Goal: Task Accomplishment & Management: Manage account settings

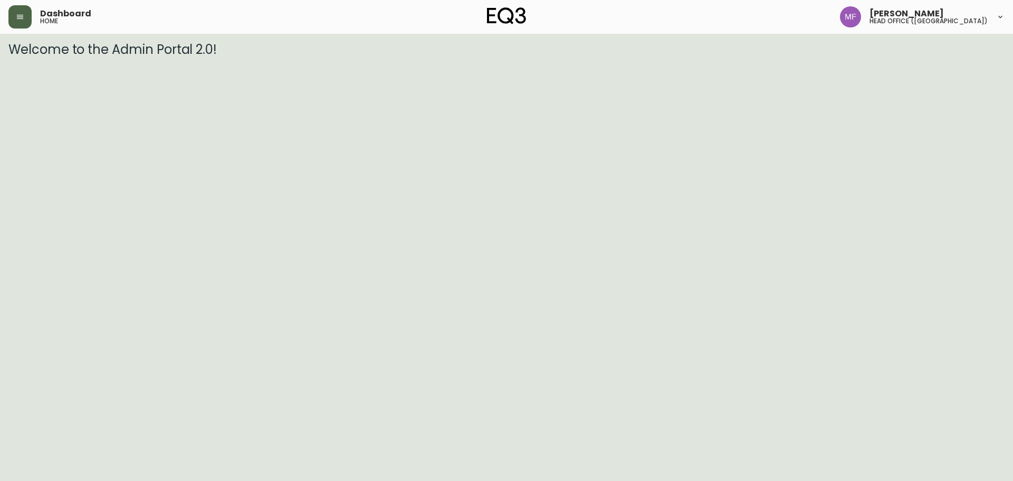
click at [27, 9] on button "button" at bounding box center [19, 16] width 23 height 23
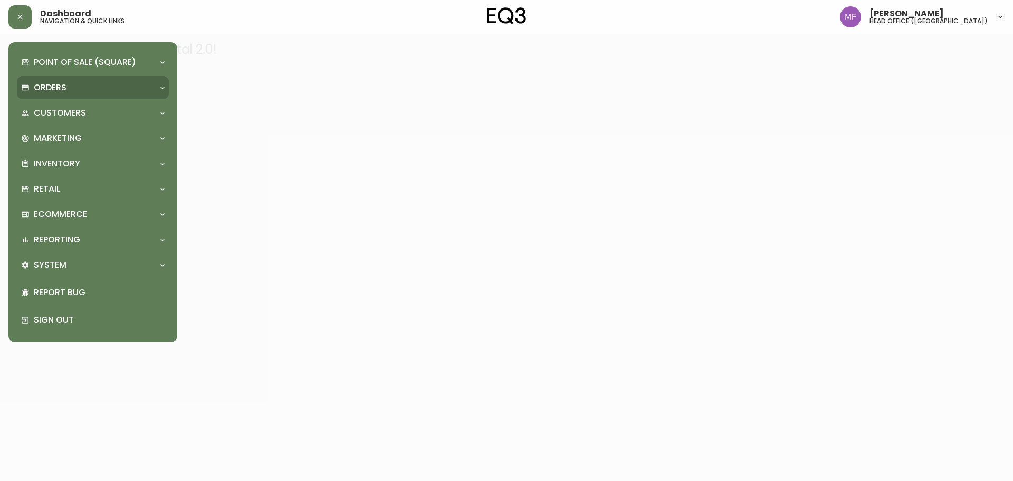
click at [49, 83] on p "Orders" at bounding box center [50, 88] width 33 height 12
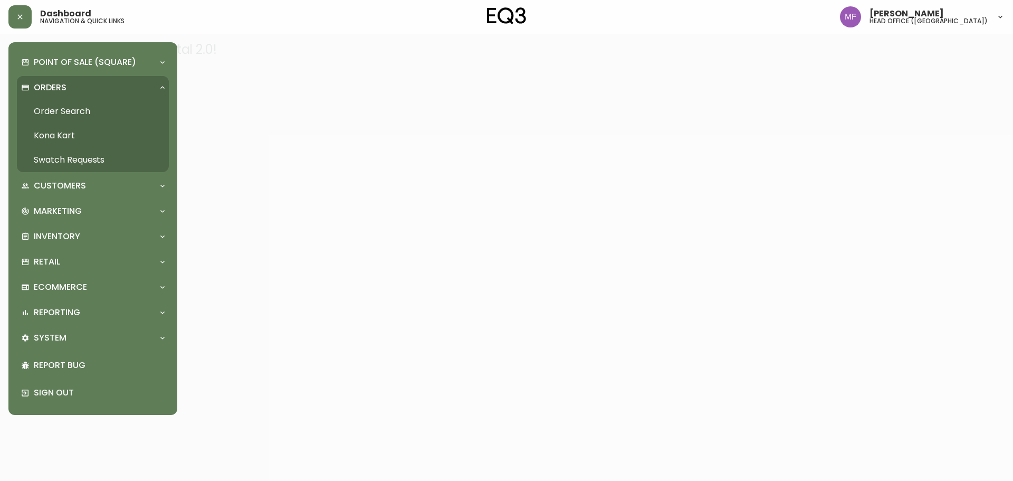
drag, startPoint x: 89, startPoint y: 106, endPoint x: 109, endPoint y: 86, distance: 28.4
click at [90, 108] on link "Order Search" at bounding box center [93, 111] width 152 height 24
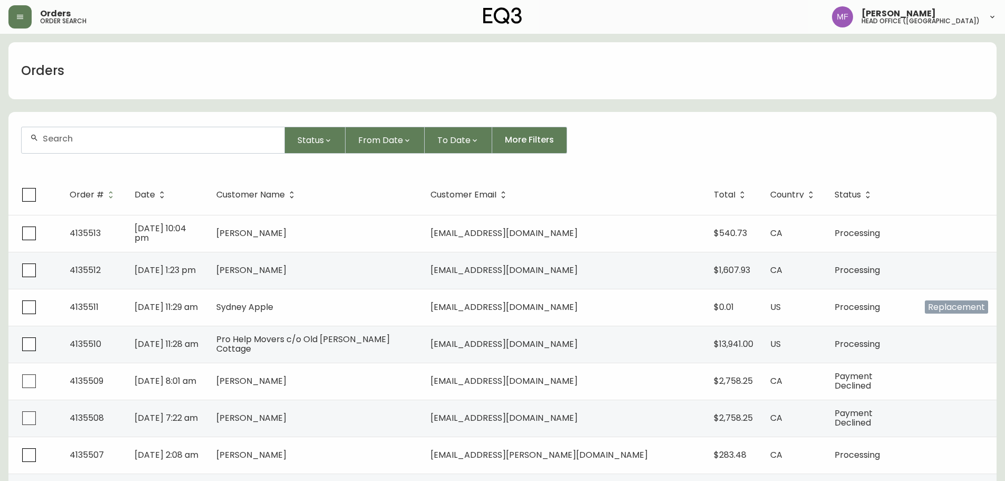
click at [179, 151] on div at bounding box center [153, 140] width 263 height 26
type input "5815121039"
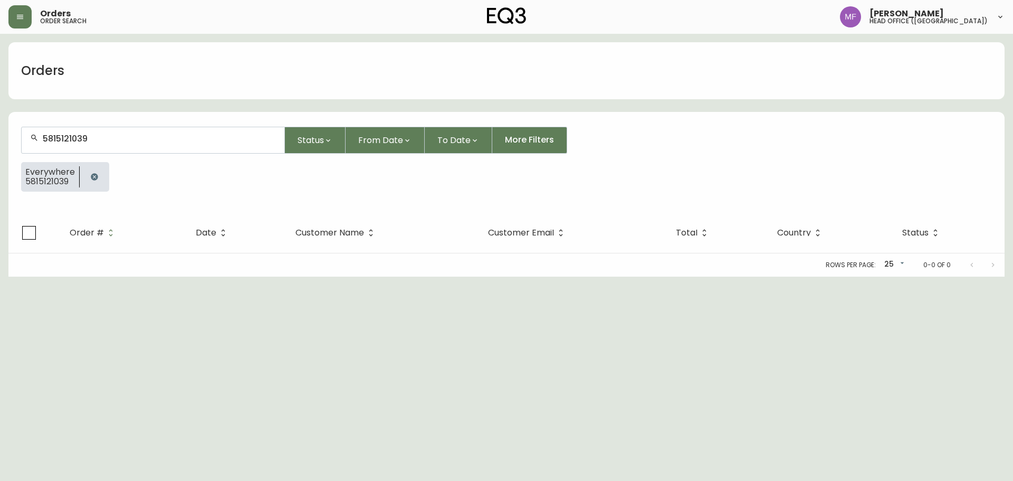
click at [98, 177] on button "button" at bounding box center [94, 176] width 21 height 21
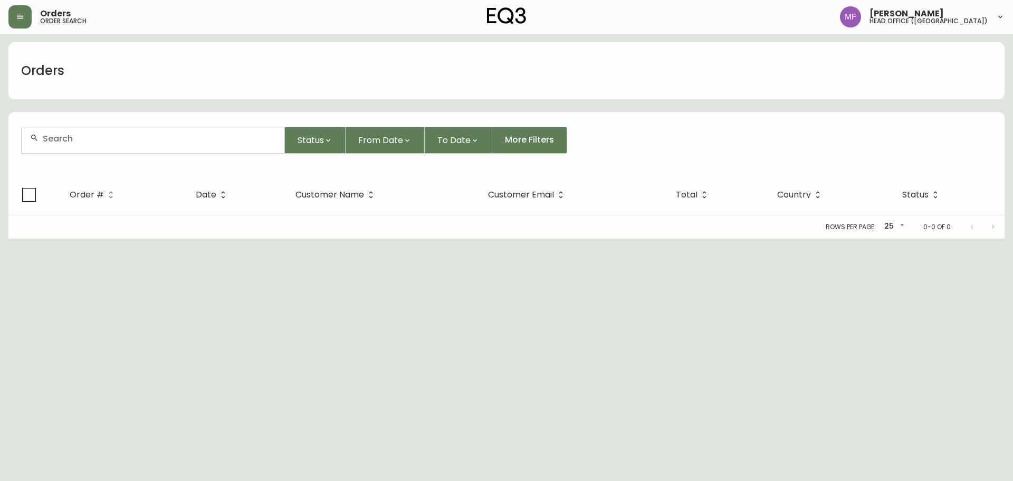
click at [90, 145] on div at bounding box center [153, 140] width 263 height 26
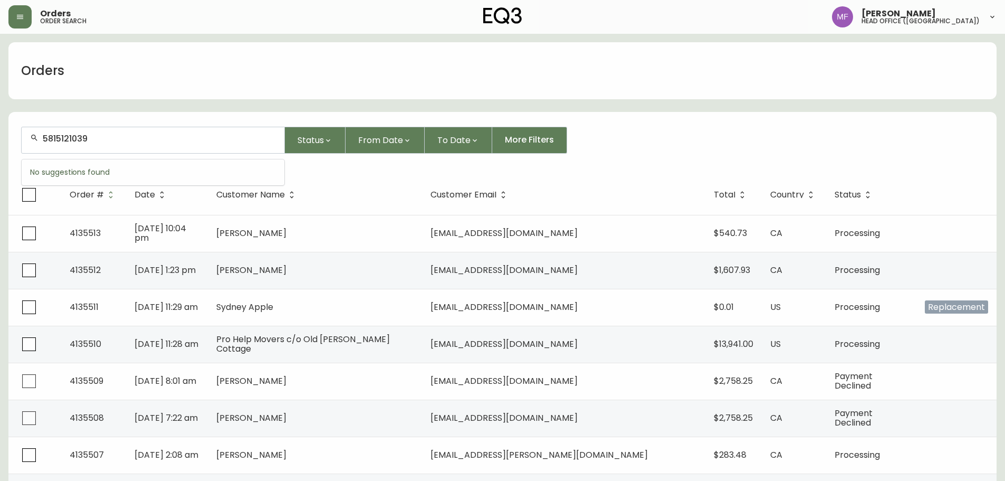
type input "5815121039"
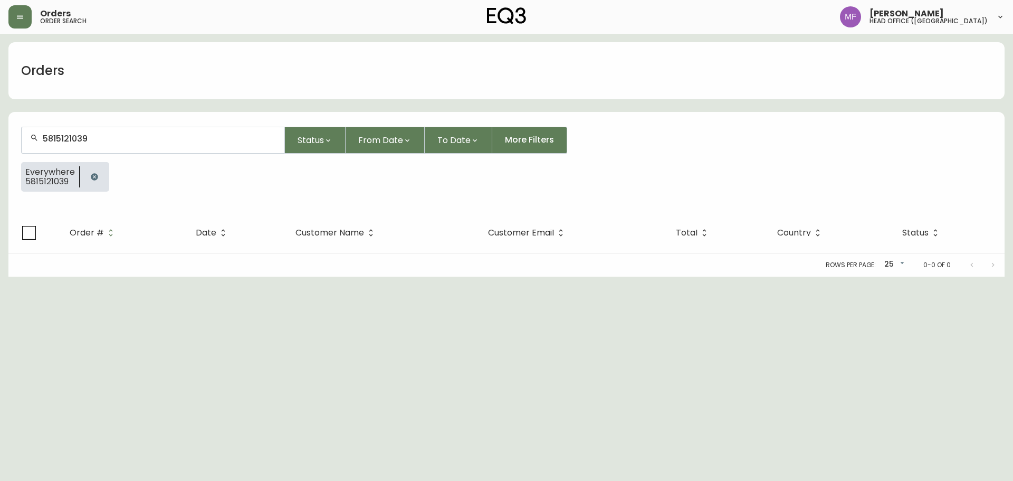
click at [96, 177] on icon "button" at bounding box center [94, 176] width 7 height 7
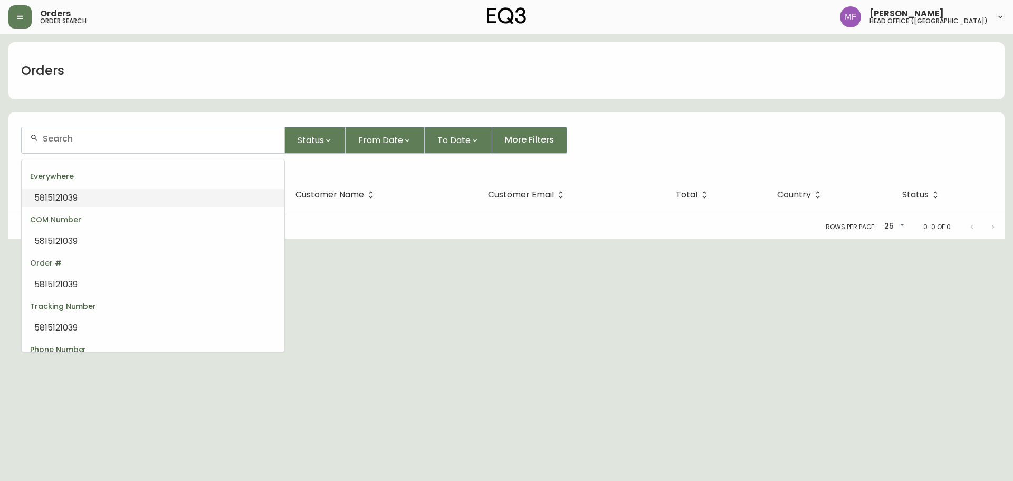
click at [96, 136] on input "text" at bounding box center [159, 139] width 233 height 10
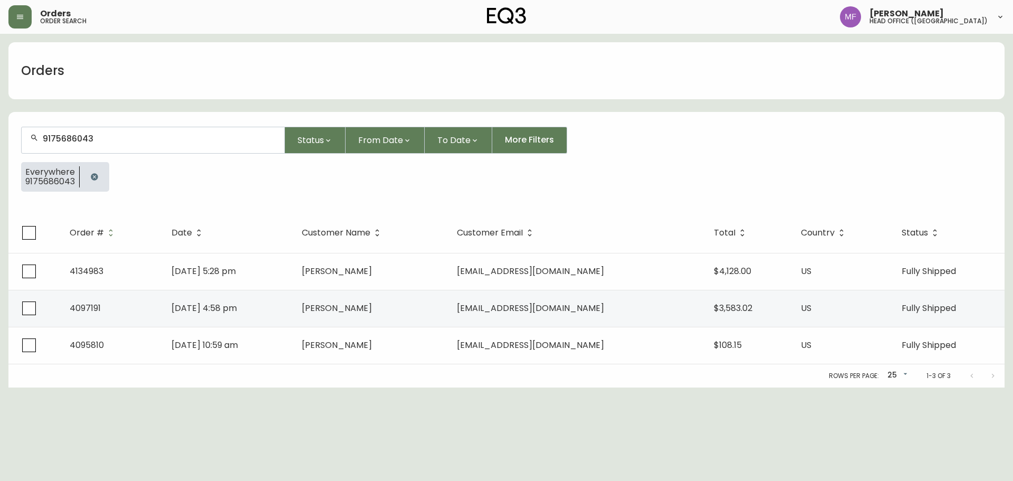
click at [136, 135] on input "9175686043" at bounding box center [159, 139] width 233 height 10
type input "2048"
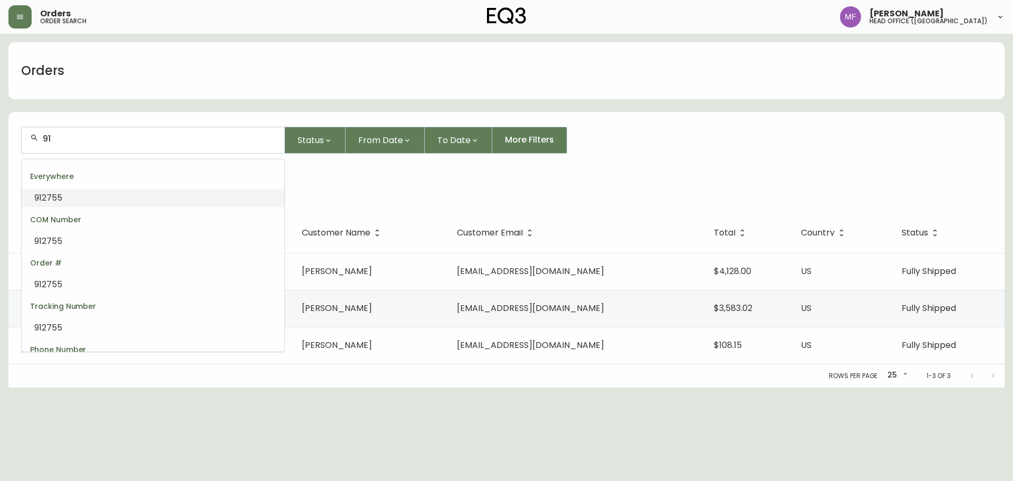
type input "9"
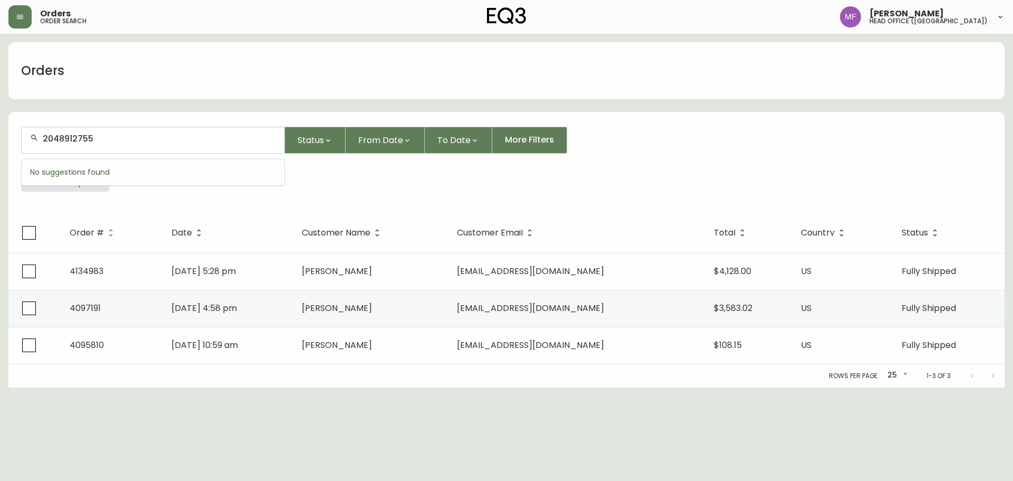
type input "2048912755"
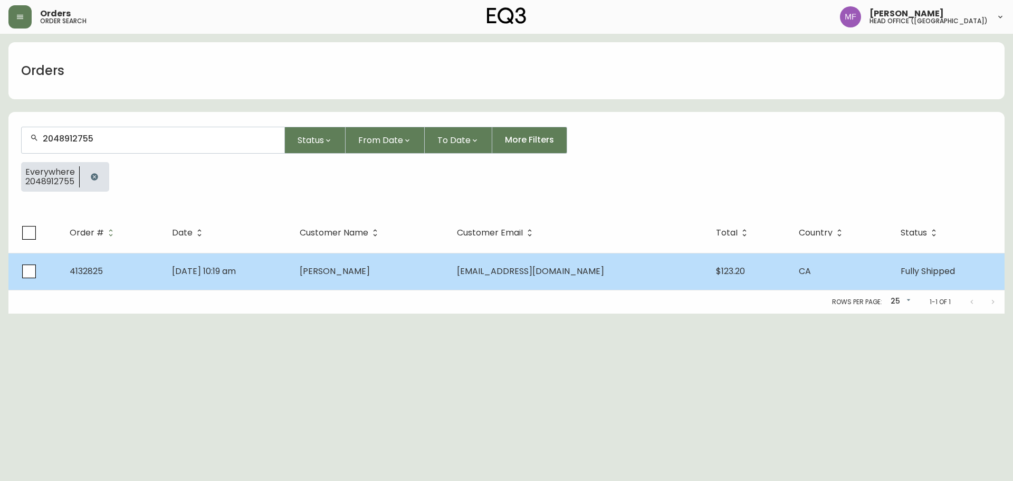
click at [291, 286] on td "[DATE] 10:19 am" at bounding box center [228, 271] width 128 height 37
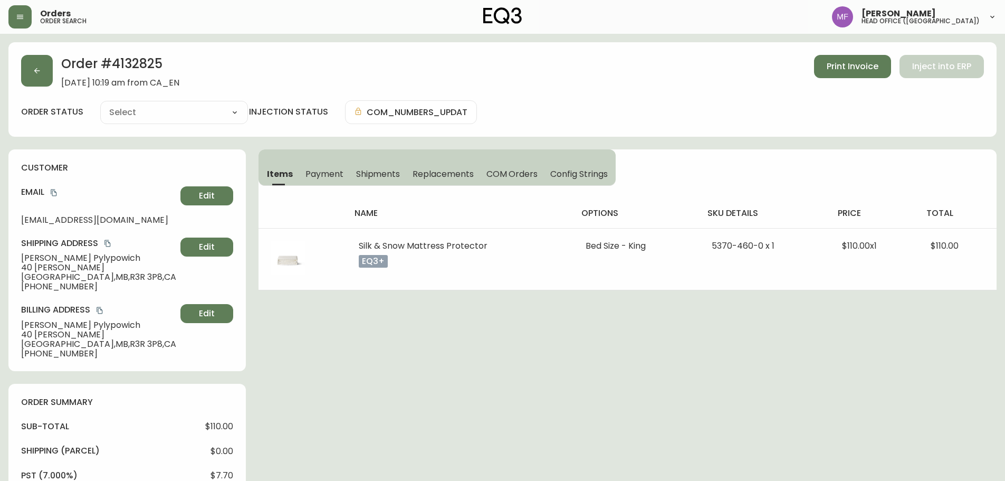
type input "Fully Shipped"
select select "FULLY_SHIPPED"
drag, startPoint x: 80, startPoint y: 287, endPoint x: 30, endPoint y: 287, distance: 50.1
click at [30, 287] on span "[PHONE_NUMBER]" at bounding box center [98, 286] width 155 height 9
copy span "2048912755"
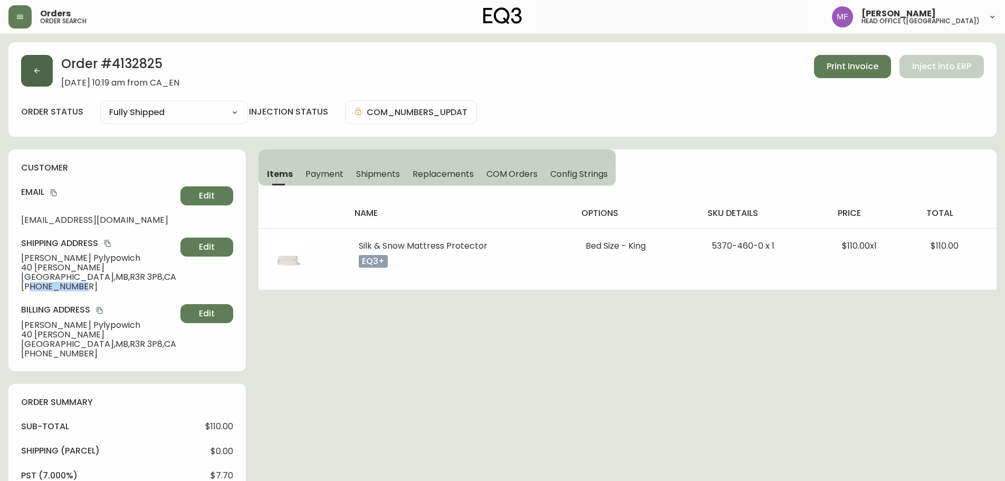
click at [41, 79] on button "button" at bounding box center [37, 71] width 32 height 32
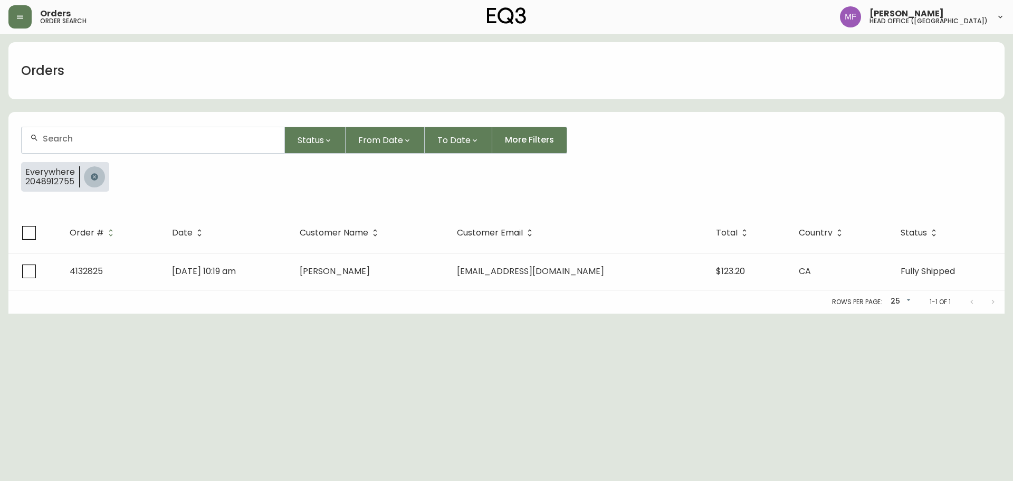
click at [94, 180] on icon "button" at bounding box center [94, 176] width 7 height 7
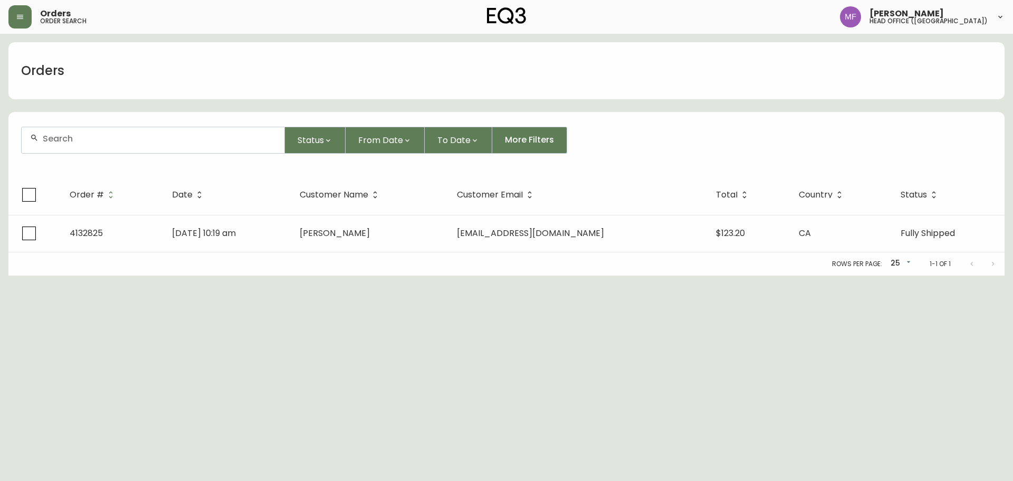
click at [91, 141] on input "text" at bounding box center [159, 139] width 233 height 10
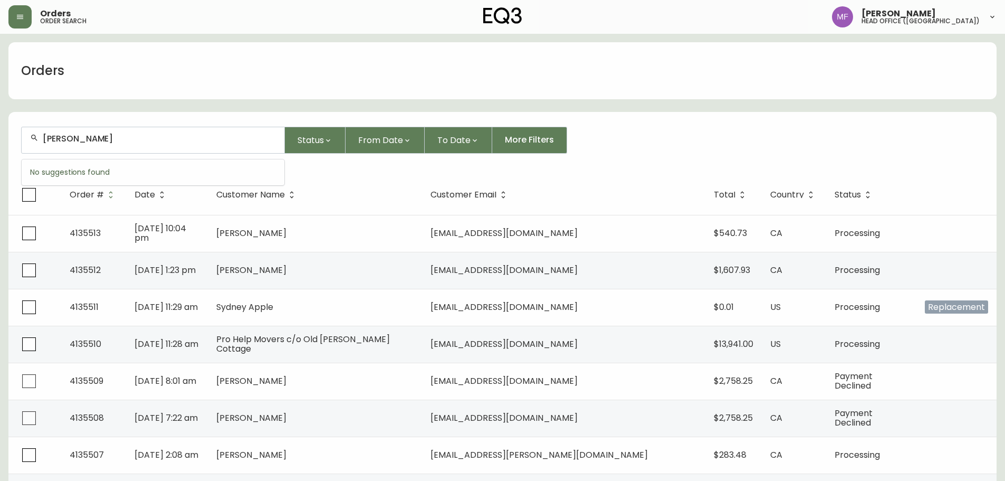
type input "CHRIS NARDO"
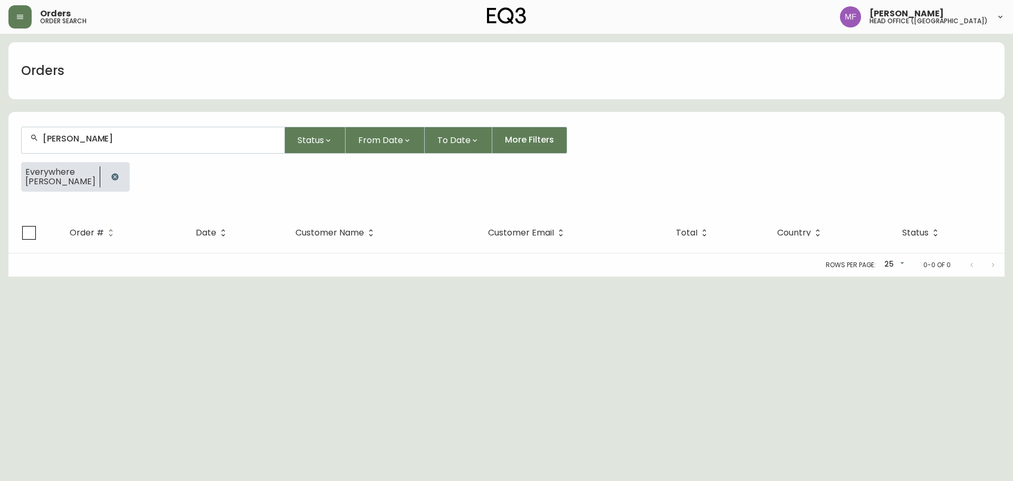
click at [82, 177] on div "Everywhere CHRIS NARDO" at bounding box center [60, 176] width 79 height 27
click at [111, 175] on icon "button" at bounding box center [115, 177] width 8 height 8
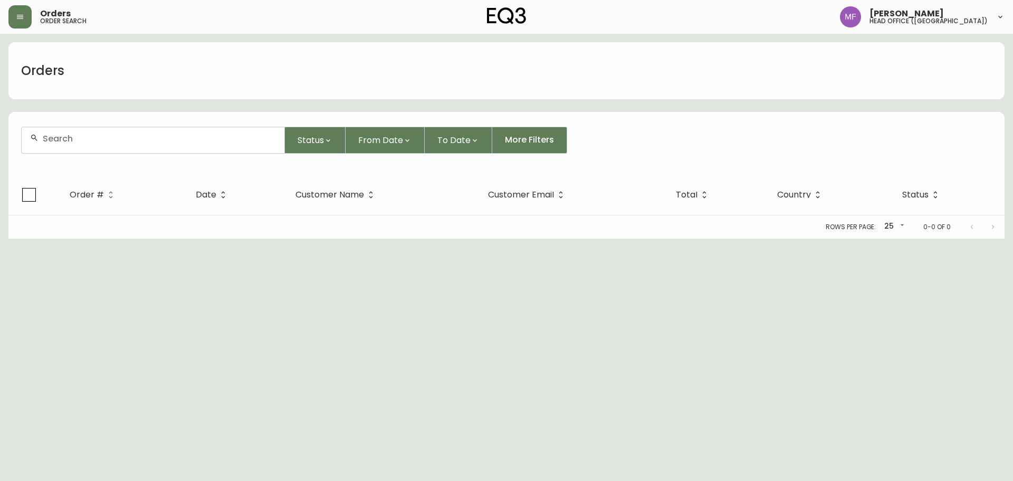
click at [101, 145] on div at bounding box center [153, 140] width 263 height 26
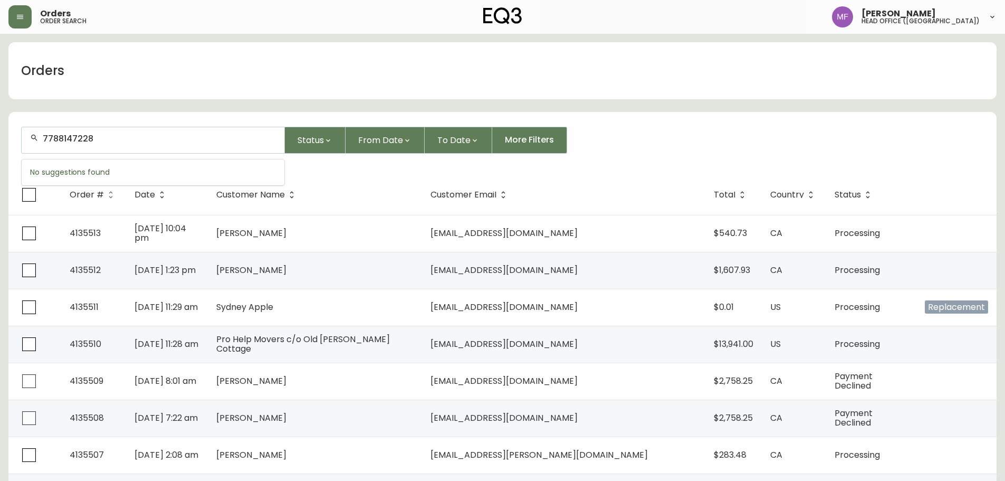
type input "7788147228"
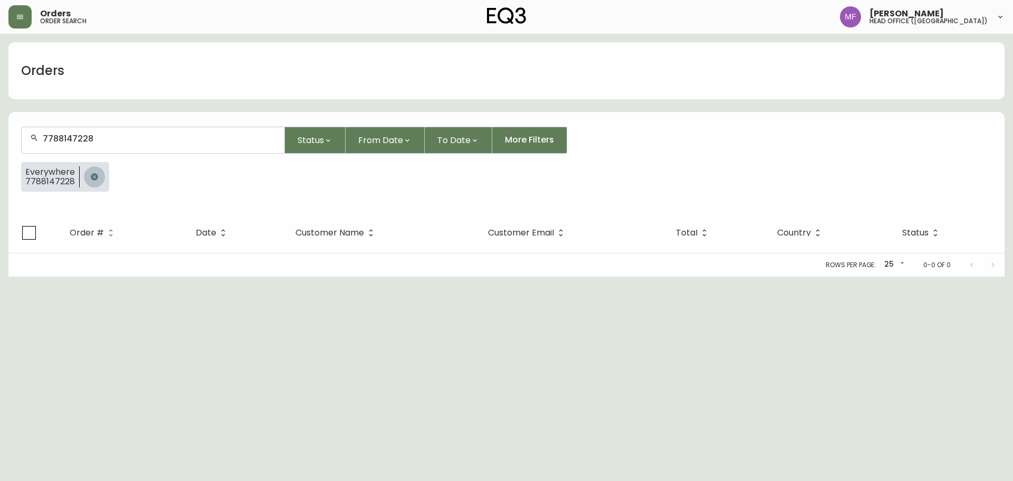
click at [100, 173] on button "button" at bounding box center [94, 176] width 21 height 21
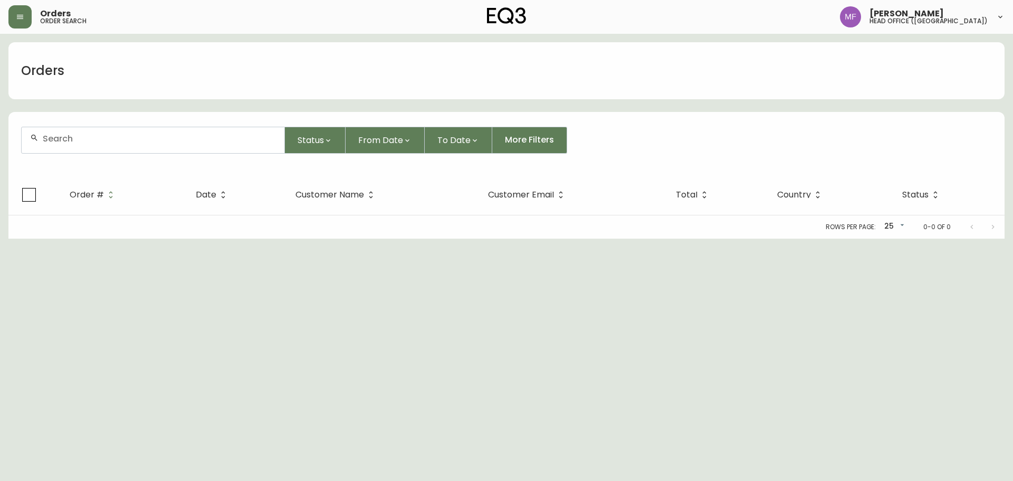
click at [91, 147] on div at bounding box center [153, 140] width 263 height 26
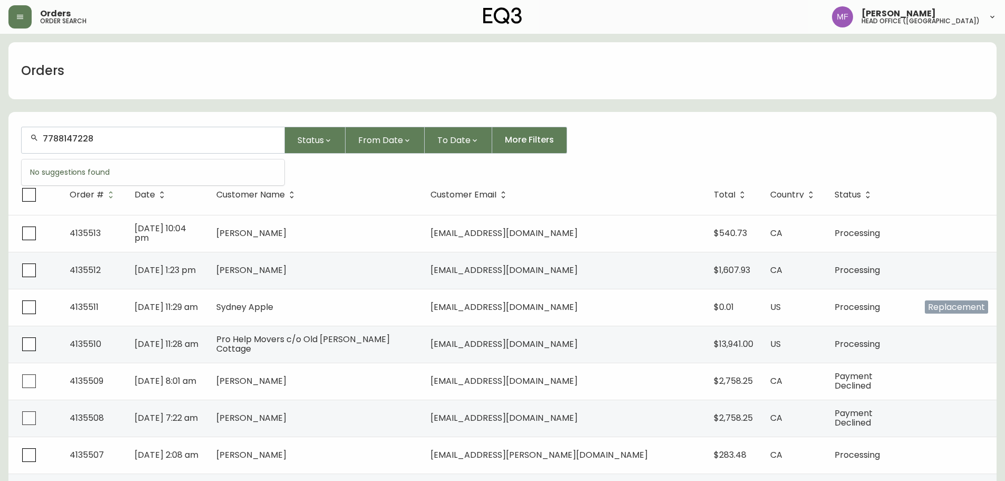
type input "7788147228"
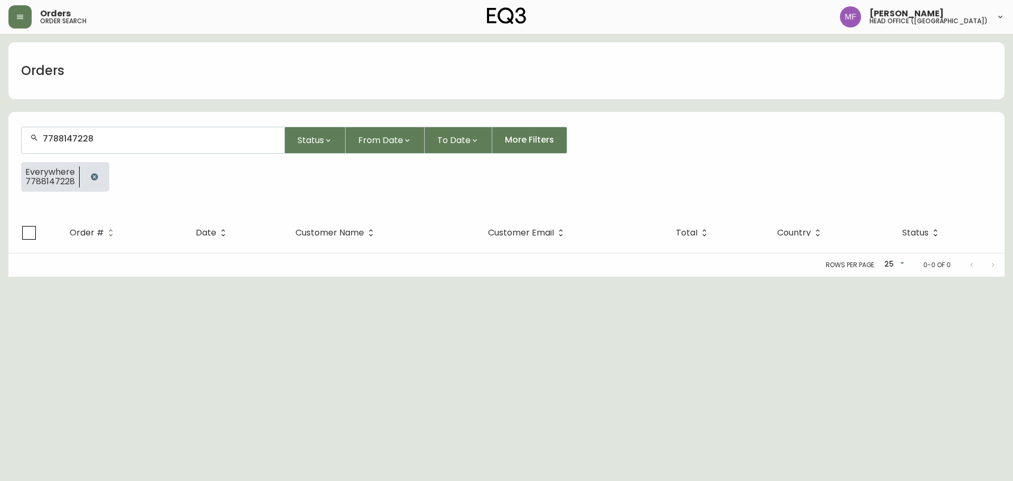
click at [93, 174] on icon "button" at bounding box center [94, 176] width 7 height 7
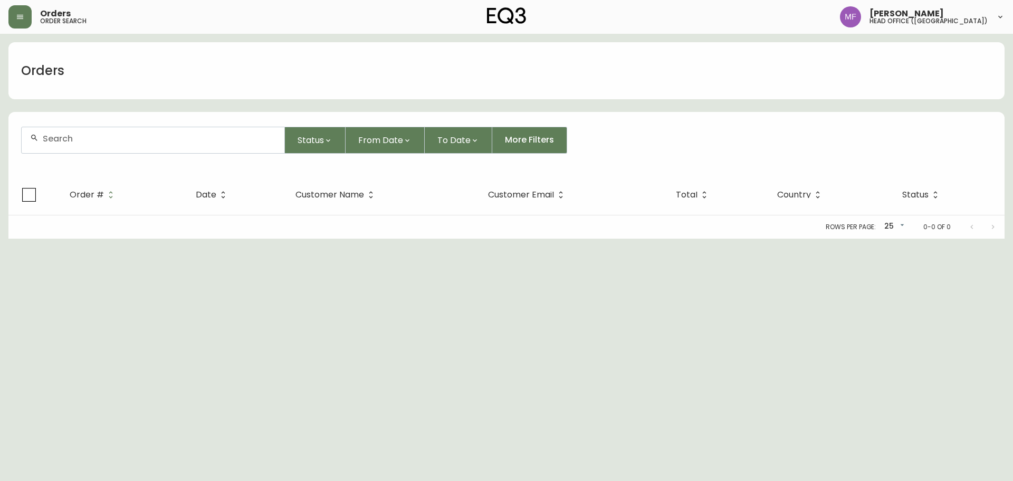
click at [89, 145] on div at bounding box center [153, 140] width 263 height 26
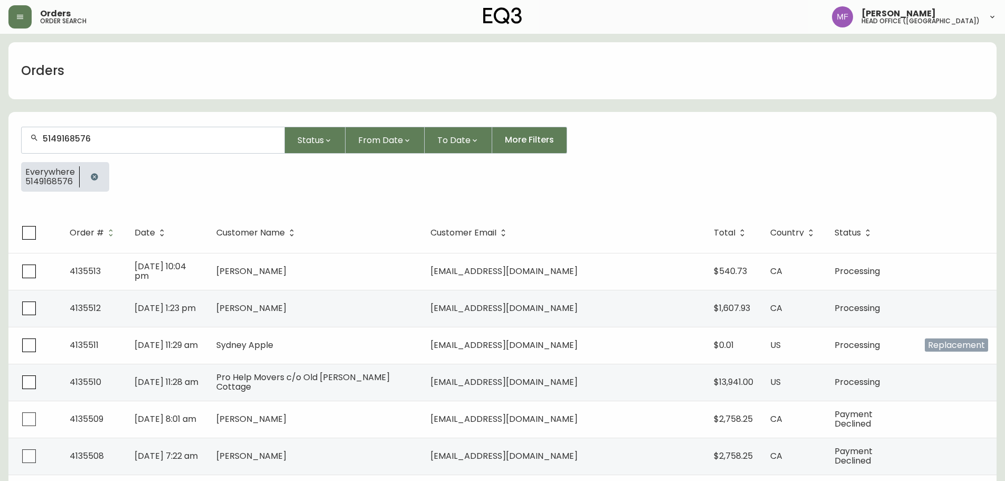
type input "5149168576"
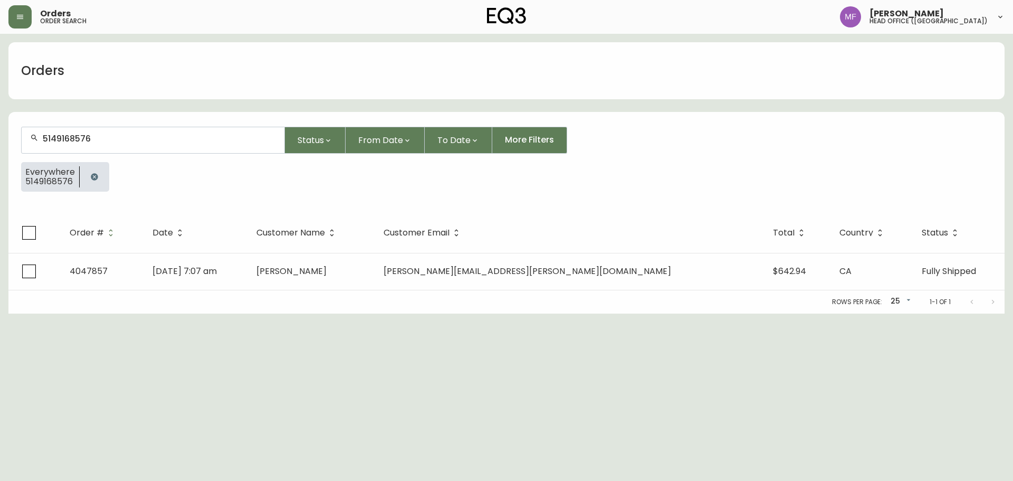
drag, startPoint x: 92, startPoint y: 182, endPoint x: 97, endPoint y: 156, distance: 26.3
click at [93, 181] on button "button" at bounding box center [94, 176] width 21 height 21
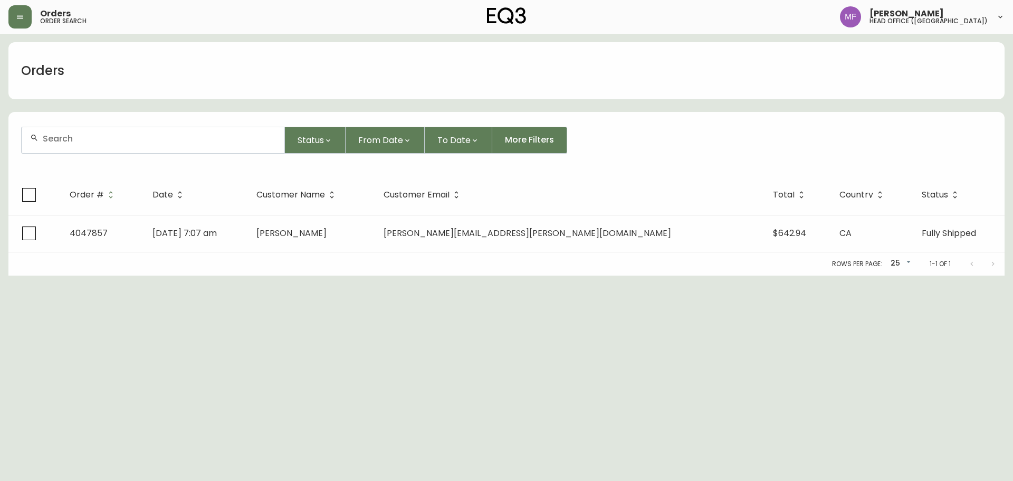
click at [100, 142] on input "text" at bounding box center [159, 139] width 233 height 10
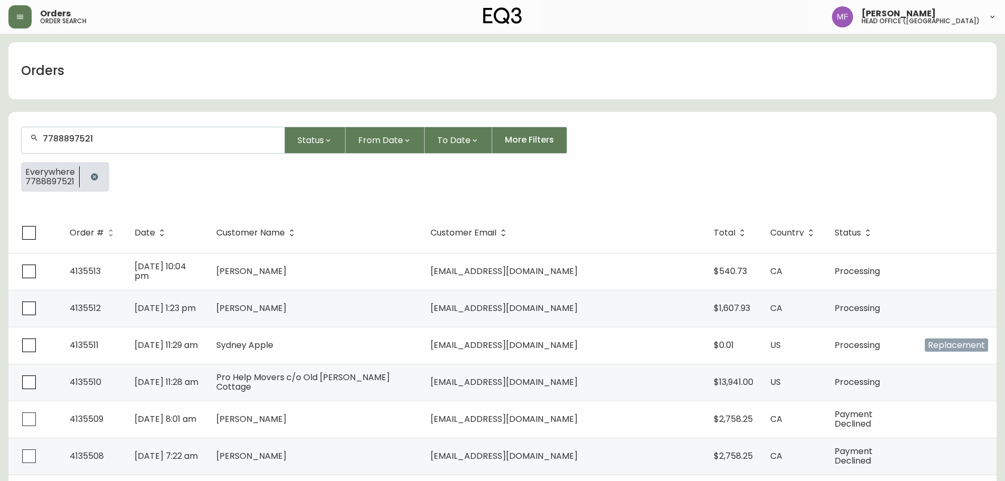
type input "7788897521"
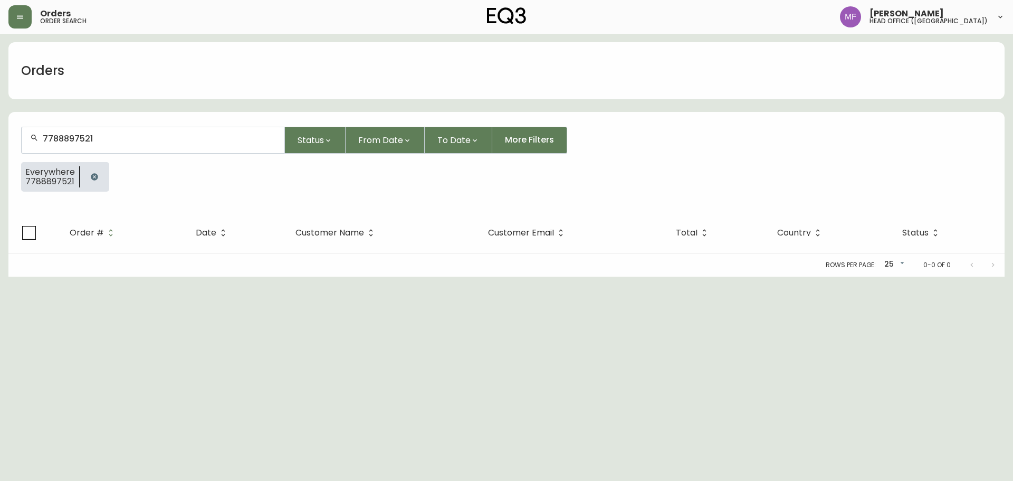
click at [92, 177] on icon "button" at bounding box center [94, 176] width 7 height 7
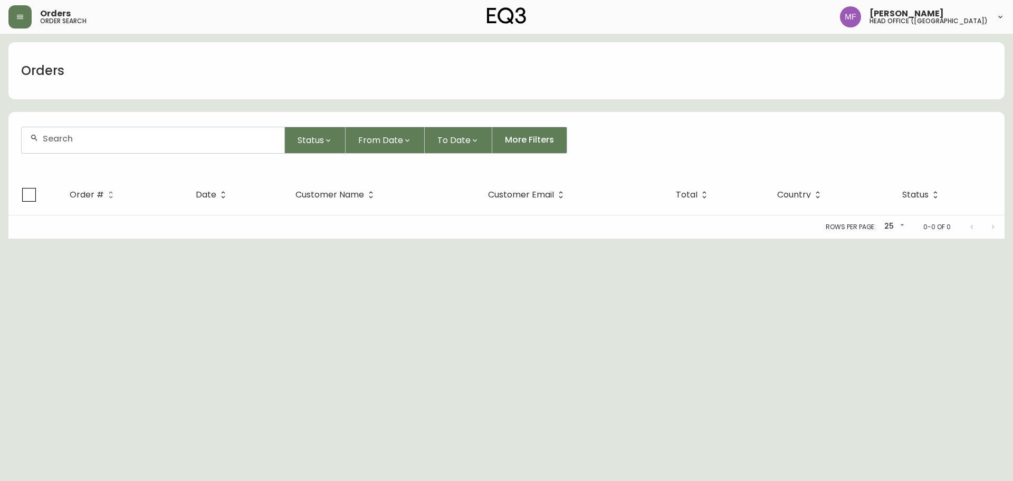
click at [93, 148] on div at bounding box center [153, 140] width 263 height 26
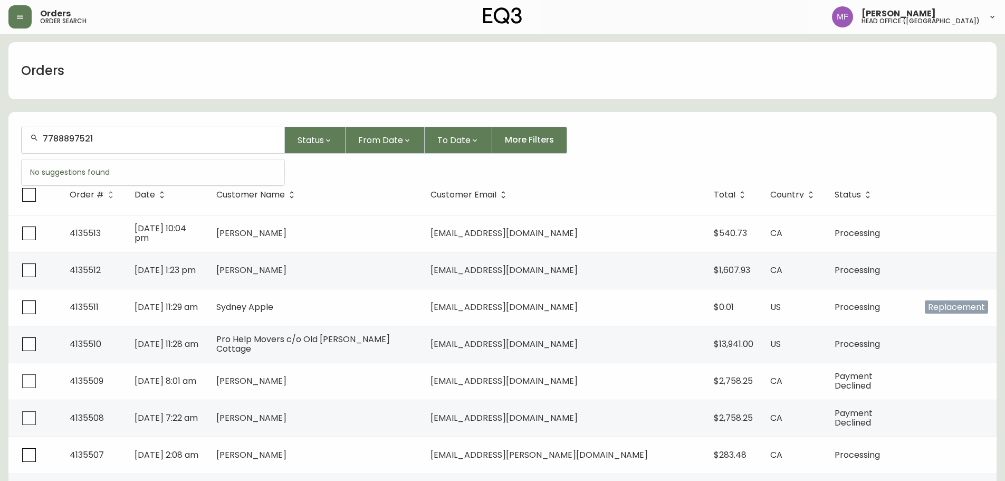
type input "7788897521"
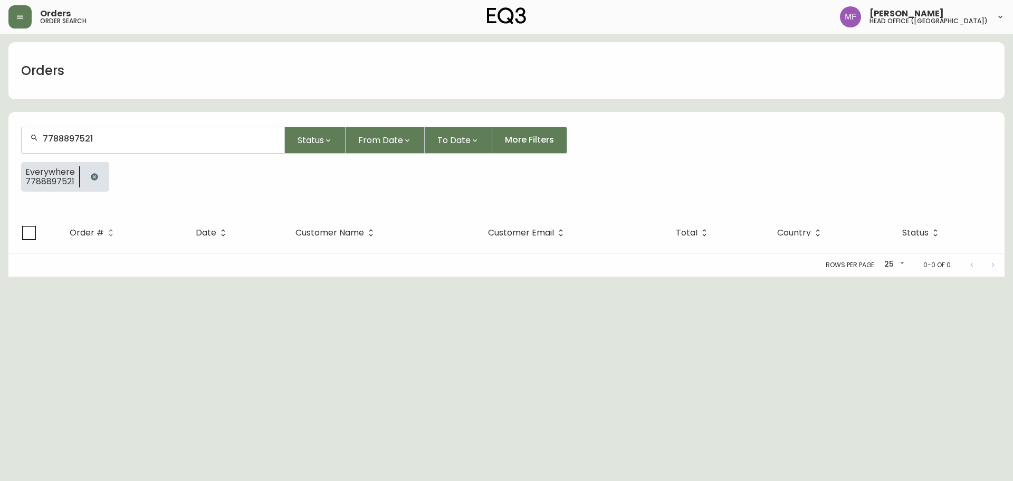
click at [87, 175] on button "button" at bounding box center [94, 176] width 21 height 21
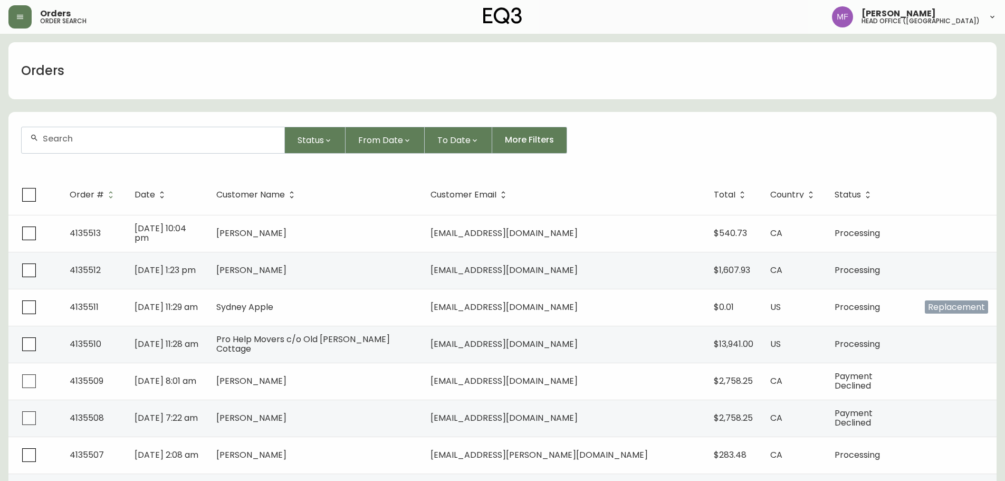
click at [92, 146] on div at bounding box center [153, 140] width 263 height 26
type input "2369959954"
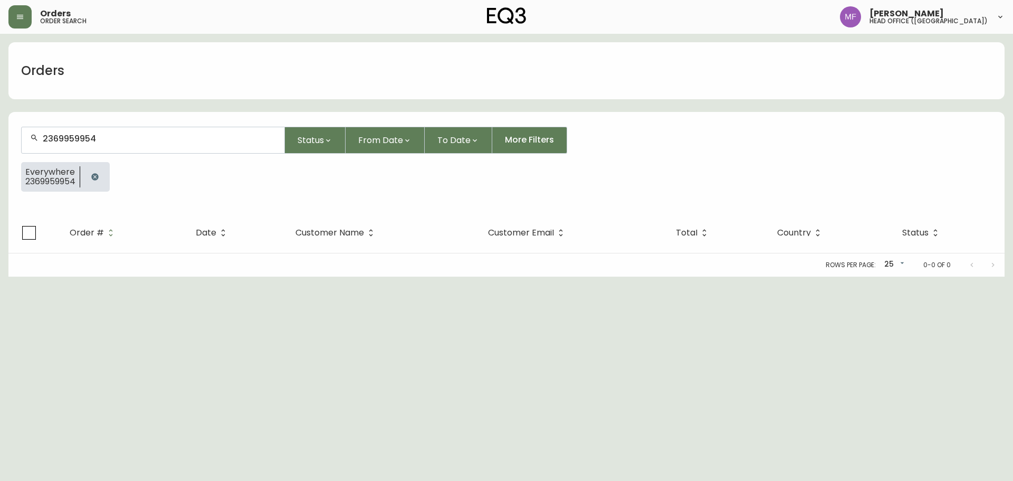
click at [100, 171] on button "button" at bounding box center [94, 176] width 21 height 21
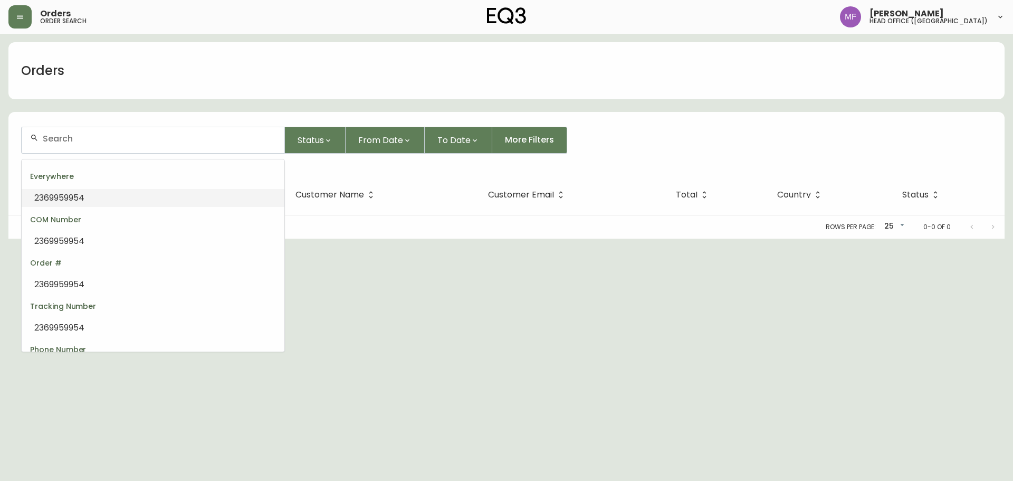
click at [92, 141] on input "text" at bounding box center [159, 139] width 233 height 10
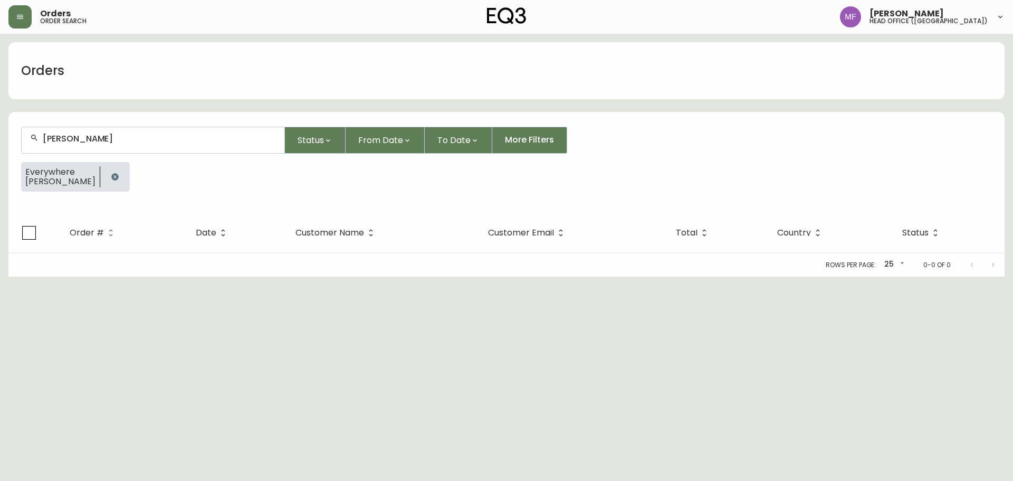
type input "CLAIRE SOUBRY"
drag, startPoint x: 97, startPoint y: 175, endPoint x: 100, endPoint y: 165, distance: 10.5
click at [104, 175] on button "button" at bounding box center [114, 176] width 21 height 21
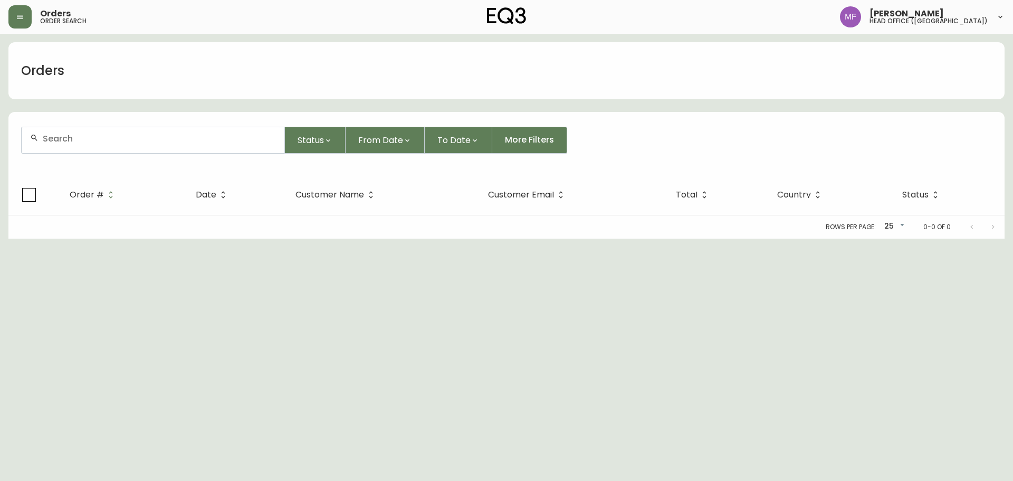
click at [99, 140] on input "text" at bounding box center [159, 139] width 233 height 10
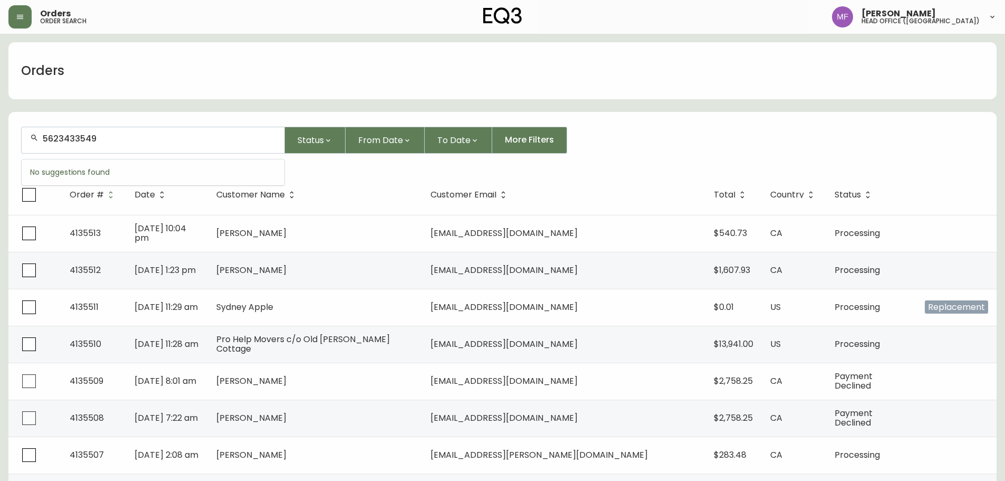
type input "5623433549"
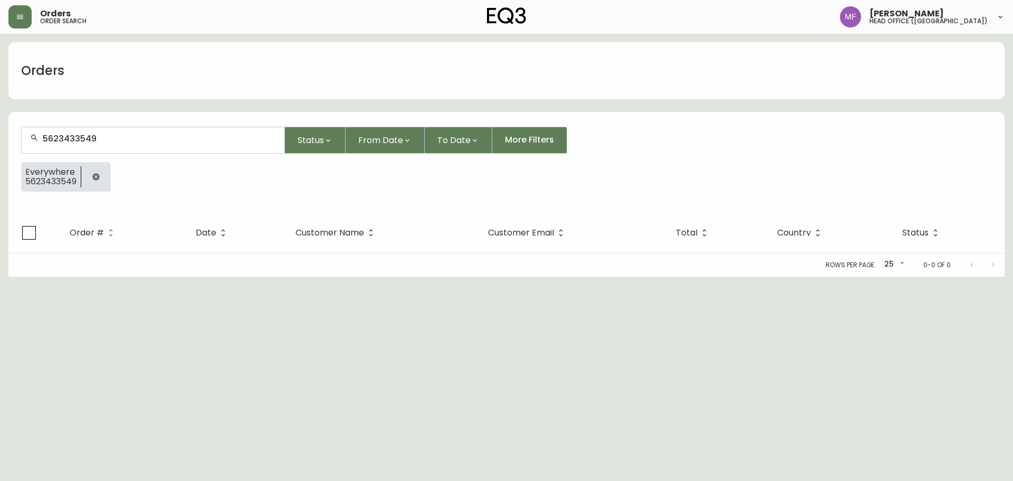
click at [102, 180] on button "button" at bounding box center [95, 176] width 21 height 21
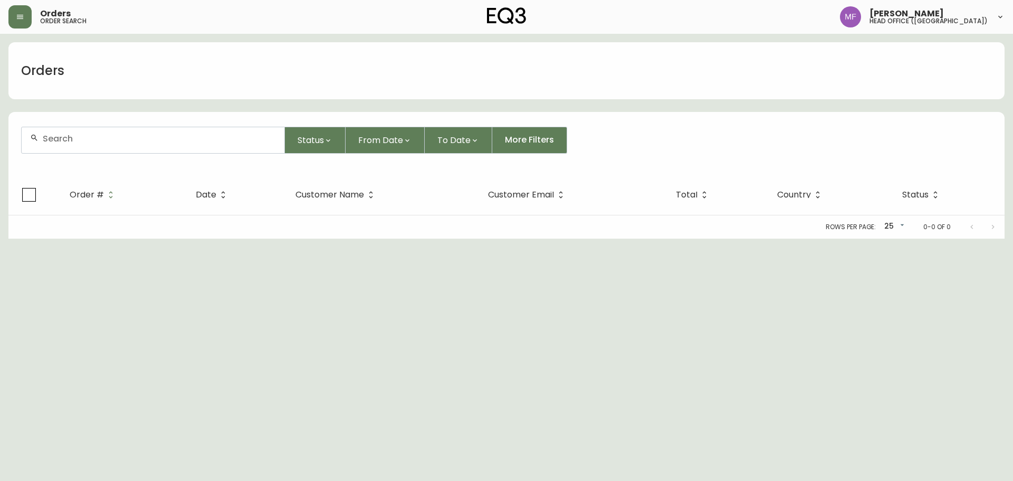
click at [102, 136] on input "text" at bounding box center [159, 139] width 233 height 10
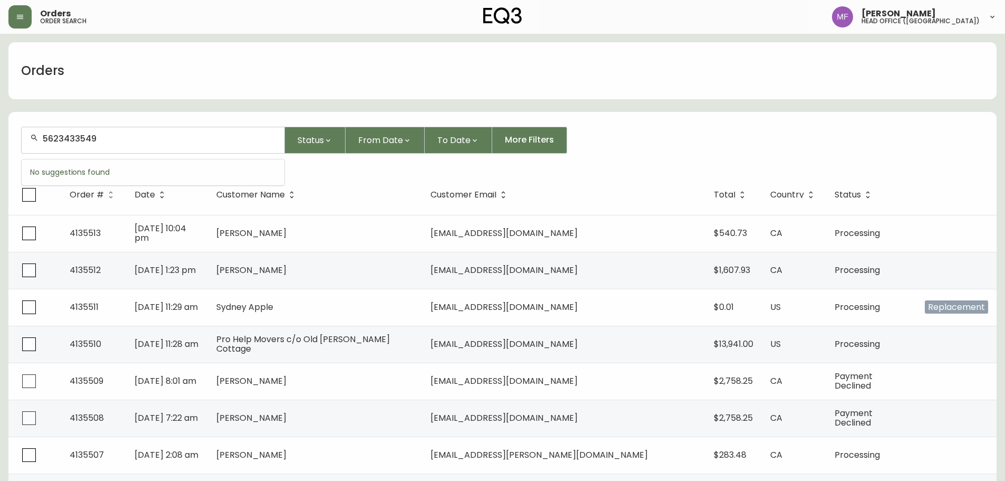
type input "5623433549"
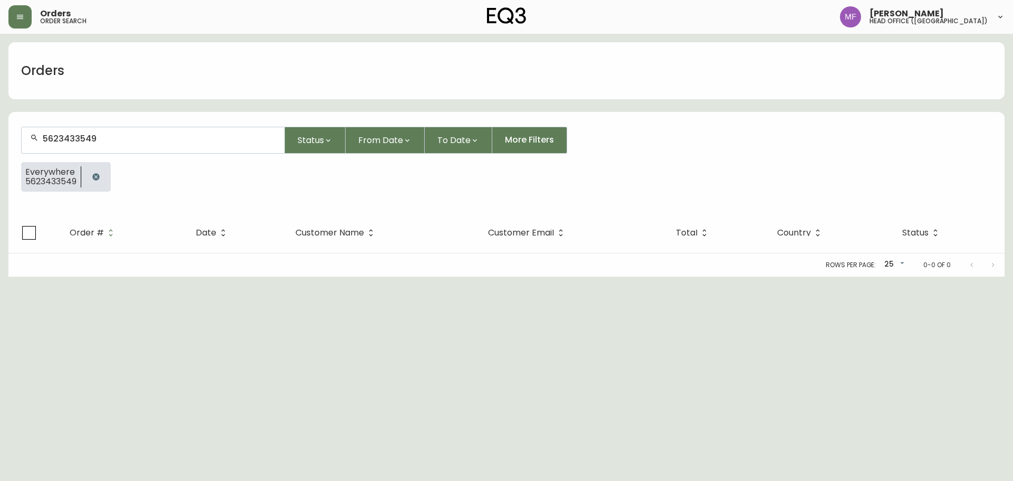
drag, startPoint x: 101, startPoint y: 179, endPoint x: 103, endPoint y: 137, distance: 41.8
click at [102, 177] on button "button" at bounding box center [95, 176] width 21 height 21
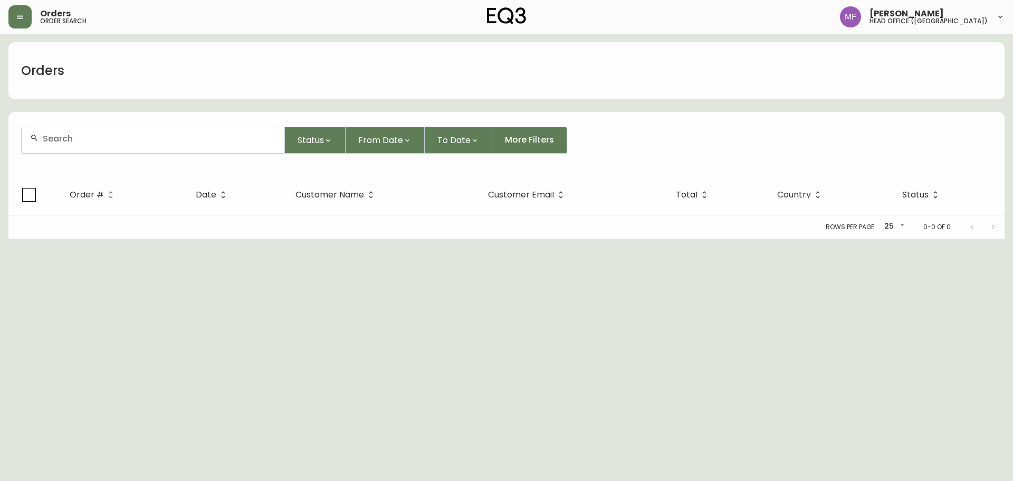
click at [103, 134] on input "text" at bounding box center [159, 139] width 233 height 10
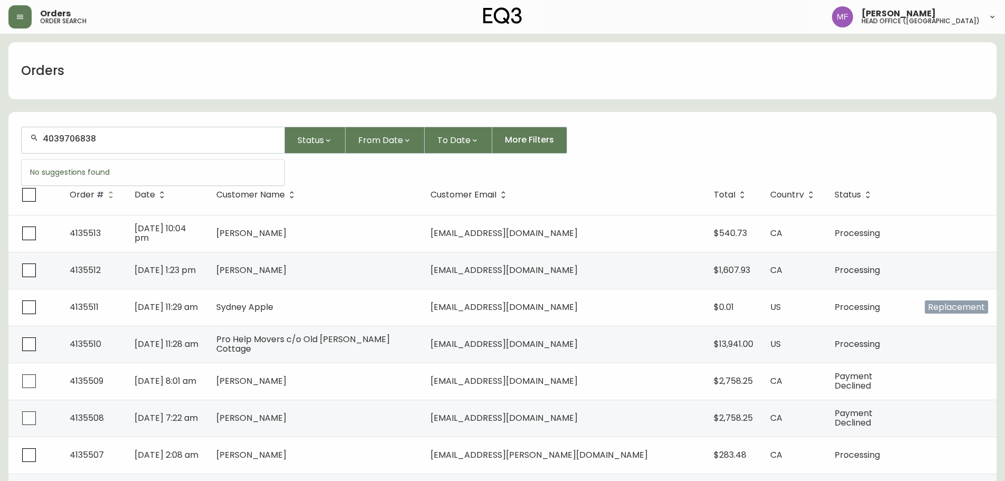
type input "4039706838"
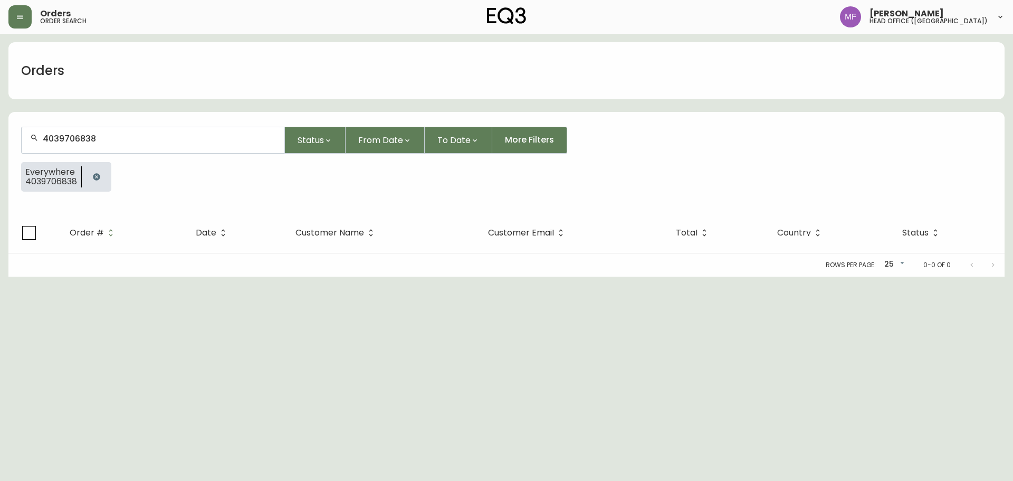
click at [101, 176] on icon "button" at bounding box center [96, 177] width 8 height 8
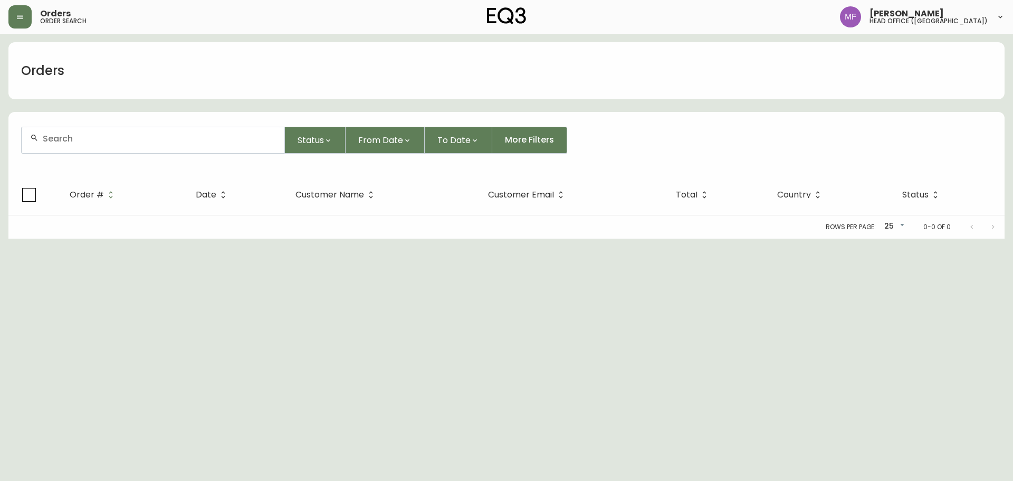
click at [86, 142] on input "text" at bounding box center [159, 139] width 233 height 10
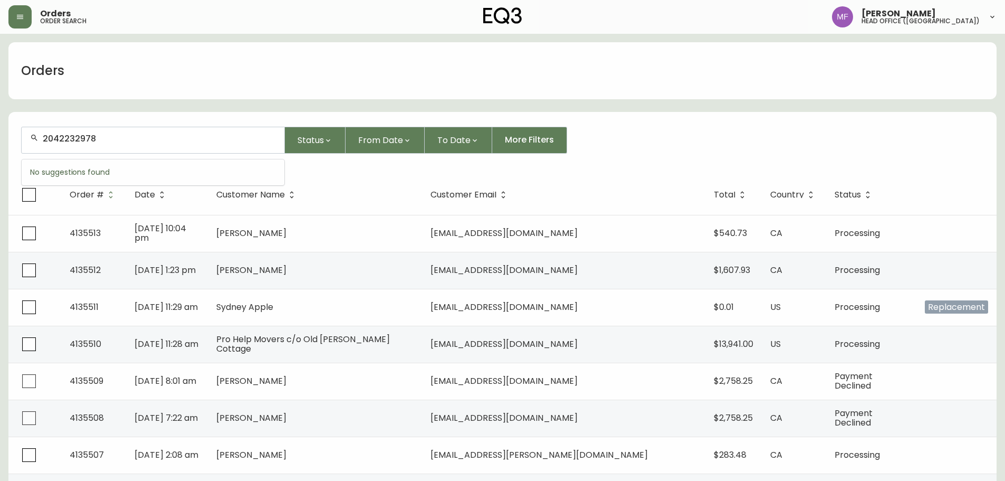
type input "2042232978"
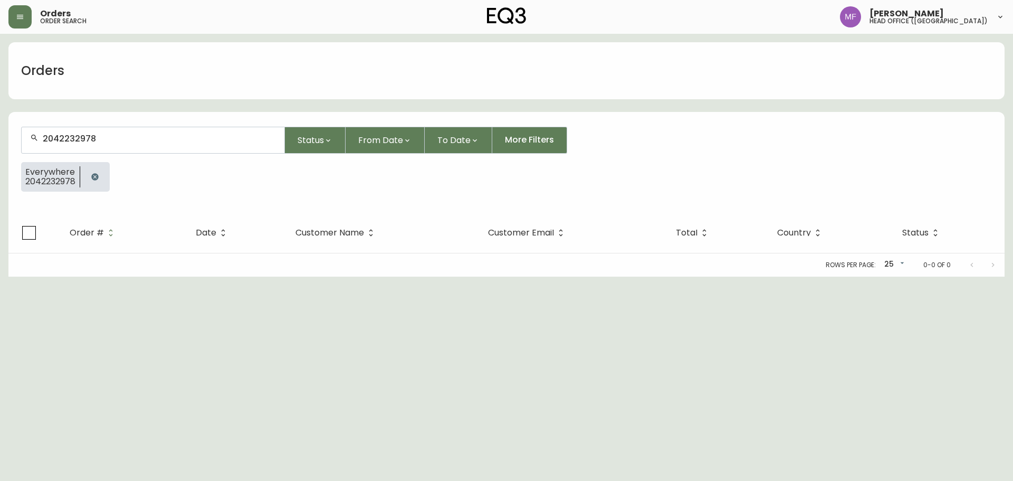
click at [99, 174] on icon "button" at bounding box center [95, 177] width 8 height 8
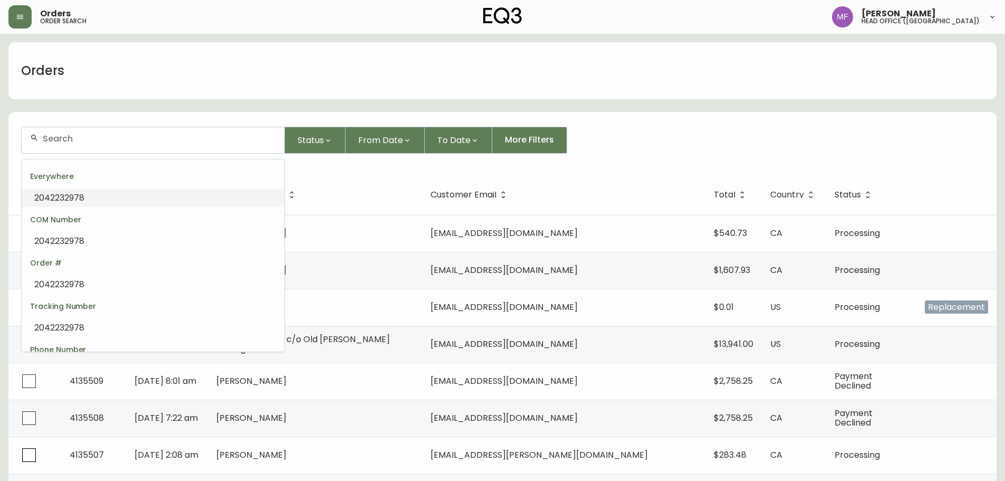
click at [100, 141] on input "text" at bounding box center [159, 139] width 233 height 10
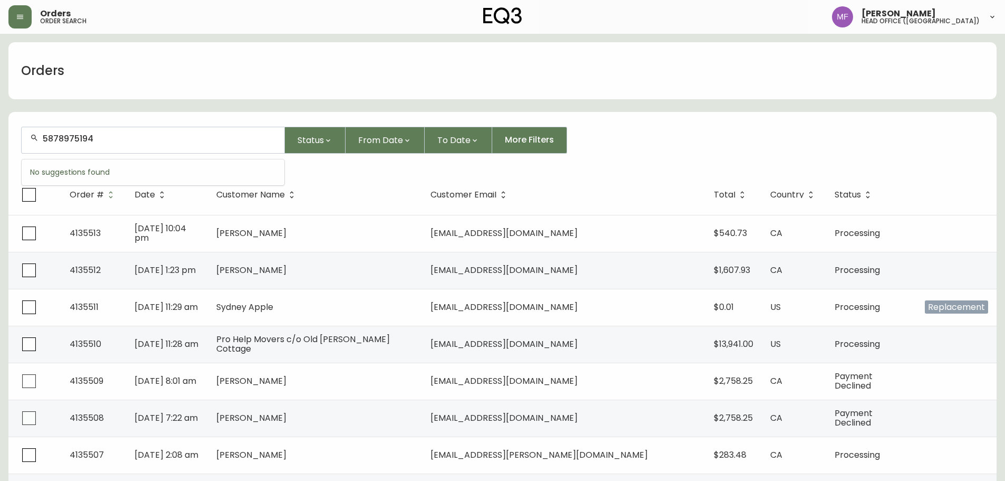
type input "5878975194"
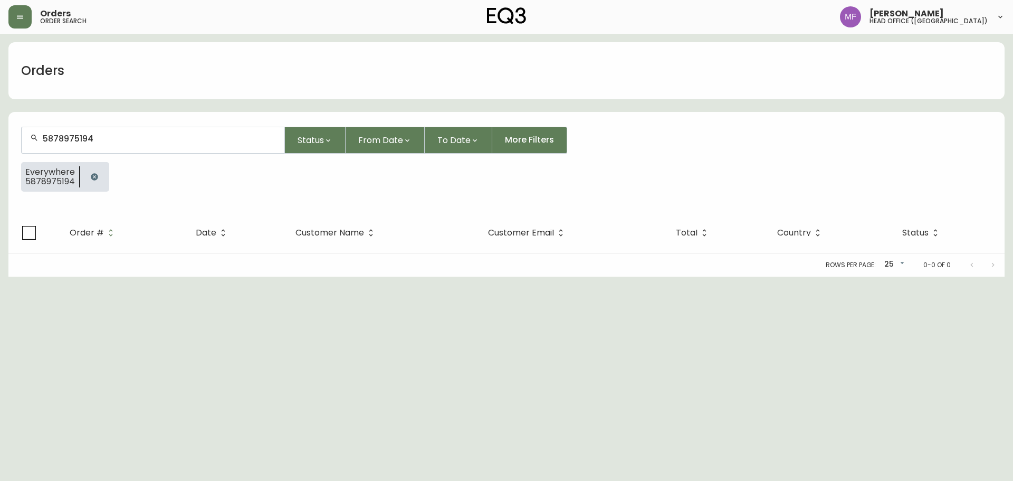
click at [99, 174] on button "button" at bounding box center [94, 176] width 21 height 21
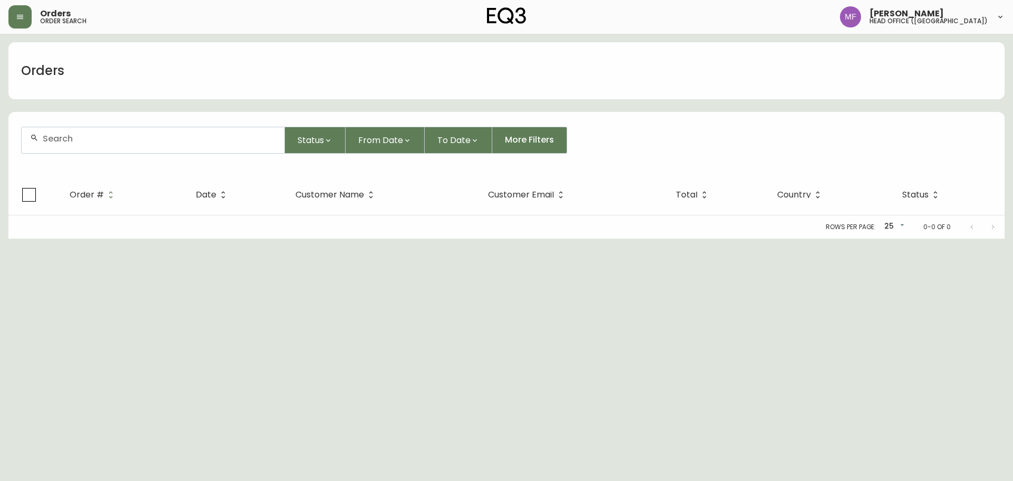
click at [96, 142] on input "text" at bounding box center [159, 139] width 233 height 10
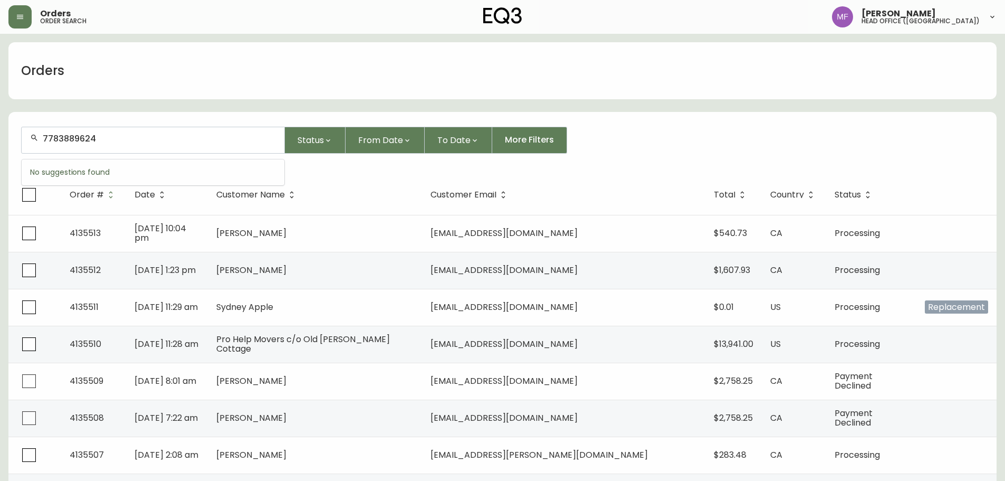
type input "7783889624"
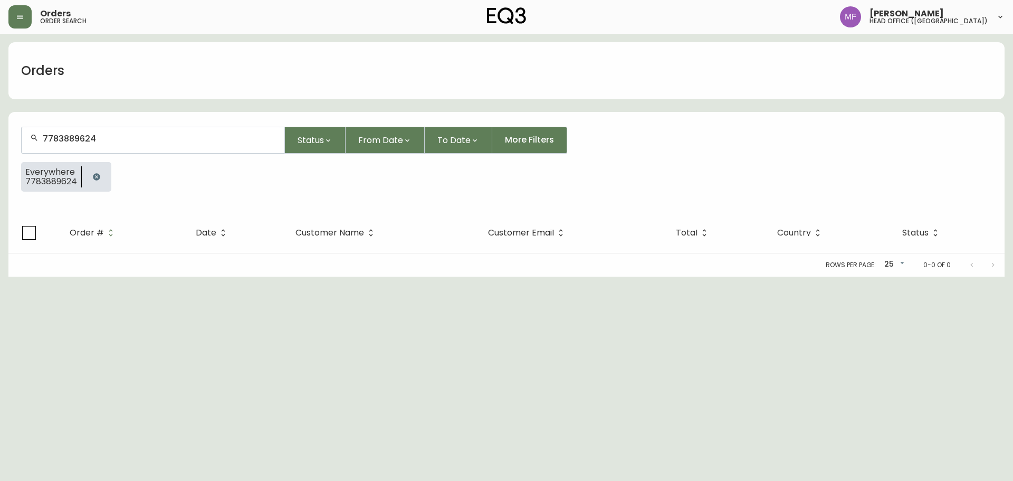
click at [91, 178] on button "button" at bounding box center [96, 176] width 21 height 21
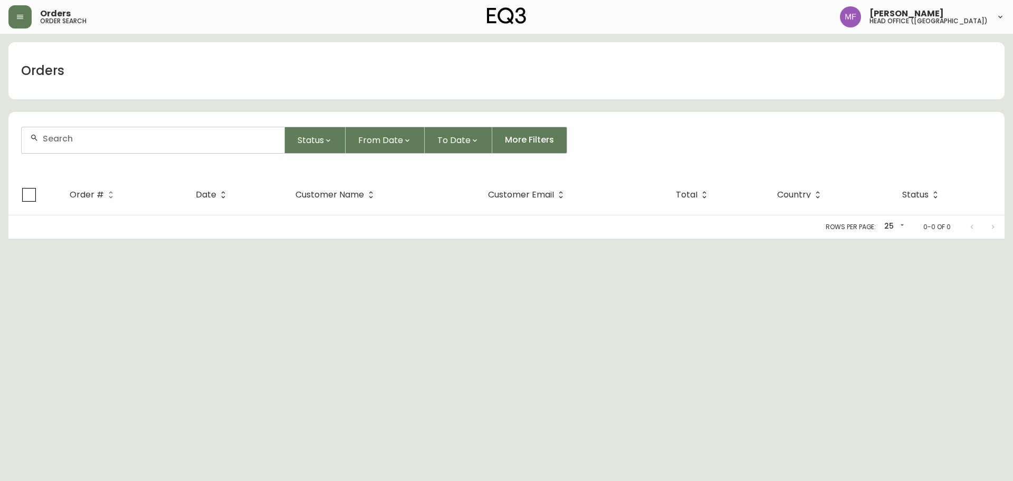
click at [91, 150] on div at bounding box center [153, 140] width 263 height 26
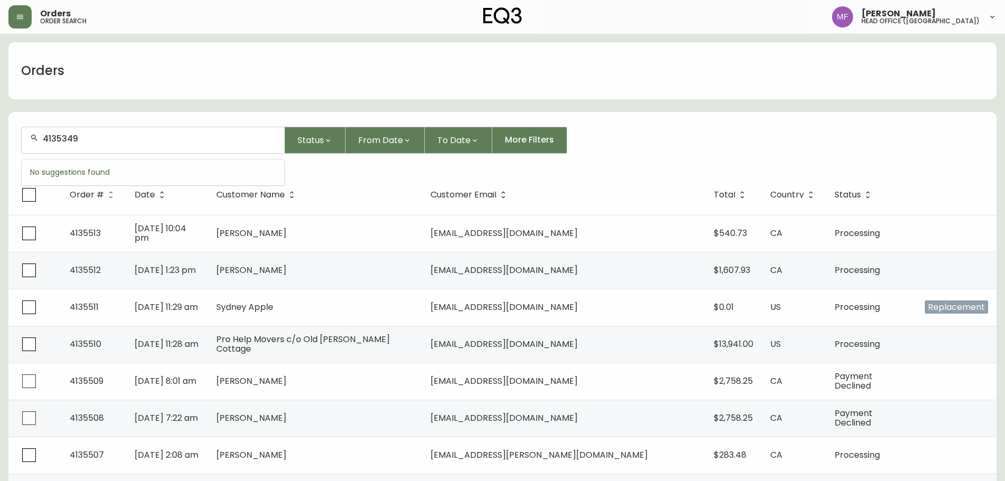
type input "4135349"
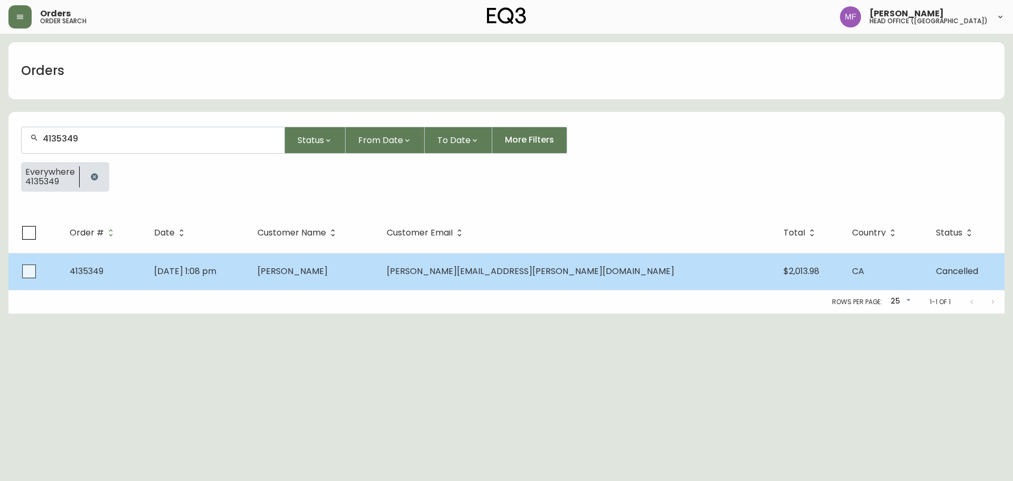
click at [328, 267] on span "Benoit Phelan" at bounding box center [293, 271] width 70 height 12
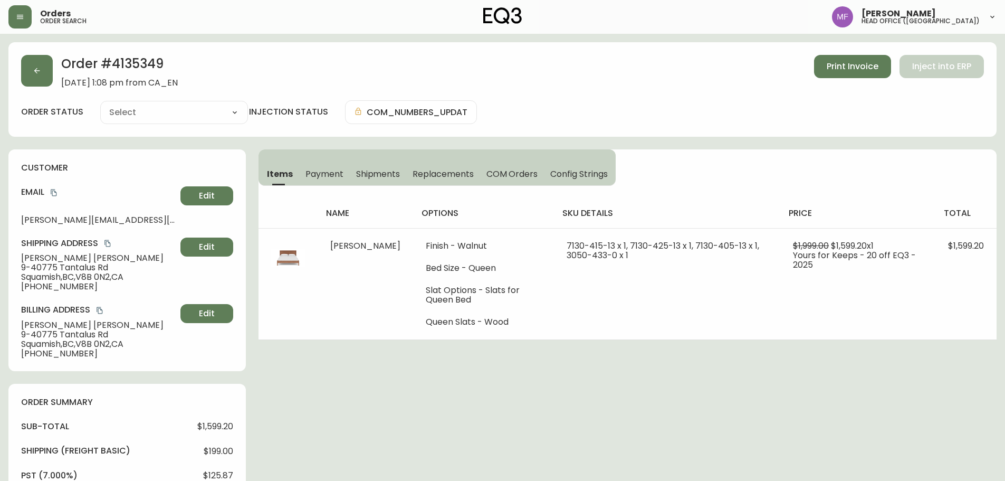
type input "Cancelled"
select select "CANCELLED"
click at [52, 71] on button "button" at bounding box center [37, 71] width 32 height 32
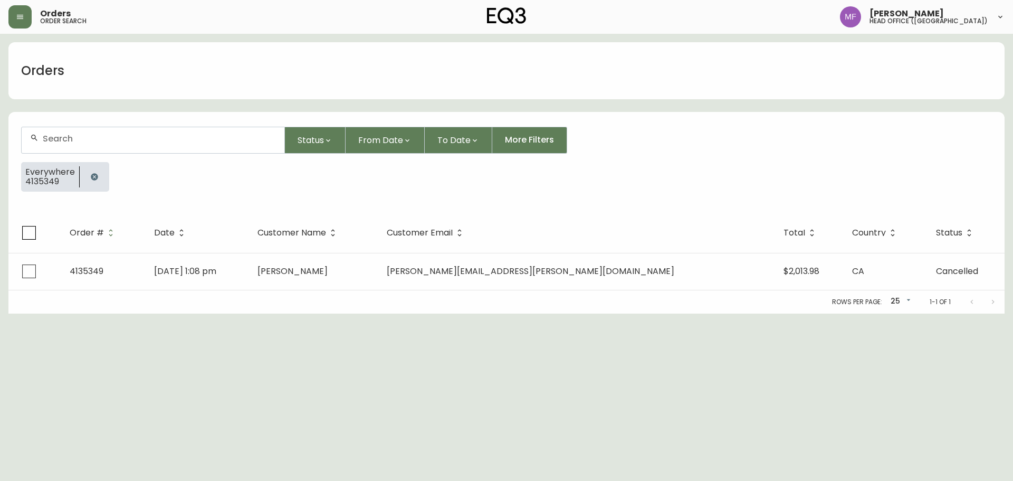
click at [93, 176] on icon "button" at bounding box center [94, 176] width 7 height 7
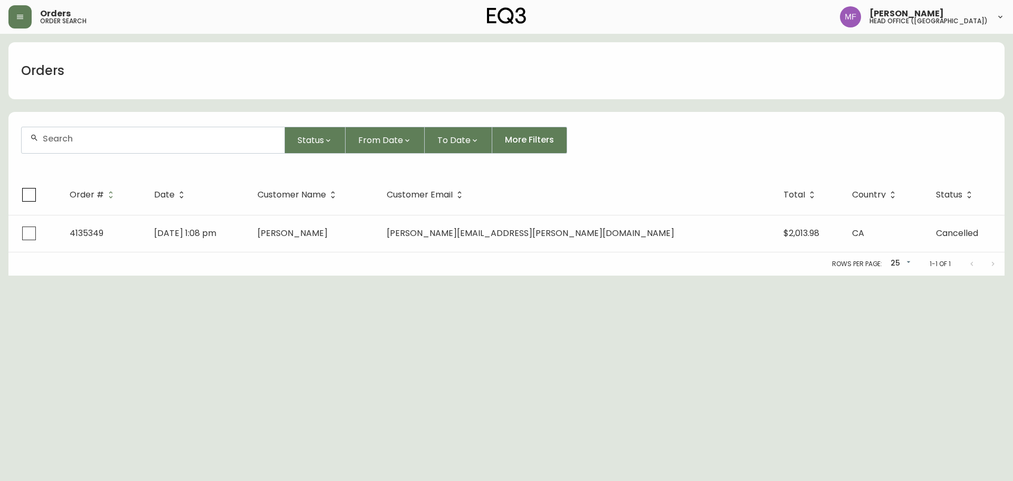
click at [83, 147] on div at bounding box center [153, 140] width 263 height 26
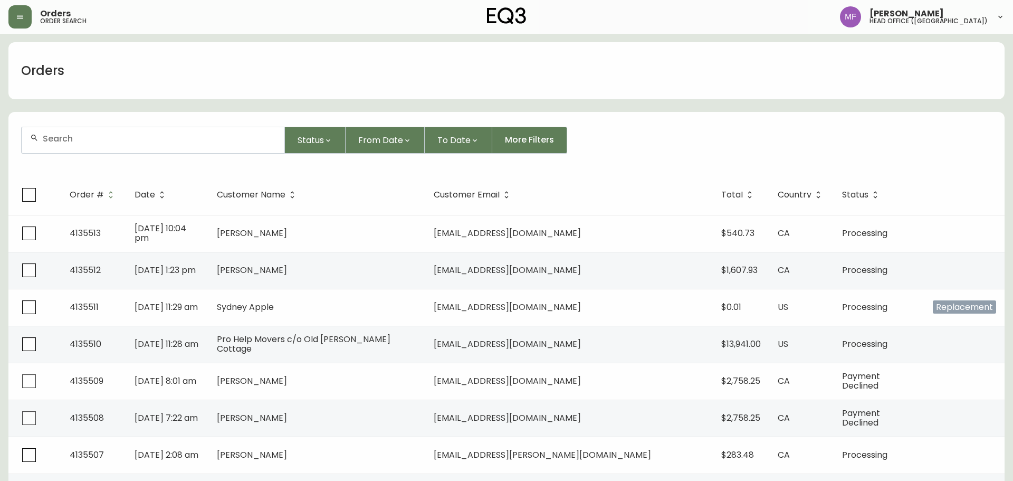
paste input "4134983"
type input "4134983"
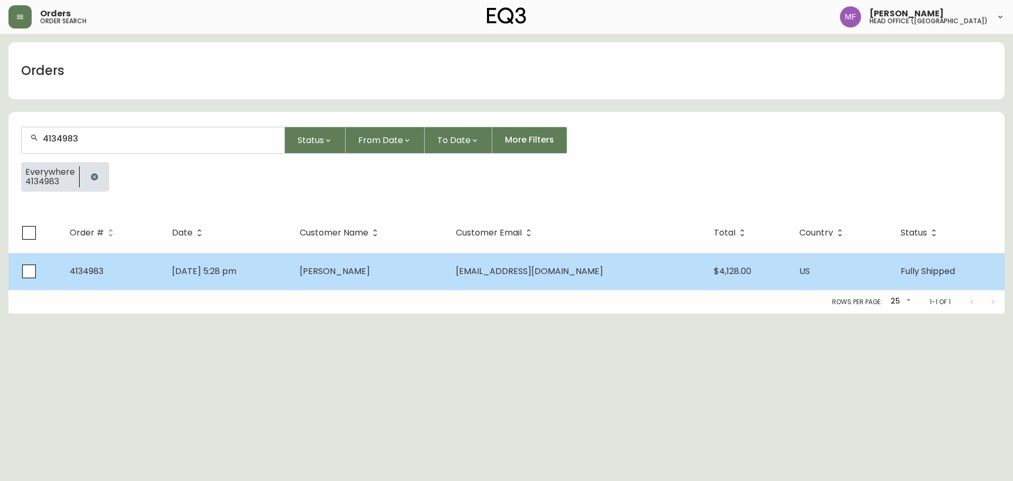
click at [291, 273] on td "Aug 31 2025, 5:28 pm" at bounding box center [228, 271] width 128 height 37
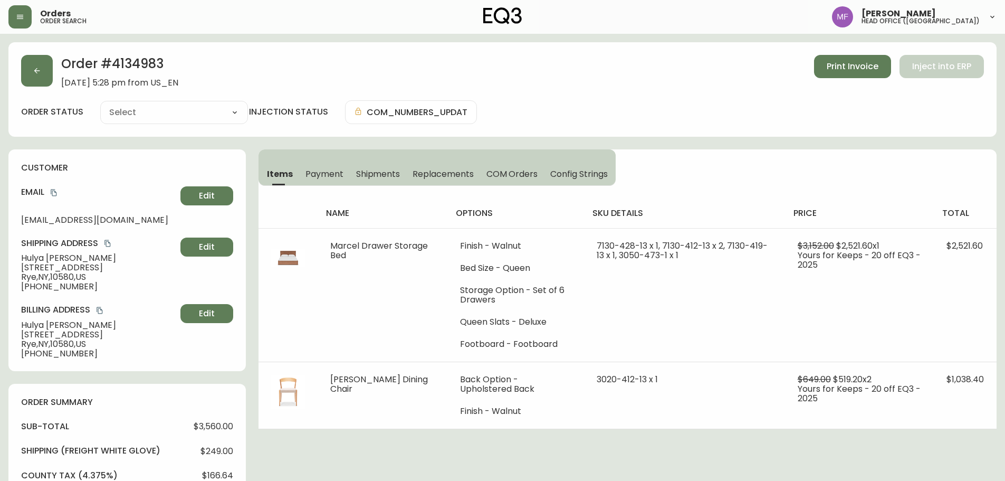
type input "Fully Shipped"
select select "FULLY_SHIPPED"
click at [130, 62] on h2 "Order # 4134983" at bounding box center [119, 66] width 117 height 23
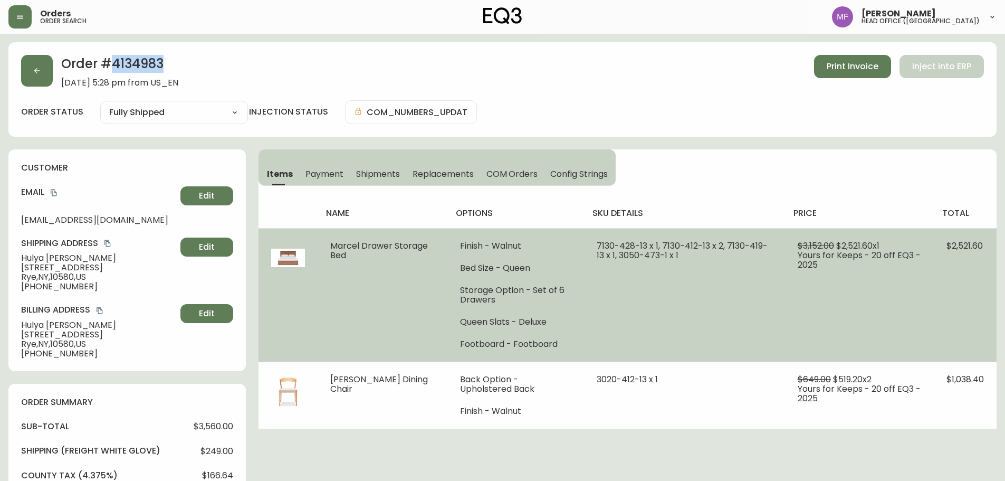
copy h2 "4134983"
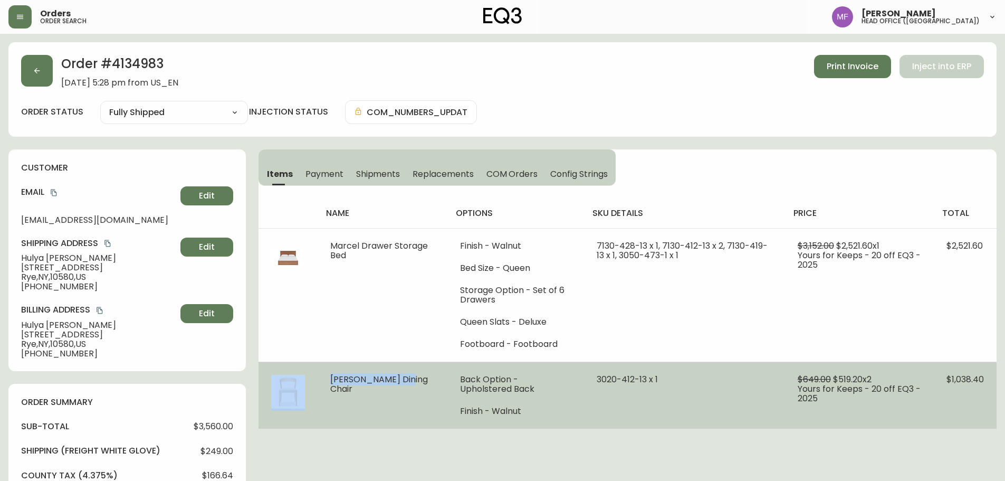
drag, startPoint x: 414, startPoint y: 383, endPoint x: 310, endPoint y: 383, distance: 104.0
click at [310, 383] on tr "Wren Dining Chair Back Option - Upholstered Back Finish - Walnut 3020-412-13 x …" at bounding box center [628, 394] width 738 height 67
copy tr "Wren Dining Chair"
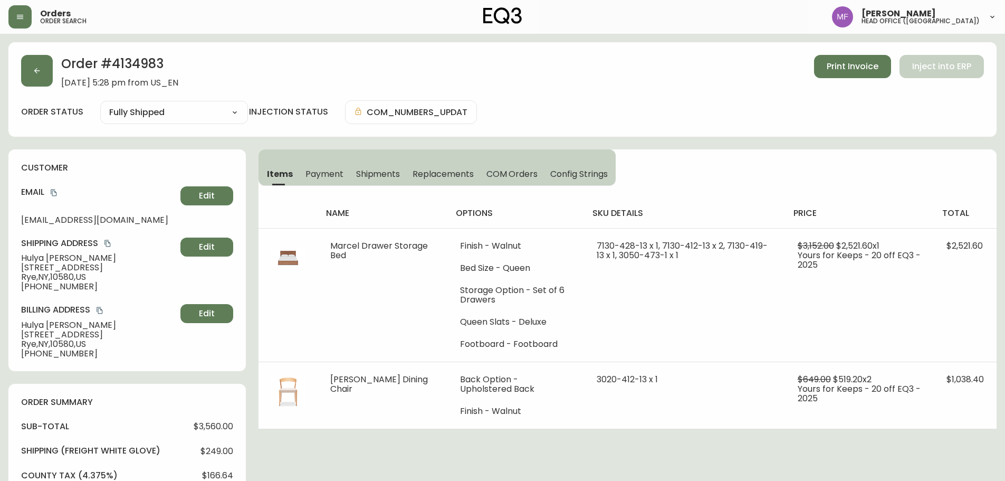
click at [138, 64] on h2 "Order # 4134983" at bounding box center [119, 66] width 117 height 23
copy h2 "4134983"
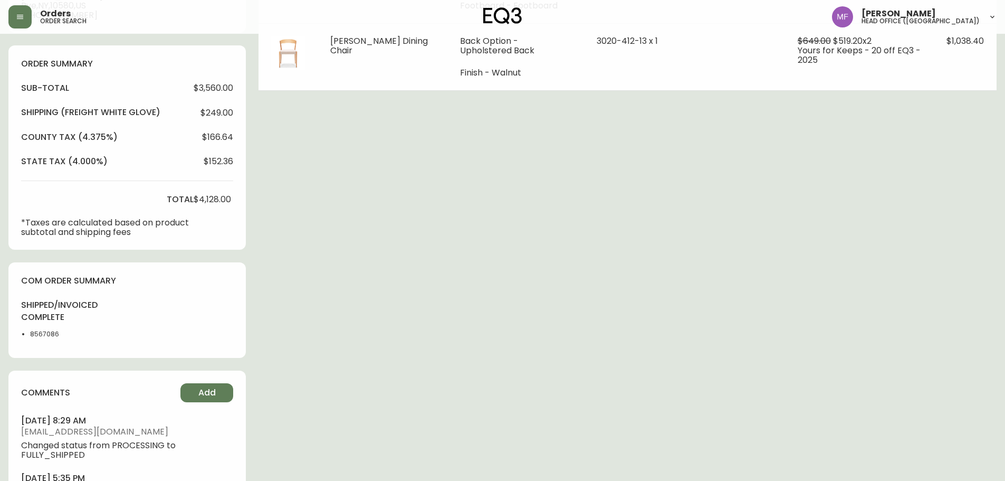
scroll to position [406, 0]
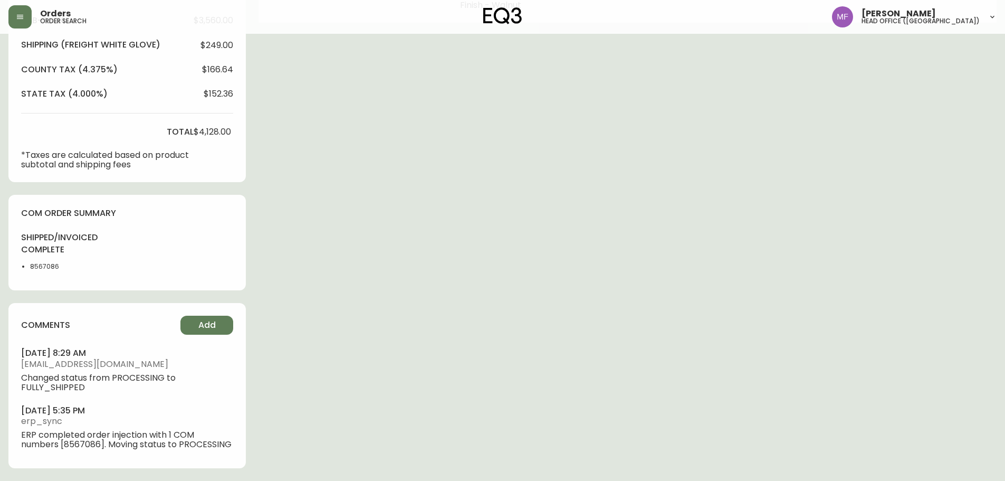
click at [47, 266] on li "8567086" at bounding box center [56, 266] width 53 height 9
copy li "8567086"
click at [677, 236] on div "Order # 4134983 August 31, 2025 at 5:28 pm from US_EN Print Invoice Inject into…" at bounding box center [502, 58] width 988 height 844
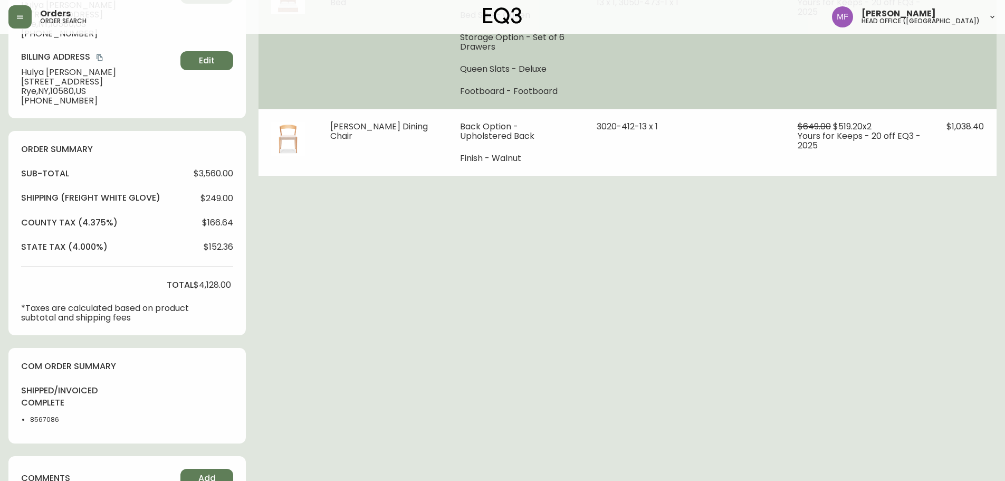
scroll to position [89, 0]
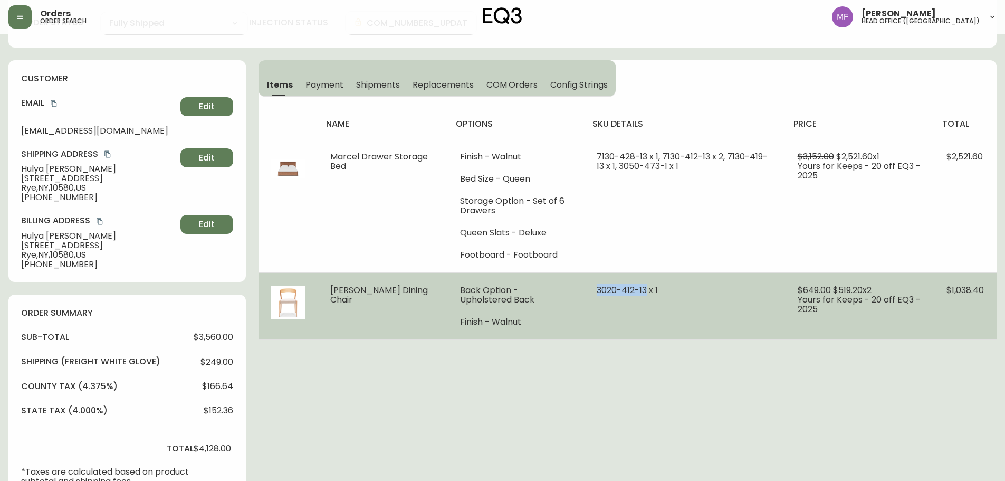
drag, startPoint x: 635, startPoint y: 290, endPoint x: 585, endPoint y: 289, distance: 49.6
click at [585, 289] on td "3020-412-13 x 1" at bounding box center [684, 305] width 201 height 67
copy span "3020-412-13"
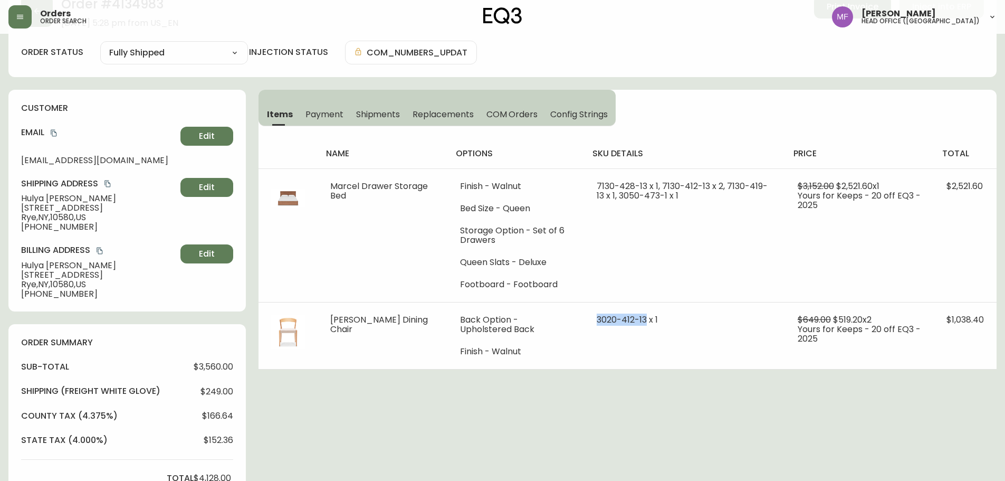
scroll to position [36, 0]
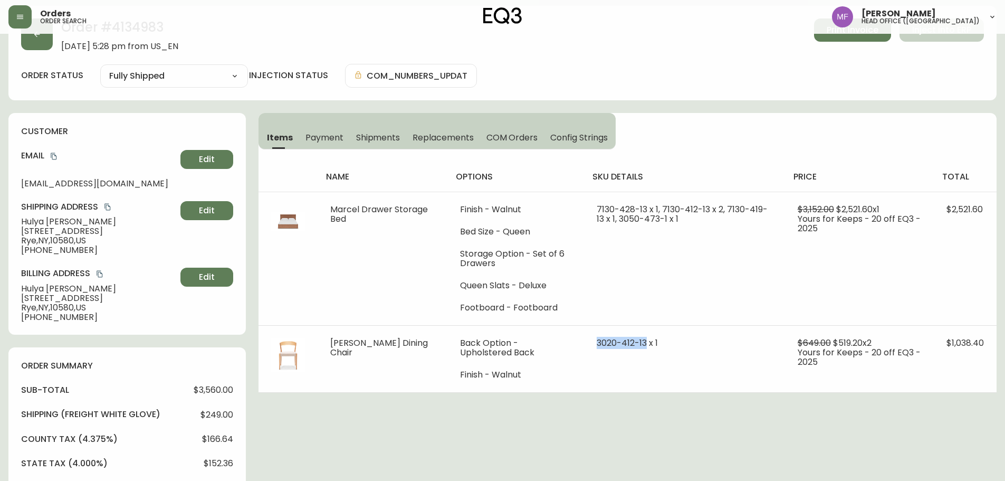
click at [55, 153] on icon "copy" at bounding box center [54, 156] width 6 height 7
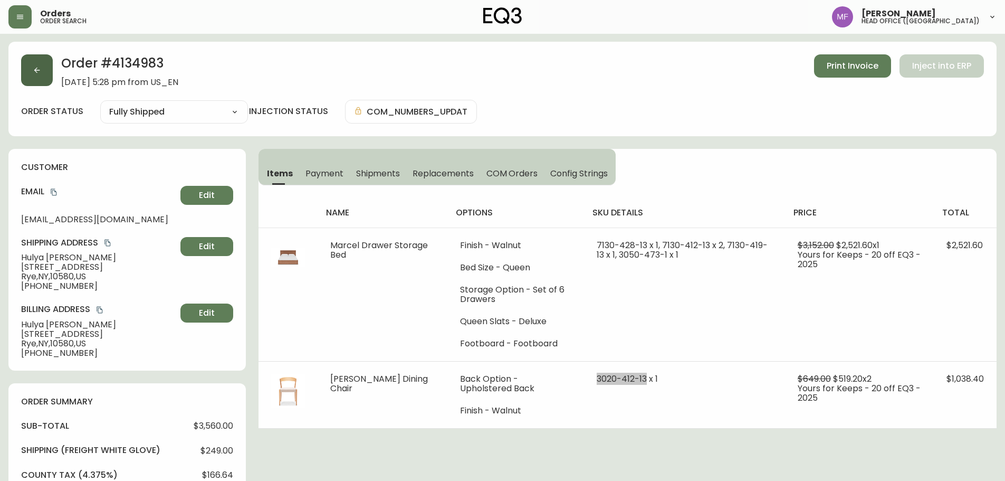
scroll to position [0, 0]
click at [42, 69] on button "button" at bounding box center [37, 71] width 32 height 32
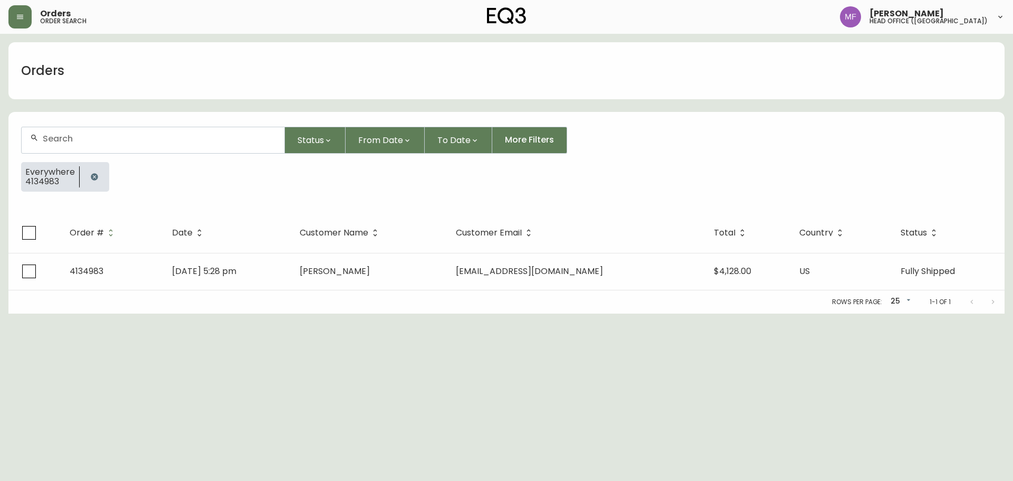
click at [100, 175] on button "button" at bounding box center [94, 176] width 21 height 21
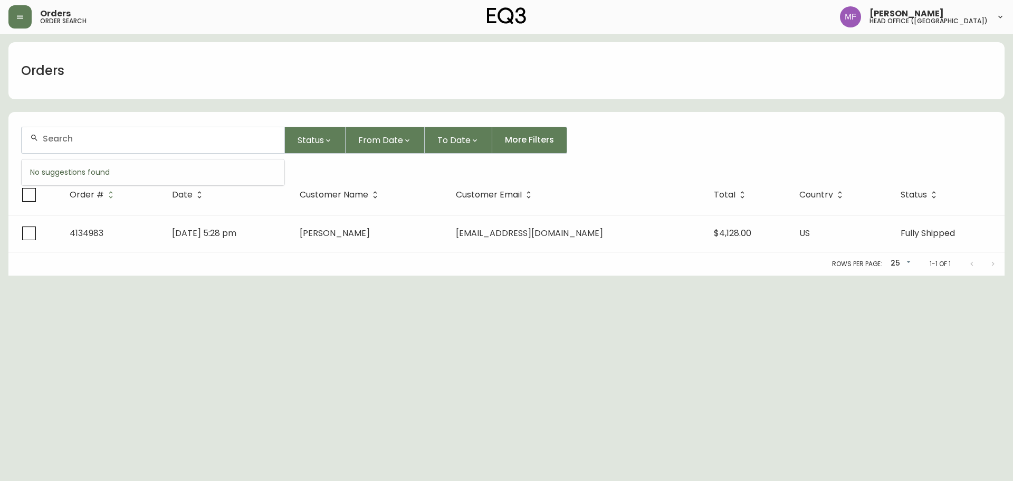
click at [93, 140] on input "text" at bounding box center [159, 139] width 233 height 10
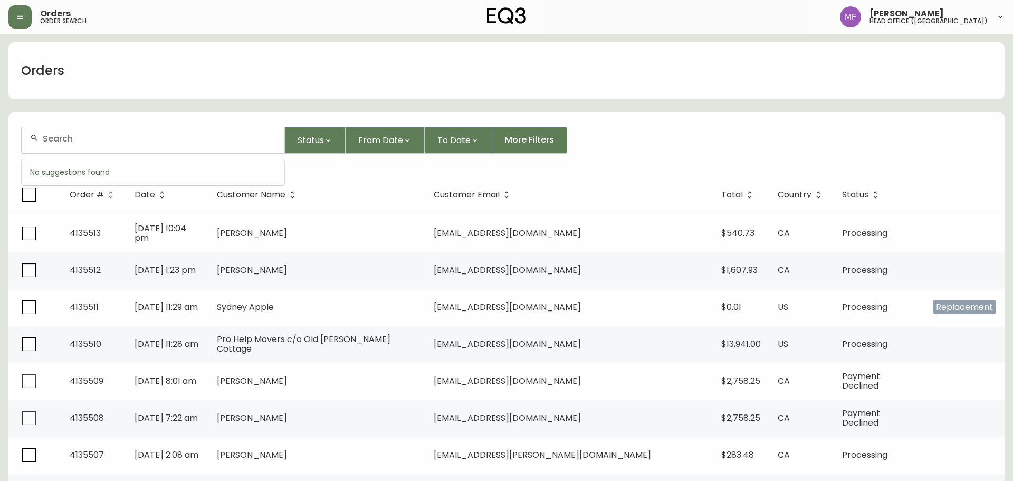
paste input "4133327"
type input "4"
paste input "4133327"
type input "4133327 ."
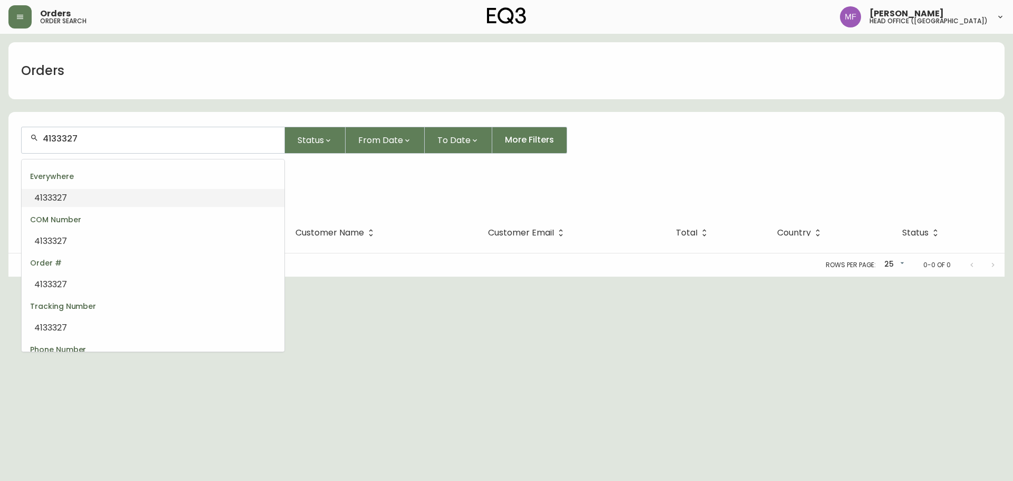
type input "4133327"
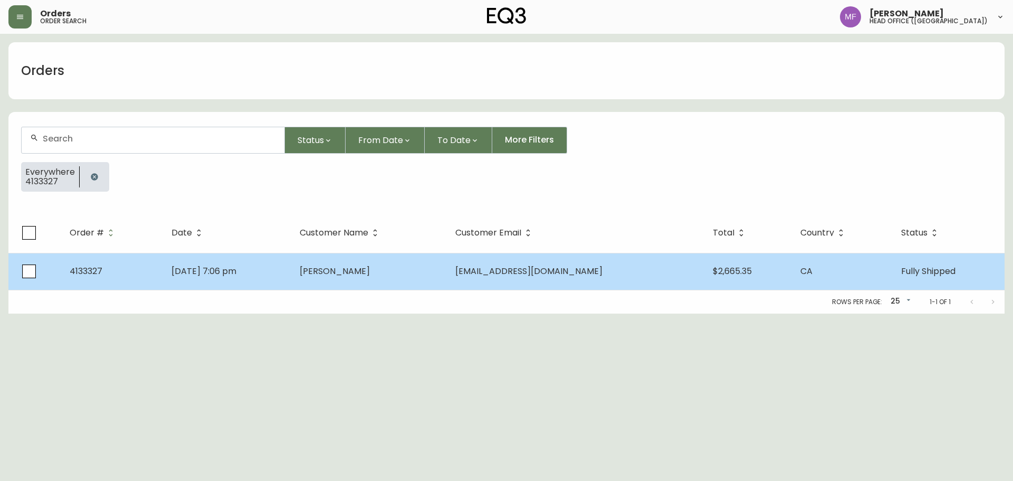
click at [348, 264] on td "Tamar Merdkhanian" at bounding box center [369, 271] width 156 height 37
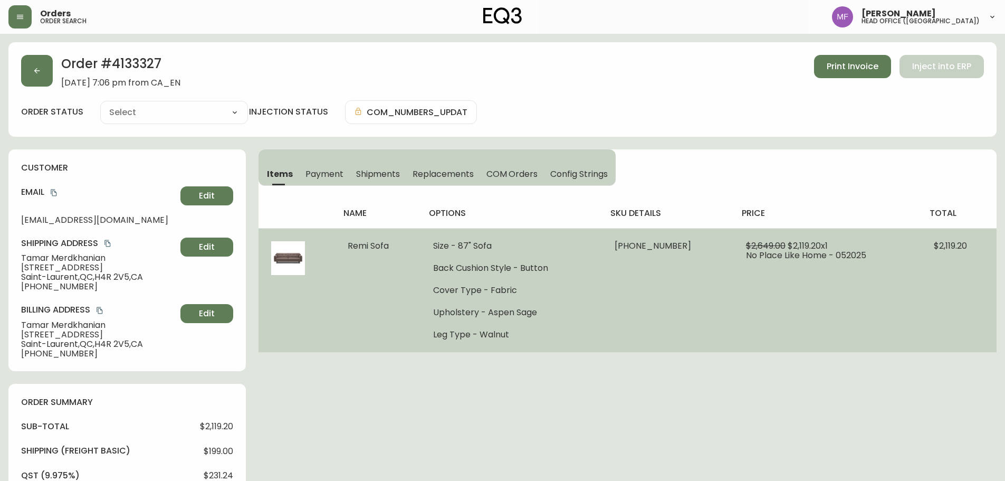
type input "Fully Shipped"
select select "FULLY_SHIPPED"
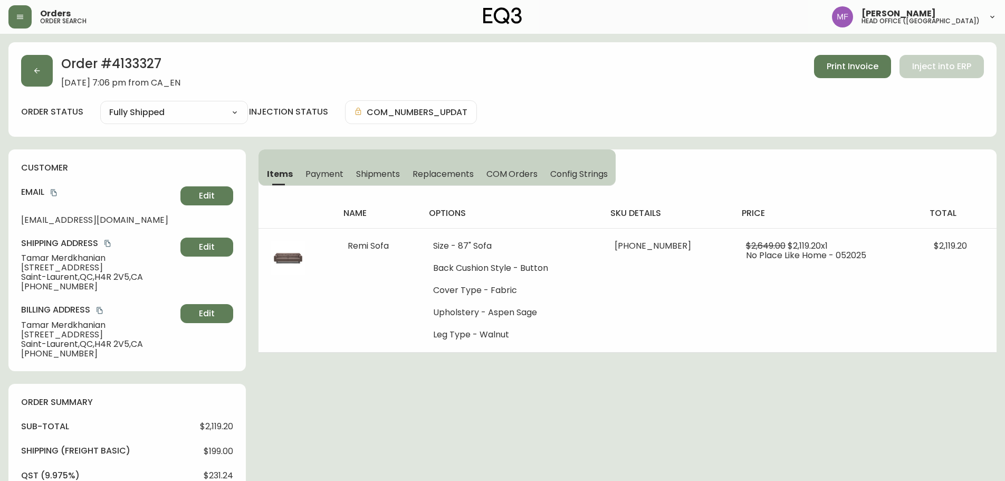
click at [125, 70] on h2 "Order # 4133327" at bounding box center [120, 66] width 119 height 23
copy h2 "4133327"
click at [363, 178] on span "Shipments" at bounding box center [378, 173] width 44 height 11
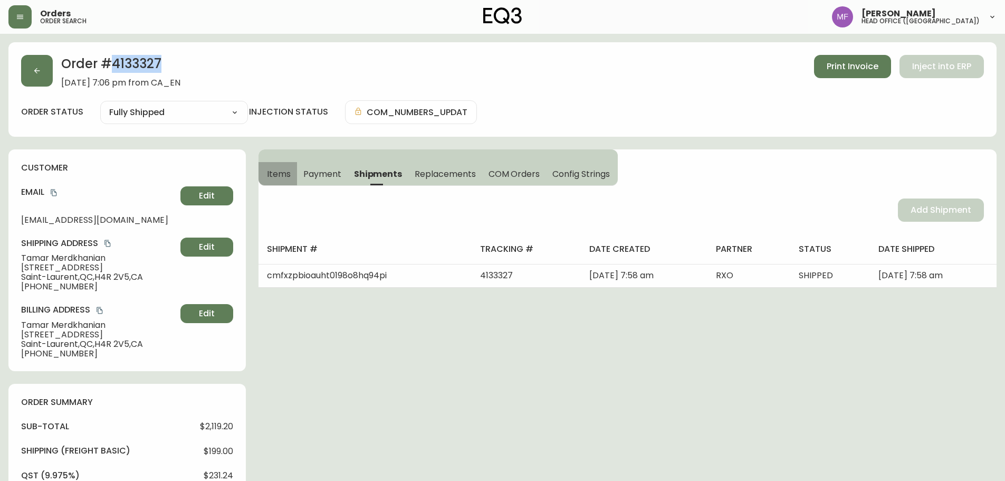
click at [268, 174] on span "Items" at bounding box center [279, 173] width 24 height 11
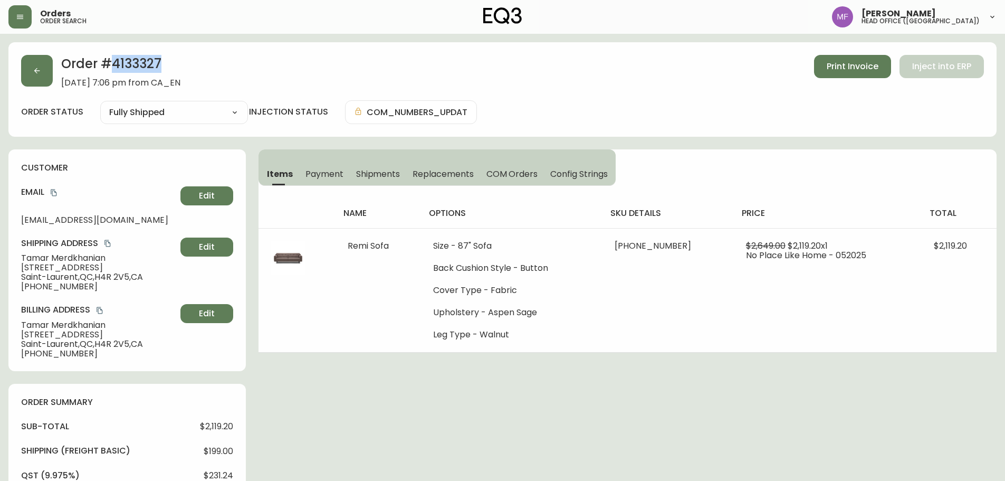
click at [146, 67] on h2 "Order # 4133327" at bounding box center [120, 66] width 119 height 23
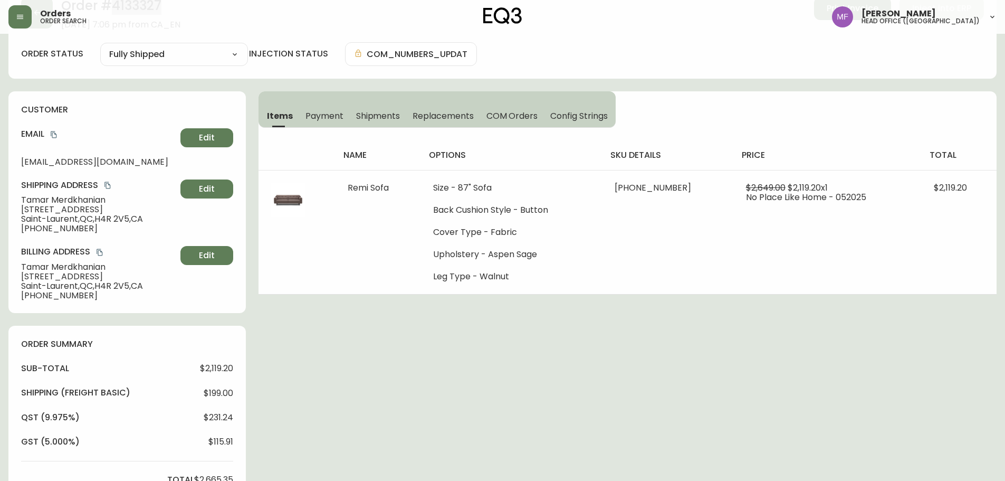
scroll to position [369, 0]
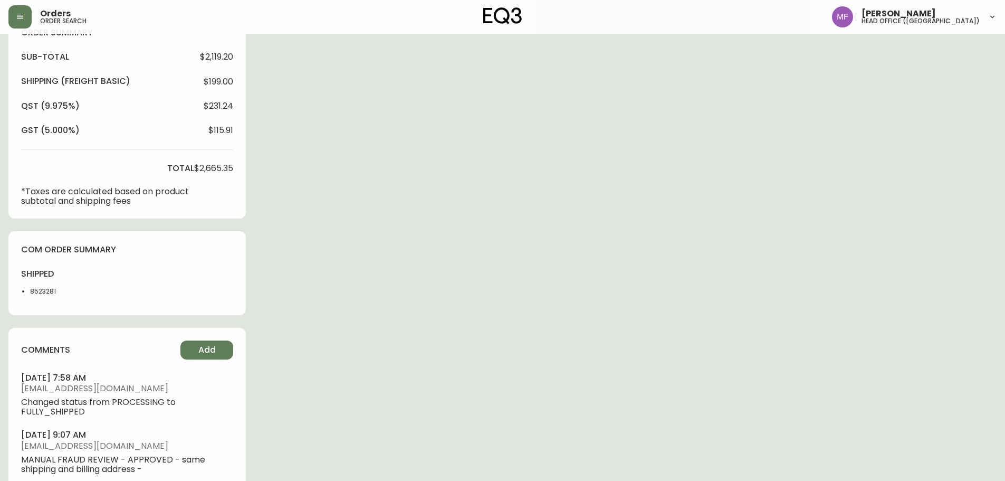
click at [40, 289] on li "8523281" at bounding box center [56, 291] width 53 height 9
copy li "8523281"
click at [498, 231] on div "Order # 4133327 May 26, 2025 at 7:06 pm from CA_EN Print Invoice Inject into ER…" at bounding box center [502, 118] width 988 height 890
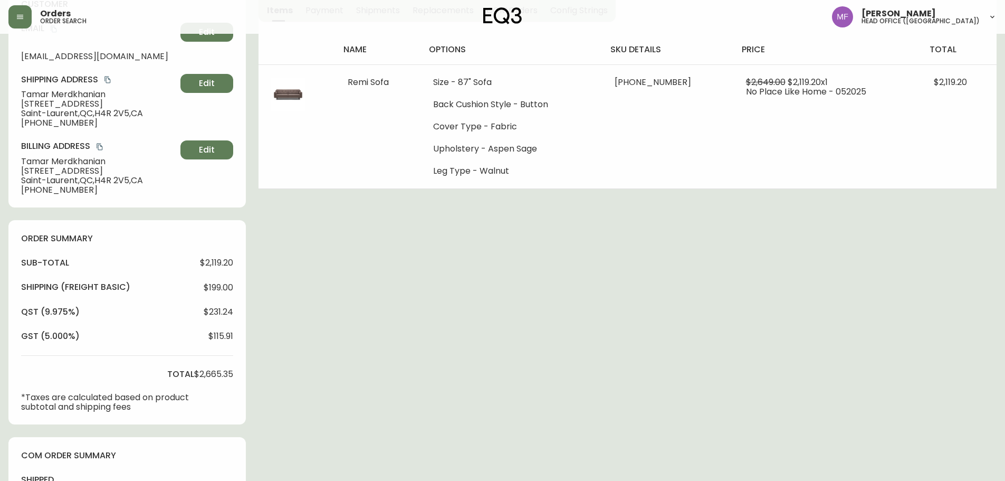
scroll to position [0, 0]
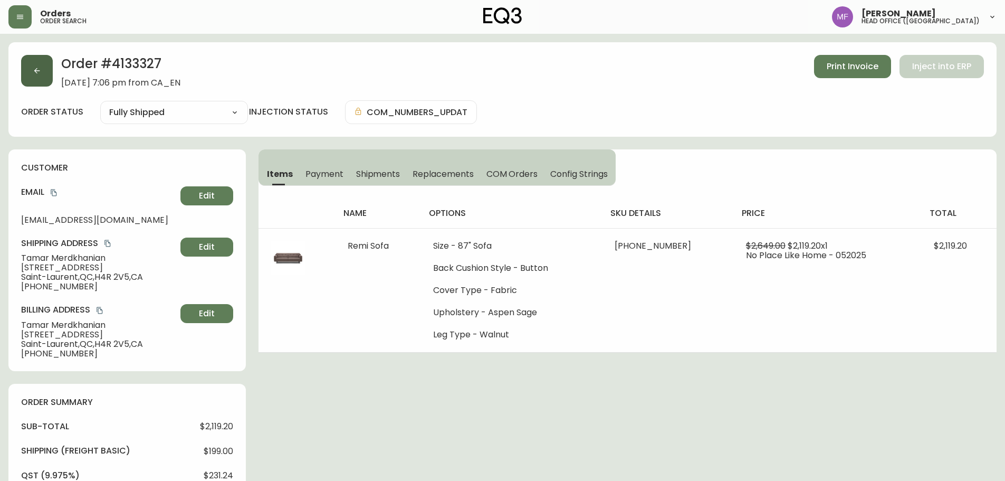
click at [28, 82] on button "button" at bounding box center [37, 71] width 32 height 32
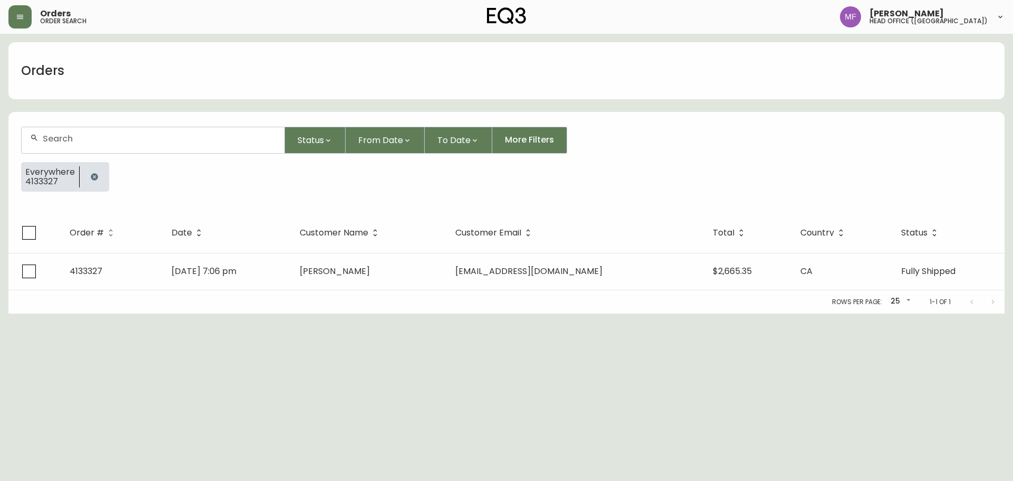
click at [91, 177] on icon "button" at bounding box center [94, 176] width 7 height 7
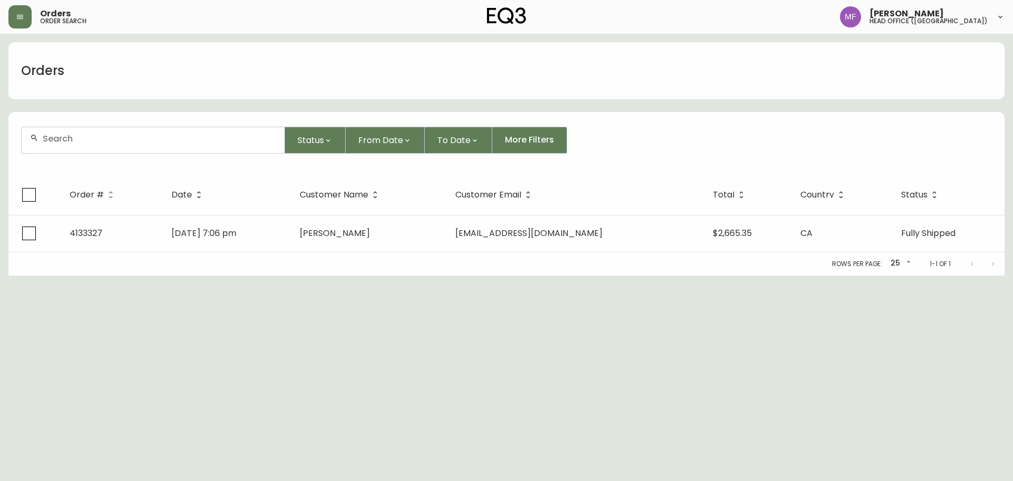
click at [80, 136] on input "text" at bounding box center [159, 139] width 233 height 10
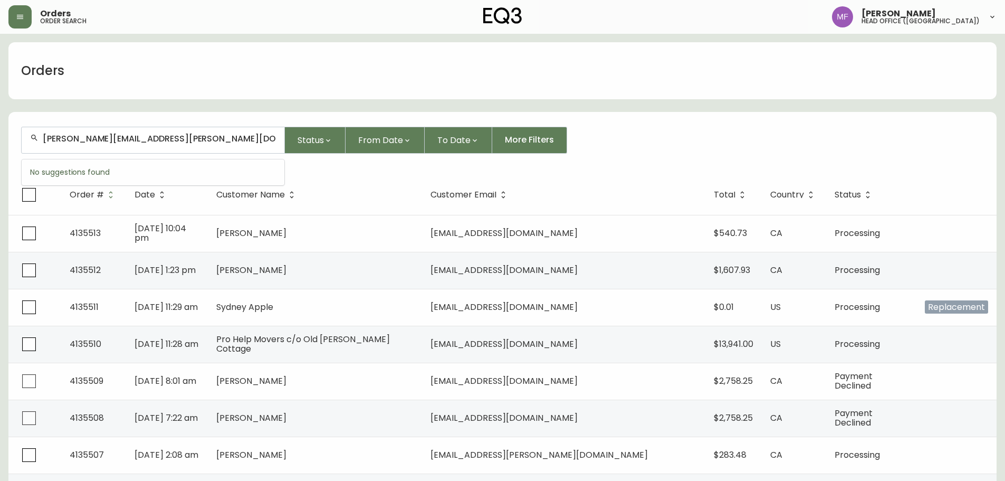
type input "erica.a.edwards@gmail.com"
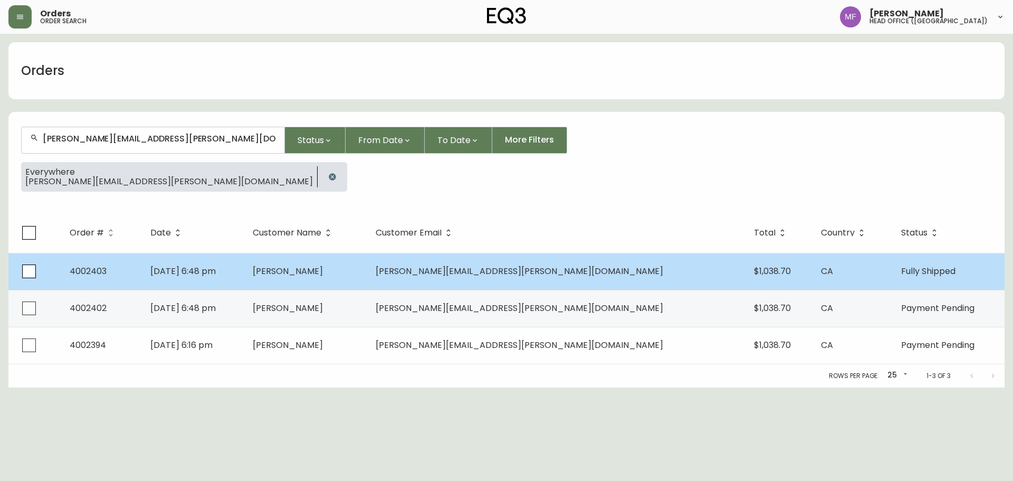
click at [323, 277] on span "Erica Edwards" at bounding box center [288, 271] width 70 height 12
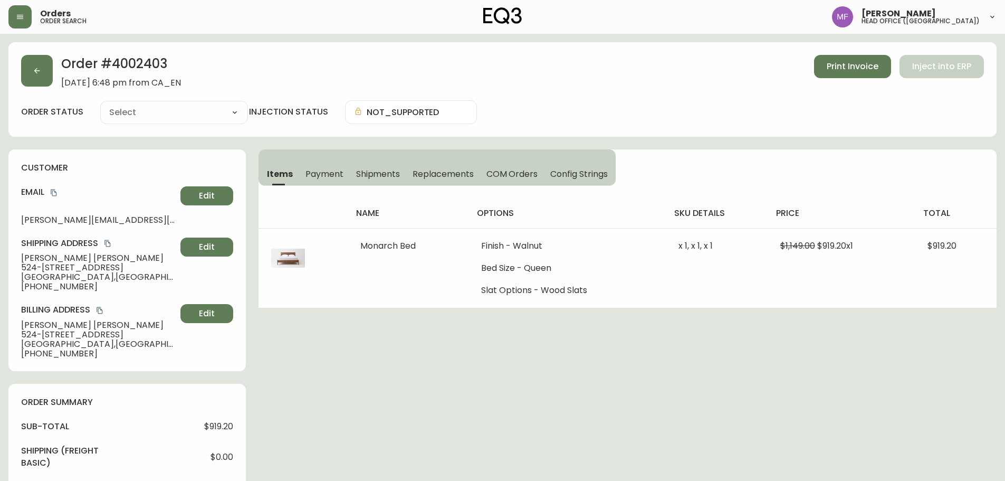
type input "Fully Shipped"
select select "FULLY_SHIPPED"
click at [161, 63] on h2 "Order # 4002403" at bounding box center [121, 66] width 120 height 23
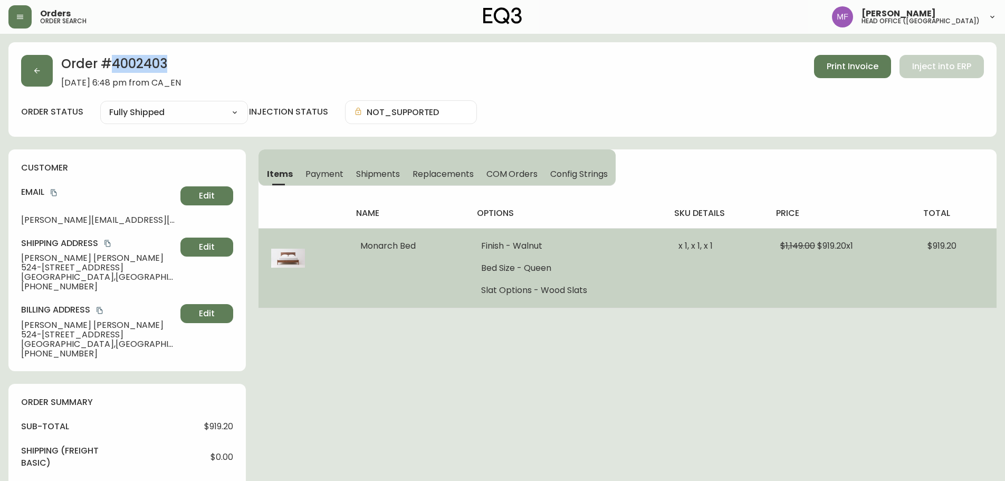
copy h2 "4002403"
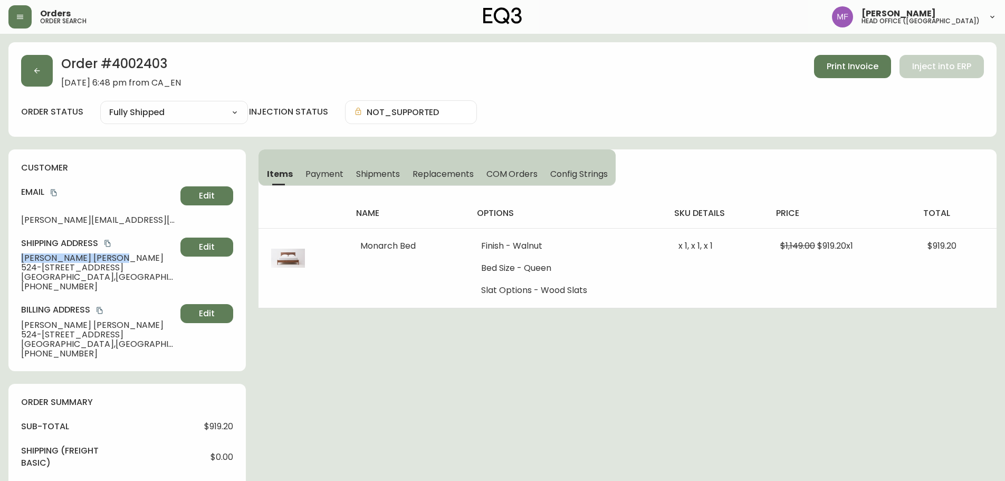
drag, startPoint x: 95, startPoint y: 258, endPoint x: 0, endPoint y: 258, distance: 95.0
click at [0, 258] on main "Order # 4002403 November 24, 2018 at 6:48 pm from CA_EN Print Invoice Inject in…" at bounding box center [502, 437] width 1005 height 806
copy span "Erica Edwards"
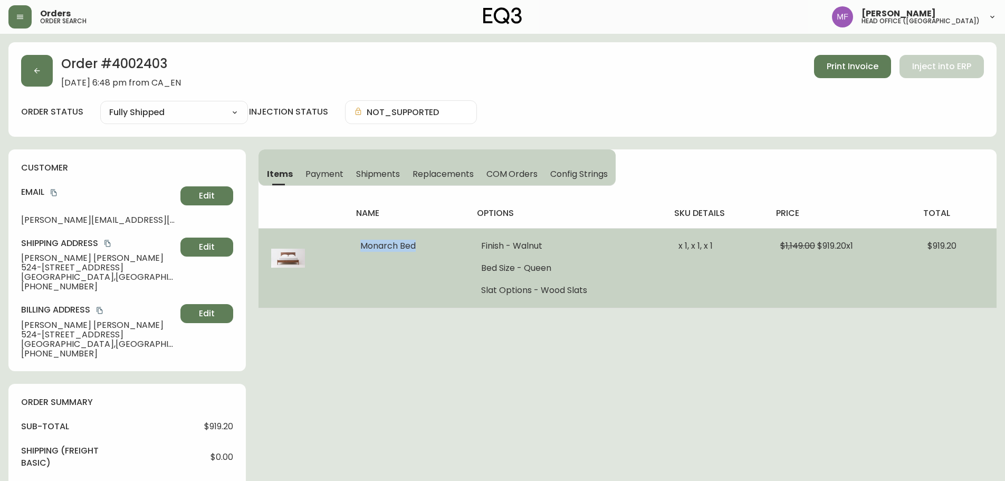
drag, startPoint x: 415, startPoint y: 251, endPoint x: 357, endPoint y: 247, distance: 57.6
click at [357, 247] on td "Monarch Bed" at bounding box center [408, 268] width 121 height 80
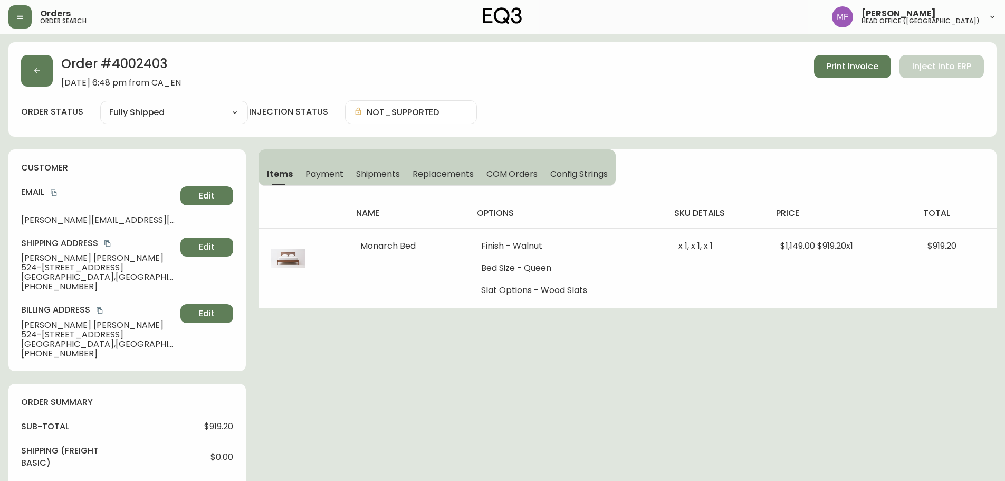
click at [125, 67] on h2 "Order # 4002403" at bounding box center [121, 66] width 120 height 23
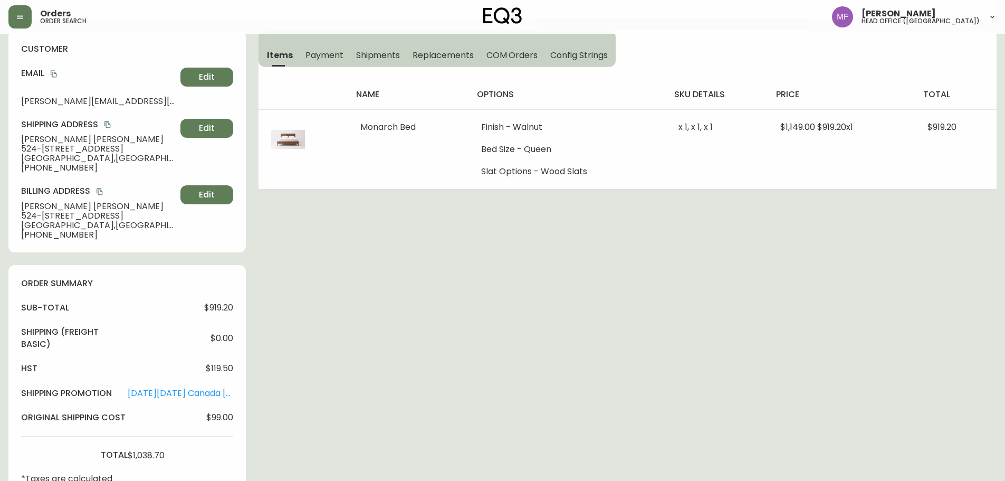
scroll to position [359, 0]
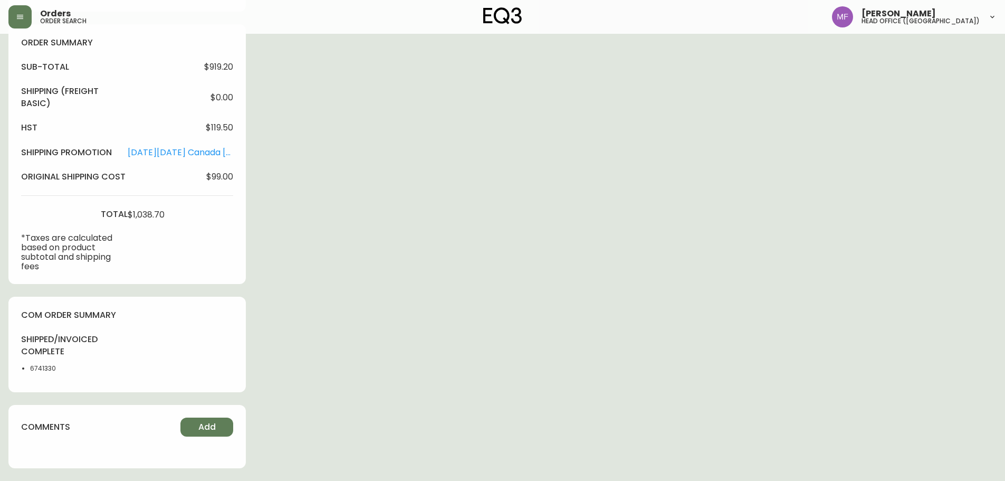
click at [39, 368] on li "6741330" at bounding box center [56, 368] width 53 height 9
click at [575, 268] on div "Order # 4002403 November 24, 2018 at 6:48 pm from CA_EN Print Invoice Inject in…" at bounding box center [502, 82] width 988 height 798
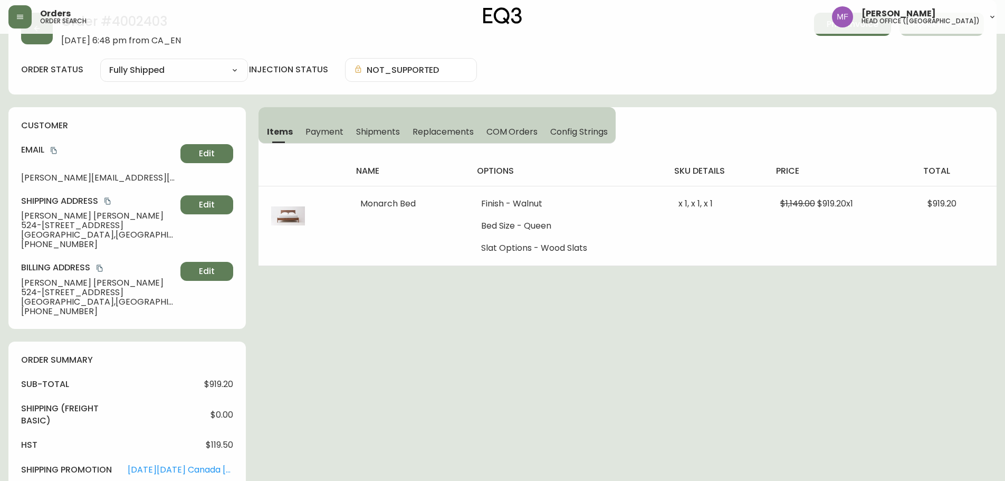
scroll to position [0, 0]
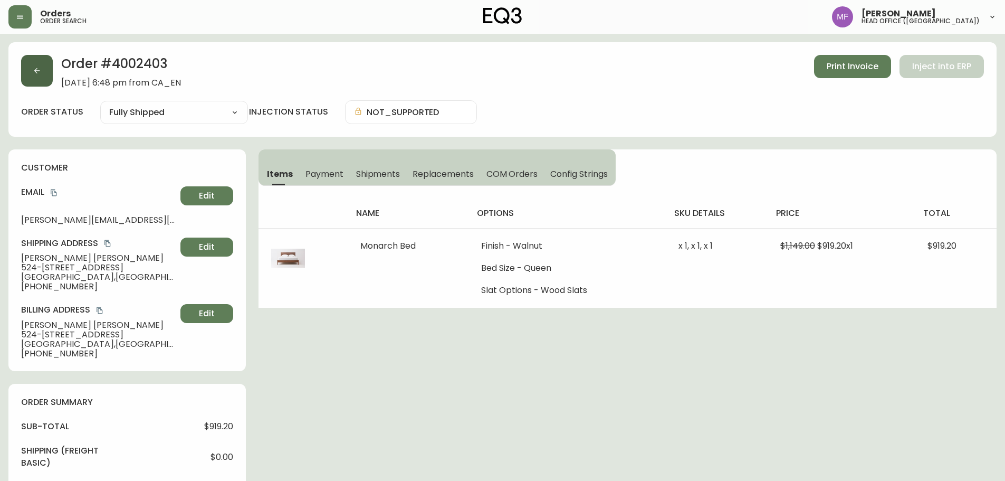
click at [35, 66] on icon "button" at bounding box center [37, 70] width 8 height 8
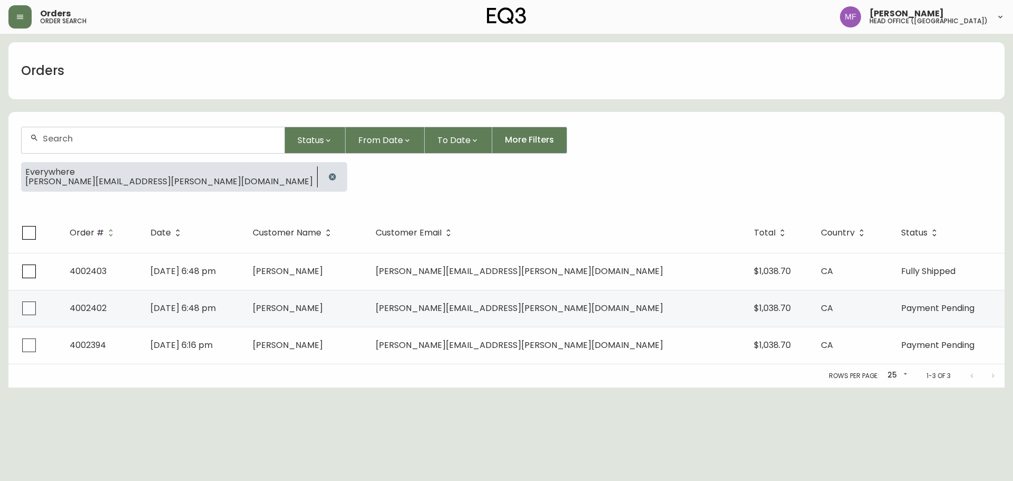
click at [328, 173] on icon "button" at bounding box center [332, 177] width 8 height 8
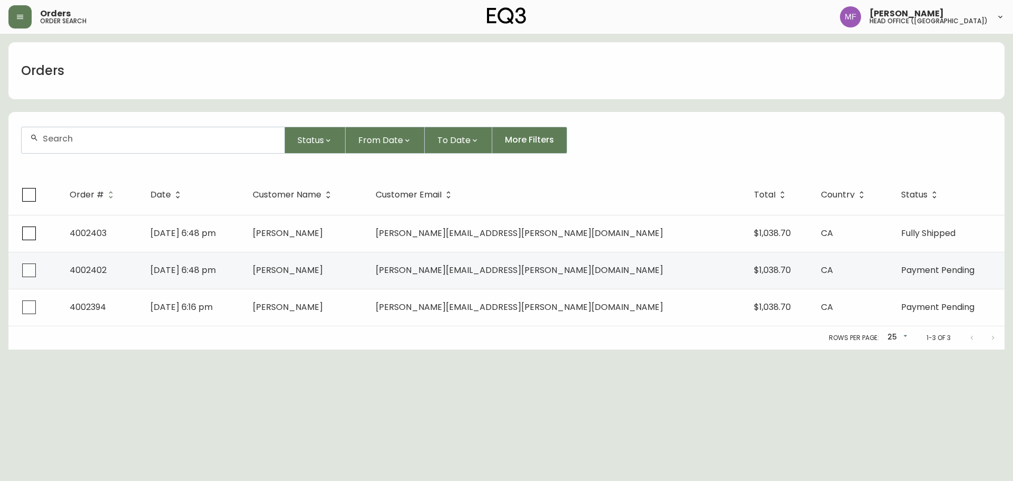
click at [160, 146] on div at bounding box center [153, 140] width 263 height 26
paste input "4134815"
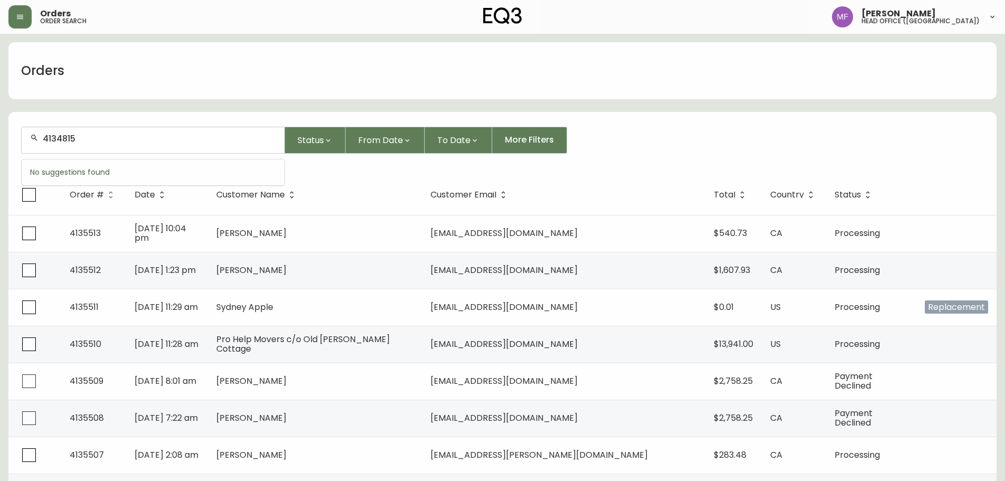
type input "4134815"
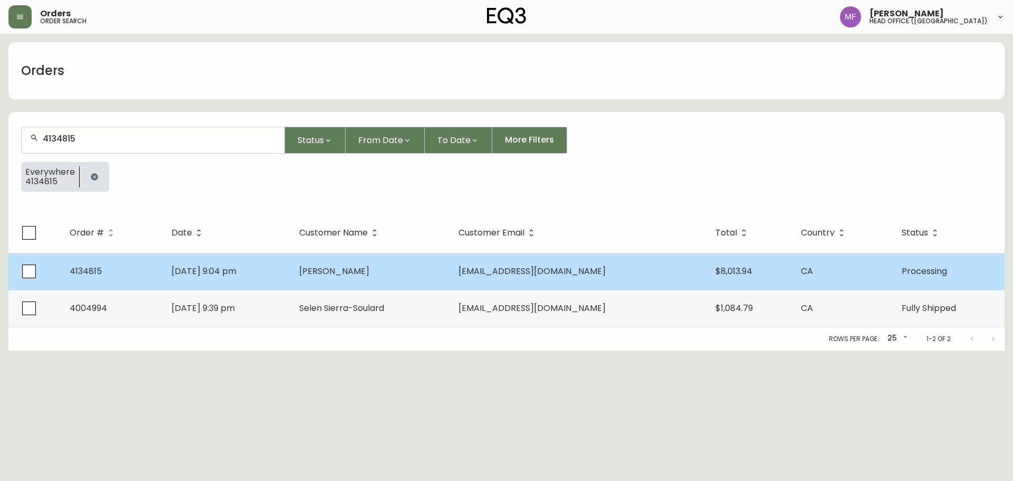
click at [410, 276] on td "Antonio Laddaga" at bounding box center [370, 271] width 159 height 37
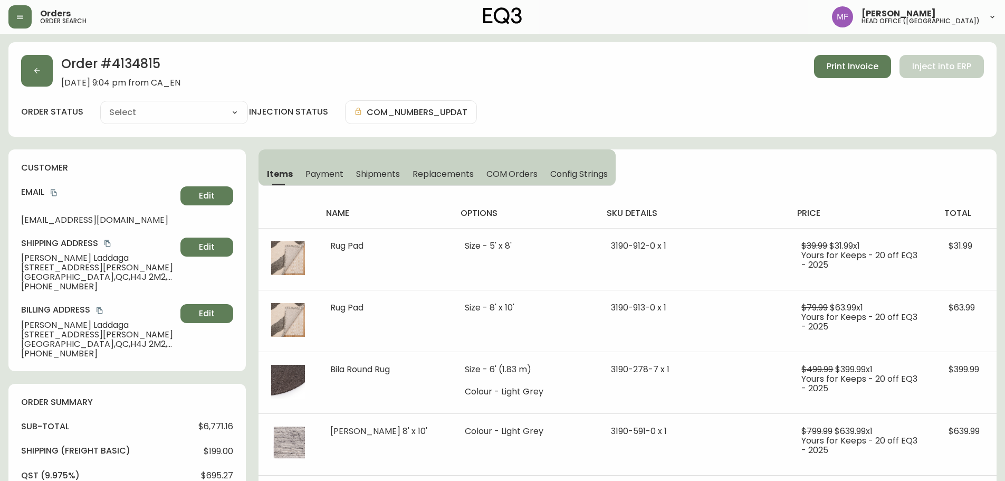
type input "Processing"
select select "PROCESSING"
click at [146, 56] on h2 "Order # 4134815" at bounding box center [120, 66] width 119 height 23
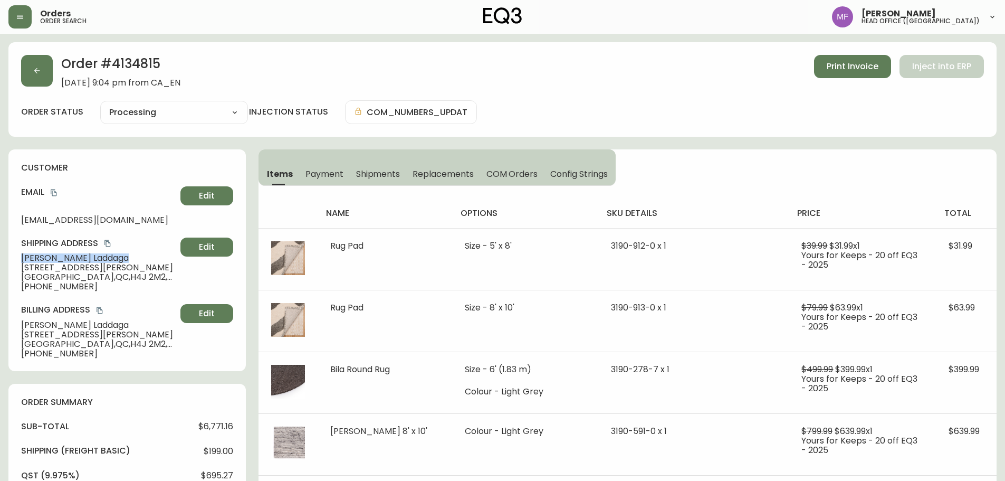
drag, startPoint x: 98, startPoint y: 259, endPoint x: 7, endPoint y: 259, distance: 90.2
click at [7, 259] on main "Order # 4134815 August 24, 2025 at 9:04 pm from CA_EN Print Invoice Inject into…" at bounding box center [502, 464] width 1005 height 860
click at [160, 69] on h2 "Order # 4134815" at bounding box center [120, 66] width 119 height 23
click at [129, 60] on h2 "Order # 4134815" at bounding box center [120, 66] width 119 height 23
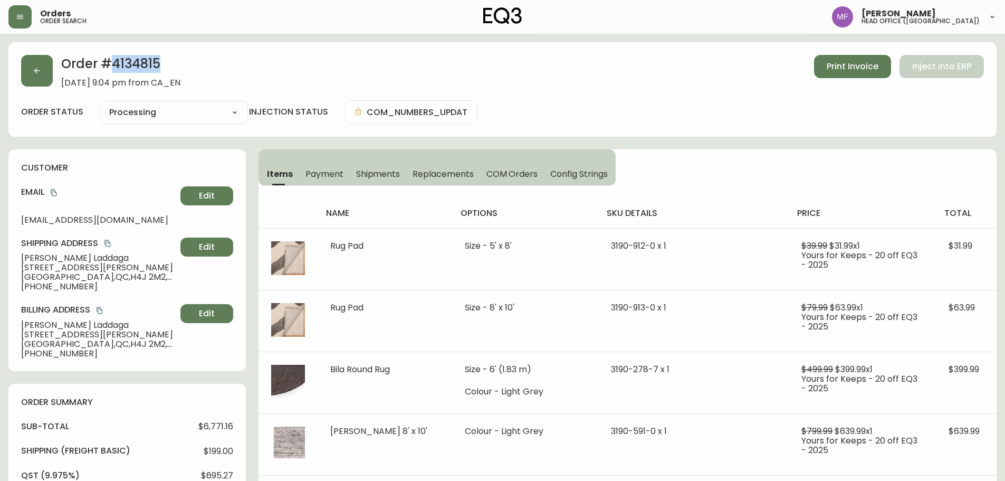
click at [129, 60] on h2 "Order # 4134815" at bounding box center [120, 66] width 119 height 23
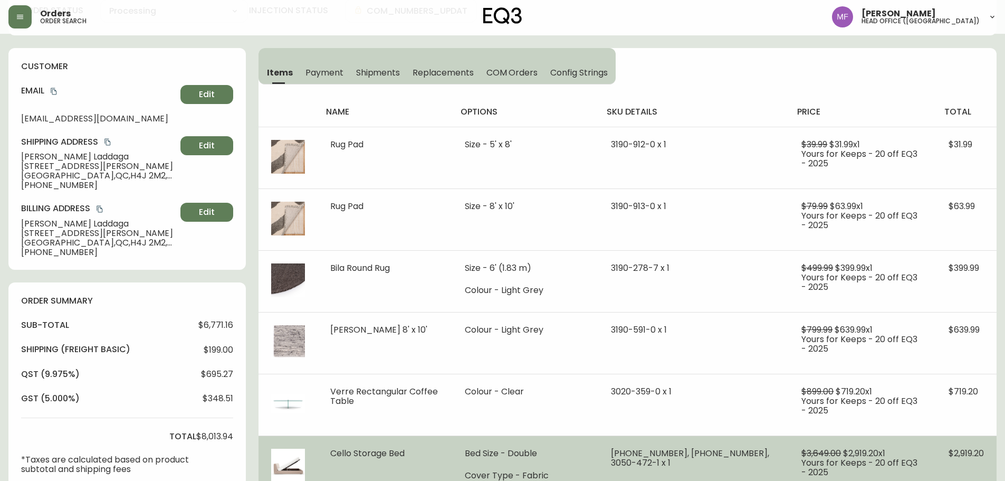
scroll to position [264, 0]
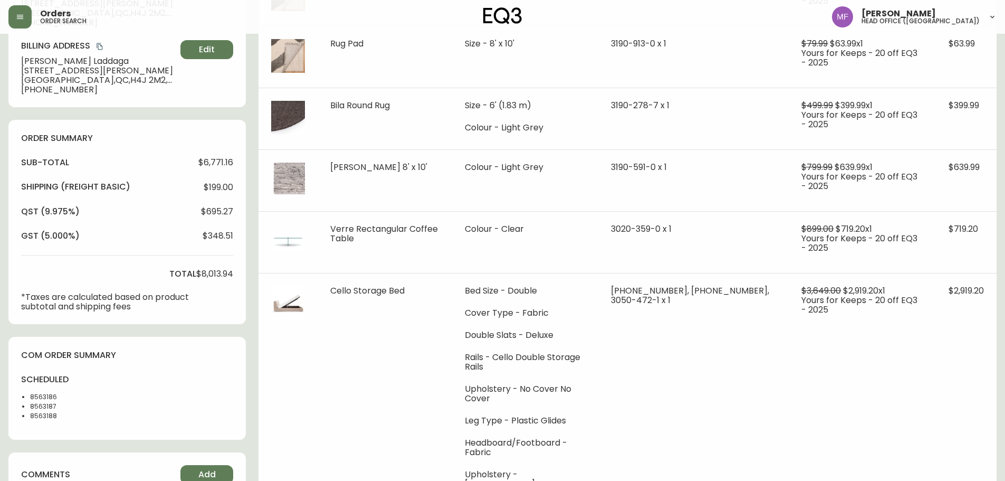
click at [49, 399] on li "8563186" at bounding box center [56, 396] width 53 height 9
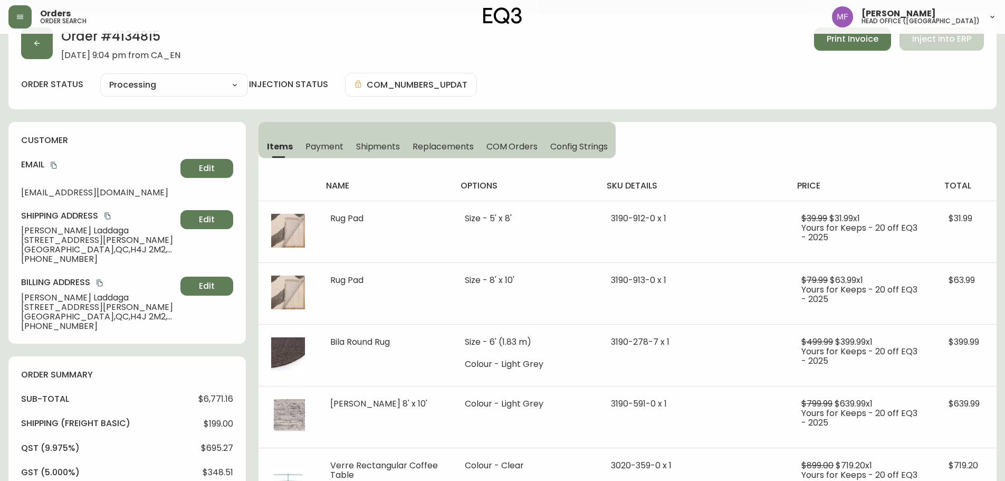
scroll to position [317, 0]
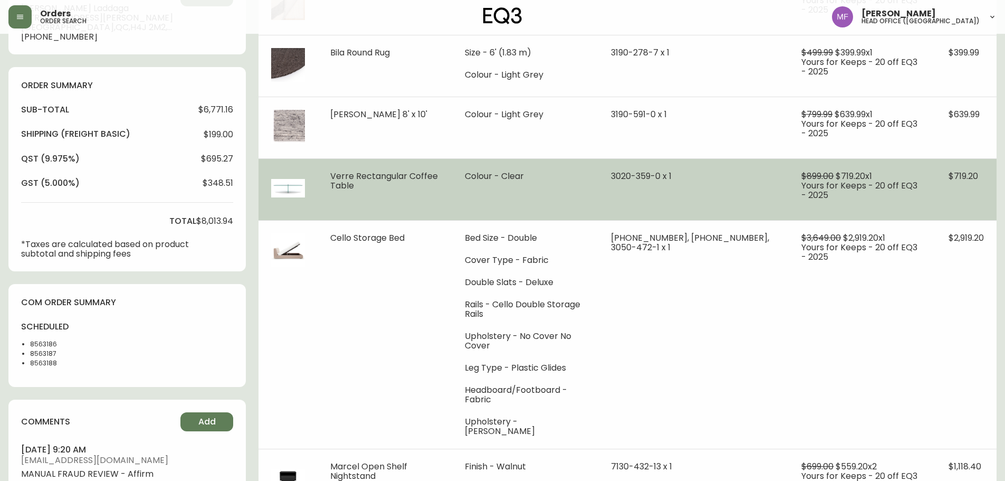
click at [598, 185] on td "Colour - Clear" at bounding box center [525, 189] width 146 height 62
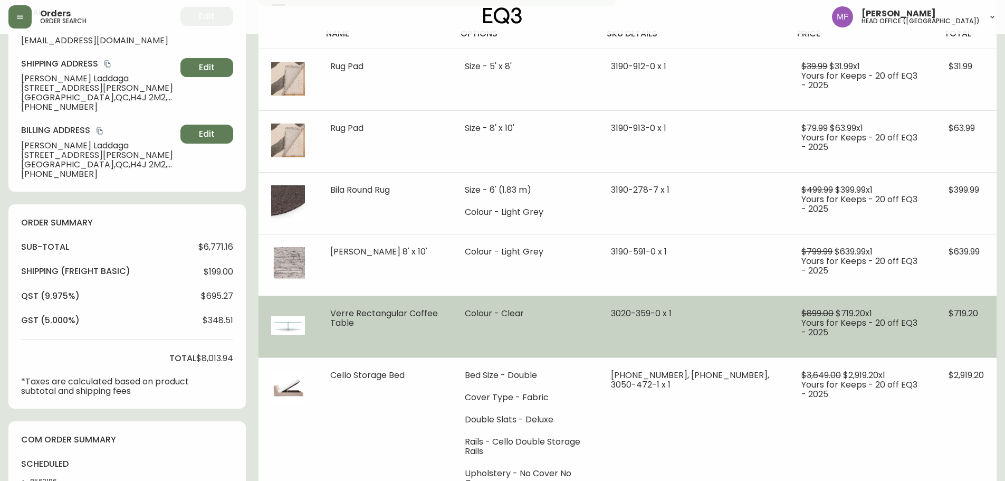
scroll to position [0, 0]
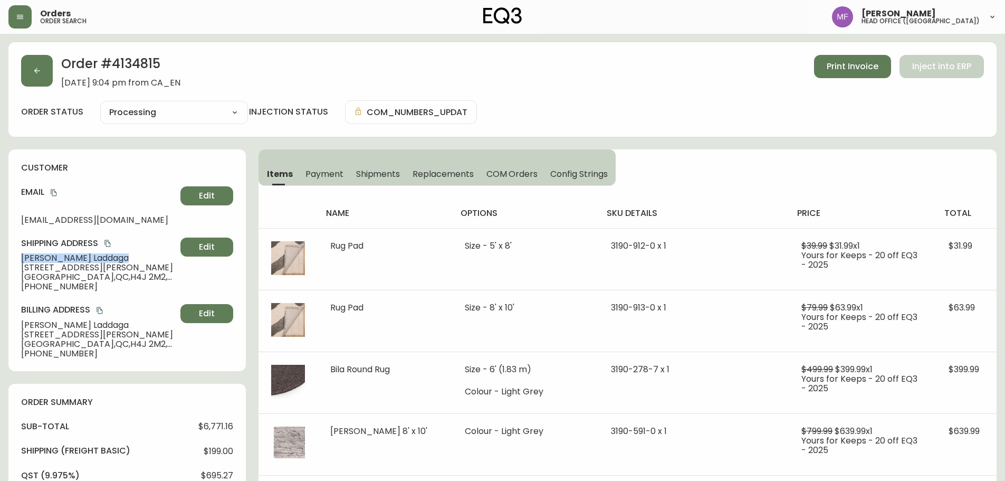
drag, startPoint x: 99, startPoint y: 255, endPoint x: 3, endPoint y: 261, distance: 96.7
click at [3, 261] on main "Order # 4134815 August 24, 2025 at 9:04 pm from CA_EN Print Invoice Inject into…" at bounding box center [502, 464] width 1005 height 860
click at [842, 68] on span "Print Invoice" at bounding box center [853, 67] width 52 height 12
click at [44, 68] on button "button" at bounding box center [37, 71] width 32 height 32
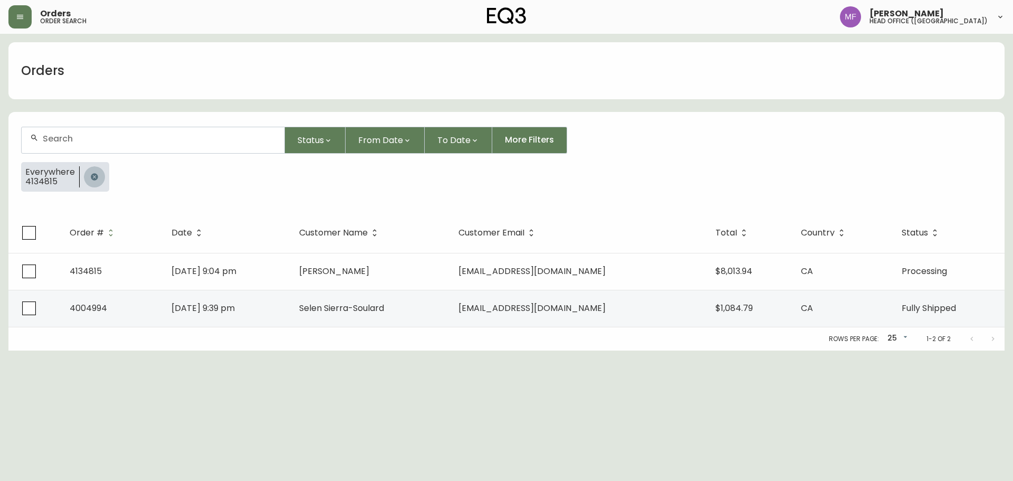
click at [89, 174] on button "button" at bounding box center [94, 176] width 21 height 21
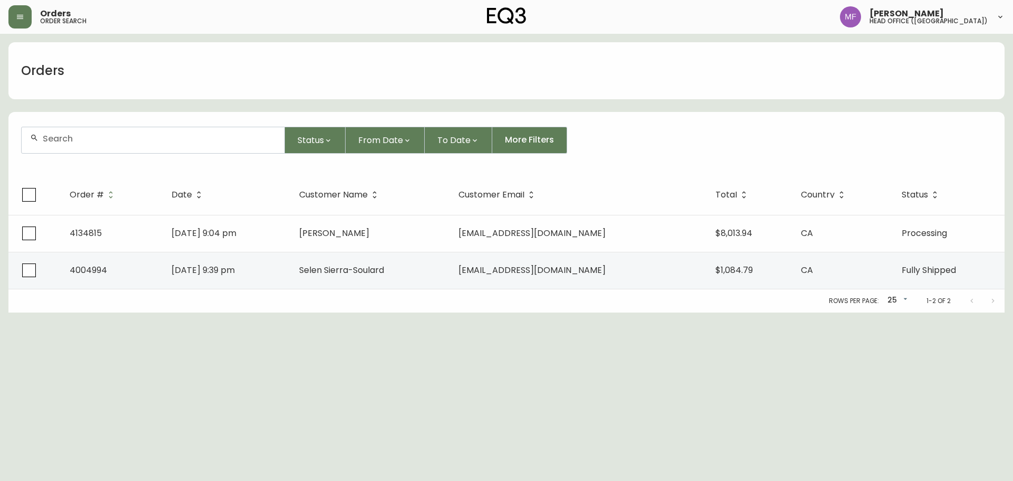
drag, startPoint x: 89, startPoint y: 138, endPoint x: 52, endPoint y: 128, distance: 38.3
click at [89, 137] on input "text" at bounding box center [159, 139] width 233 height 10
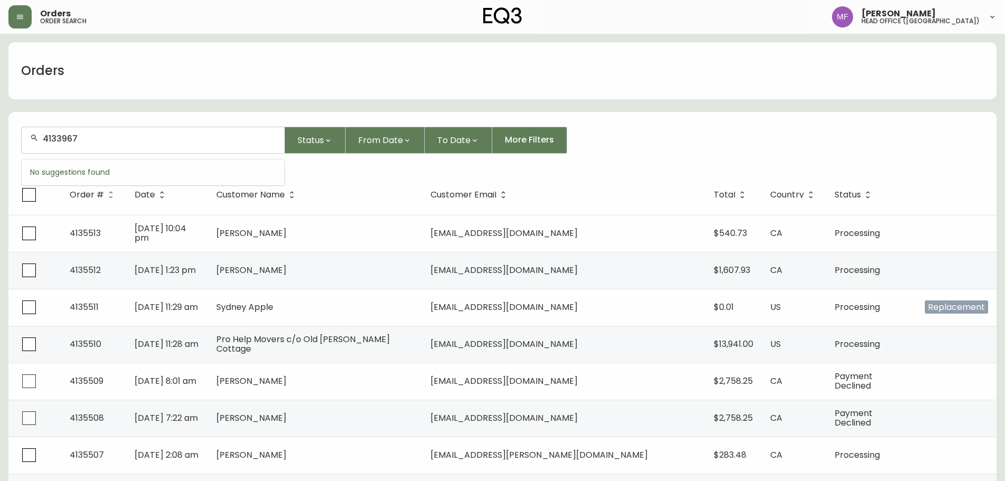
type input "4133967"
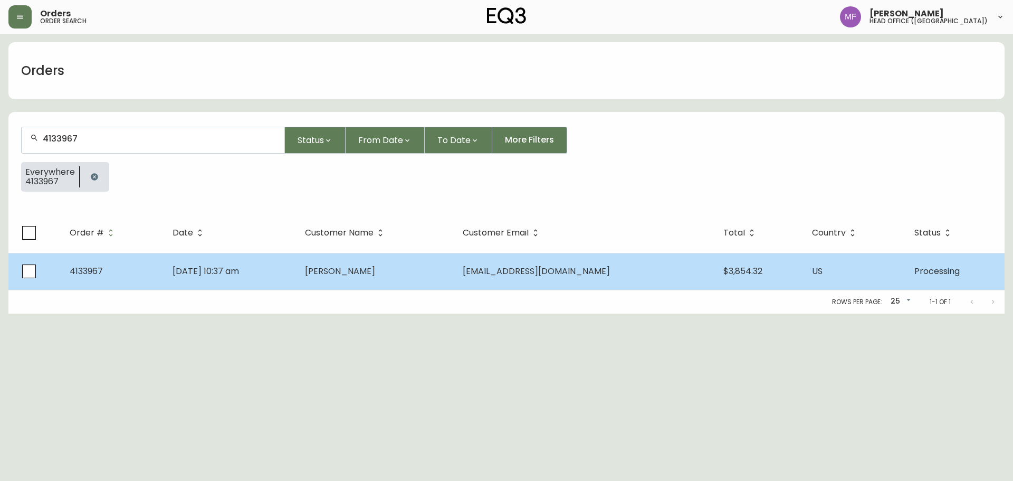
click at [297, 270] on td "Jul 05 2025, 10:37 am" at bounding box center [230, 271] width 132 height 37
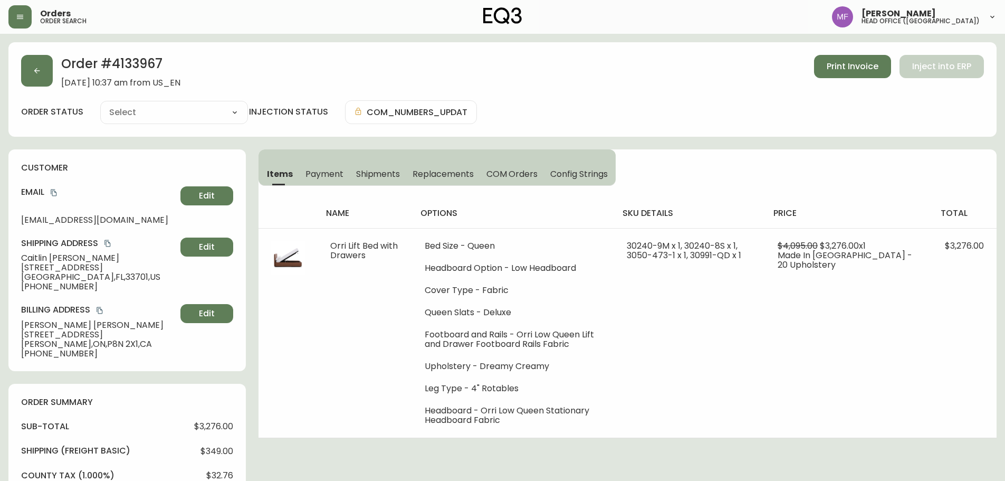
type input "Processing"
select select "PROCESSING"
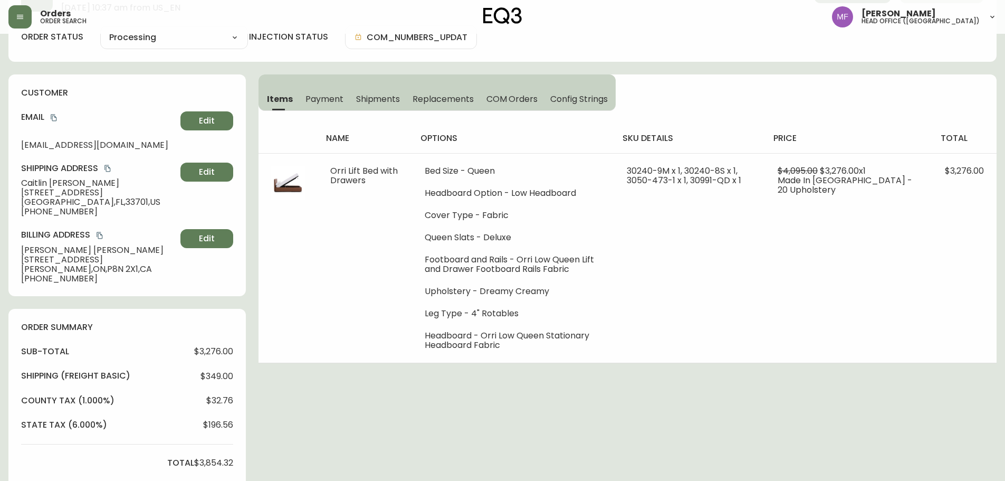
scroll to position [317, 0]
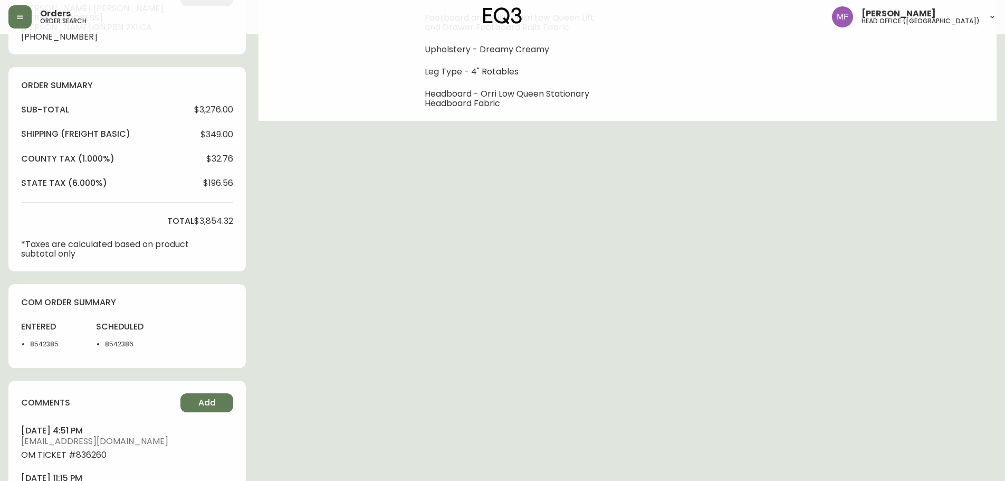
click at [47, 347] on li "8542385" at bounding box center [56, 343] width 53 height 9
click at [505, 274] on div "Order # 4133967 July 5, 2025 at 10:37 am from US_EN Print Invoice Inject into E…" at bounding box center [502, 190] width 988 height 928
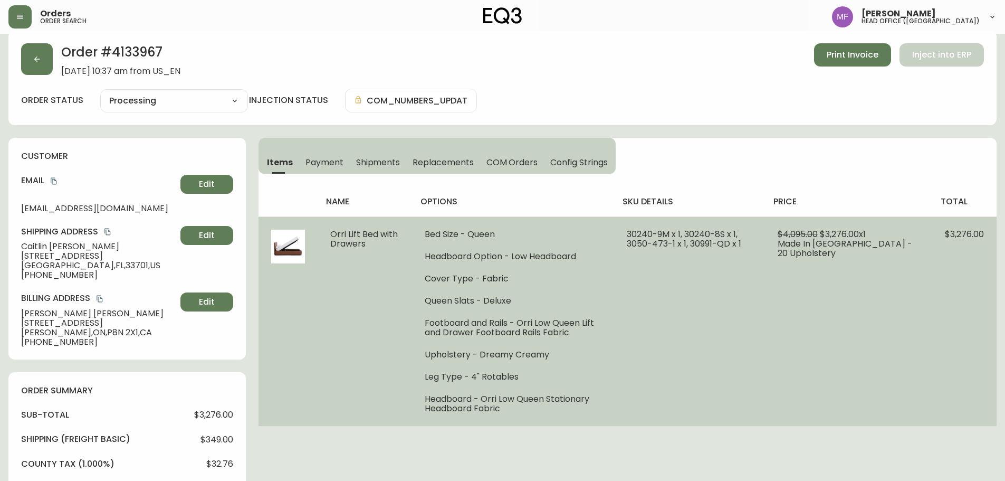
scroll to position [0, 0]
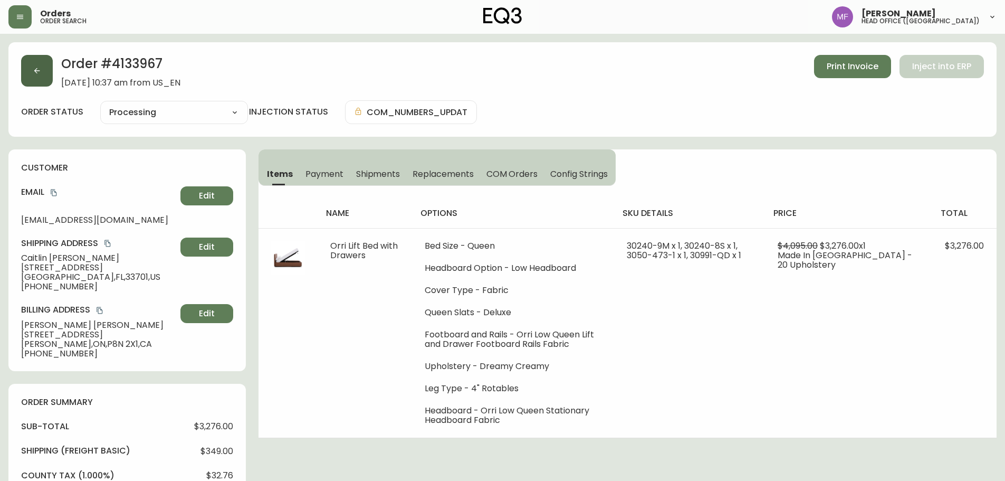
drag, startPoint x: 18, startPoint y: 73, endPoint x: 26, endPoint y: 72, distance: 8.1
click at [19, 73] on div "Order # 4133967 July 5, 2025 at 10:37 am from US_EN Print Invoice Inject into E…" at bounding box center [502, 89] width 988 height 94
click at [33, 73] on icon "button" at bounding box center [37, 70] width 8 height 8
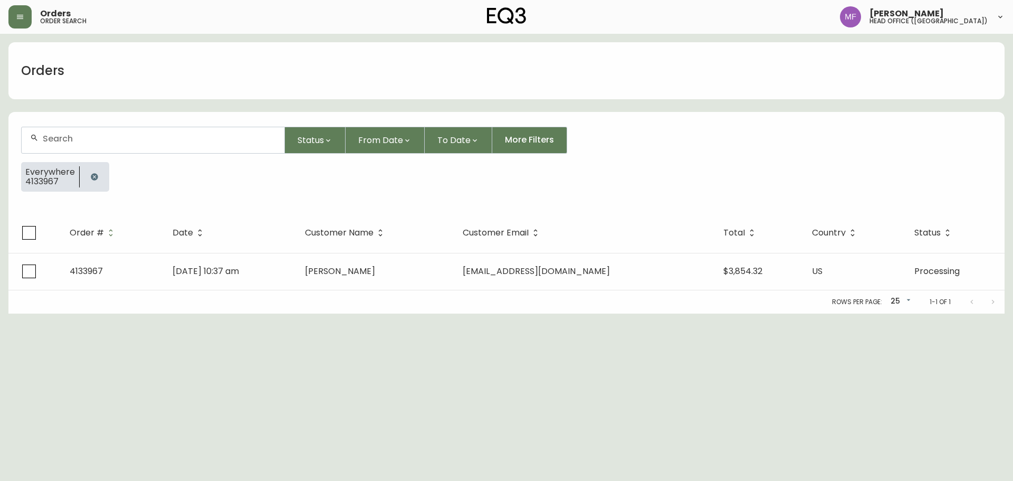
click at [88, 171] on button "button" at bounding box center [94, 176] width 21 height 21
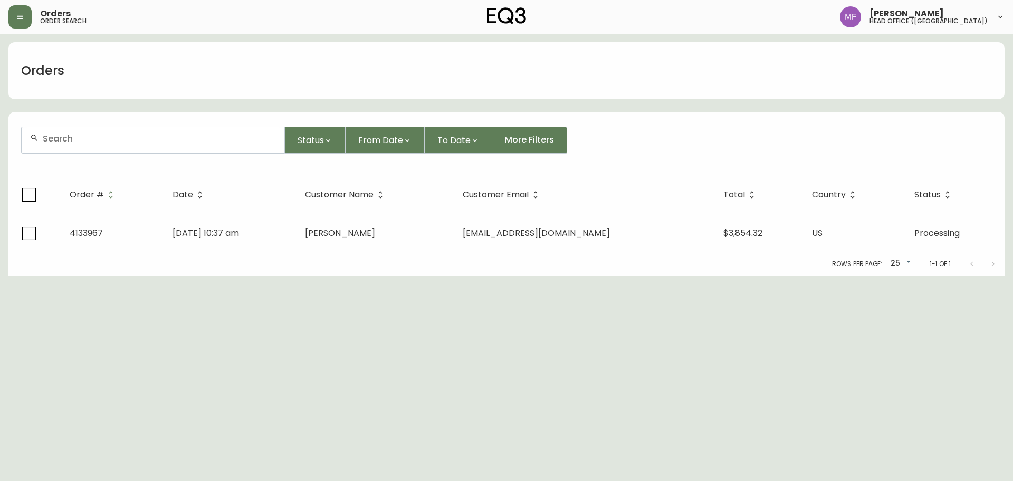
click at [80, 135] on input "text" at bounding box center [159, 139] width 233 height 10
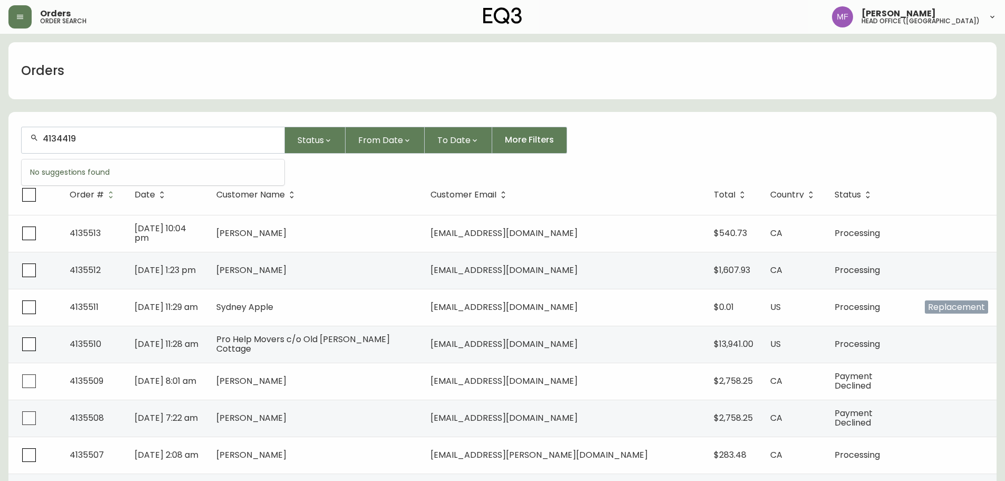
type input "4134419"
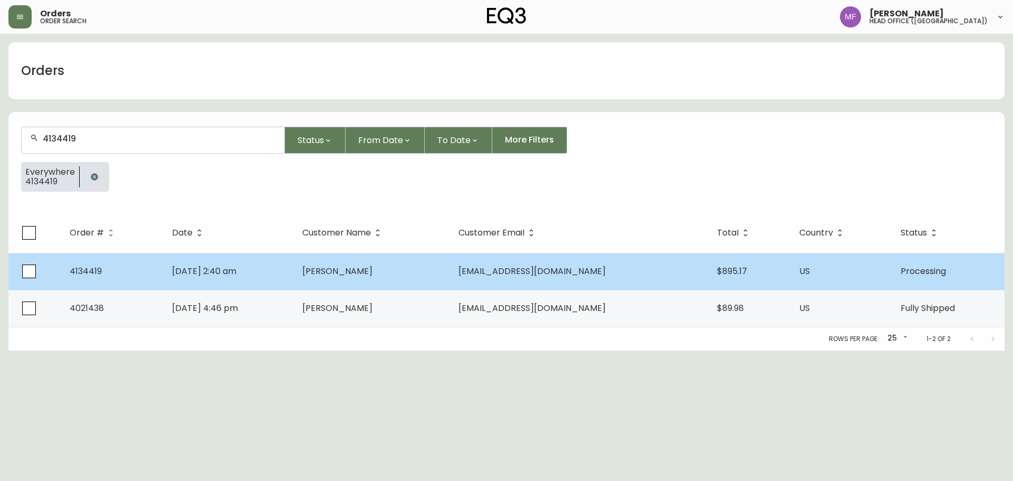
click at [332, 277] on td "Mindy Peterson" at bounding box center [372, 271] width 156 height 37
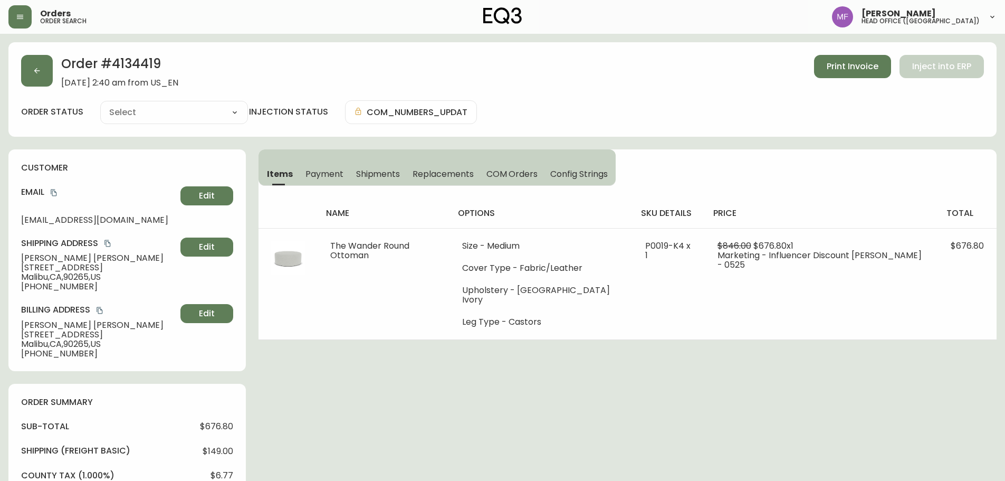
type input "Processing"
select select "PROCESSING"
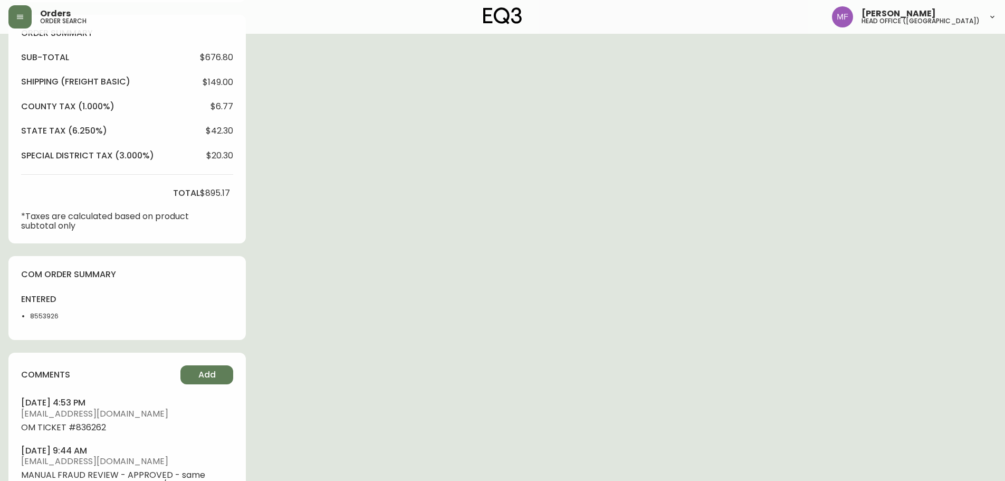
scroll to position [369, 0]
click at [47, 319] on li "8553926" at bounding box center [56, 315] width 53 height 9
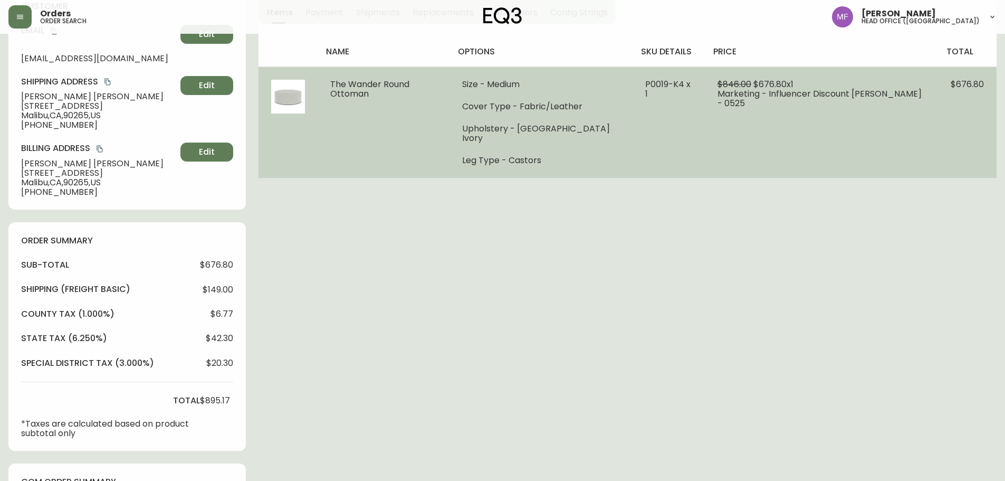
scroll to position [0, 0]
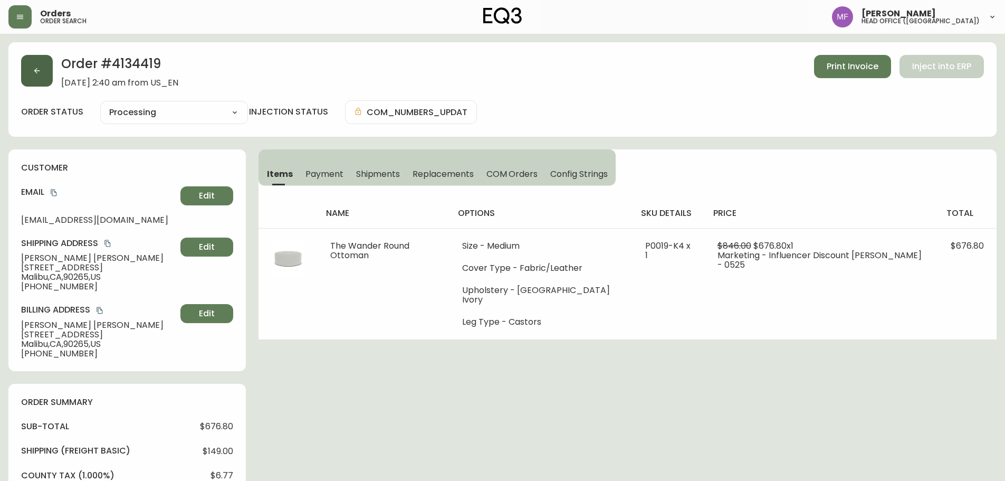
click at [47, 70] on button "button" at bounding box center [37, 71] width 32 height 32
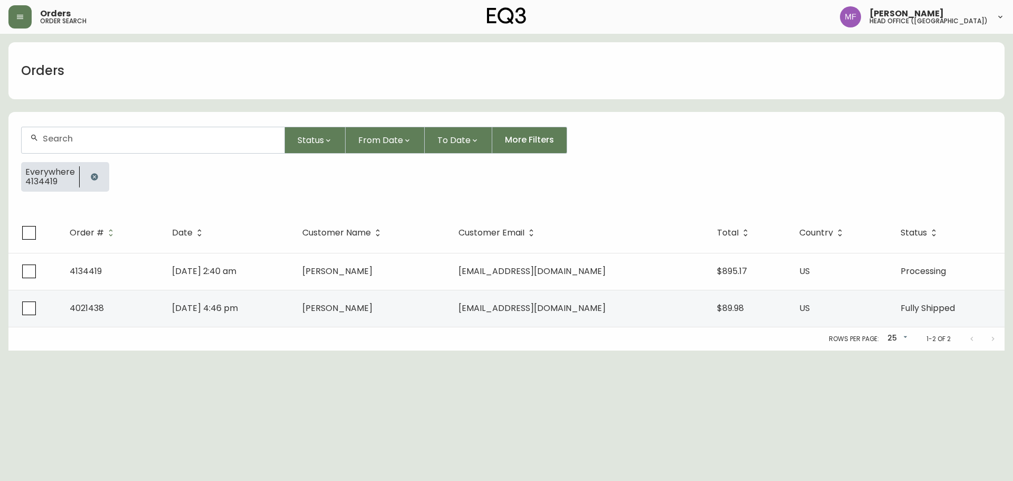
click at [88, 158] on form "Status From Date To Date More Filters Everywhere 4134419" at bounding box center [506, 163] width 996 height 99
click at [89, 169] on button "button" at bounding box center [94, 176] width 21 height 21
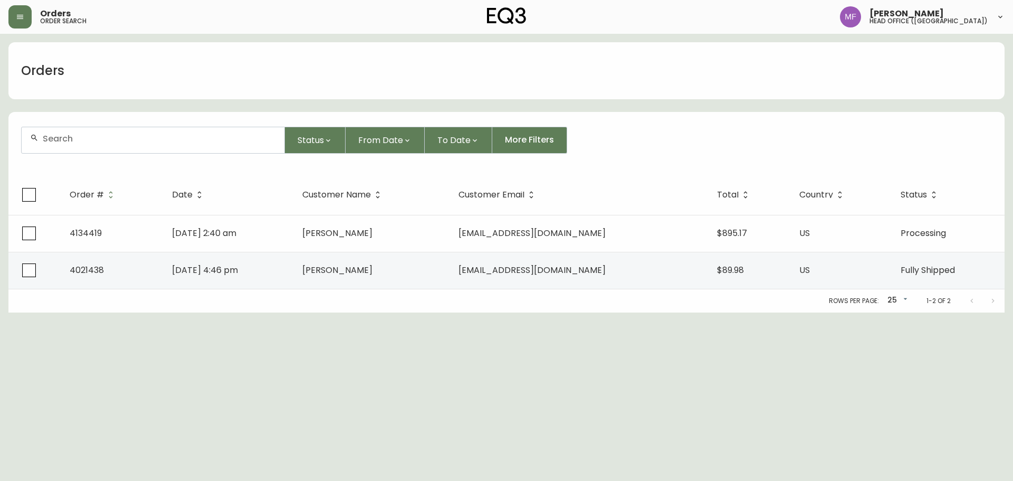
click at [83, 150] on div at bounding box center [153, 140] width 263 height 26
paste input "4134617"
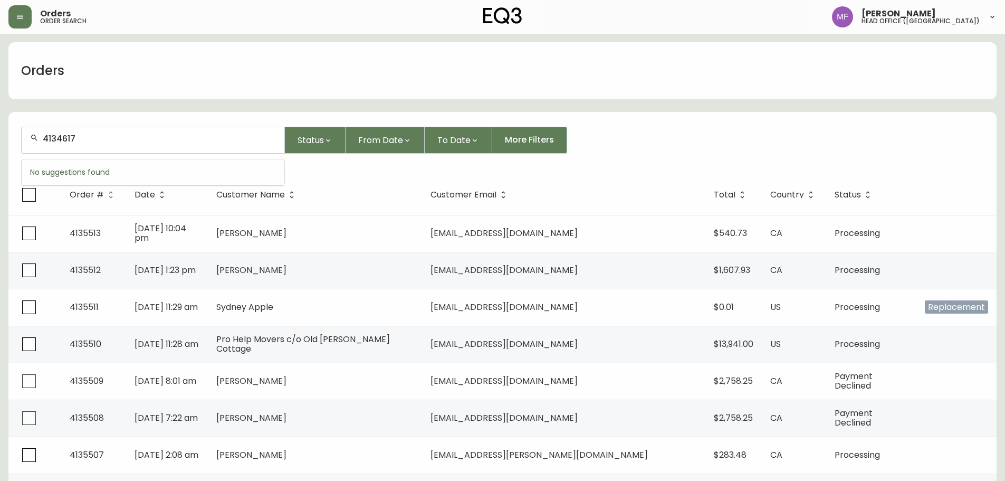
type input "4134617"
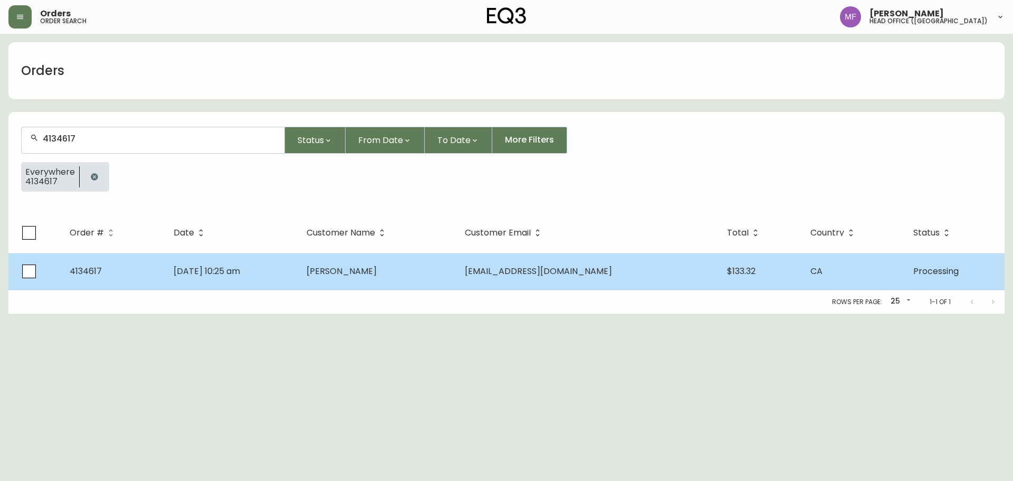
click at [180, 262] on td "Aug 12 2025, 10:25 am" at bounding box center [231, 271] width 133 height 37
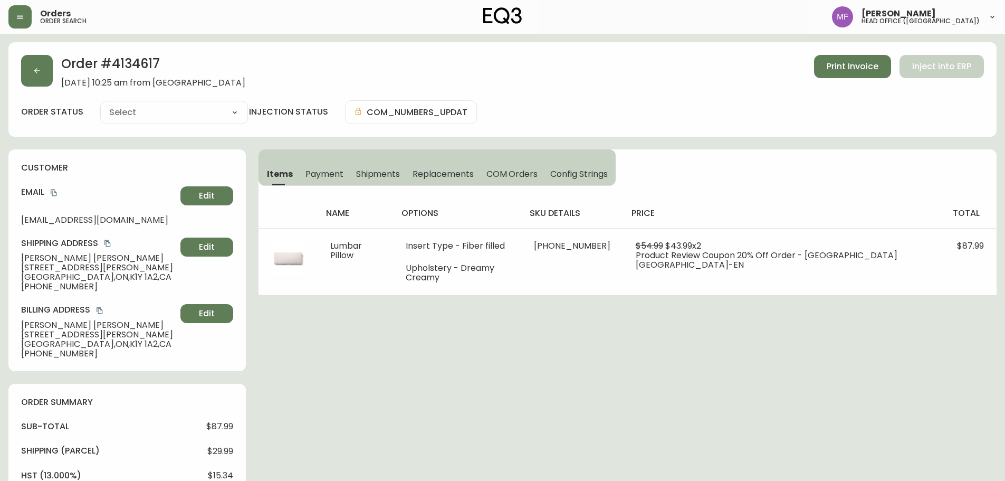
type input "Processing"
select select "PROCESSING"
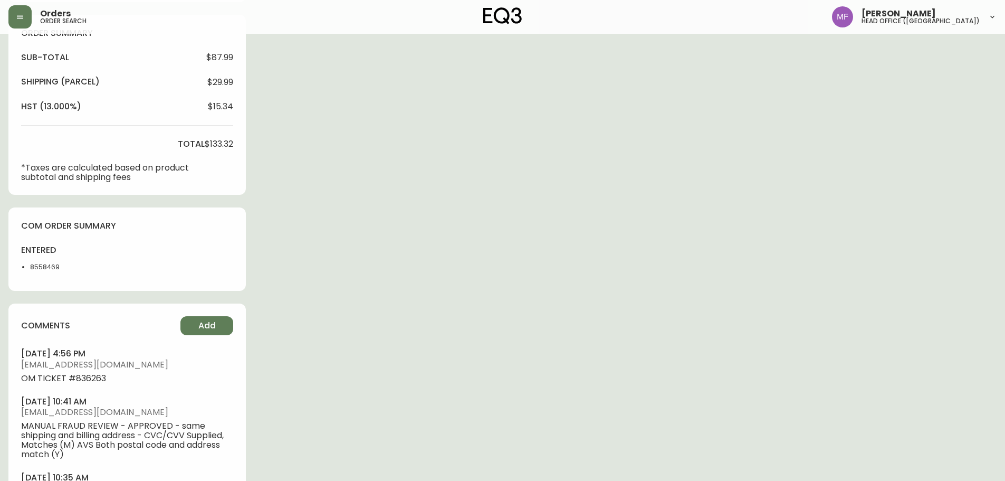
scroll to position [369, 0]
click at [41, 263] on li "8558469" at bounding box center [56, 266] width 53 height 9
click at [545, 212] on div "Order # 4134617 August 12, 2025 at 10:25 am from CA_EN Print Invoice Inject int…" at bounding box center [502, 110] width 988 height 875
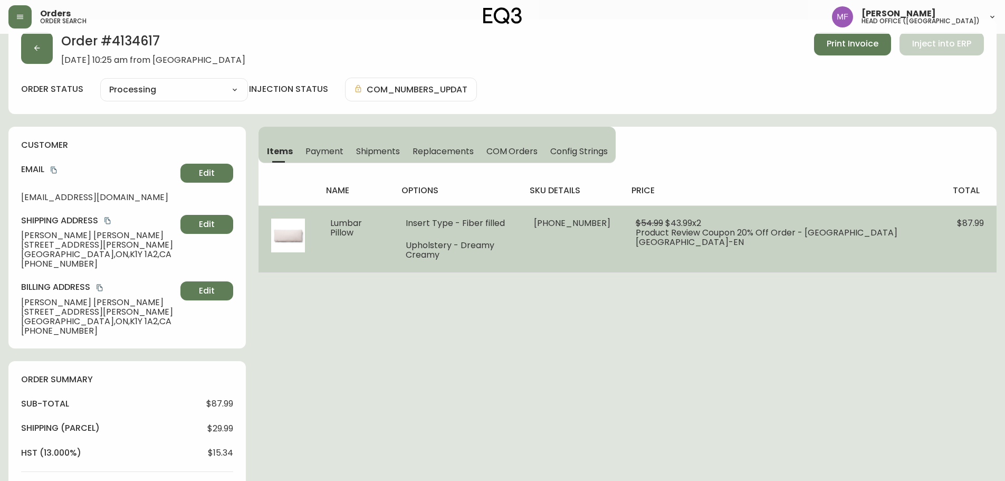
scroll to position [0, 0]
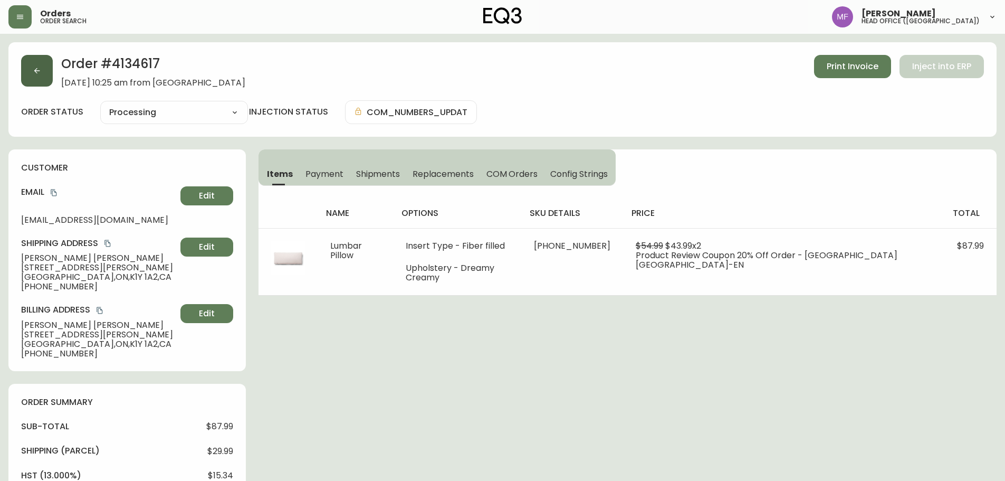
click at [39, 74] on icon "button" at bounding box center [37, 70] width 8 height 8
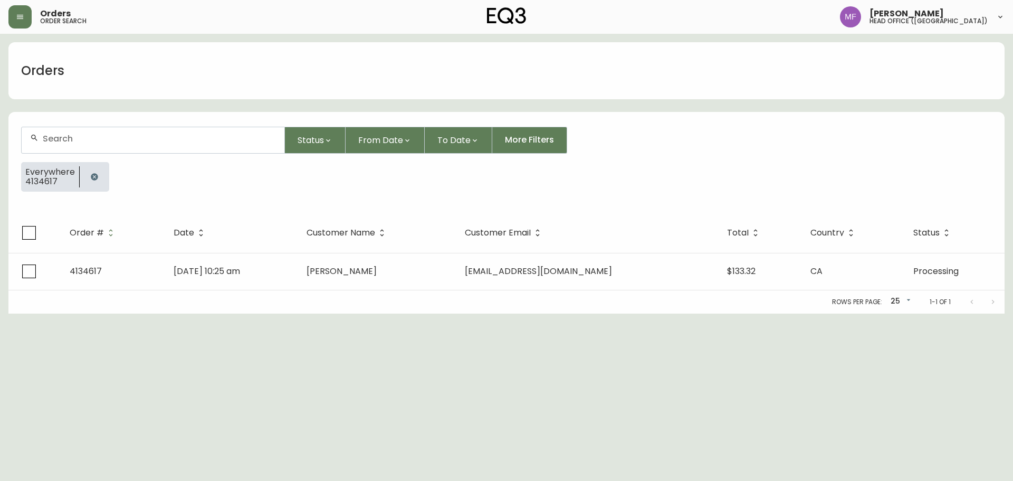
click at [90, 175] on icon "button" at bounding box center [94, 177] width 8 height 8
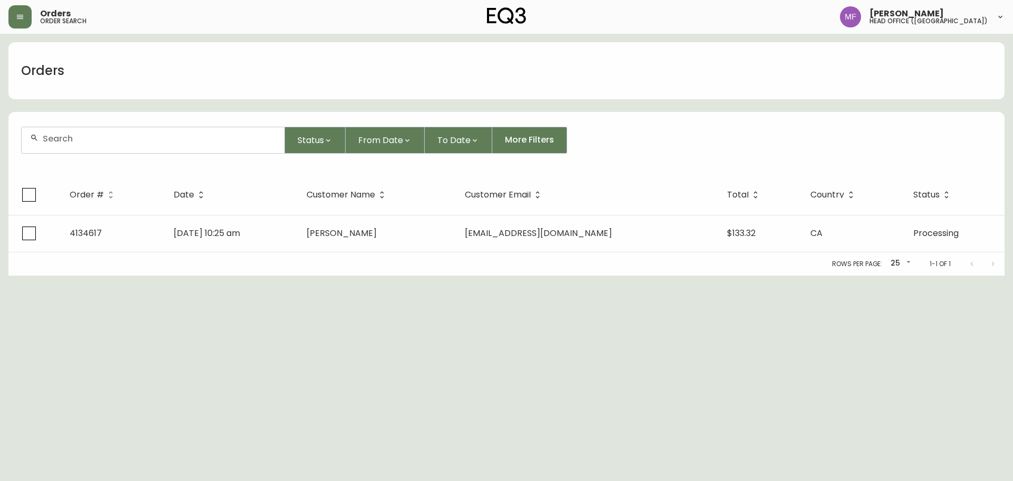
click at [83, 145] on div at bounding box center [153, 140] width 263 height 26
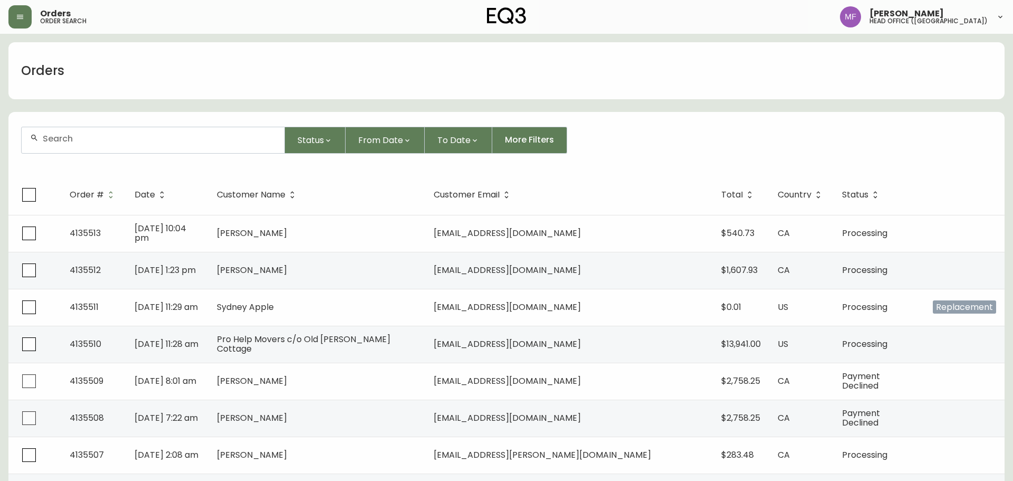
paste input "4135060"
type input "4135060"
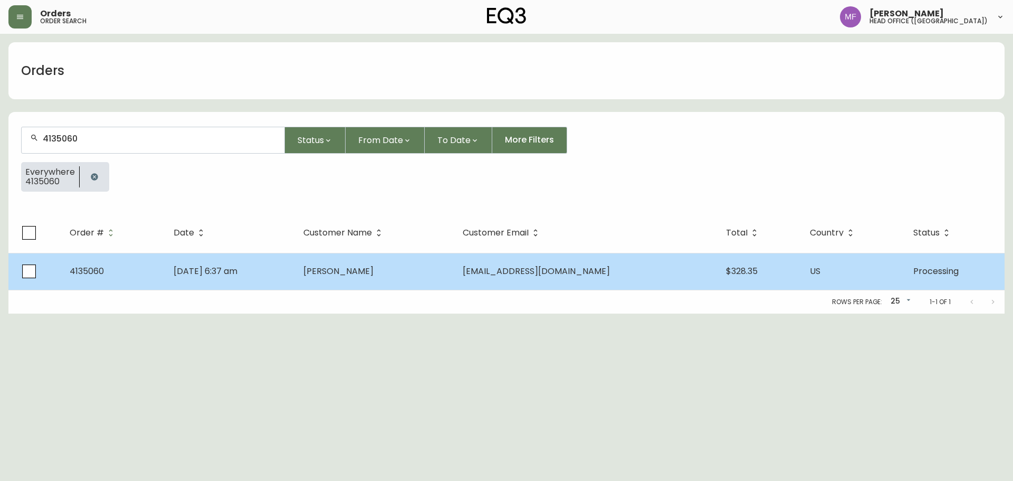
click at [371, 282] on td "Eric Jung" at bounding box center [374, 271] width 159 height 37
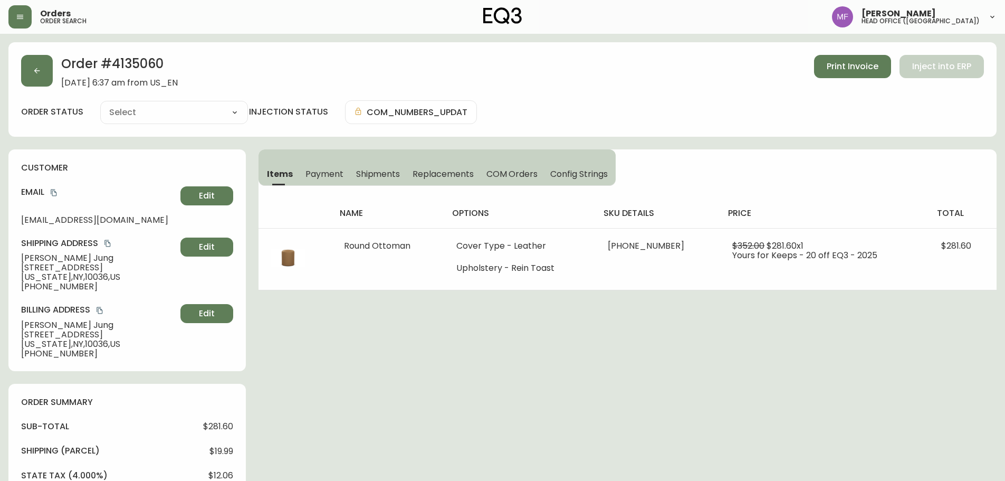
type input "Processing"
select select "PROCESSING"
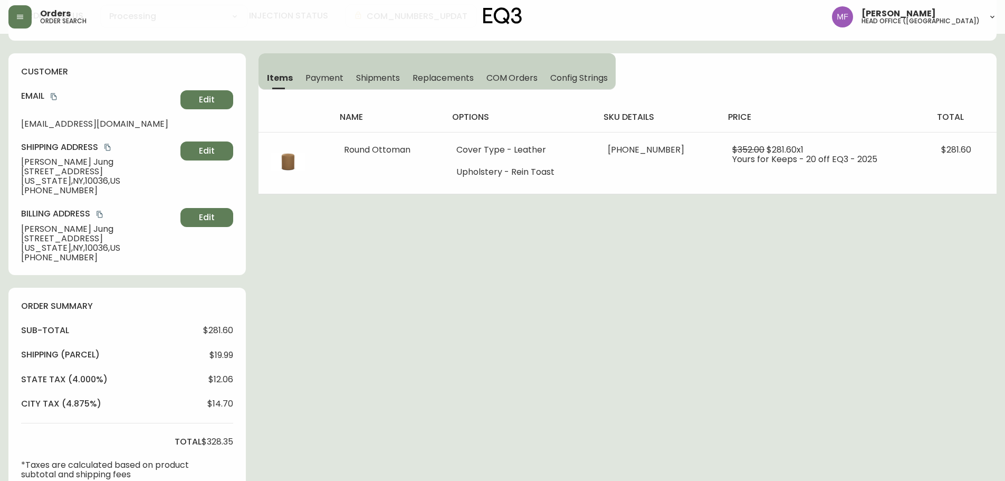
scroll to position [264, 0]
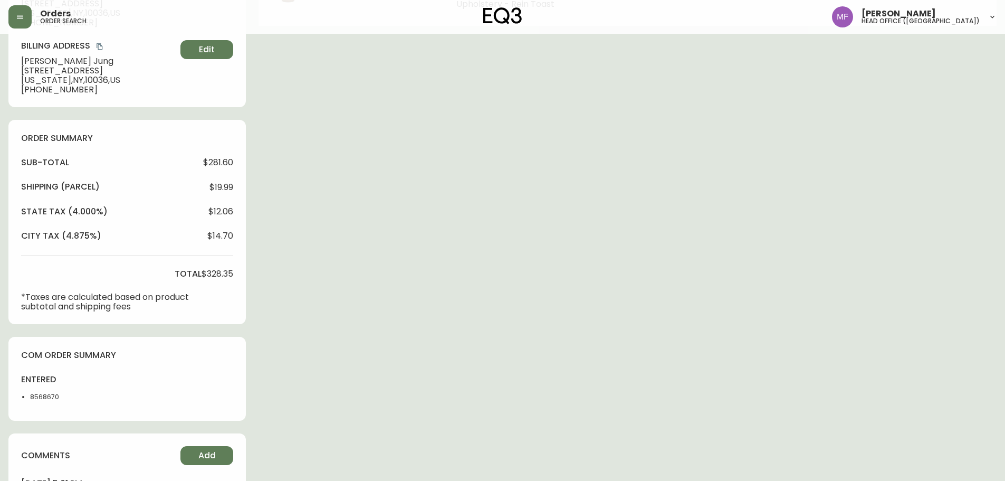
click at [52, 393] on li "8568670" at bounding box center [56, 396] width 53 height 9
click at [397, 319] on div "Order # 4135060 September 3, 2025 at 6:37 am from US_EN Print Invoice Inject in…" at bounding box center [502, 189] width 988 height 823
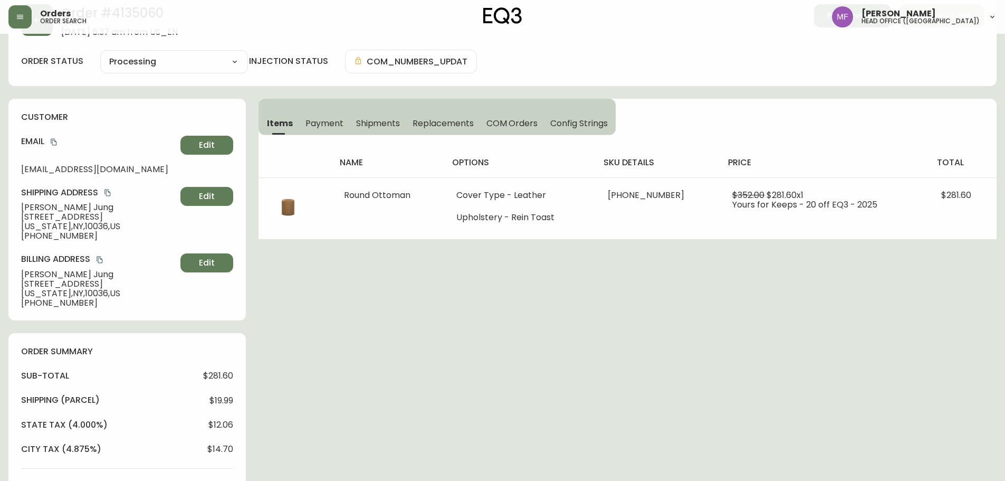
scroll to position [0, 0]
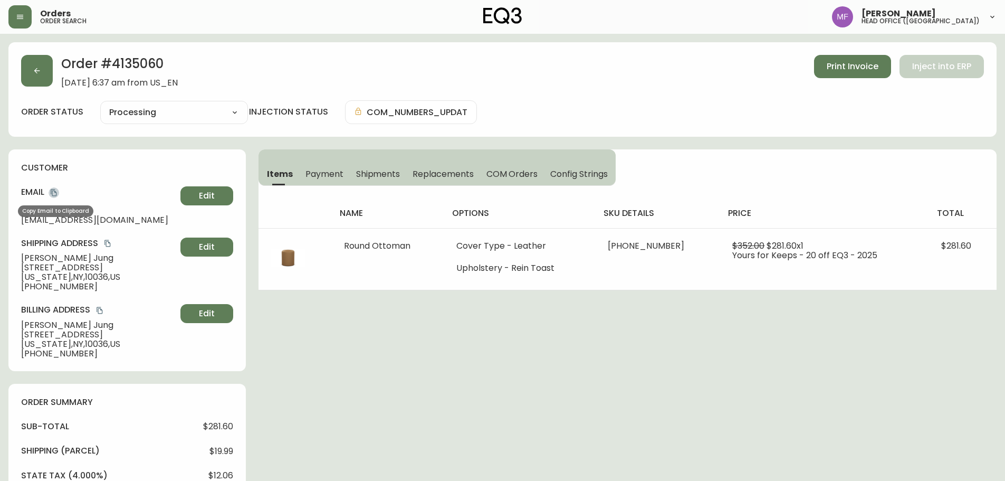
click at [56, 192] on icon "copy" at bounding box center [54, 192] width 6 height 7
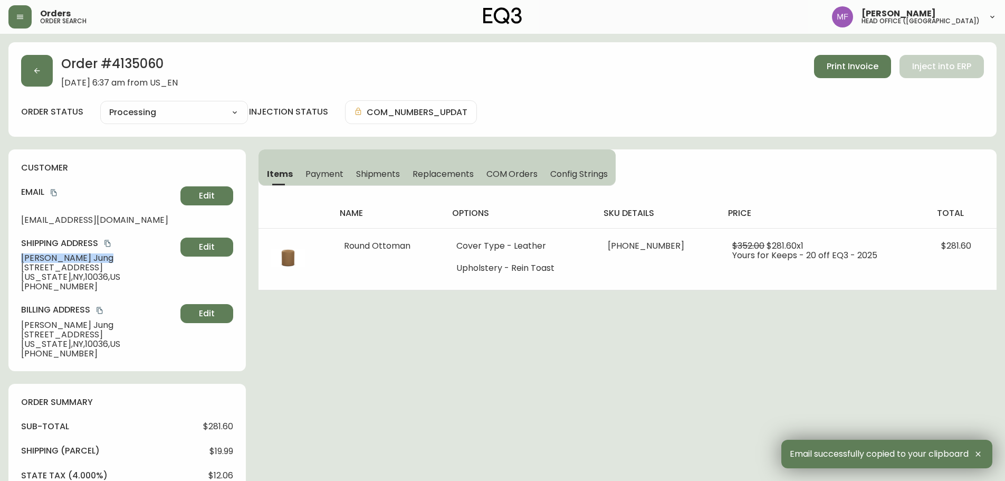
drag, startPoint x: 74, startPoint y: 258, endPoint x: 14, endPoint y: 257, distance: 59.6
click at [14, 257] on div "customer Email erictomjung@gmail.com Edit Shipping Address Eric Jung 535 West 4…" at bounding box center [126, 260] width 237 height 222
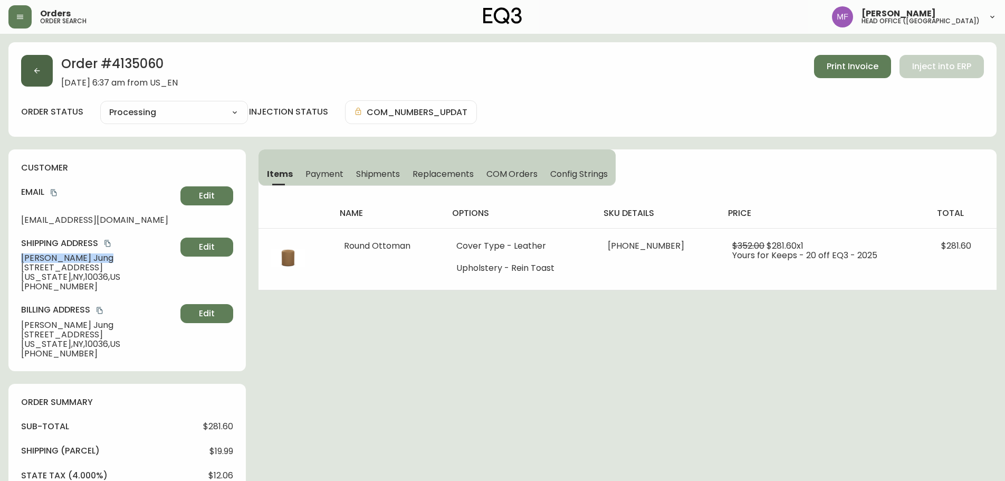
click at [40, 80] on button "button" at bounding box center [37, 71] width 32 height 32
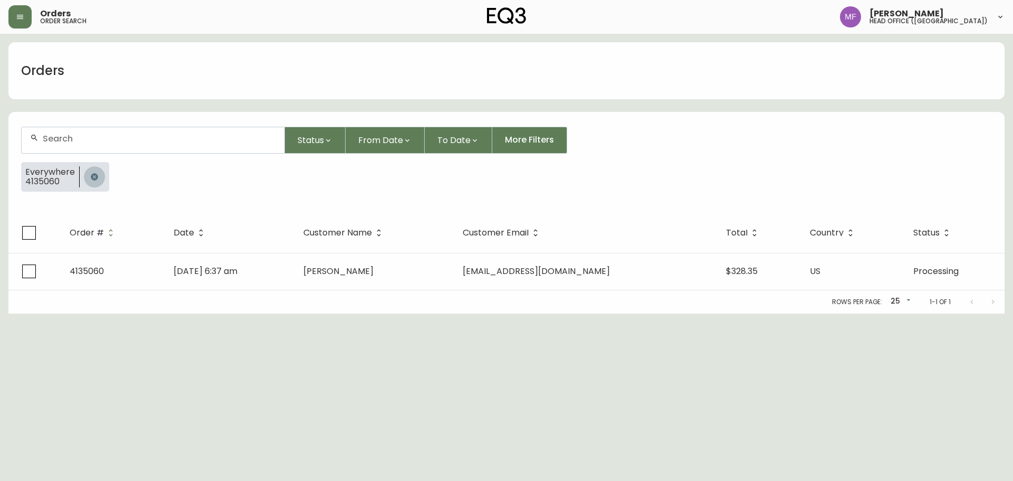
click at [100, 176] on button "button" at bounding box center [94, 176] width 21 height 21
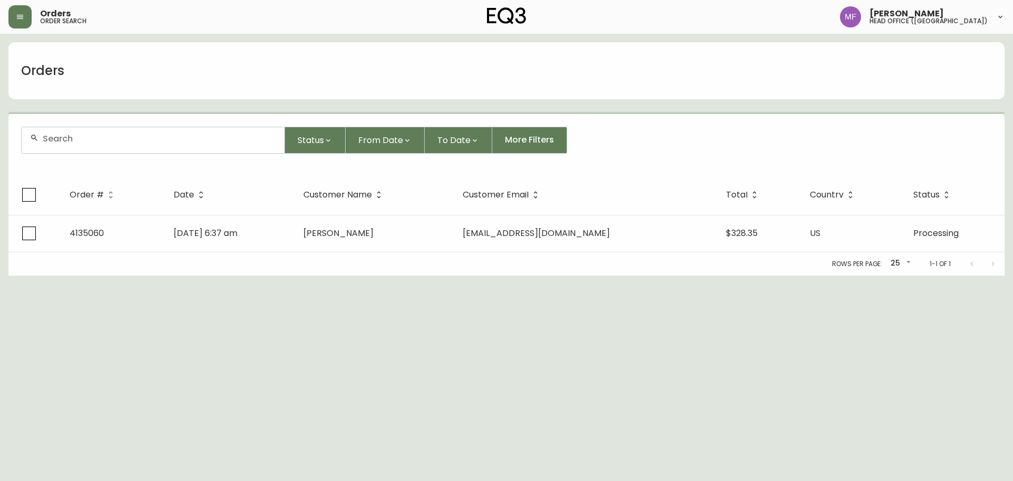
click at [88, 148] on div at bounding box center [153, 140] width 263 height 26
paste input "4133967"
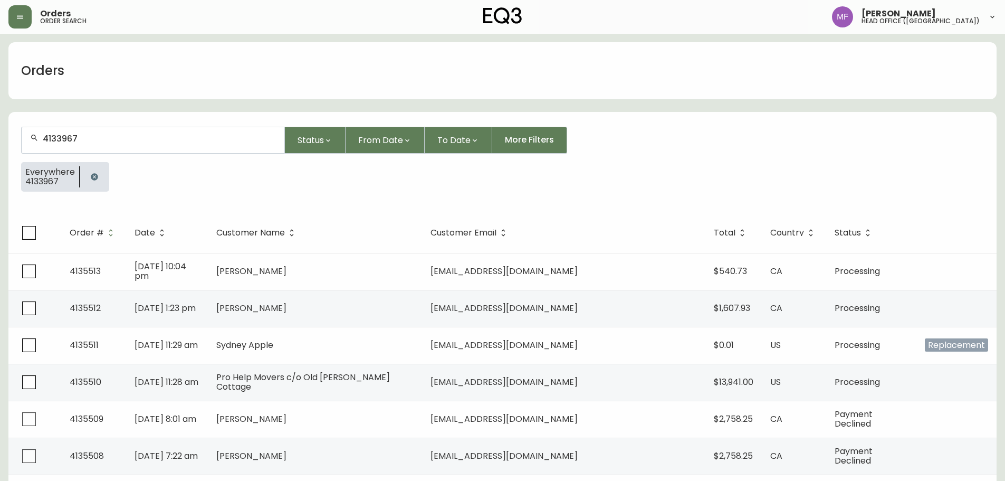
type input "4133967"
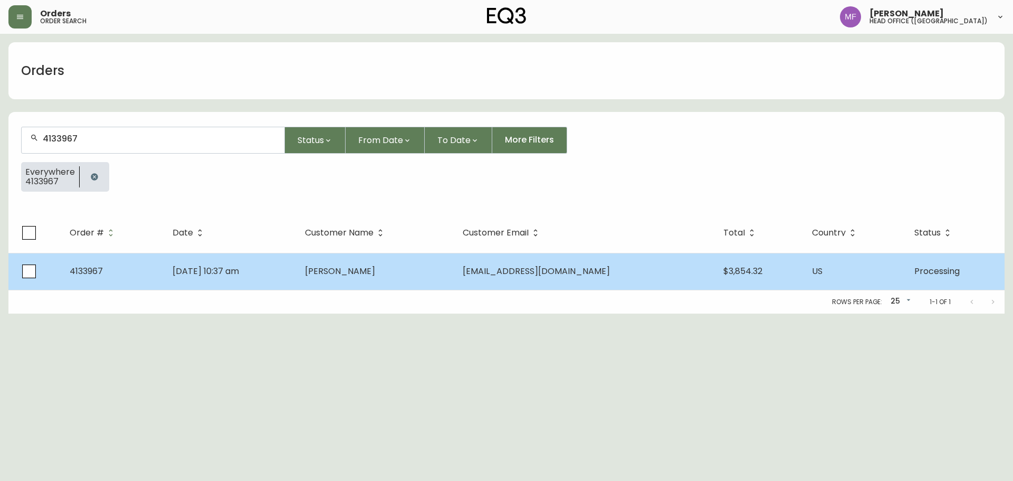
click at [453, 257] on td "Caitlin Egli" at bounding box center [376, 271] width 158 height 37
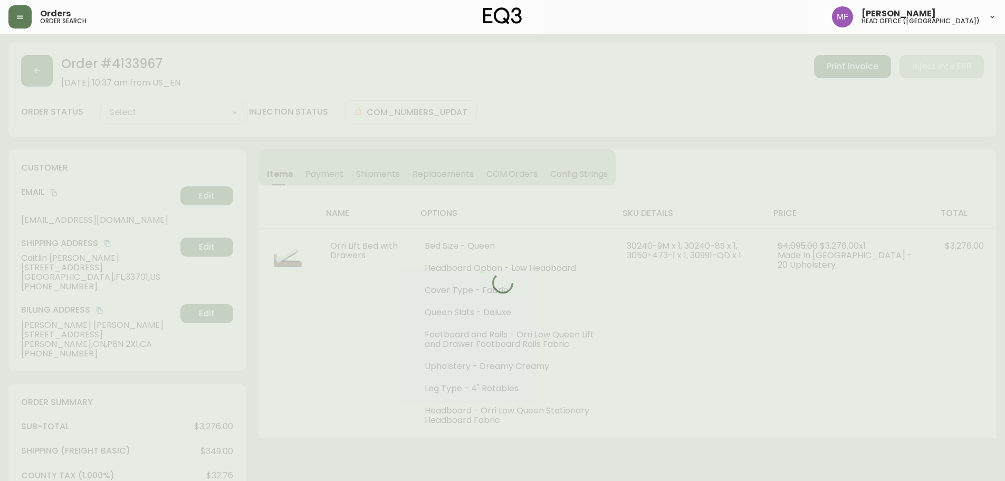
type input "Processing"
select select "PROCESSING"
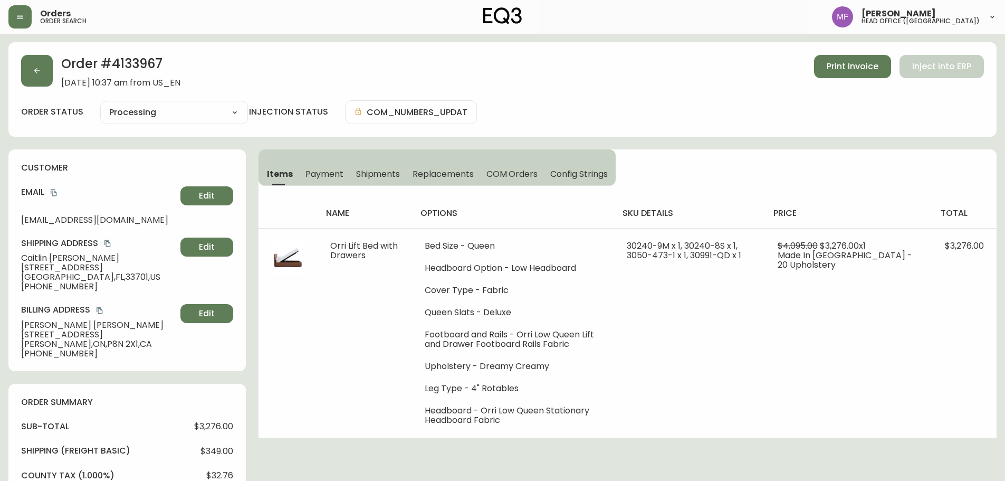
click at [54, 192] on icon "copy" at bounding box center [53, 192] width 7 height 7
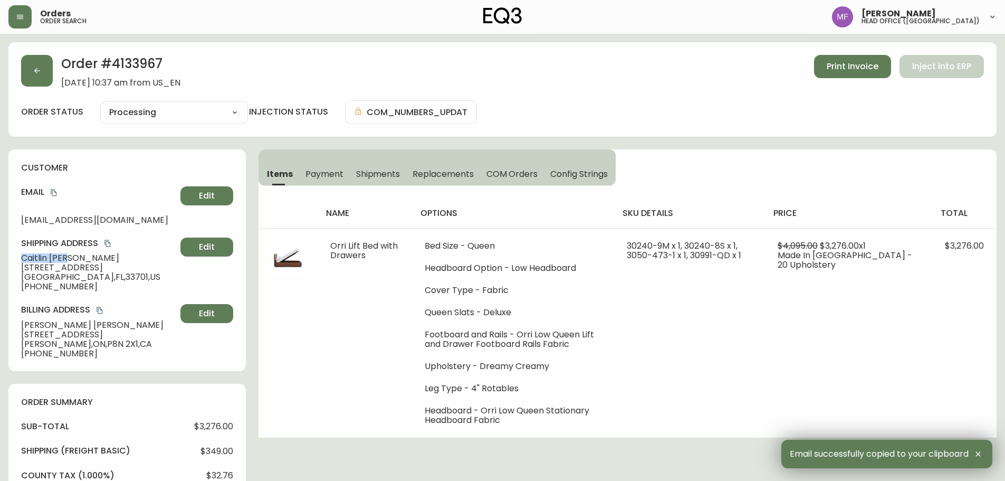
drag, startPoint x: 78, startPoint y: 260, endPoint x: 9, endPoint y: 260, distance: 69.1
click at [9, 260] on div "customer Email awegli@gmail.com Edit Shipping Address Caitlin Egli 855 Central …" at bounding box center [126, 260] width 237 height 222
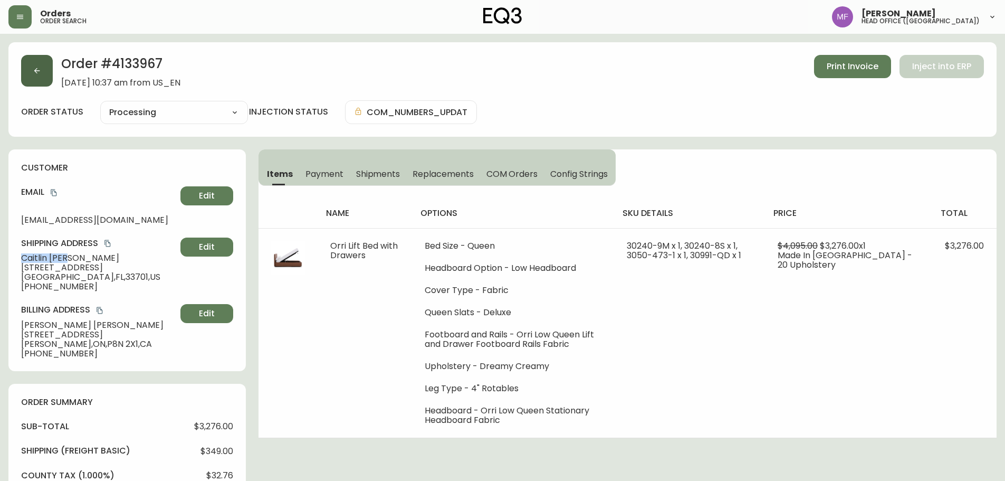
click at [30, 77] on button "button" at bounding box center [37, 71] width 32 height 32
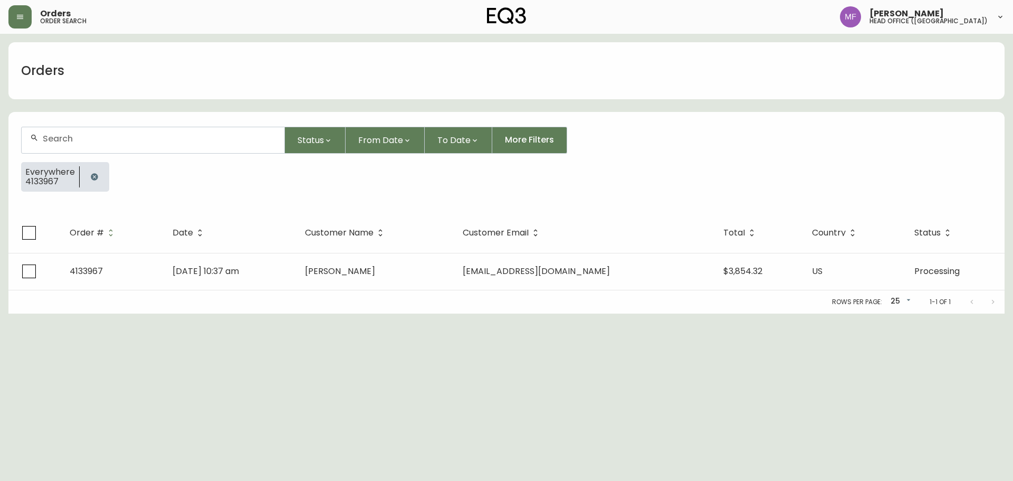
click at [100, 173] on button "button" at bounding box center [94, 176] width 21 height 21
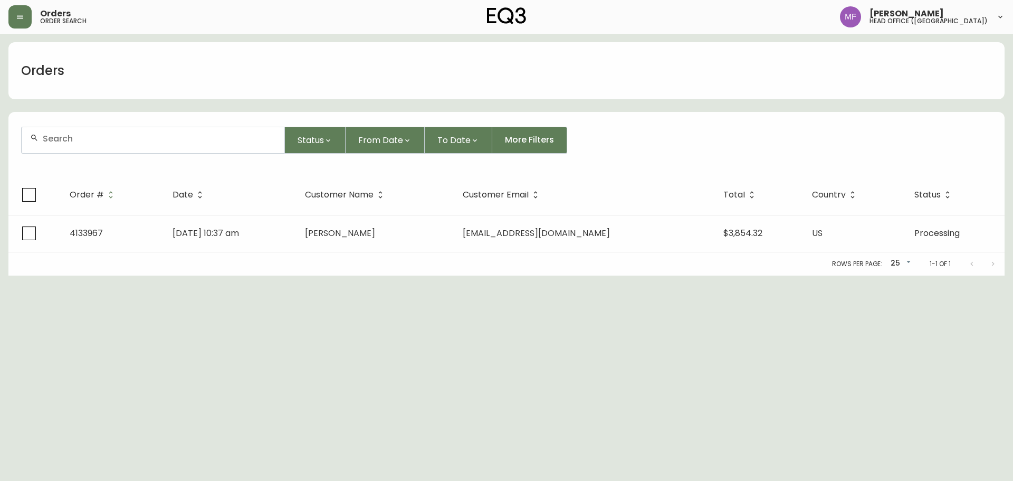
click at [99, 147] on div at bounding box center [153, 140] width 263 height 26
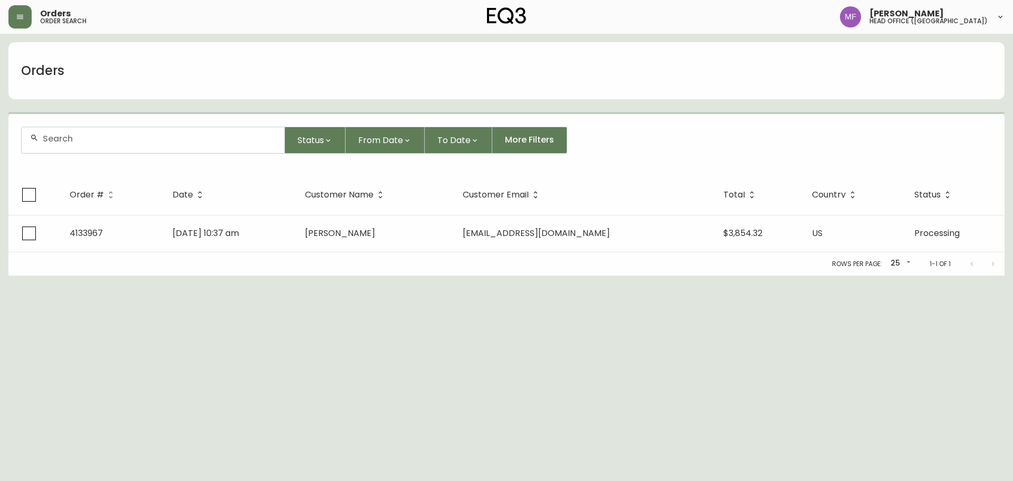
paste input "4134419"
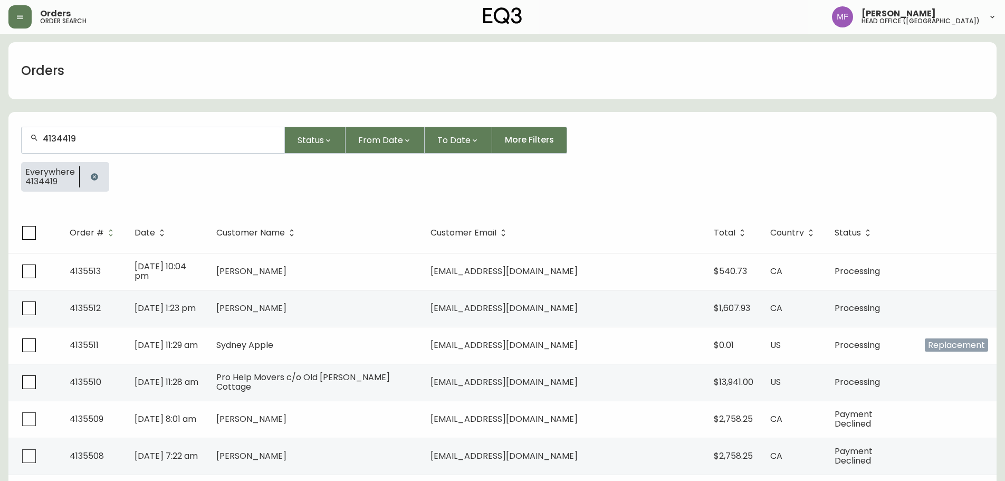
type input "4134419"
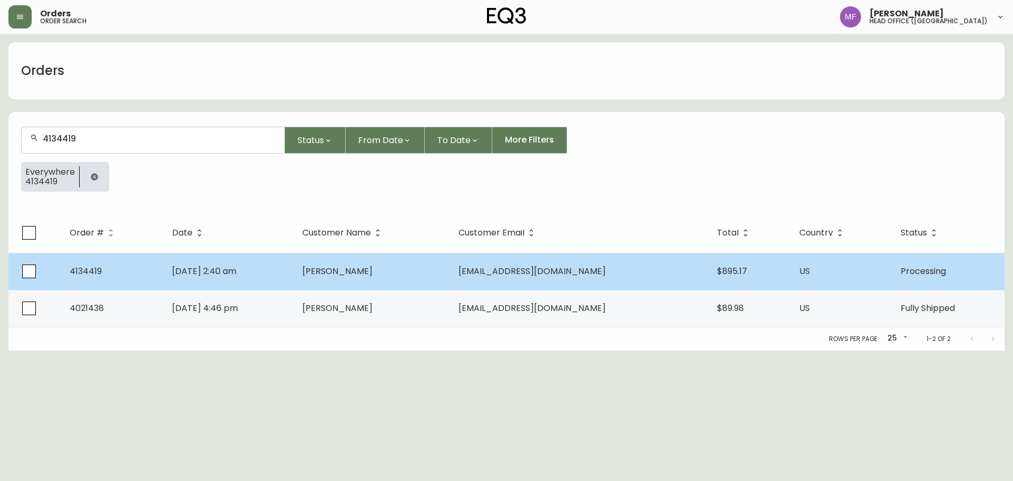
click at [239, 263] on td "Jul 31 2025, 2:40 am" at bounding box center [229, 271] width 130 height 37
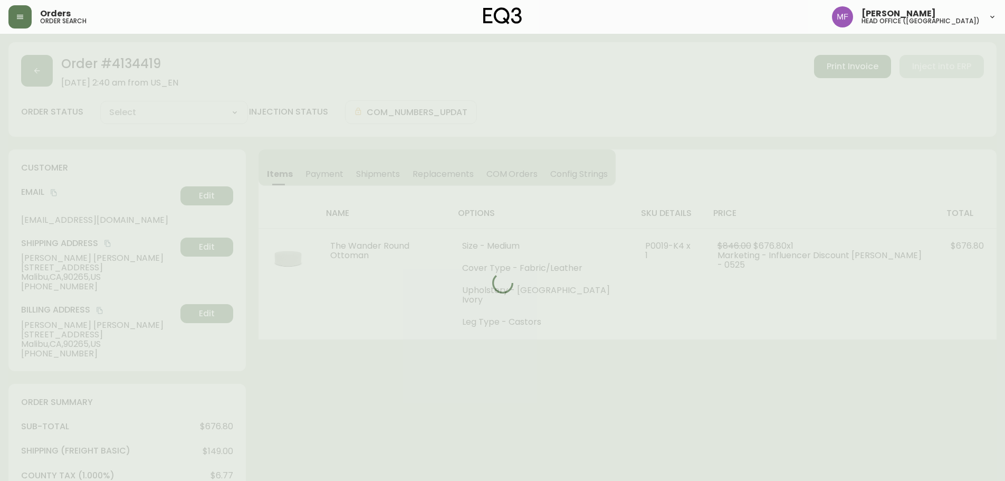
type input "Processing"
select select "PROCESSING"
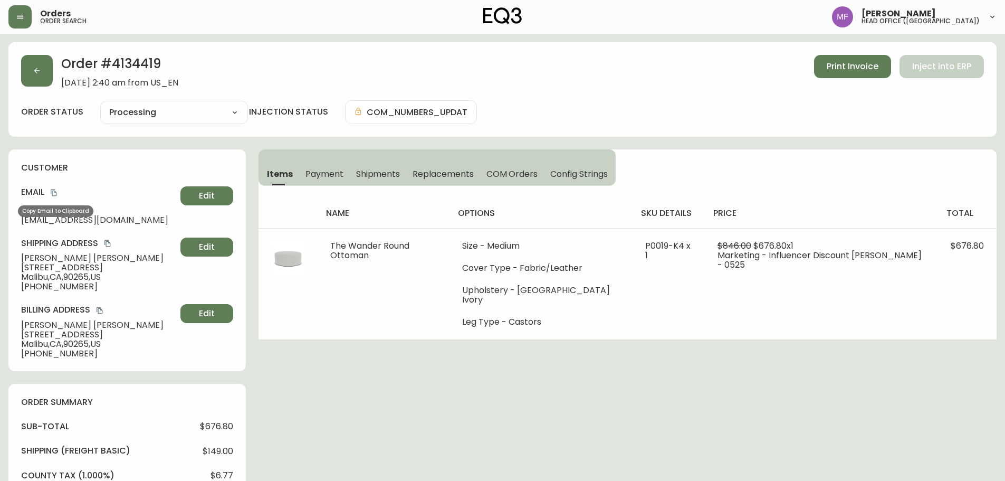
drag, startPoint x: 53, startPoint y: 194, endPoint x: 200, endPoint y: 168, distance: 149.0
click at [53, 194] on icon "copy" at bounding box center [53, 192] width 7 height 7
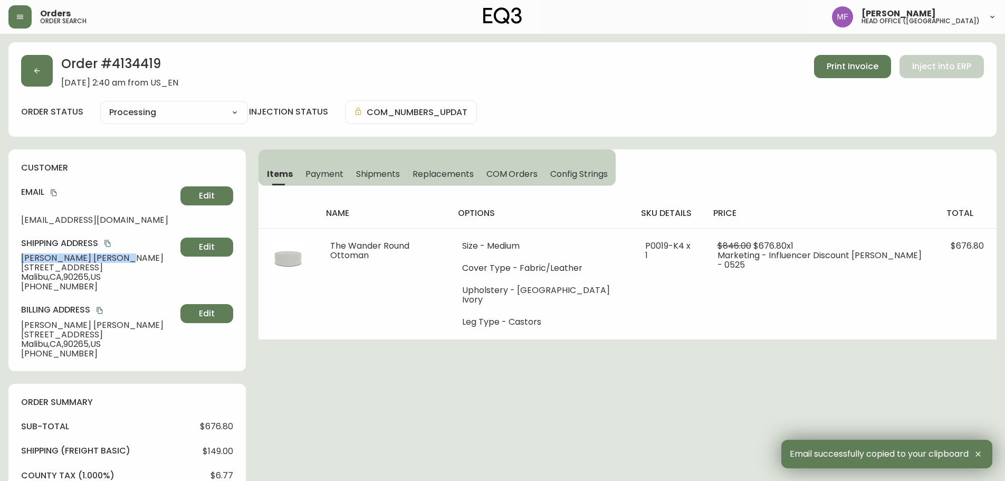
drag, startPoint x: 86, startPoint y: 259, endPoint x: 17, endPoint y: 257, distance: 68.6
click at [17, 257] on div "customer Email mindympeterson@gmail.com Edit Shipping Address Mindy Peterson 29…" at bounding box center [126, 260] width 237 height 222
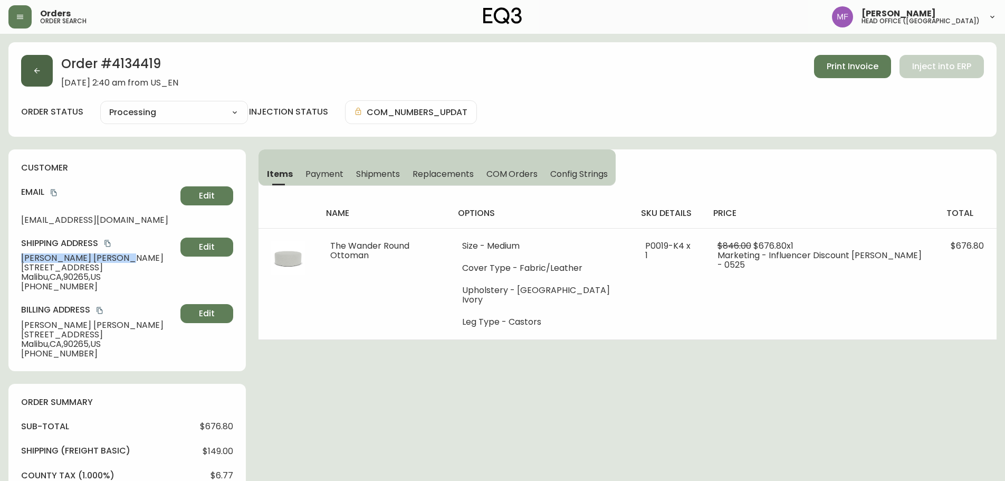
click at [37, 81] on button "button" at bounding box center [37, 71] width 32 height 32
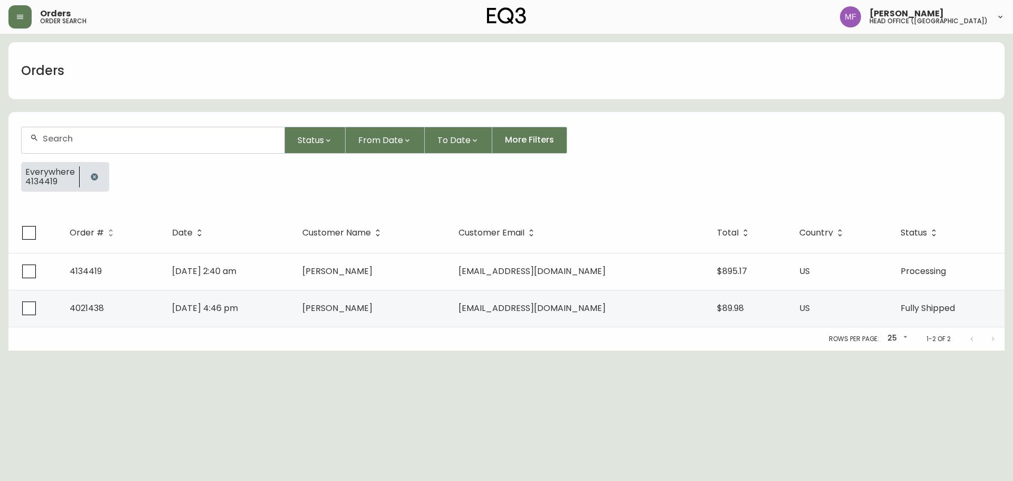
click at [87, 171] on button "button" at bounding box center [94, 176] width 21 height 21
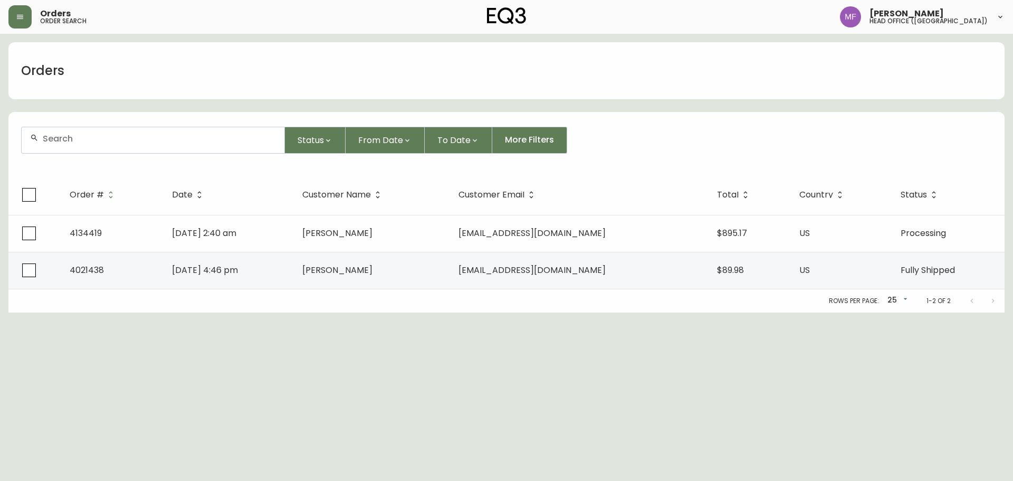
click at [81, 142] on input "text" at bounding box center [159, 139] width 233 height 10
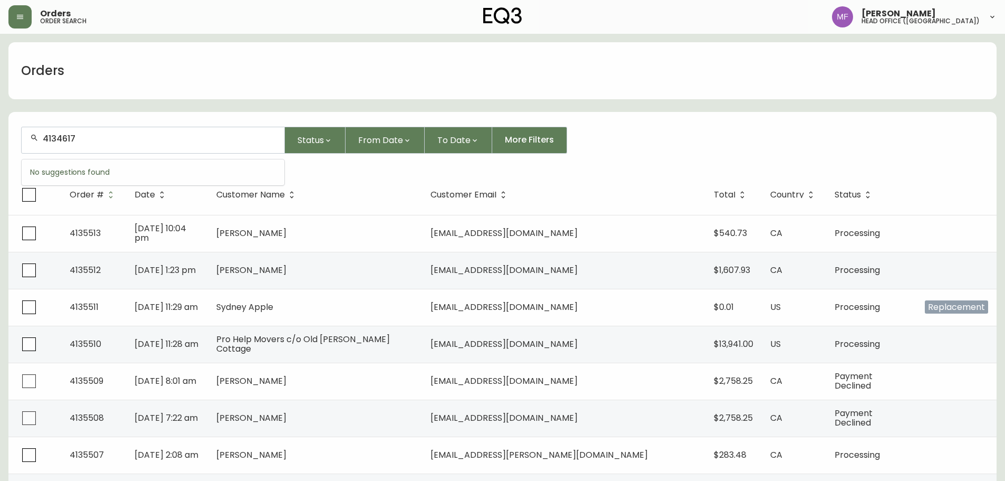
type input "4134617"
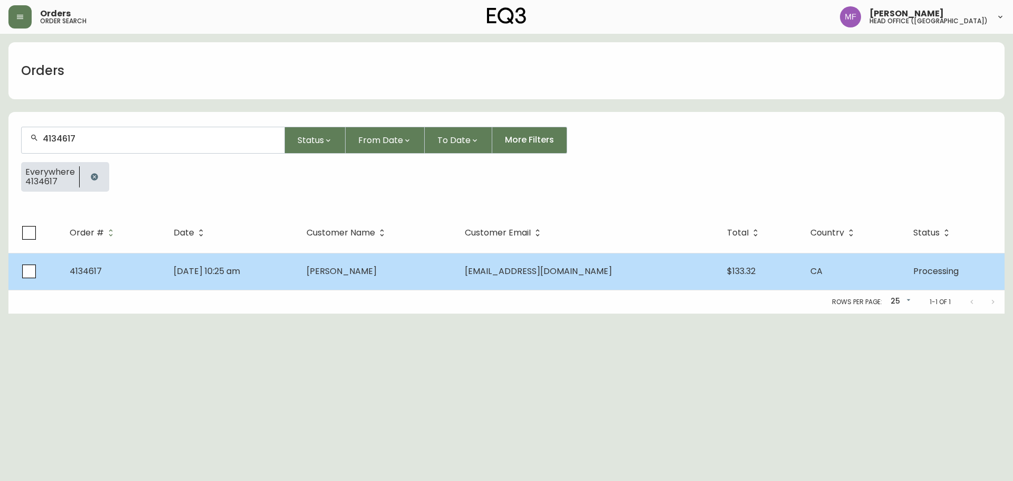
click at [340, 281] on td "Emily Martin" at bounding box center [377, 271] width 158 height 37
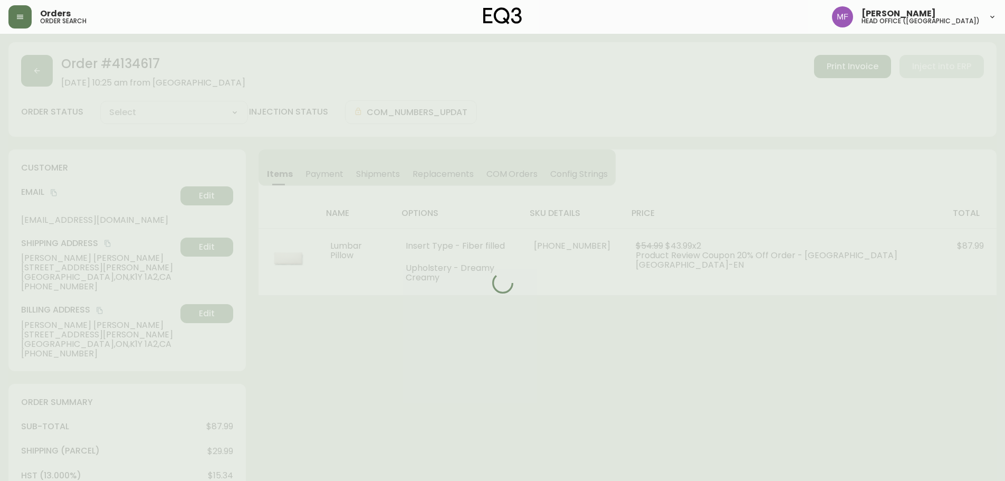
type input "Processing"
select select "PROCESSING"
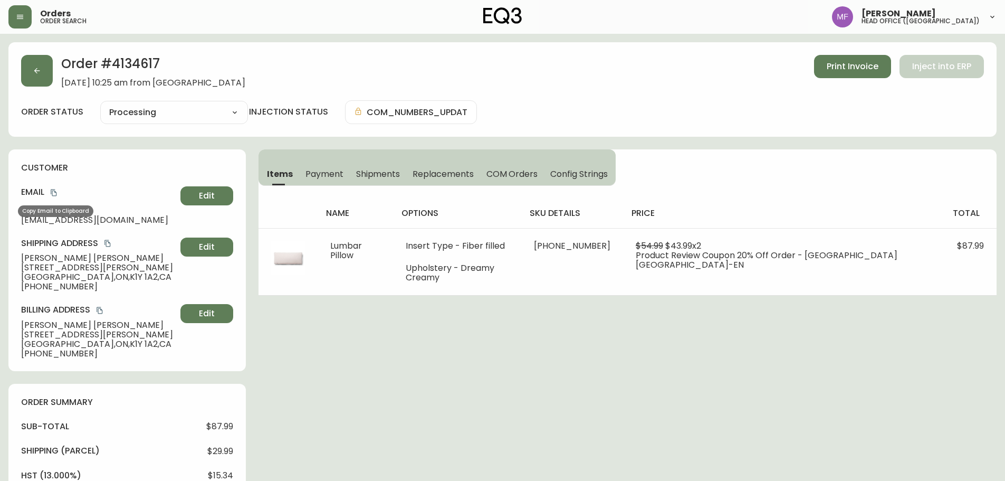
click at [53, 192] on icon "copy" at bounding box center [53, 192] width 7 height 7
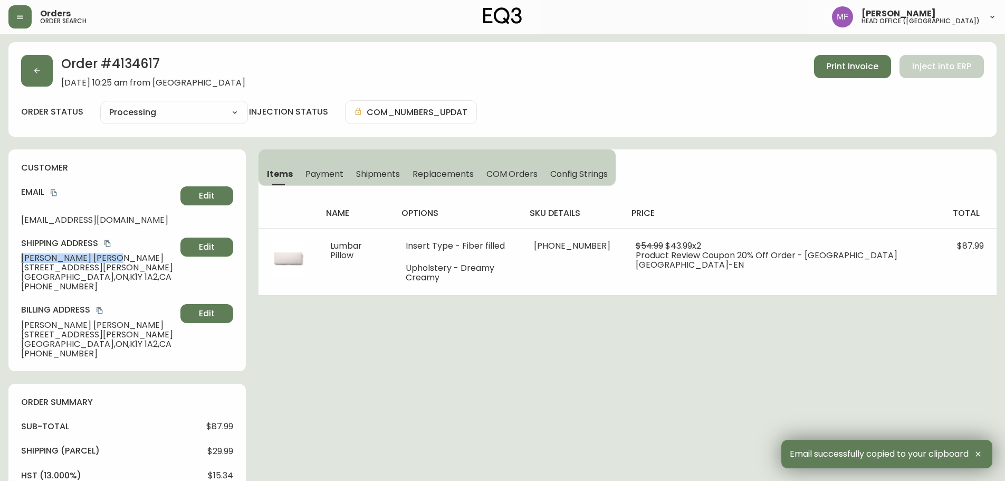
drag, startPoint x: 80, startPoint y: 260, endPoint x: 9, endPoint y: 258, distance: 70.7
click at [9, 258] on div "customer Email emme_martin@hotmail.com Edit Shipping Address Emily Martin 193 H…" at bounding box center [126, 260] width 237 height 222
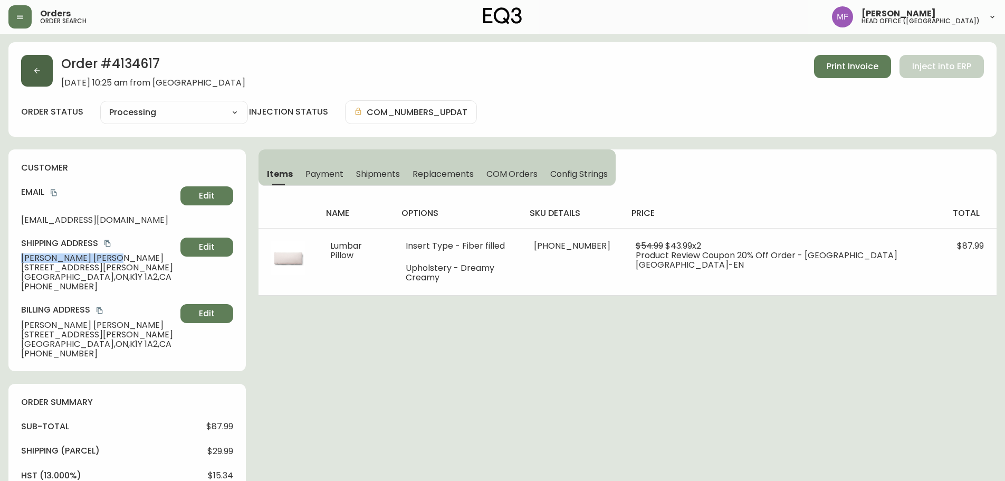
click at [41, 72] on icon "button" at bounding box center [37, 70] width 8 height 8
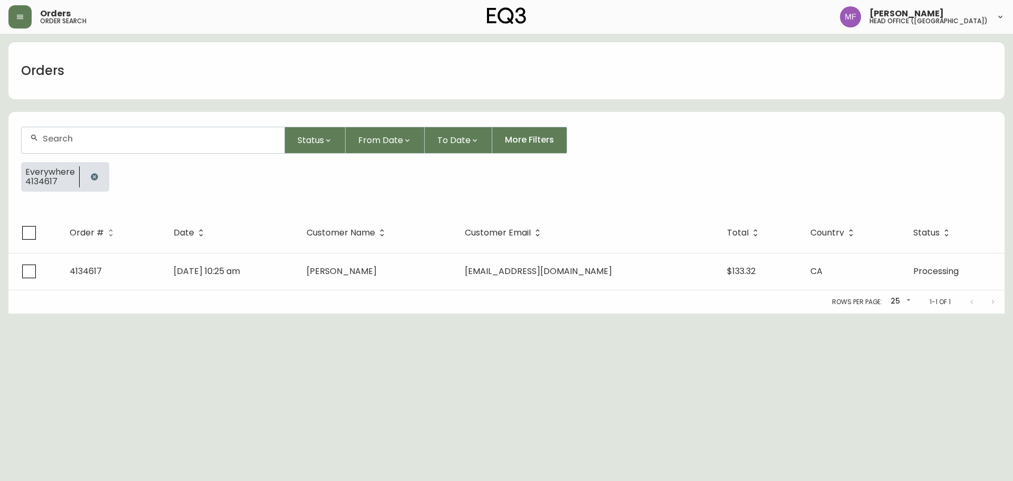
click at [99, 175] on button "button" at bounding box center [94, 176] width 21 height 21
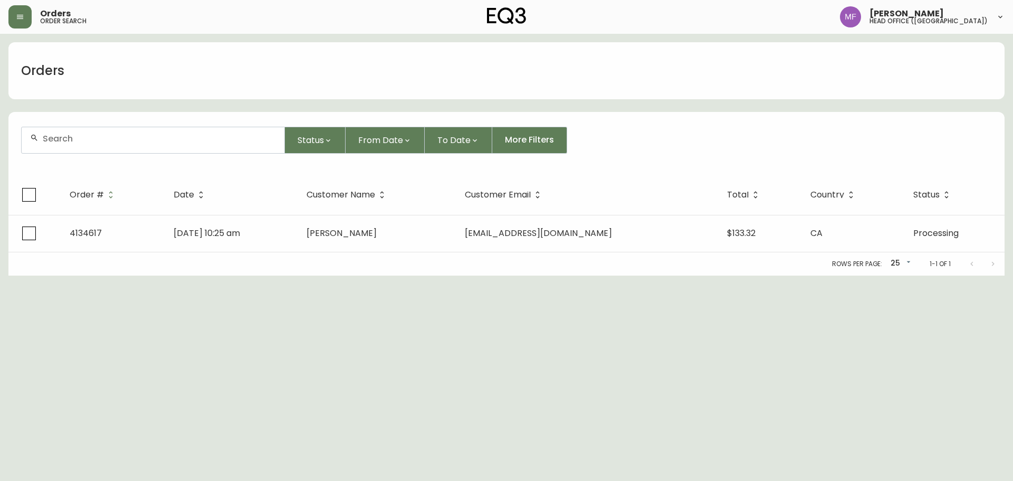
click at [87, 155] on form "Status From Date To Date More Filters" at bounding box center [506, 144] width 996 height 61
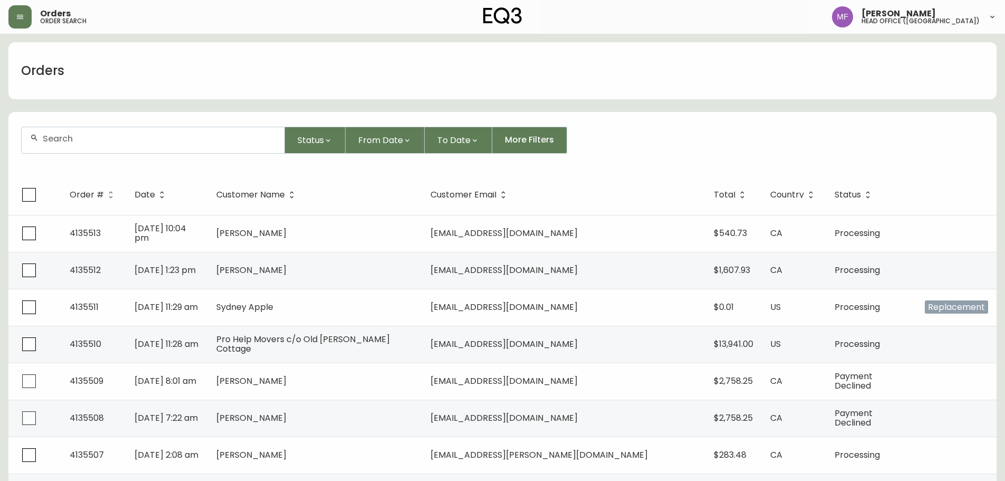
click at [84, 142] on input "text" at bounding box center [159, 139] width 233 height 10
paste input "4134117"
type input "4134117"
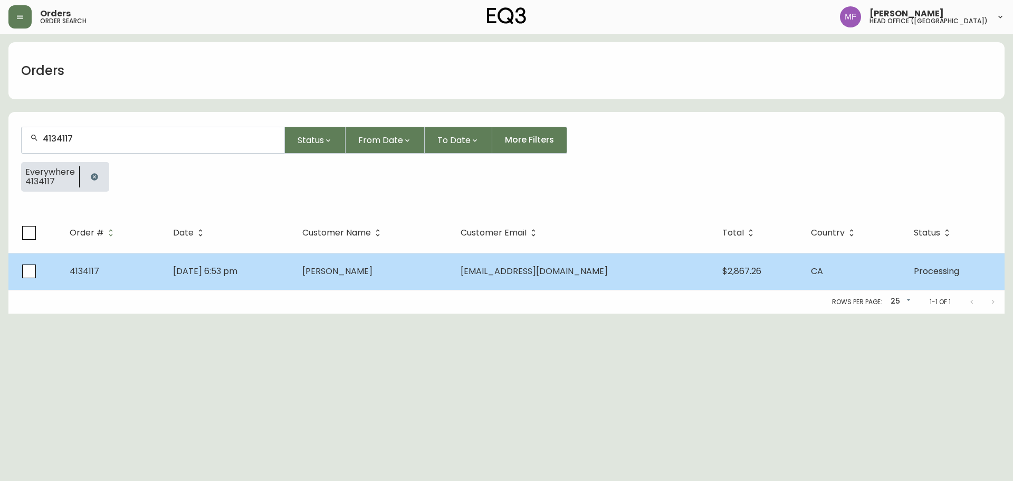
click at [294, 285] on td "Jul 13 2025, 6:53 pm" at bounding box center [229, 271] width 129 height 37
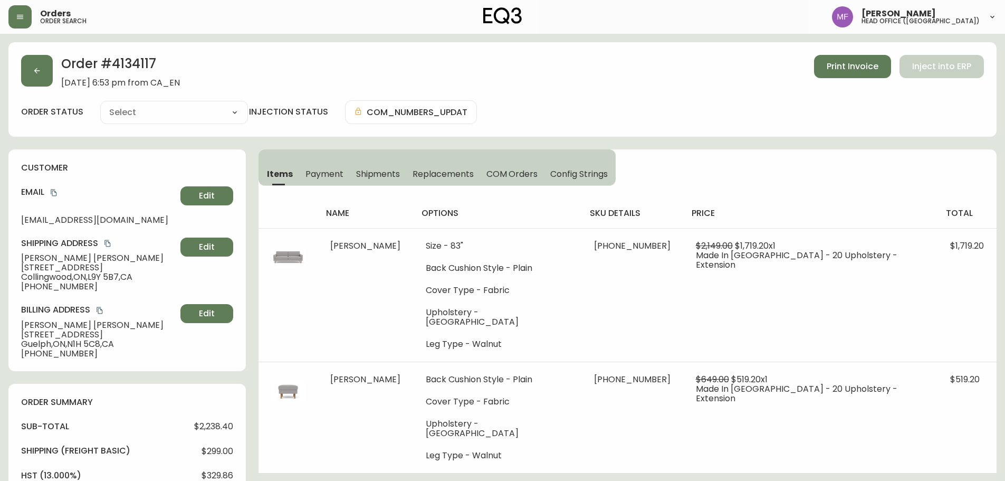
type input "Processing"
select select "PROCESSING"
click at [729, 202] on th "price" at bounding box center [810, 213] width 254 height 30
drag, startPoint x: 87, startPoint y: 260, endPoint x: 0, endPoint y: 258, distance: 86.6
click at [0, 258] on main "Order # 4134117 July 13, 2025 at 6:53 pm from CA_EN Print Invoice Inject into E…" at bounding box center [502, 447] width 1005 height 826
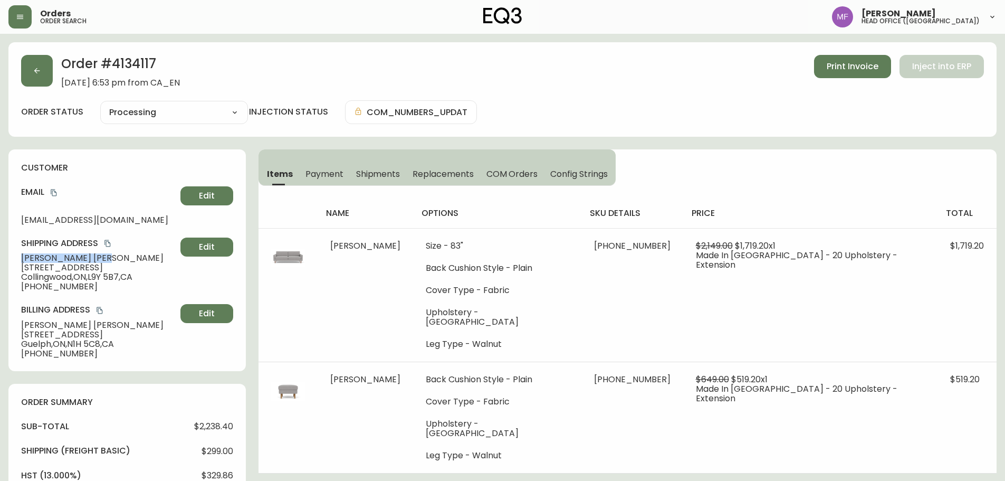
click at [144, 67] on h2 "Order # 4134117" at bounding box center [120, 66] width 119 height 23
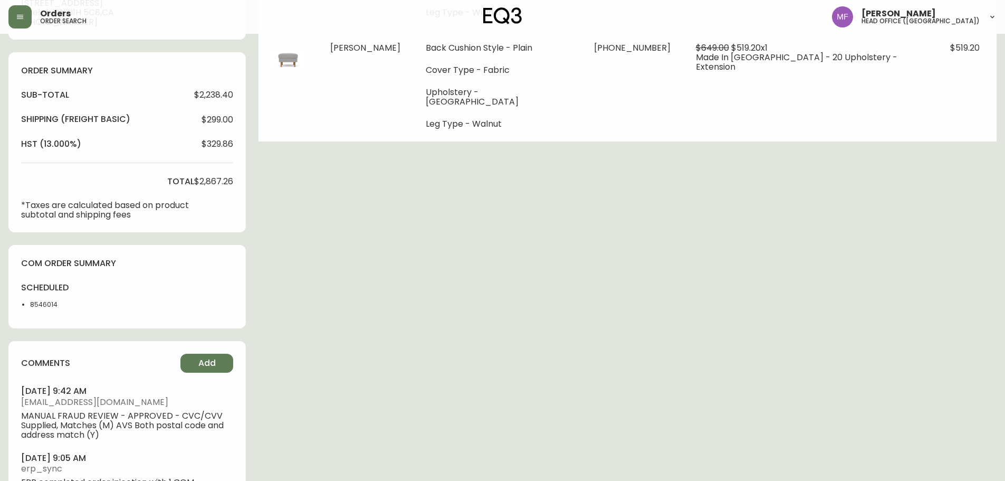
scroll to position [379, 0]
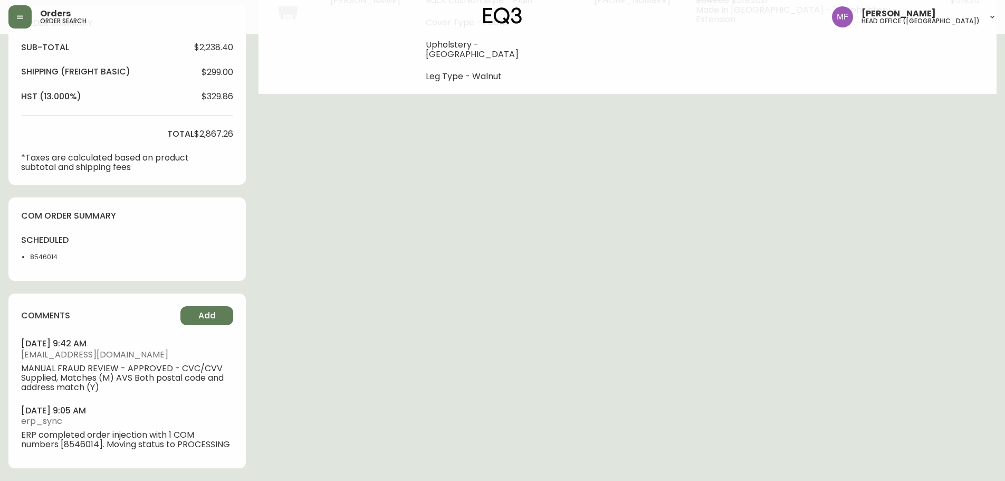
click at [54, 266] on div "scheduled 8546014" at bounding box center [52, 251] width 62 height 34
click at [48, 258] on li "8546014" at bounding box center [56, 256] width 53 height 9
click at [48, 257] on li "8546014" at bounding box center [56, 256] width 53 height 9
click at [404, 231] on div "Order # 4134117 July 13, 2025 at 6:53 pm from CA_EN Print Invoice Inject into E…" at bounding box center [502, 71] width 988 height 817
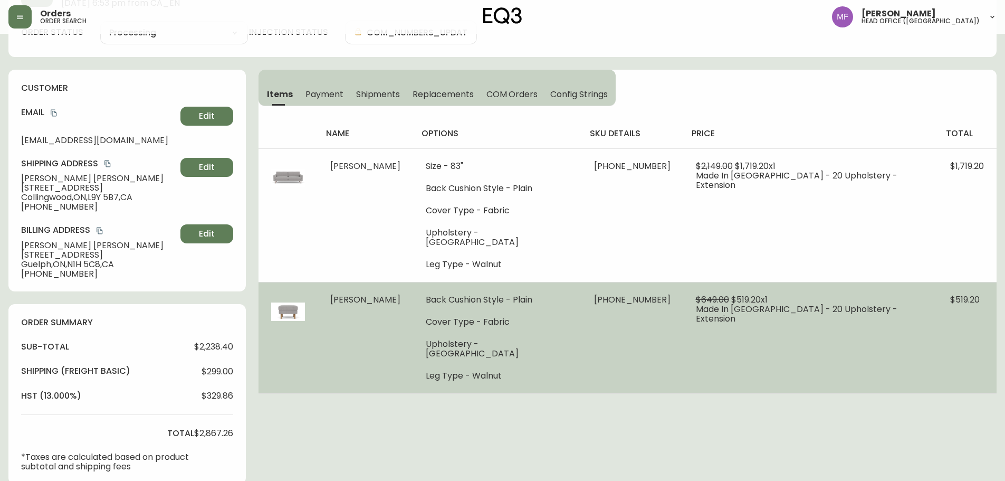
scroll to position [0, 0]
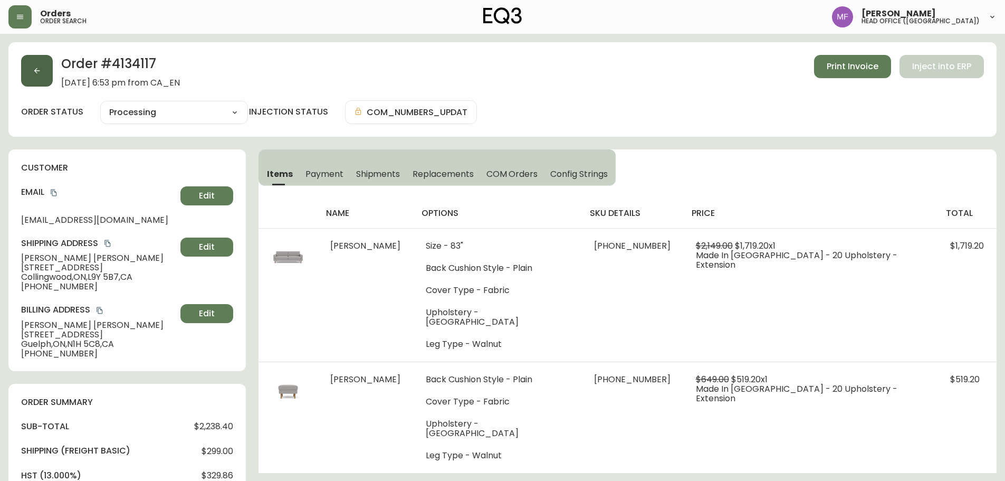
click at [50, 80] on button "button" at bounding box center [37, 71] width 32 height 32
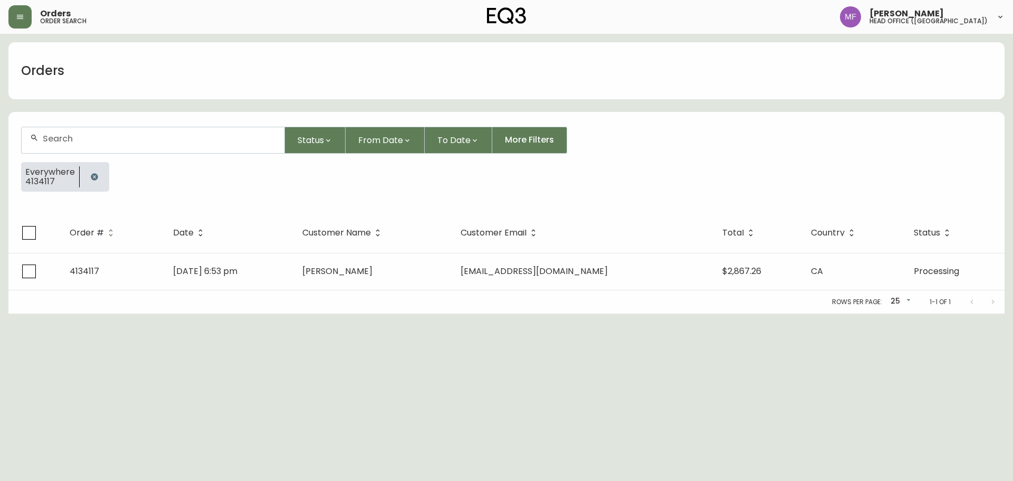
click at [93, 182] on button "button" at bounding box center [94, 176] width 21 height 21
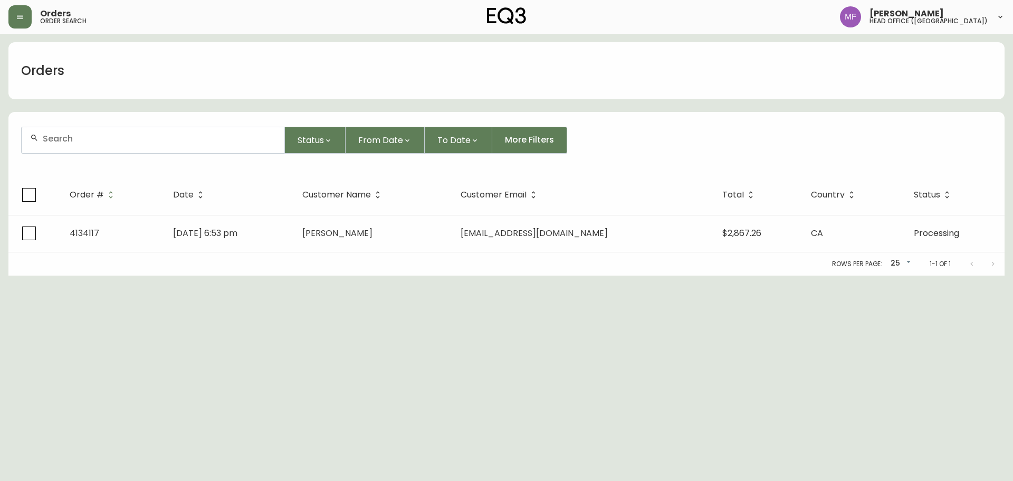
click at [87, 145] on div at bounding box center [153, 140] width 263 height 26
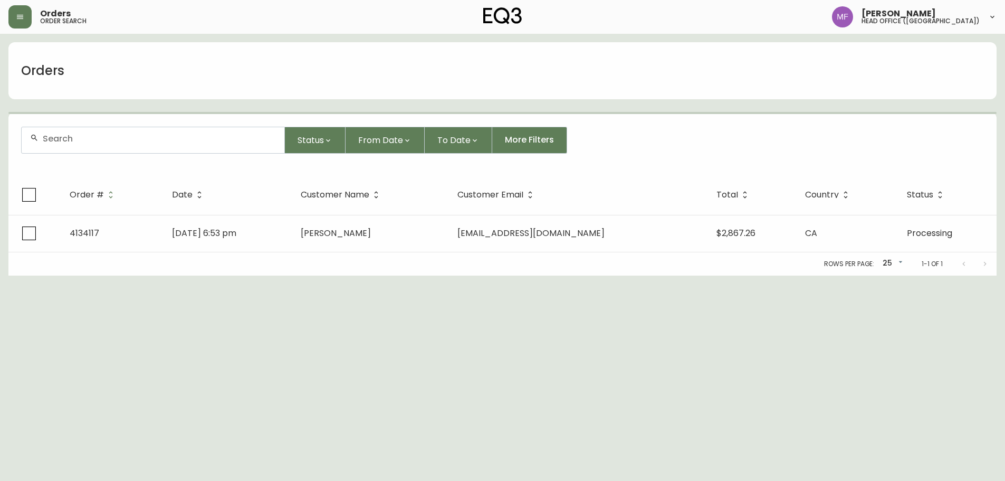
paste input "4134783"
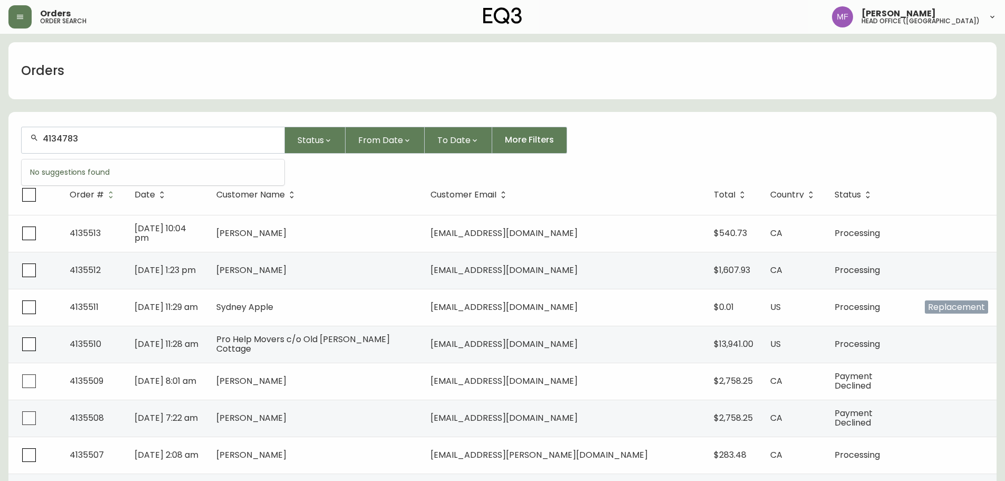
type input "4134783"
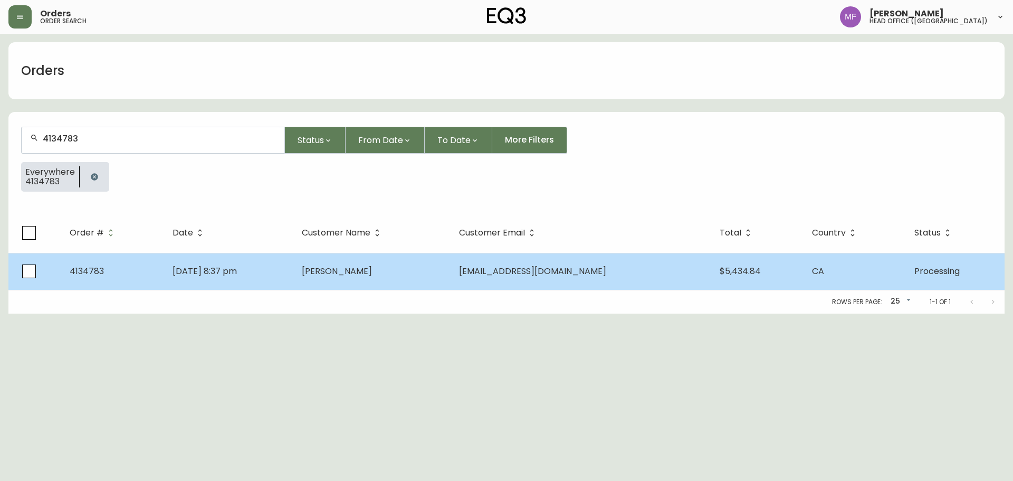
click at [415, 274] on td "greg napier" at bounding box center [372, 271] width 158 height 37
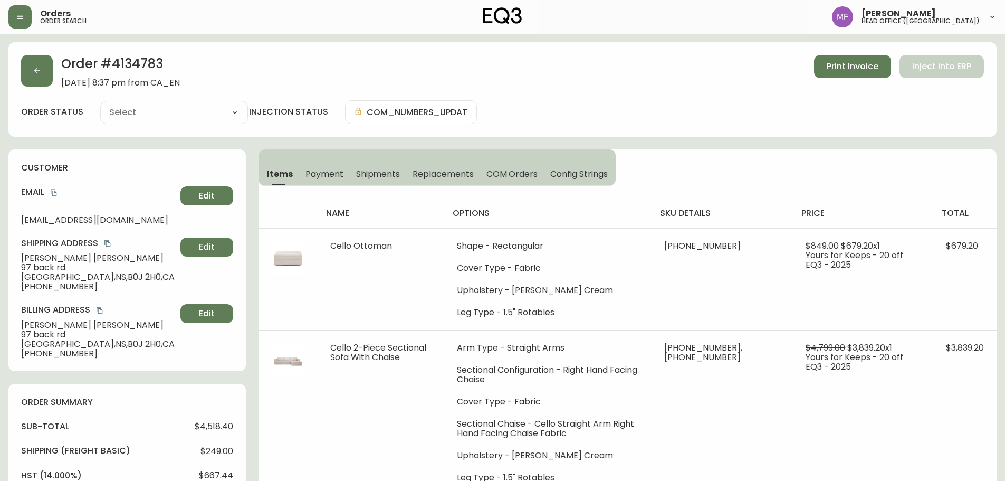
type input "Processing"
select select "PROCESSING"
click at [151, 57] on h2 "Order # 4134783" at bounding box center [120, 66] width 119 height 23
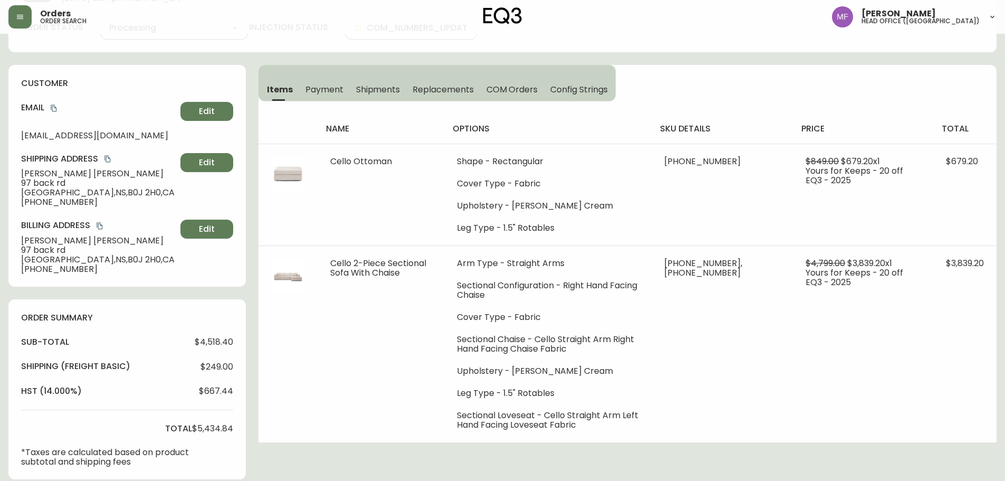
scroll to position [264, 0]
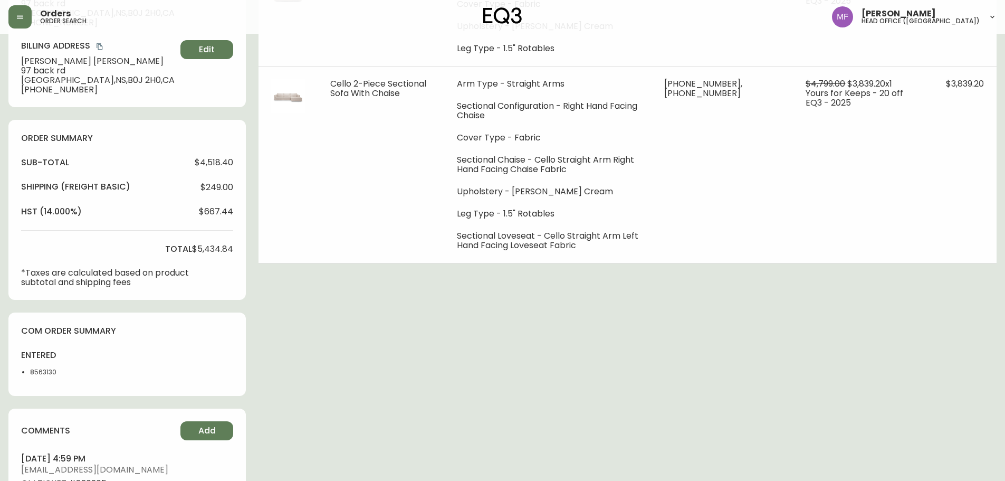
click at [44, 373] on li "8563130" at bounding box center [56, 371] width 53 height 9
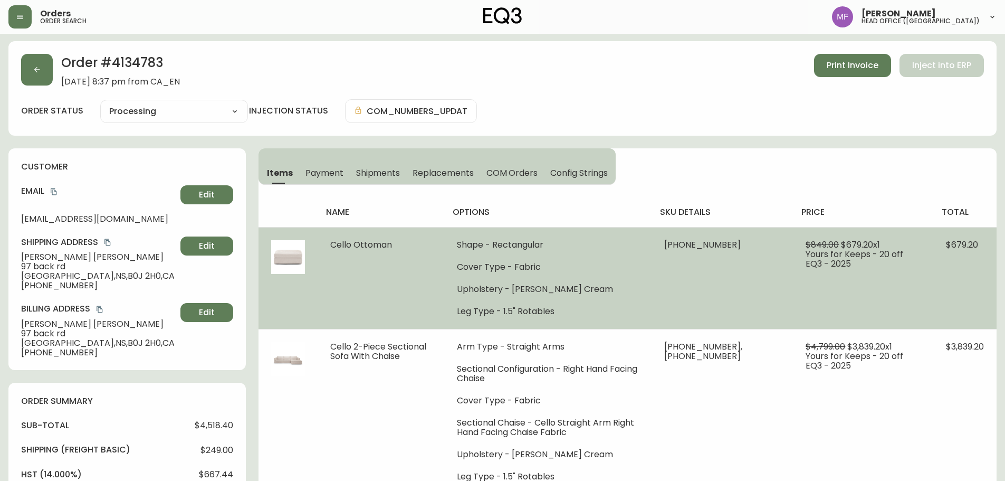
scroll to position [0, 0]
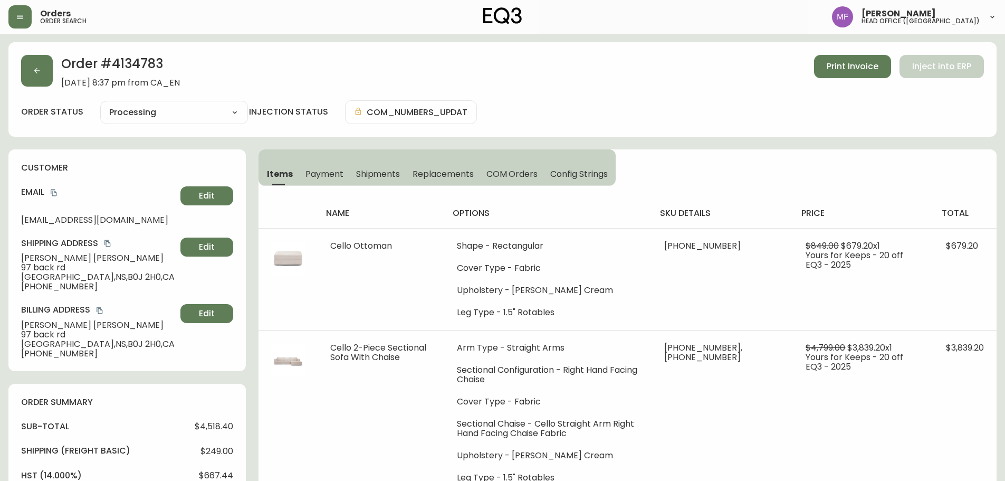
drag, startPoint x: 309, startPoint y: 174, endPoint x: 296, endPoint y: 174, distance: 13.2
click at [309, 174] on span "Payment" at bounding box center [325, 173] width 38 height 11
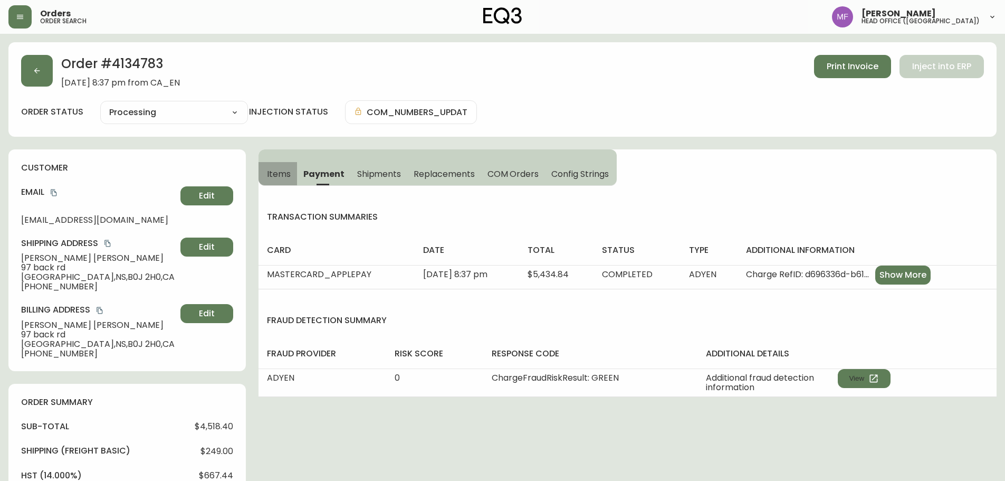
click at [274, 174] on span "Items" at bounding box center [279, 173] width 24 height 11
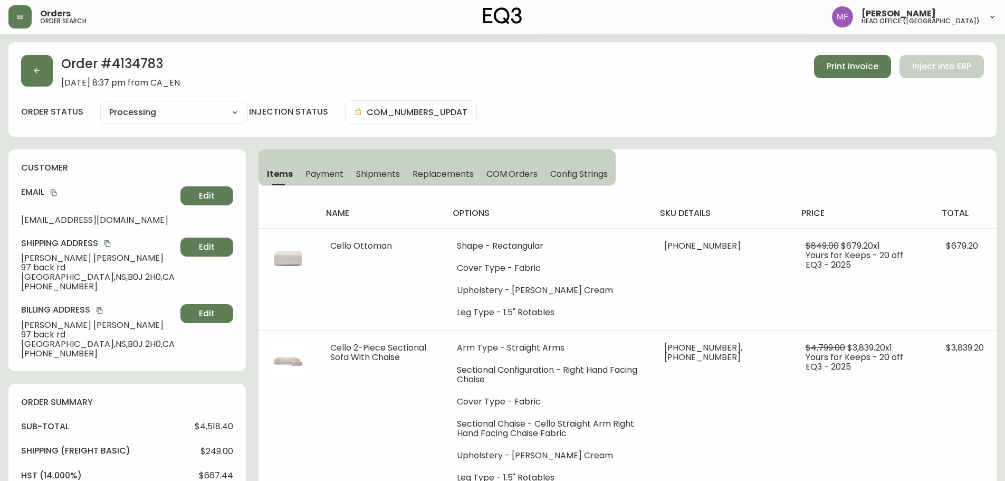
click at [53, 72] on div "Order # 4134783 August 23, 2025 at 8:37 pm from CA_EN Print Invoice Inject into…" at bounding box center [502, 71] width 963 height 33
click at [44, 74] on button "button" at bounding box center [37, 71] width 32 height 32
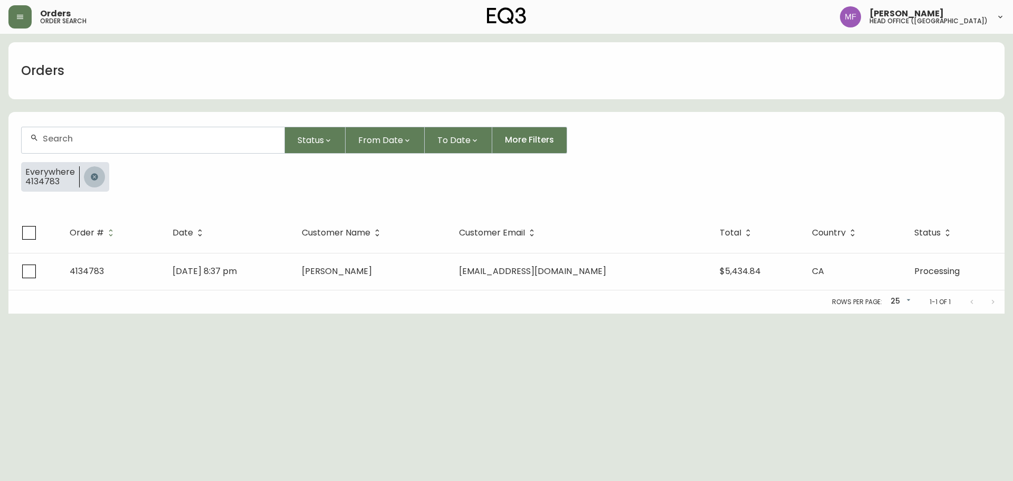
click at [94, 178] on icon "button" at bounding box center [94, 176] width 7 height 7
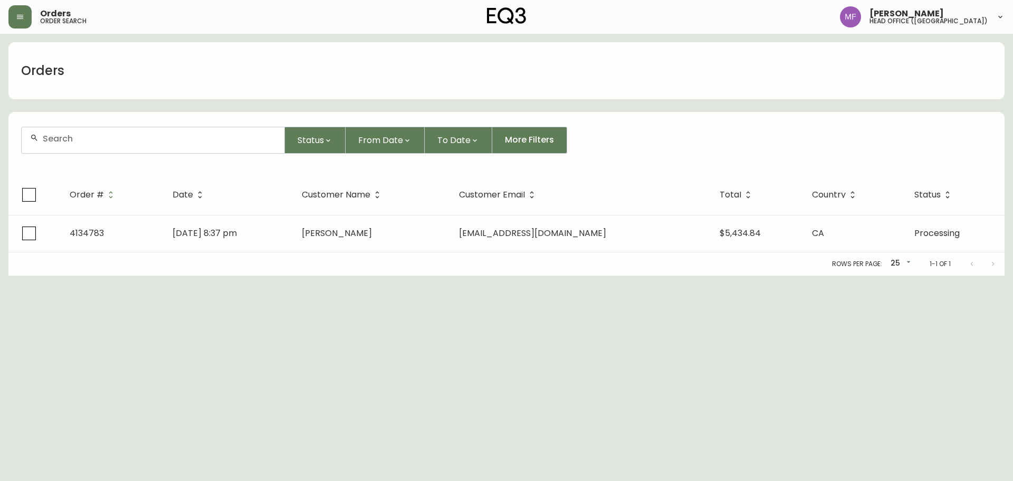
click at [93, 143] on input "text" at bounding box center [159, 139] width 233 height 10
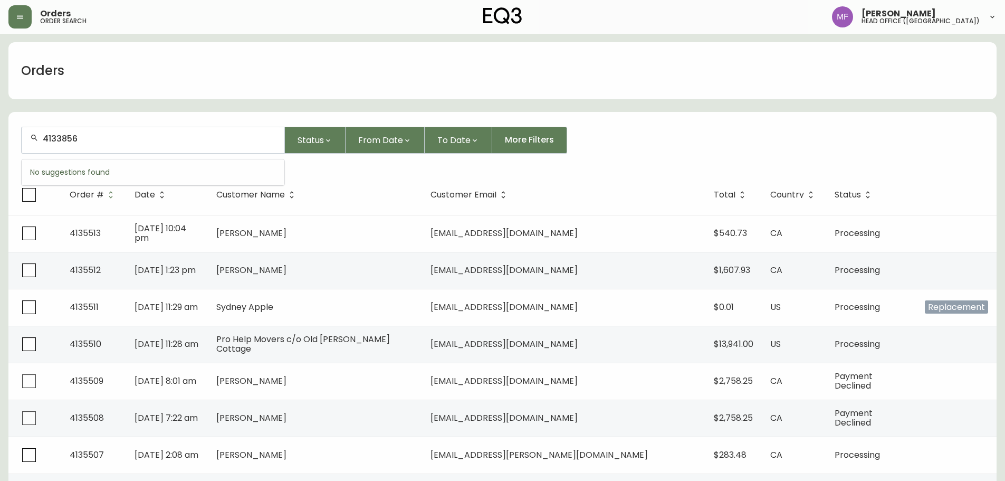
type input "4133856"
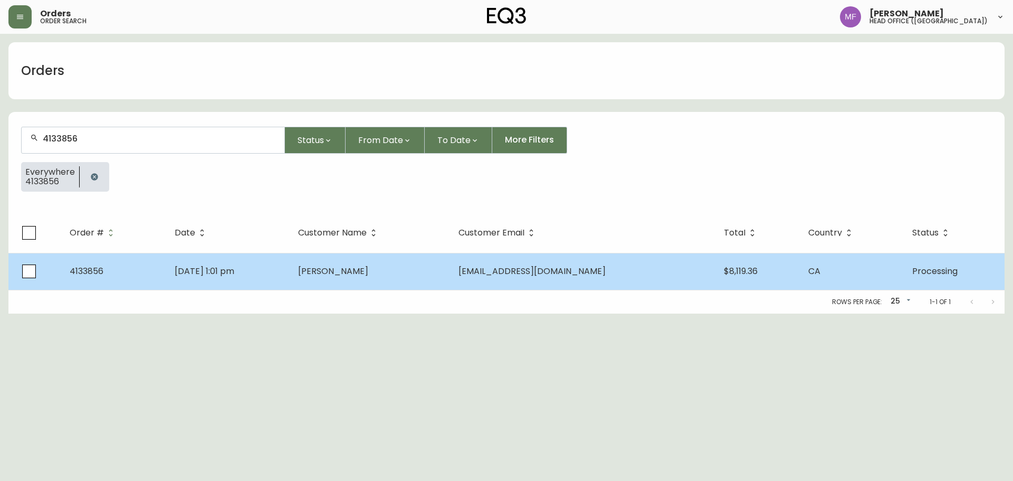
click at [339, 266] on td "[PERSON_NAME]" at bounding box center [370, 271] width 160 height 37
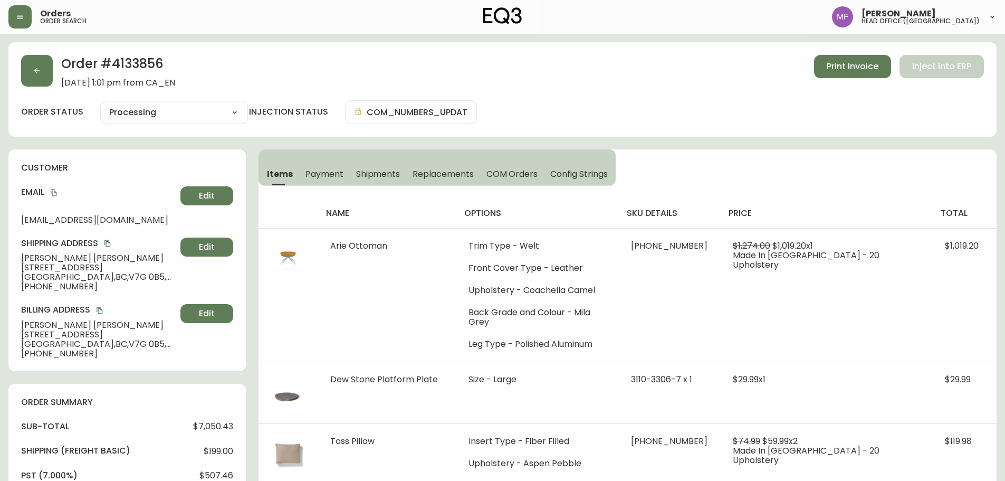
type input "Processing"
select select "PROCESSING"
click at [50, 78] on button "button" at bounding box center [37, 71] width 32 height 32
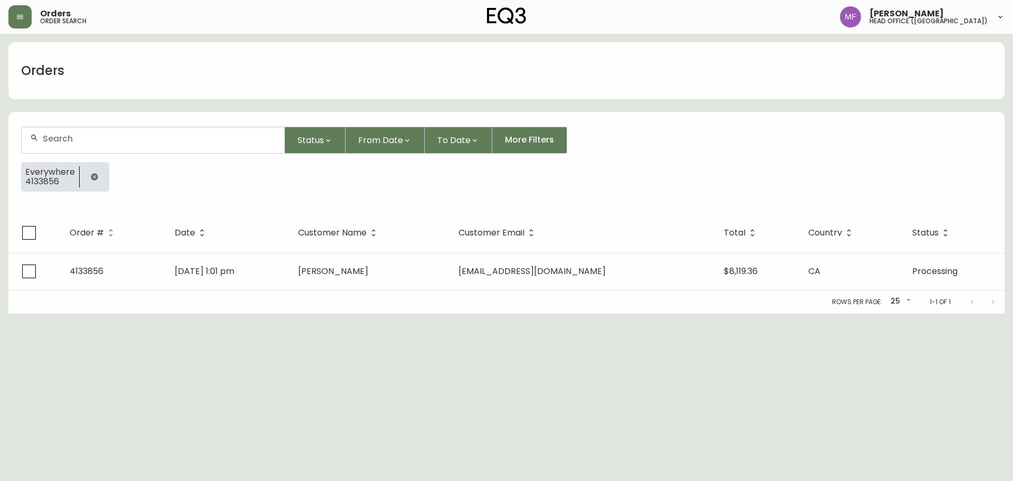
click at [96, 172] on button "button" at bounding box center [94, 176] width 21 height 21
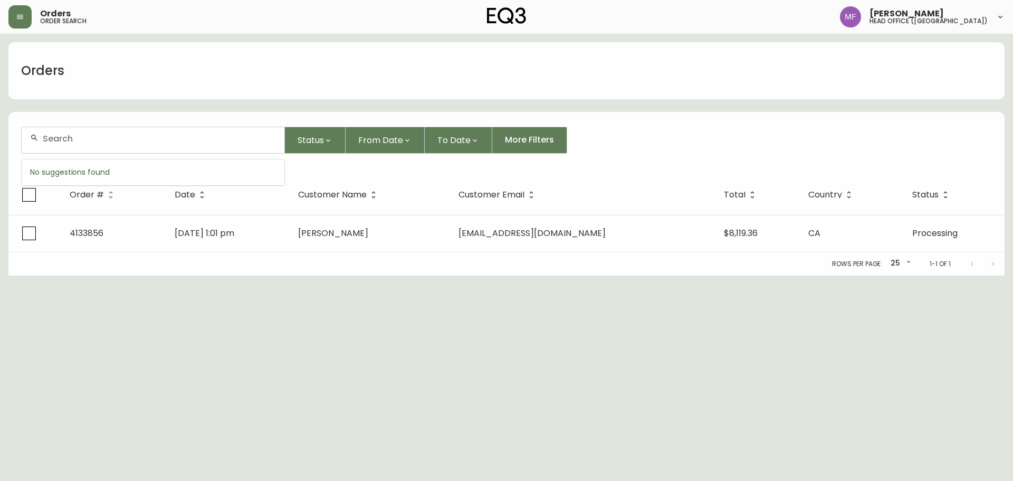
click at [74, 136] on input "text" at bounding box center [159, 139] width 233 height 10
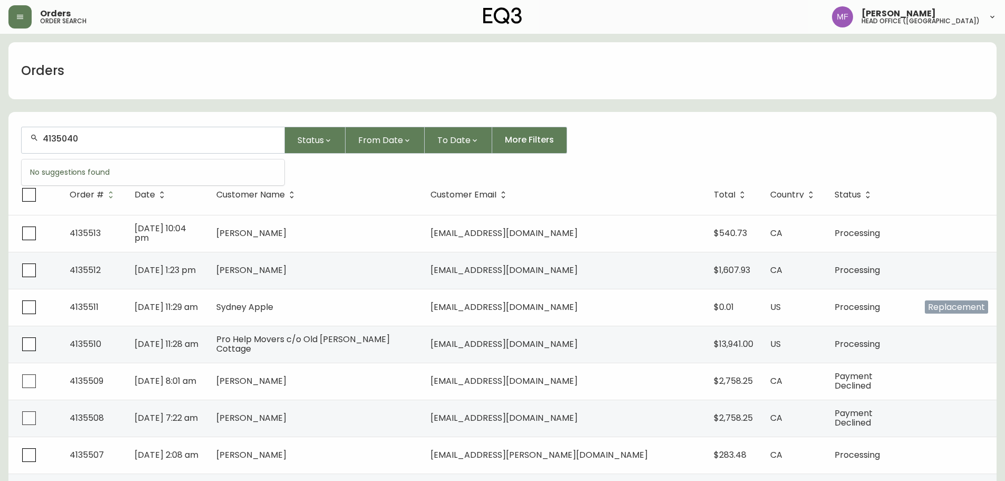
type input "4135040"
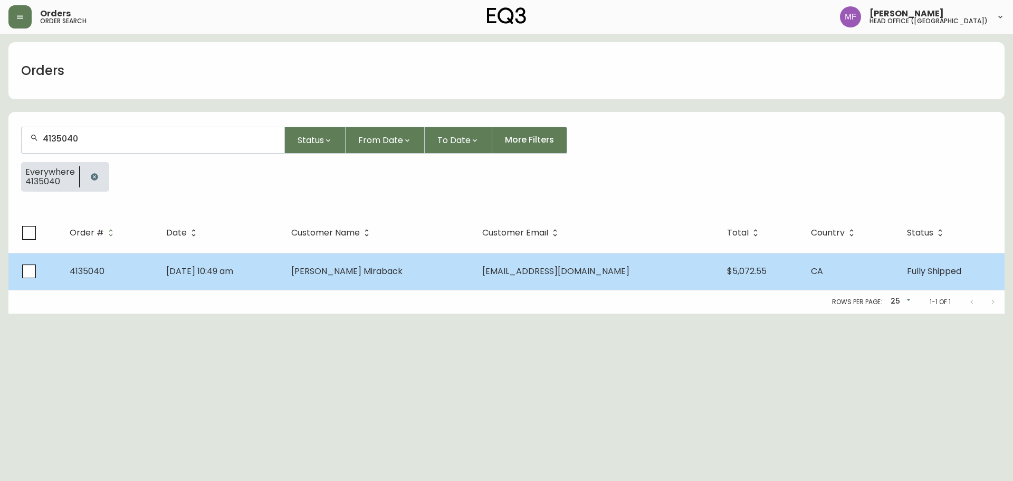
click at [387, 281] on td "[PERSON_NAME] Miraback" at bounding box center [378, 271] width 191 height 37
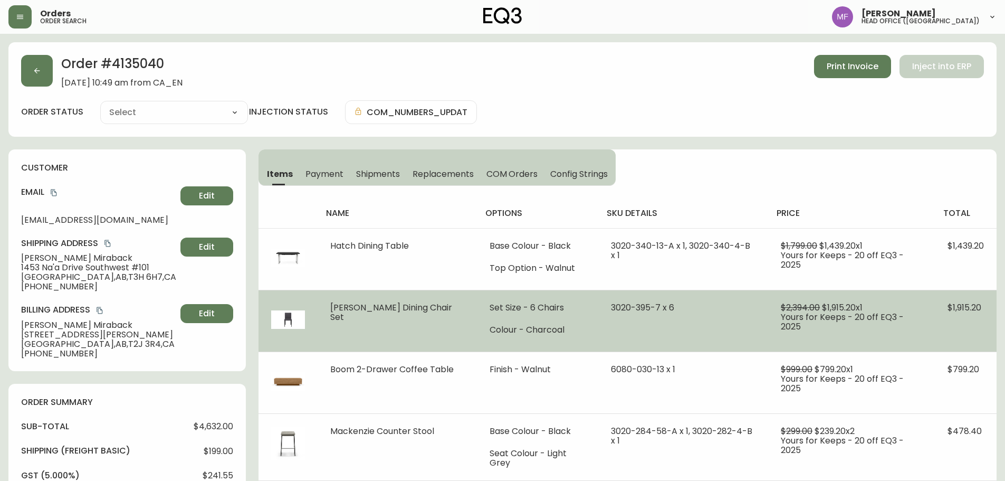
type input "Fully Shipped"
select select "FULLY_SHIPPED"
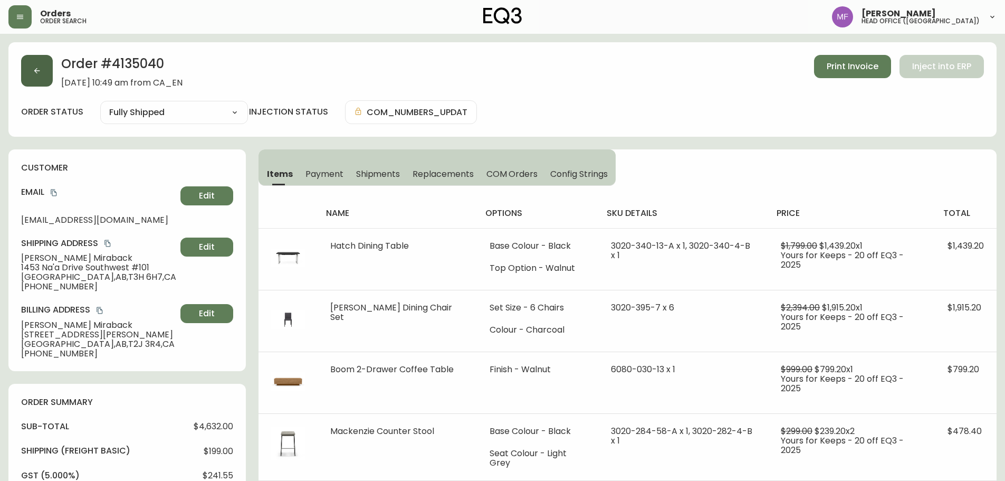
click at [43, 81] on button "button" at bounding box center [37, 71] width 32 height 32
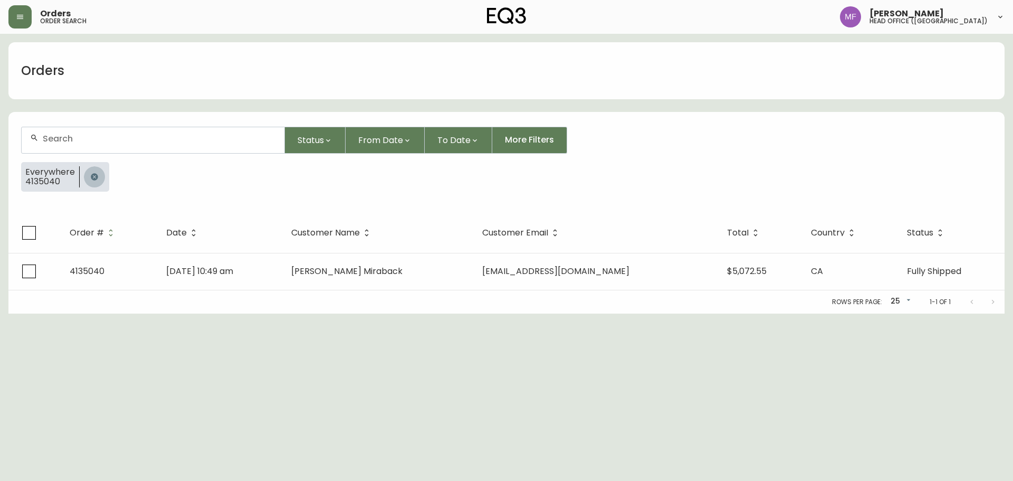
click at [96, 169] on button "button" at bounding box center [94, 176] width 21 height 21
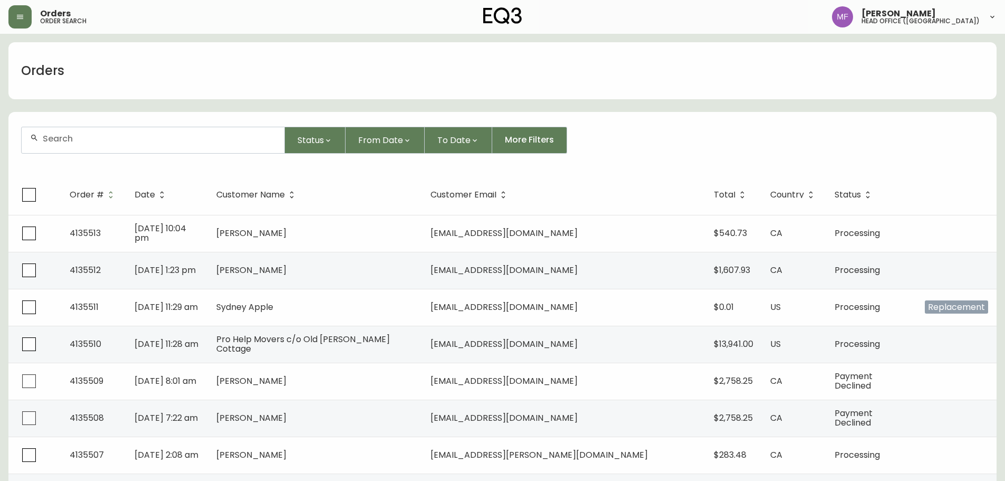
click at [87, 157] on form "Status From Date To Date More Filters" at bounding box center [502, 144] width 988 height 61
click at [87, 144] on div at bounding box center [153, 140] width 263 height 26
paste input "4135460"
type input "4135460"
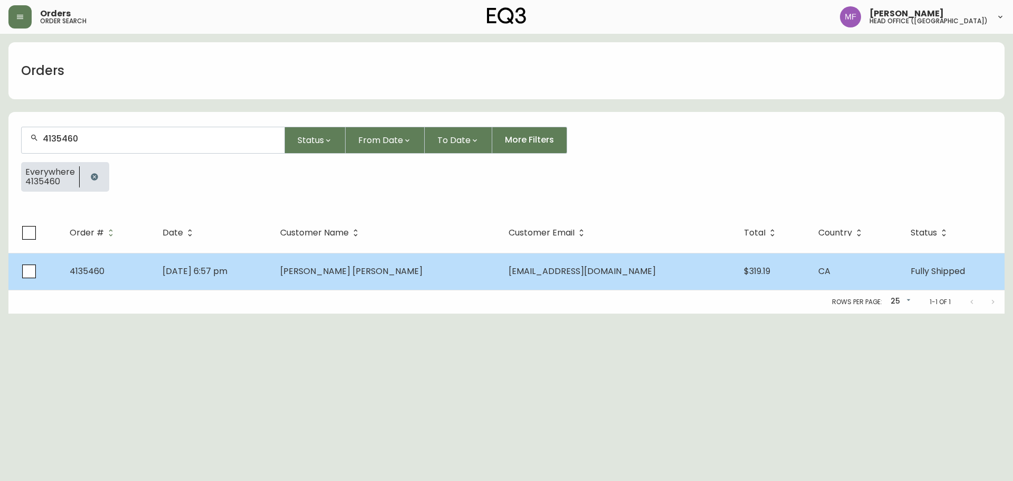
click at [502, 275] on td "connorlaidler@gmail.com" at bounding box center [617, 271] width 235 height 37
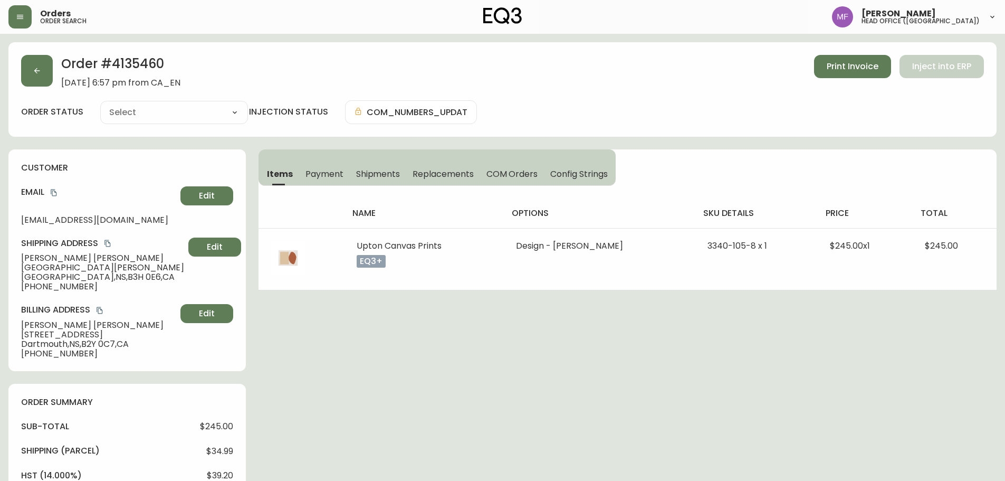
type input "Fully Shipped"
select select "FULLY_SHIPPED"
click at [365, 174] on span "Shipments" at bounding box center [378, 173] width 44 height 11
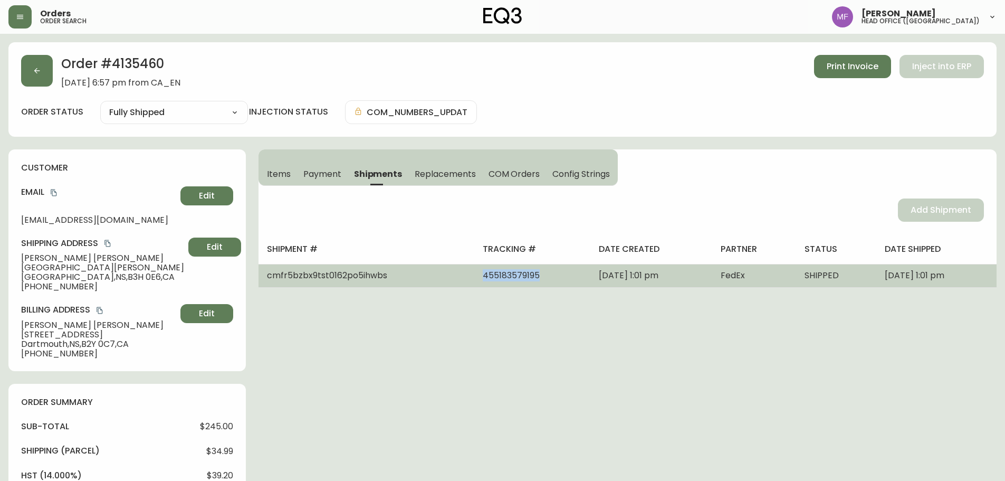
drag, startPoint x: 502, startPoint y: 277, endPoint x: 425, endPoint y: 277, distance: 77.0
click at [425, 277] on tr "cmfr5bzbx9tst0162po5ihwbs 455183579195 September 19, 2025 at 1:01 pm FedEx SHIP…" at bounding box center [628, 275] width 738 height 23
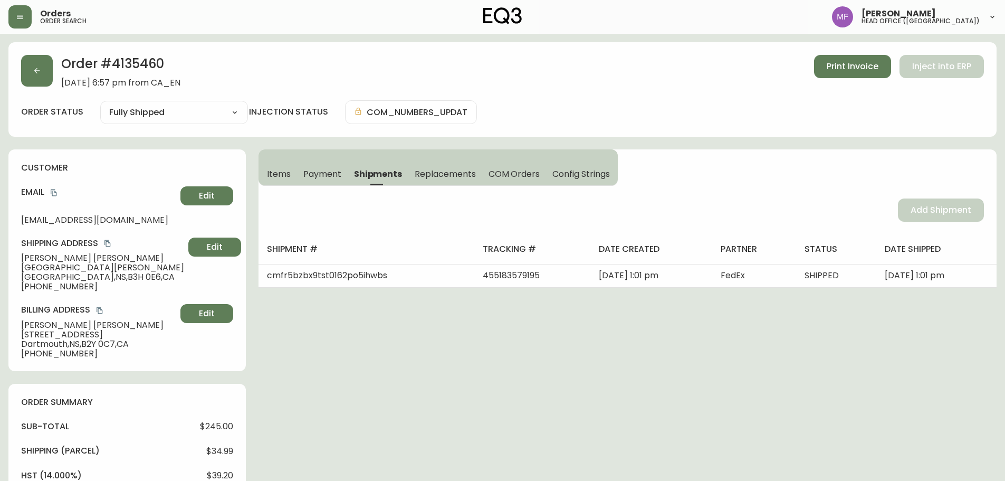
click at [140, 59] on h2 "Order # 4135460" at bounding box center [120, 66] width 119 height 23
drag, startPoint x: 89, startPoint y: 257, endPoint x: 17, endPoint y: 256, distance: 71.2
click at [17, 256] on div "customer Email connorlaidler@gmail.com Edit Shipping Address Connor Laidler 174…" at bounding box center [126, 260] width 237 height 222
click at [273, 175] on span "Items" at bounding box center [279, 173] width 24 height 11
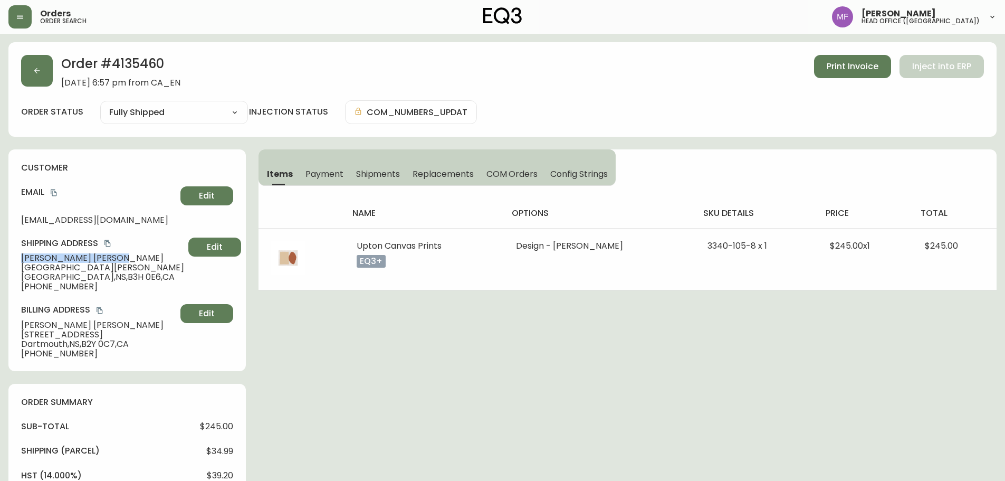
click at [128, 57] on h2 "Order # 4135460" at bounding box center [120, 66] width 119 height 23
click at [36, 72] on icon "button" at bounding box center [37, 70] width 8 height 8
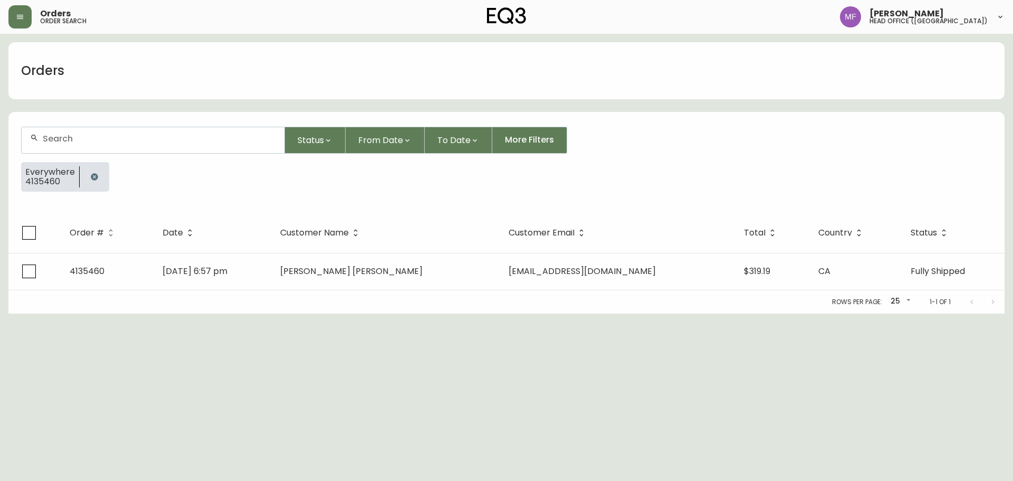
click at [98, 185] on button "button" at bounding box center [94, 176] width 21 height 21
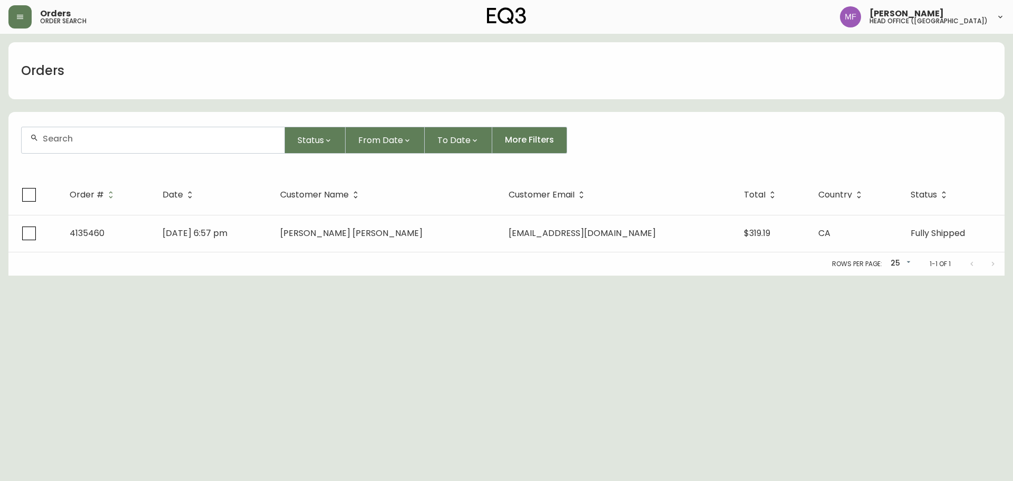
drag, startPoint x: 98, startPoint y: 143, endPoint x: 93, endPoint y: 139, distance: 6.4
click at [98, 143] on div at bounding box center [153, 140] width 263 height 26
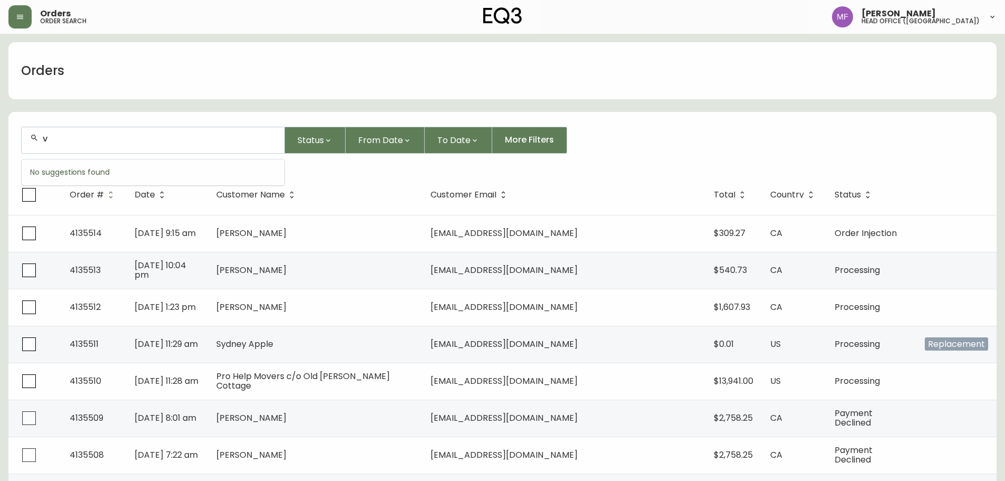
type input "v"
paste input "amar21th@hotmail.com"
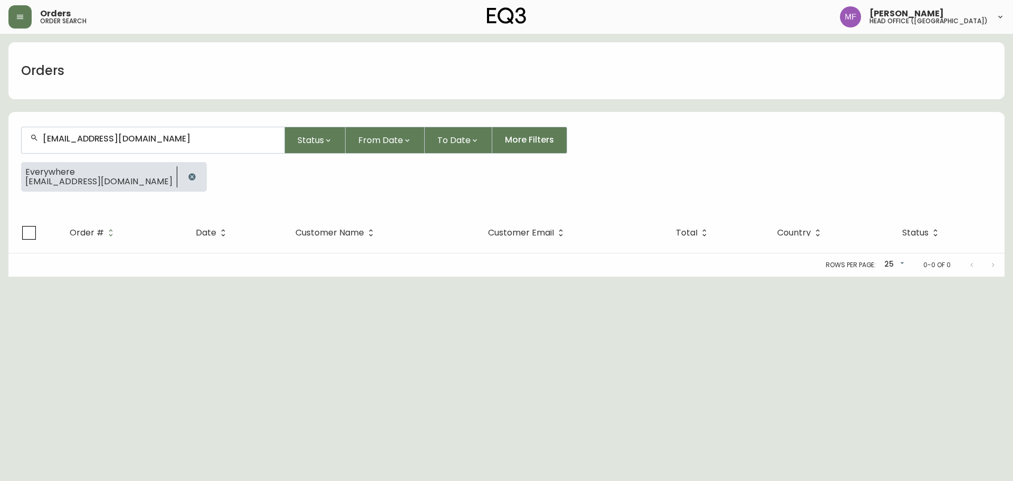
type input "amar21th@hotmail.com"
click at [182, 170] on button "button" at bounding box center [192, 176] width 21 height 21
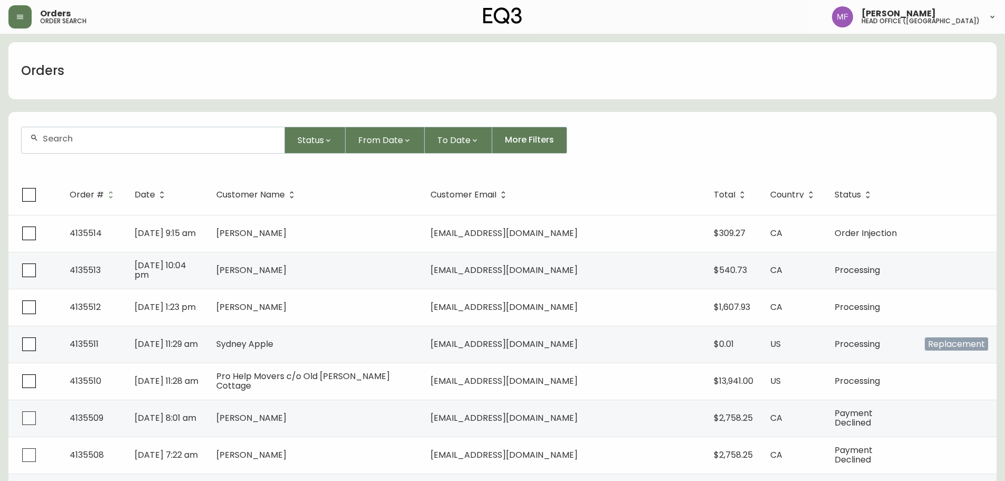
click at [69, 141] on input "text" at bounding box center [159, 139] width 233 height 10
paste input "4135460"
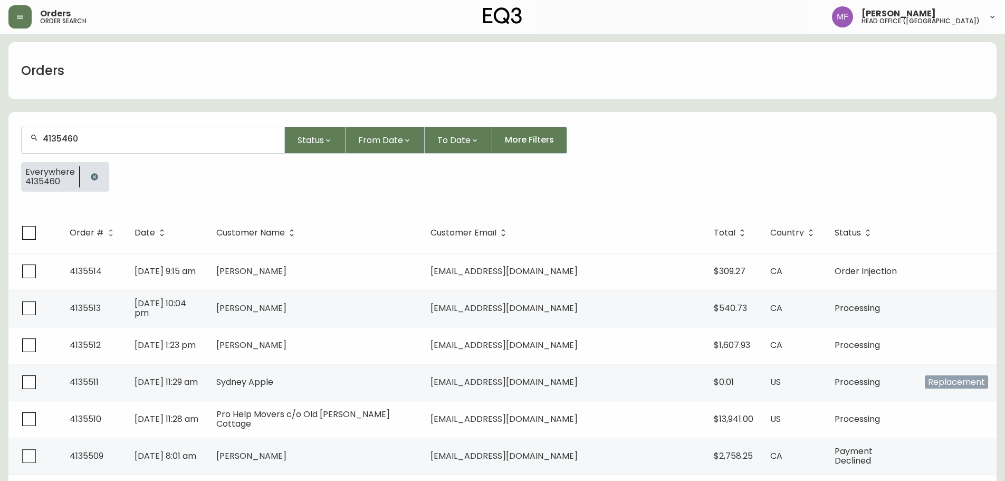
type input "4135460"
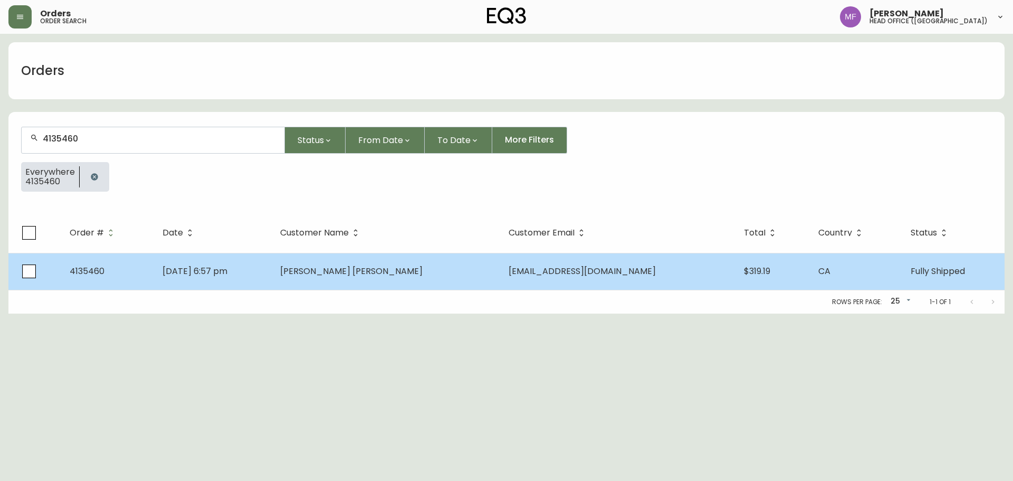
click at [271, 282] on td "Sep 18 2025, 6:57 pm" at bounding box center [212, 271] width 117 height 37
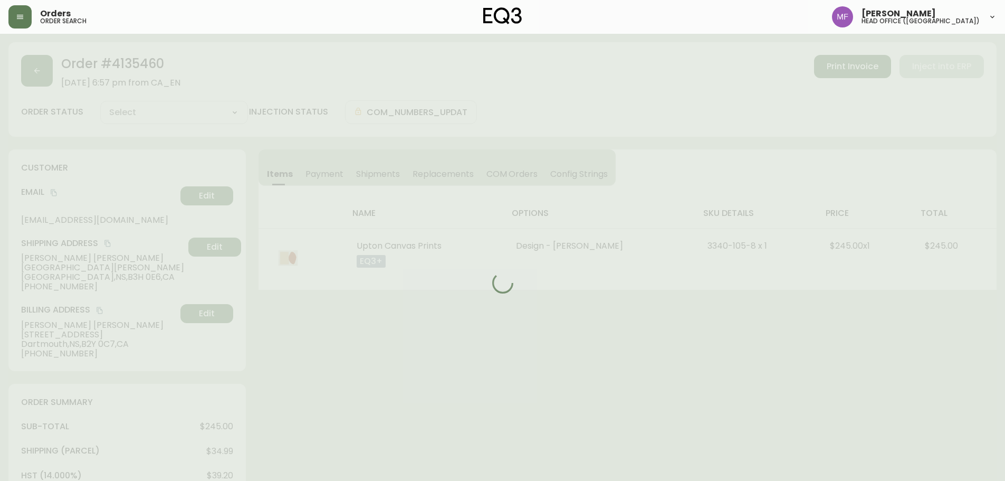
type input "Fully Shipped"
select select "FULLY_SHIPPED"
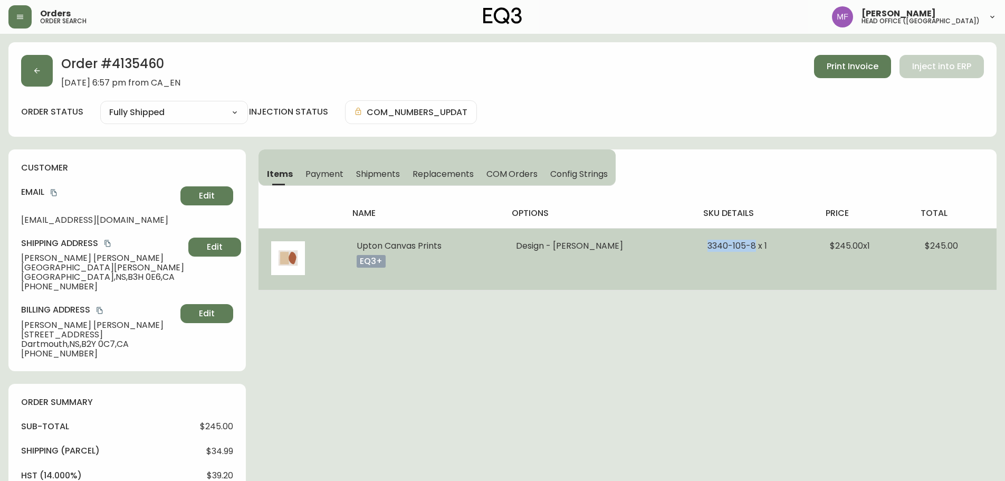
drag, startPoint x: 714, startPoint y: 247, endPoint x: 761, endPoint y: 249, distance: 47.0
click at [761, 249] on span "3340-105-8 x 1" at bounding box center [738, 246] width 60 height 12
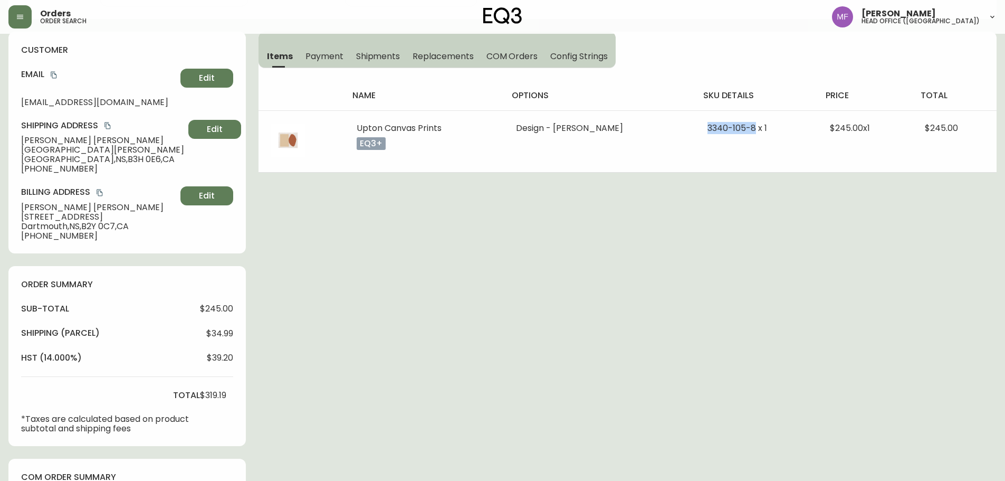
scroll to position [369, 0]
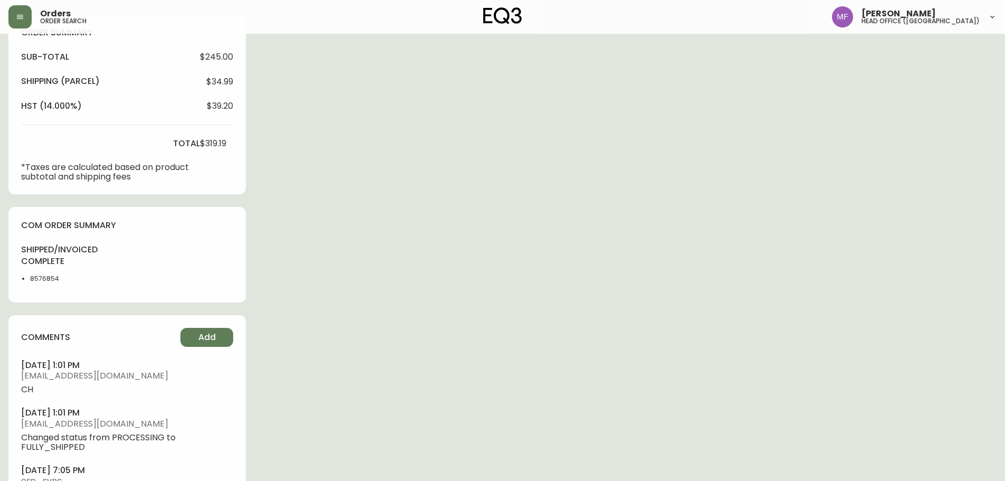
click at [40, 275] on li "8576854" at bounding box center [56, 278] width 53 height 9
click at [615, 221] on div "Order # 4135460 September 18, 2025 at 6:57 pm from CA_EN Print Invoice Inject i…" at bounding box center [502, 107] width 988 height 868
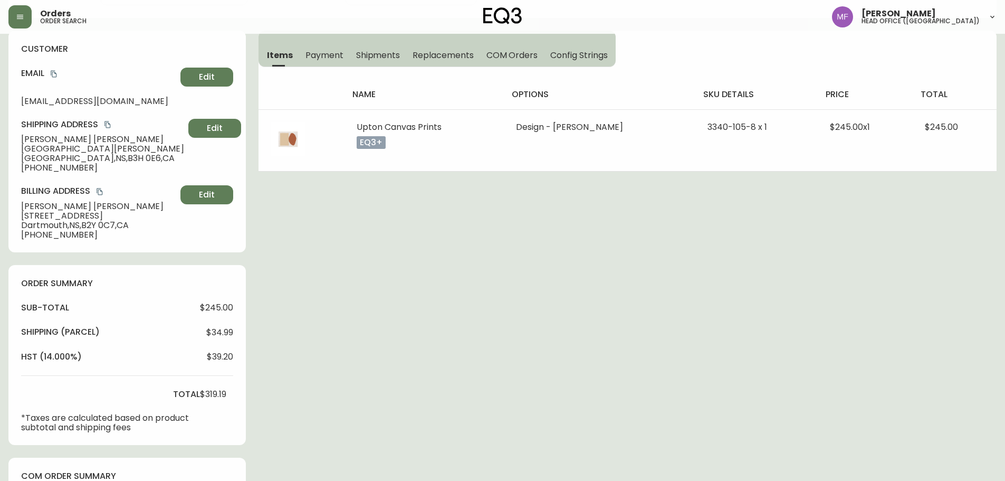
scroll to position [106, 0]
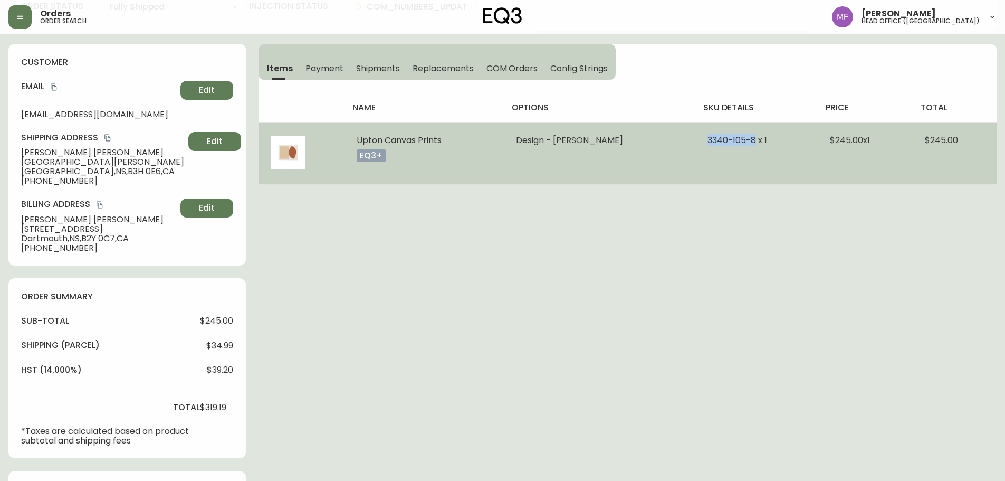
drag, startPoint x: 715, startPoint y: 142, endPoint x: 764, endPoint y: 144, distance: 49.1
click at [764, 144] on span "3340-105-8 x 1" at bounding box center [738, 140] width 60 height 12
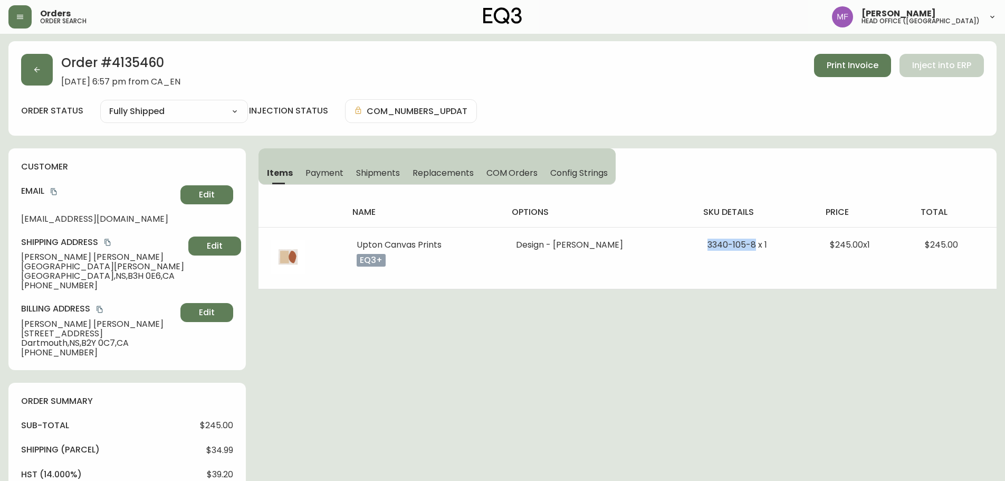
scroll to position [0, 0]
click at [35, 77] on button "button" at bounding box center [37, 71] width 32 height 32
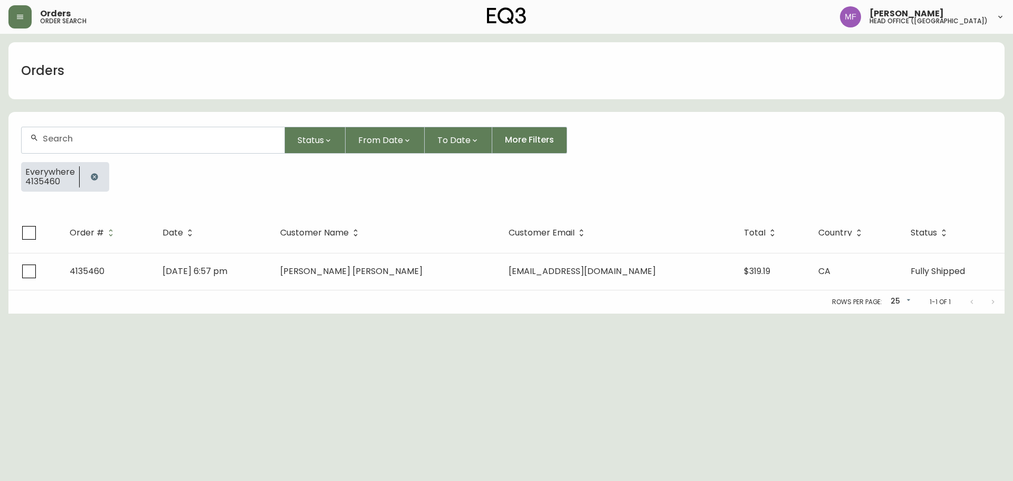
click at [96, 175] on icon "button" at bounding box center [94, 176] width 7 height 7
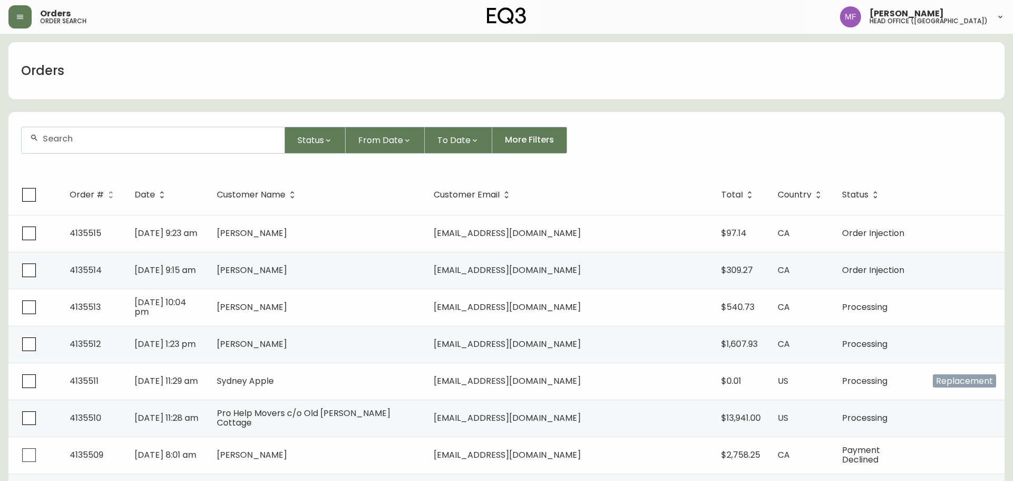
click at [84, 145] on div at bounding box center [153, 140] width 263 height 26
paste input "4133423"
type input "4133423"
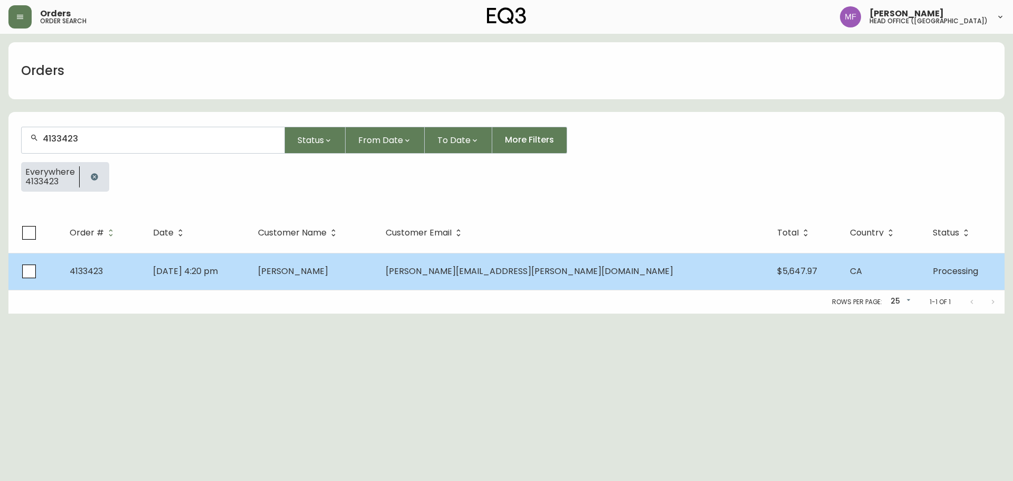
click at [250, 260] on td "[DATE] 4:20 pm" at bounding box center [197, 271] width 105 height 37
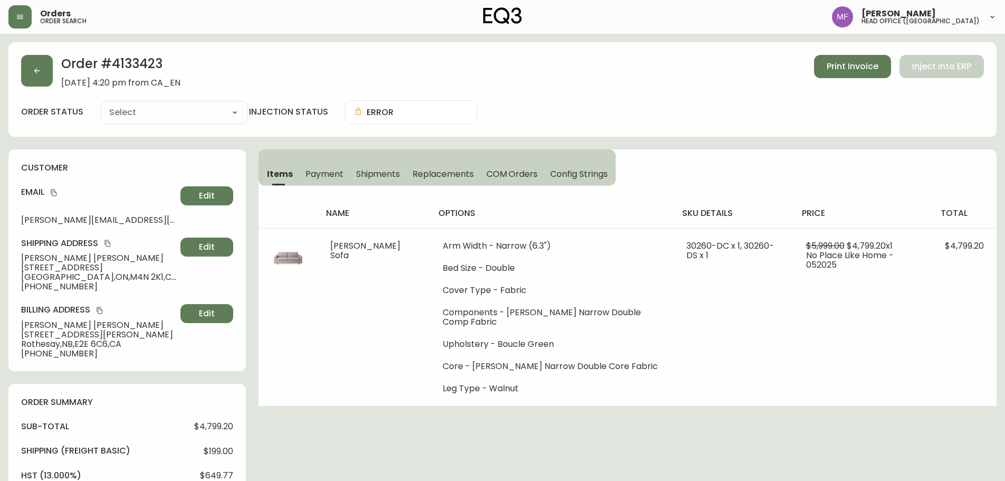
type input "Processing"
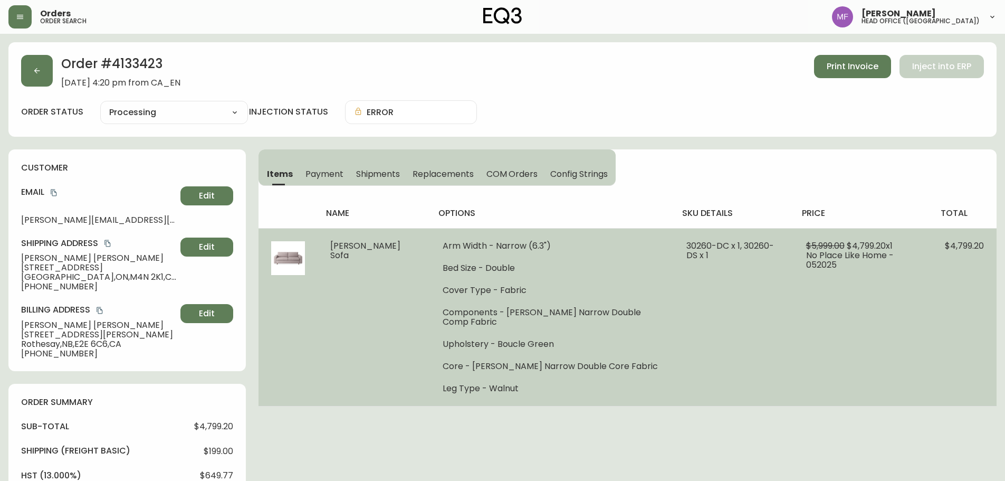
select select "PROCESSING"
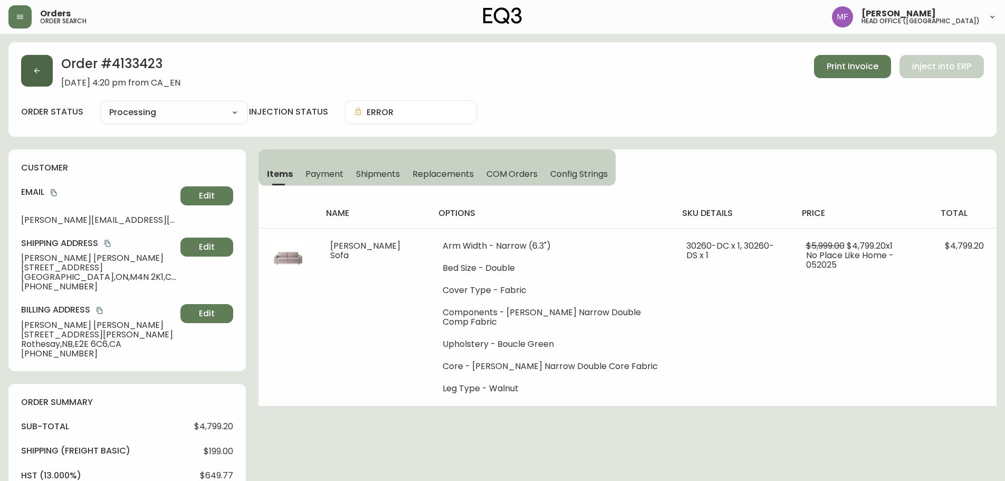
click at [32, 74] on button "button" at bounding box center [37, 71] width 32 height 32
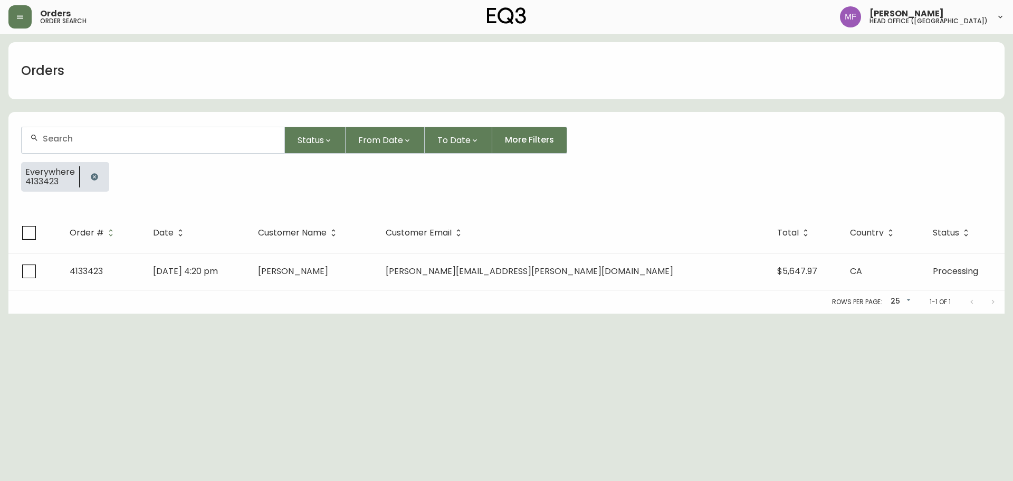
click at [91, 179] on icon "button" at bounding box center [94, 176] width 7 height 7
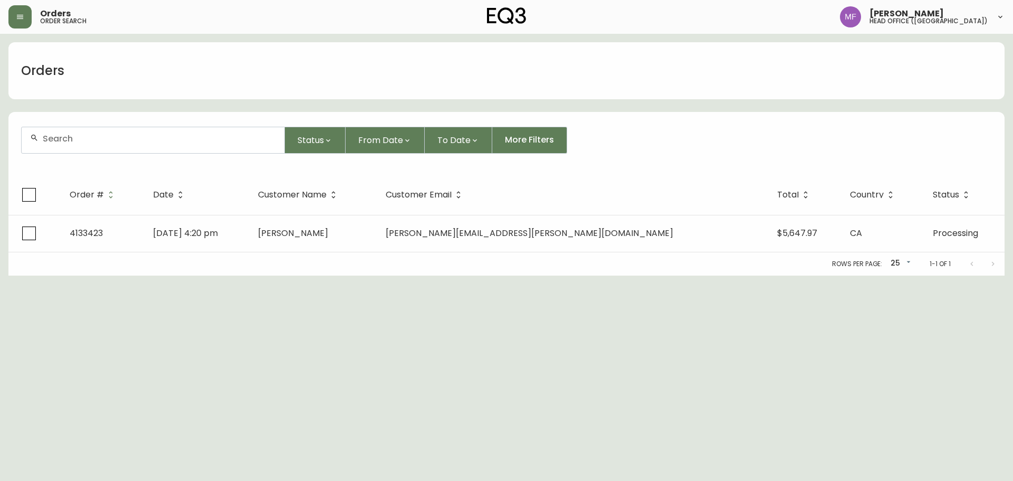
click at [87, 142] on input "text" at bounding box center [159, 139] width 233 height 10
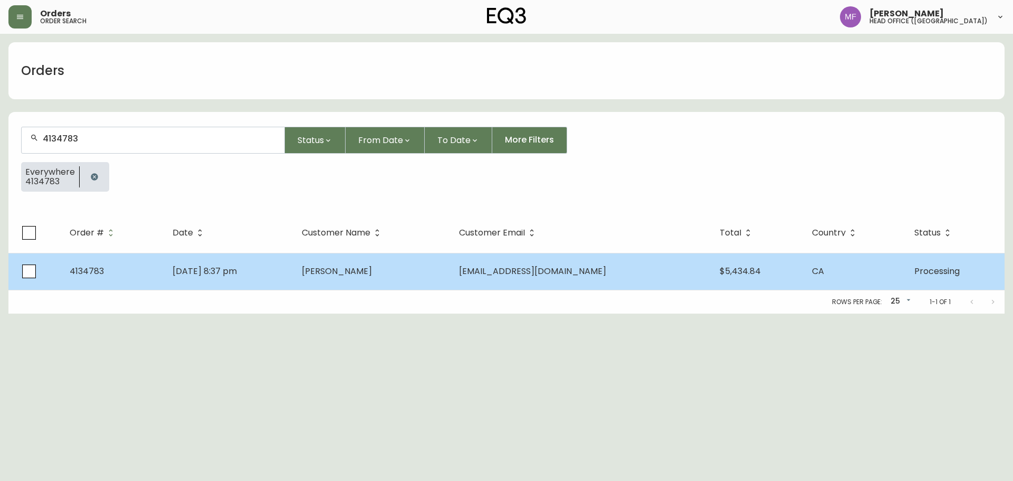
type input "4134783"
click at [293, 255] on td "Aug 23 2025, 8:37 pm" at bounding box center [228, 271] width 129 height 37
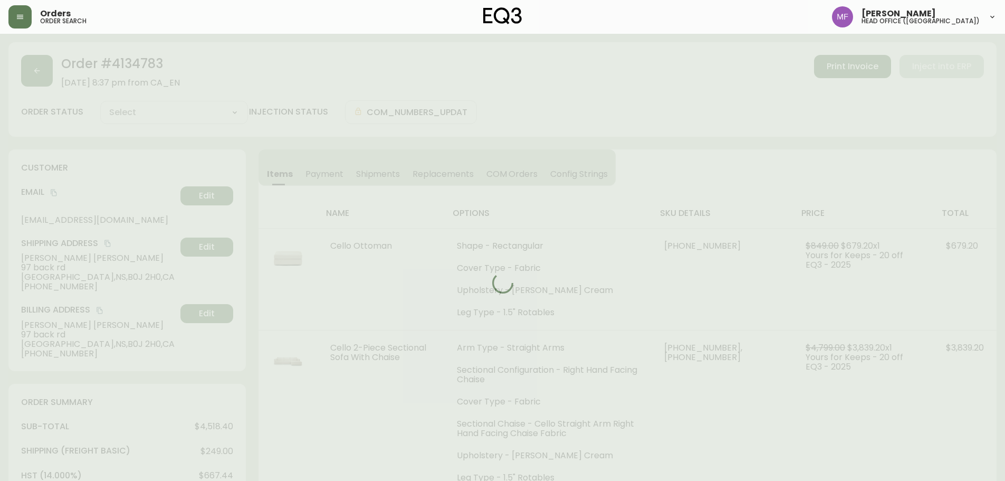
type input "Processing"
select select "PROCESSING"
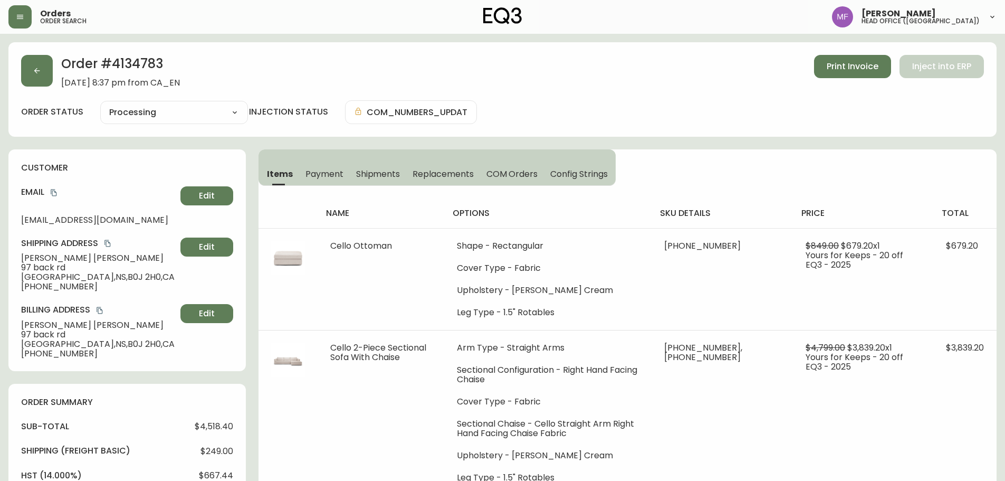
click at [149, 52] on div "Order # 4134783 August 23, 2025 at 8:37 pm from CA_EN Print Invoice Inject into…" at bounding box center [502, 89] width 988 height 94
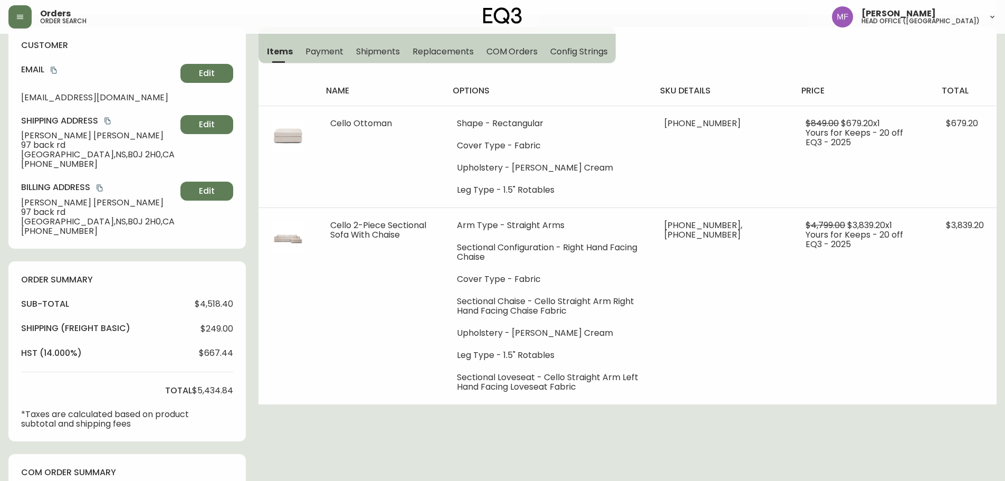
scroll to position [158, 0]
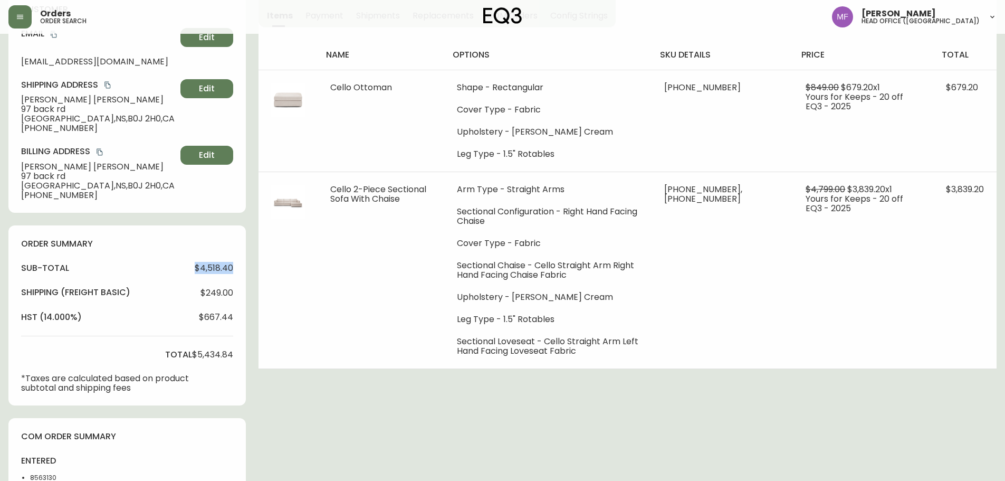
drag, startPoint x: 189, startPoint y: 270, endPoint x: 252, endPoint y: 275, distance: 63.0
click at [252, 275] on div "Order # 4134783 August 23, 2025 at 8:37 pm from CA_EN Print Invoice Inject into…" at bounding box center [502, 283] width 988 height 798
drag, startPoint x: 193, startPoint y: 356, endPoint x: 243, endPoint y: 353, distance: 49.7
click at [243, 353] on div "order summary sub-total $4,518.40 Shipping ( Freight Basic ) $249.00 hst (14.00…" at bounding box center [126, 315] width 237 height 180
click at [759, 377] on div "Order # 4134783 August 23, 2025 at 8:37 pm from CA_EN Print Invoice Inject into…" at bounding box center [502, 283] width 988 height 798
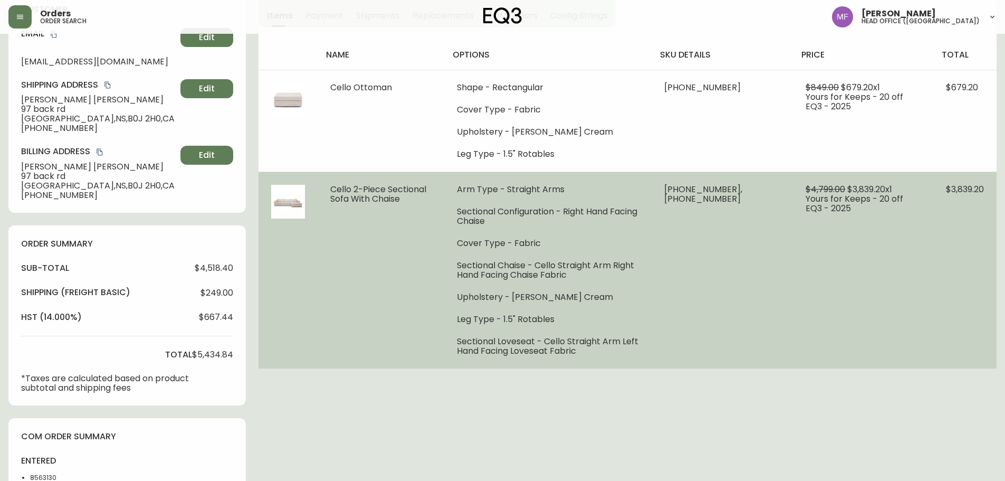
scroll to position [0, 0]
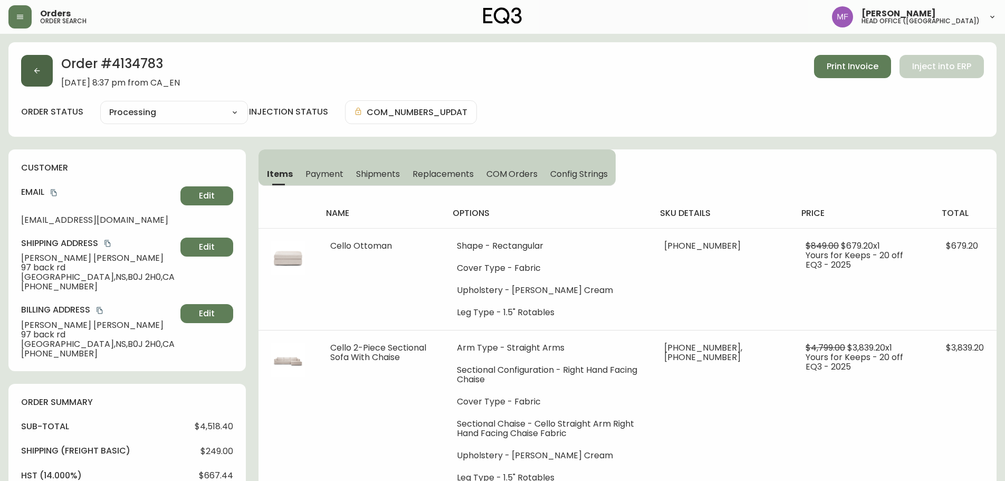
click at [45, 58] on button "button" at bounding box center [37, 71] width 32 height 32
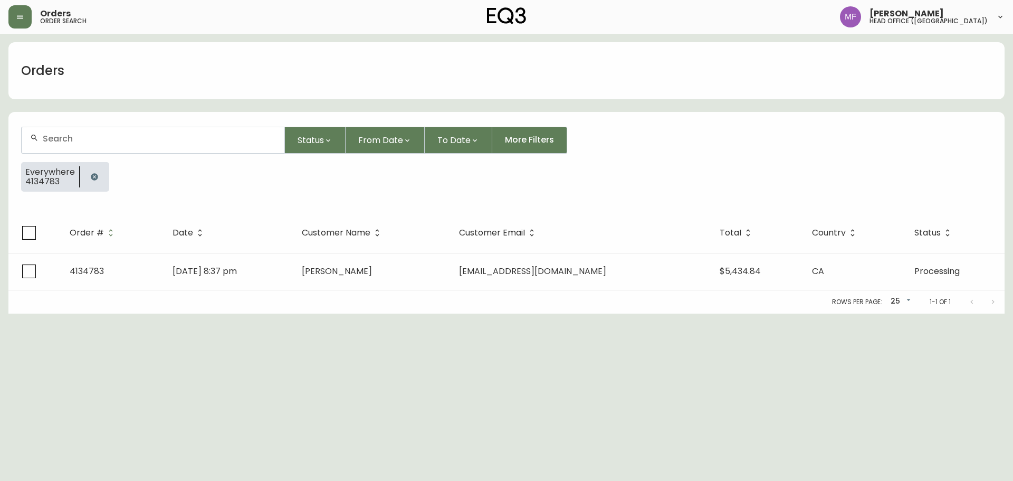
click at [91, 169] on button "button" at bounding box center [94, 176] width 21 height 21
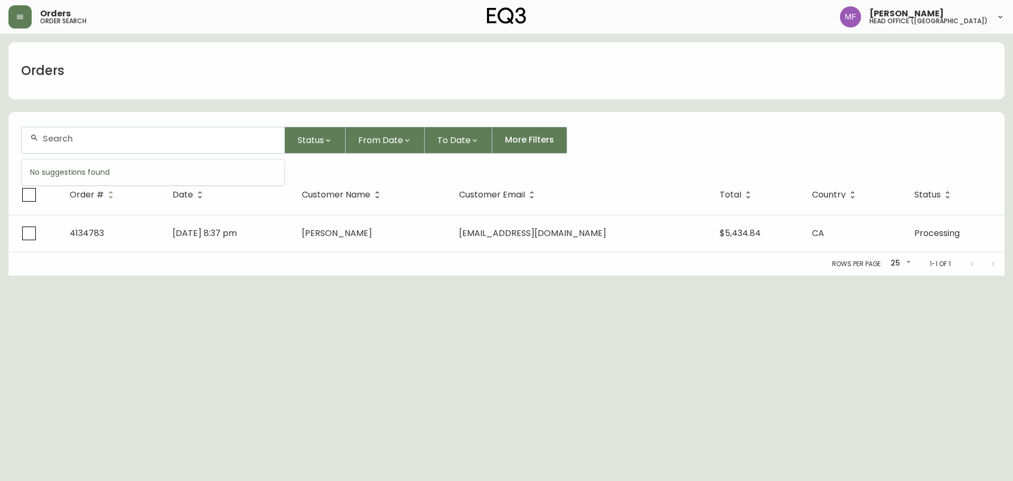
click at [89, 138] on input "text" at bounding box center [159, 139] width 233 height 10
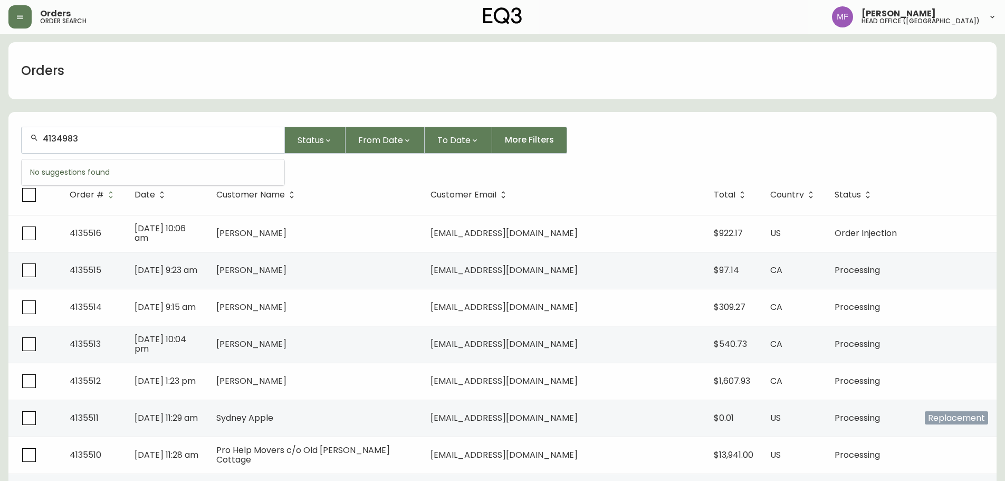
type input "4134983"
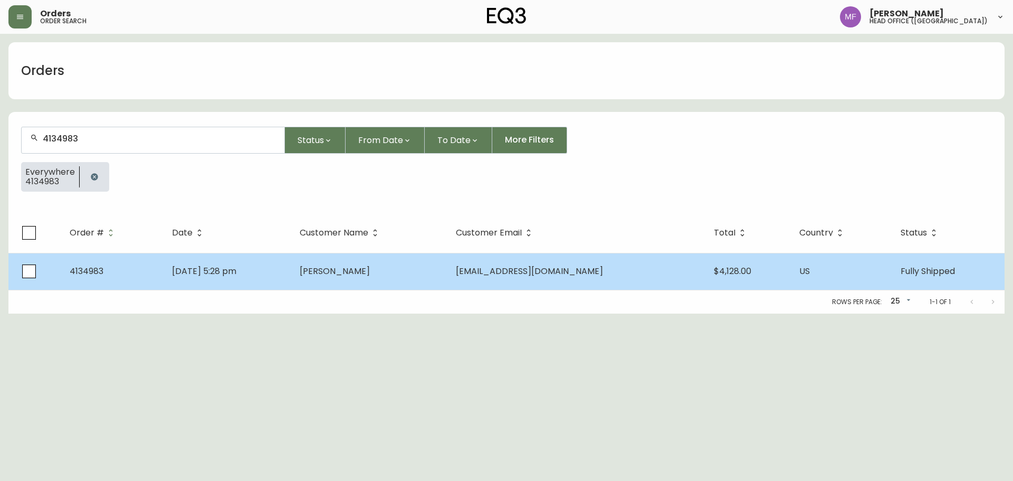
click at [405, 273] on td "[PERSON_NAME]" at bounding box center [369, 271] width 156 height 37
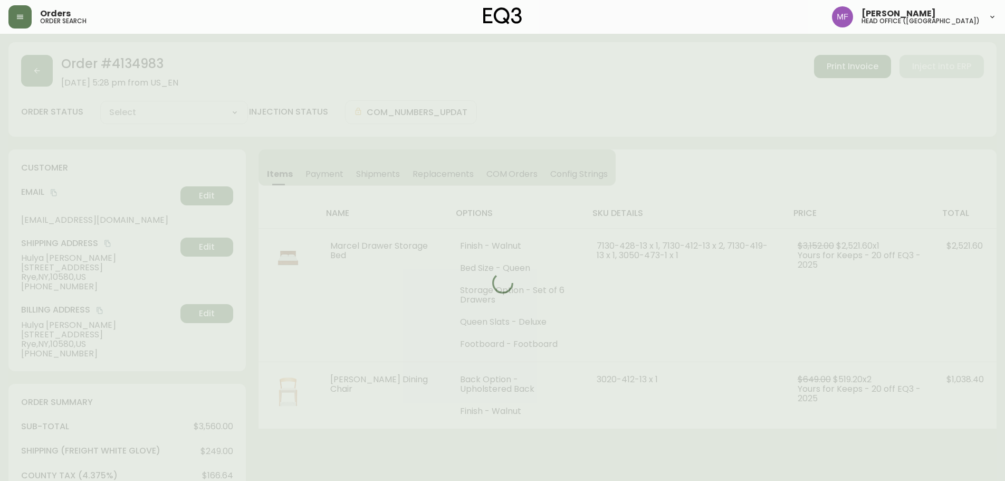
type input "Fully Shipped"
select select "FULLY_SHIPPED"
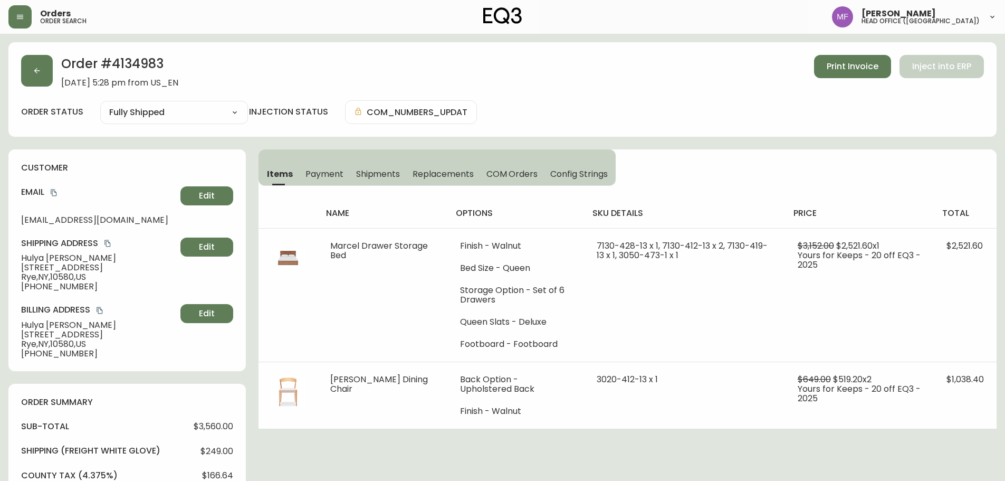
click at [142, 62] on h2 "Order # 4134983" at bounding box center [119, 66] width 117 height 23
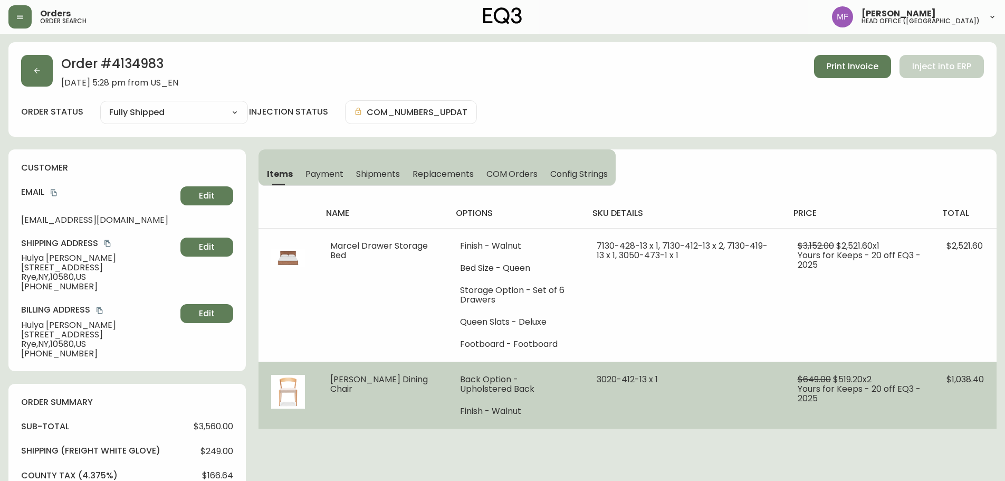
click at [627, 405] on td "3020-412-13 x 1" at bounding box center [684, 394] width 201 height 67
click at [597, 378] on span "3020-412-13 x 1" at bounding box center [627, 379] width 61 height 12
drag, startPoint x: 586, startPoint y: 378, endPoint x: 634, endPoint y: 378, distance: 48.0
click at [634, 378] on span "3020-412-13 x 1" at bounding box center [627, 379] width 61 height 12
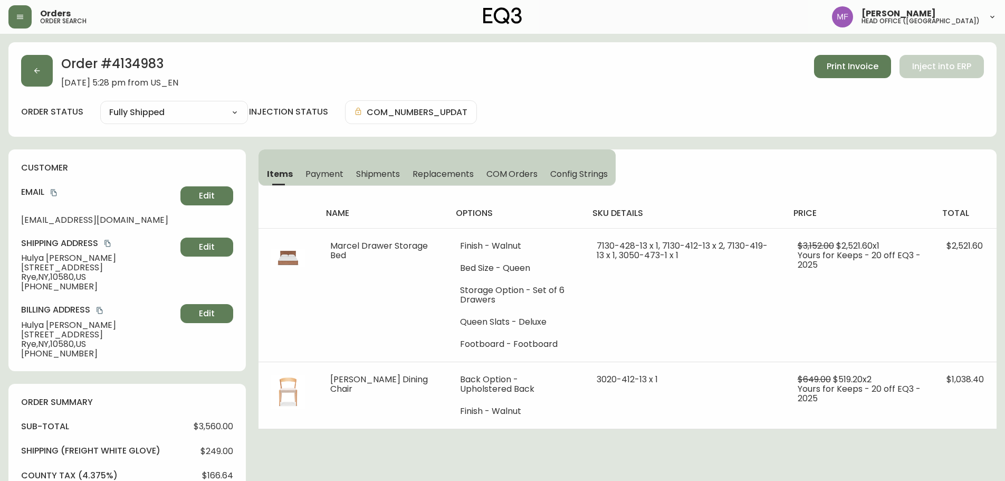
click at [141, 64] on h2 "Order # 4134983" at bounding box center [119, 66] width 117 height 23
click at [135, 64] on h2 "Order # 4134983" at bounding box center [119, 66] width 117 height 23
drag, startPoint x: 54, startPoint y: 192, endPoint x: 252, endPoint y: 176, distance: 197.9
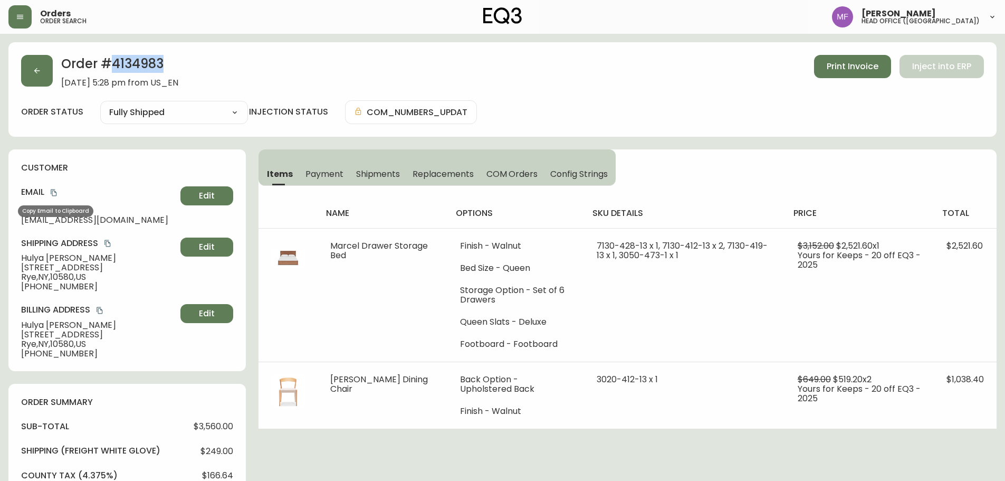
click at [54, 192] on icon "copy" at bounding box center [53, 192] width 7 height 7
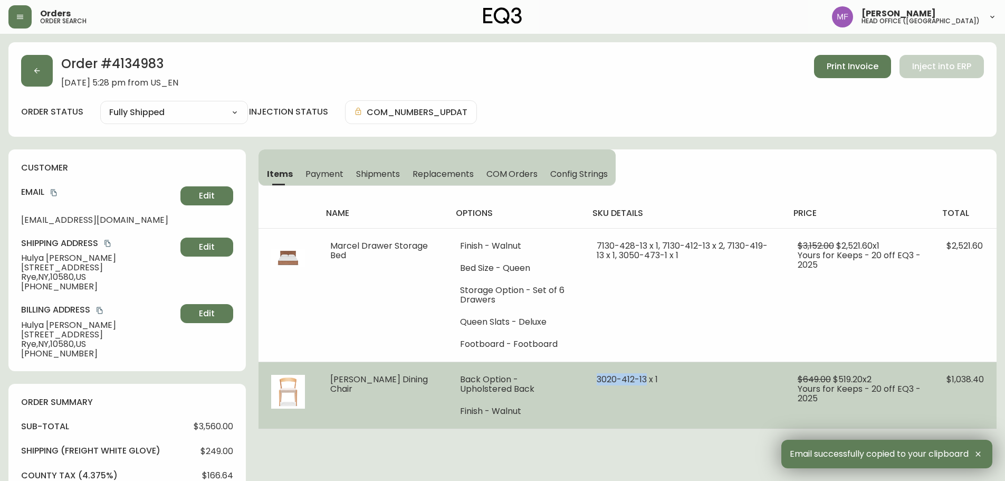
drag, startPoint x: 587, startPoint y: 382, endPoint x: 634, endPoint y: 379, distance: 47.0
click at [634, 379] on span "3020-412-13 x 1" at bounding box center [627, 379] width 61 height 12
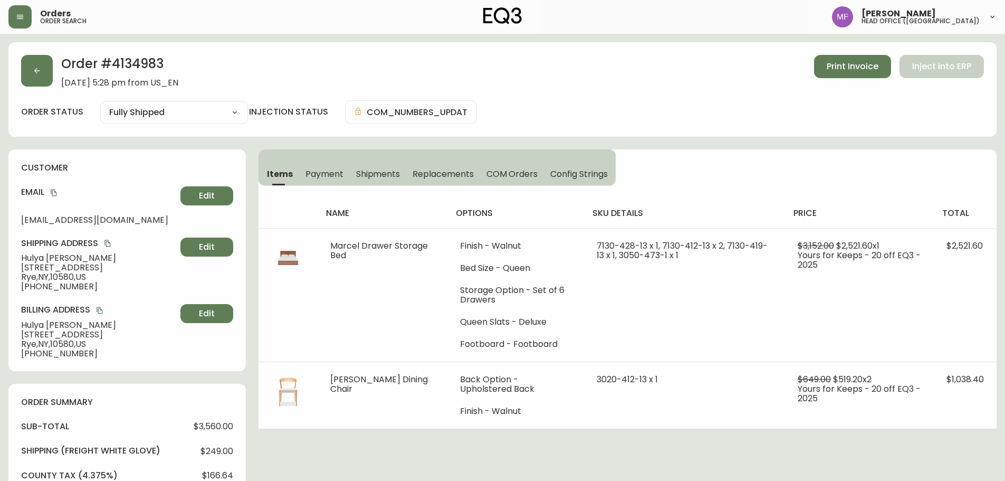
click at [122, 64] on h2 "Order # 4134983" at bounding box center [119, 66] width 117 height 23
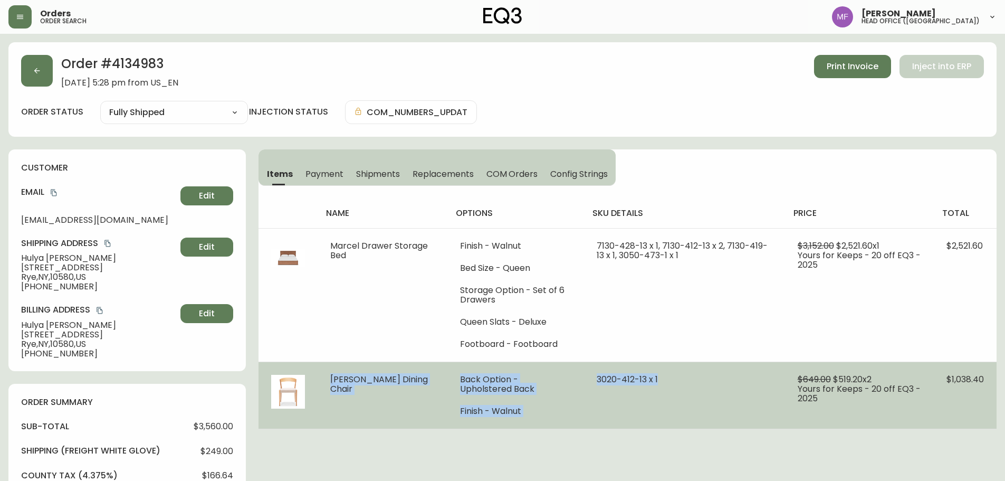
drag, startPoint x: 329, startPoint y: 378, endPoint x: 655, endPoint y: 393, distance: 327.0
click at [655, 393] on tr "Wren Dining Chair Back Option - Upholstered Back Finish - Walnut 3020-412-13 x …" at bounding box center [628, 394] width 738 height 67
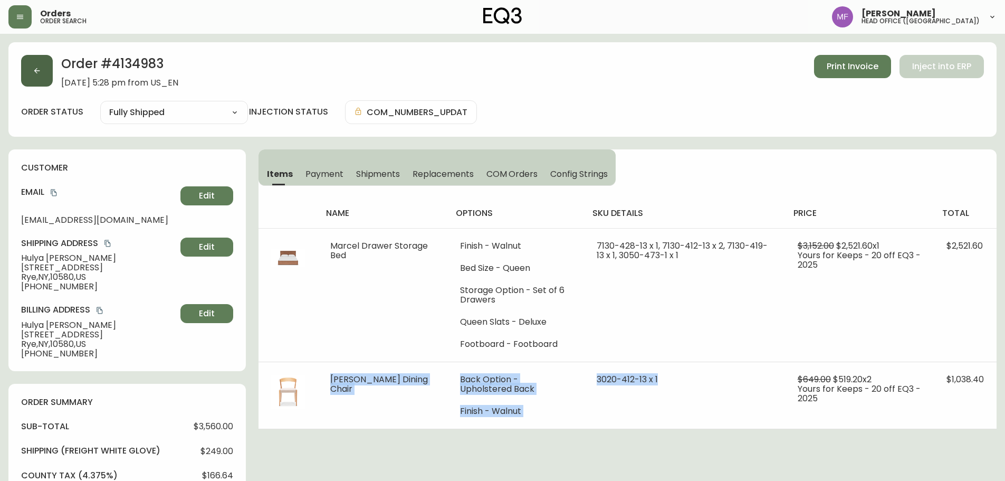
click at [42, 63] on button "button" at bounding box center [37, 71] width 32 height 32
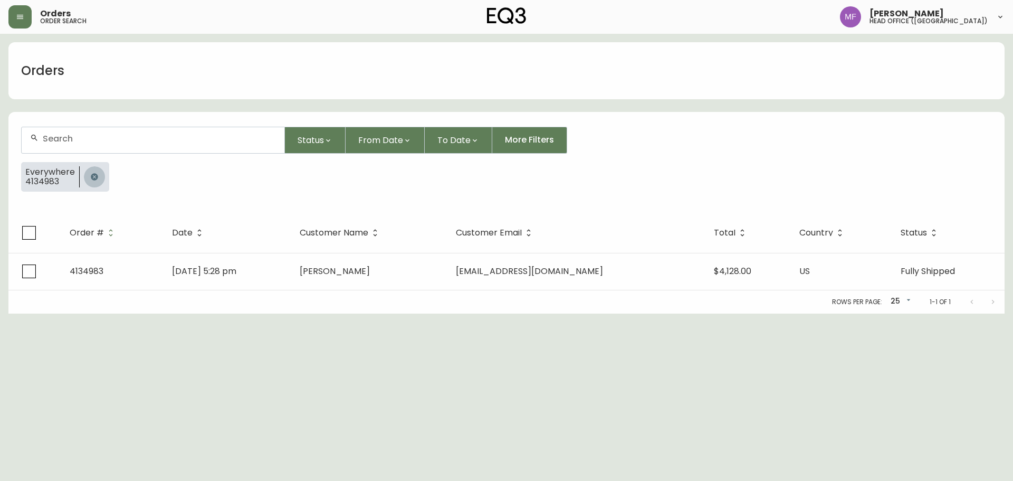
click at [84, 177] on button "button" at bounding box center [94, 176] width 21 height 21
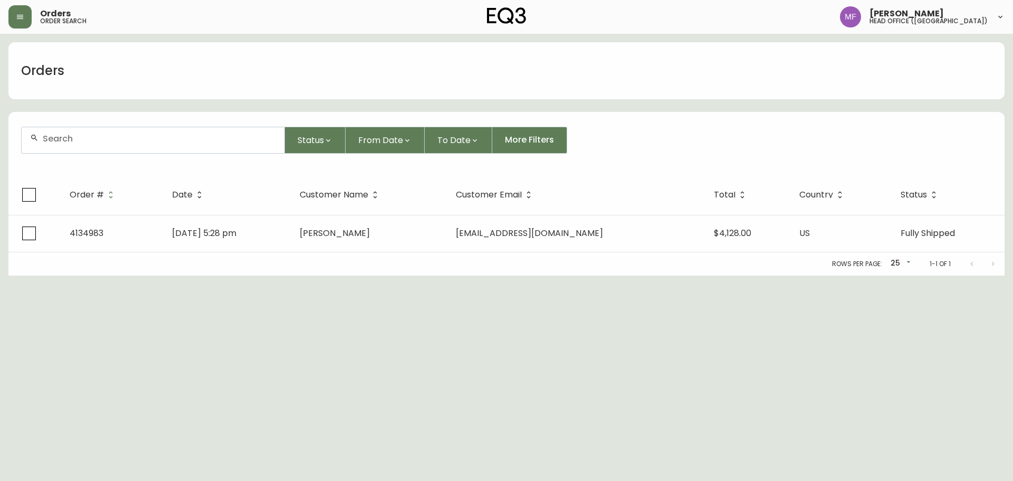
click at [79, 137] on input "text" at bounding box center [159, 139] width 233 height 10
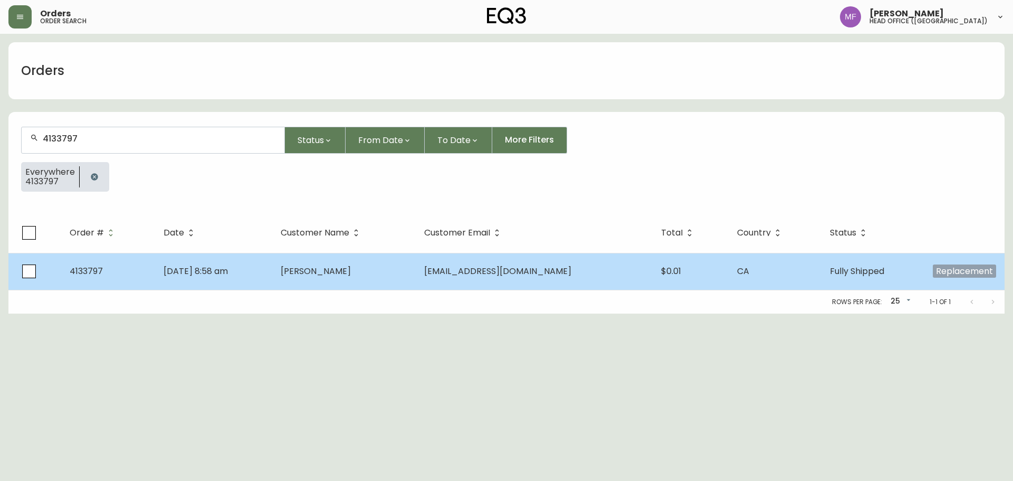
type input "4133797"
click at [273, 284] on td "[DATE] 8:58 am" at bounding box center [214, 271] width 118 height 37
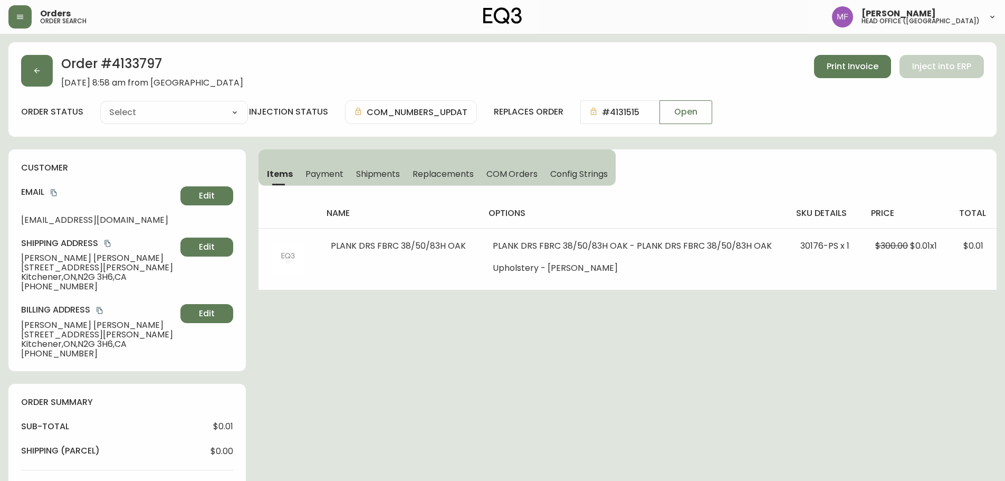
type input "Fully Shipped"
select select "FULLY_SHIPPED"
click at [22, 75] on button "button" at bounding box center [37, 71] width 32 height 32
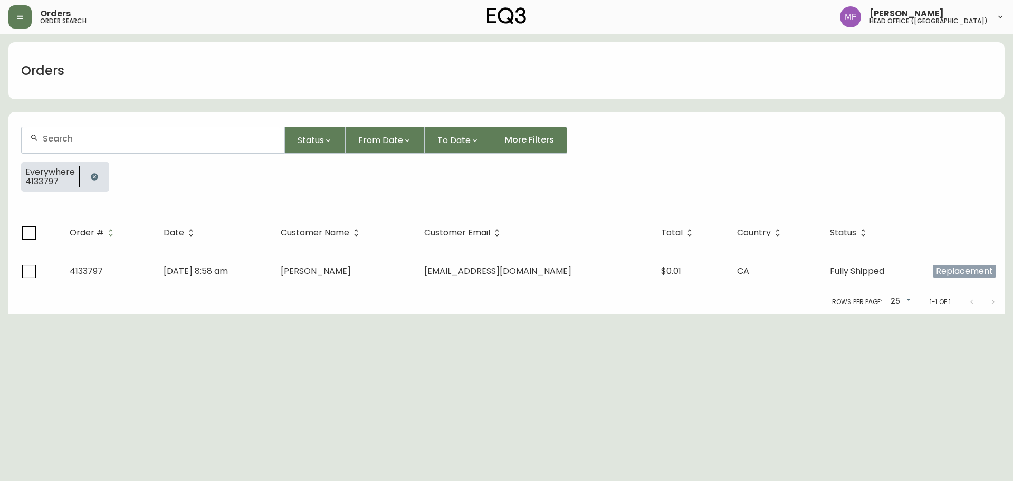
click at [91, 178] on icon "button" at bounding box center [94, 176] width 7 height 7
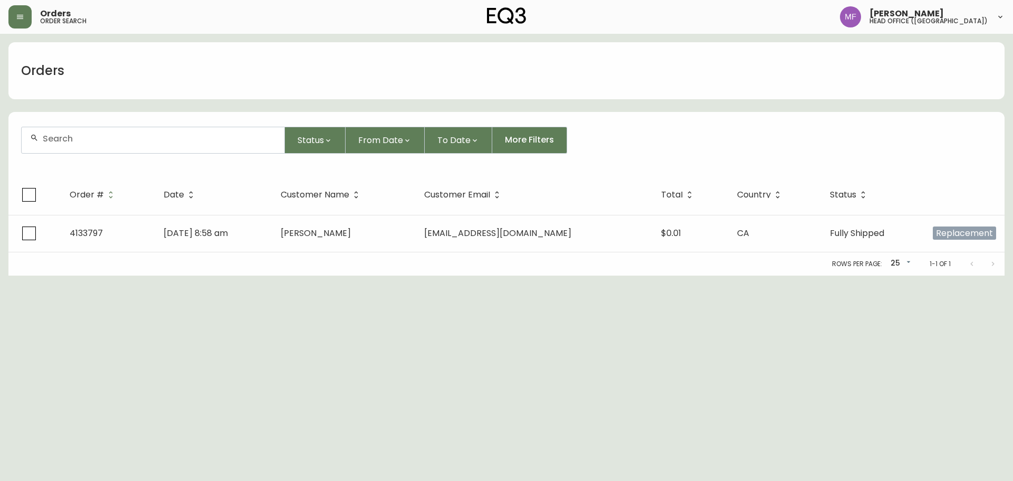
click at [85, 149] on div at bounding box center [153, 140] width 263 height 26
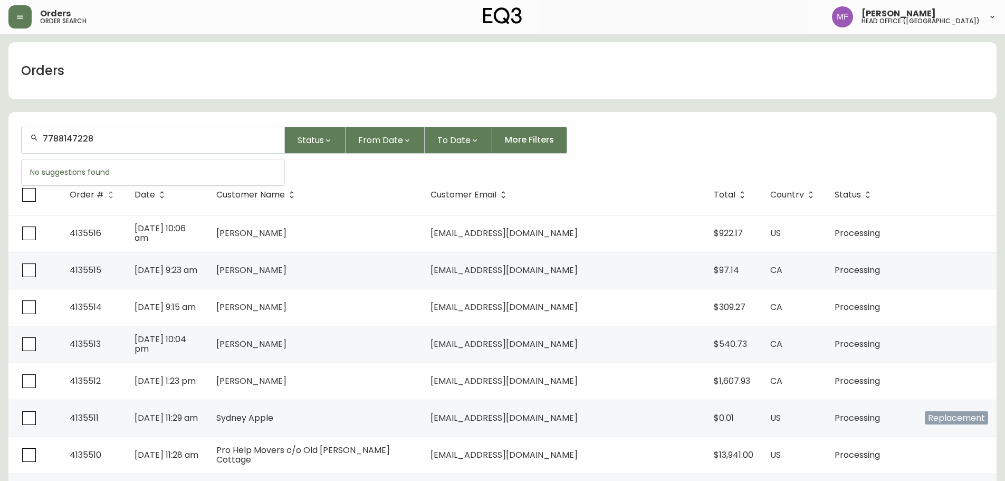
type input "7788147228"
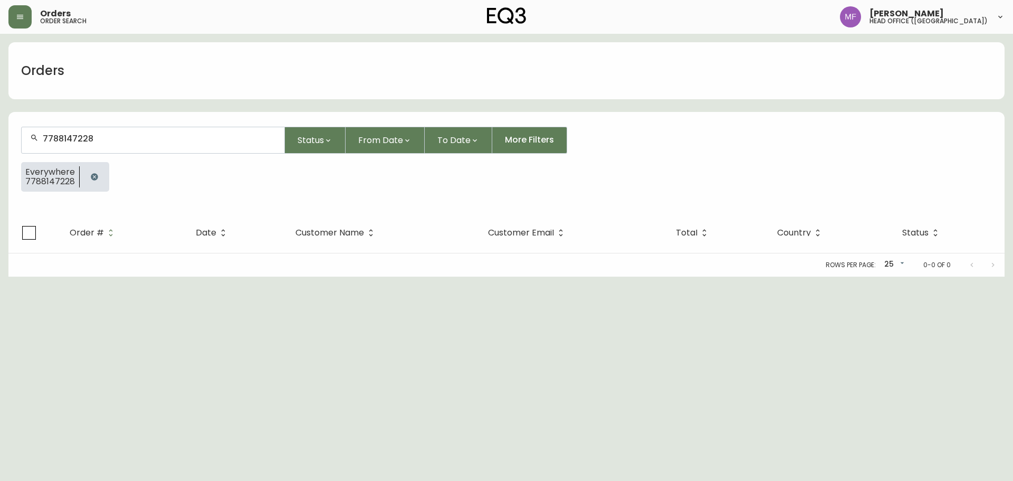
drag, startPoint x: 88, startPoint y: 173, endPoint x: 81, endPoint y: 142, distance: 31.0
click at [88, 173] on button "button" at bounding box center [94, 176] width 21 height 21
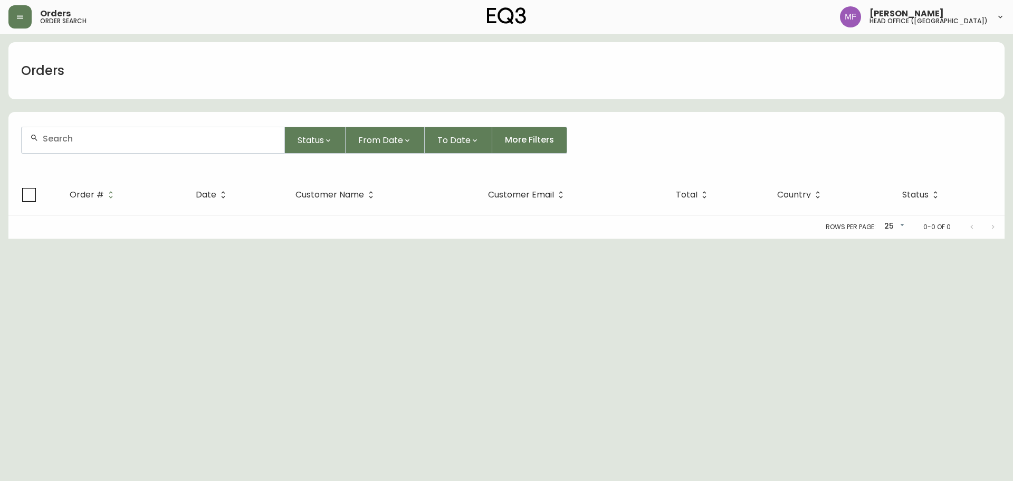
click at [77, 130] on div at bounding box center [153, 140] width 263 height 26
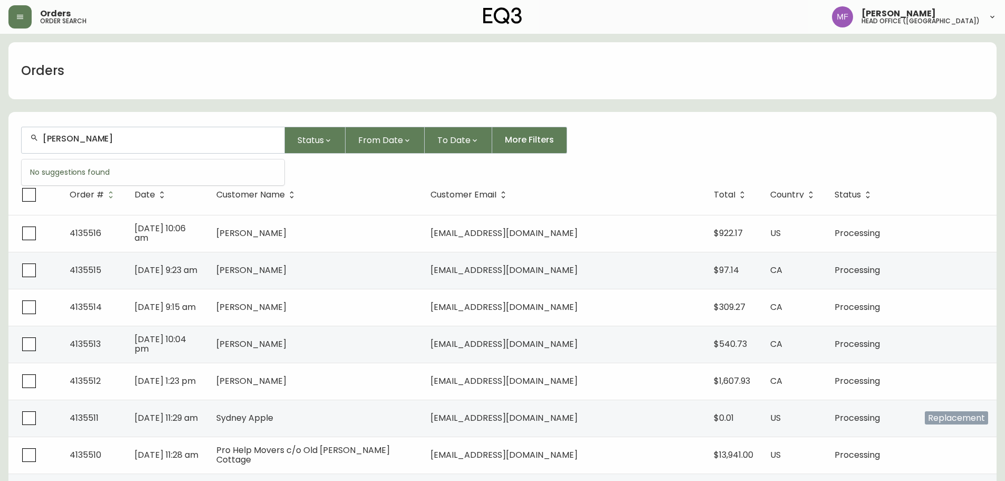
type input "brenda fisher"
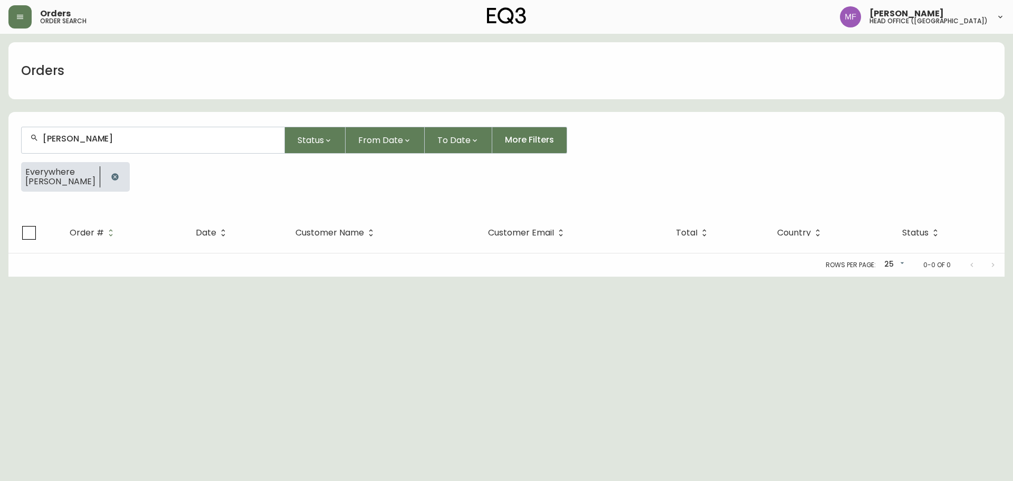
drag, startPoint x: 107, startPoint y: 177, endPoint x: 157, endPoint y: 61, distance: 125.8
click at [107, 177] on button "button" at bounding box center [114, 176] width 21 height 21
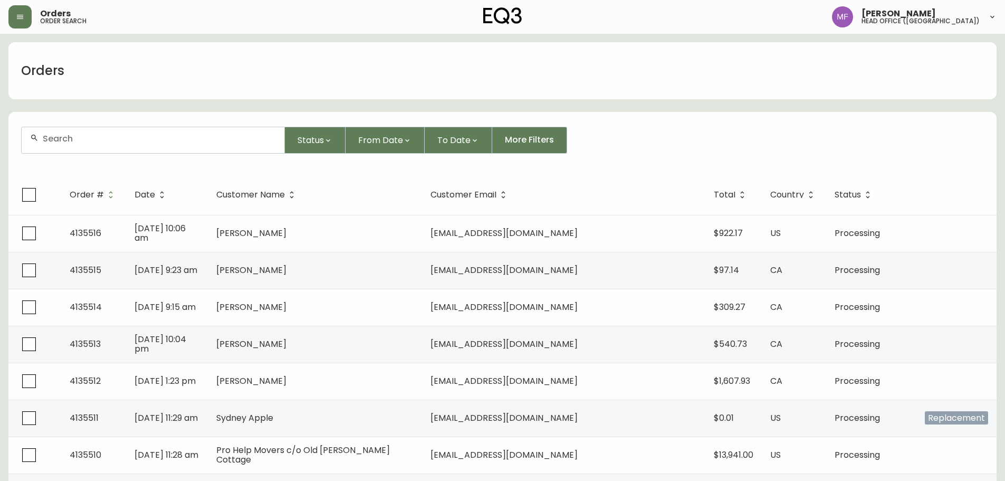
click at [115, 149] on div at bounding box center [153, 140] width 263 height 26
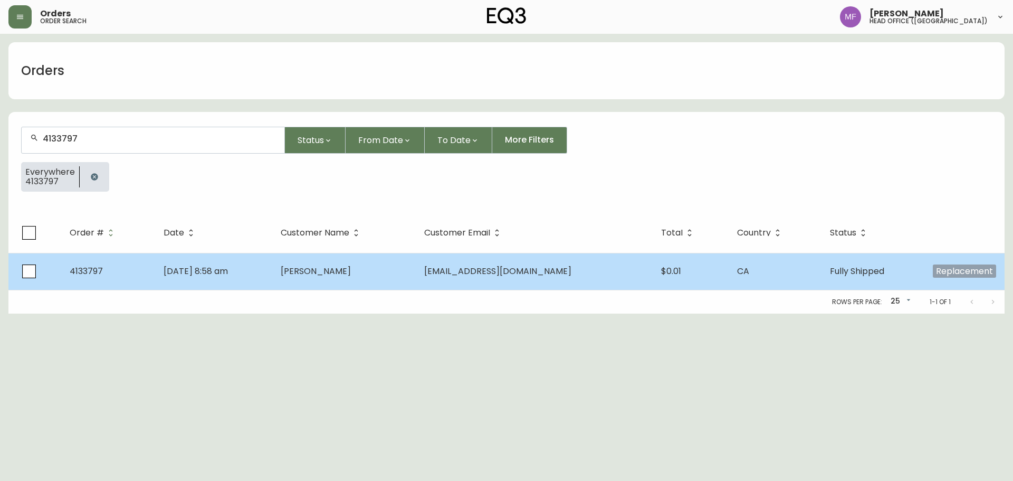
type input "4133797"
click at [273, 260] on td "[DATE] 8:58 am" at bounding box center [214, 271] width 118 height 37
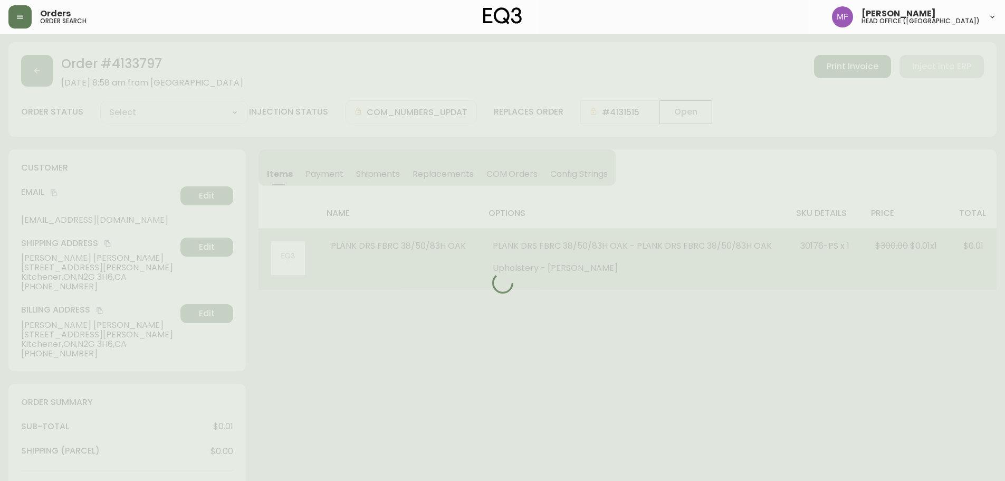
type input "Fully Shipped"
select select "FULLY_SHIPPED"
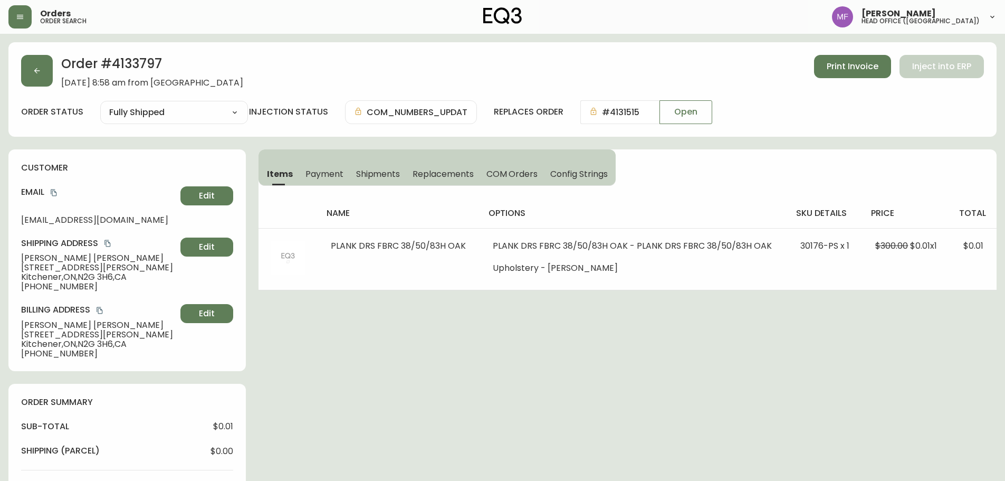
click at [144, 65] on h2 "Order # 4133797" at bounding box center [152, 66] width 182 height 23
drag, startPoint x: 53, startPoint y: 192, endPoint x: 233, endPoint y: 192, distance: 179.9
click at [53, 192] on icon "copy" at bounding box center [53, 192] width 7 height 7
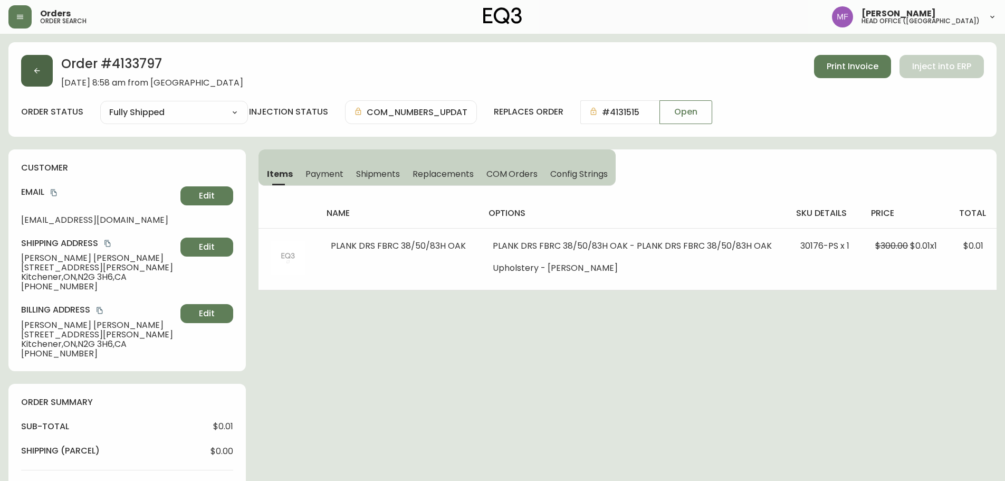
click at [39, 80] on button "button" at bounding box center [37, 71] width 32 height 32
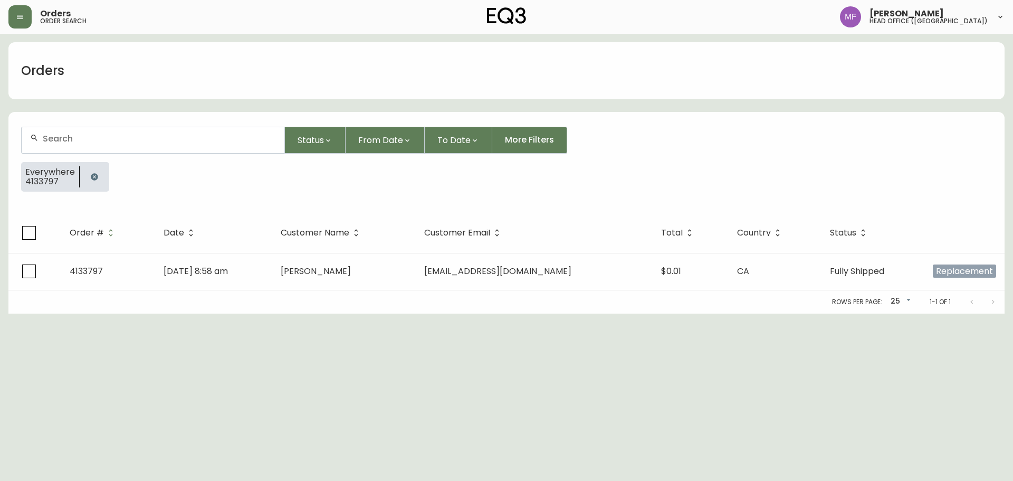
click at [100, 173] on button "button" at bounding box center [94, 176] width 21 height 21
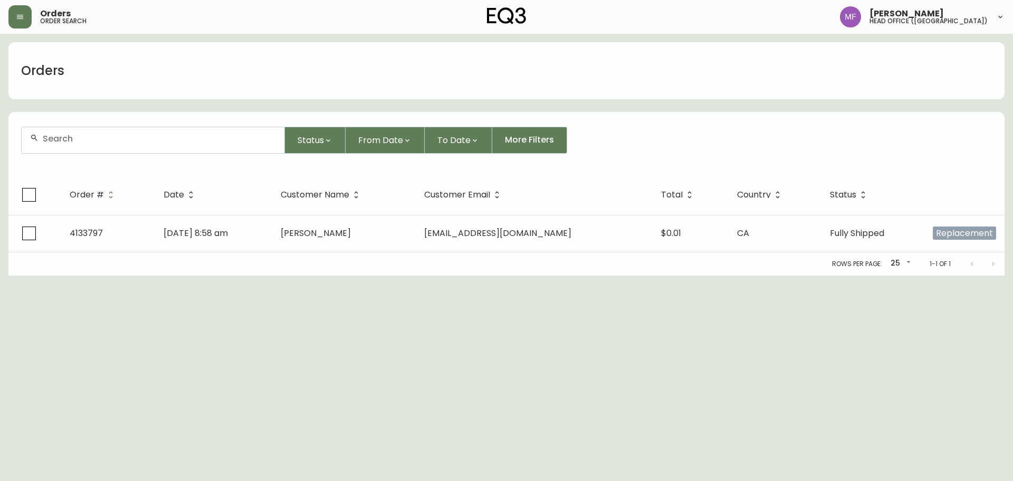
click at [97, 141] on input "text" at bounding box center [159, 139] width 233 height 10
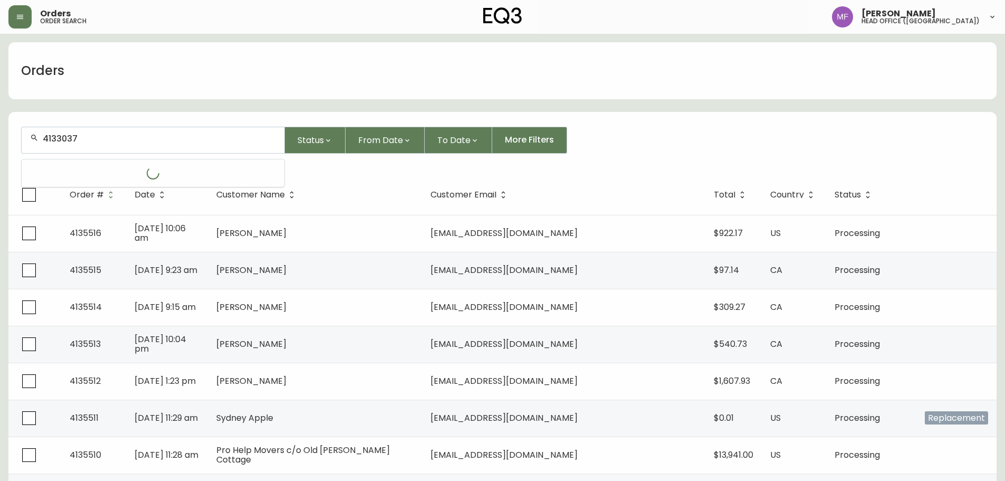
type input "4133037"
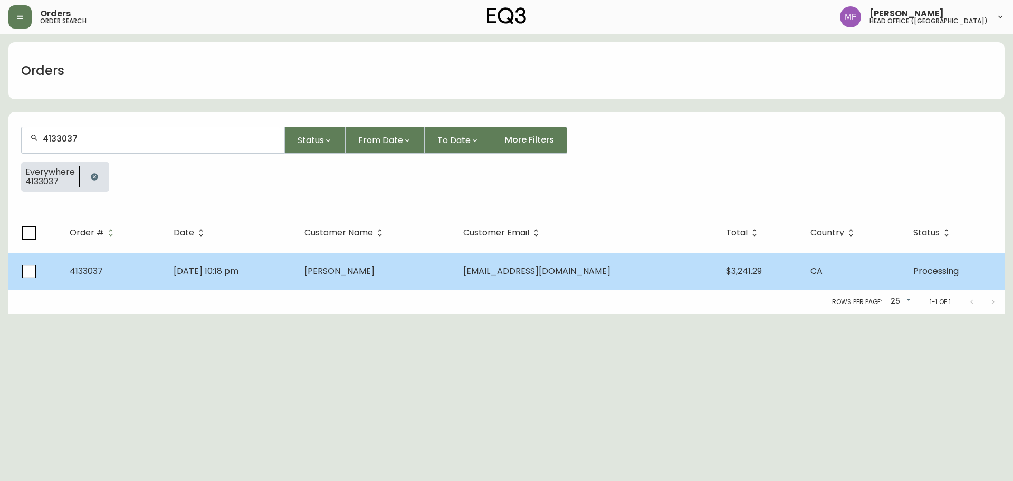
click at [385, 281] on td "[PERSON_NAME]" at bounding box center [375, 271] width 159 height 37
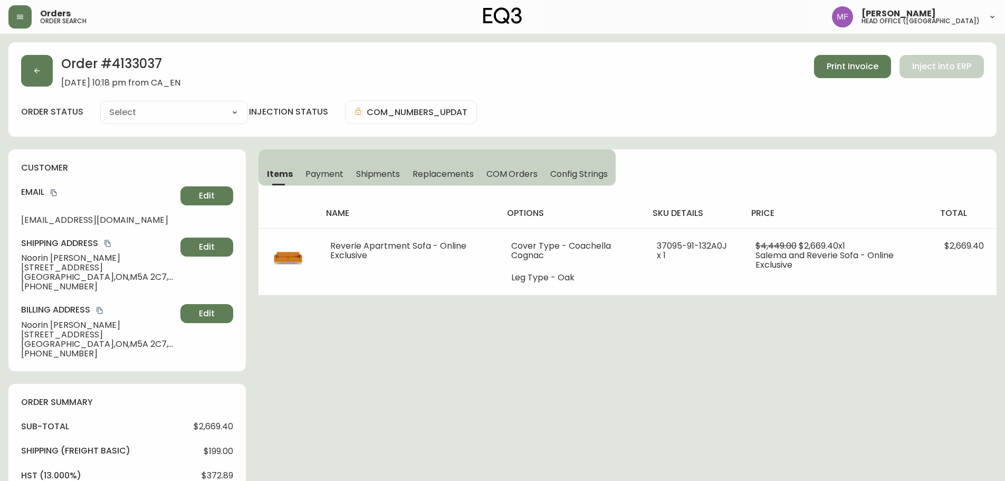
type input "Processing"
select select "PROCESSING"
click at [566, 344] on div "Order # 4133037 [DATE] 10:18 pm from CA_EN Print Invoice Inject into ERP order …" at bounding box center [502, 452] width 988 height 820
click at [626, 218] on h4 "options" at bounding box center [571, 213] width 129 height 12
click at [409, 343] on div "Order # 4133037 [DATE] 10:18 pm from CA_EN Print Invoice Inject into ERP order …" at bounding box center [502, 452] width 988 height 820
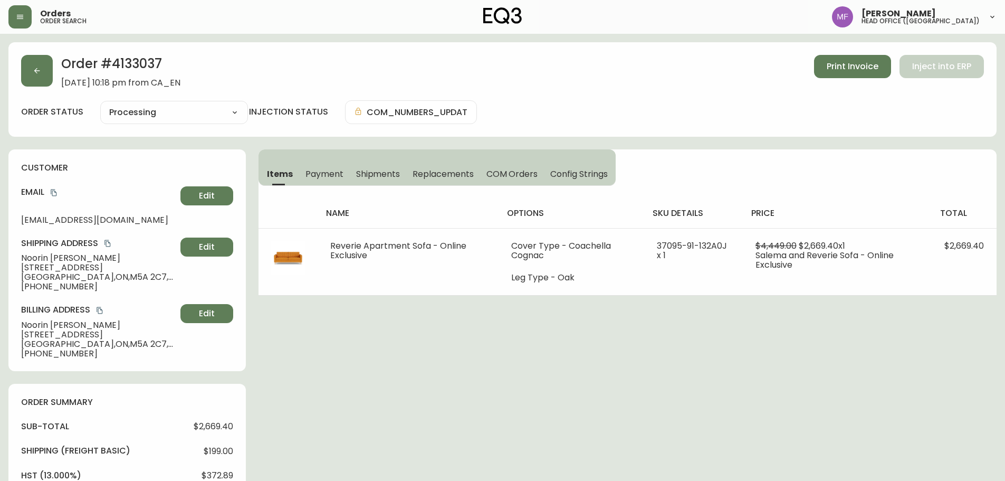
click at [411, 337] on div "Order # 4133037 [DATE] 10:18 pm from CA_EN Print Invoice Inject into ERP order …" at bounding box center [502, 452] width 988 height 820
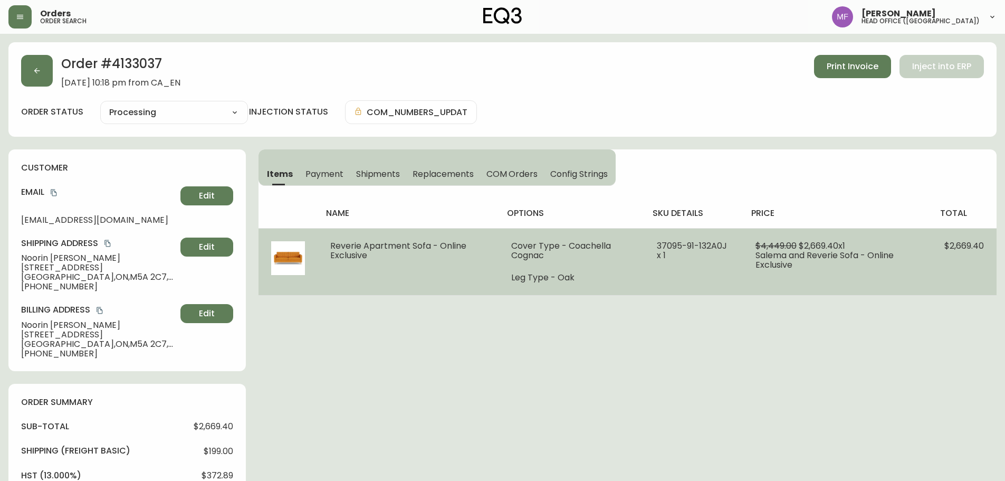
click at [658, 247] on span "37095-91-132A0J x 1" at bounding box center [692, 251] width 70 height 22
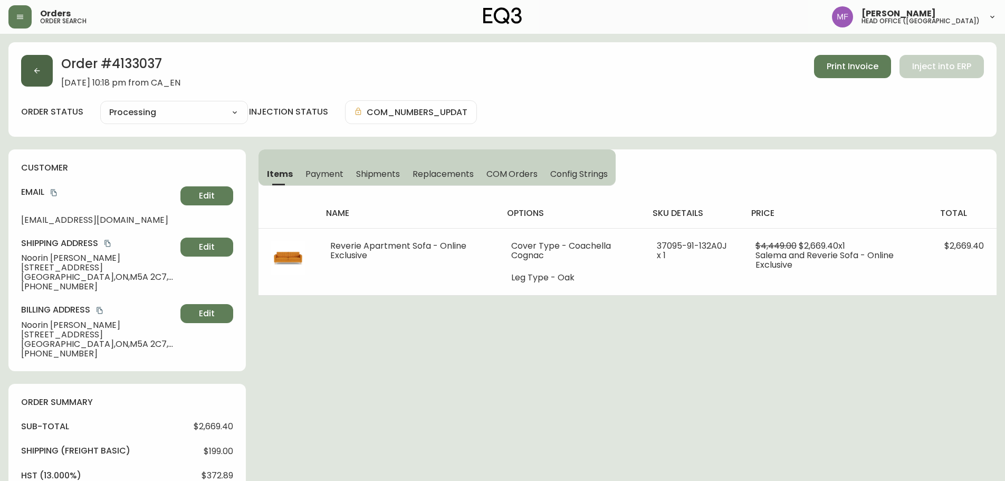
click at [39, 78] on button "button" at bounding box center [37, 71] width 32 height 32
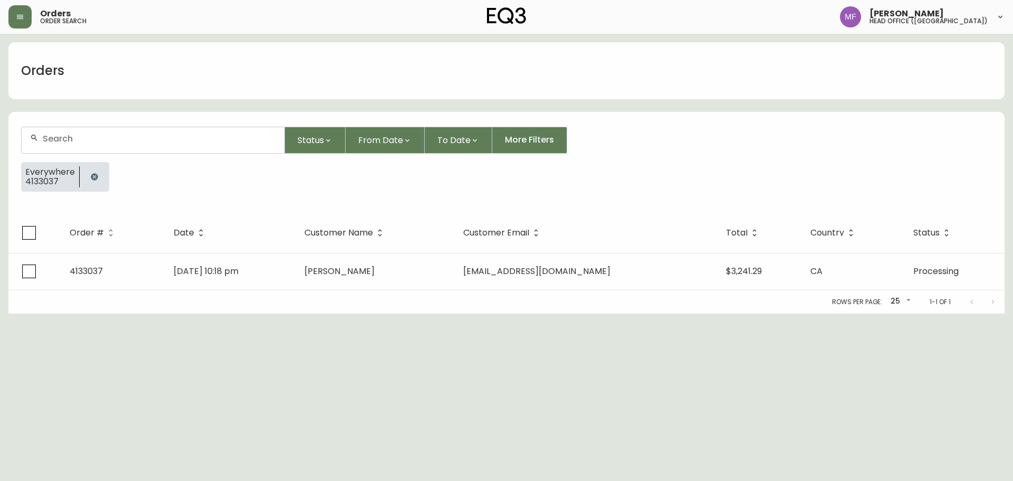
click at [94, 173] on icon "button" at bounding box center [94, 177] width 8 height 8
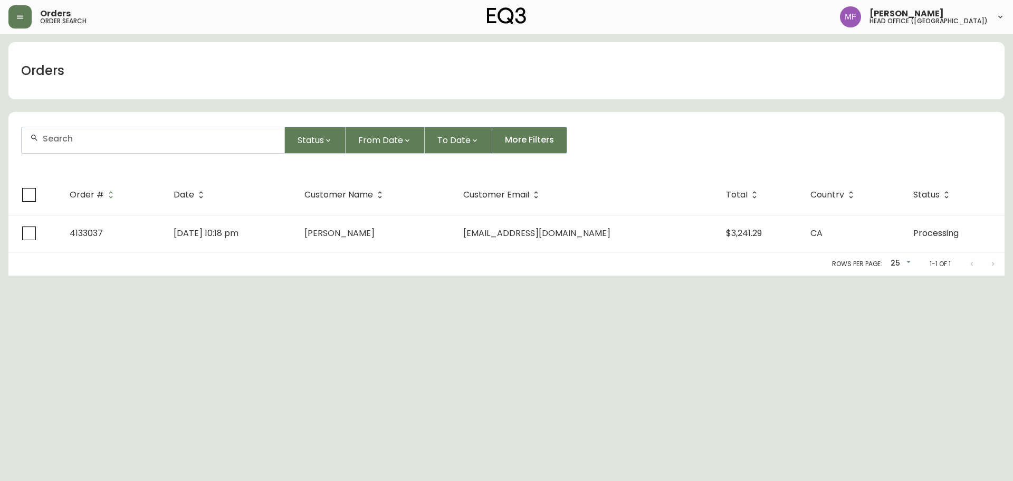
click at [90, 142] on input "text" at bounding box center [159, 139] width 233 height 10
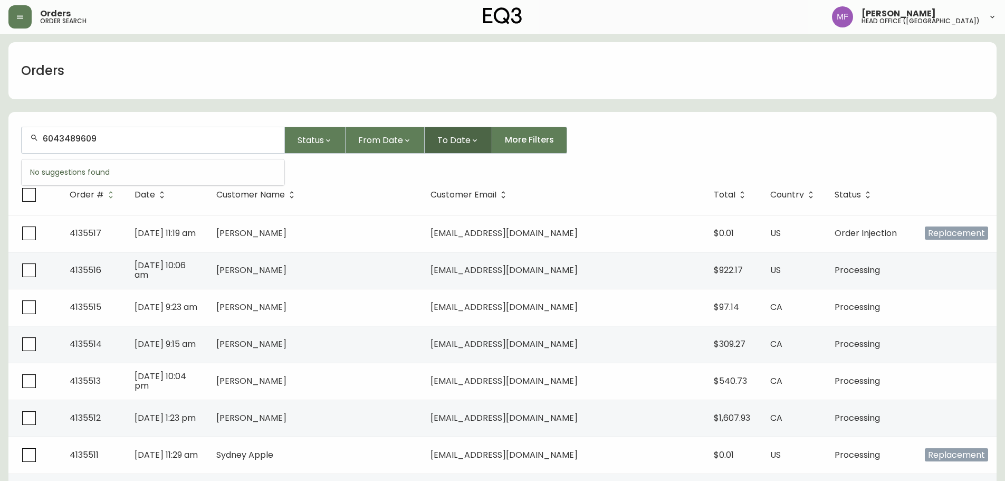
type input "6043489609"
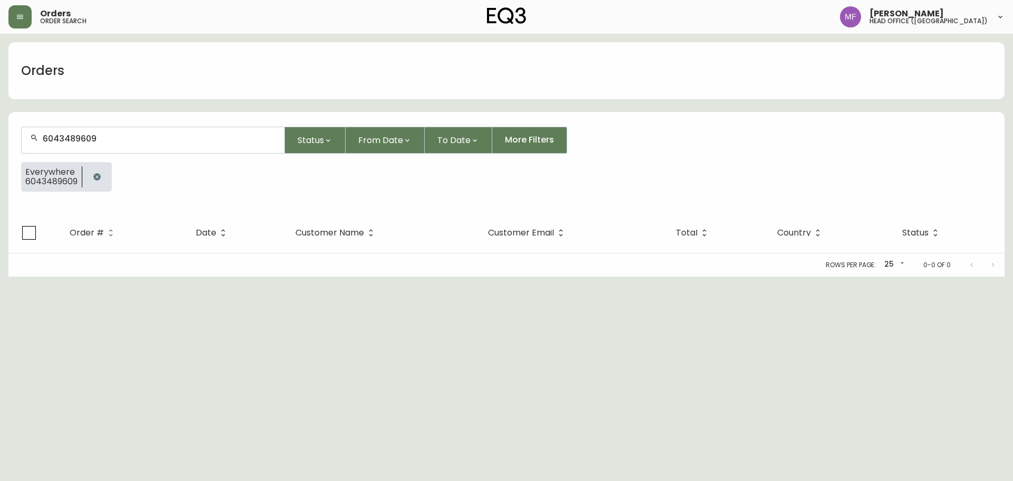
click at [91, 183] on button "button" at bounding box center [97, 176] width 21 height 21
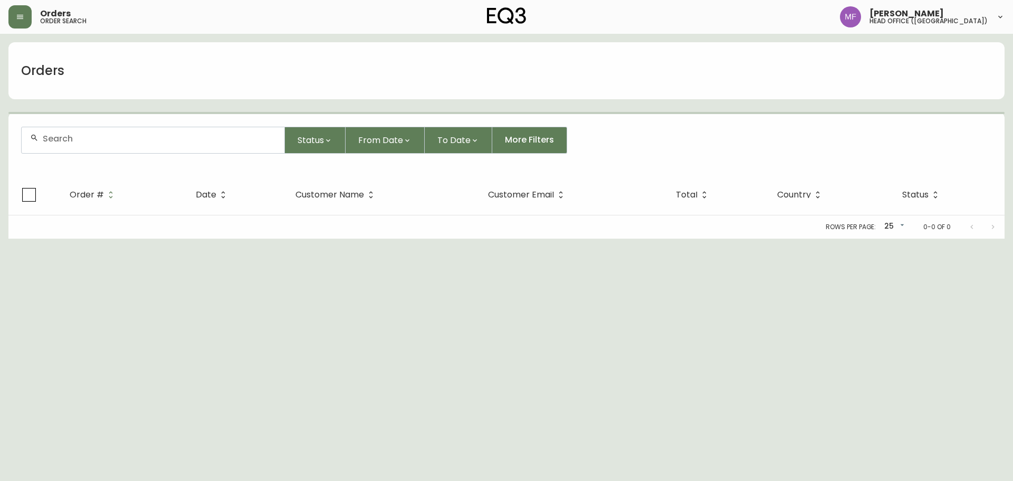
drag, startPoint x: 90, startPoint y: 150, endPoint x: 90, endPoint y: 158, distance: 7.9
click at [90, 150] on div at bounding box center [153, 140] width 263 height 26
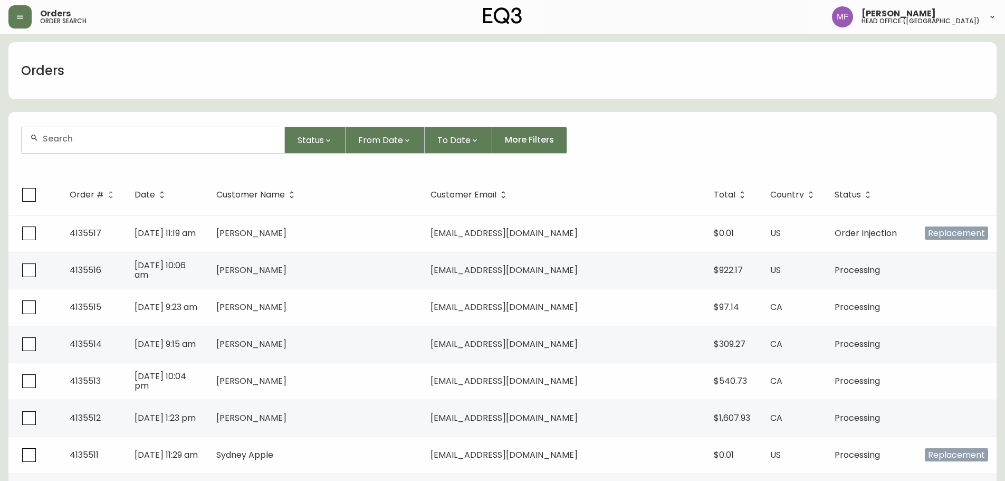
click at [173, 145] on div at bounding box center [153, 140] width 263 height 26
type input "4134983"
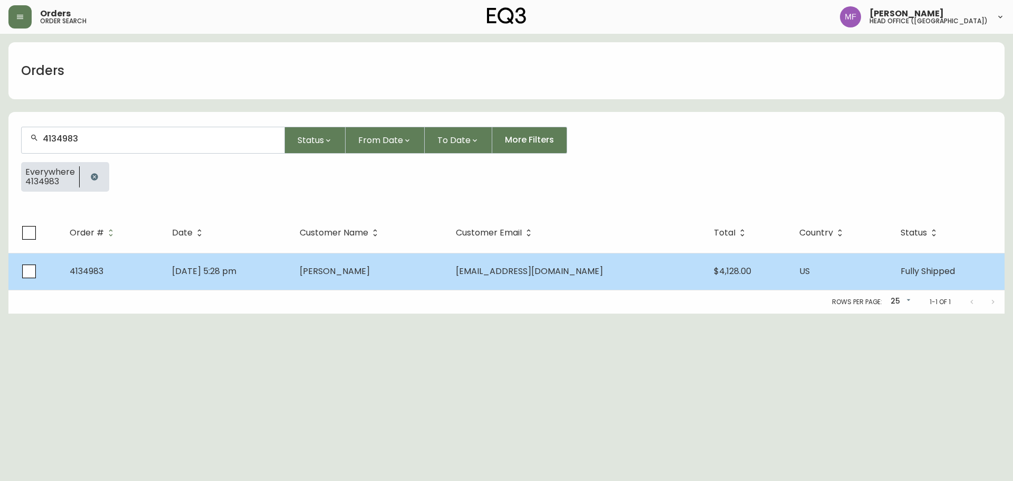
click at [338, 277] on td "[PERSON_NAME]" at bounding box center [369, 271] width 156 height 37
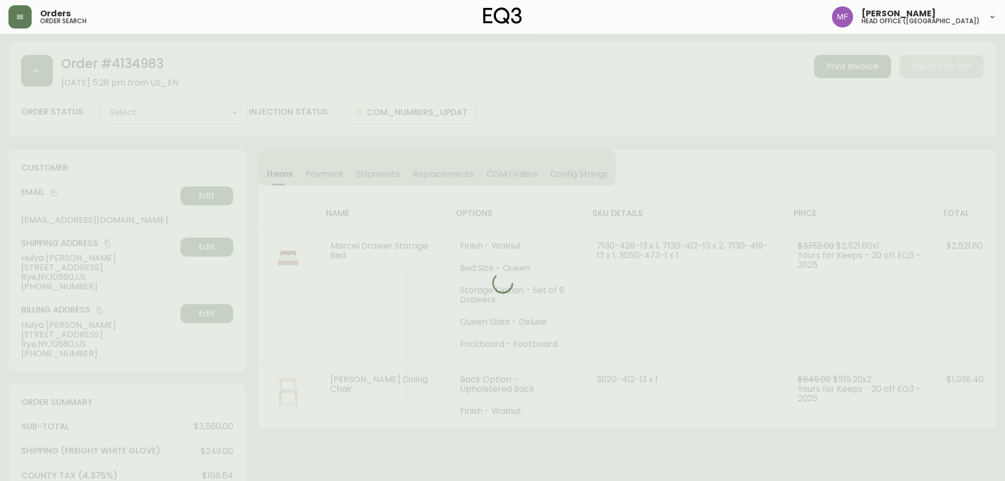
type input "Fully Shipped"
select select "FULLY_SHIPPED"
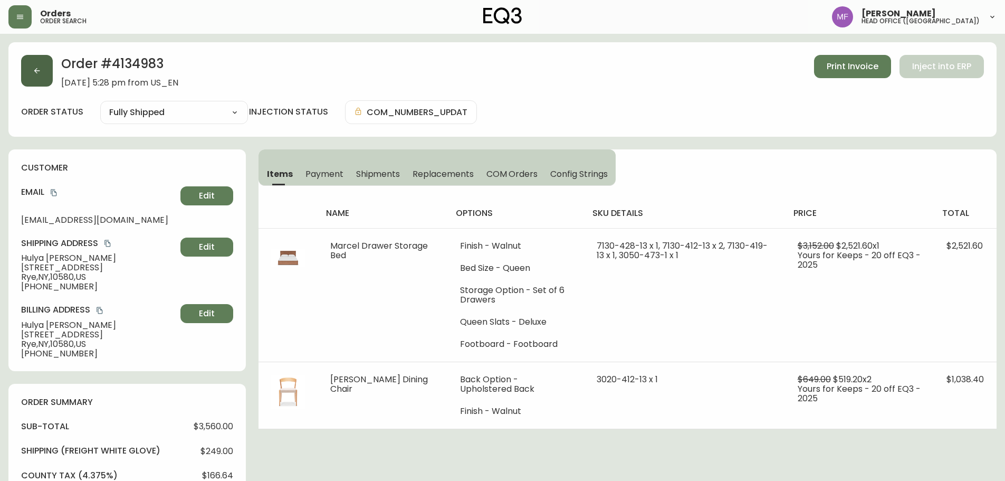
click at [41, 75] on button "button" at bounding box center [37, 71] width 32 height 32
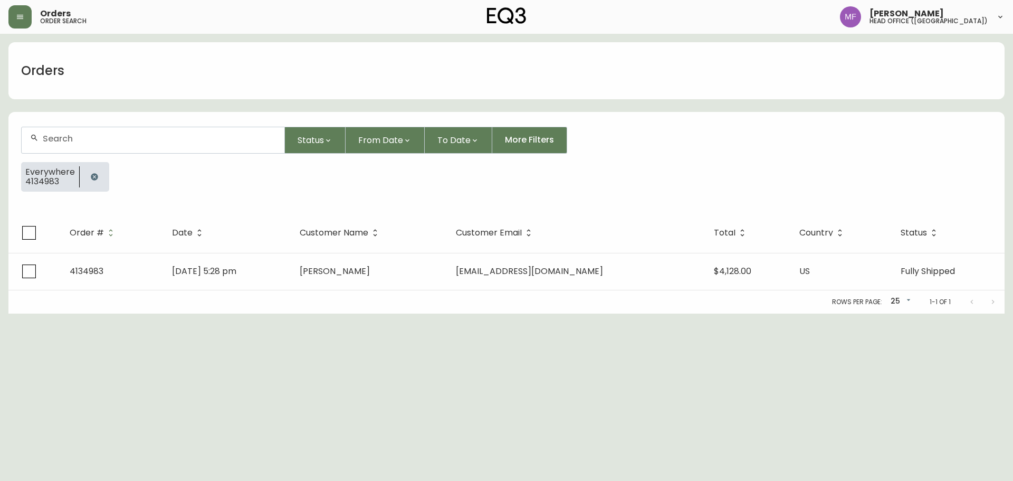
click at [94, 177] on icon "button" at bounding box center [94, 177] width 8 height 8
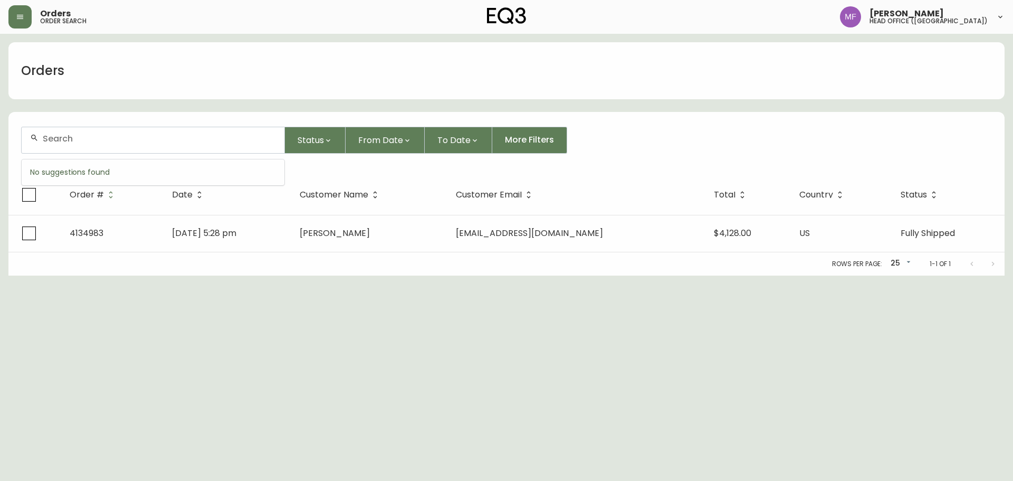
click at [92, 141] on input "text" at bounding box center [159, 139] width 233 height 10
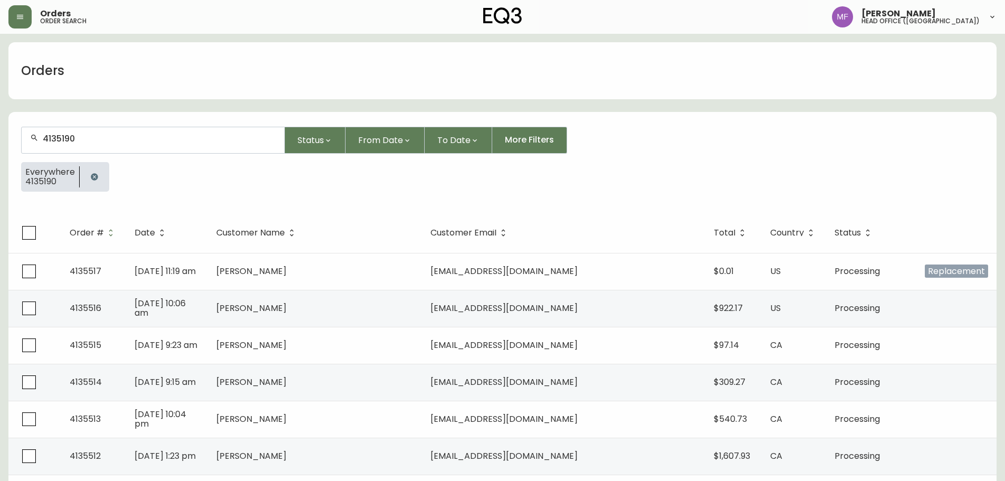
type input "4135190"
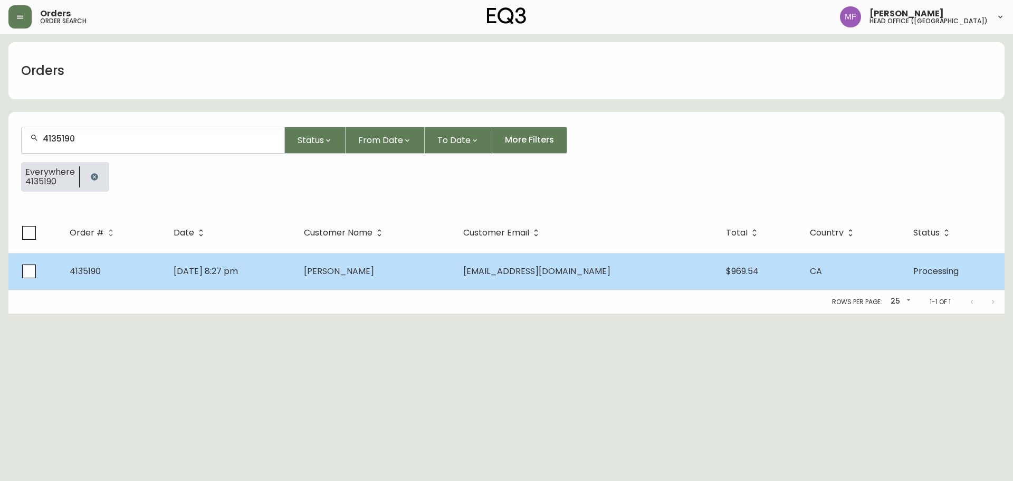
click at [295, 264] on td "[DATE] 8:27 pm" at bounding box center [230, 271] width 130 height 37
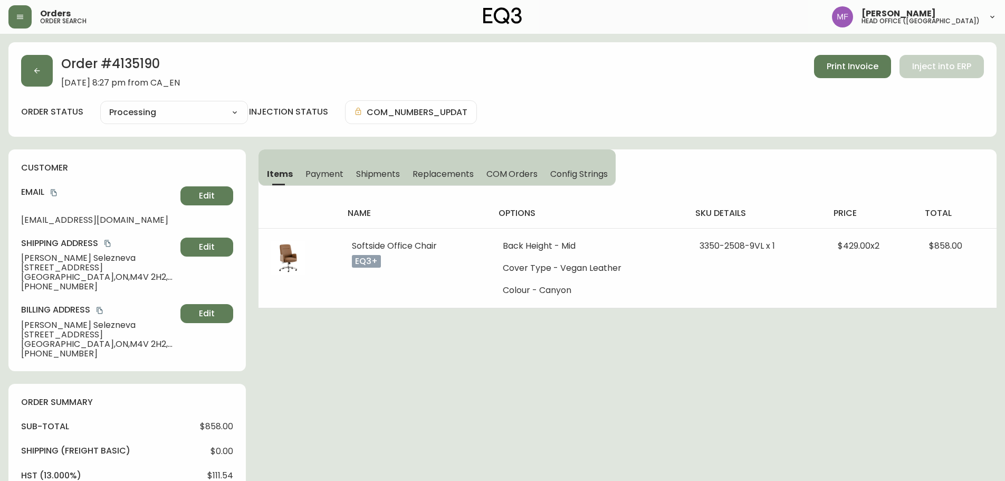
type input "Processing"
select select "PROCESSING"
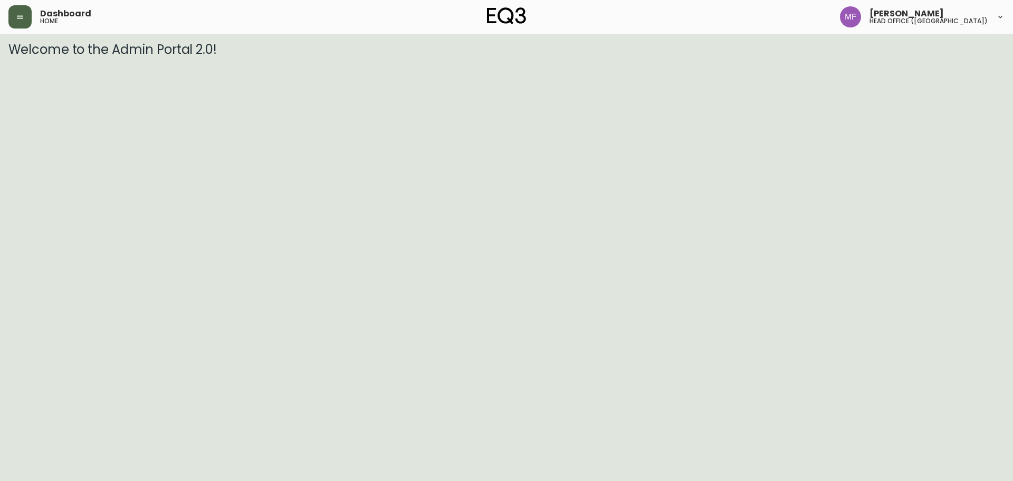
click at [27, 20] on button "button" at bounding box center [19, 16] width 23 height 23
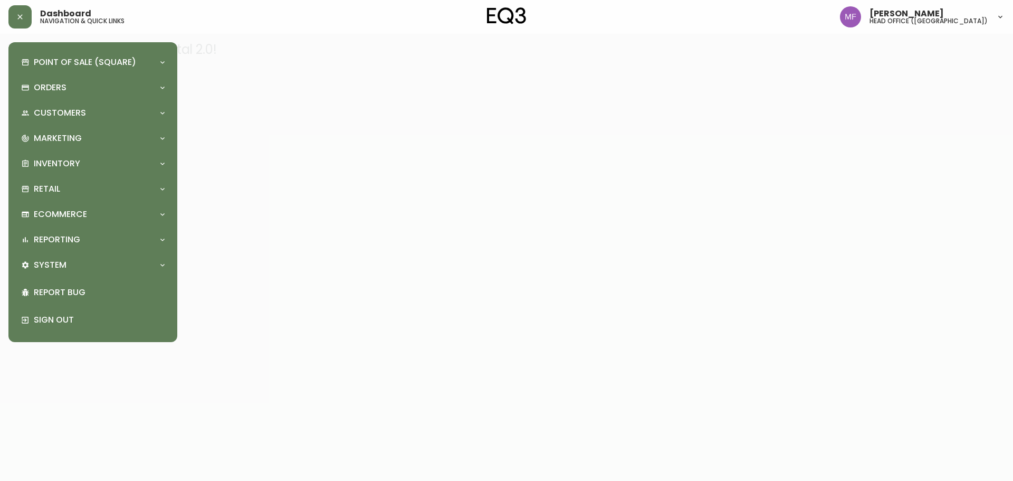
click at [63, 151] on div "Point of Sale (Square) Payments Virtual Terminal Transactions Search Terminals …" at bounding box center [93, 192] width 152 height 283
click at [88, 160] on div "Inventory" at bounding box center [87, 164] width 133 height 12
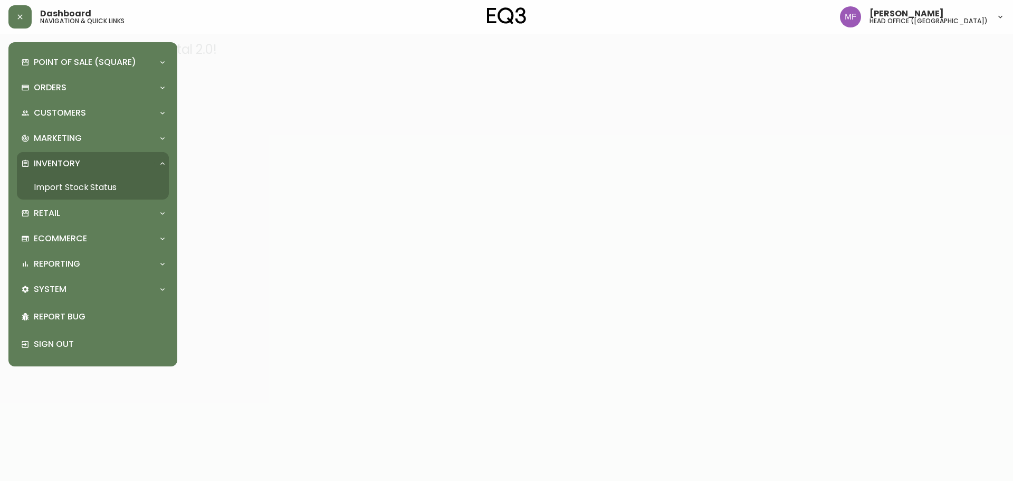
click at [100, 183] on link "Import Stock Status" at bounding box center [93, 187] width 152 height 24
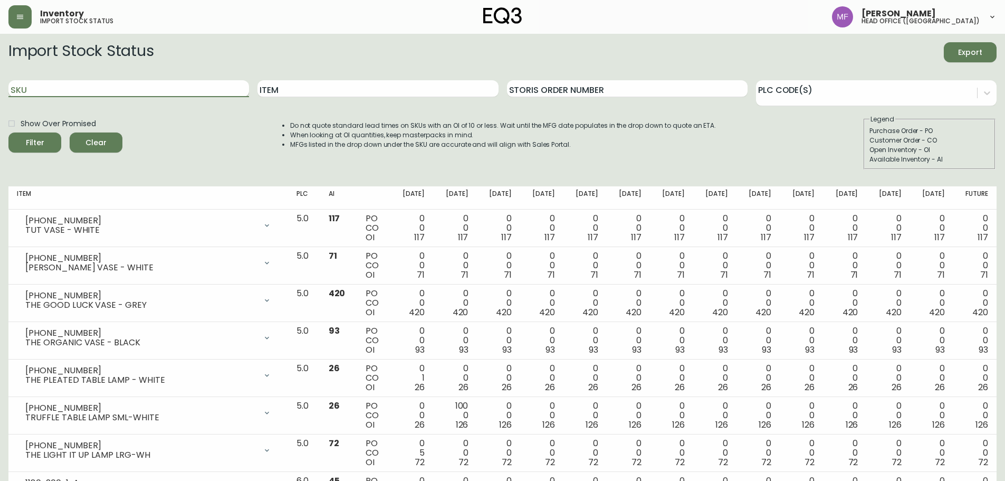
click at [197, 81] on input "SKU" at bounding box center [128, 88] width 241 height 17
paste input "[PHONE_NUMBER]"
type input "[PHONE_NUMBER]"
click at [8, 132] on button "Filter" at bounding box center [34, 142] width 53 height 20
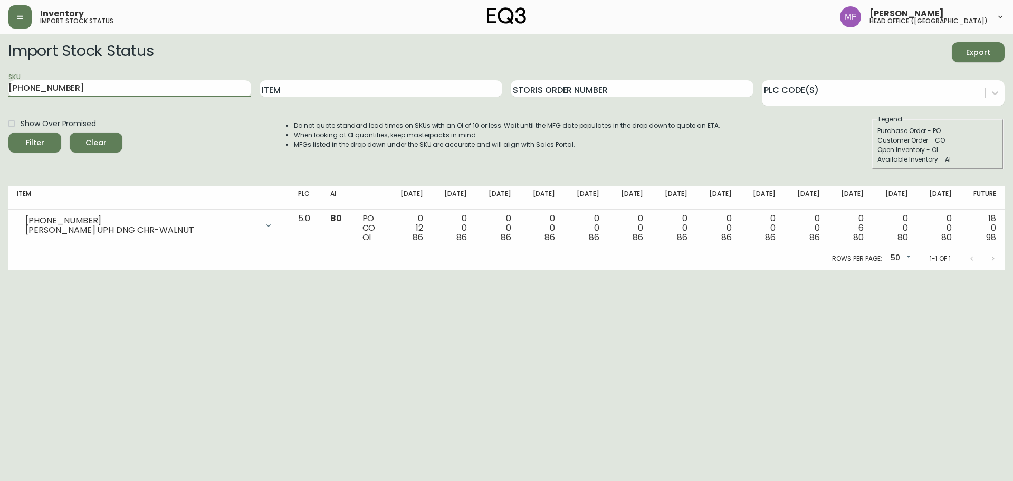
drag, startPoint x: 166, startPoint y: 87, endPoint x: 0, endPoint y: 82, distance: 166.3
click at [0, 82] on main "Import Stock Status Export SKU [PHONE_NUMBER] Item Storis Order Number PLC Code…" at bounding box center [506, 152] width 1013 height 236
click at [278, 91] on input "Item" at bounding box center [381, 88] width 243 height 17
type input "corsa pendant"
click at [8, 132] on button "Filter" at bounding box center [34, 142] width 53 height 20
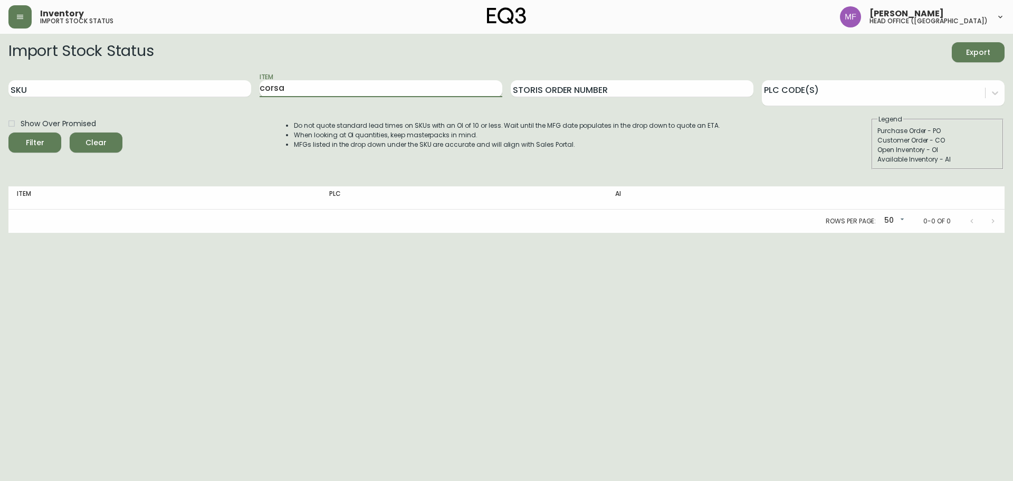
click at [8, 132] on button "Filter" at bounding box center [34, 142] width 53 height 20
drag, startPoint x: 319, startPoint y: 92, endPoint x: 240, endPoint y: 91, distance: 79.2
click at [240, 91] on div "SKU Item corsa Storis Order Number PLC Code(s)" at bounding box center [506, 89] width 996 height 34
click at [8, 132] on button "Filter" at bounding box center [34, 142] width 53 height 20
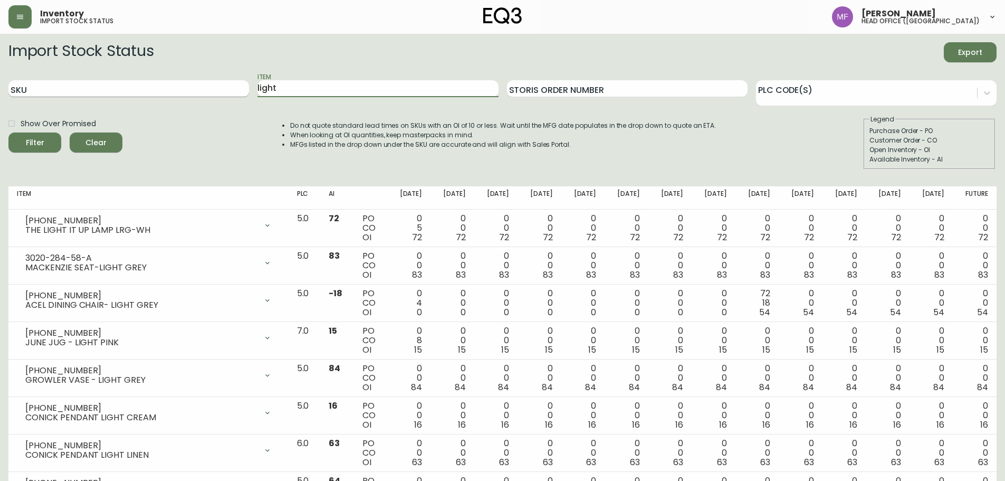
drag, startPoint x: 295, startPoint y: 89, endPoint x: 191, endPoint y: 85, distance: 104.5
click at [191, 85] on div "SKU Item light Storis Order Number PLC Code(s)" at bounding box center [502, 89] width 988 height 34
type input "pendant"
click at [8, 132] on button "Filter" at bounding box center [34, 142] width 53 height 20
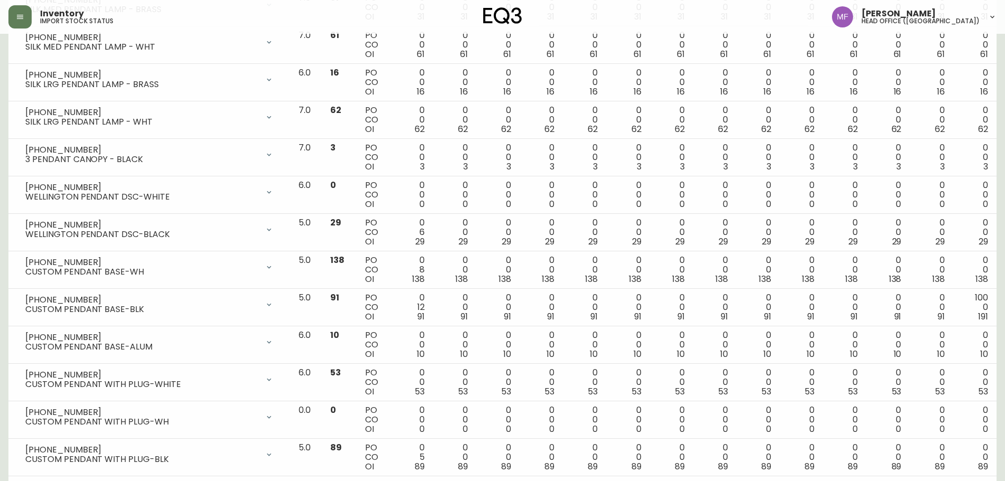
scroll to position [886, 0]
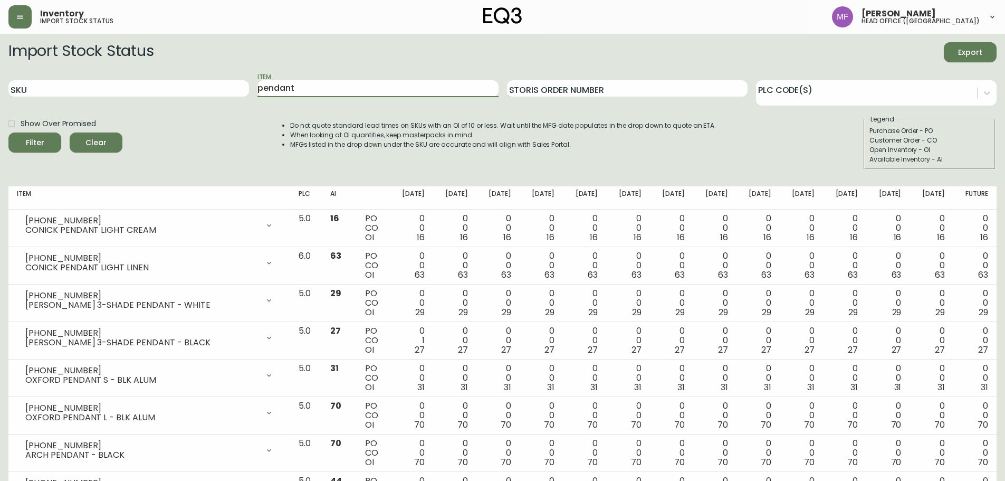
drag, startPoint x: 320, startPoint y: 83, endPoint x: 251, endPoint y: 83, distance: 69.1
click at [251, 83] on div "SKU Item pendant Storis Order Number PLC Code(s)" at bounding box center [502, 89] width 988 height 34
click at [31, 89] on input "SKU" at bounding box center [128, 88] width 241 height 17
paste input "[PHONE_NUMBER]"
type input "[PHONE_NUMBER]"
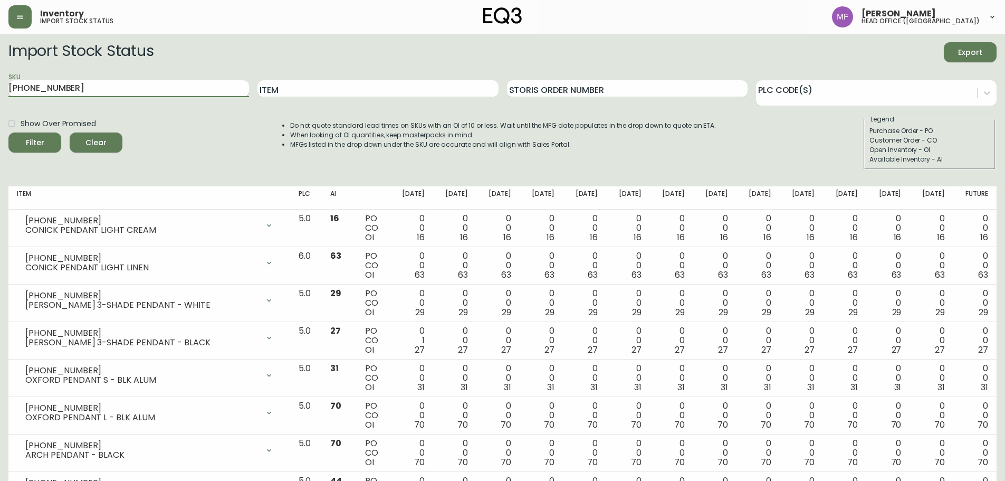
click at [8, 132] on button "Filter" at bounding box center [34, 142] width 53 height 20
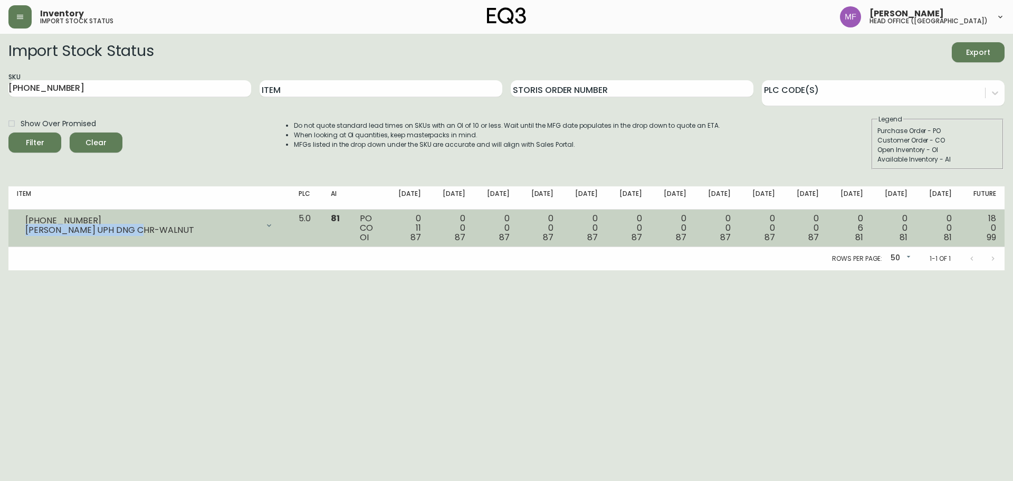
drag, startPoint x: 163, startPoint y: 227, endPoint x: 24, endPoint y: 230, distance: 139.3
click at [24, 230] on div "3020-412-13 WREN UPH DNG CHR-WALNUT" at bounding box center [149, 225] width 265 height 23
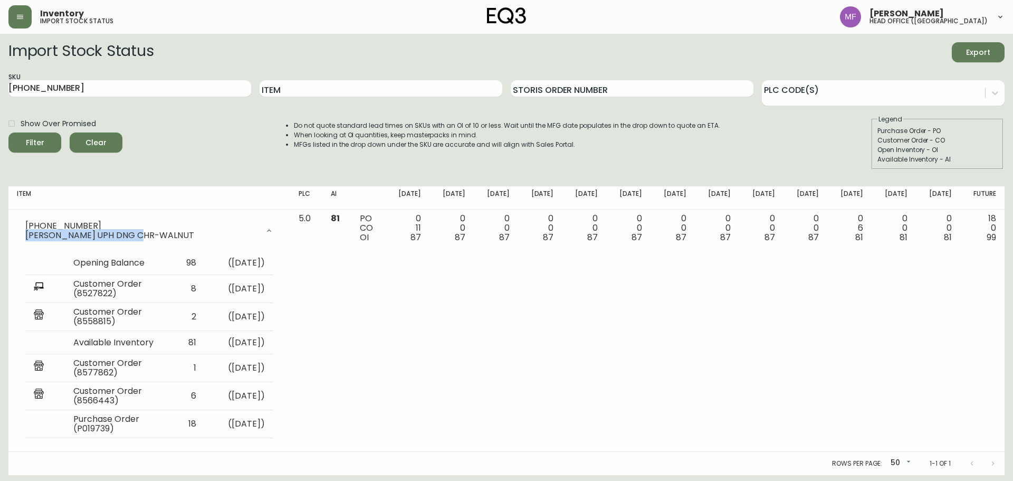
copy div "WREN UPH DNG CHR-WALNUT"
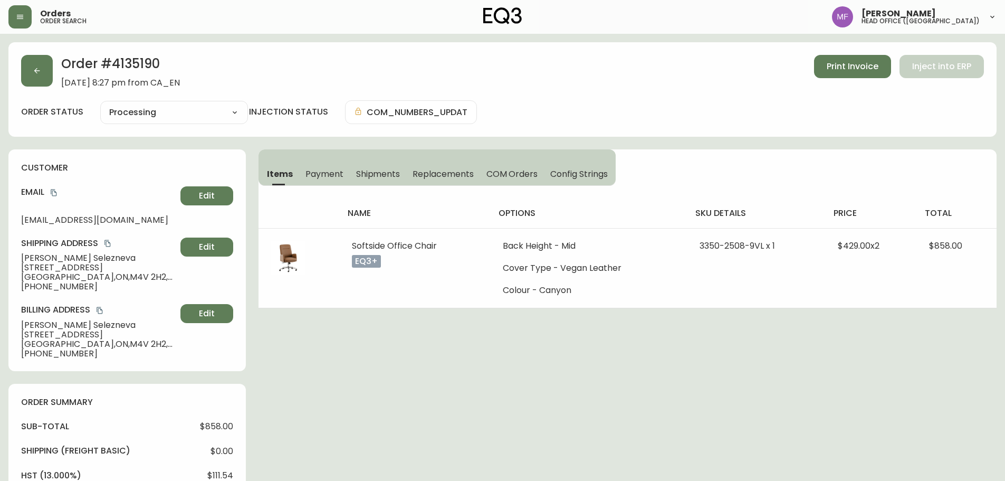
select select "PROCESSING"
click at [155, 66] on h2 "Order # 4135190" at bounding box center [120, 66] width 119 height 23
copy h2 "4135190"
drag, startPoint x: 102, startPoint y: 257, endPoint x: 18, endPoint y: 254, distance: 83.9
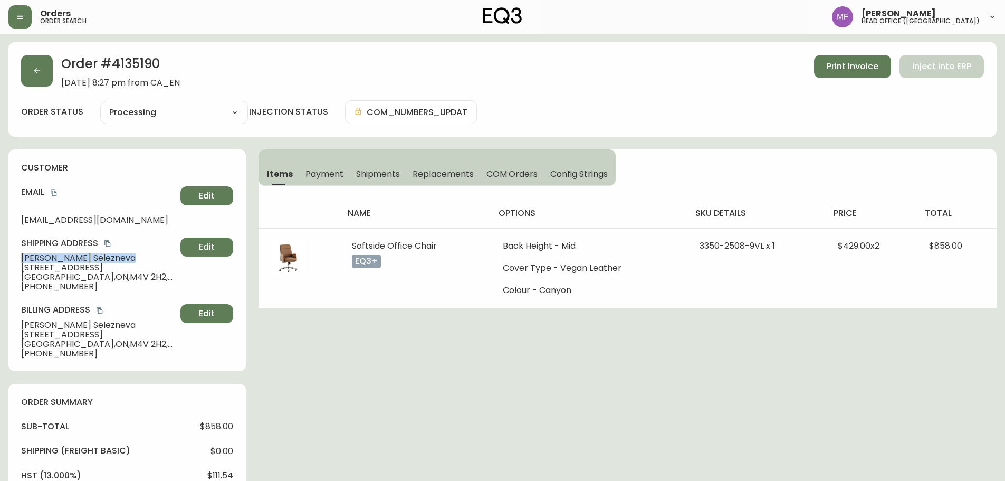
click at [18, 254] on div "customer Email [EMAIL_ADDRESS][DOMAIN_NAME] Edit Shipping Address [PERSON_NAME]…" at bounding box center [126, 260] width 237 height 222
copy span "[PERSON_NAME]"
click at [146, 68] on h2 "Order # 4135190" at bounding box center [120, 66] width 119 height 23
copy h2 "4135190"
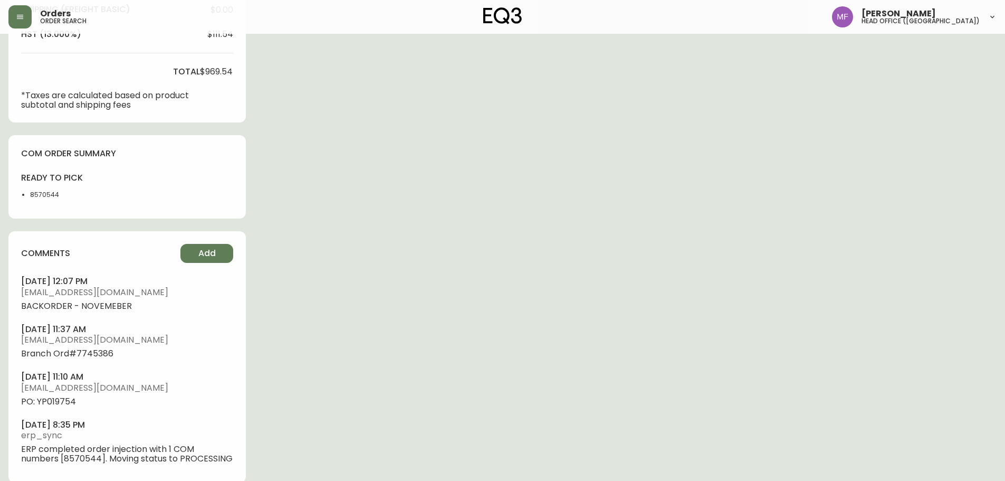
scroll to position [455, 0]
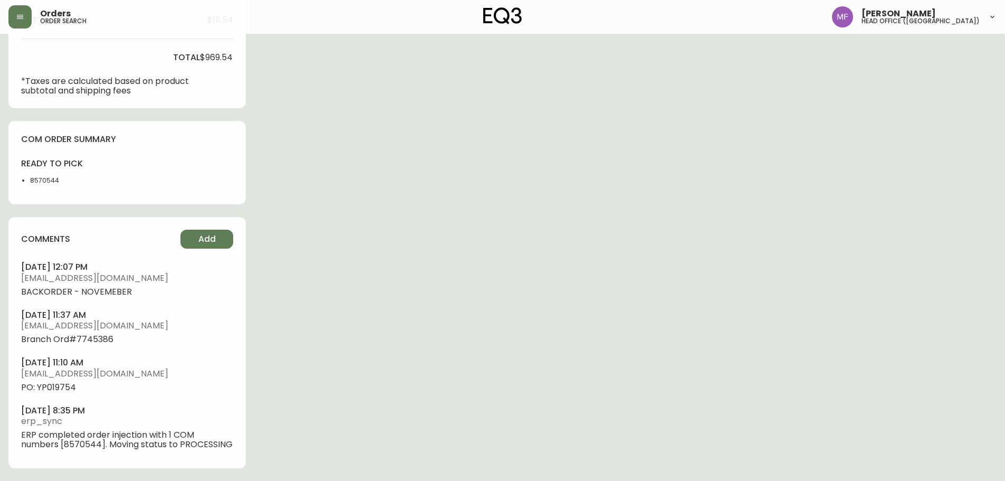
click at [38, 180] on li "8570544" at bounding box center [56, 180] width 53 height 9
copy li "8570544"
click at [485, 193] on div "Order # 4135190 [DATE] 8:27 pm from CA_EN Print Invoice Inject into ERP order s…" at bounding box center [502, 34] width 988 height 894
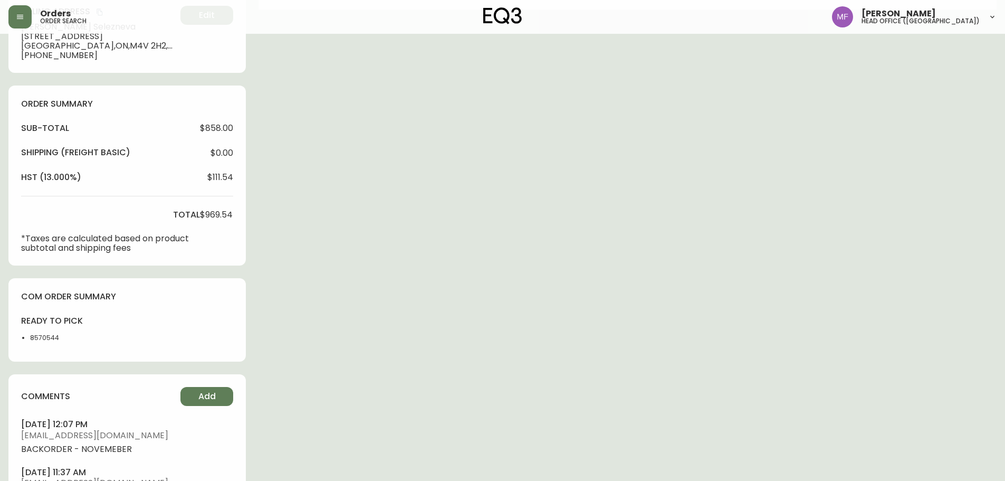
scroll to position [139, 0]
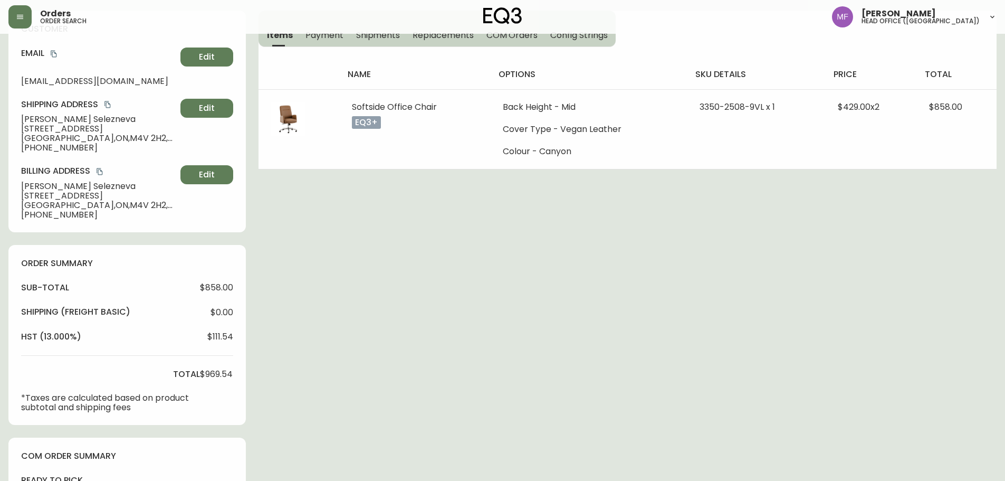
click at [600, 344] on div "Order # 4135190 [DATE] 8:27 pm from CA_EN Print Invoice Inject into ERP order s…" at bounding box center [502, 350] width 988 height 894
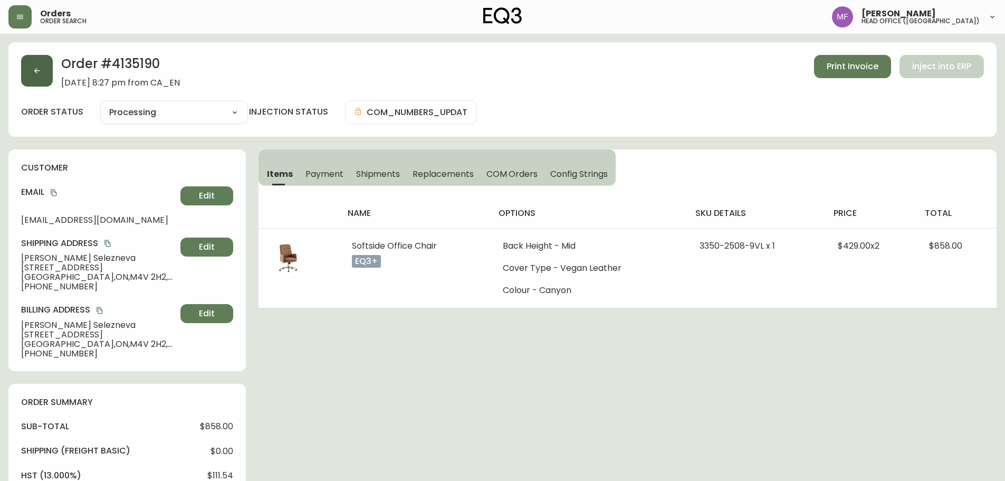
drag, startPoint x: 34, startPoint y: 72, endPoint x: 39, endPoint y: 74, distance: 5.7
click at [39, 74] on icon "button" at bounding box center [37, 70] width 8 height 8
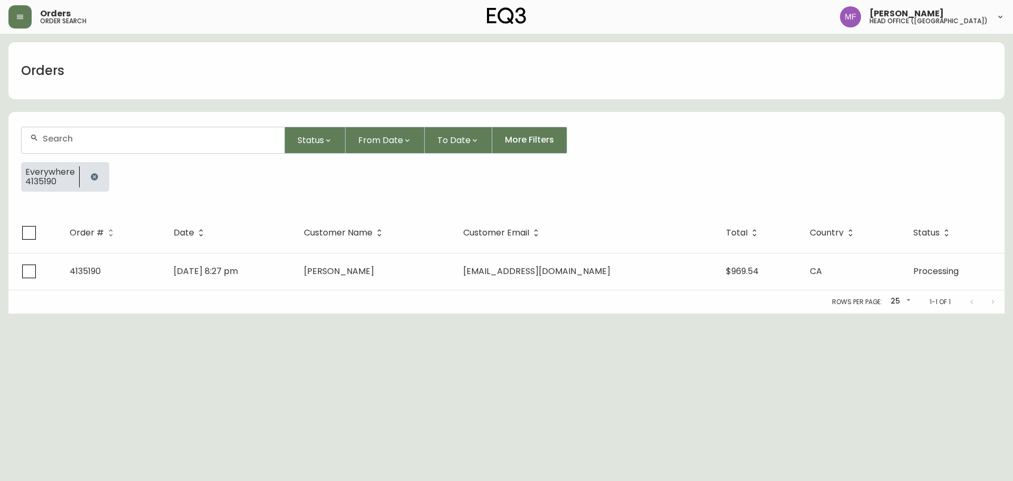
drag, startPoint x: 93, startPoint y: 183, endPoint x: 84, endPoint y: 156, distance: 27.7
click at [93, 182] on button "button" at bounding box center [94, 176] width 21 height 21
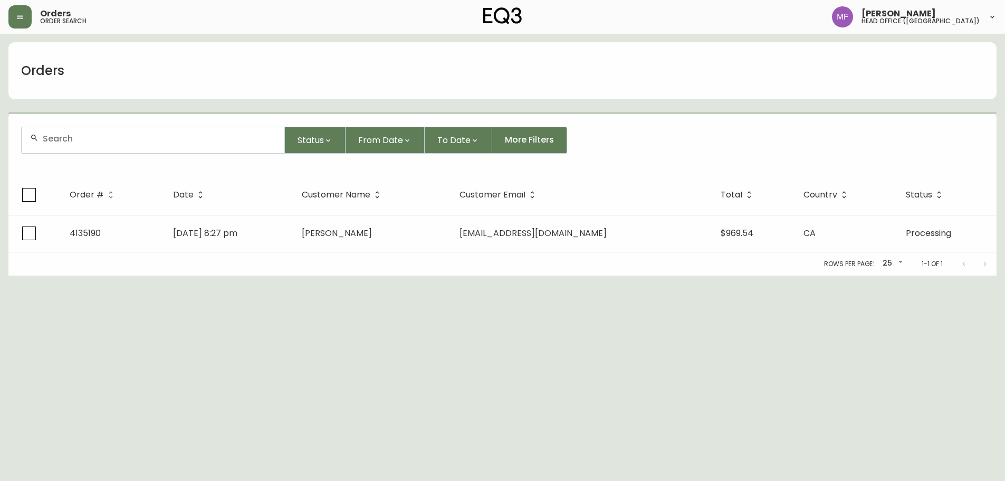
click at [84, 145] on div at bounding box center [153, 140] width 263 height 26
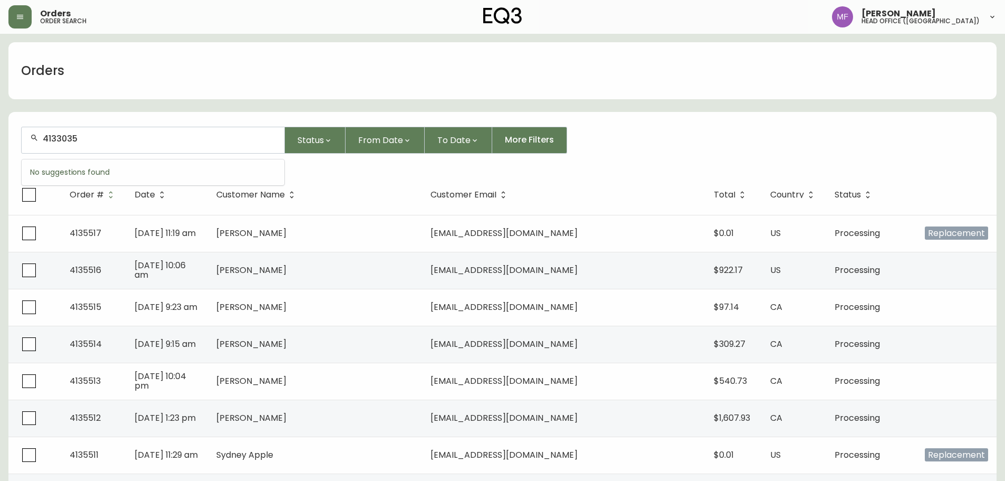
type input "4133035"
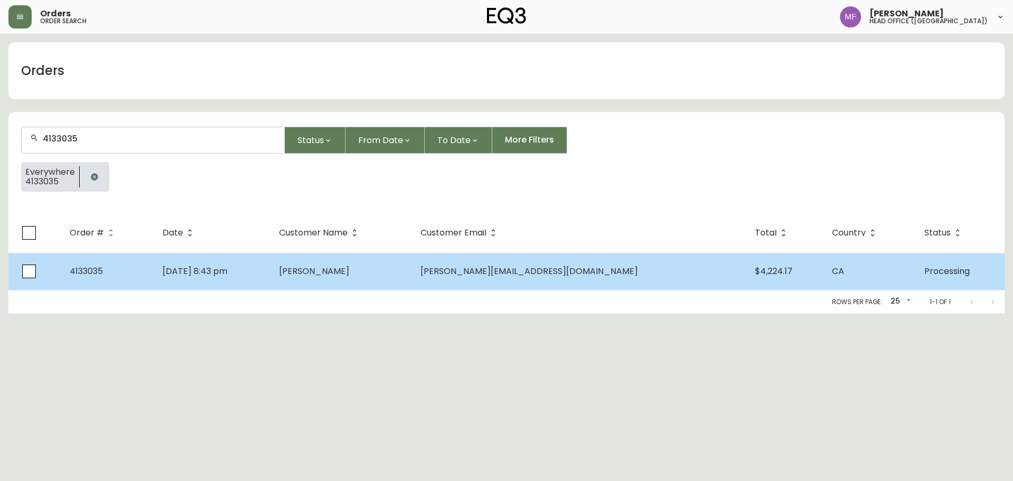
click at [271, 279] on td "[DATE] 8:43 pm" at bounding box center [212, 271] width 117 height 37
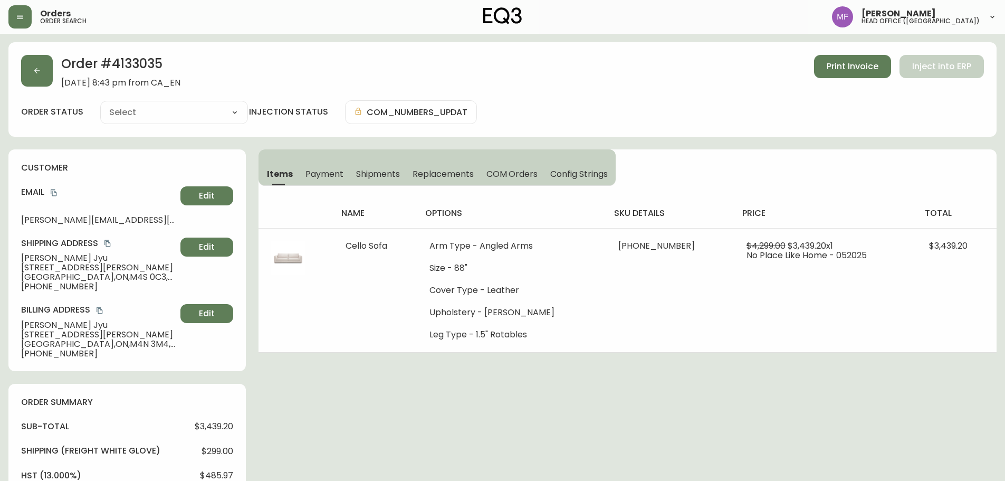
type input "Processing"
select select "PROCESSING"
click at [130, 69] on h2 "Order # 4133035" at bounding box center [120, 66] width 119 height 23
click at [125, 66] on h2 "Order # 4133035" at bounding box center [120, 66] width 119 height 23
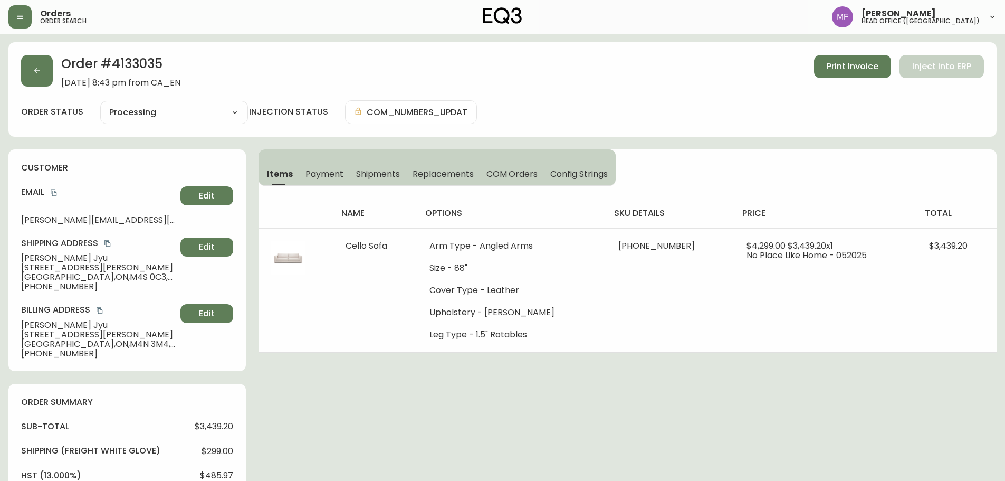
click at [138, 67] on h2 "Order # 4133035" at bounding box center [120, 66] width 119 height 23
copy h2 "4133035"
click at [149, 69] on h2 "Order # 4133035" at bounding box center [120, 66] width 119 height 23
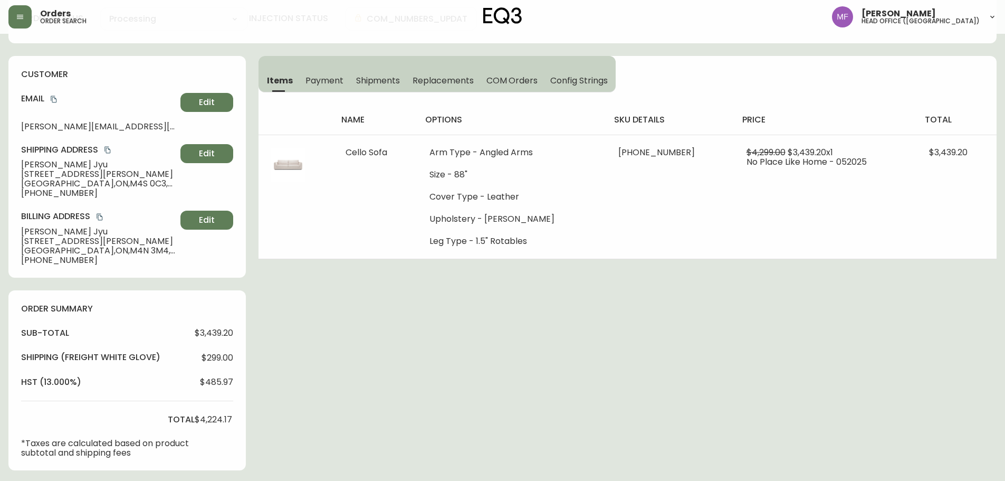
scroll to position [317, 0]
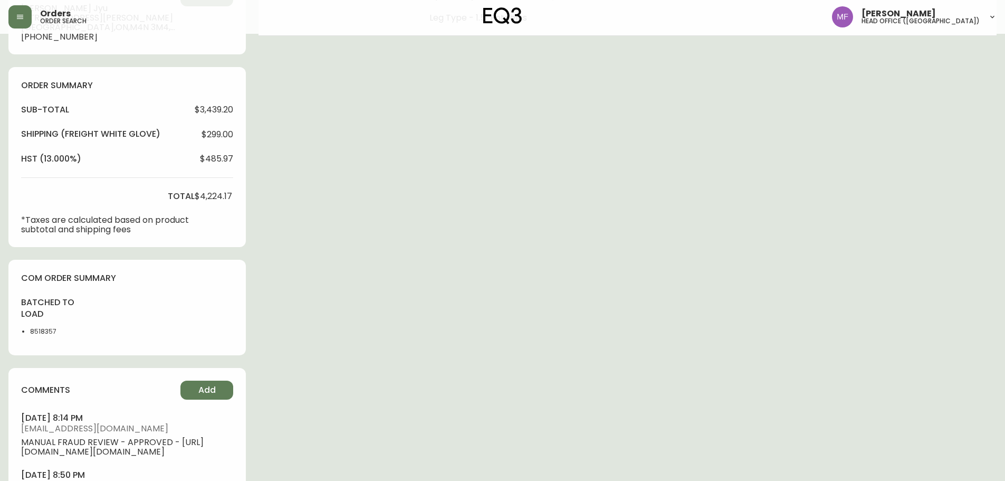
click at [50, 332] on li "8518357" at bounding box center [56, 331] width 53 height 9
copy li "8518357"
click at [482, 307] on div "Order # 4133035 [DATE] 8:43 pm from CA_EN Print Invoice Inject into ERP order s…" at bounding box center [502, 136] width 988 height 820
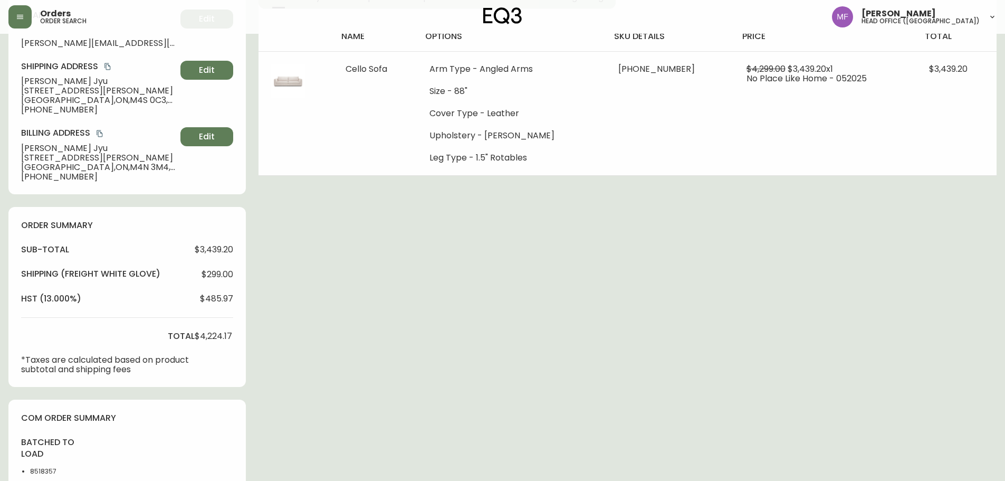
scroll to position [0, 0]
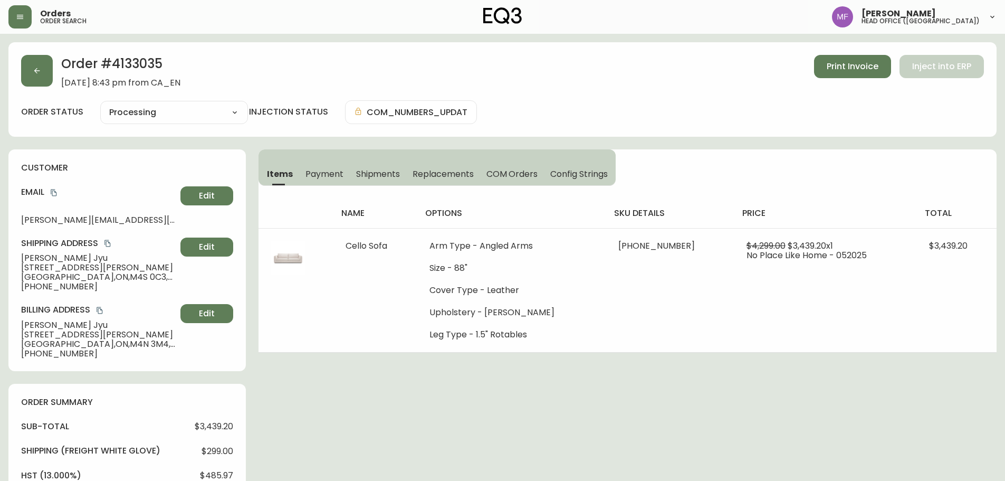
click at [55, 195] on icon "copy" at bounding box center [53, 192] width 7 height 7
click at [44, 77] on button "button" at bounding box center [37, 71] width 32 height 32
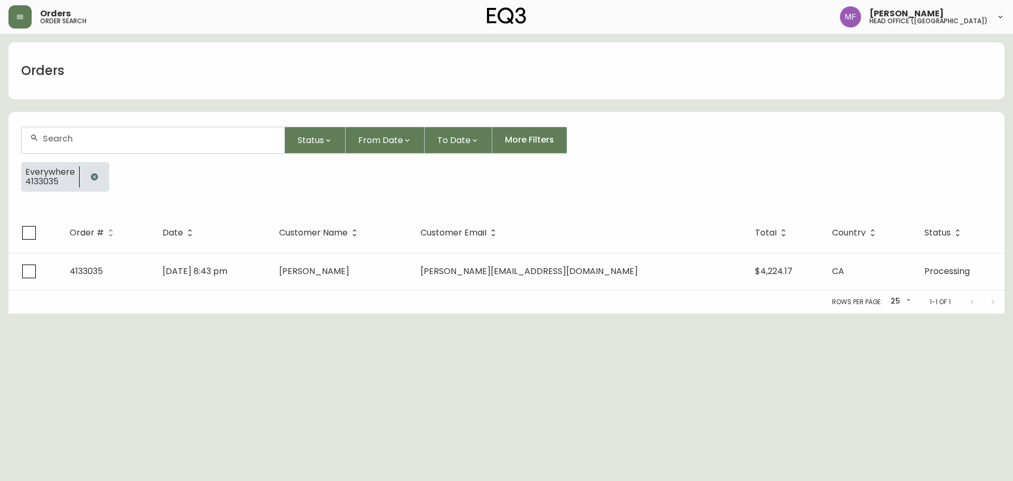
click at [91, 177] on icon "button" at bounding box center [94, 176] width 7 height 7
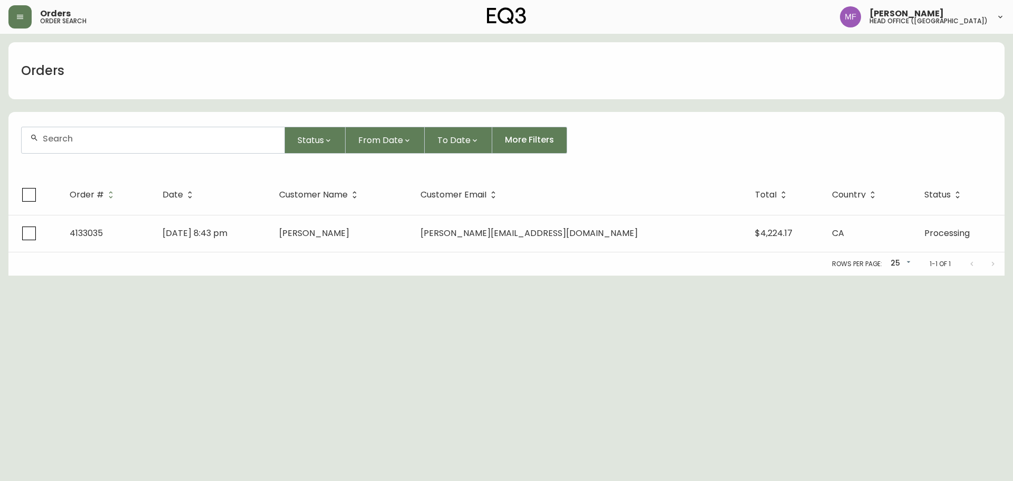
click at [81, 149] on div at bounding box center [153, 140] width 263 height 26
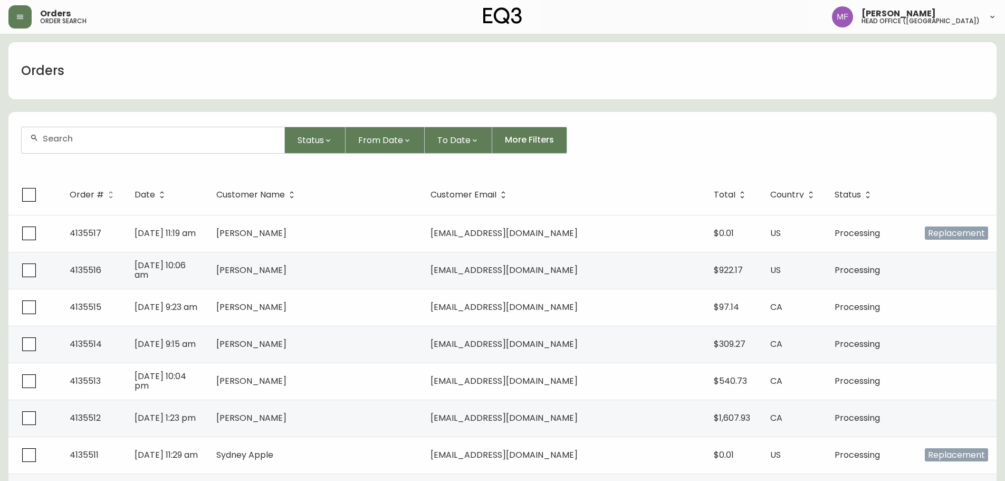
paste input "4135008"
type input "4135008"
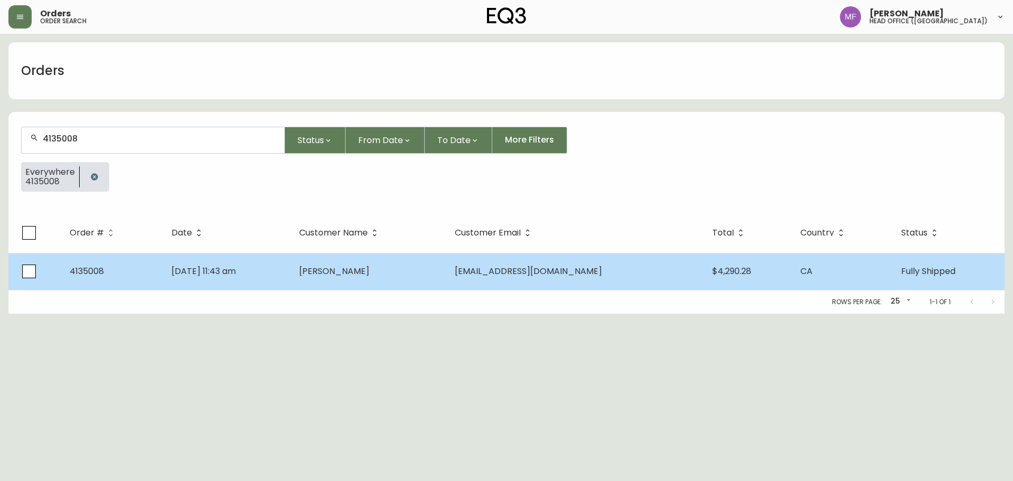
click at [284, 260] on td "[DATE] 11:43 am" at bounding box center [227, 271] width 128 height 37
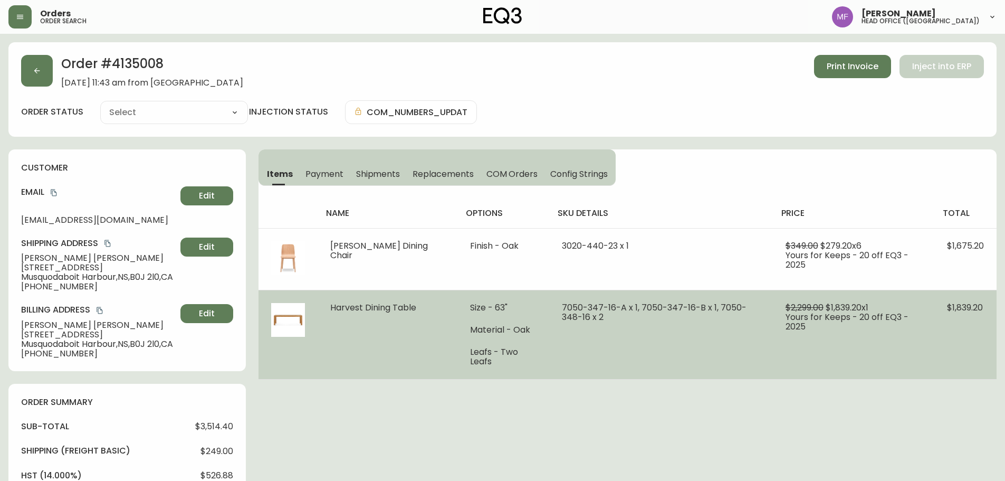
type input "Fully Shipped"
select select "FULLY_SHIPPED"
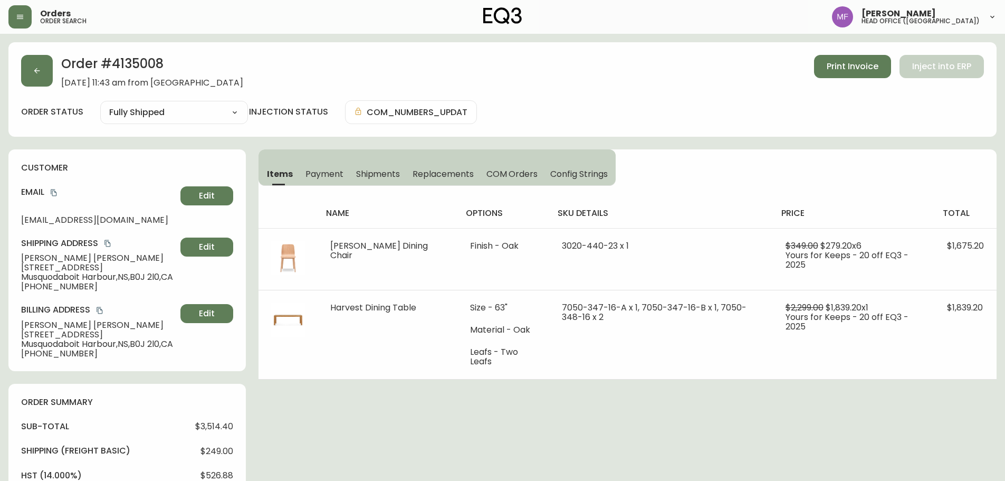
click at [383, 168] on span "Shipments" at bounding box center [378, 173] width 44 height 11
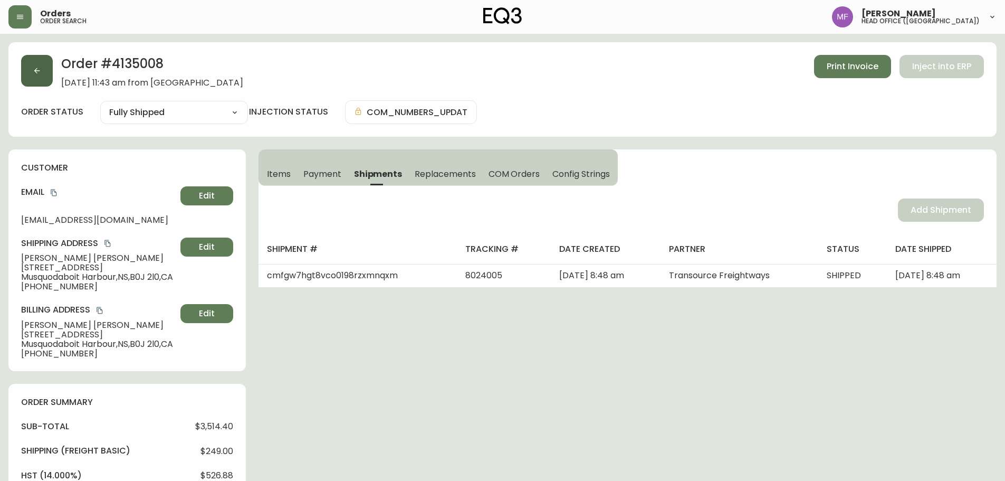
click at [42, 74] on button "button" at bounding box center [37, 71] width 32 height 32
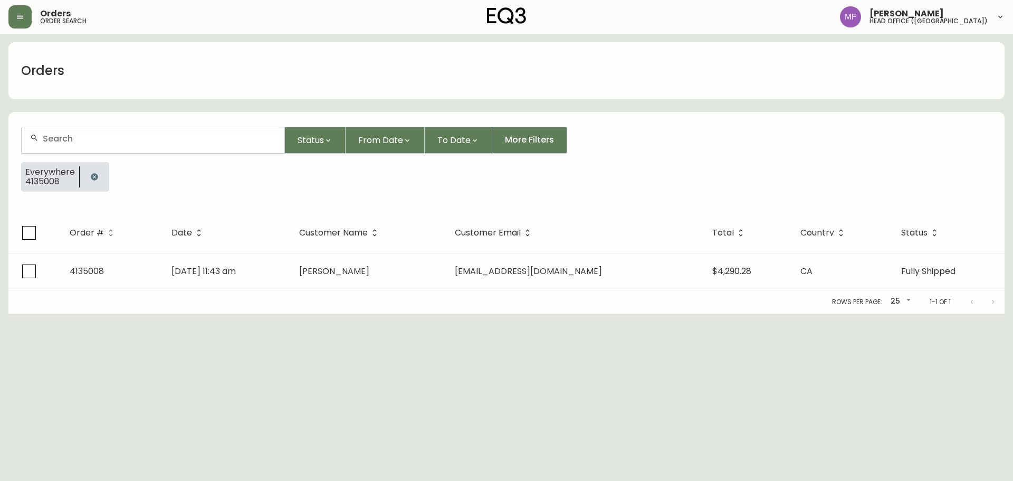
click at [93, 182] on button "button" at bounding box center [94, 176] width 21 height 21
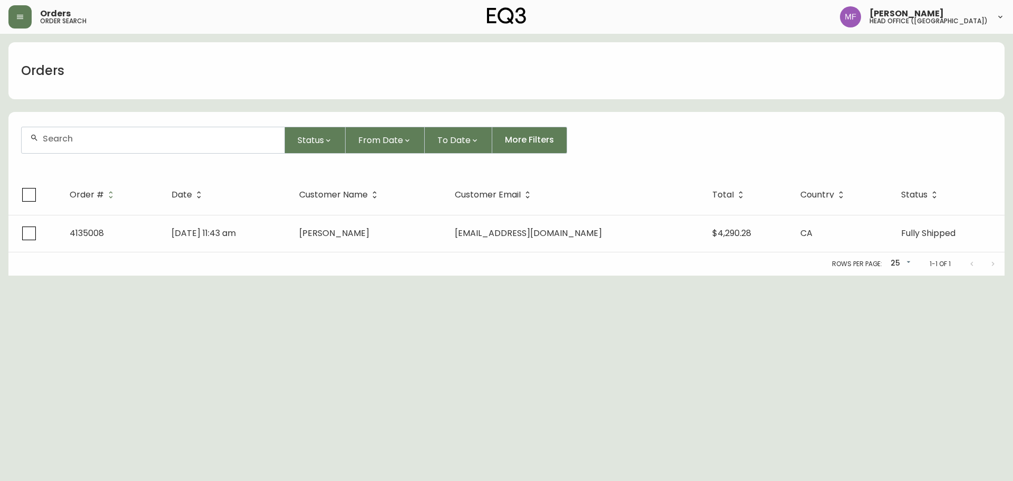
click at [76, 147] on div at bounding box center [153, 140] width 263 height 26
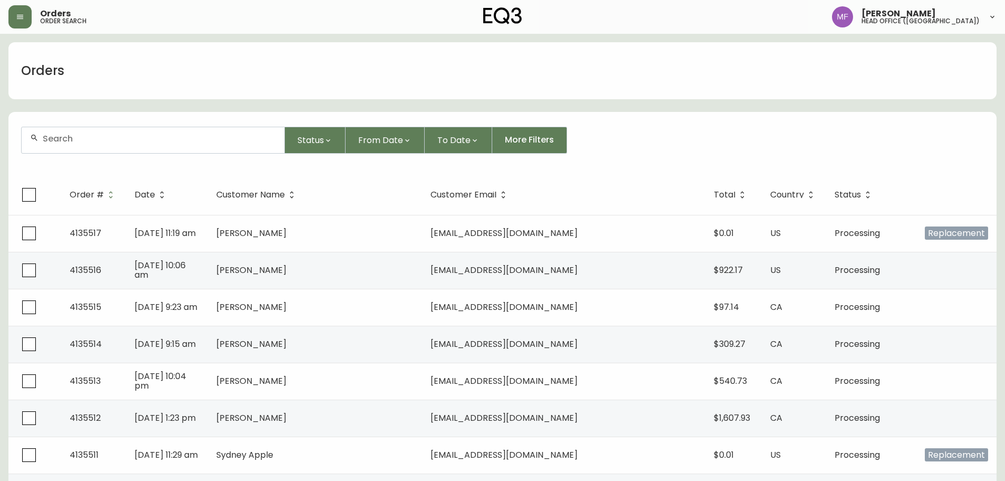
paste input "4134520"
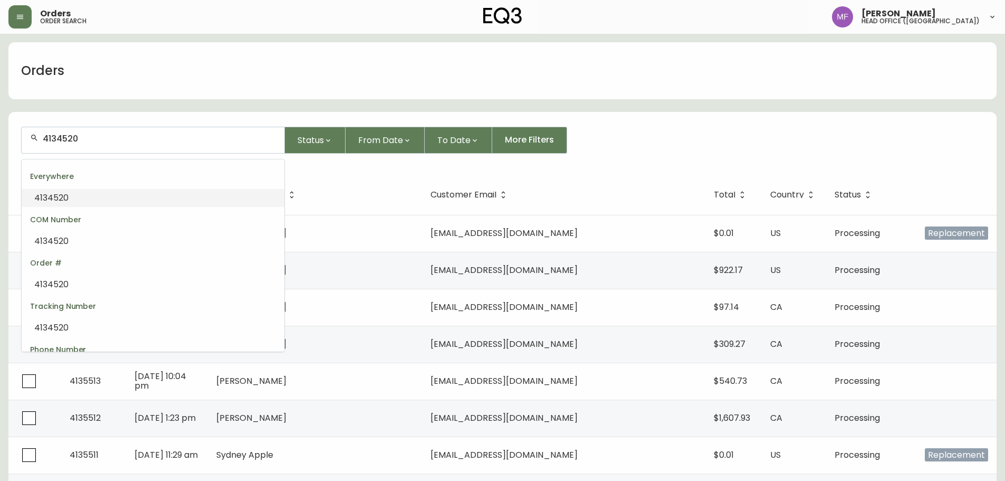
type input "4134520"
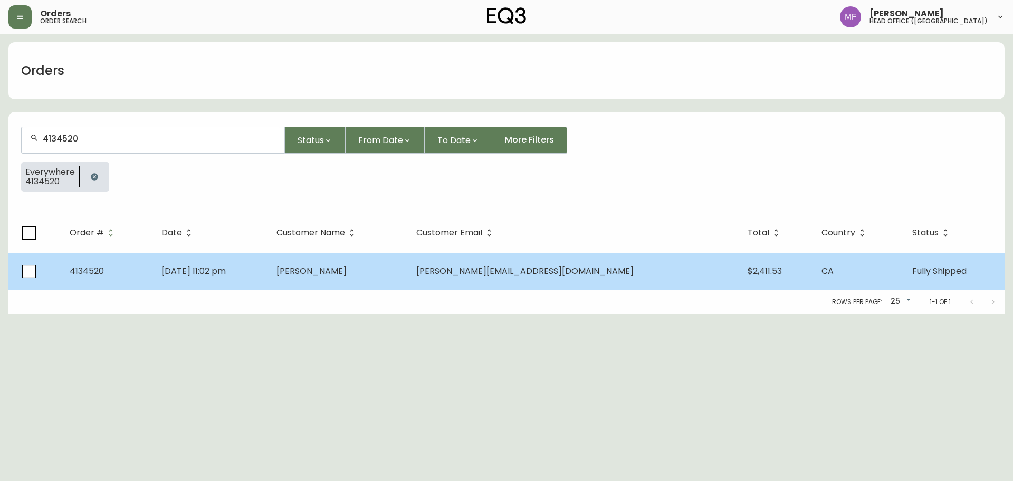
click at [268, 281] on td "[DATE] 11:02 pm" at bounding box center [210, 271] width 115 height 37
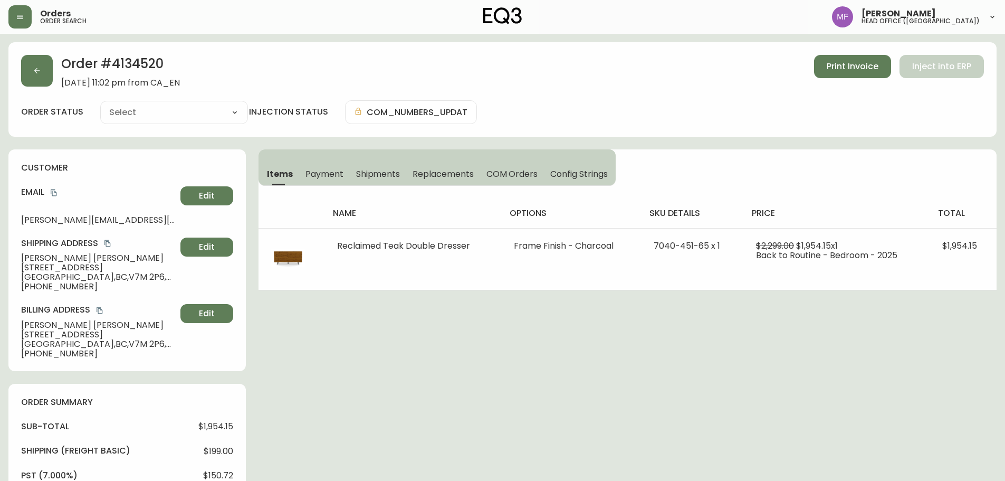
type input "Fully Shipped"
select select "FULLY_SHIPPED"
drag, startPoint x: 84, startPoint y: 285, endPoint x: 15, endPoint y: 285, distance: 69.7
click at [15, 285] on div "customer Email [PERSON_NAME][EMAIL_ADDRESS][DOMAIN_NAME] Edit Shipping Address …" at bounding box center [126, 260] width 237 height 222
copy span "[PHONE_NUMBER]"
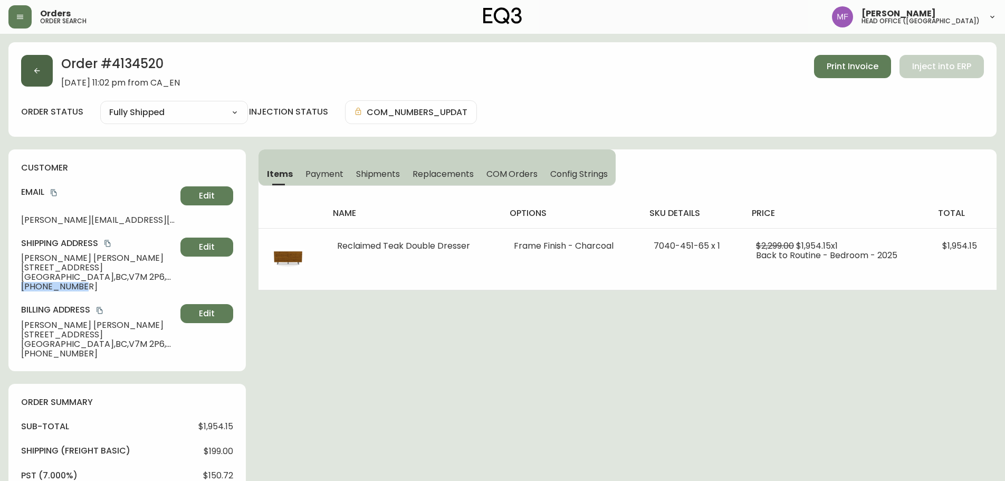
click at [36, 79] on button "button" at bounding box center [37, 71] width 32 height 32
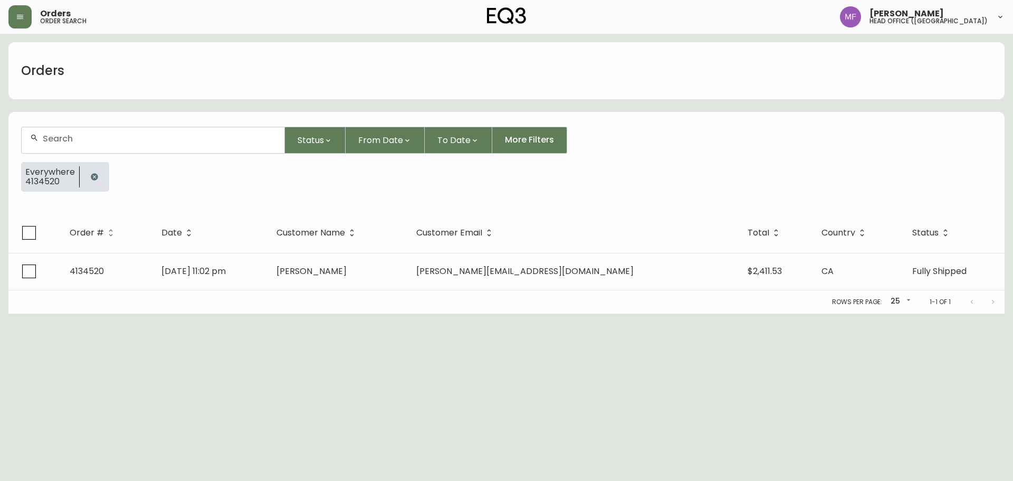
drag, startPoint x: 90, startPoint y: 177, endPoint x: 90, endPoint y: 158, distance: 19.0
click at [91, 177] on icon "button" at bounding box center [94, 176] width 7 height 7
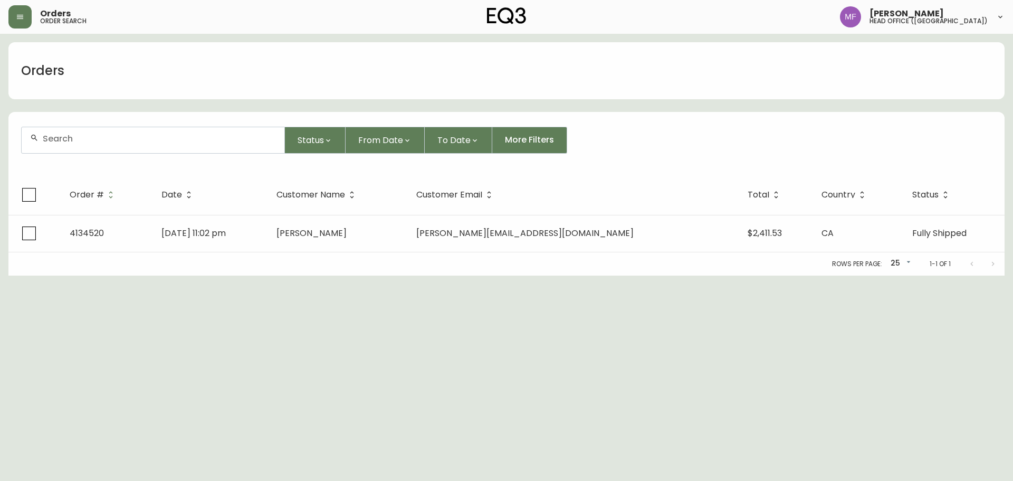
click at [87, 144] on div at bounding box center [153, 140] width 263 height 26
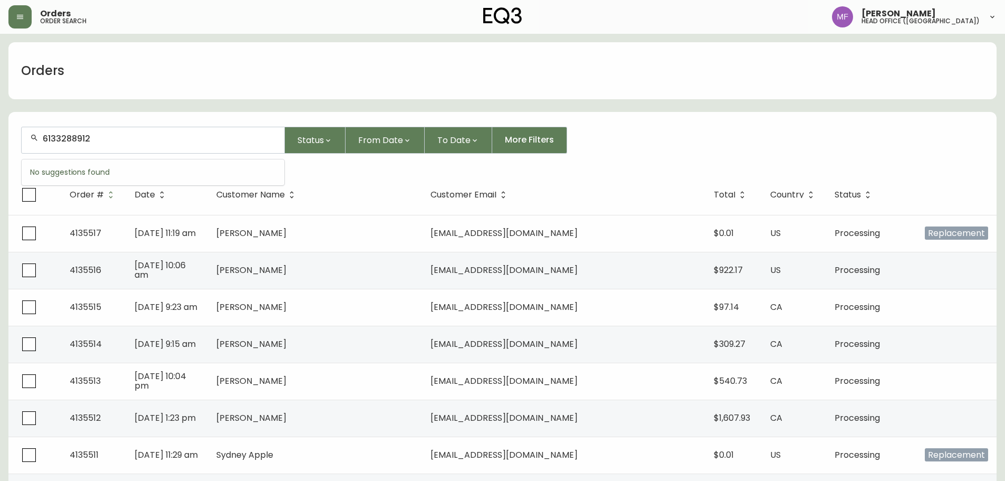
type input "6133288912"
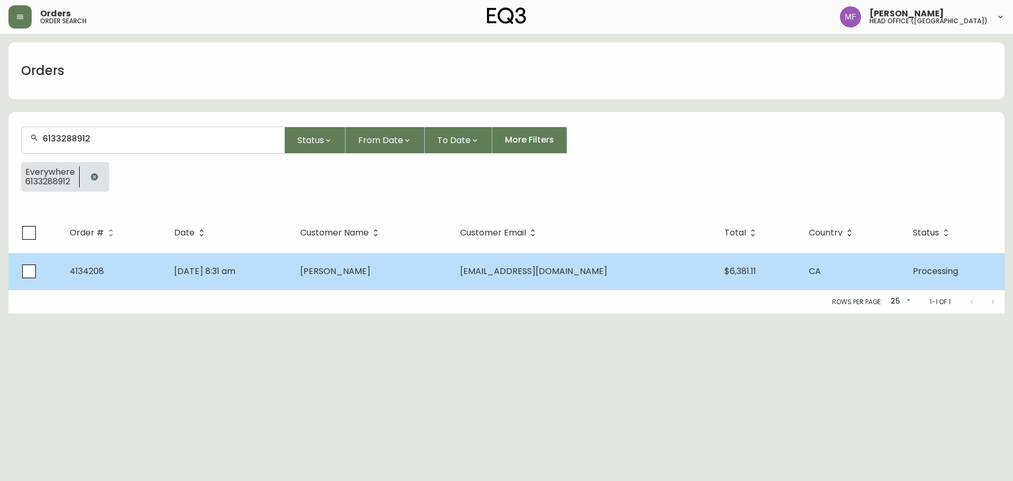
click at [422, 260] on td "[PERSON_NAME]" at bounding box center [372, 271] width 160 height 37
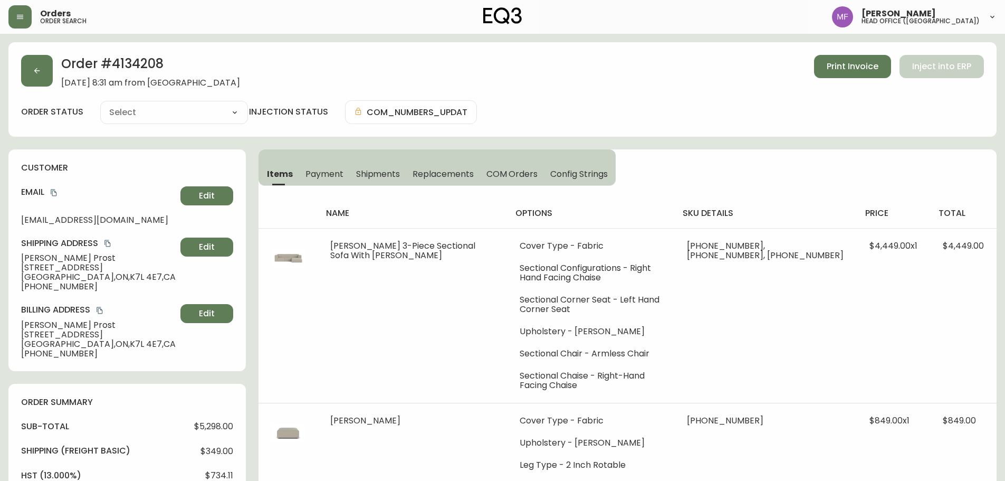
type input "Processing"
select select "PROCESSING"
click at [113, 65] on h2 "Order # 4134208" at bounding box center [150, 66] width 179 height 23
copy h2 "4134208"
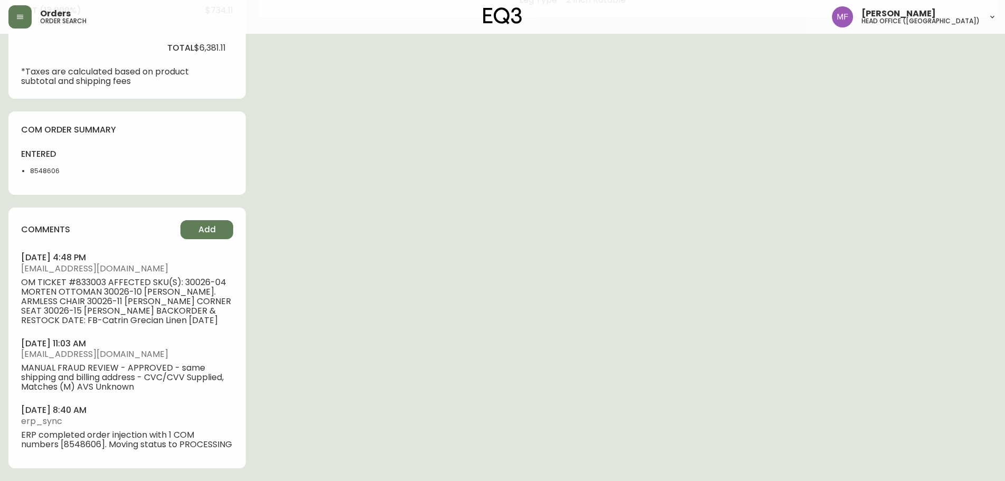
scroll to position [474, 0]
click at [40, 166] on li "8548606" at bounding box center [56, 170] width 53 height 9
copy li "8548606"
click at [546, 225] on div "Order # 4134208 [DATE] 8:31 am from [GEOGRAPHIC_DATA] Print Invoice Inject into…" at bounding box center [502, 28] width 988 height 903
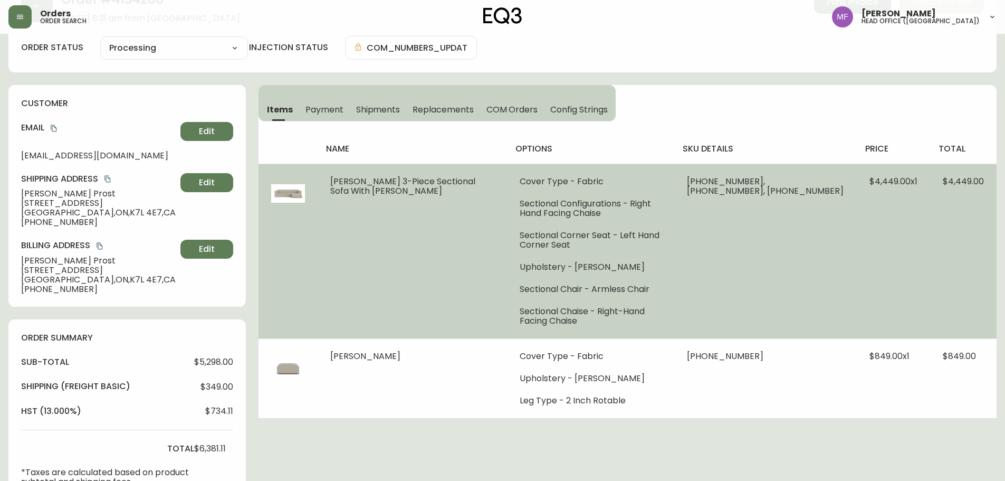
scroll to position [0, 0]
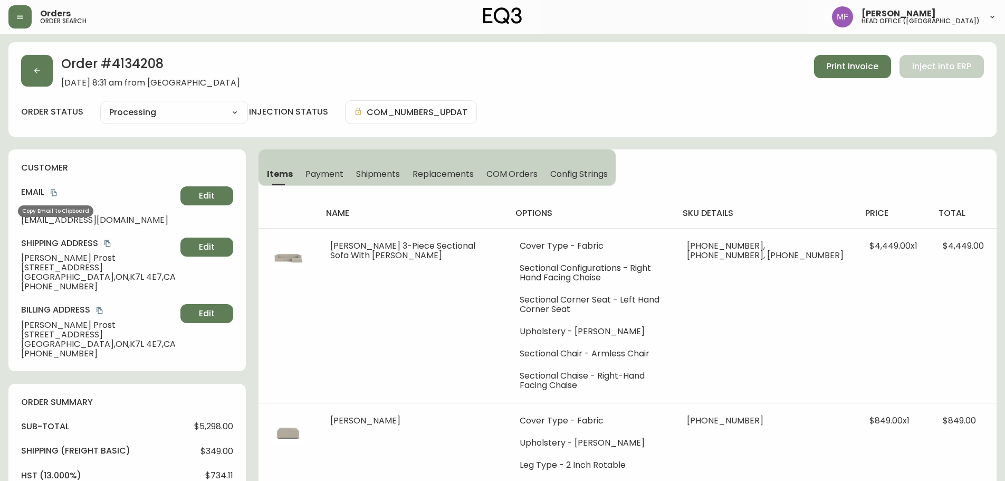
click at [54, 192] on icon "copy" at bounding box center [53, 192] width 7 height 7
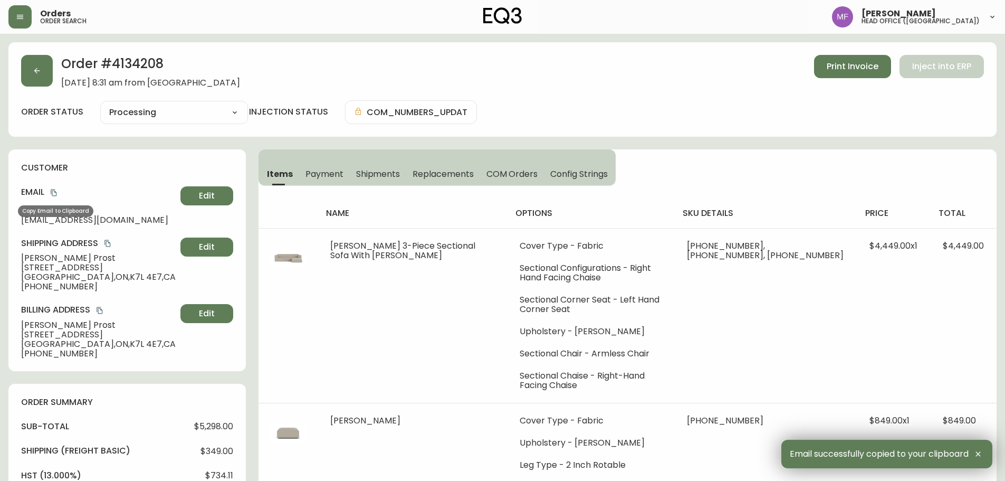
click at [53, 193] on icon "copy" at bounding box center [53, 192] width 7 height 7
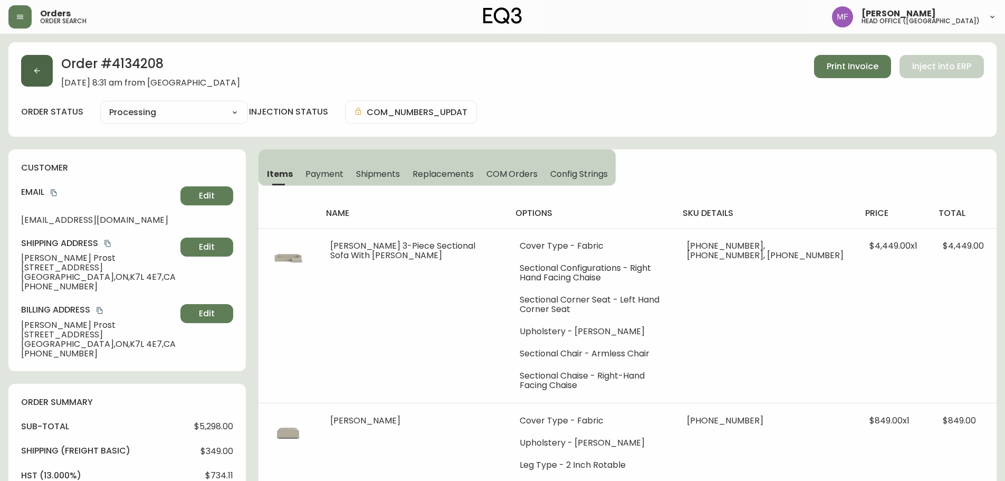
click at [35, 81] on button "button" at bounding box center [37, 71] width 32 height 32
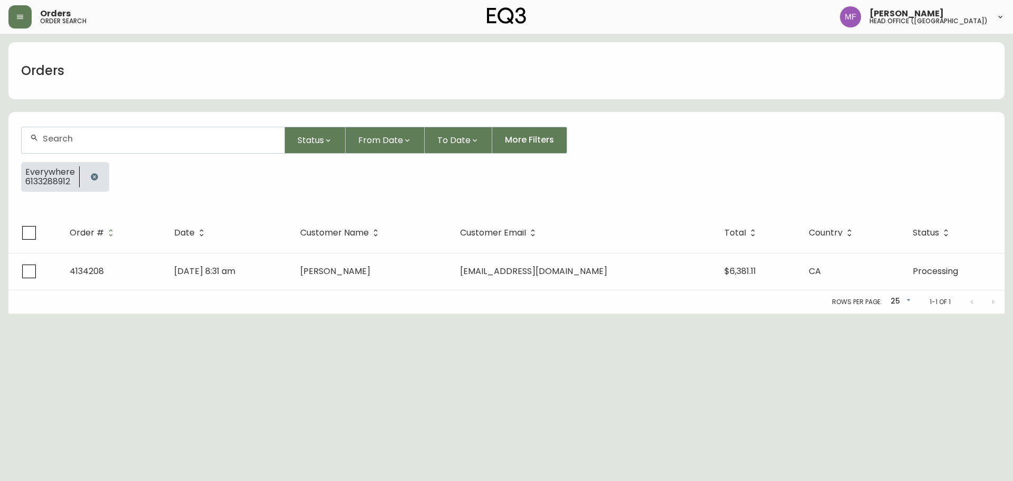
click at [87, 175] on button "button" at bounding box center [94, 176] width 21 height 21
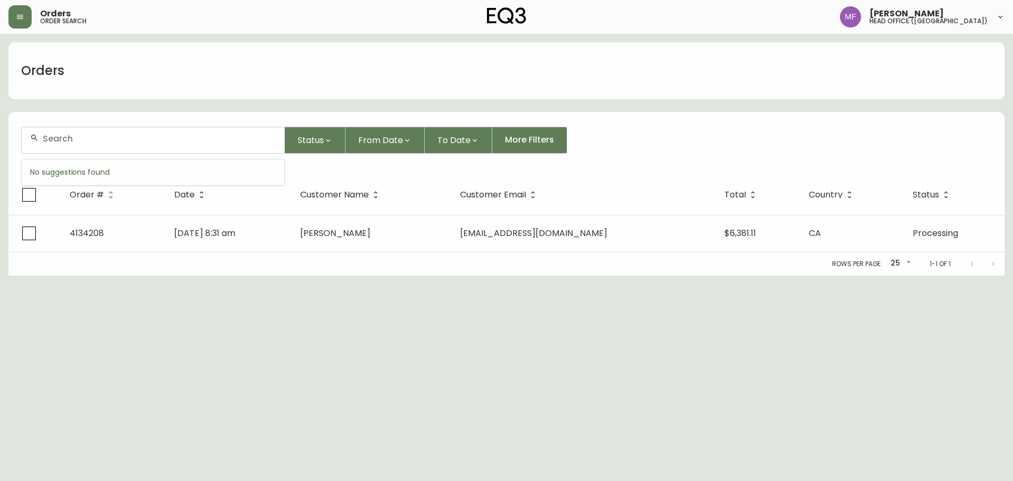
click at [86, 139] on input "text" at bounding box center [159, 139] width 233 height 10
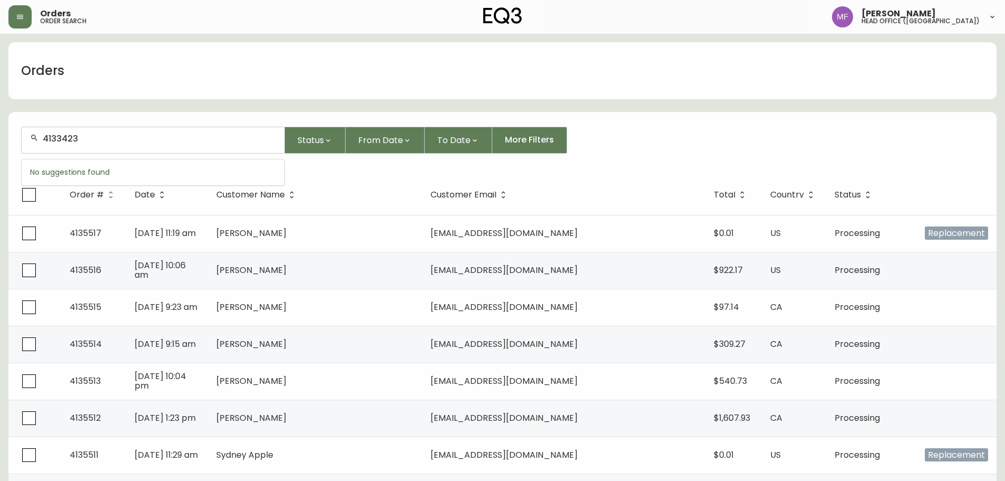
type input "4133423"
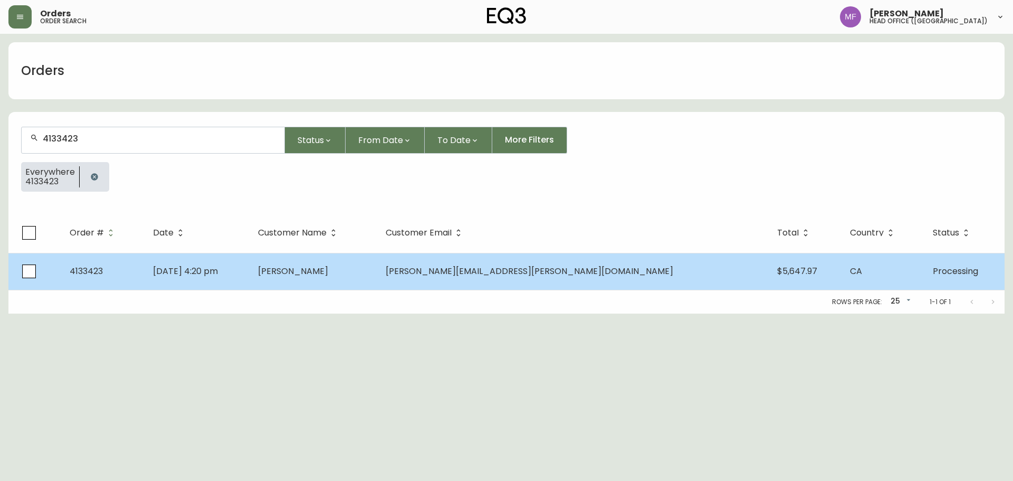
click at [346, 261] on td "[PERSON_NAME]" at bounding box center [314, 271] width 128 height 37
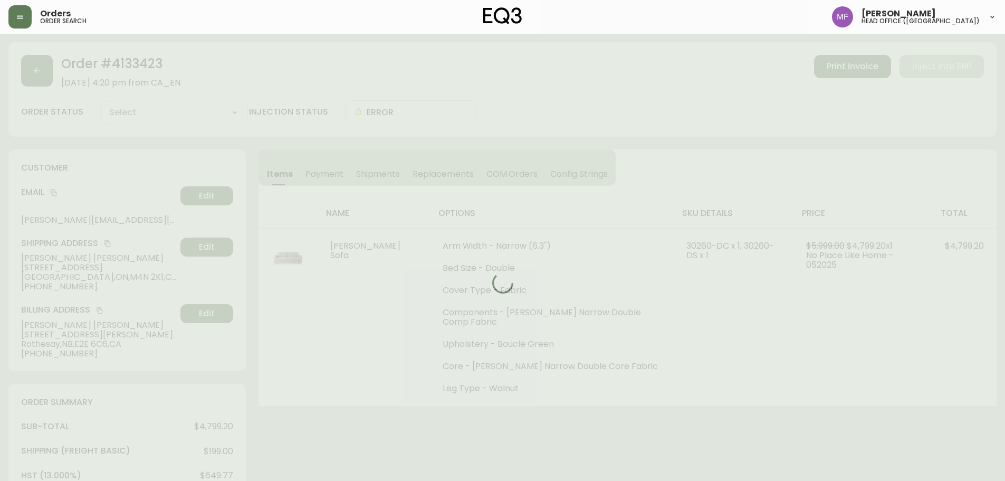
type input "Processing"
select select "PROCESSING"
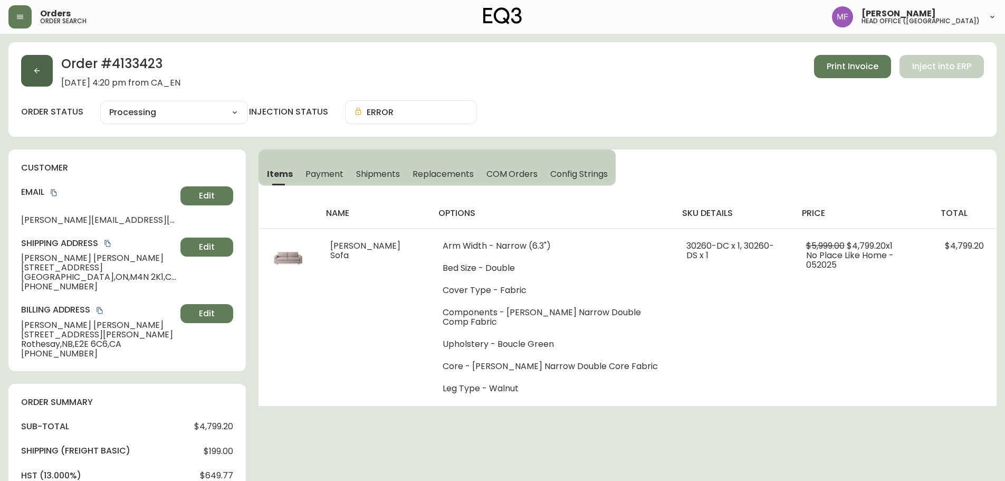
click at [41, 71] on button "button" at bounding box center [37, 71] width 32 height 32
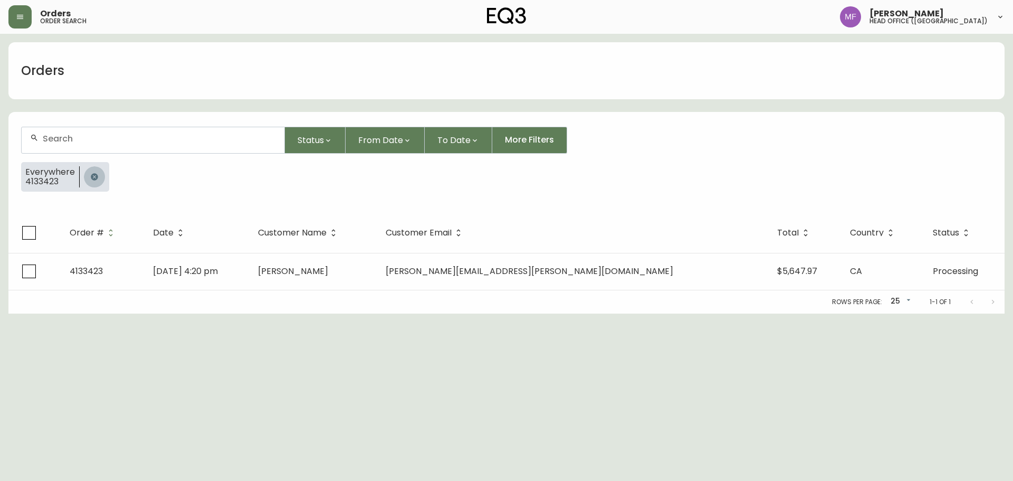
click at [94, 173] on icon "button" at bounding box center [94, 177] width 8 height 8
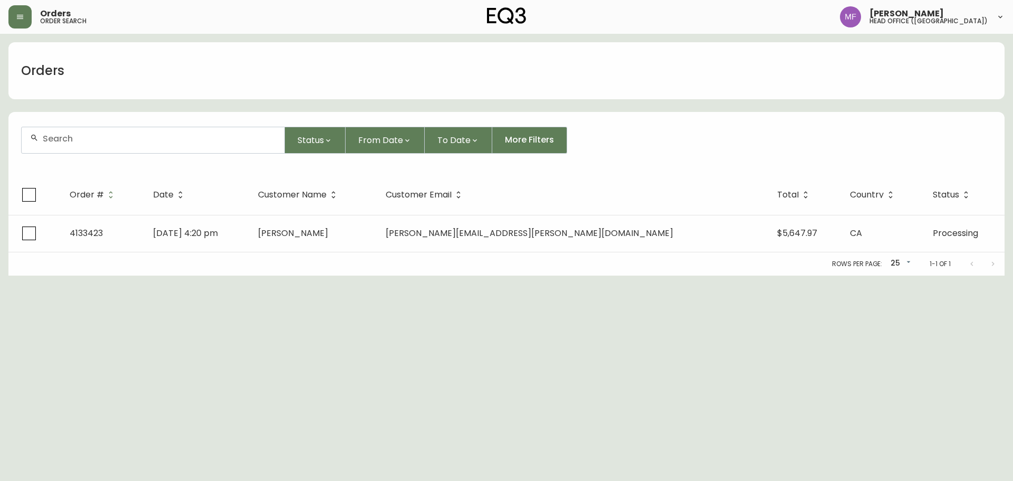
click at [70, 141] on input "text" at bounding box center [159, 139] width 233 height 10
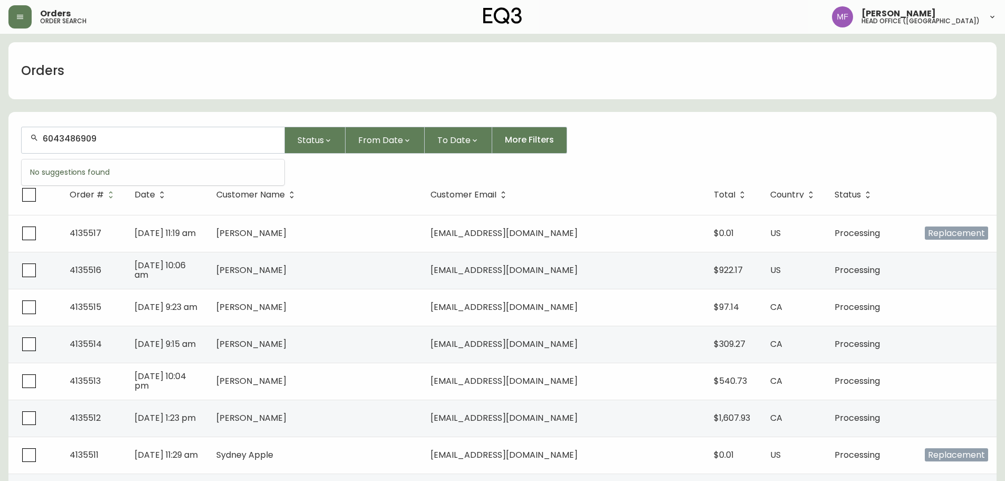
type input "6043486909"
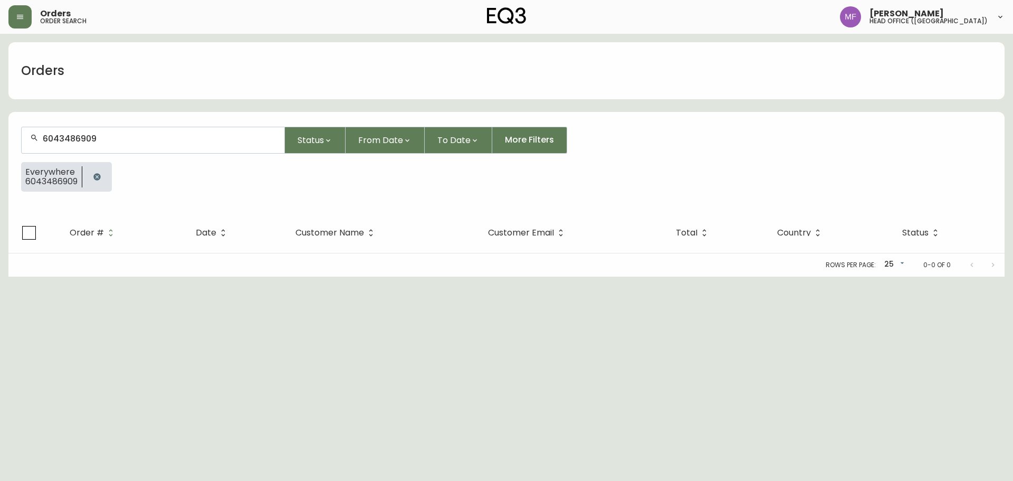
drag, startPoint x: 100, startPoint y: 173, endPoint x: 97, endPoint y: 166, distance: 7.3
click at [100, 173] on icon "button" at bounding box center [97, 177] width 8 height 8
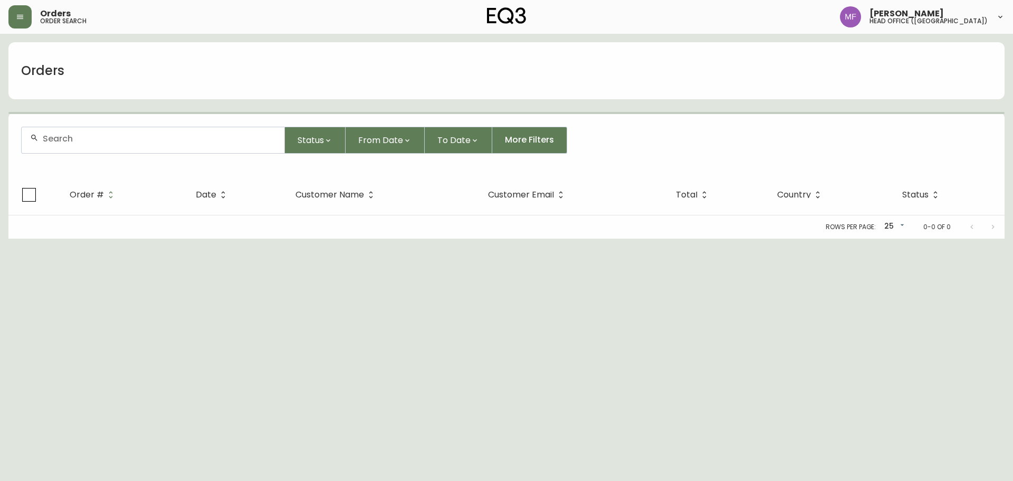
click at [93, 145] on div at bounding box center [153, 140] width 263 height 26
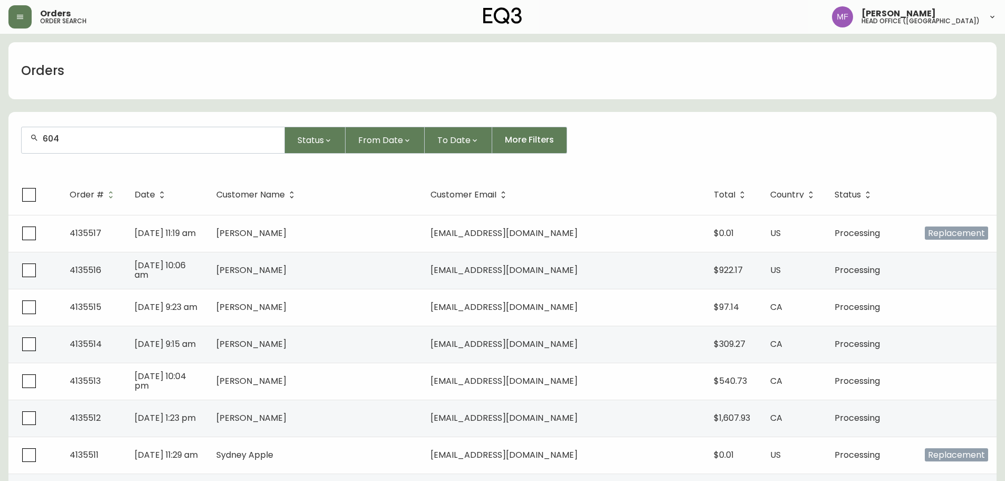
click at [823, 115] on form "604 Status From Date To Date More Filters" at bounding box center [502, 144] width 988 height 61
click at [185, 135] on input "604" at bounding box center [159, 139] width 233 height 10
type input "[PERSON_NAME]"
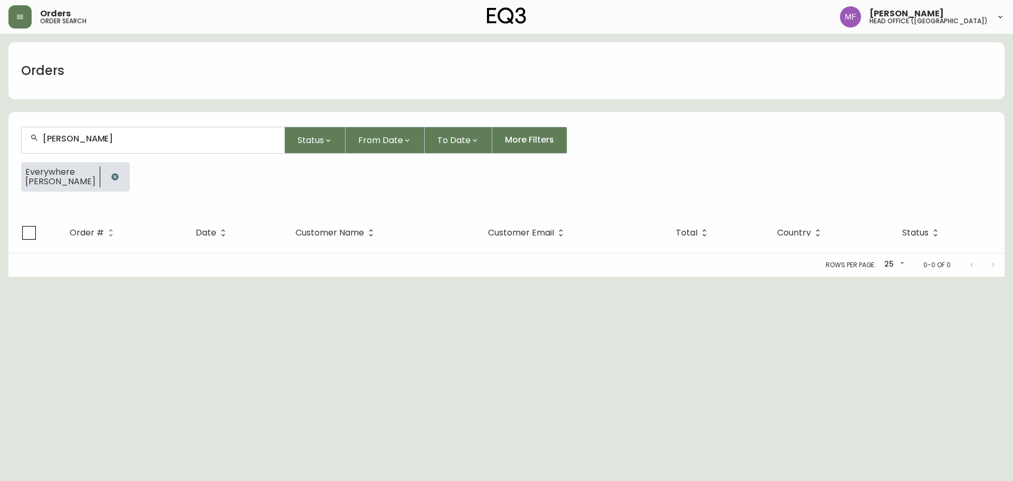
click at [111, 173] on icon "button" at bounding box center [115, 177] width 8 height 8
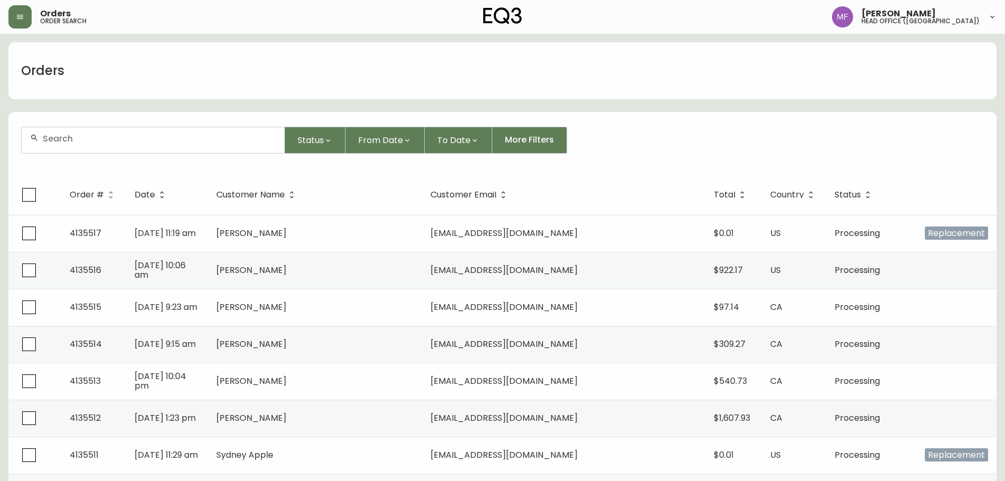
click at [117, 146] on div at bounding box center [153, 140] width 263 height 26
type input "h"
type input "[PERSON_NAME]"
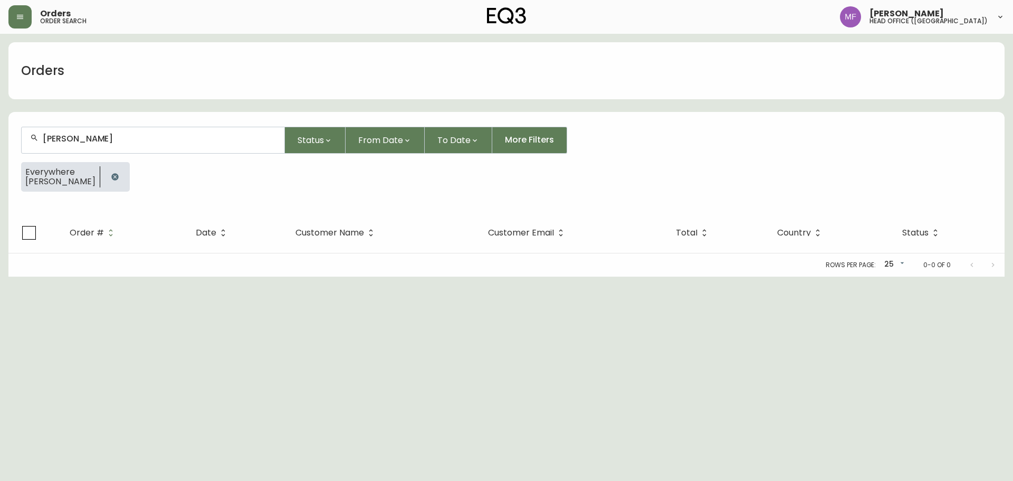
click at [104, 177] on button "button" at bounding box center [114, 176] width 21 height 21
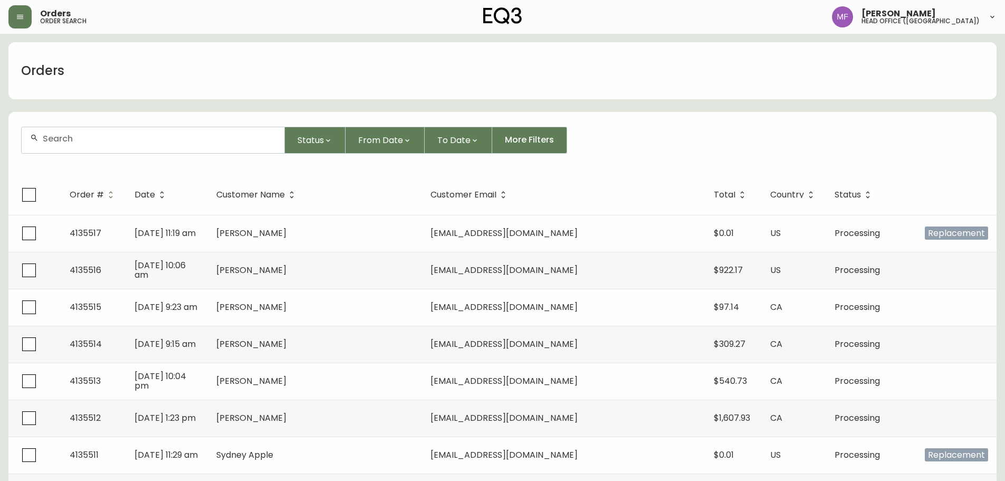
click at [60, 145] on div at bounding box center [153, 140] width 263 height 26
paste input "4135457"
type input "4135457"
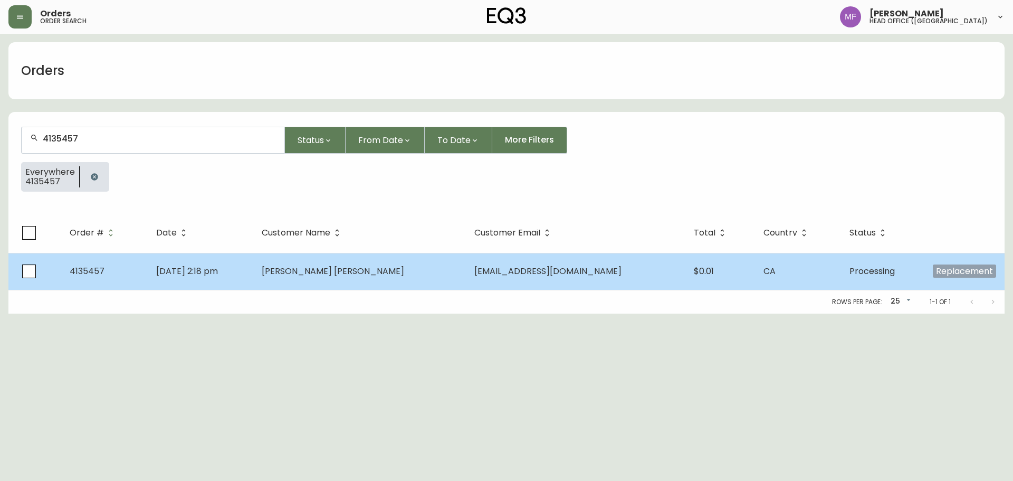
click at [317, 266] on td "[PERSON_NAME] [PERSON_NAME]" at bounding box center [359, 271] width 213 height 37
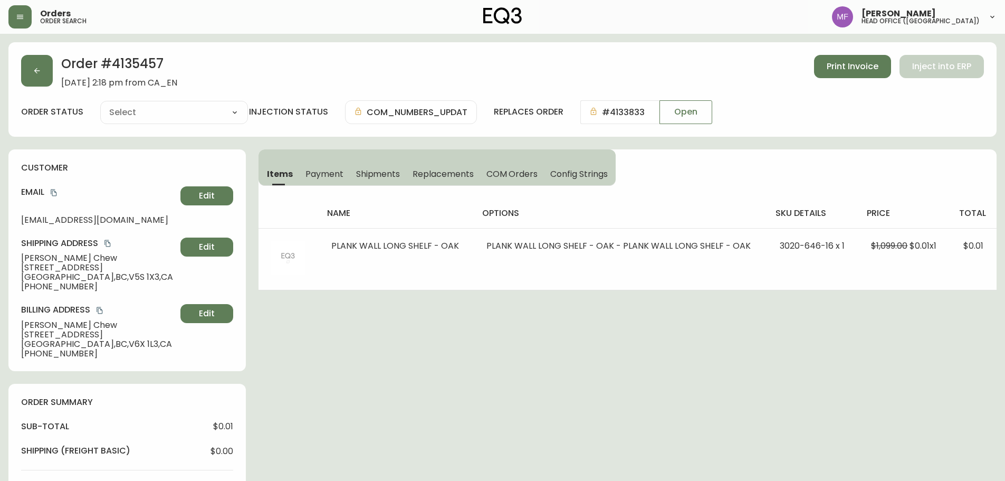
type input "Processing"
select select "PROCESSING"
click at [46, 74] on button "button" at bounding box center [37, 71] width 32 height 32
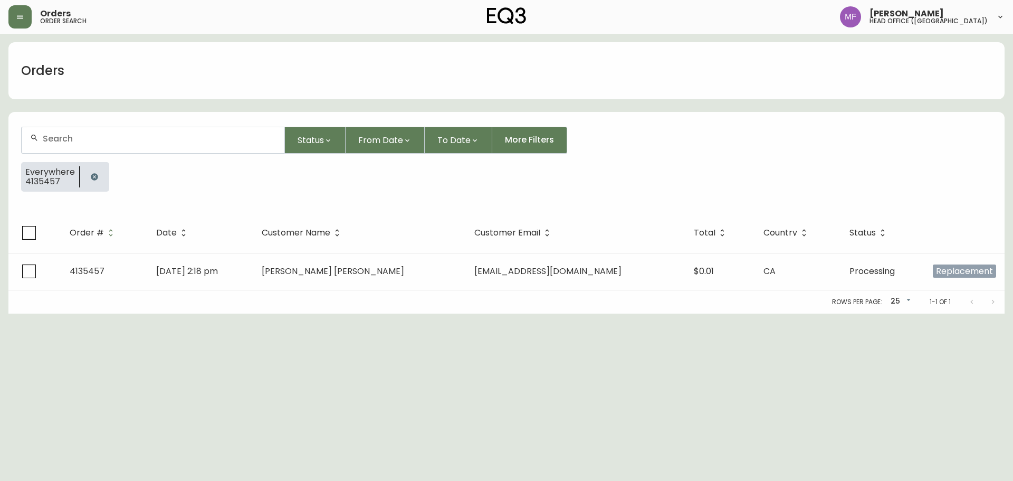
click at [103, 177] on button "button" at bounding box center [94, 176] width 21 height 21
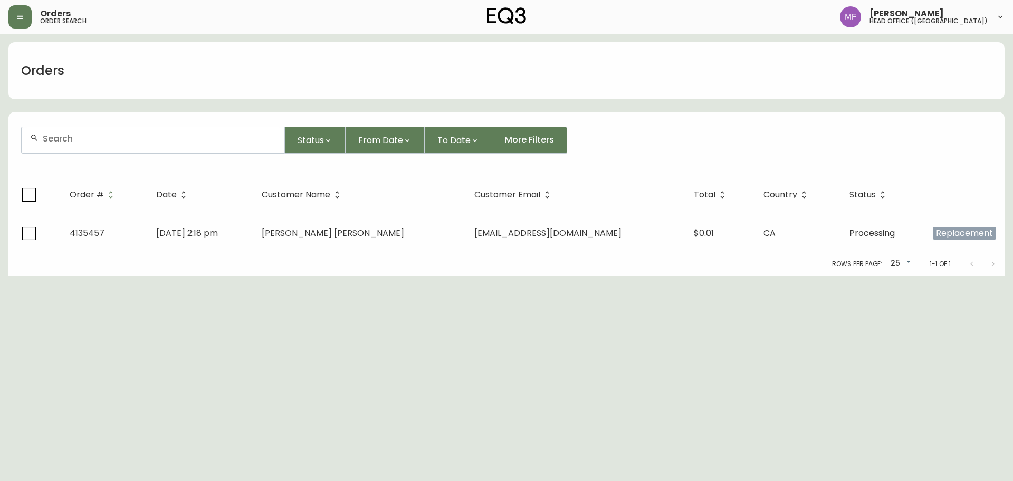
click at [88, 140] on input "text" at bounding box center [159, 139] width 233 height 10
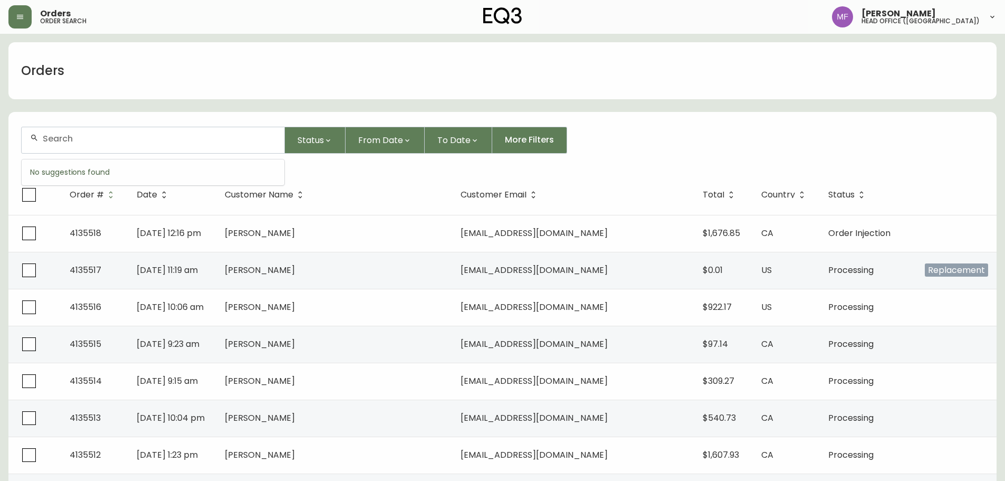
paste input "4135470"
type input "4135470"
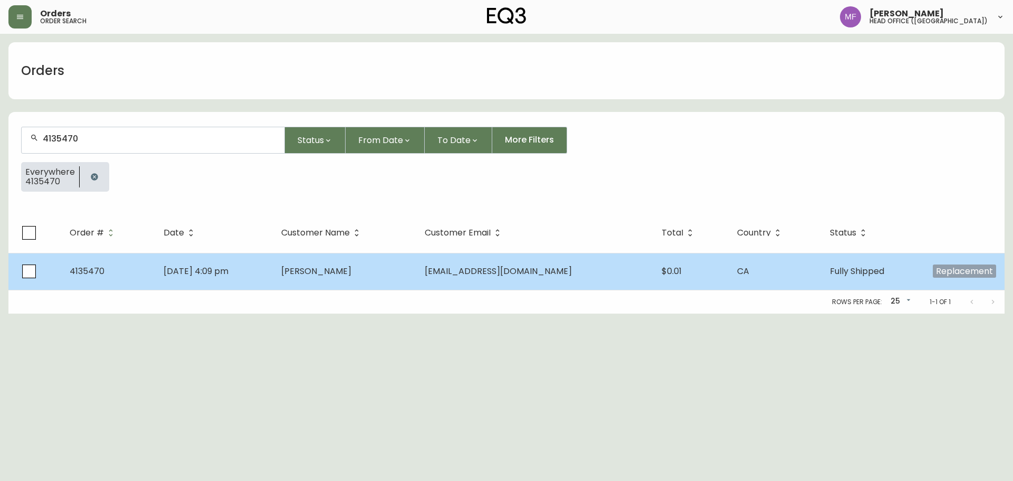
click at [391, 262] on td "[PERSON_NAME]" at bounding box center [344, 271] width 143 height 37
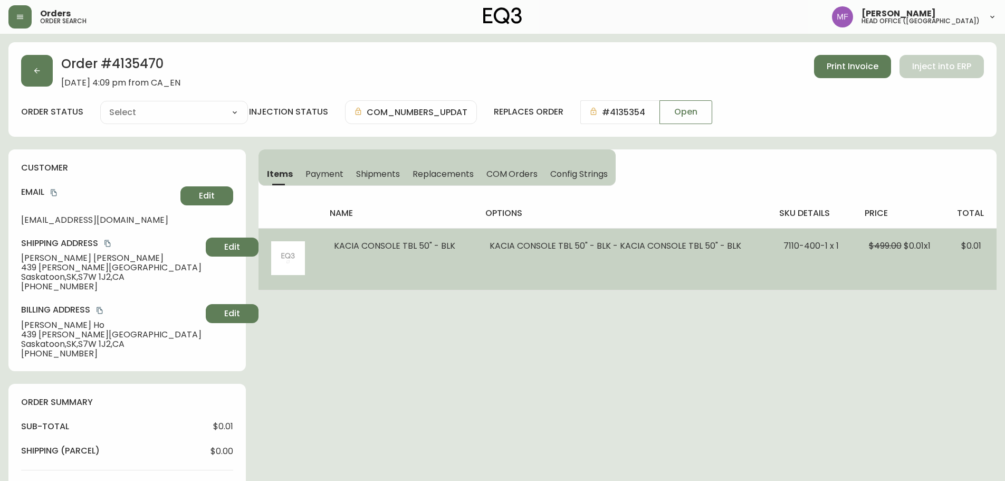
type input "Fully Shipped"
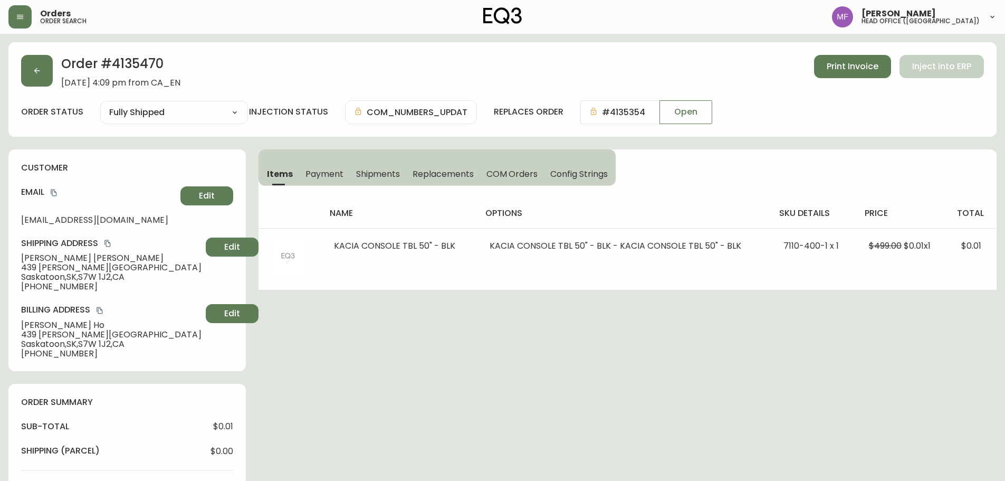
select select "FULLY_SHIPPED"
click at [368, 174] on span "Shipments" at bounding box center [378, 173] width 44 height 11
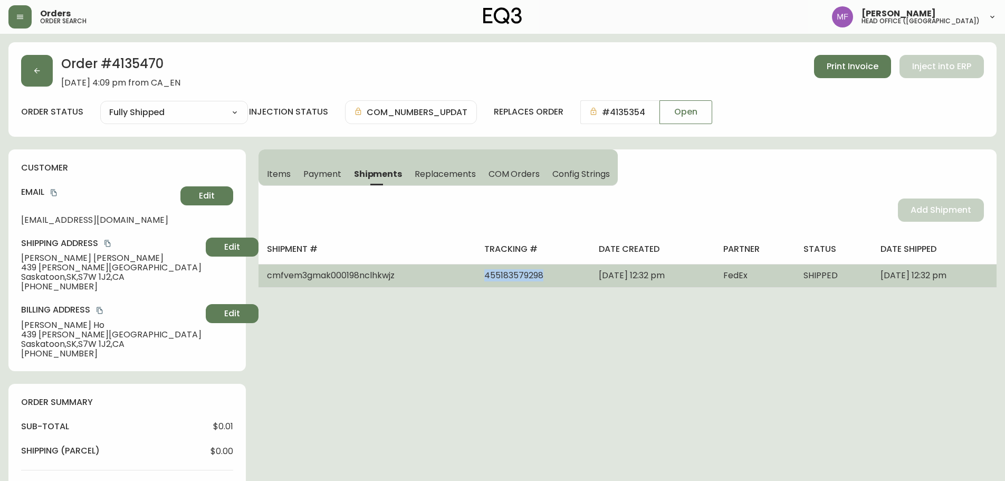
drag, startPoint x: 512, startPoint y: 278, endPoint x: 431, endPoint y: 278, distance: 81.3
click at [431, 278] on tr "cmfvem3gmak000198nclhkwjz 455183579298 [DATE] 12:32 pm FedEx SHIPPED [DATE] 12:…" at bounding box center [628, 275] width 738 height 23
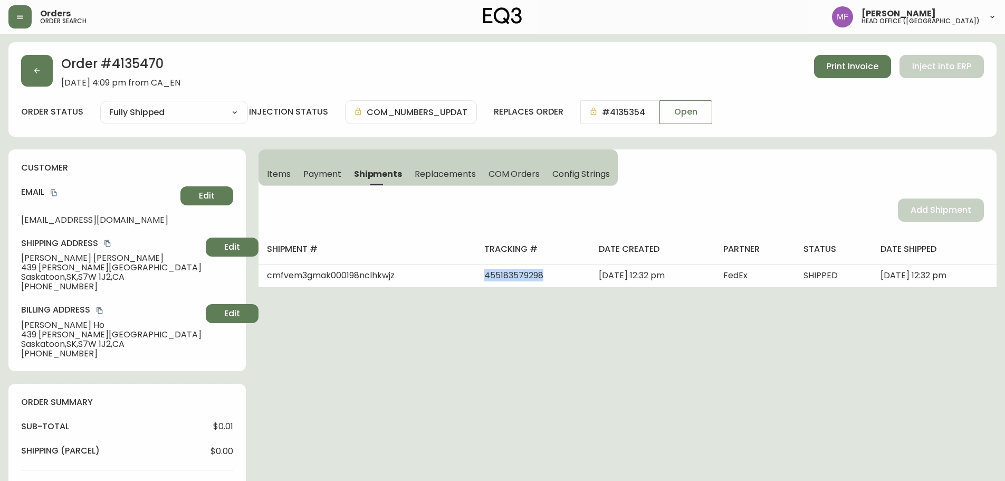
copy tr "455183579298"
click at [50, 90] on div "Order # 4135470 [DATE] 4:09 pm from CA_EN Print Invoice Inject into ERP order s…" at bounding box center [502, 89] width 988 height 94
click at [43, 82] on button "button" at bounding box center [37, 71] width 32 height 32
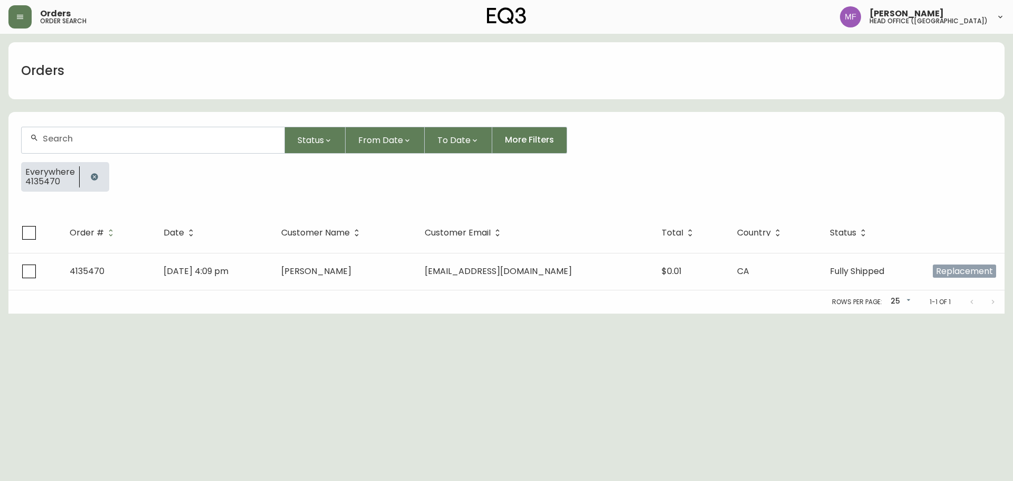
click at [92, 174] on icon "button" at bounding box center [94, 176] width 7 height 7
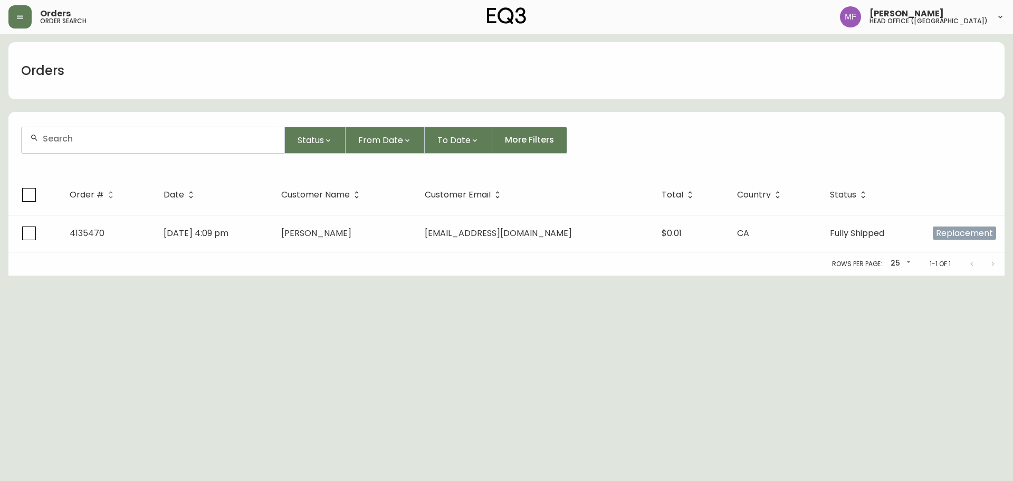
click at [84, 145] on div at bounding box center [153, 140] width 263 height 26
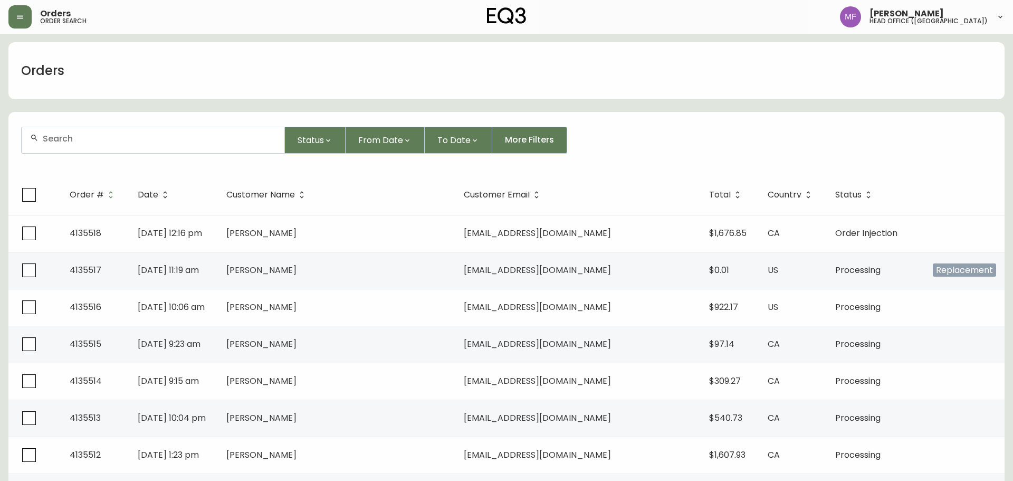
paste input "4135492"
type input "4135492"
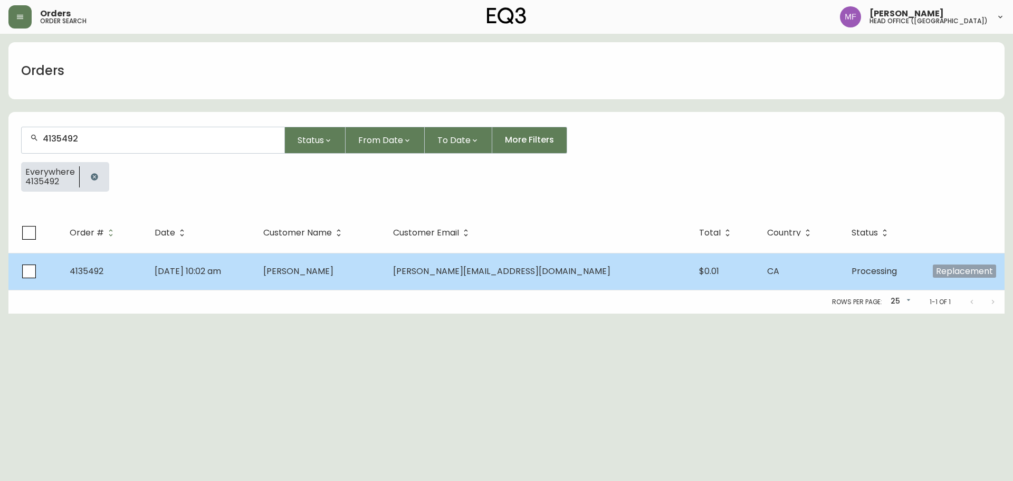
click at [333, 277] on span "[PERSON_NAME]" at bounding box center [298, 271] width 70 height 12
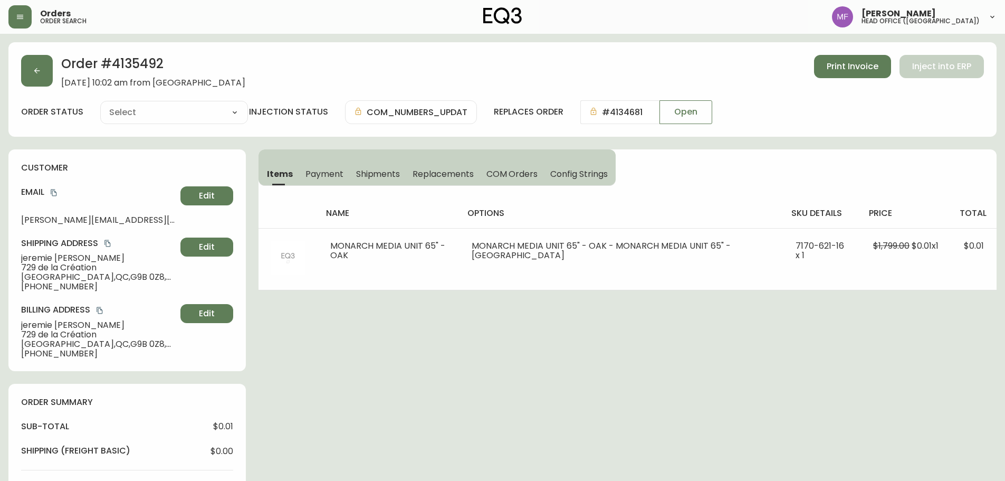
type input "Processing"
select select "PROCESSING"
click at [31, 73] on button "button" at bounding box center [37, 71] width 32 height 32
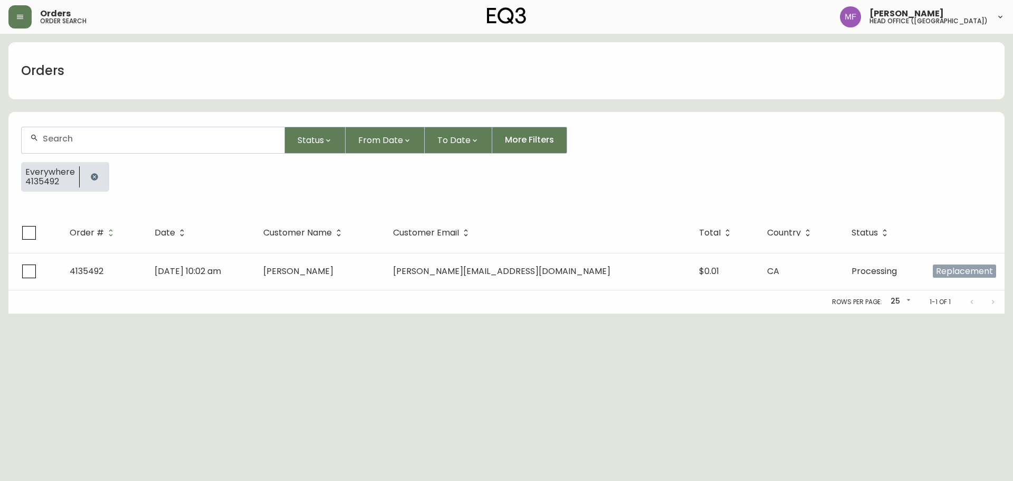
click at [103, 173] on div at bounding box center [95, 177] width 30 height 30
click at [97, 170] on button "button" at bounding box center [94, 176] width 21 height 21
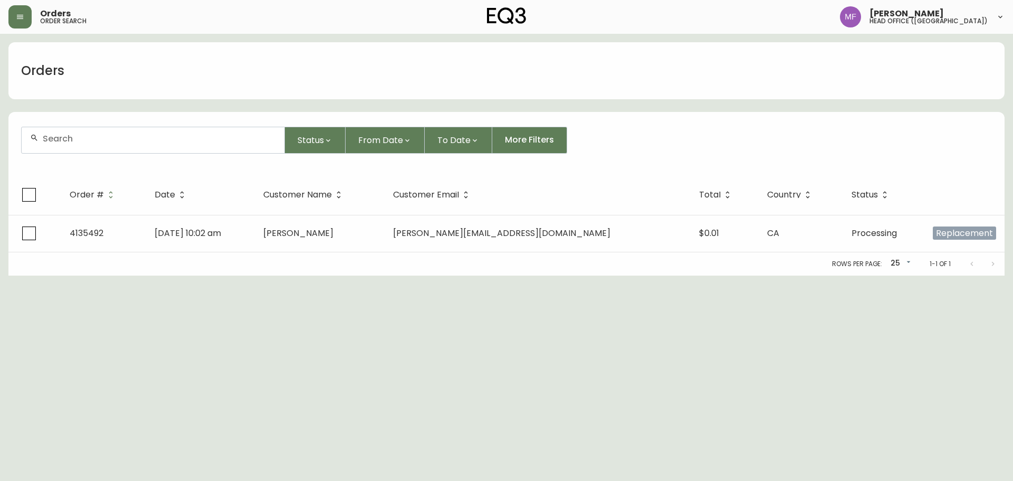
click at [82, 145] on div at bounding box center [153, 140] width 263 height 26
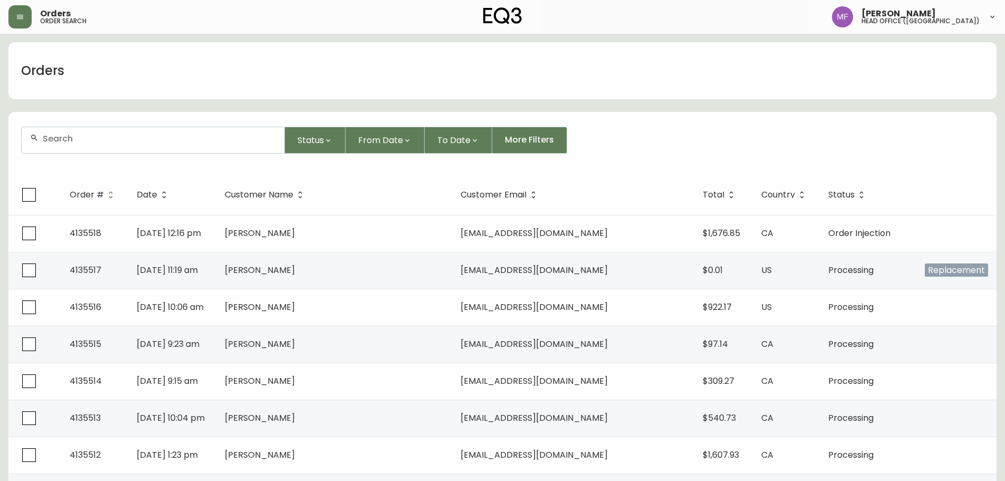
paste input "4134745"
type input "4134745"
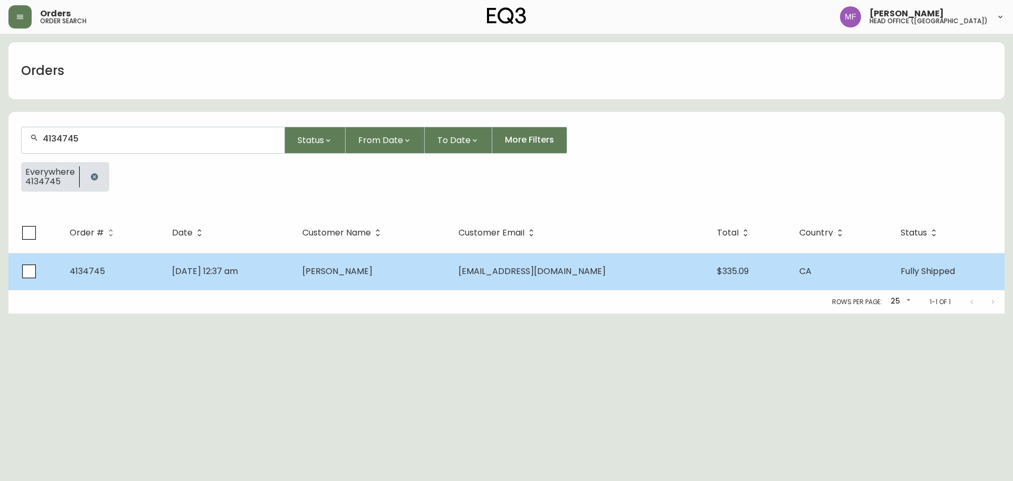
click at [413, 265] on td "[PERSON_NAME]" at bounding box center [372, 271] width 156 height 37
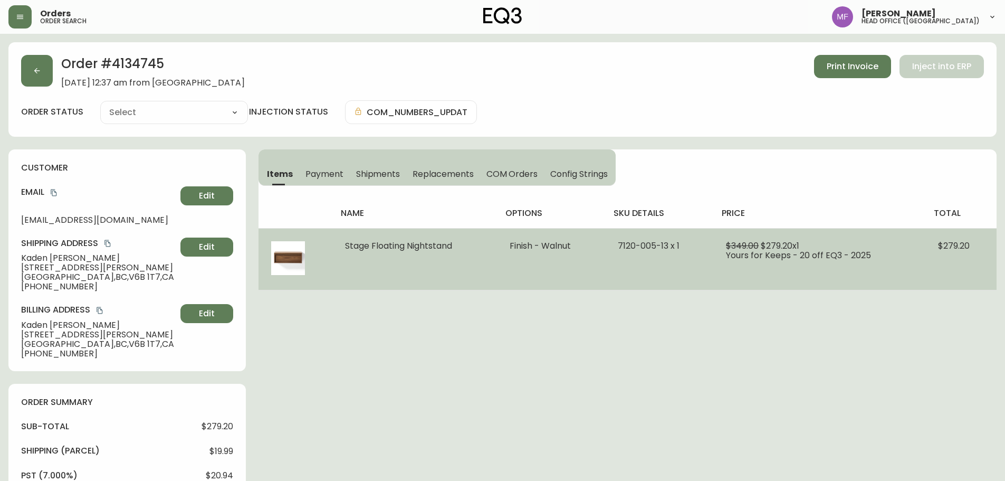
type input "Fully Shipped"
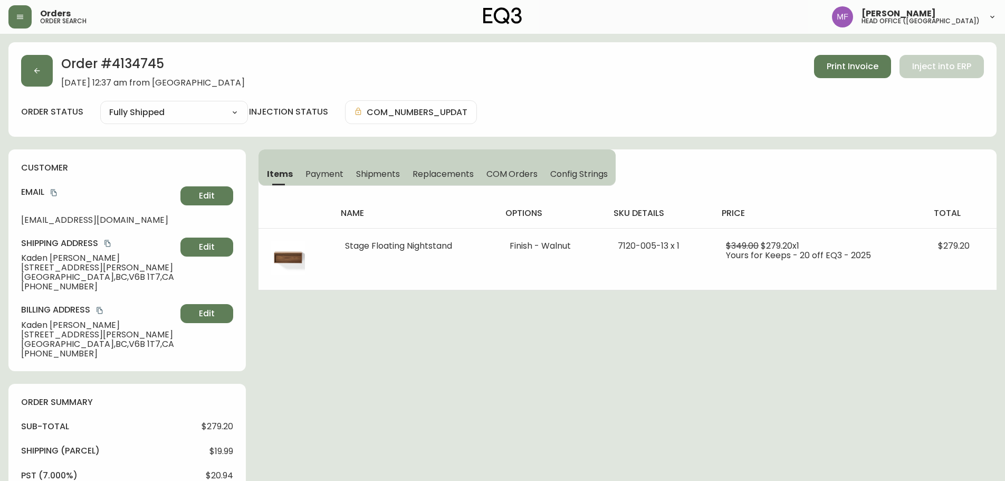
select select "FULLY_SHIPPED"
click at [388, 176] on span "Shipments" at bounding box center [378, 173] width 44 height 11
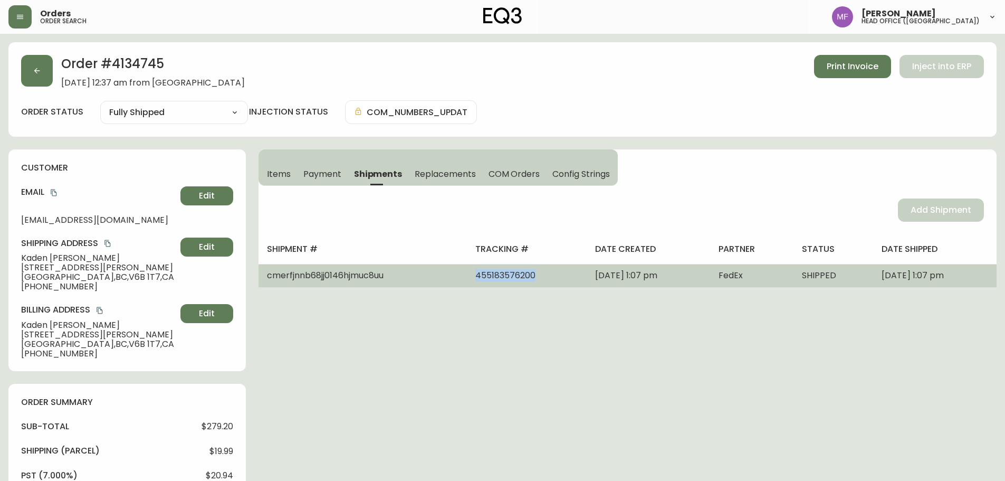
drag, startPoint x: 504, startPoint y: 279, endPoint x: 429, endPoint y: 283, distance: 75.6
click at [429, 283] on tr "cmerfjnnb68jj0146hjmuc8uu 455183576200 [DATE] 1:07 pm FedEx SHIPPED [DATE] 1:07…" at bounding box center [628, 275] width 738 height 23
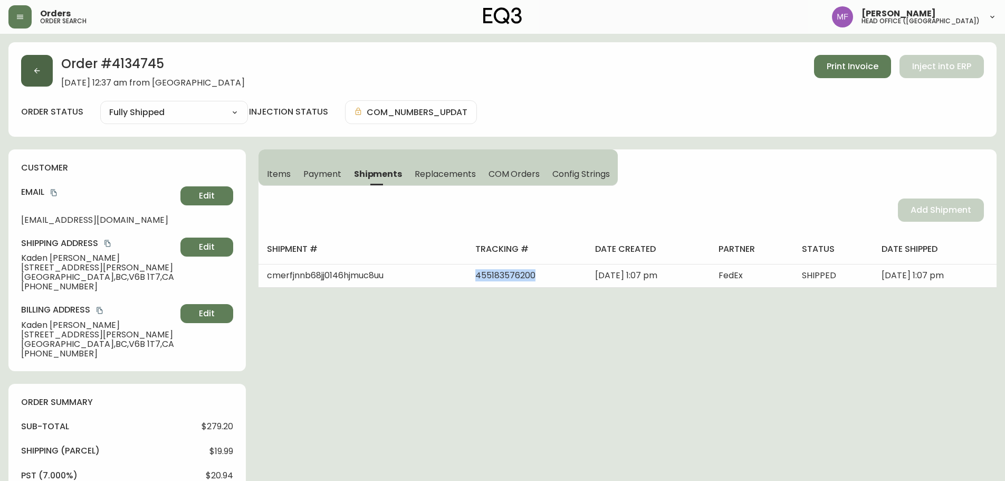
click at [43, 70] on button "button" at bounding box center [37, 71] width 32 height 32
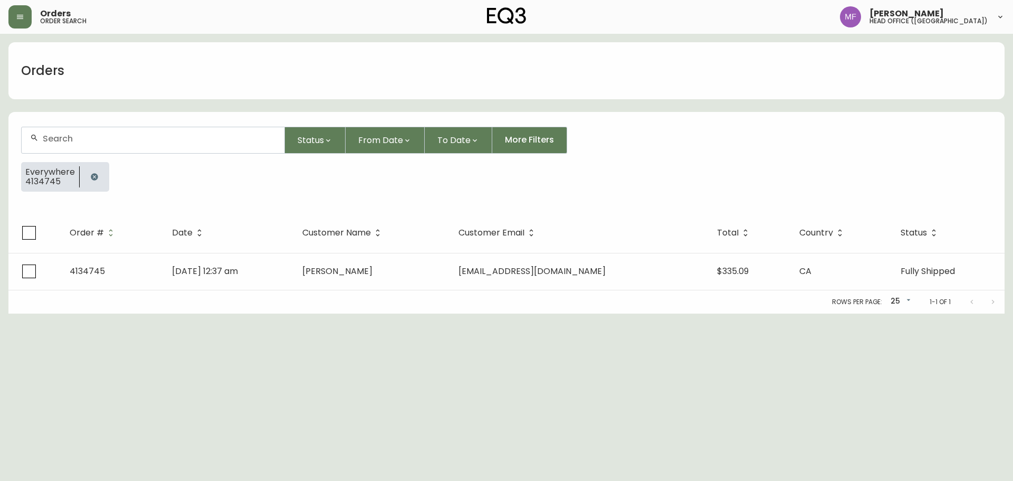
click at [98, 170] on button "button" at bounding box center [94, 176] width 21 height 21
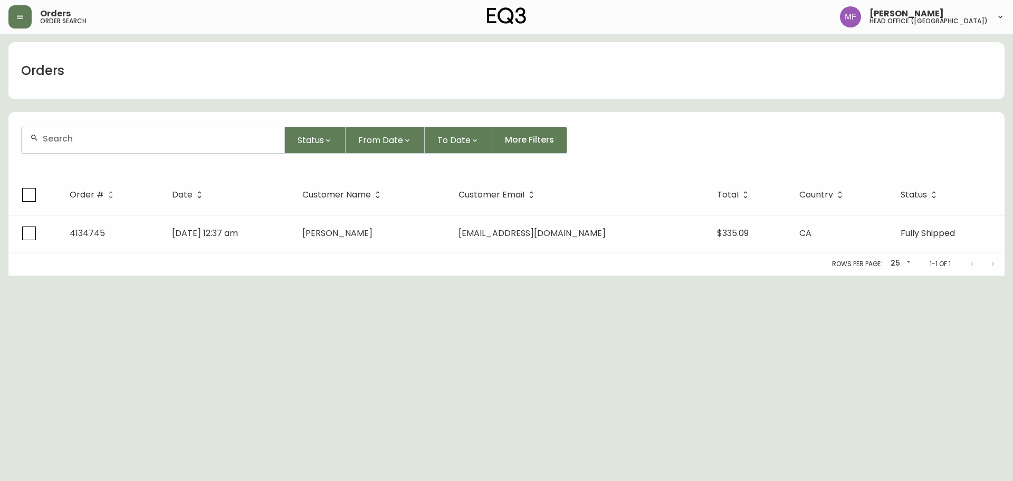
click at [93, 142] on div at bounding box center [153, 140] width 263 height 26
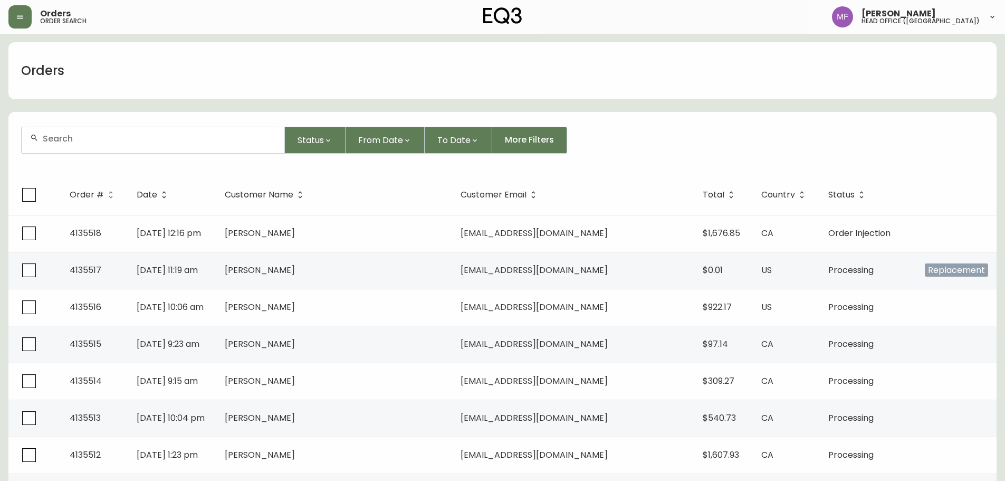
paste input "4134922"
type input "4134922"
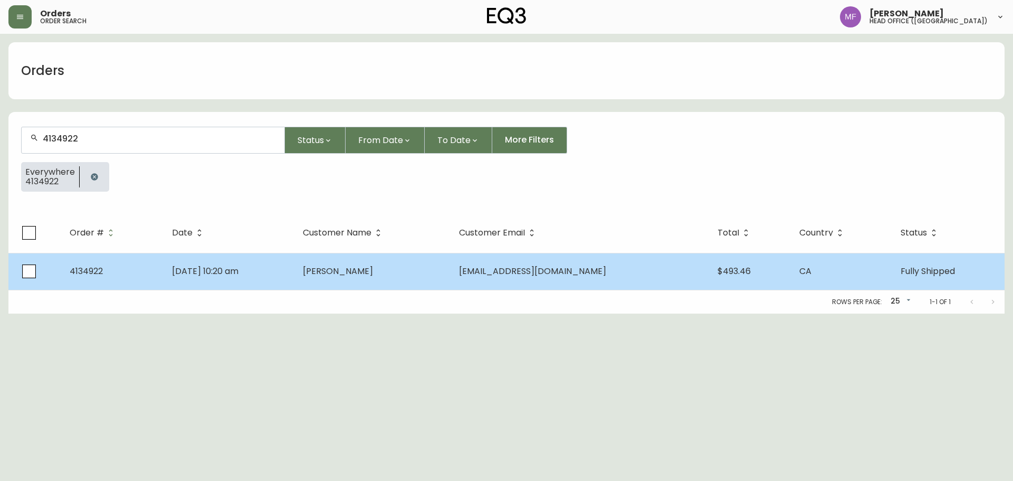
click at [359, 268] on span "[PERSON_NAME]" at bounding box center [338, 271] width 70 height 12
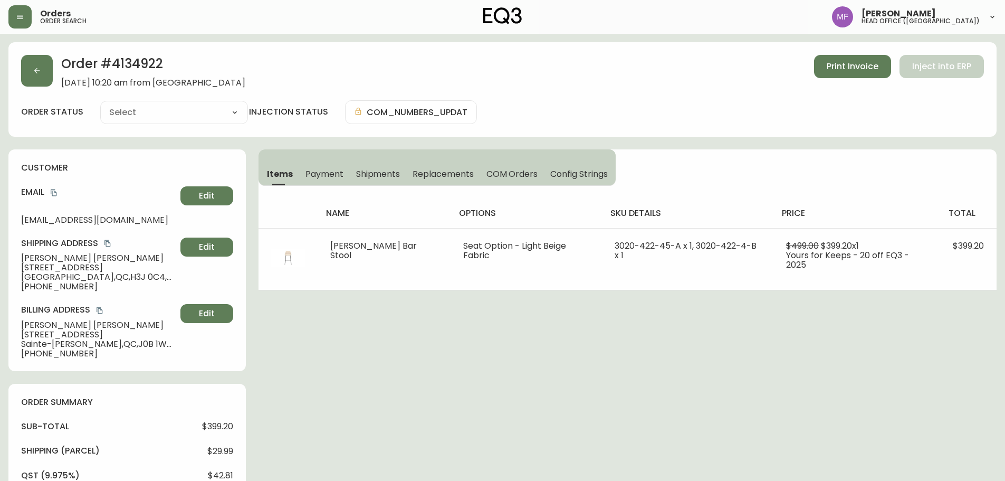
type input "Fully Shipped"
select select "FULLY_SHIPPED"
click at [368, 179] on span "Shipments" at bounding box center [378, 173] width 44 height 11
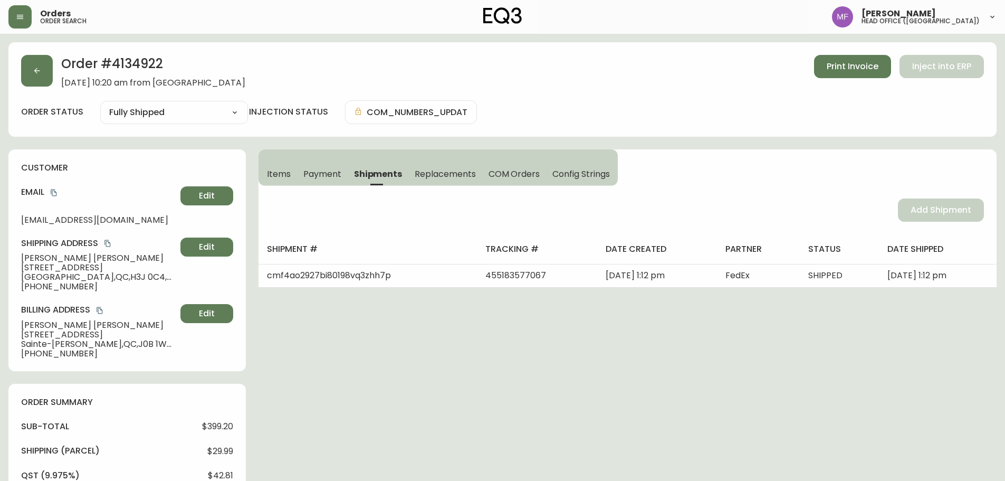
click at [282, 168] on span "Items" at bounding box center [279, 173] width 24 height 11
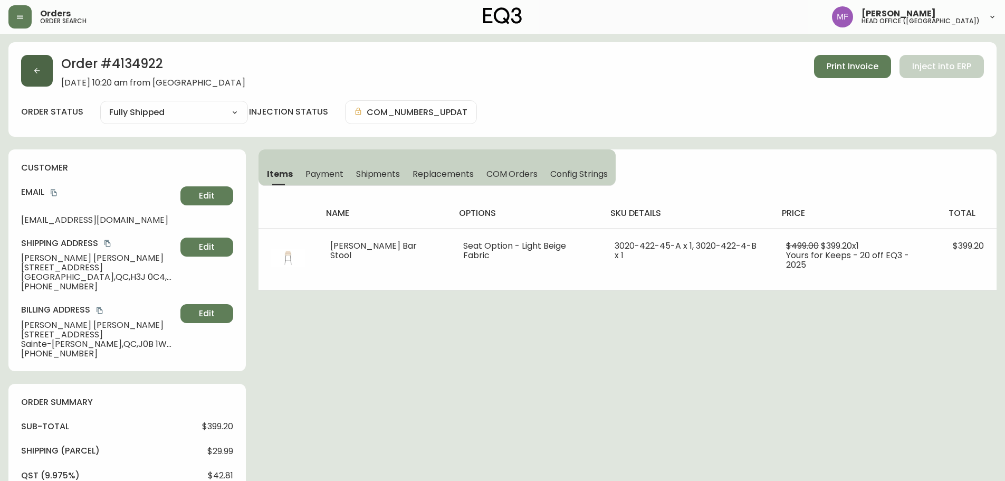
click at [39, 69] on icon "button" at bounding box center [37, 70] width 8 height 8
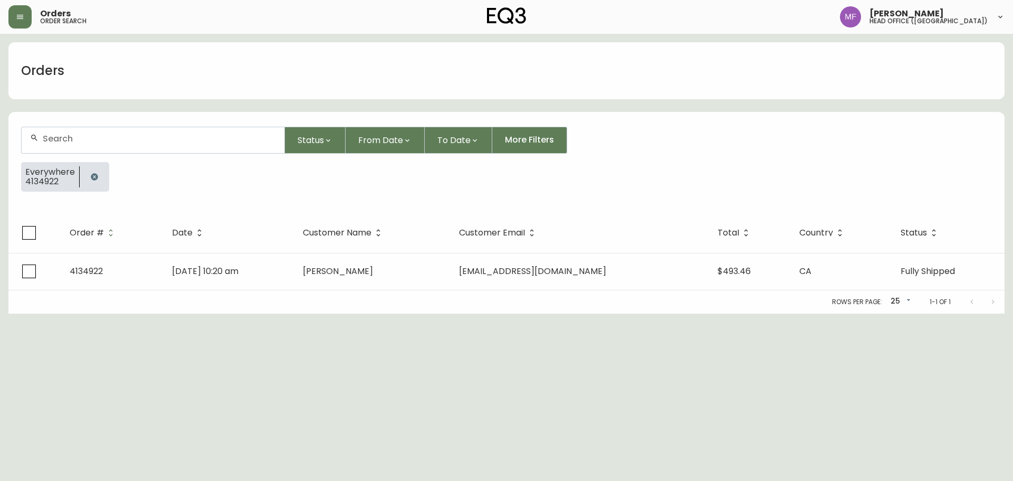
drag, startPoint x: 90, startPoint y: 178, endPoint x: 90, endPoint y: 158, distance: 20.6
click at [90, 177] on icon "button" at bounding box center [94, 177] width 8 height 8
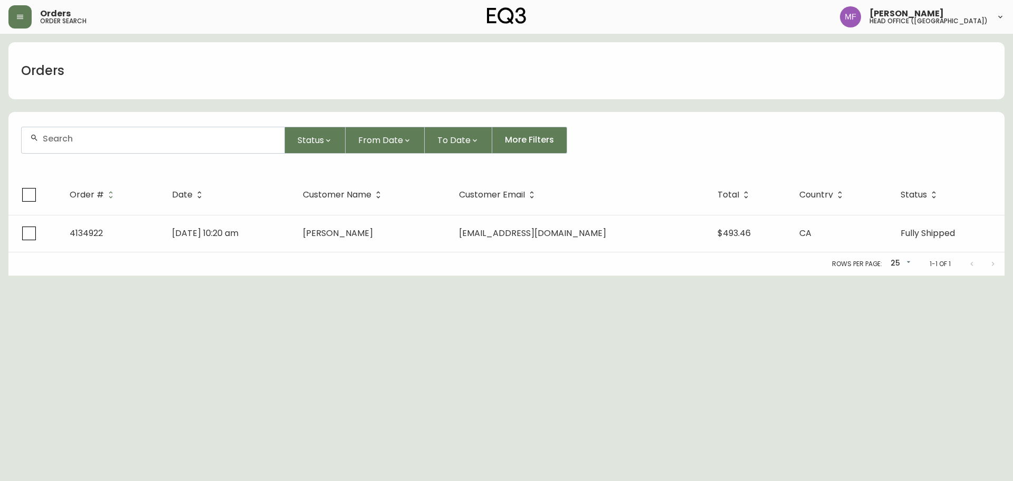
click at [88, 145] on div at bounding box center [153, 140] width 263 height 26
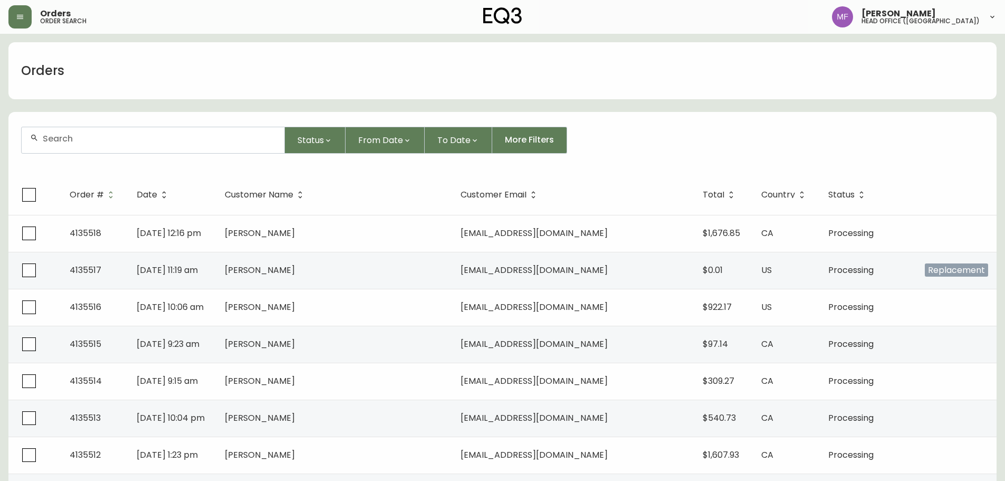
paste input "4134922"
type input "4134922"
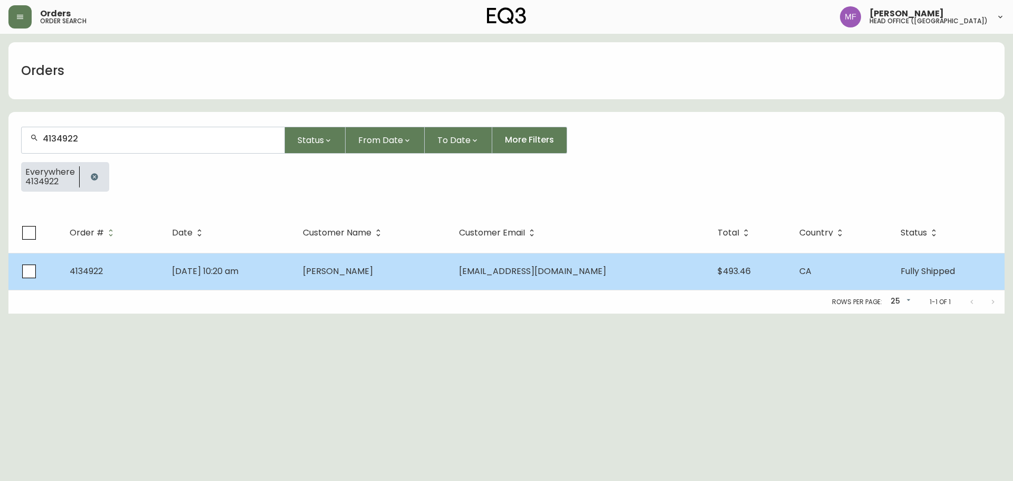
click at [363, 260] on td "[PERSON_NAME]" at bounding box center [372, 271] width 156 height 37
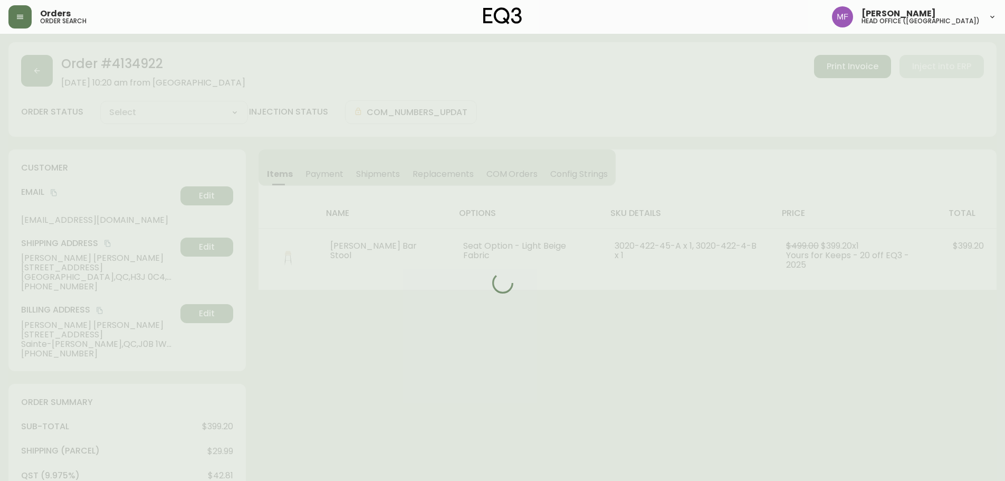
type input "Fully Shipped"
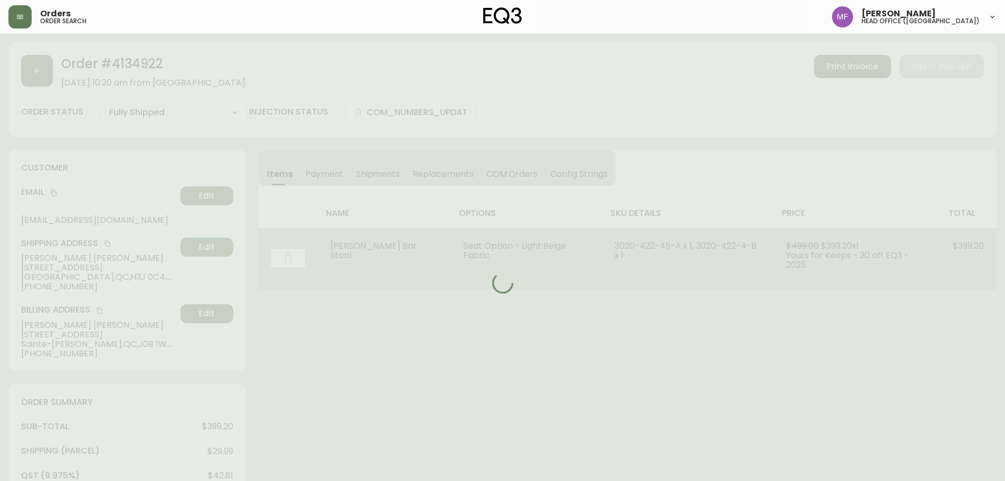
select select "FULLY_SHIPPED"
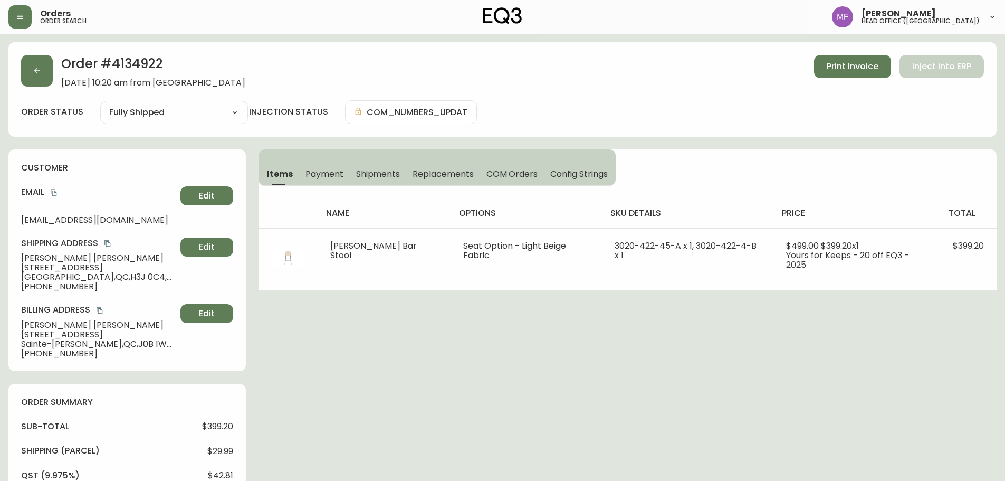
click at [392, 175] on span "Shipments" at bounding box center [378, 173] width 44 height 11
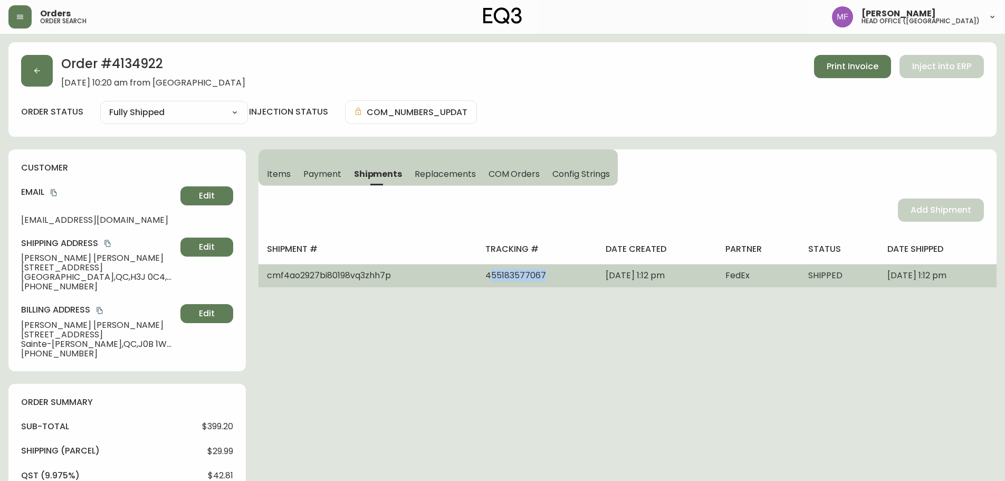
drag, startPoint x: 501, startPoint y: 275, endPoint x: 443, endPoint y: 277, distance: 58.1
click at [477, 277] on td "455183577067" at bounding box center [537, 275] width 120 height 23
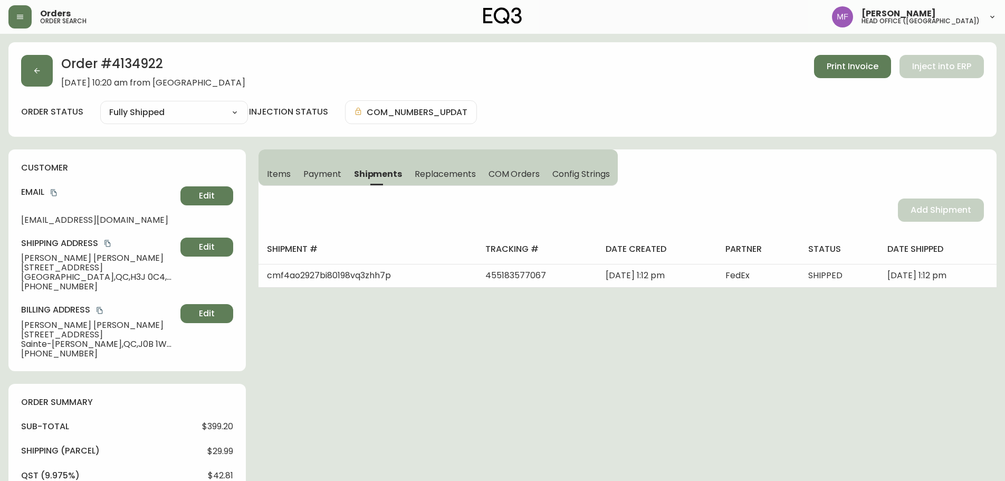
drag, startPoint x: 499, startPoint y: 299, endPoint x: 491, endPoint y: 289, distance: 12.7
click at [500, 299] on div "Order # 4134922 [DATE] 10:20 am from [GEOGRAPHIC_DATA] Print Invoice Inject int…" at bounding box center [502, 488] width 988 height 892
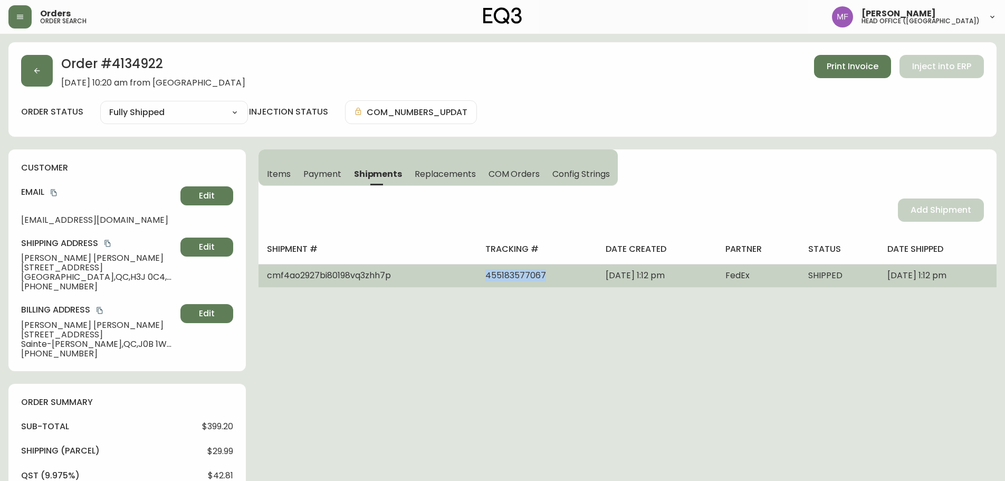
drag, startPoint x: 504, startPoint y: 273, endPoint x: 441, endPoint y: 273, distance: 63.3
click at [477, 273] on td "455183577067" at bounding box center [537, 275] width 120 height 23
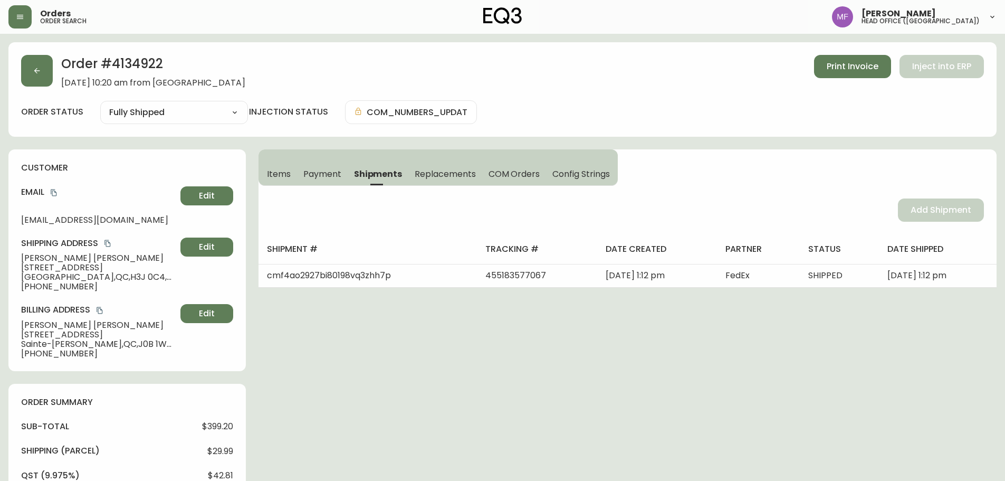
click at [685, 308] on div "Order # 4134922 [DATE] 10:20 am from [GEOGRAPHIC_DATA] Print Invoice Inject int…" at bounding box center [502, 488] width 988 height 892
click at [268, 170] on span "Items" at bounding box center [279, 173] width 24 height 11
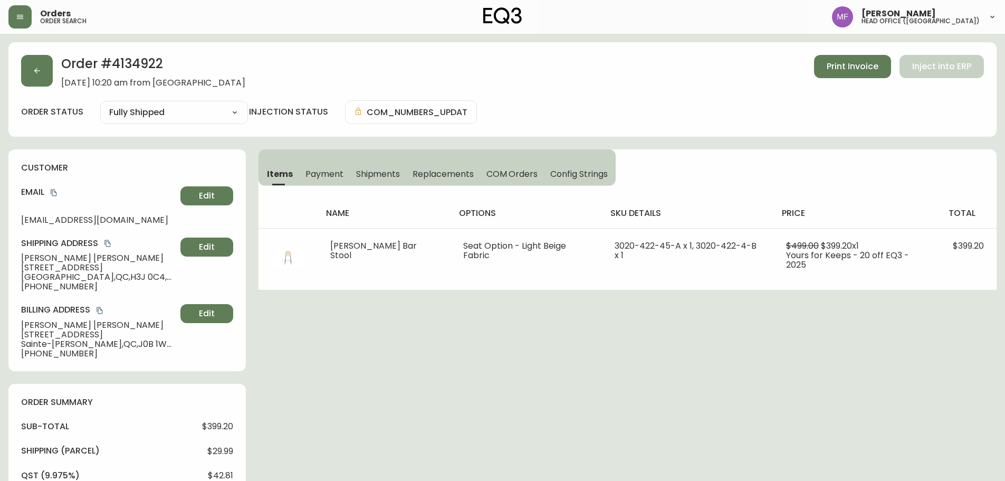
click at [631, 357] on div "Order # 4134922 [DATE] 10:20 am from [GEOGRAPHIC_DATA] Print Invoice Inject int…" at bounding box center [502, 488] width 988 height 892
click at [512, 392] on div "Order # 4134922 [DATE] 10:20 am from [GEOGRAPHIC_DATA] Print Invoice Inject int…" at bounding box center [502, 488] width 988 height 892
click at [338, 434] on div "Order # 4134922 [DATE] 10:20 am from [GEOGRAPHIC_DATA] Print Invoice Inject int…" at bounding box center [502, 488] width 988 height 892
click at [45, 76] on button "button" at bounding box center [37, 71] width 32 height 32
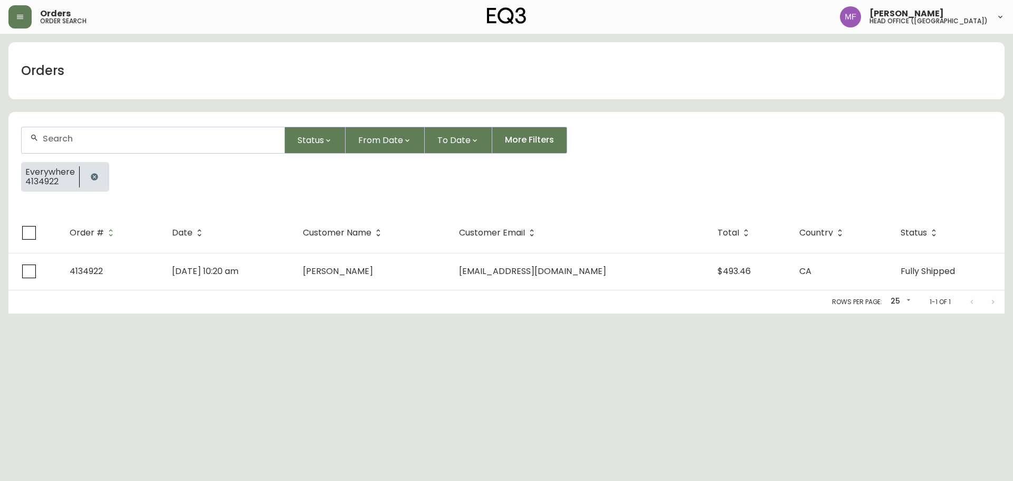
click at [94, 168] on button "button" at bounding box center [94, 176] width 21 height 21
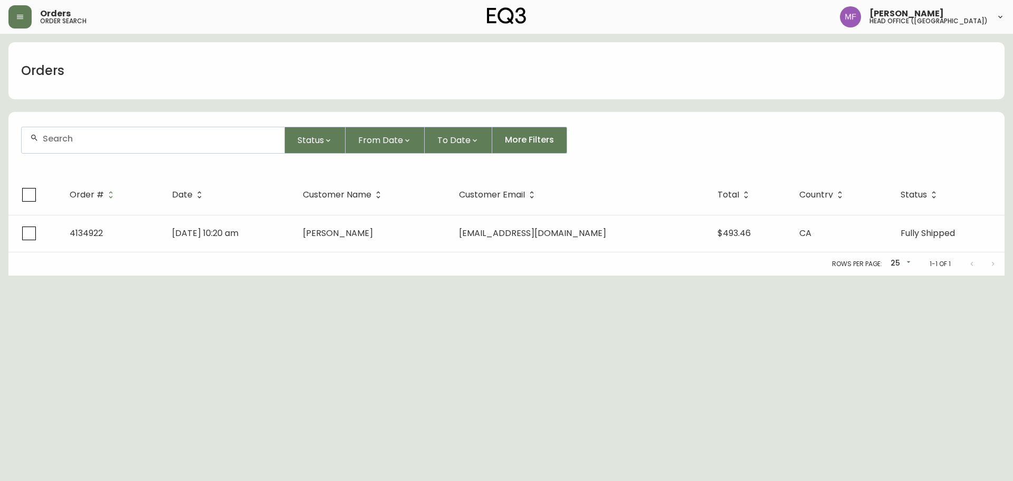
click at [90, 148] on div at bounding box center [153, 140] width 263 height 26
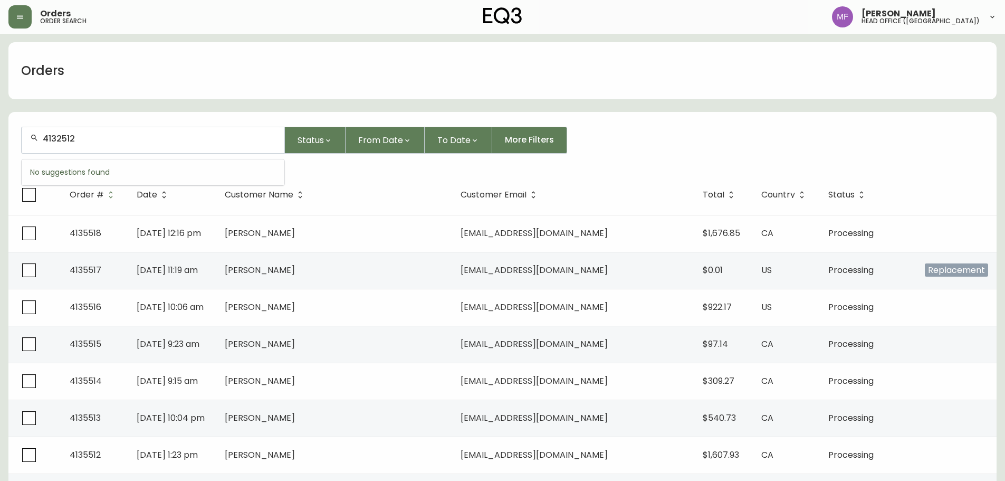
type input "4132512"
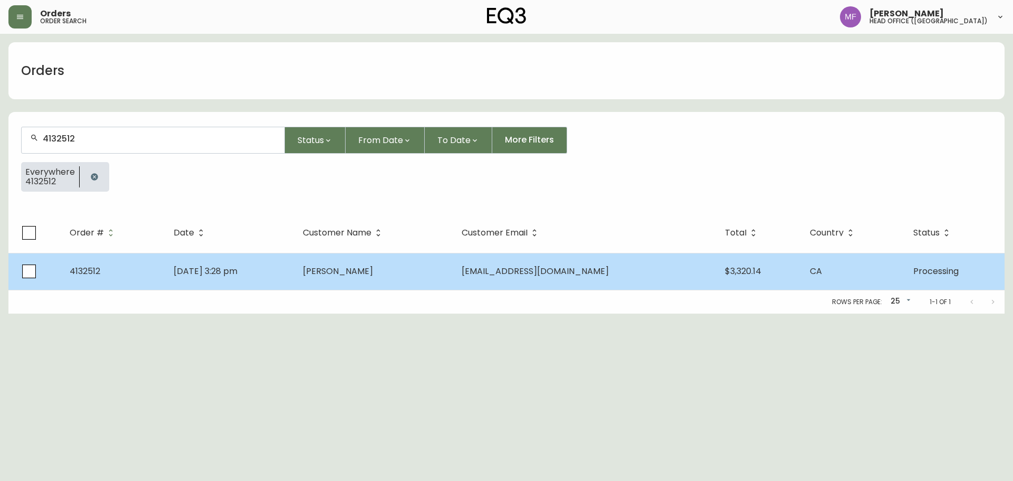
click at [349, 287] on td "[PERSON_NAME]" at bounding box center [373, 271] width 159 height 37
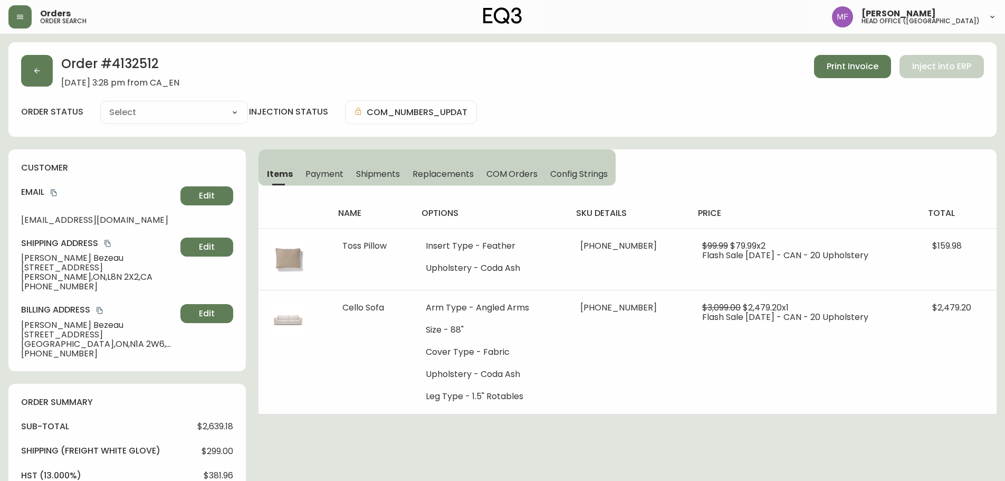
type input "Processing"
select select "PROCESSING"
click at [48, 75] on button "button" at bounding box center [37, 71] width 32 height 32
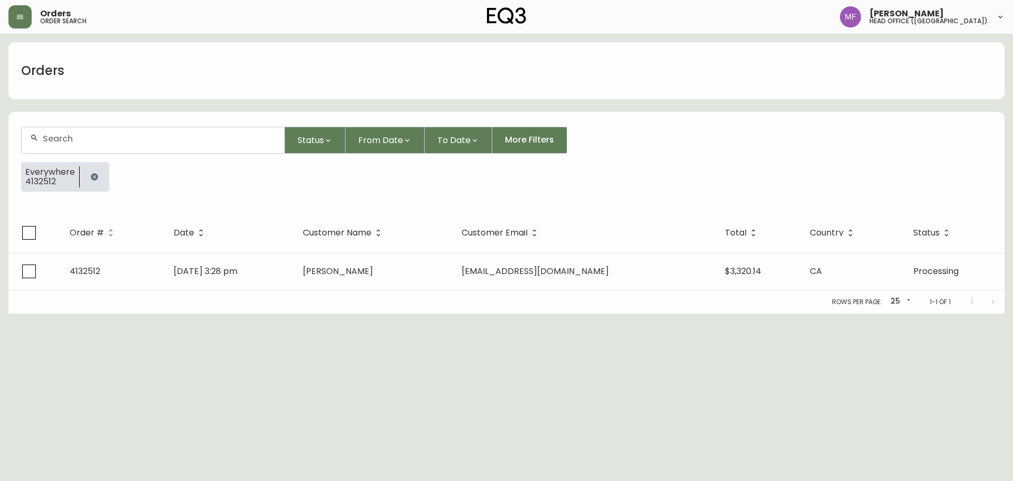
click at [98, 174] on button "button" at bounding box center [94, 176] width 21 height 21
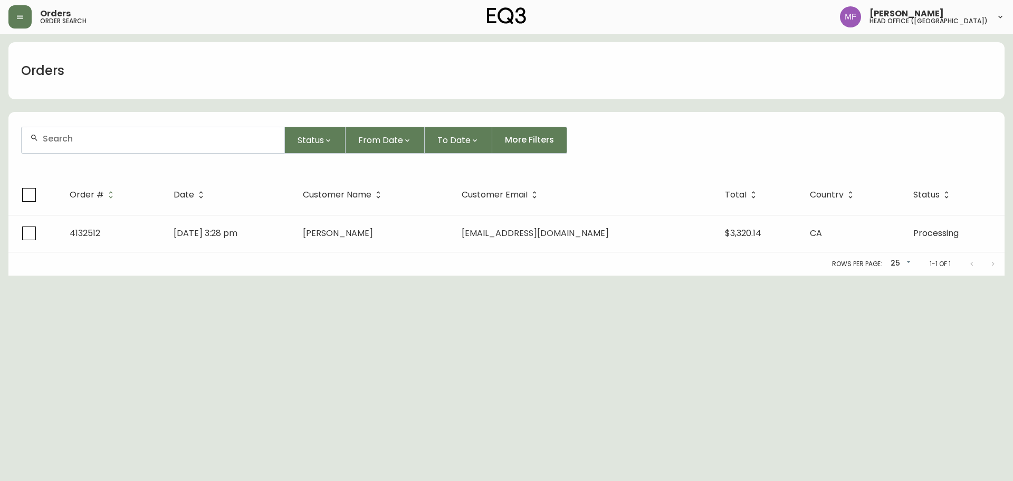
click at [86, 146] on div at bounding box center [153, 140] width 263 height 26
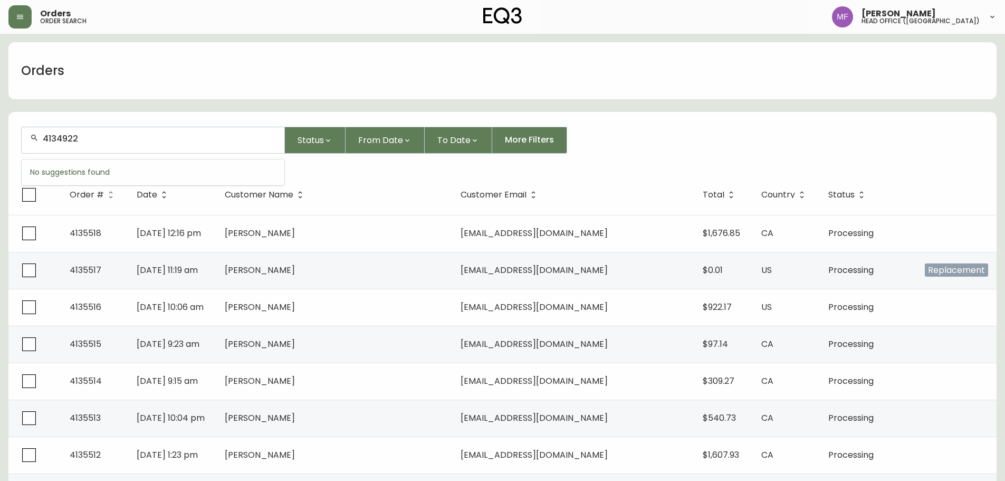
type input "4134922"
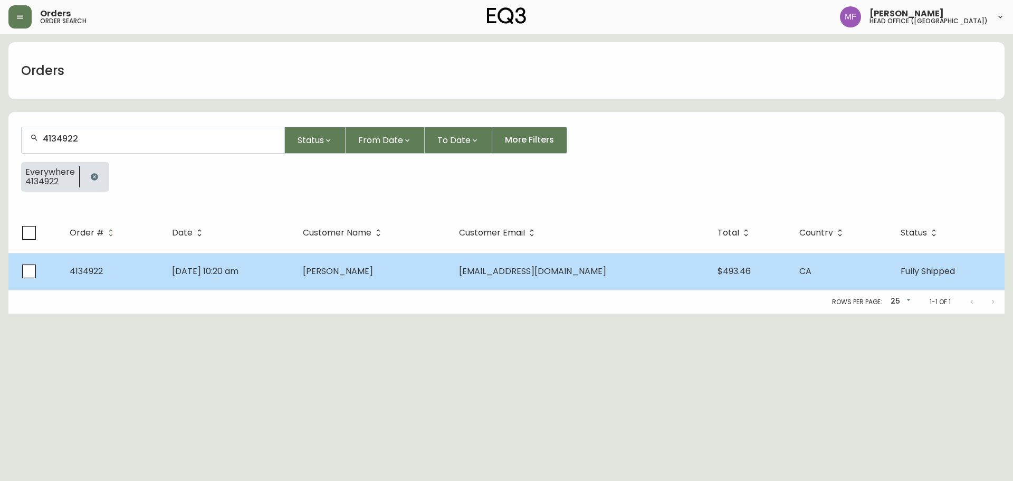
click at [295, 262] on td "[DATE] 10:20 am" at bounding box center [229, 271] width 131 height 37
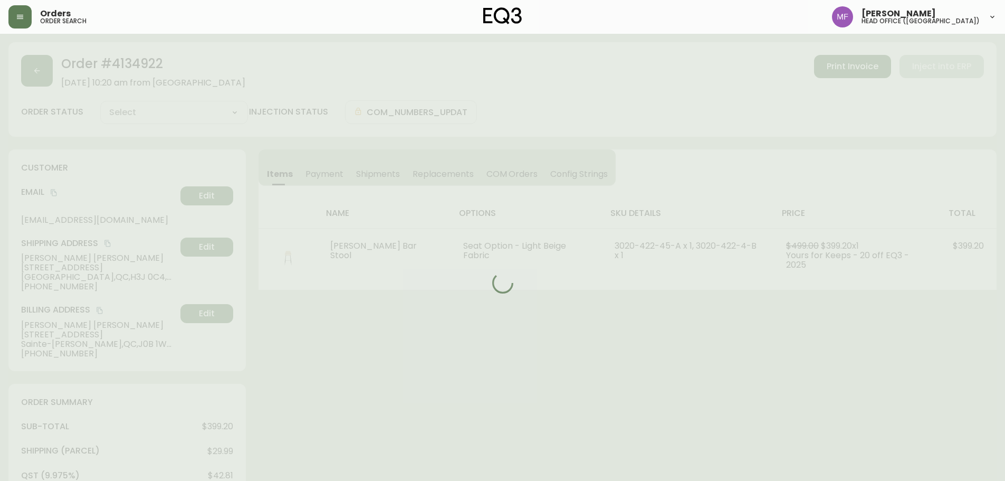
type input "Fully Shipped"
select select "FULLY_SHIPPED"
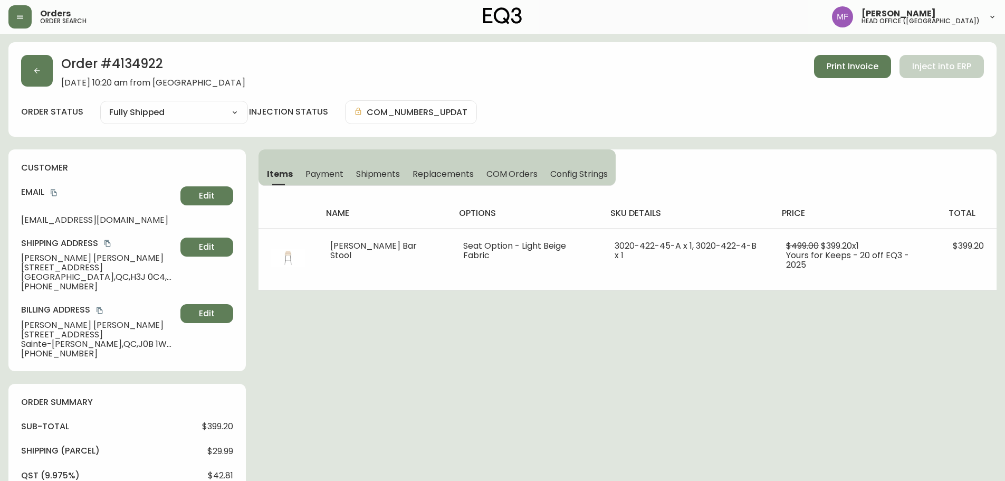
click at [141, 64] on h2 "Order # 4134922" at bounding box center [153, 66] width 184 height 23
click at [140, 64] on h2 "Order # 4134922" at bounding box center [153, 66] width 184 height 23
click at [108, 241] on icon "copy" at bounding box center [107, 243] width 6 height 7
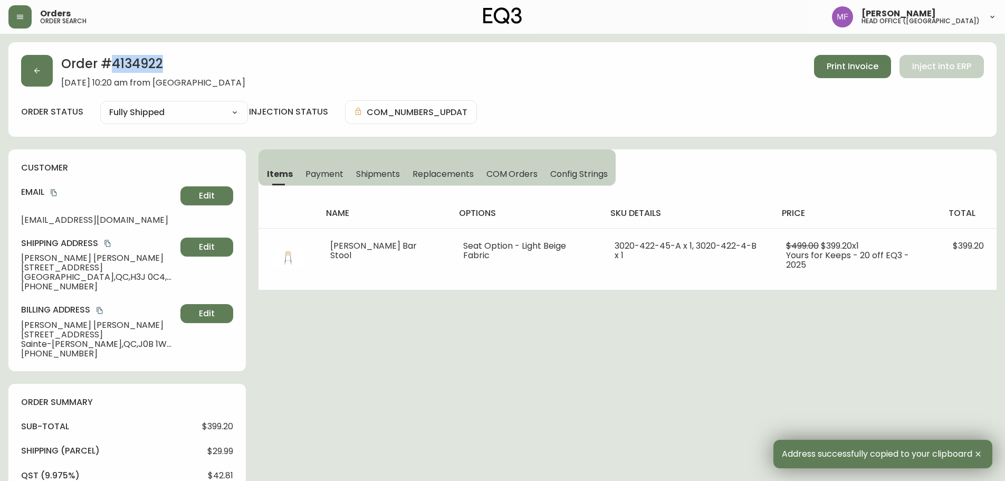
click at [148, 65] on h2 "Order # 4134922" at bounding box center [153, 66] width 184 height 23
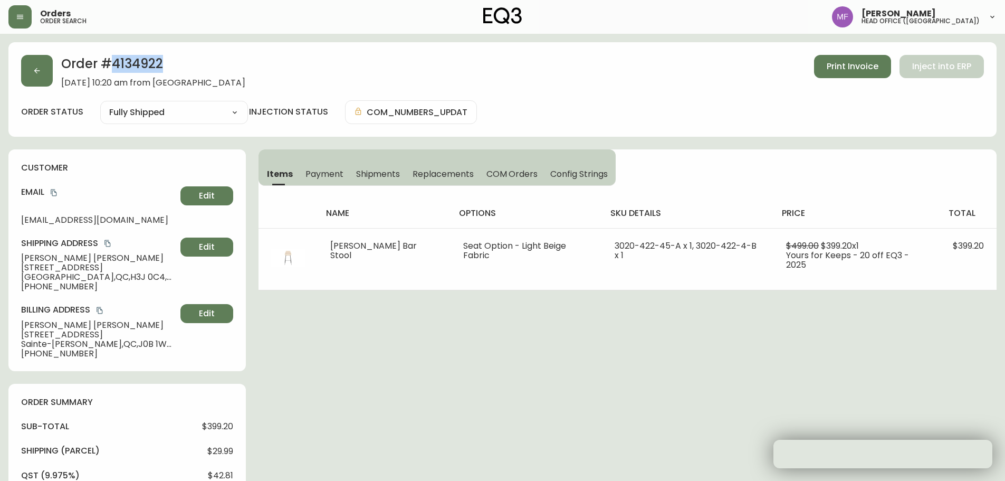
click at [148, 65] on h2 "Order # 4134922" at bounding box center [153, 66] width 184 height 23
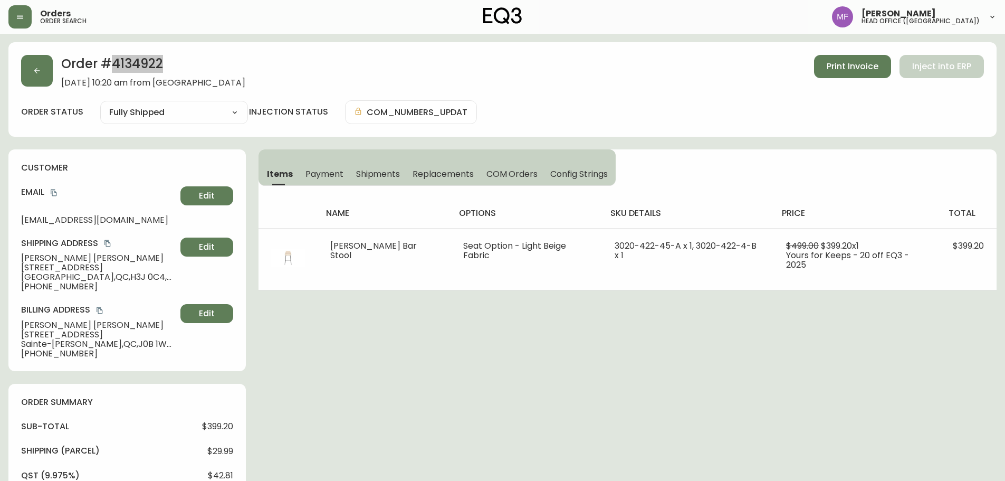
scroll to position [264, 0]
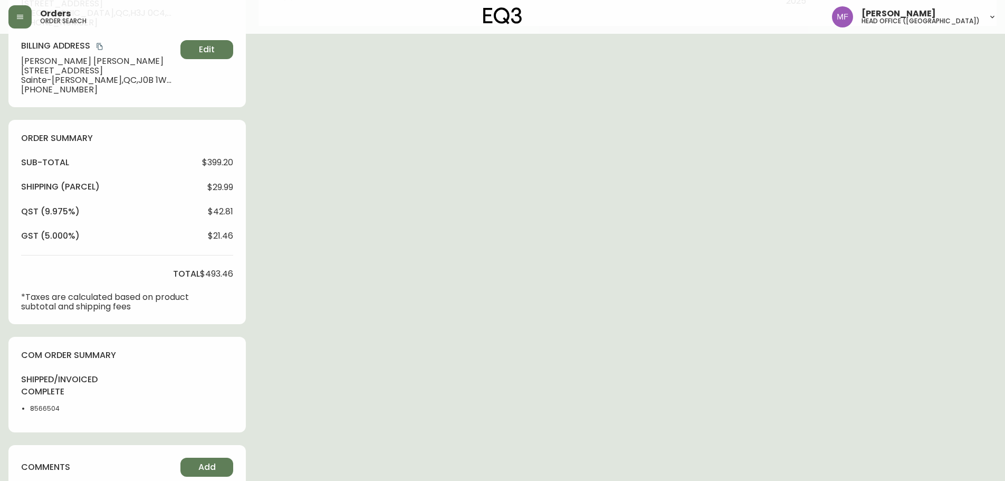
click at [43, 408] on li "8566504" at bounding box center [56, 408] width 53 height 9
click at [278, 358] on div "Order # 4134922 [DATE] 10:20 am from [GEOGRAPHIC_DATA] Print Invoice Inject int…" at bounding box center [502, 224] width 988 height 892
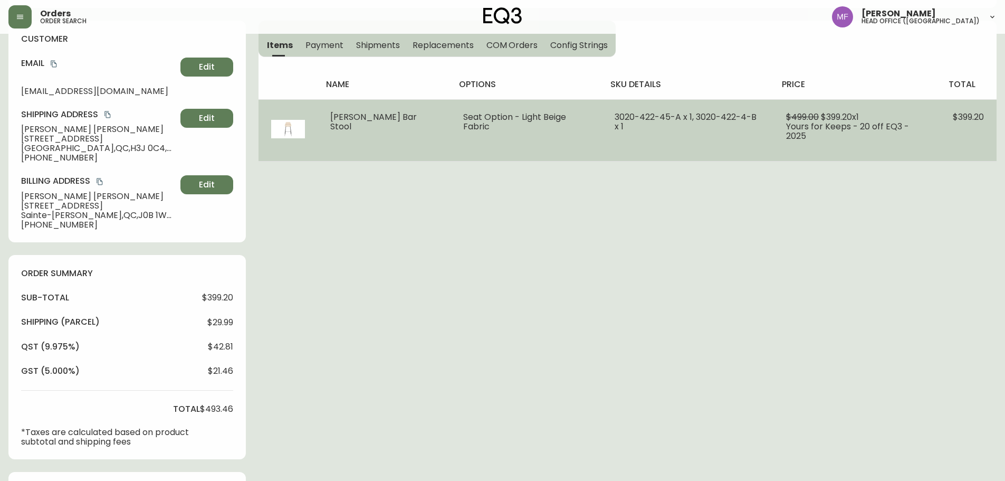
scroll to position [0, 0]
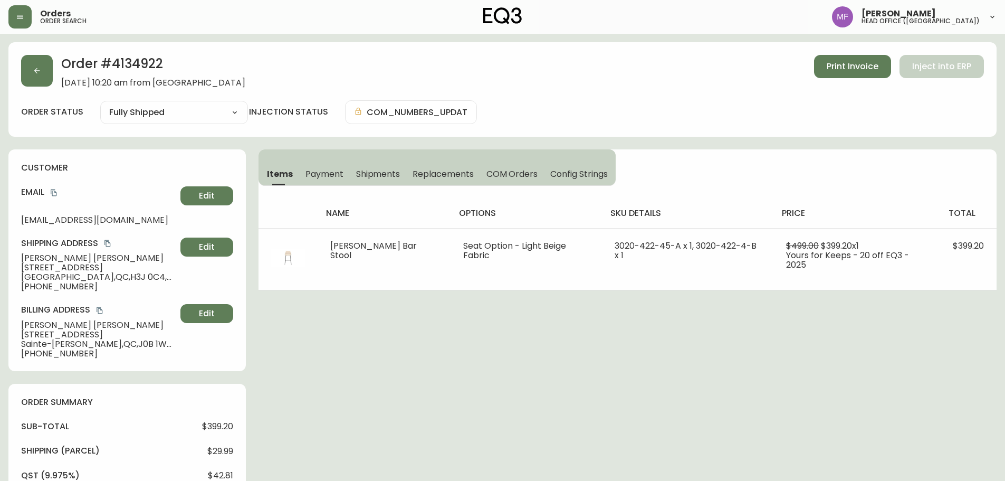
click at [373, 184] on button "Shipments" at bounding box center [378, 173] width 57 height 23
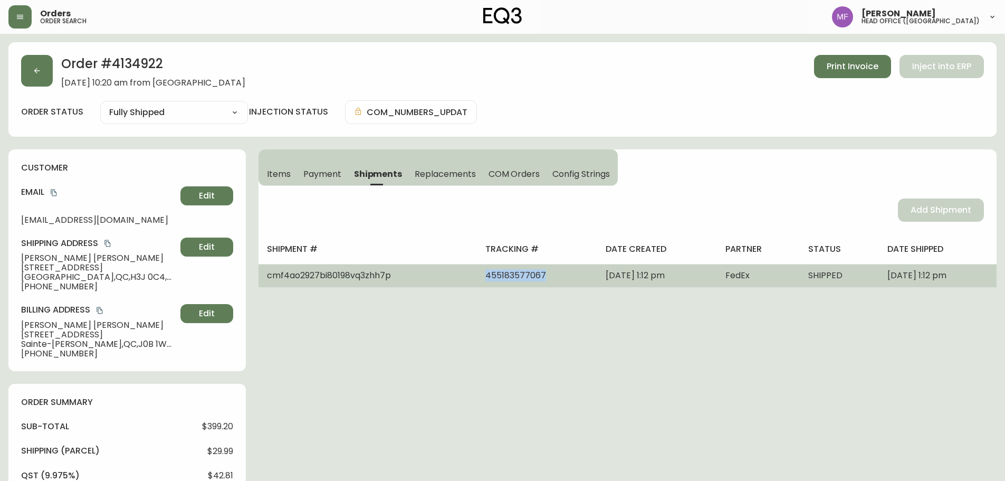
drag, startPoint x: 501, startPoint y: 274, endPoint x: 431, endPoint y: 282, distance: 70.0
click at [477, 282] on td "455183577067" at bounding box center [537, 275] width 120 height 23
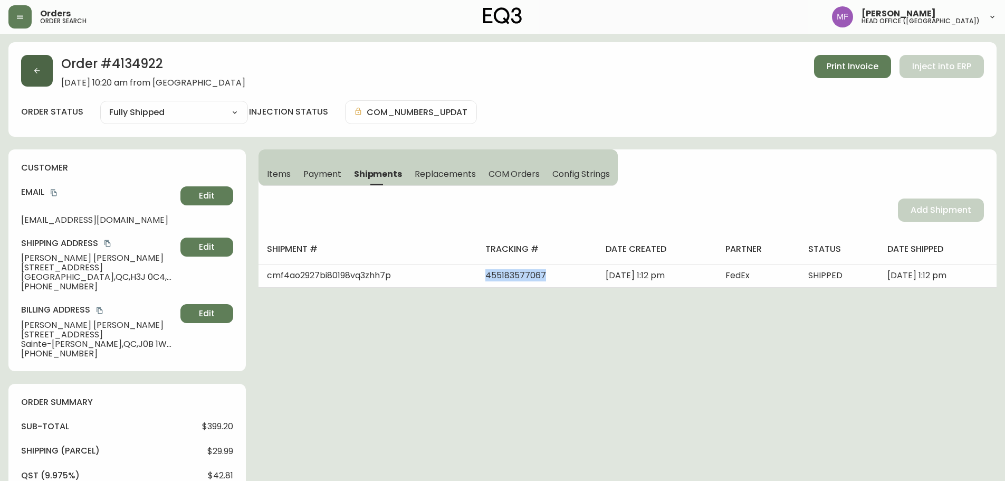
click at [39, 73] on icon "button" at bounding box center [37, 70] width 8 height 8
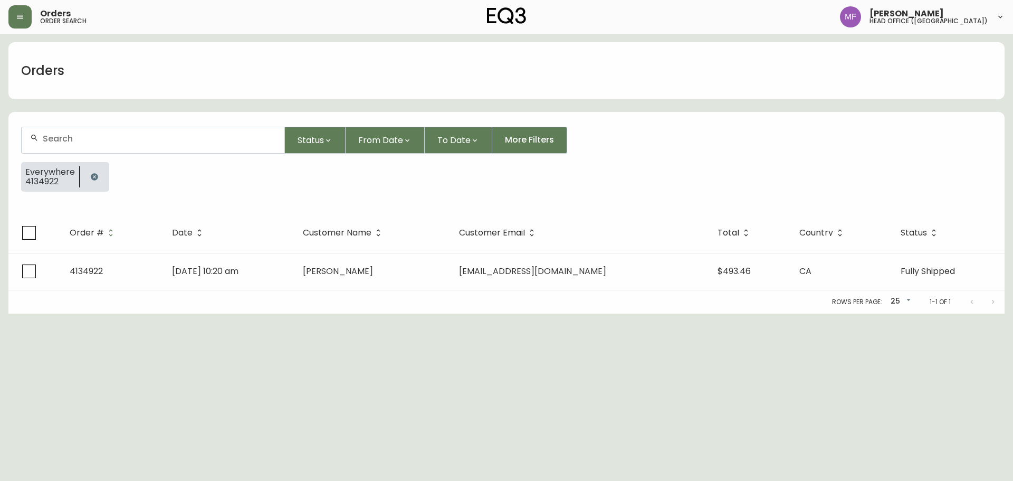
click at [91, 169] on button "button" at bounding box center [94, 176] width 21 height 21
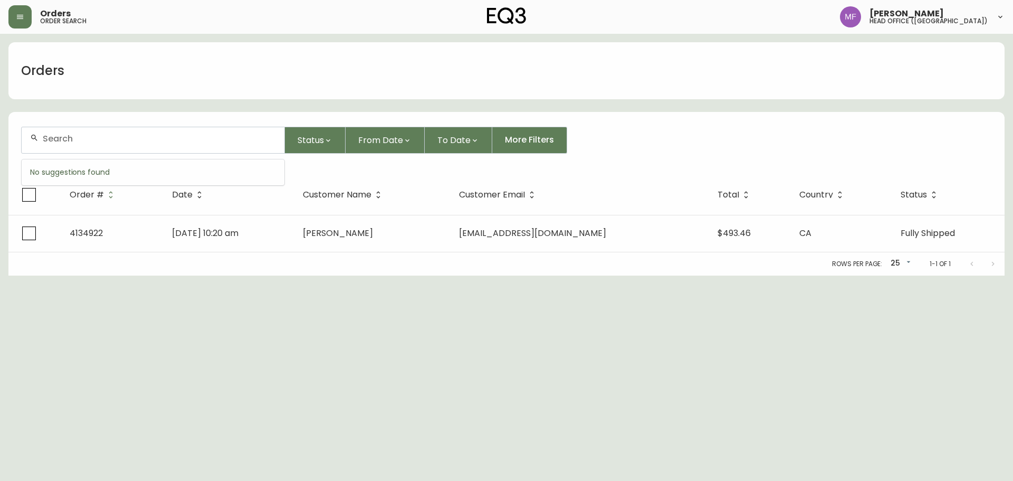
click at [85, 140] on input "text" at bounding box center [159, 139] width 233 height 10
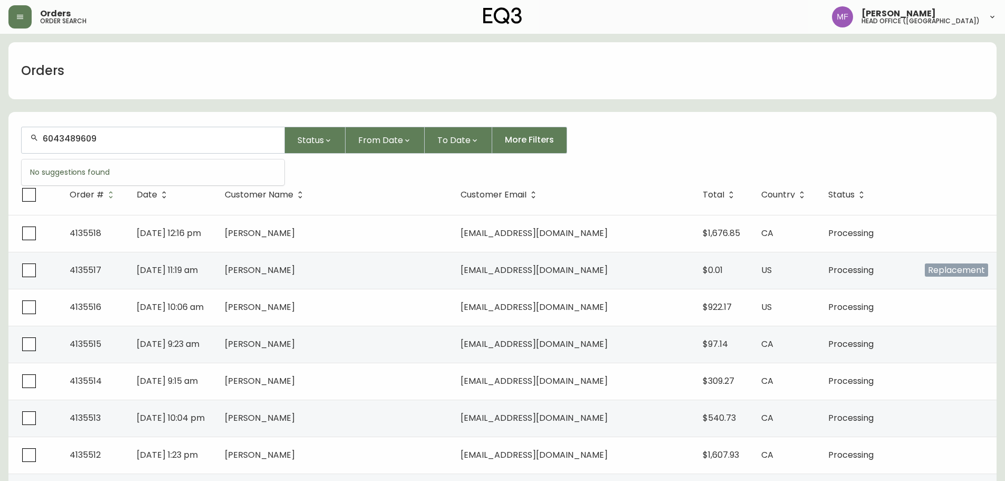
type input "6043489609"
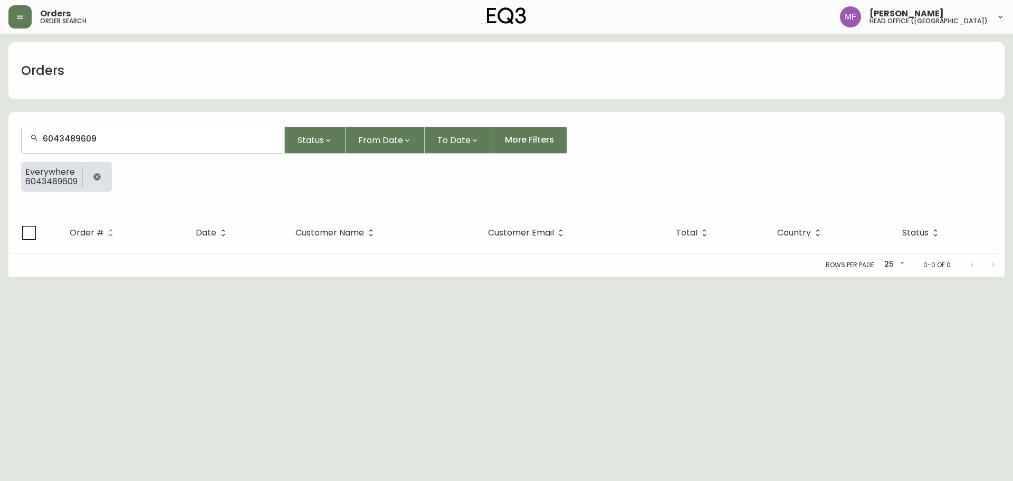
drag, startPoint x: 96, startPoint y: 181, endPoint x: 101, endPoint y: 191, distance: 11.1
click at [97, 181] on button "button" at bounding box center [97, 176] width 21 height 21
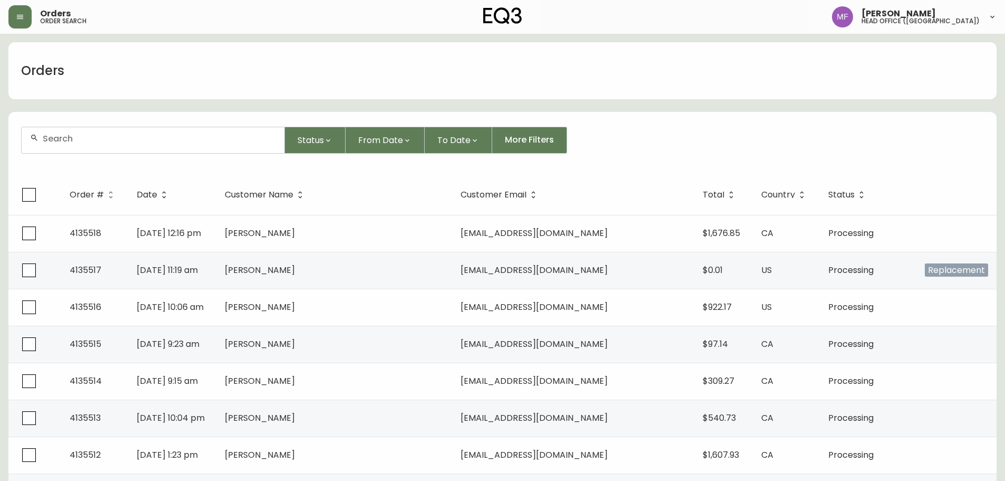
click at [92, 132] on div at bounding box center [153, 140] width 263 height 26
type input "4134288"
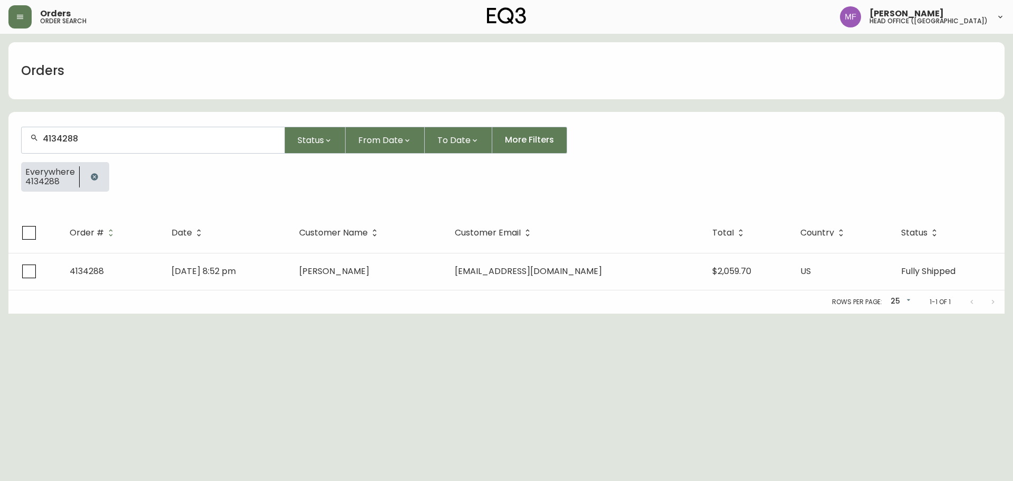
click at [40, 132] on div "4134288" at bounding box center [153, 140] width 263 height 26
click at [72, 142] on input "4134288" at bounding box center [159, 139] width 233 height 10
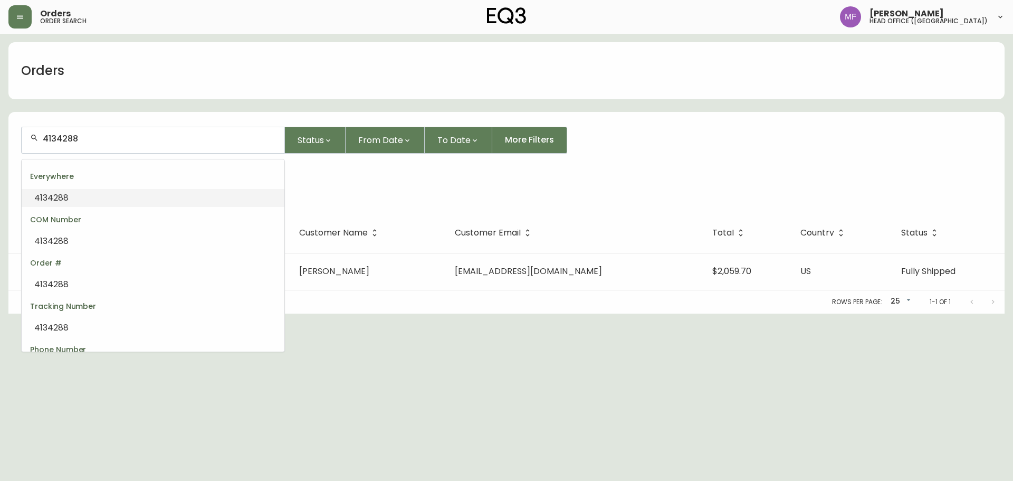
click at [72, 142] on input "4134288" at bounding box center [159, 139] width 233 height 10
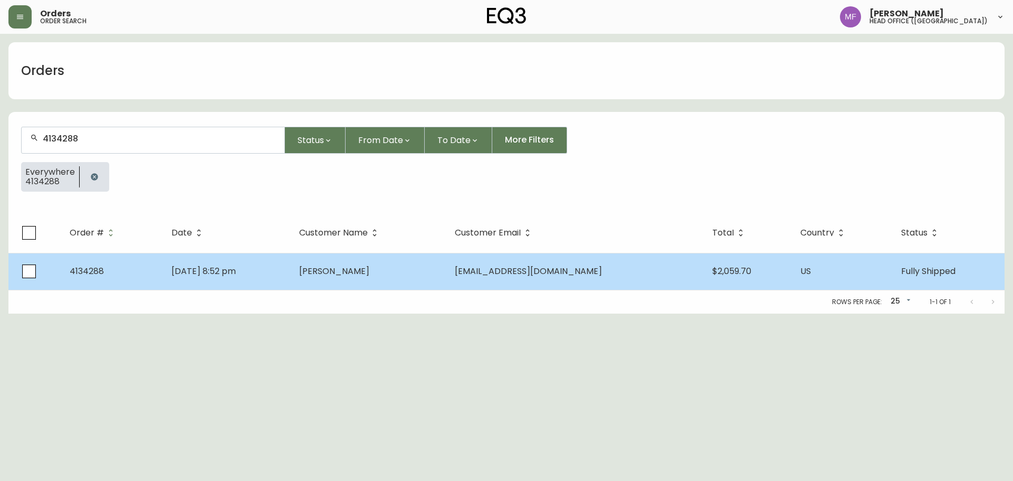
click at [369, 268] on span "[PERSON_NAME]" at bounding box center [334, 271] width 70 height 12
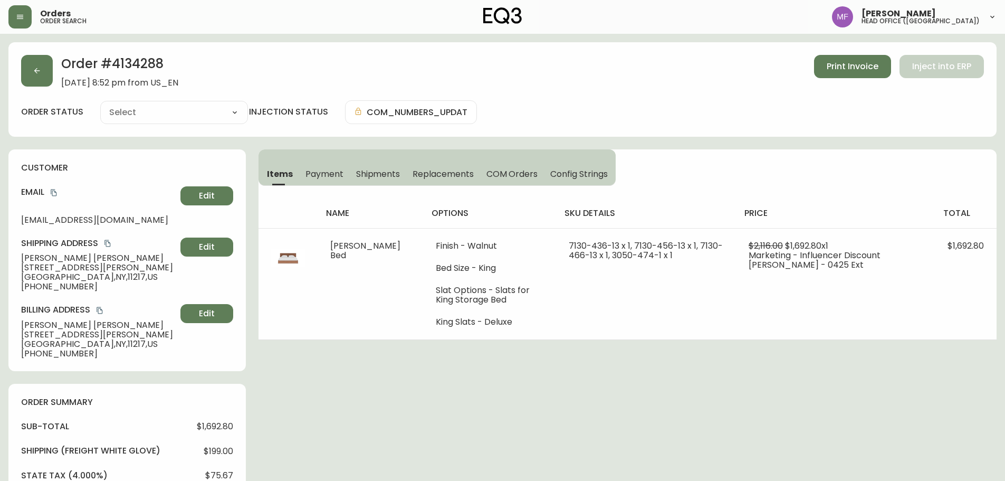
type input "Fully Shipped"
select select "FULLY_SHIPPED"
click at [44, 71] on button "button" at bounding box center [37, 71] width 32 height 32
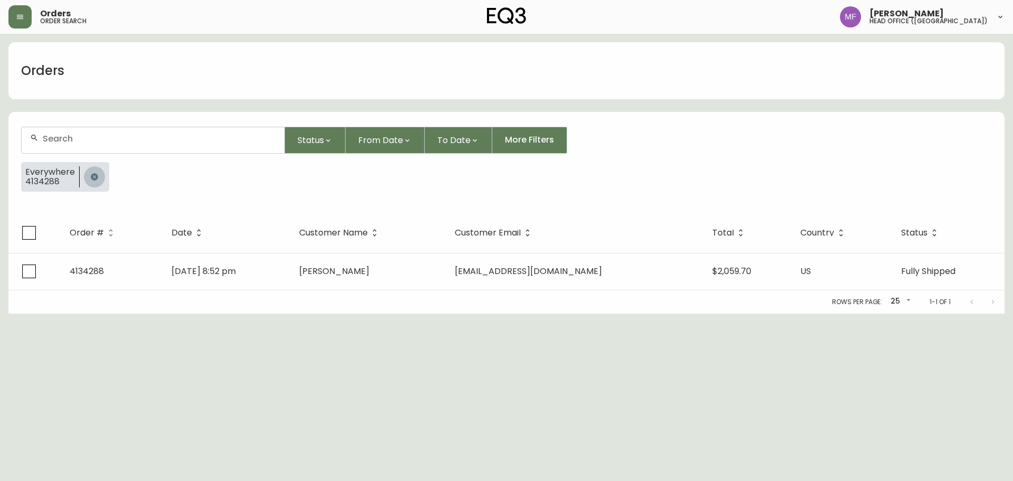
click at [99, 177] on button "button" at bounding box center [94, 176] width 21 height 21
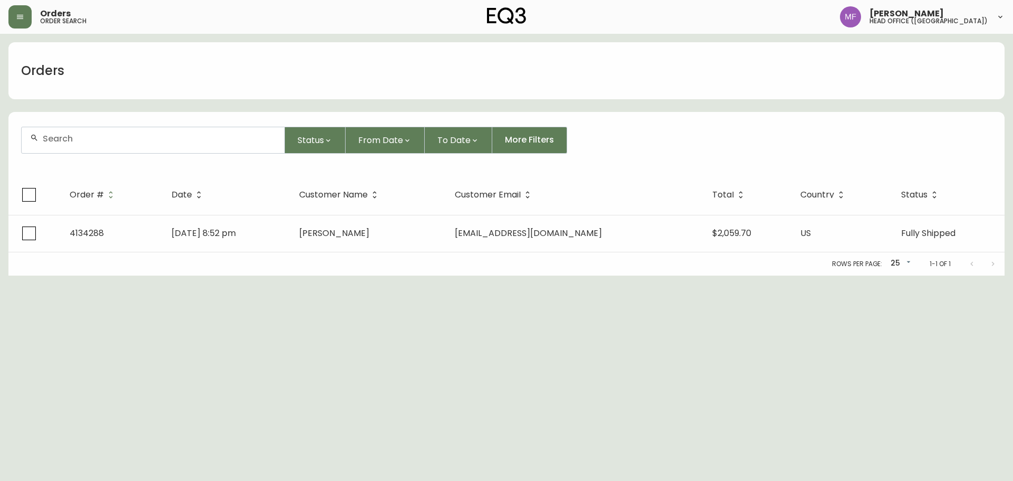
click at [90, 153] on div at bounding box center [153, 140] width 264 height 27
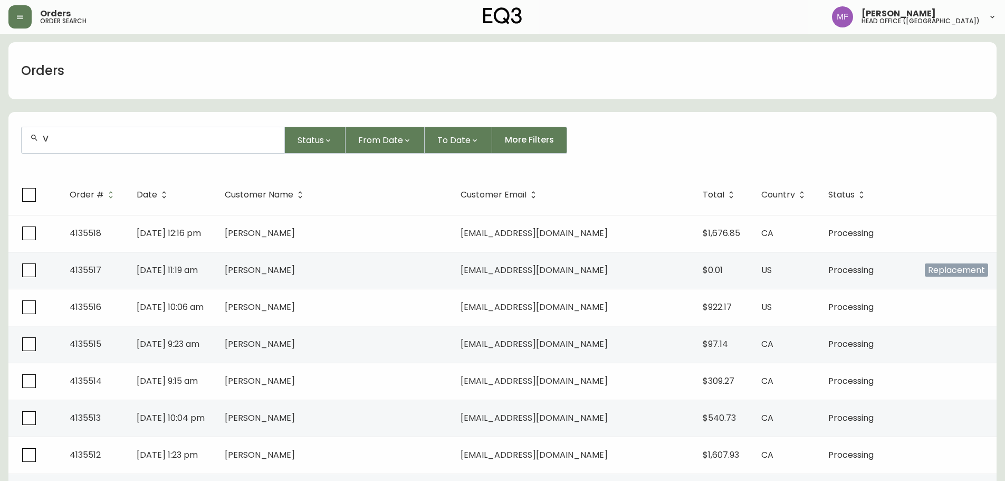
type input "V"
paste input "4135190"
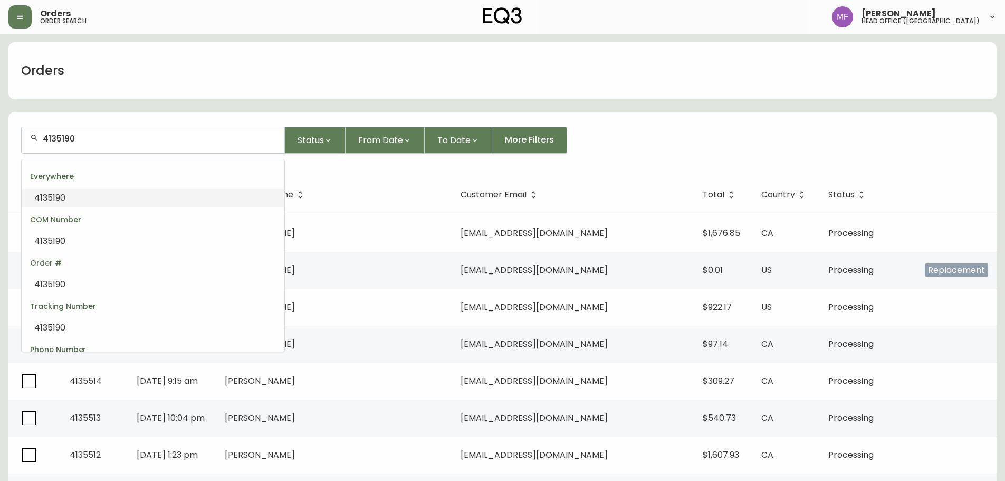
type input "4135190"
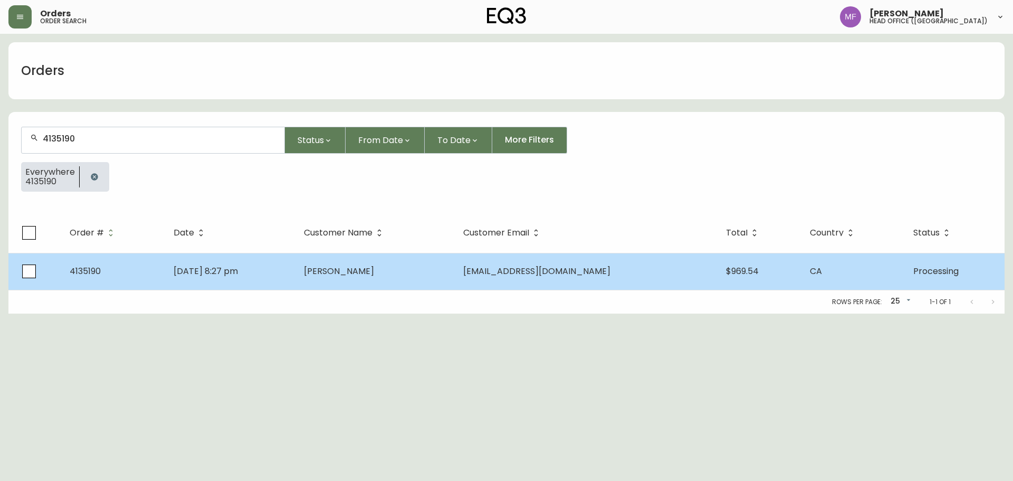
type input "4135190"
click at [374, 273] on span "[PERSON_NAME]" at bounding box center [339, 271] width 70 height 12
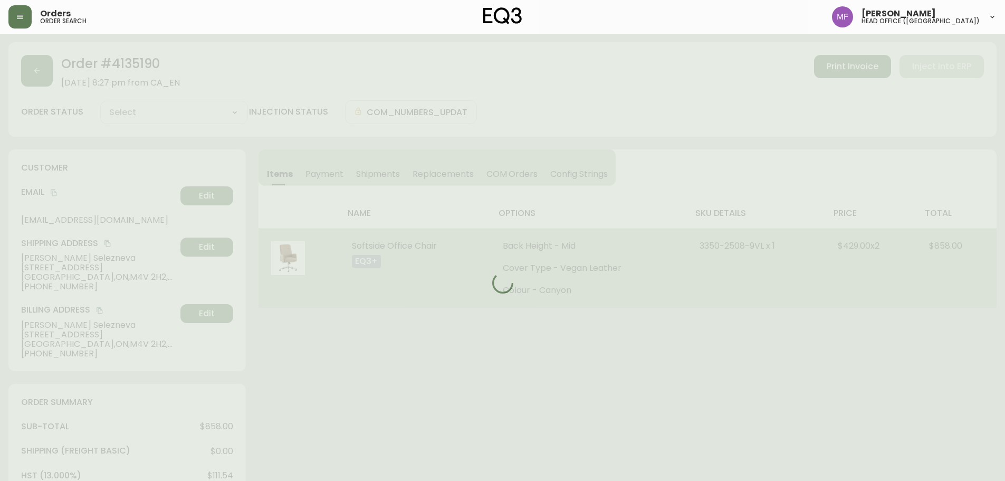
type input "Processing"
select select "PROCESSING"
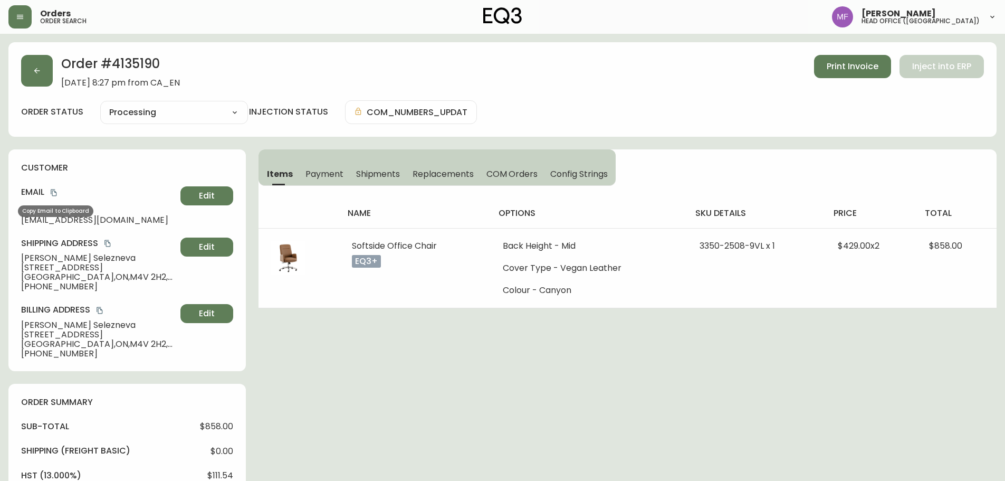
click at [54, 194] on icon "copy" at bounding box center [53, 192] width 7 height 7
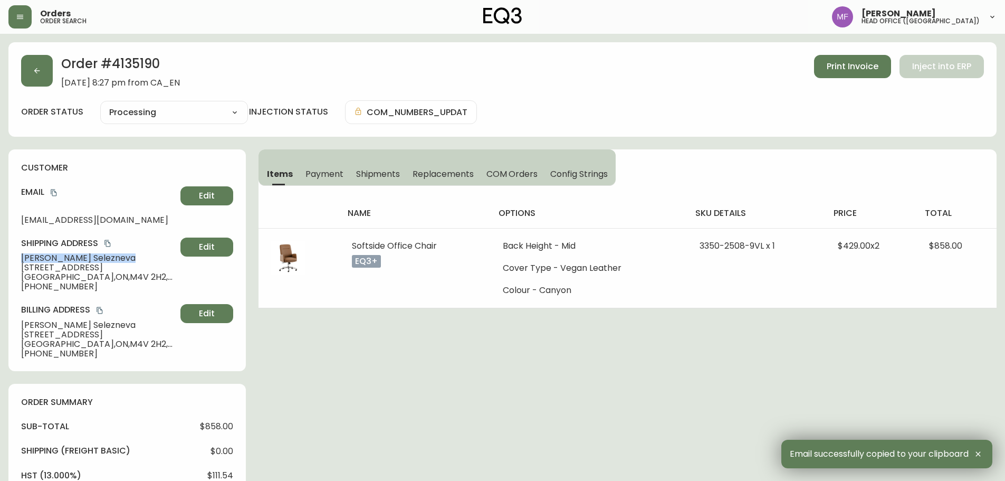
drag, startPoint x: 109, startPoint y: 258, endPoint x: 18, endPoint y: 258, distance: 91.3
click at [18, 258] on div "customer Email [EMAIL_ADDRESS][DOMAIN_NAME] Edit Shipping Address [PERSON_NAME]…" at bounding box center [126, 260] width 237 height 222
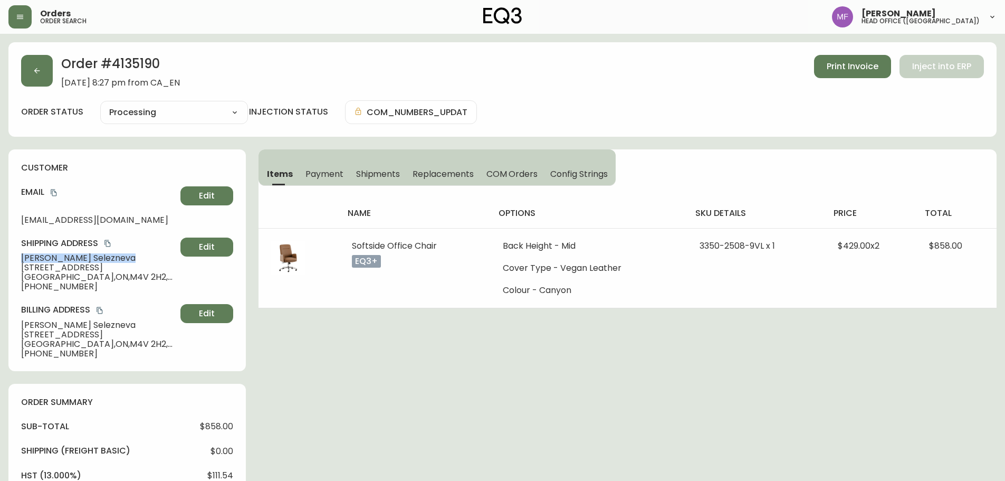
click at [156, 67] on h2 "Order # 4135190" at bounding box center [120, 66] width 119 height 23
click at [660, 404] on div "Order # 4135190 [DATE] 8:27 pm from CA_EN Print Invoice Inject into ERP order s…" at bounding box center [502, 489] width 988 height 894
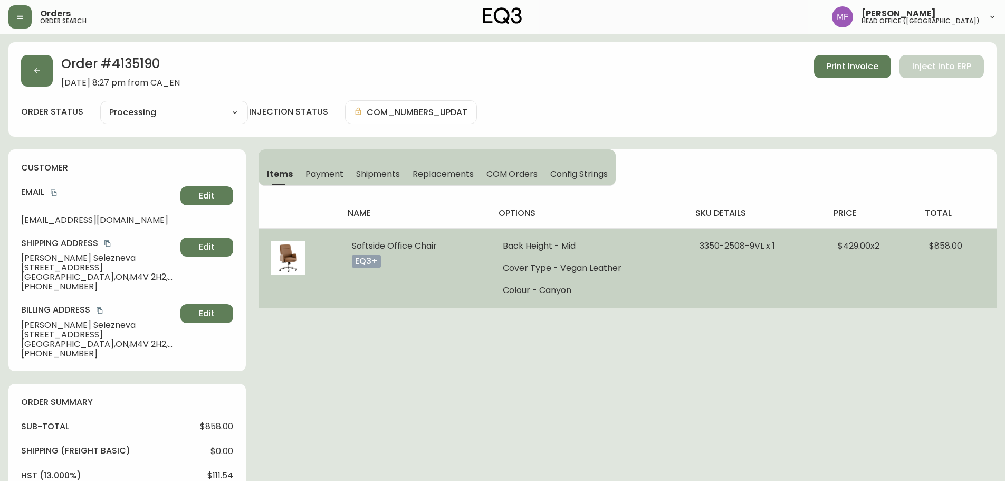
click at [756, 295] on td "3350-2508-9VL x 1" at bounding box center [756, 268] width 138 height 80
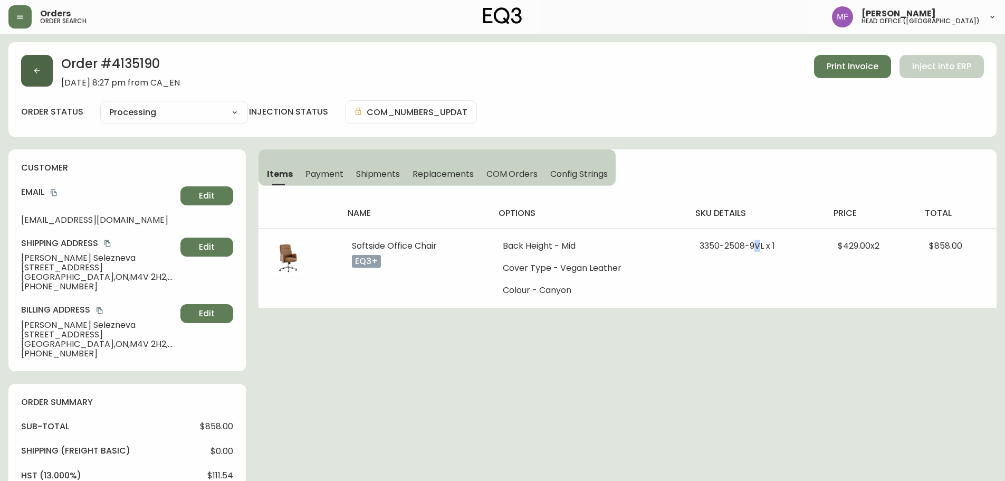
click at [31, 70] on button "button" at bounding box center [37, 71] width 32 height 32
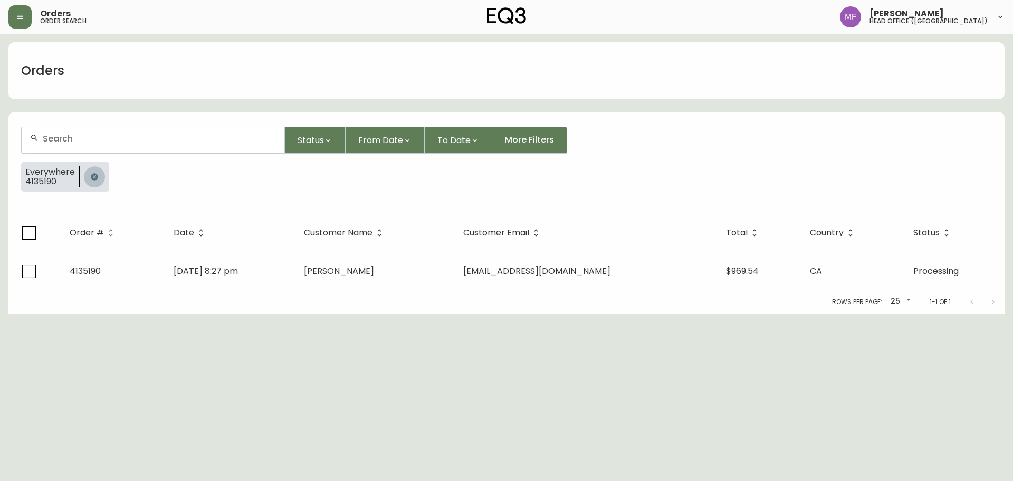
click at [94, 172] on button "button" at bounding box center [94, 176] width 21 height 21
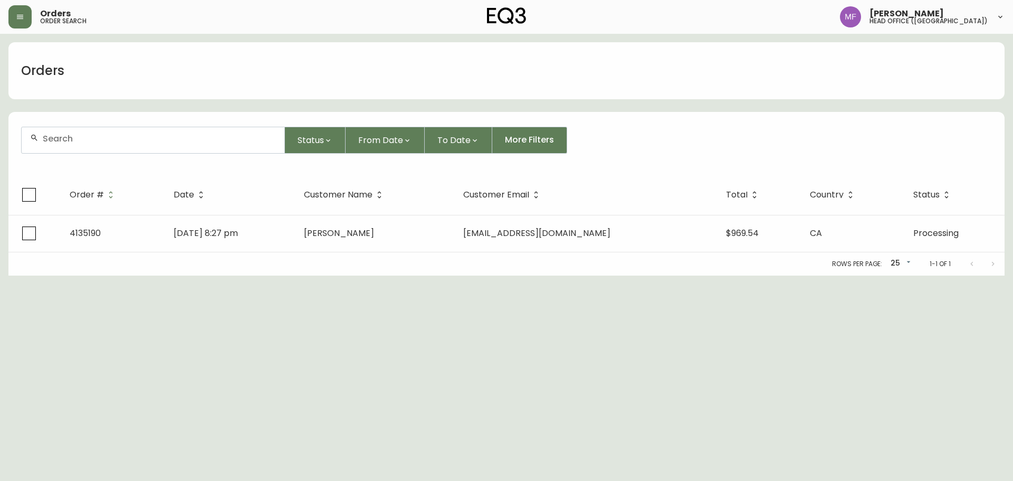
click at [93, 146] on div at bounding box center [153, 140] width 263 height 26
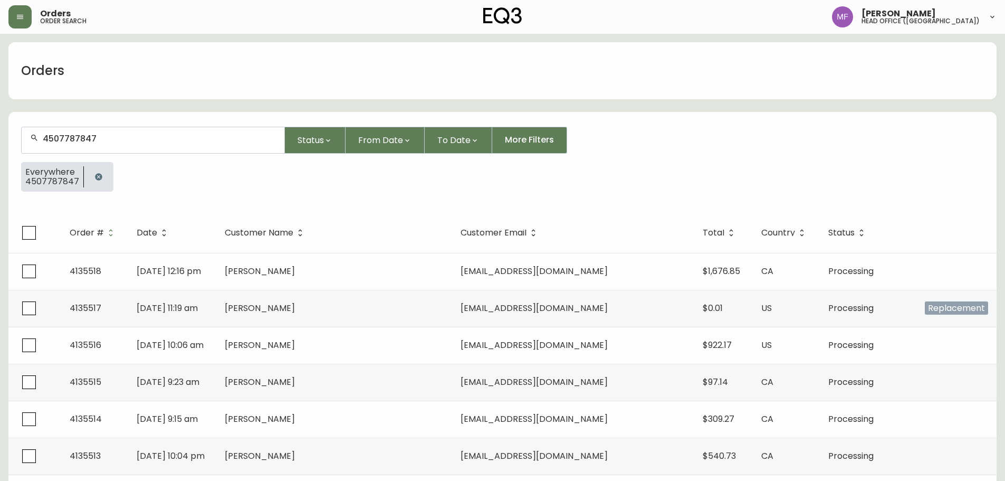
type input "4507787847"
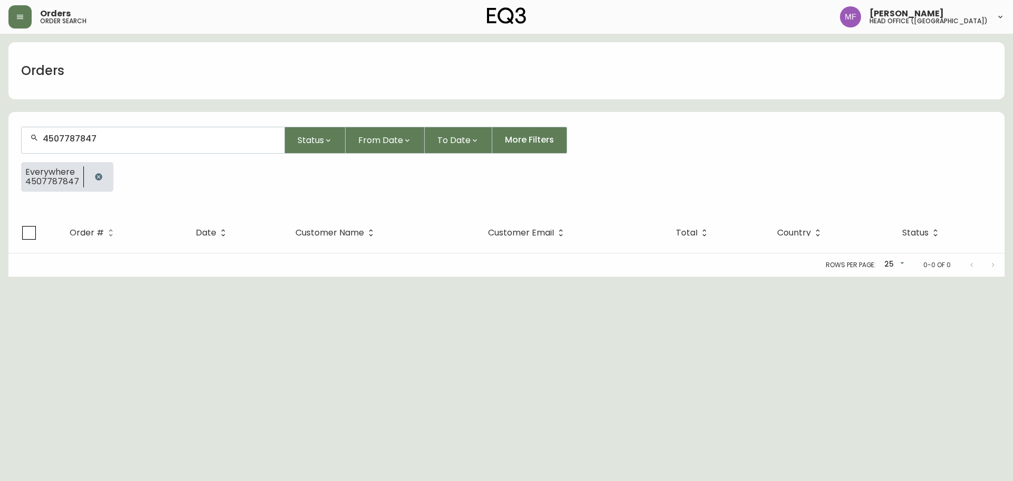
drag, startPoint x: 96, startPoint y: 182, endPoint x: 113, endPoint y: 198, distance: 23.9
click at [96, 182] on button "button" at bounding box center [98, 176] width 21 height 21
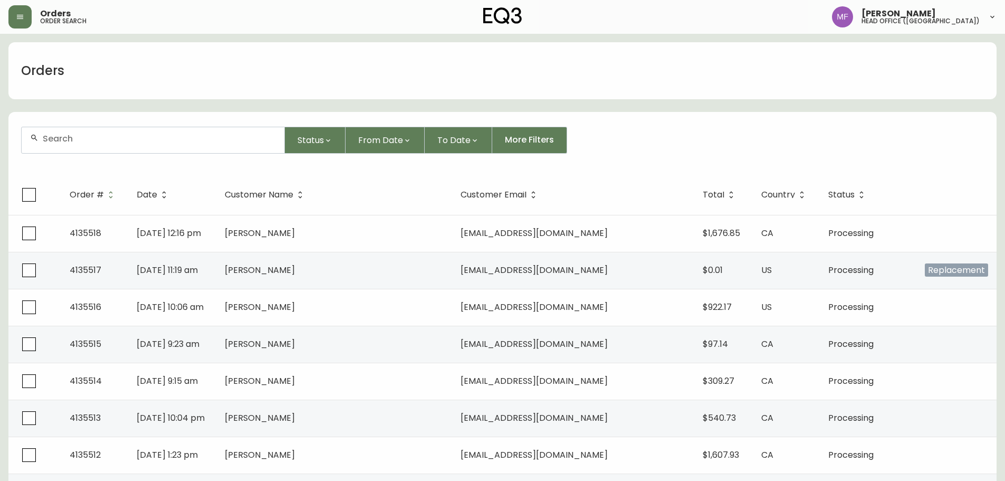
click at [669, 136] on div "Status From Date To Date More Filters" at bounding box center [502, 140] width 963 height 27
click at [208, 148] on div at bounding box center [153, 140] width 263 height 26
type input "4135040"
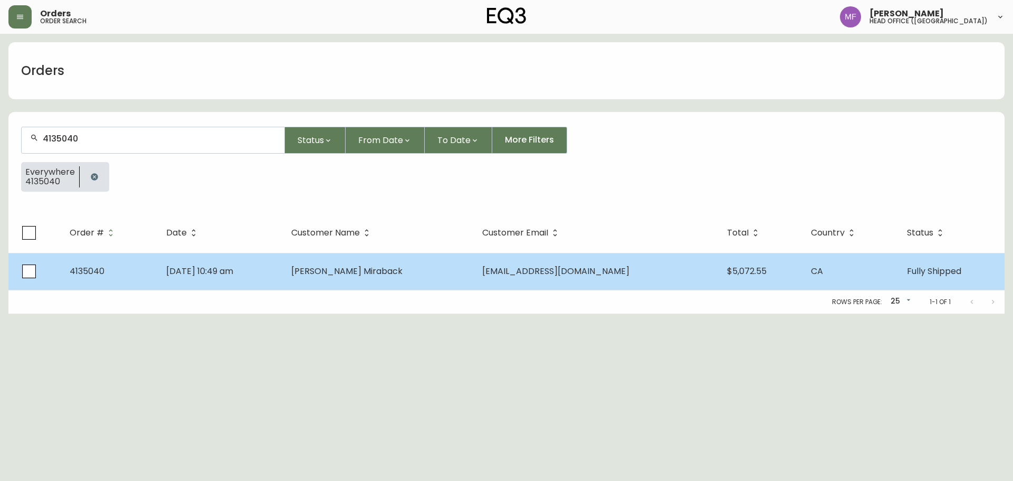
click at [402, 262] on td "[PERSON_NAME] Miraback" at bounding box center [378, 271] width 191 height 37
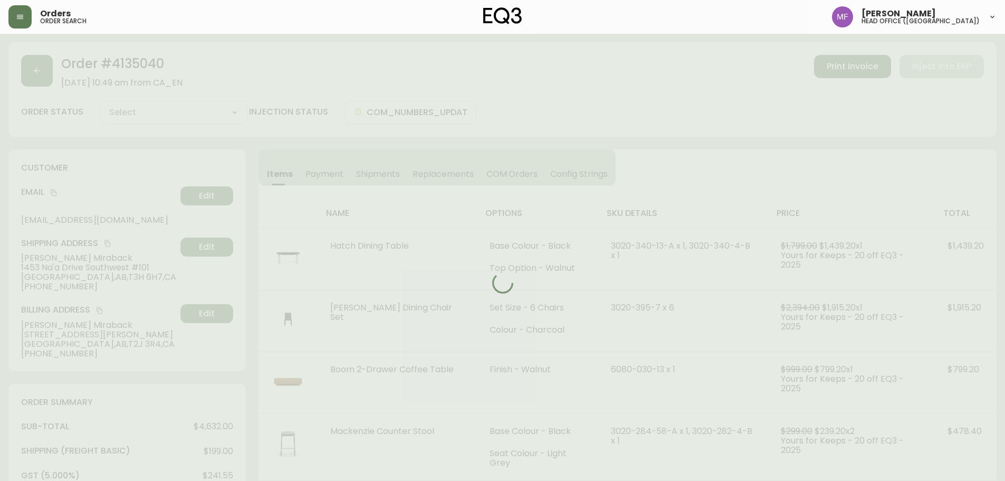
type input "Fully Shipped"
select select "FULLY_SHIPPED"
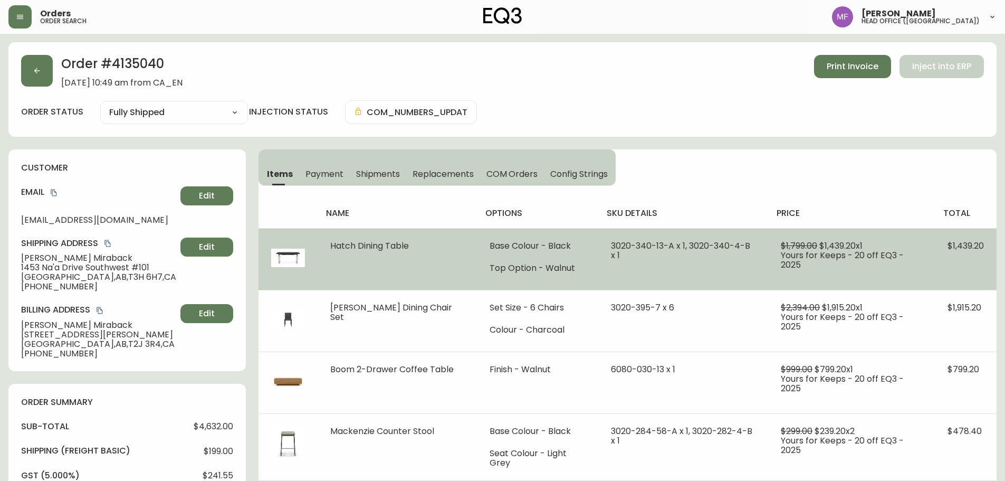
click at [764, 288] on td "3020-340-13-A x 1, 3020-340-4-B x 1" at bounding box center [683, 259] width 170 height 62
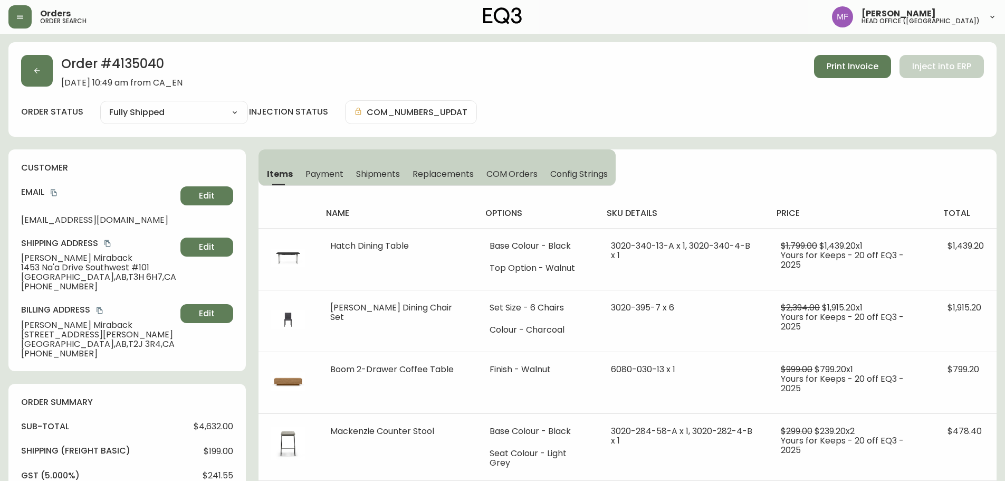
click at [713, 178] on div "Items Payment Shipments Replacements COM Orders Config Strings name options sku…" at bounding box center [628, 314] width 738 height 331
click at [624, 96] on div "Order # 4135040 [DATE] 10:49 am from CA_EN Print Invoice Inject into ERP order …" at bounding box center [502, 89] width 988 height 94
click at [39, 77] on button "button" at bounding box center [37, 71] width 32 height 32
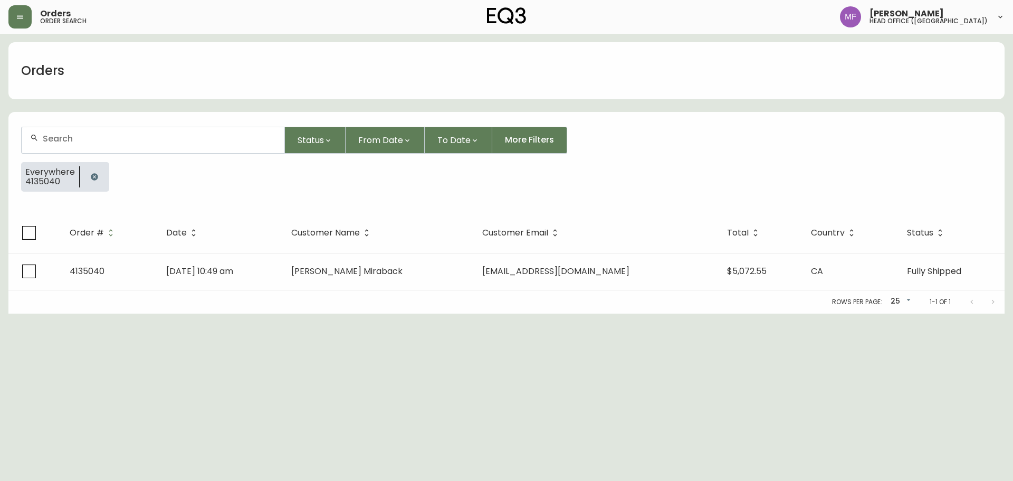
click at [90, 180] on icon "button" at bounding box center [94, 177] width 8 height 8
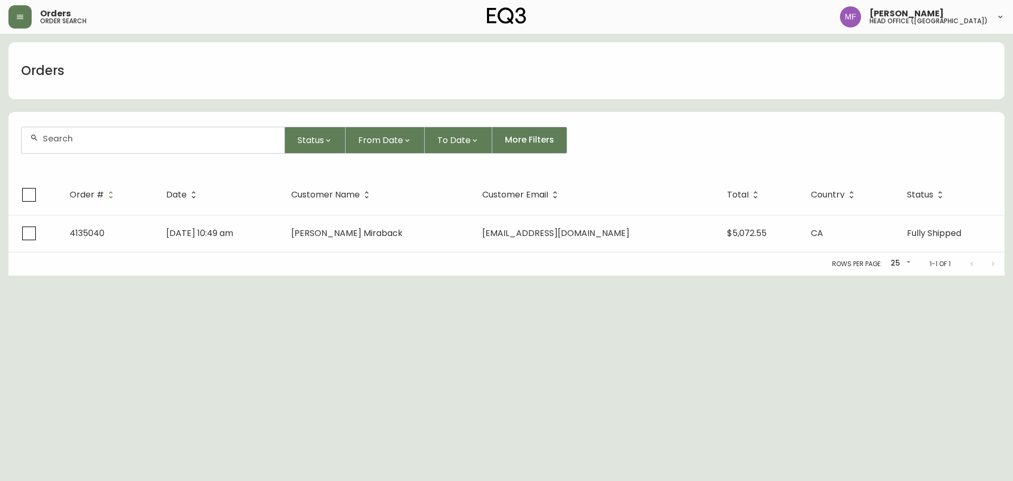
click at [90, 148] on div at bounding box center [153, 140] width 263 height 26
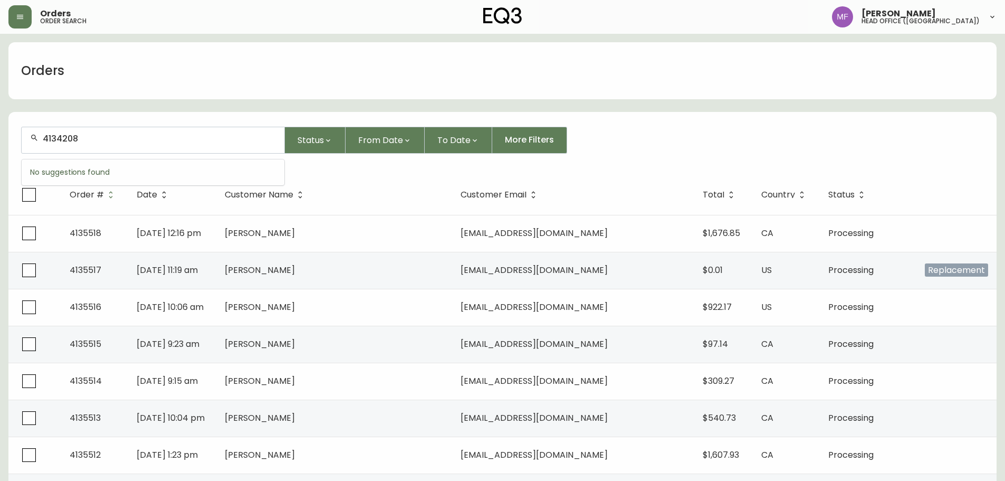
type input "4134208"
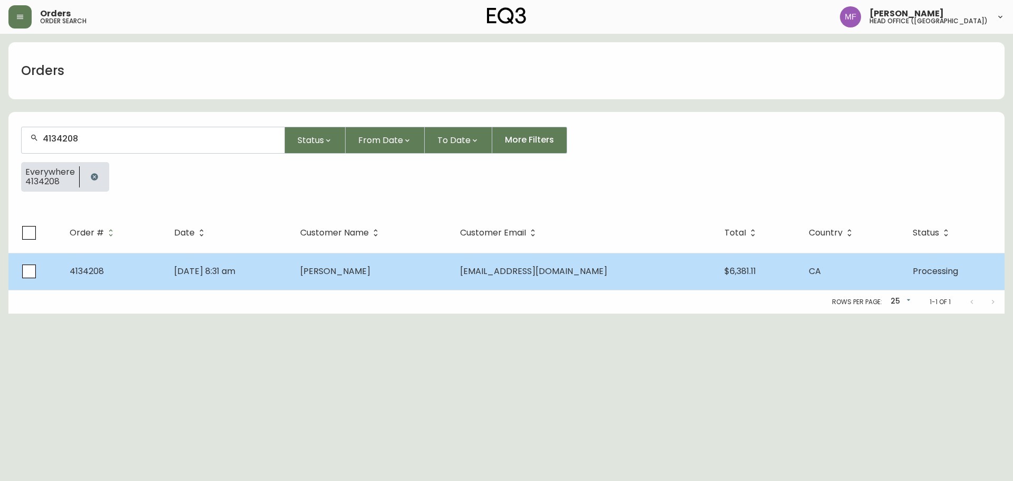
click at [370, 270] on span "[PERSON_NAME]" at bounding box center [335, 271] width 70 height 12
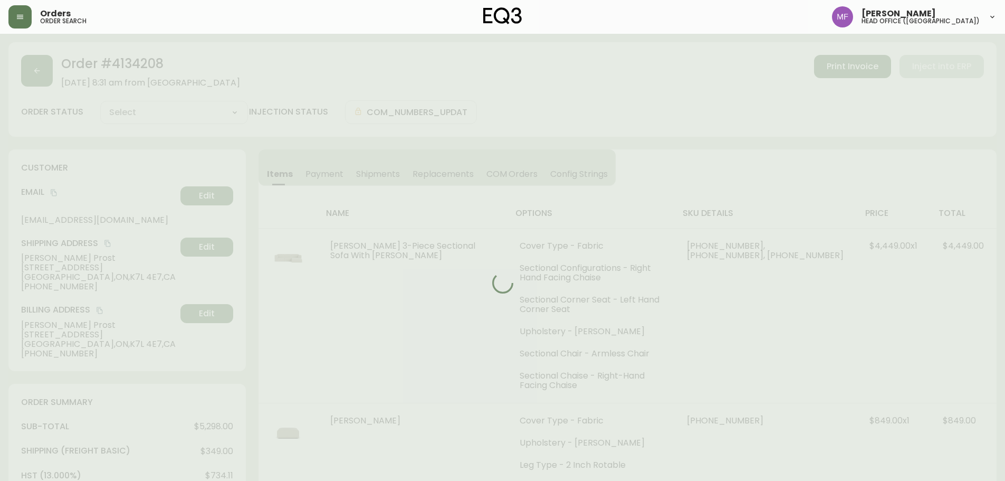
type input "Processing"
select select "PROCESSING"
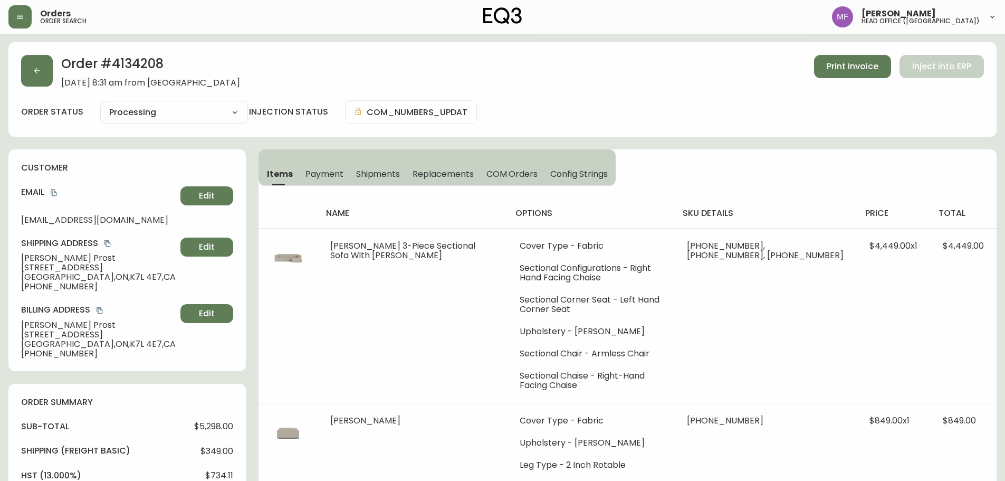
click at [630, 222] on th "options" at bounding box center [590, 213] width 167 height 30
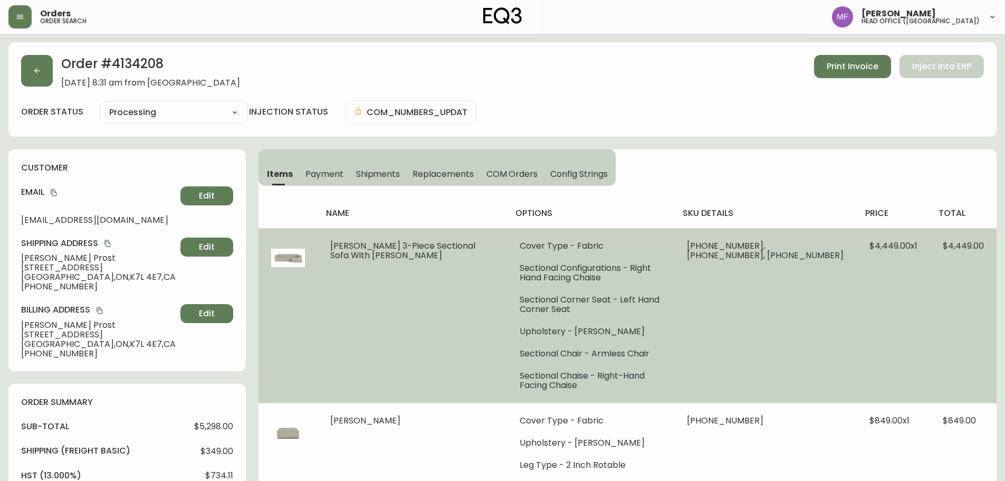
click at [644, 254] on ul "Cover Type - Fabric Sectional Configurations - Right Hand Facing Chaise Section…" at bounding box center [591, 315] width 142 height 149
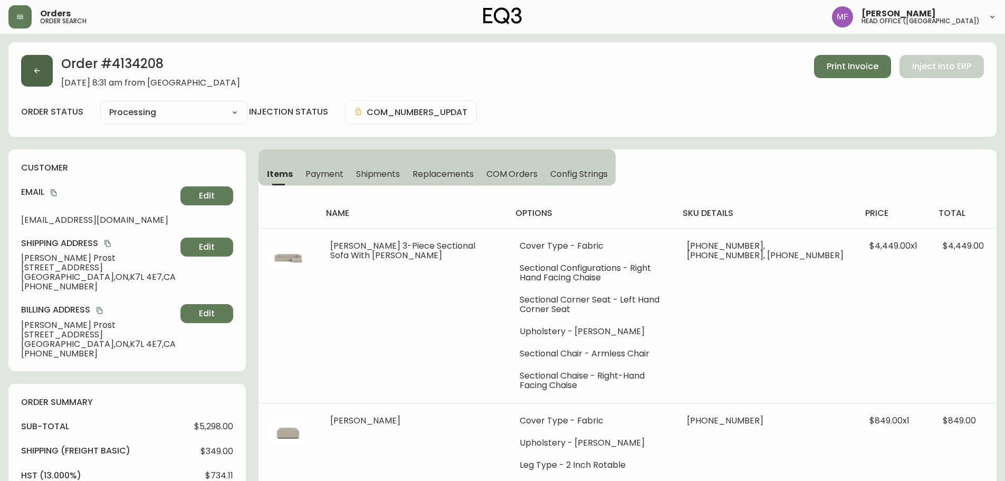
click at [32, 63] on button "button" at bounding box center [37, 71] width 32 height 32
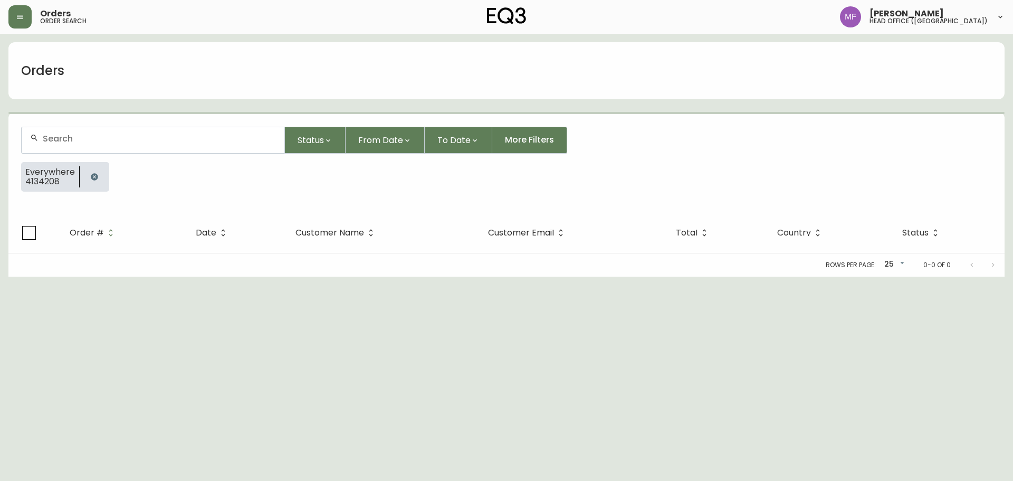
click at [91, 175] on icon "button" at bounding box center [94, 177] width 8 height 8
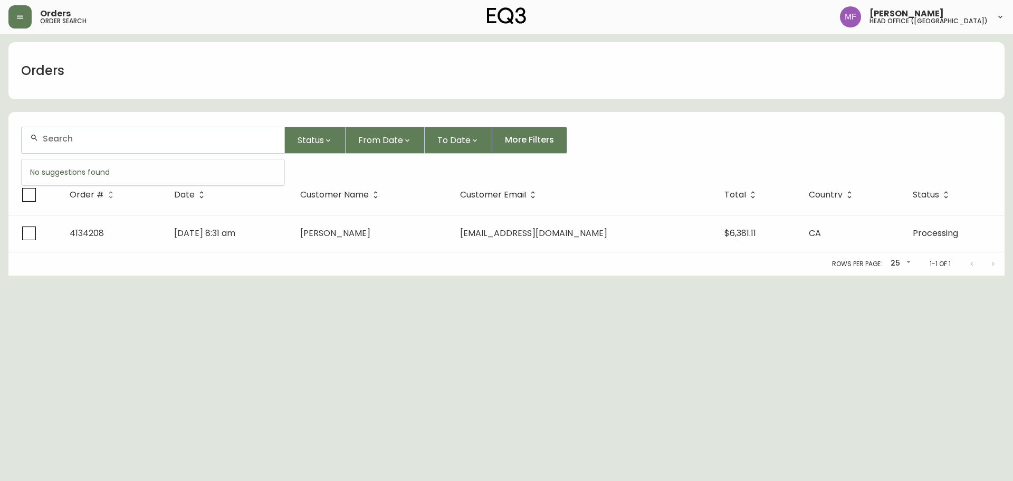
click at [80, 142] on input "text" at bounding box center [159, 139] width 233 height 10
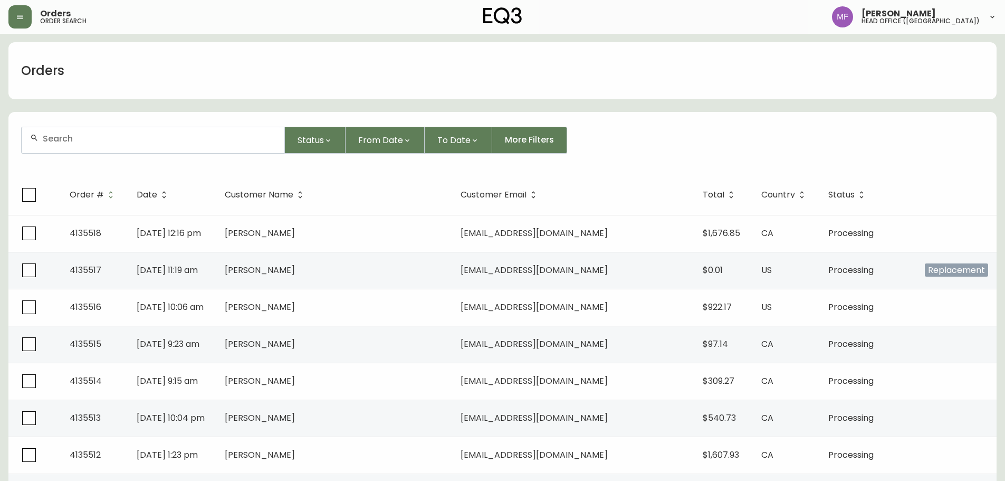
click at [91, 143] on input "text" at bounding box center [159, 139] width 233 height 10
type input "4133797"
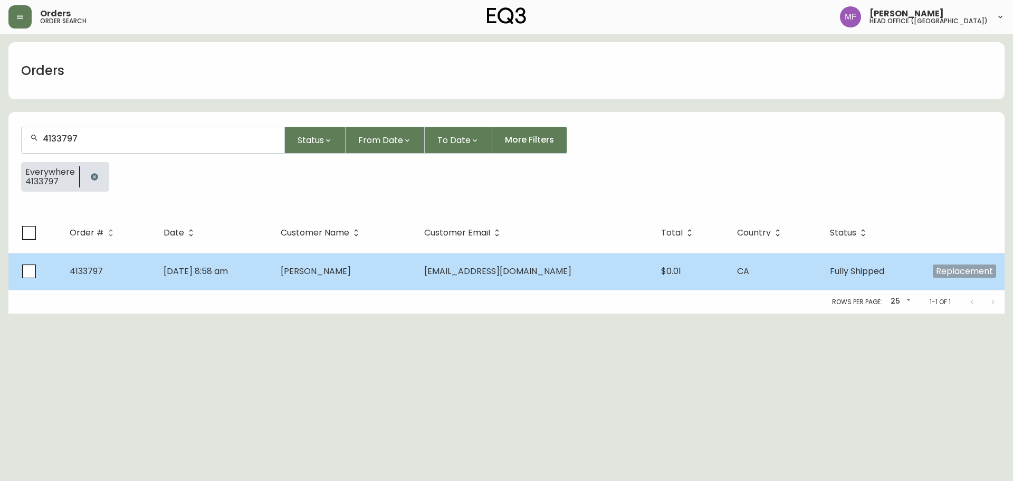
click at [250, 280] on td "[DATE] 8:58 am" at bounding box center [214, 271] width 118 height 37
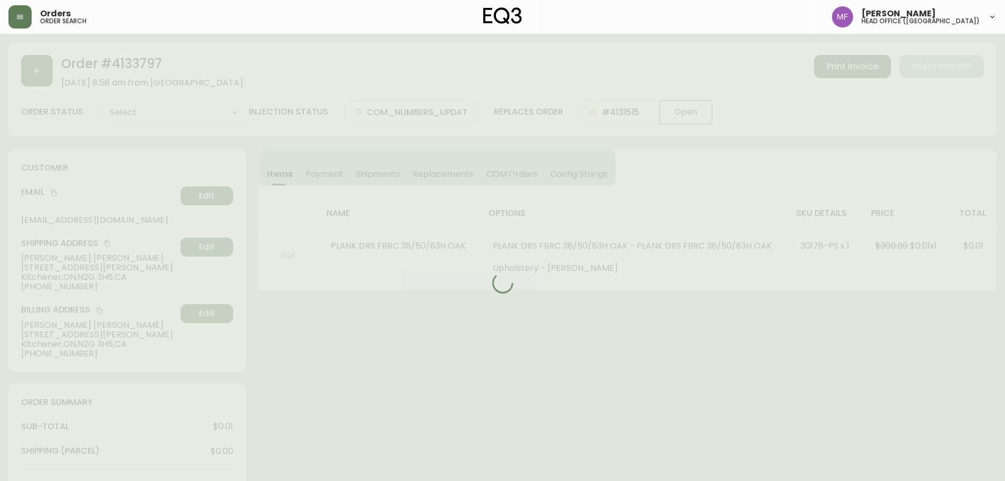
type input "Fully Shipped"
select select "FULLY_SHIPPED"
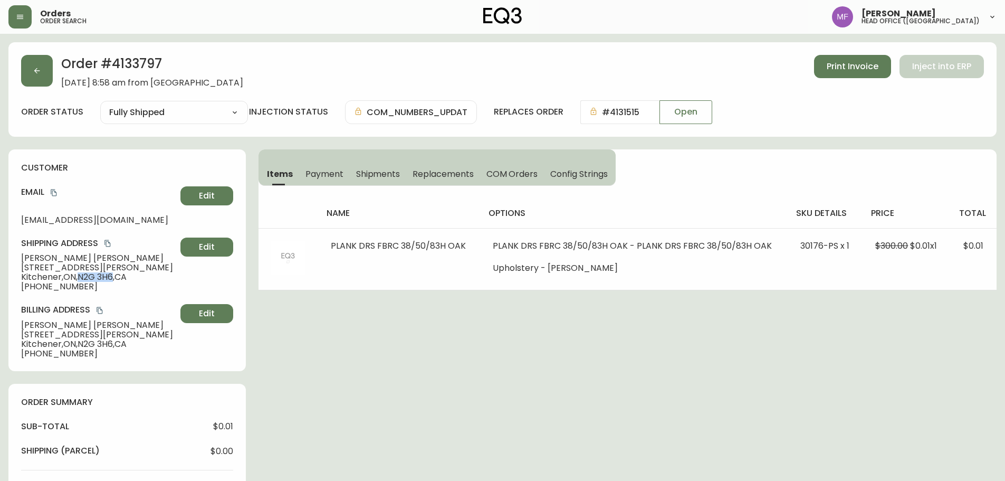
drag, startPoint x: 83, startPoint y: 278, endPoint x: 116, endPoint y: 273, distance: 33.0
click at [116, 273] on span "Kitchener , [GEOGRAPHIC_DATA] , N2G 3H6 , [GEOGRAPHIC_DATA]" at bounding box center [98, 276] width 155 height 9
click at [129, 277] on span "Kitchener , [GEOGRAPHIC_DATA] , N2G 3H6 , [GEOGRAPHIC_DATA]" at bounding box center [98, 276] width 155 height 9
drag, startPoint x: 82, startPoint y: 274, endPoint x: 116, endPoint y: 274, distance: 33.2
click at [116, 274] on span "Kitchener , [GEOGRAPHIC_DATA] , N2G 3H6 , [GEOGRAPHIC_DATA]" at bounding box center [98, 276] width 155 height 9
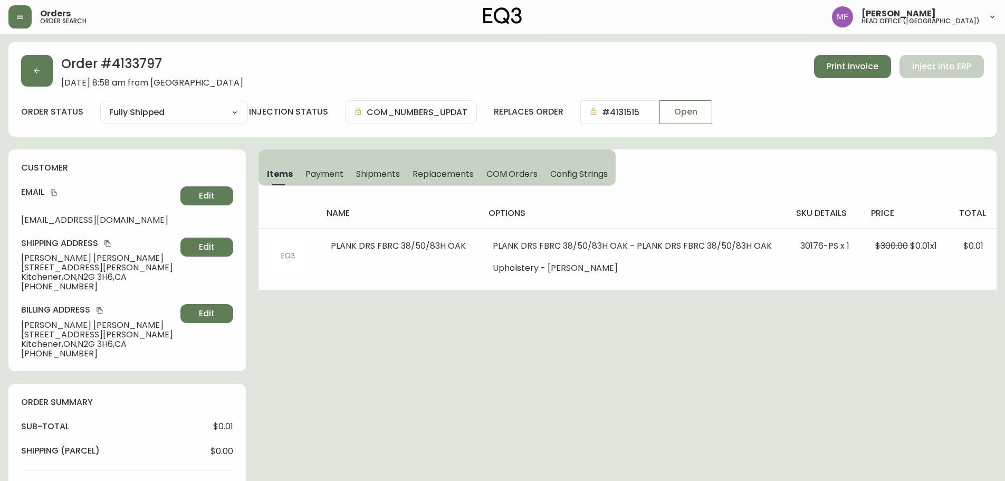
click at [21, 78] on button "button" at bounding box center [37, 71] width 32 height 32
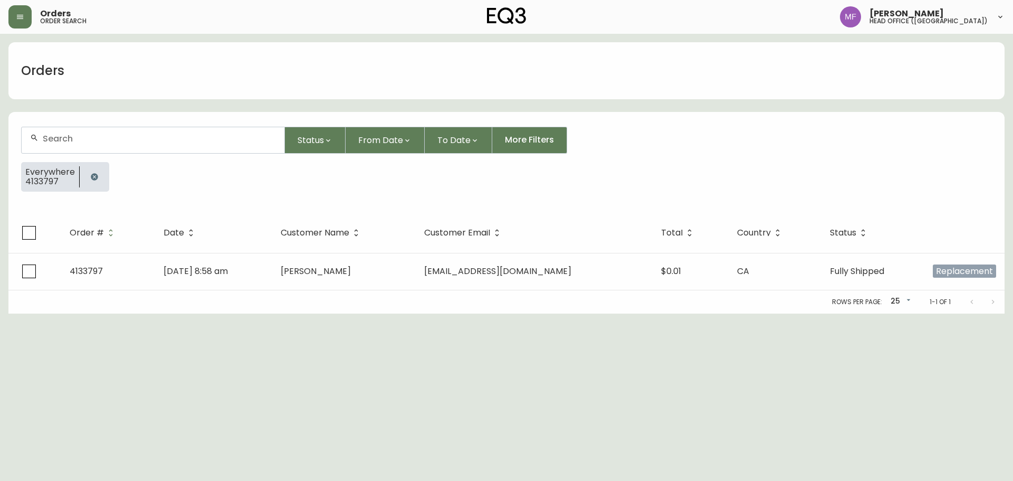
drag, startPoint x: 91, startPoint y: 176, endPoint x: 91, endPoint y: 148, distance: 28.5
click at [91, 177] on icon "button" at bounding box center [94, 176] width 7 height 7
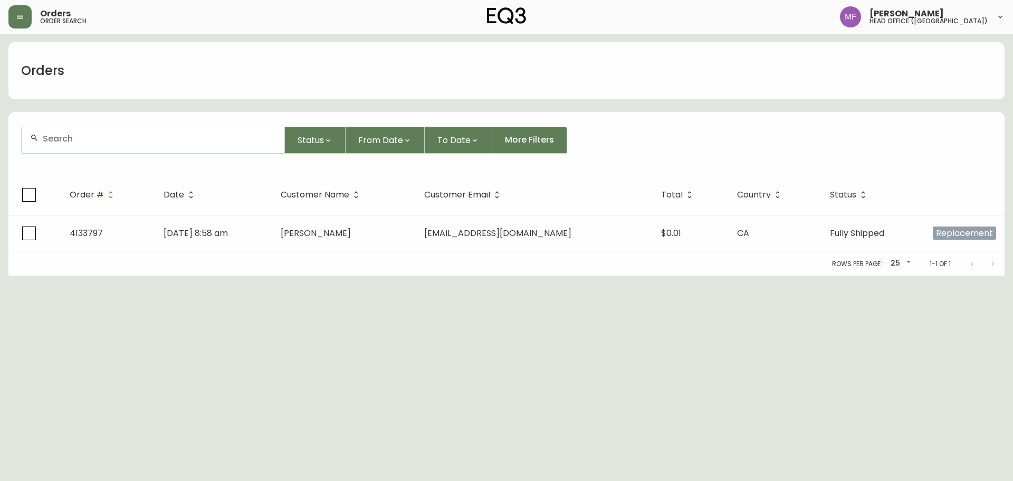
click at [91, 147] on div at bounding box center [153, 140] width 263 height 26
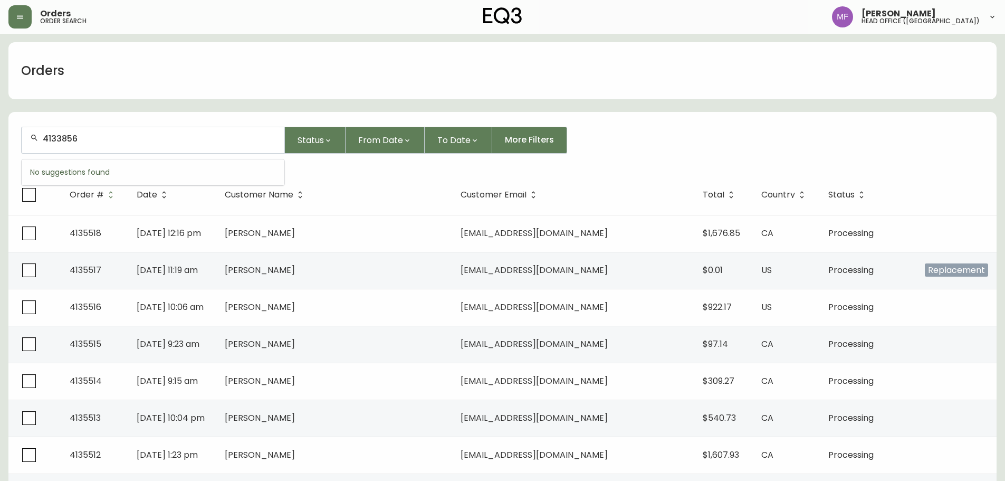
type input "4133856"
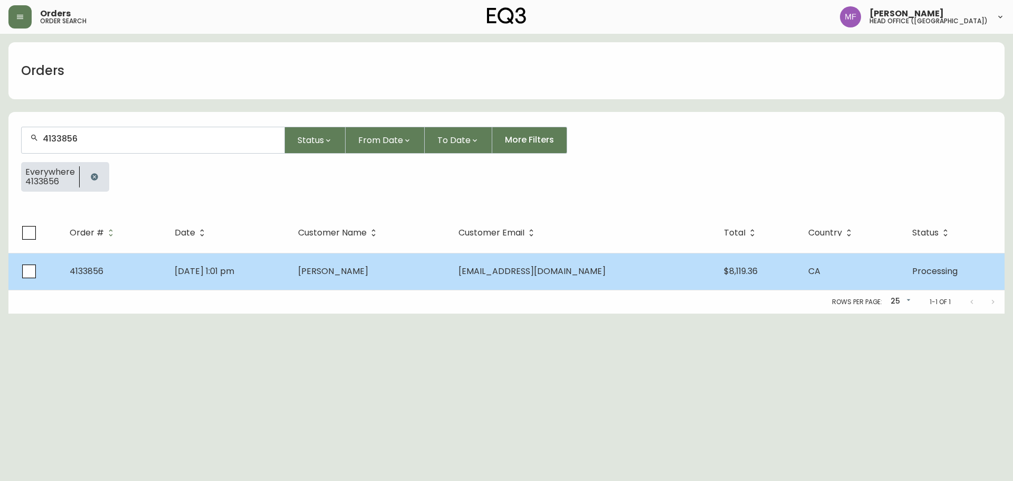
click at [450, 284] on td "[PERSON_NAME]" at bounding box center [370, 271] width 160 height 37
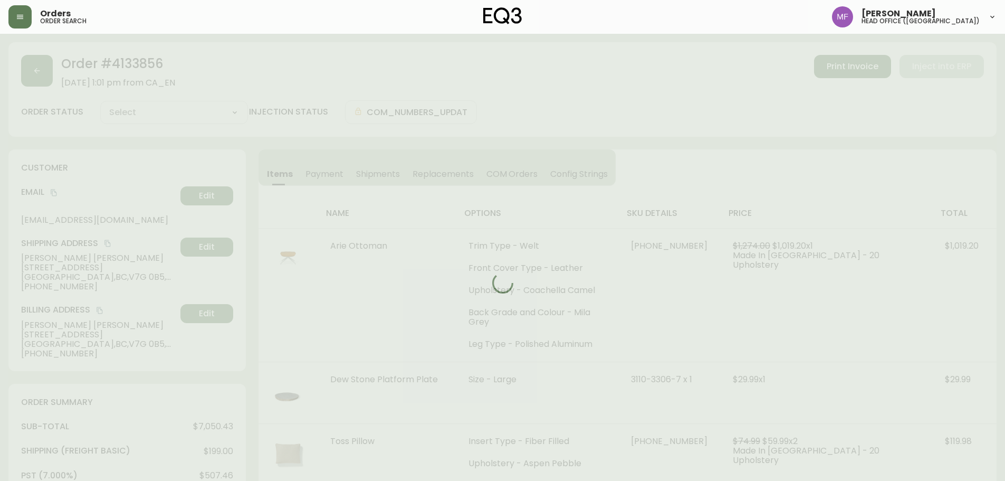
type input "Processing"
select select "PROCESSING"
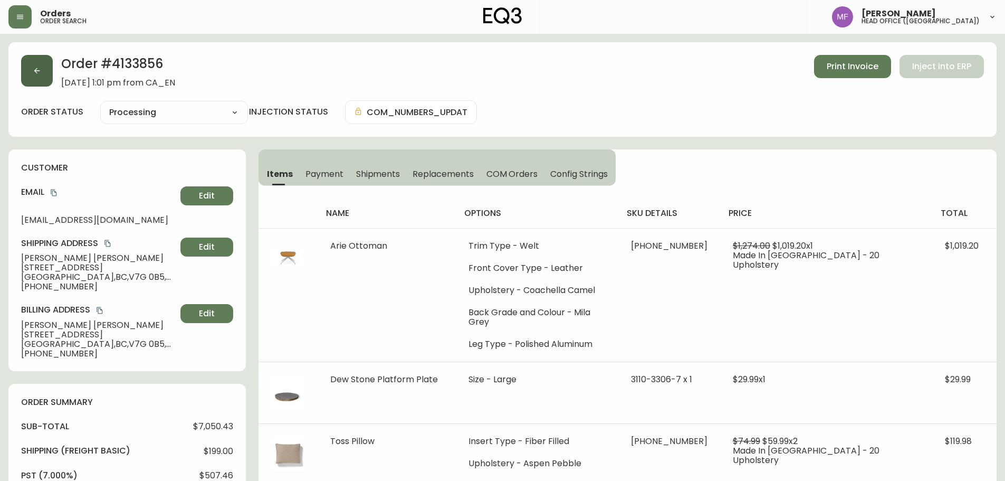
click at [47, 74] on button "button" at bounding box center [37, 71] width 32 height 32
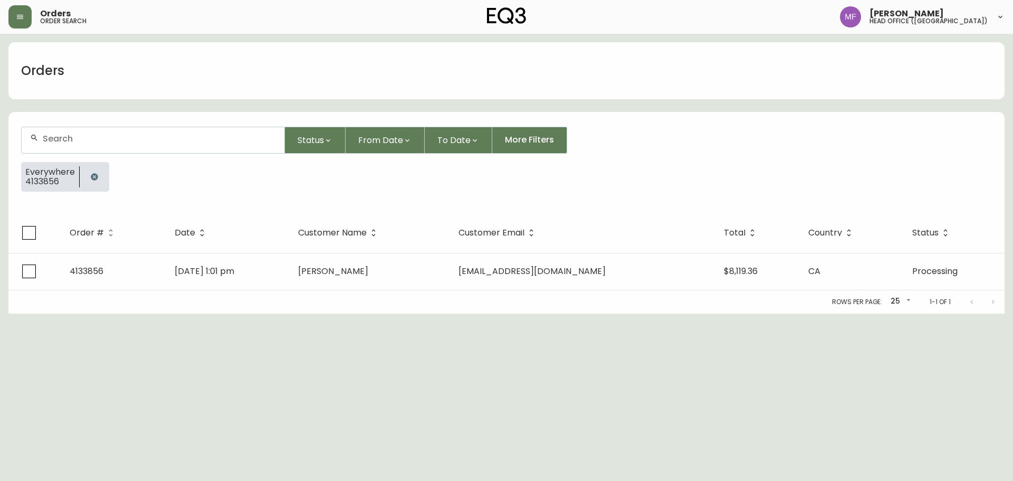
click at [95, 168] on button "button" at bounding box center [94, 176] width 21 height 21
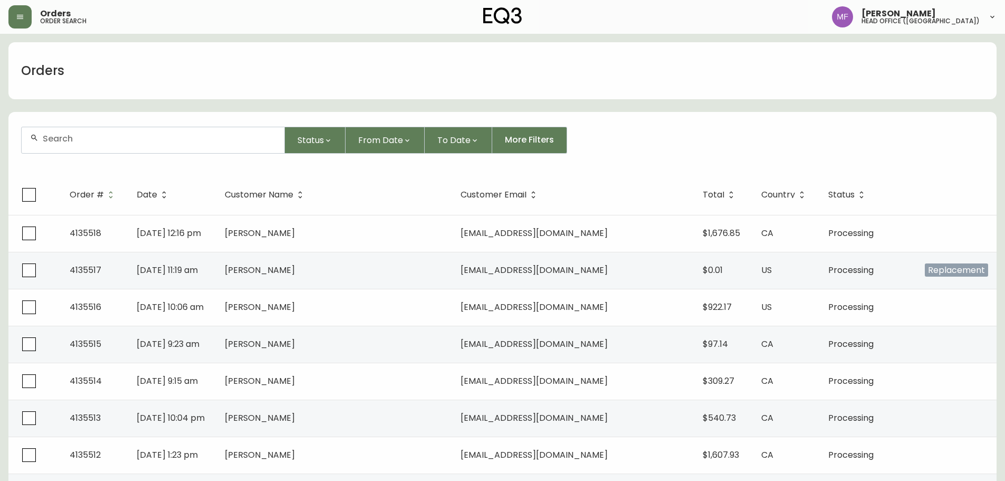
click at [89, 145] on div at bounding box center [153, 140] width 263 height 26
type input "6043489609"
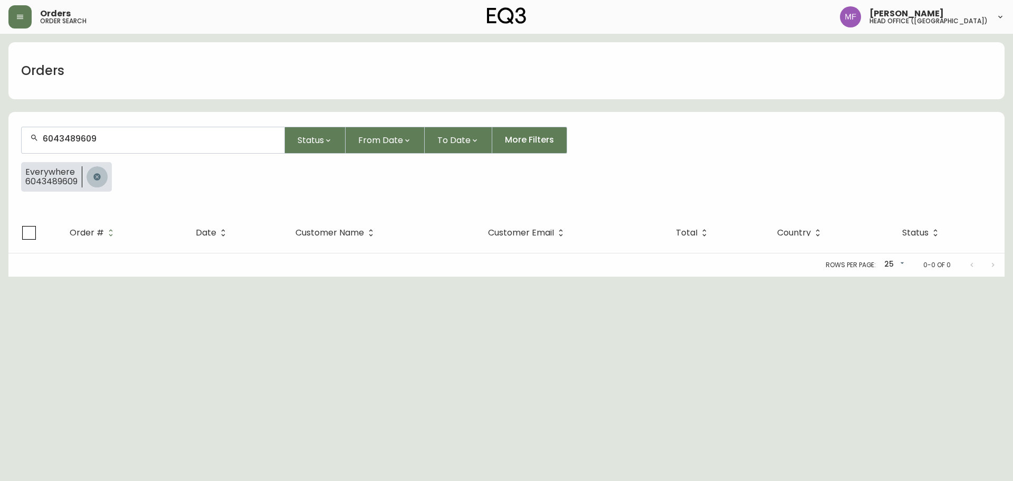
click at [105, 174] on button "button" at bounding box center [97, 176] width 21 height 21
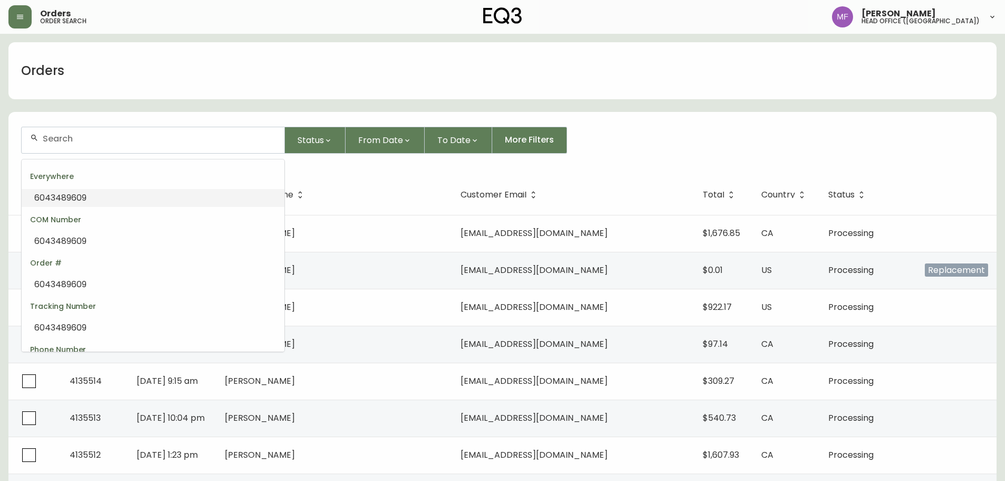
click at [64, 142] on input "text" at bounding box center [159, 139] width 233 height 10
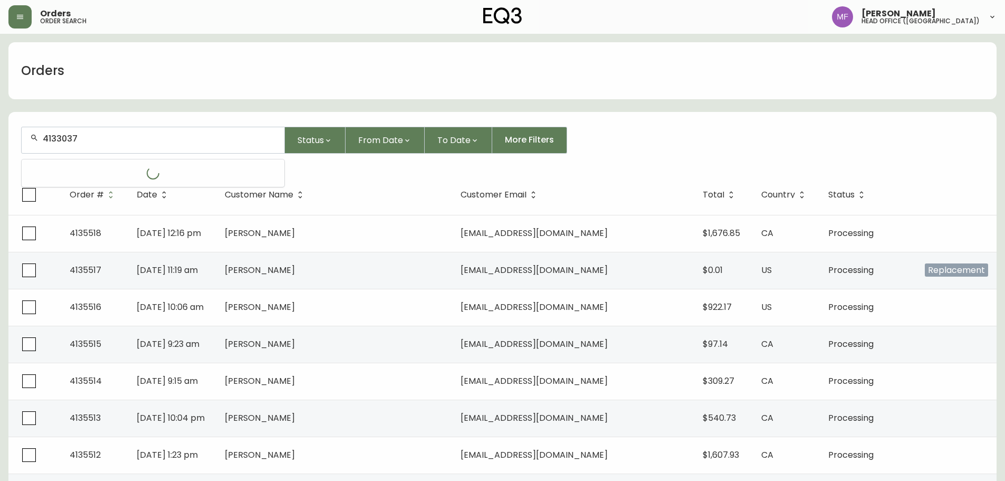
type input "4133037"
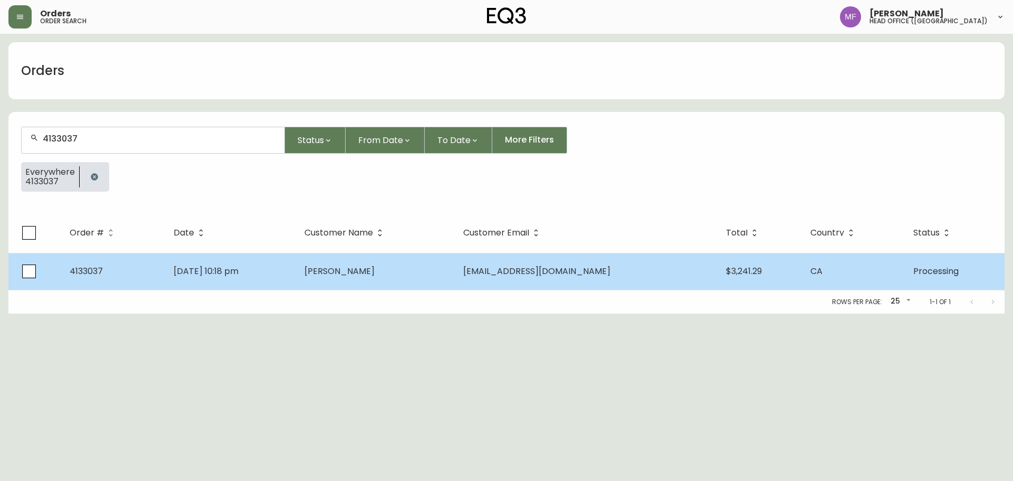
click at [455, 276] on td "[PERSON_NAME]" at bounding box center [375, 271] width 159 height 37
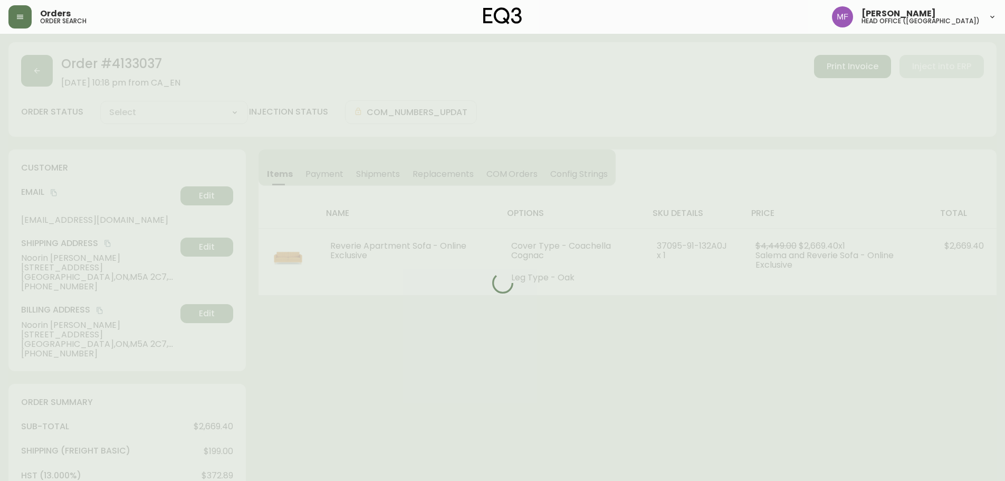
type input "Processing"
select select "PROCESSING"
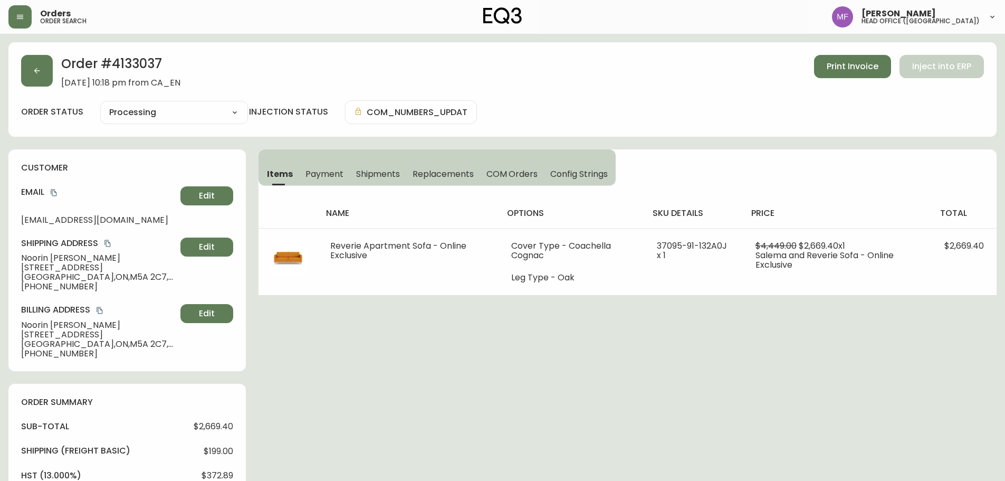
click at [739, 300] on div "Order # 4133037 [DATE] 10:18 pm from CA_EN Print Invoice Inject into ERP order …" at bounding box center [502, 452] width 988 height 820
click at [34, 64] on button "button" at bounding box center [37, 71] width 32 height 32
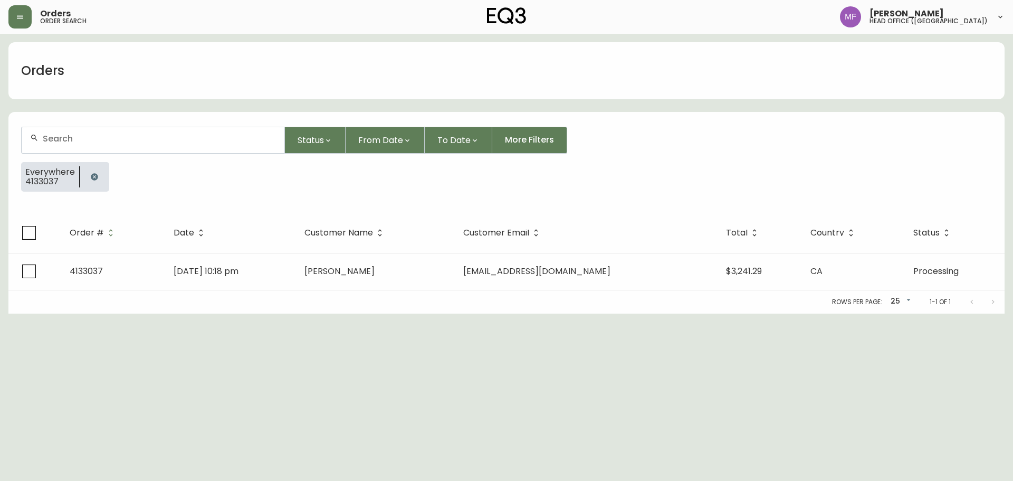
click at [94, 176] on icon "button" at bounding box center [94, 177] width 8 height 8
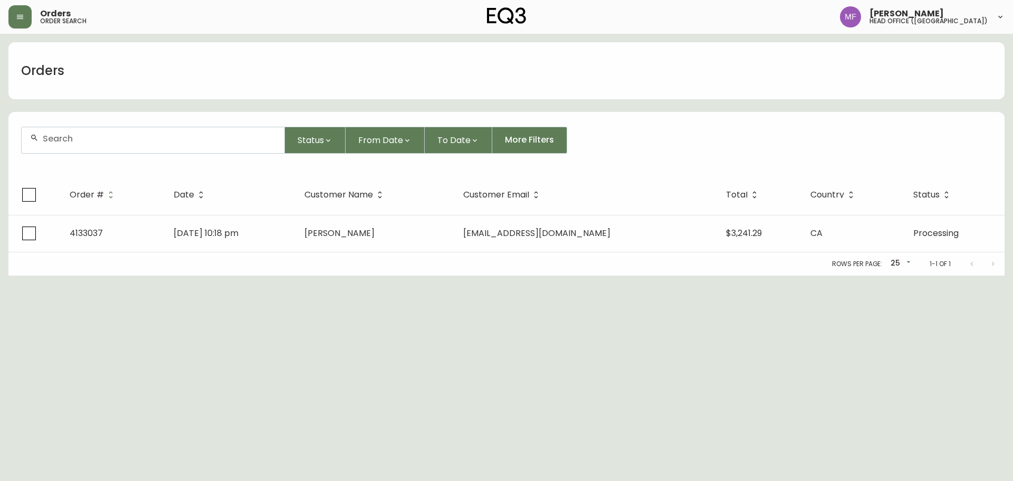
click at [85, 146] on div at bounding box center [153, 140] width 263 height 26
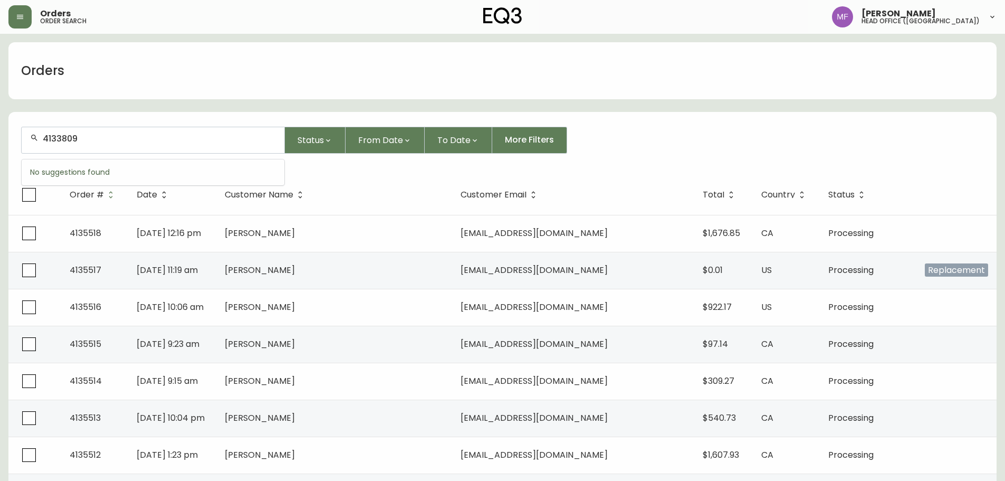
type input "4133809"
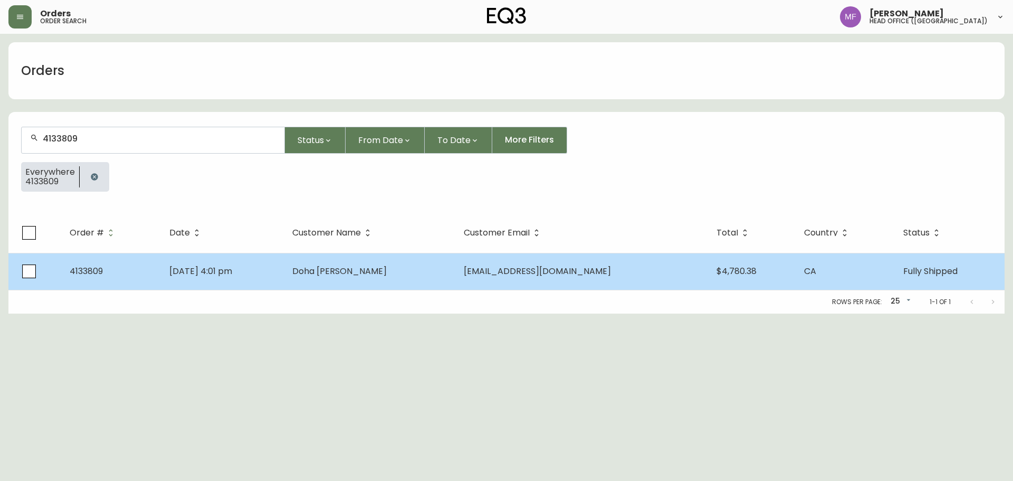
click at [210, 268] on span "[DATE] 4:01 pm" at bounding box center [200, 271] width 63 height 12
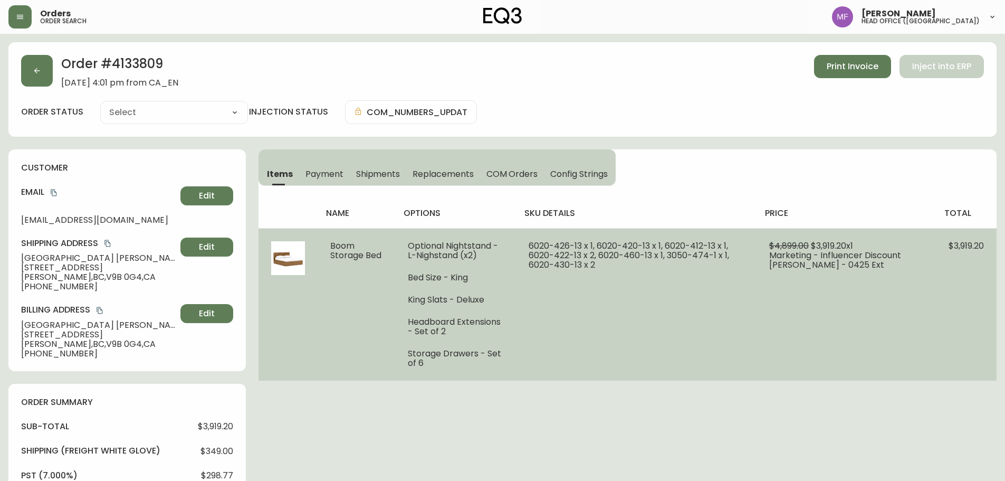
type input "Fully Shipped"
select select "FULLY_SHIPPED"
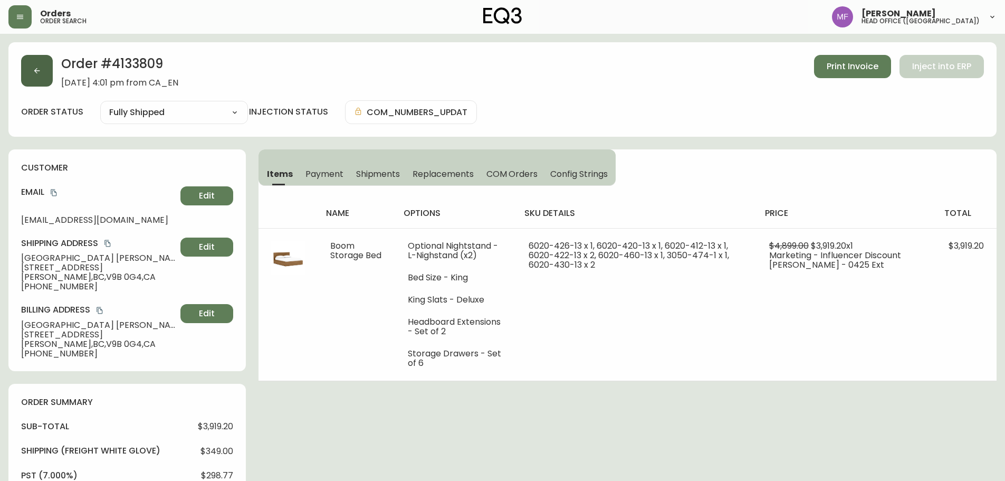
click at [52, 71] on button "button" at bounding box center [37, 71] width 32 height 32
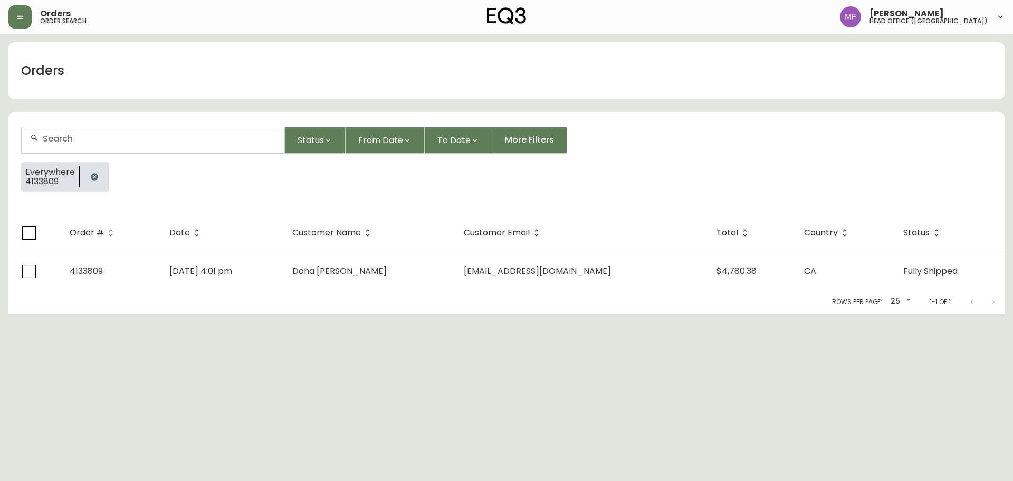
click at [90, 178] on icon "button" at bounding box center [94, 177] width 8 height 8
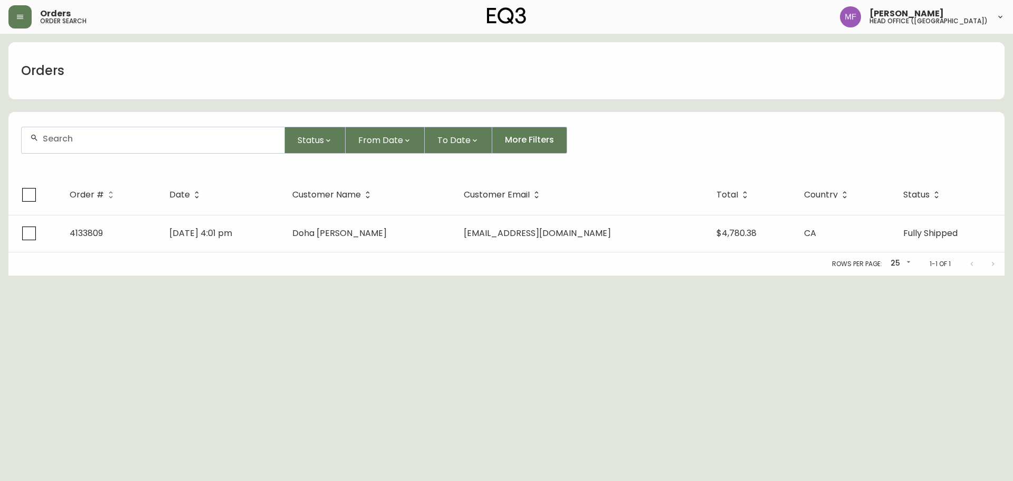
click at [91, 143] on div at bounding box center [153, 140] width 263 height 26
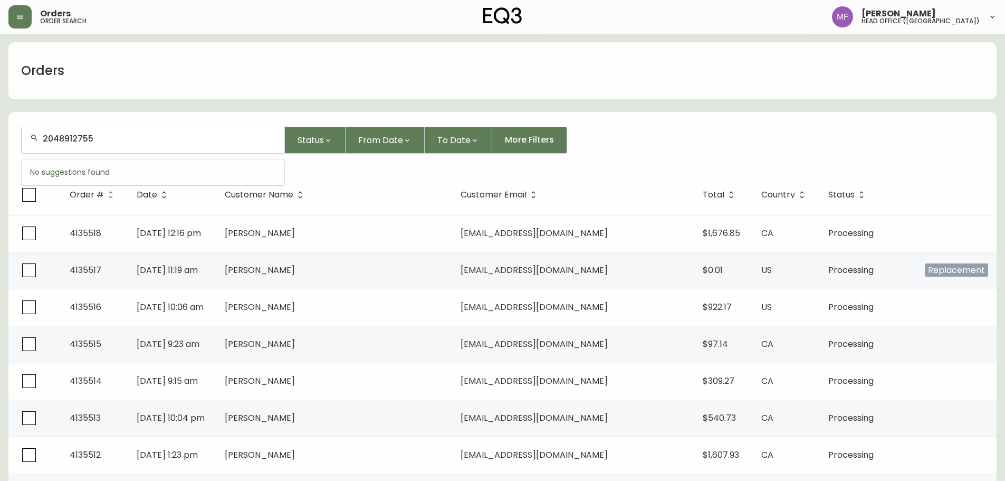
type input "2048912755"
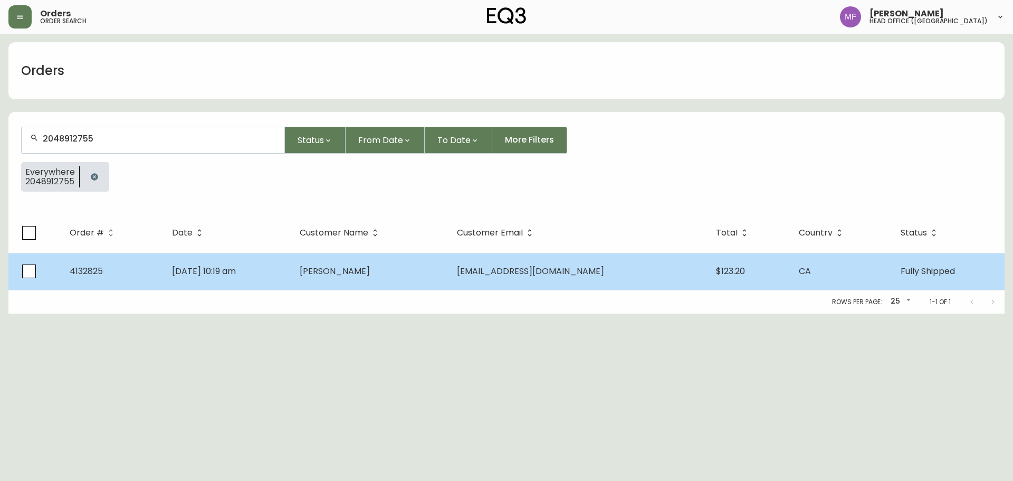
click at [284, 284] on td "[DATE] 10:19 am" at bounding box center [228, 271] width 128 height 37
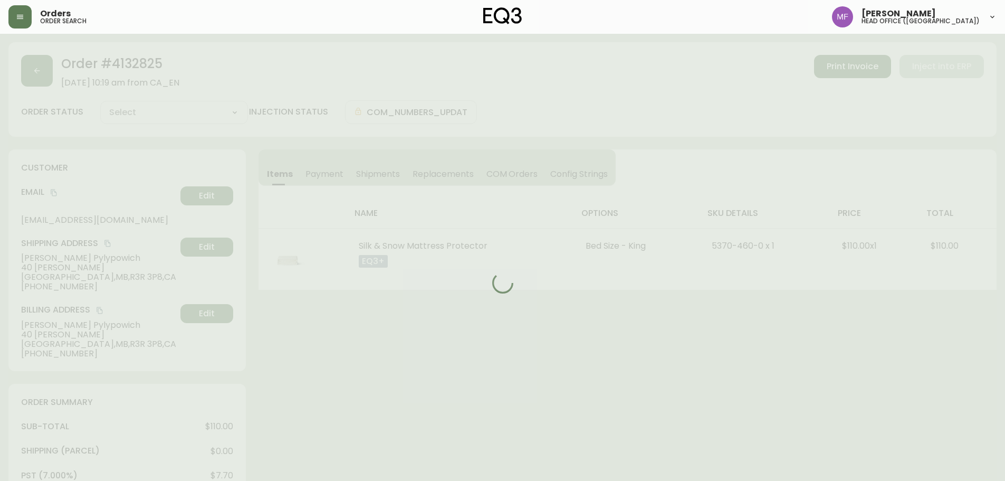
type input "Fully Shipped"
select select "FULLY_SHIPPED"
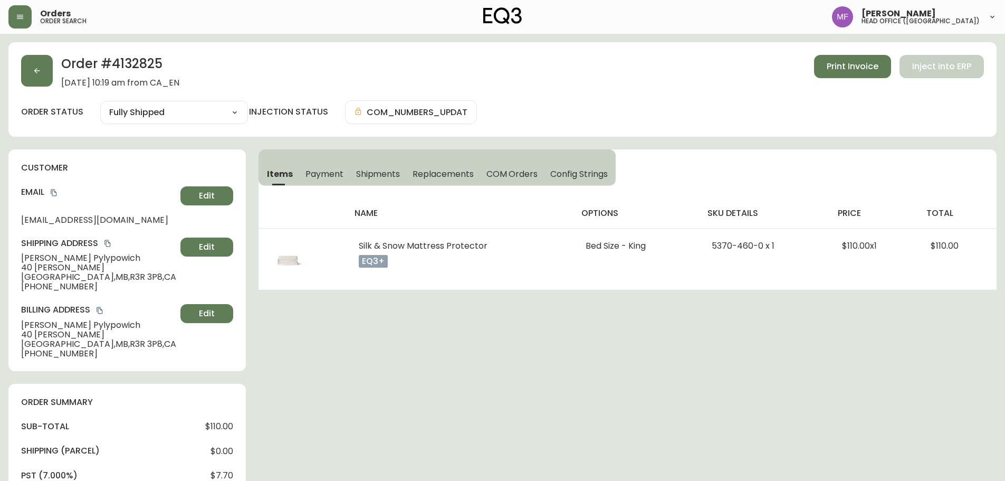
click at [54, 192] on icon "copy" at bounding box center [53, 192] width 7 height 7
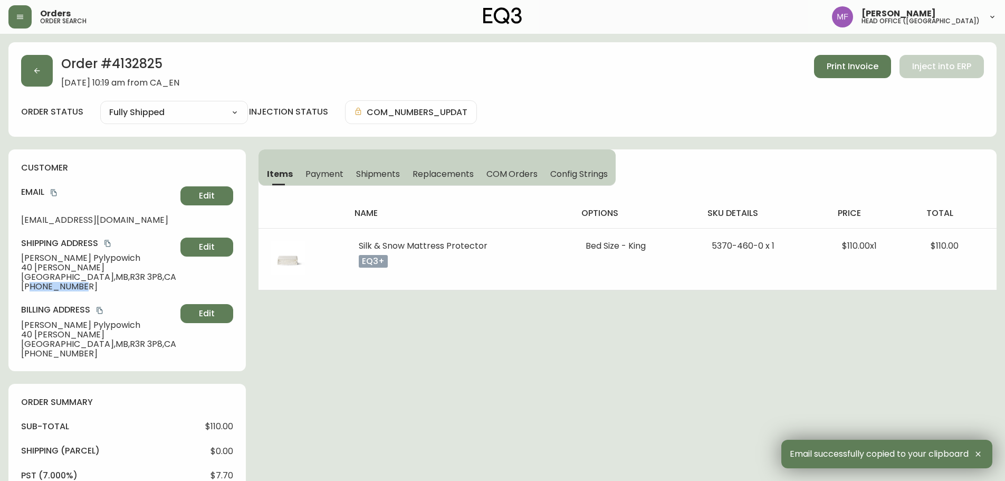
drag, startPoint x: 79, startPoint y: 289, endPoint x: 30, endPoint y: 288, distance: 49.1
click at [30, 288] on span "[PHONE_NUMBER]" at bounding box center [98, 286] width 155 height 9
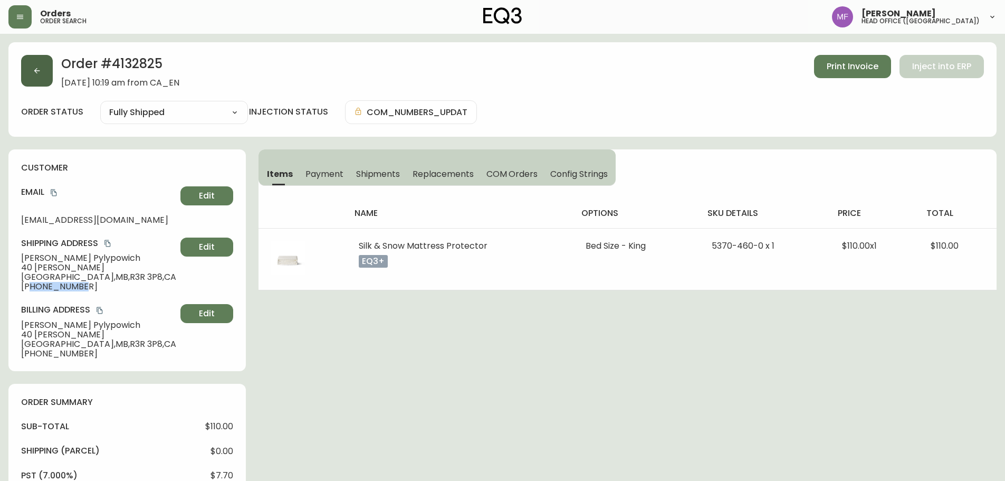
click at [45, 81] on button "button" at bounding box center [37, 71] width 32 height 32
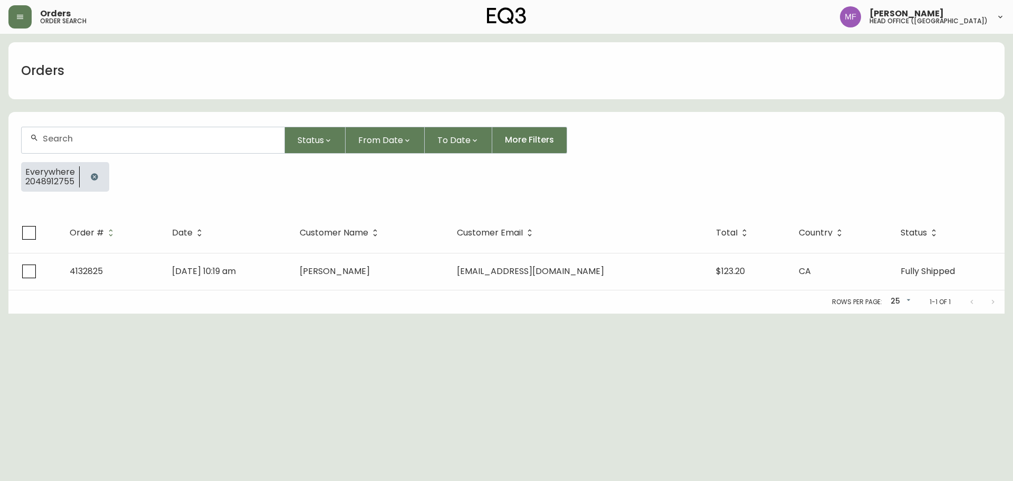
click at [102, 168] on div at bounding box center [95, 177] width 30 height 30
click at [101, 170] on button "button" at bounding box center [94, 176] width 21 height 21
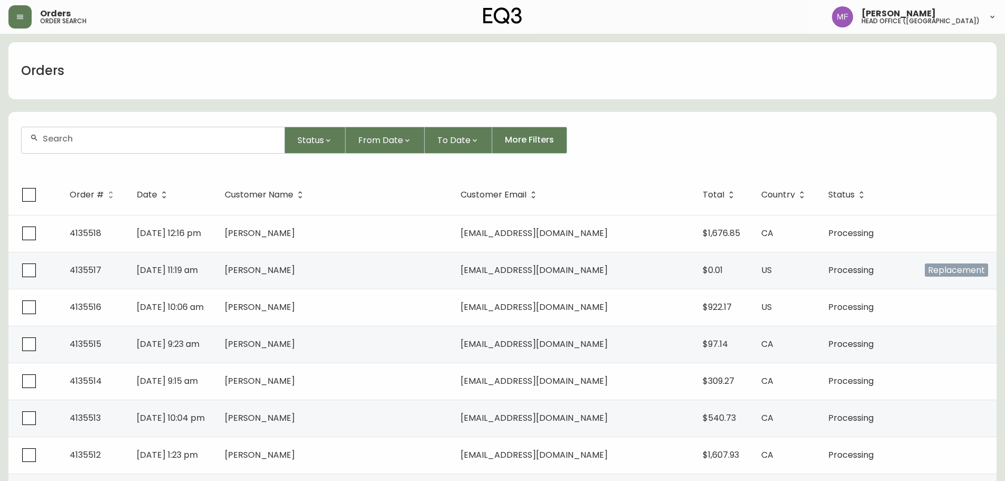
click at [101, 143] on input "text" at bounding box center [159, 139] width 233 height 10
type input "6043489609"
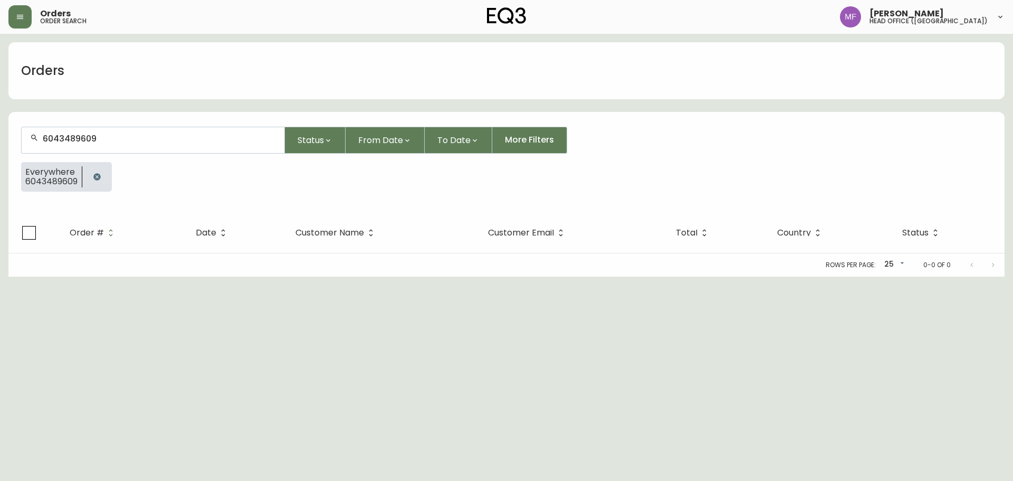
click at [83, 172] on div at bounding box center [97, 177] width 30 height 30
click at [94, 178] on icon "button" at bounding box center [96, 176] width 7 height 7
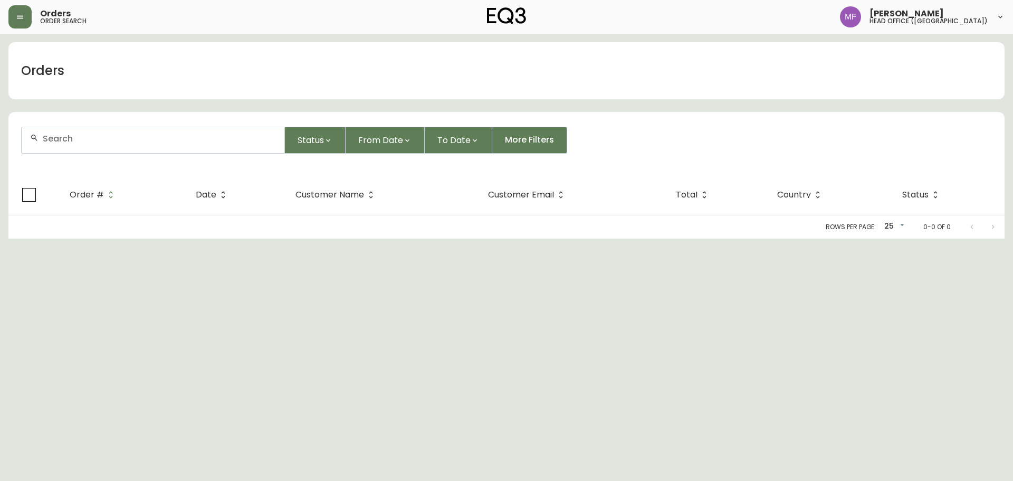
click at [90, 139] on input "text" at bounding box center [159, 139] width 233 height 10
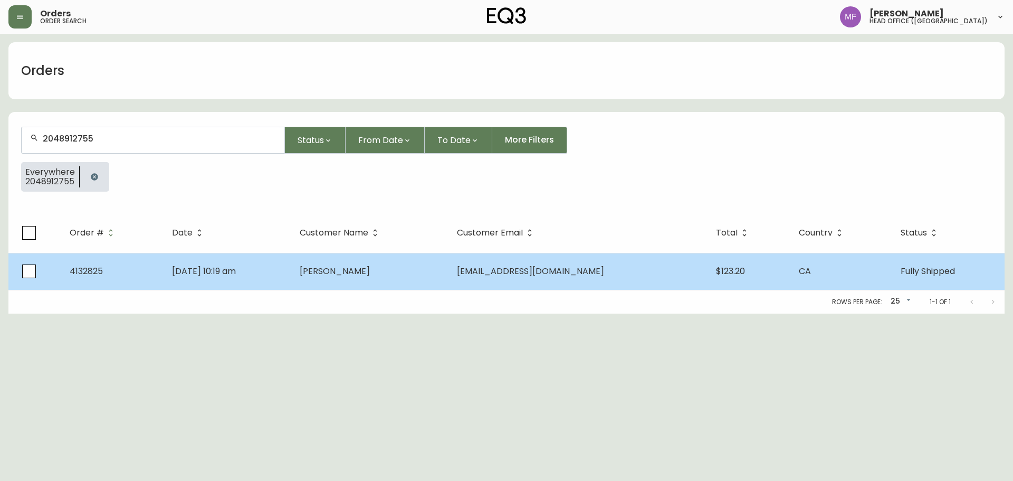
type input "2048912755"
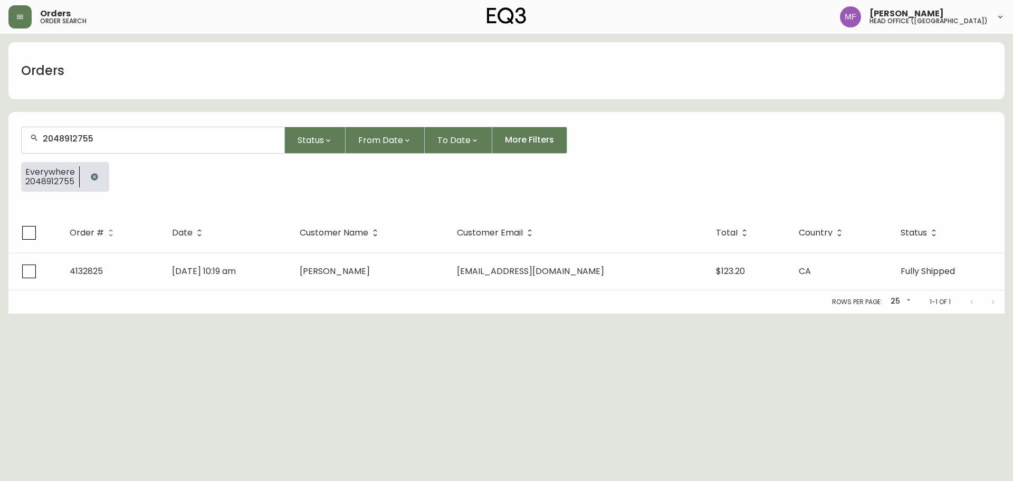
drag, startPoint x: 87, startPoint y: 174, endPoint x: 82, endPoint y: 169, distance: 6.8
click at [87, 174] on button "button" at bounding box center [94, 176] width 21 height 21
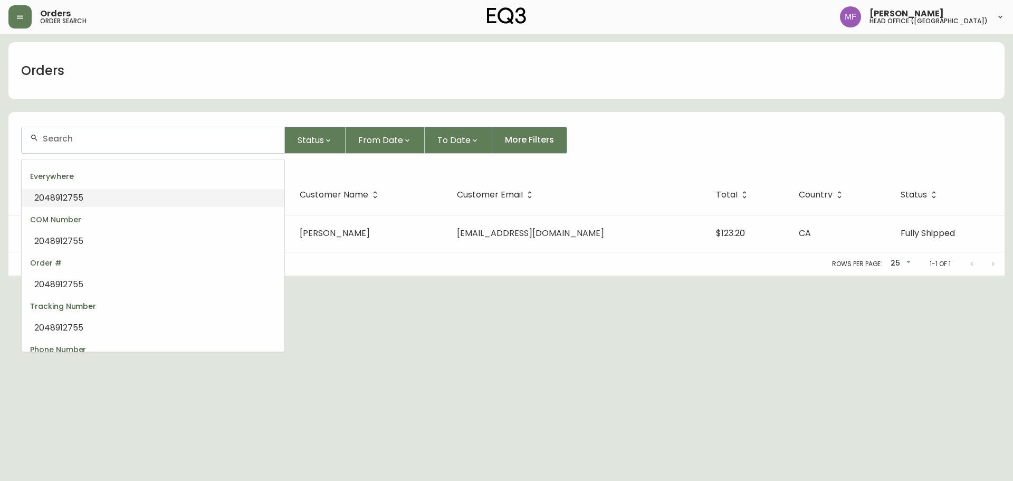
click at [84, 139] on input "text" at bounding box center [159, 139] width 233 height 10
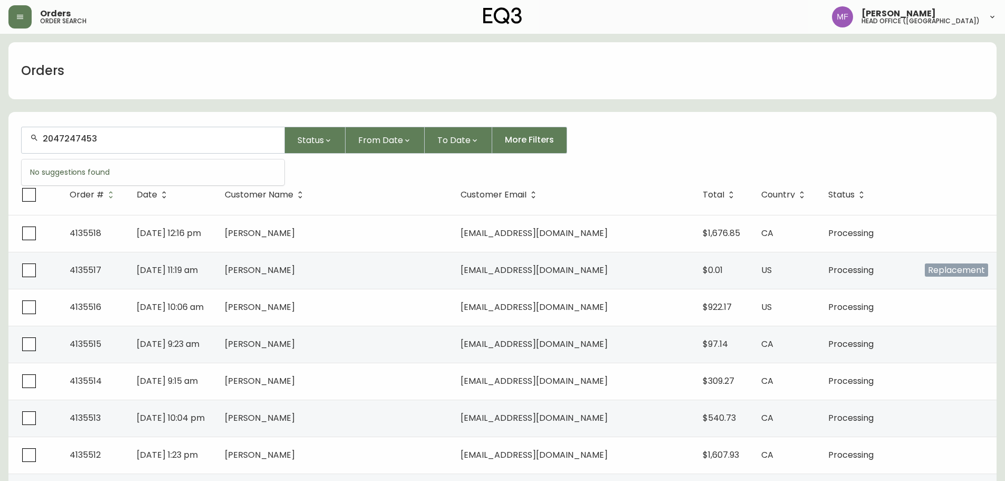
type input "2047247453"
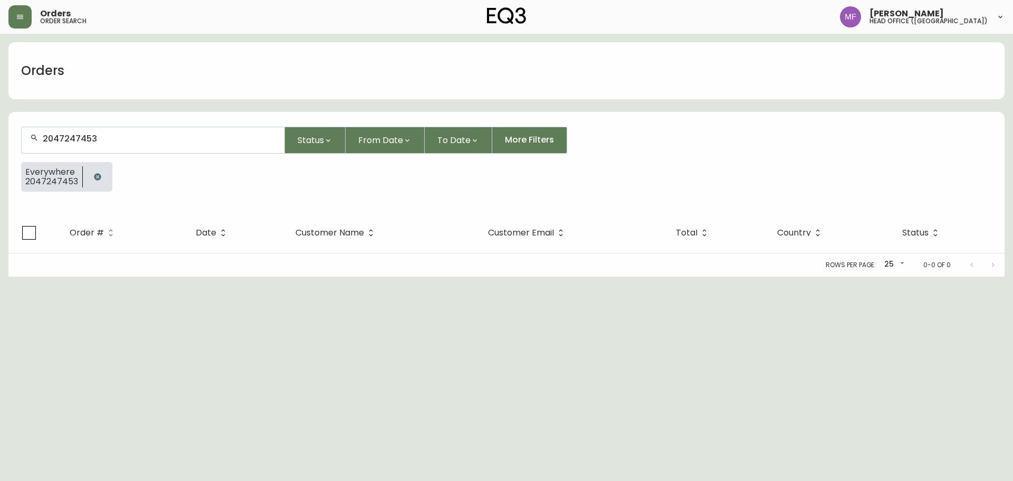
click at [105, 176] on button "button" at bounding box center [97, 176] width 21 height 21
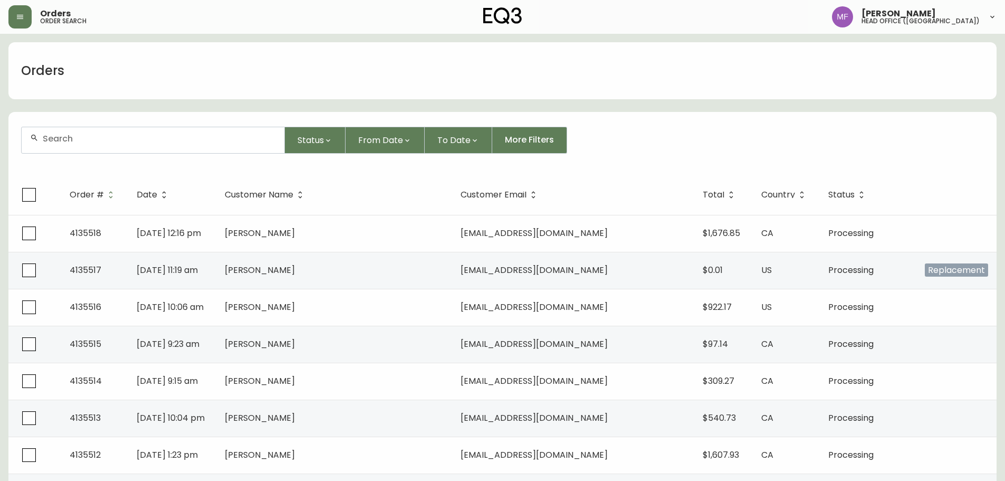
click at [617, 151] on div "Status From Date To Date More Filters" at bounding box center [502, 140] width 963 height 27
click at [203, 150] on div at bounding box center [153, 140] width 263 height 26
type input "4133035"
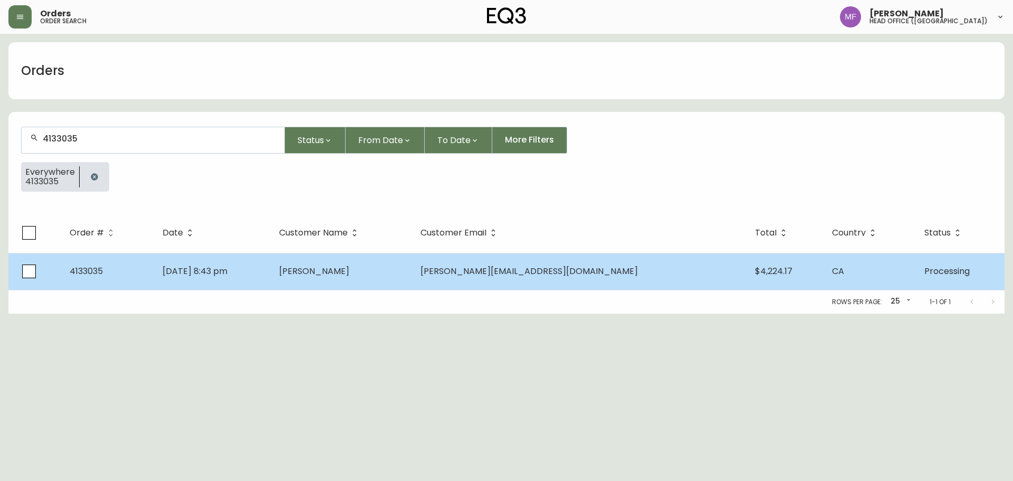
click at [271, 273] on td "[DATE] 8:43 pm" at bounding box center [212, 271] width 117 height 37
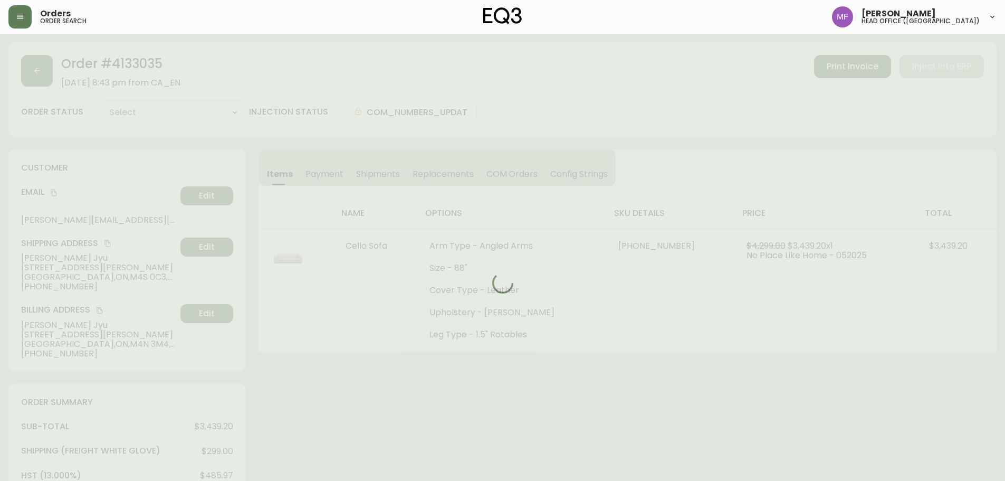
type input "Processing"
select select "PROCESSING"
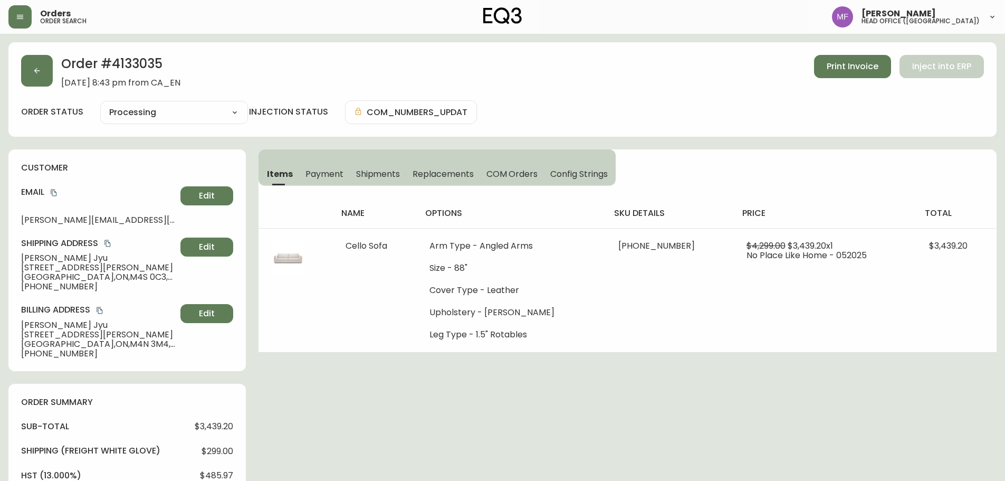
click at [131, 68] on h2 "Order # 4133035" at bounding box center [120, 66] width 119 height 23
click at [132, 68] on h2 "Order # 4133035" at bounding box center [120, 66] width 119 height 23
click at [544, 403] on div "Order # 4133035 [DATE] 8:43 pm from CA_EN Print Invoice Inject into ERP order s…" at bounding box center [502, 452] width 988 height 820
click at [473, 376] on div "Order # 4133035 [DATE] 8:43 pm from CA_EN Print Invoice Inject into ERP order s…" at bounding box center [502, 452] width 988 height 820
click at [684, 202] on th "sku details" at bounding box center [670, 213] width 128 height 30
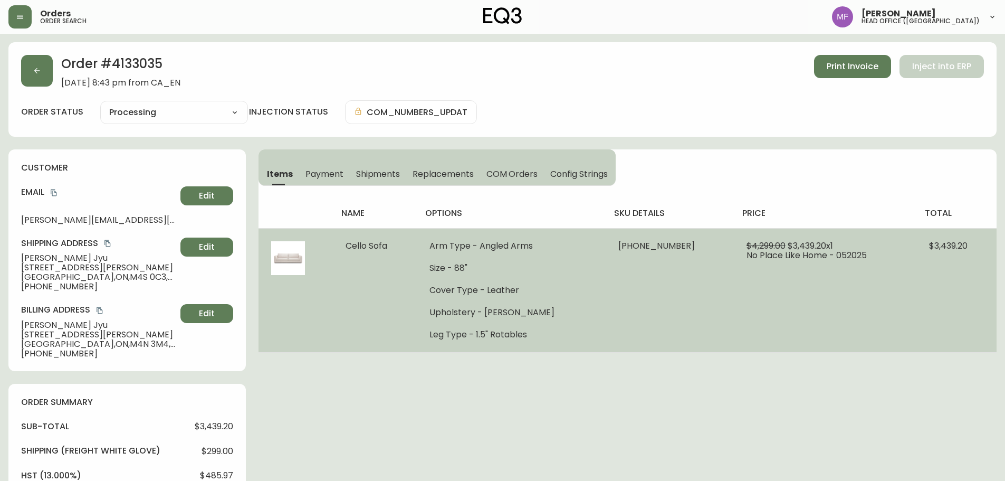
click at [653, 339] on td "[PHONE_NUMBER]" at bounding box center [670, 290] width 128 height 124
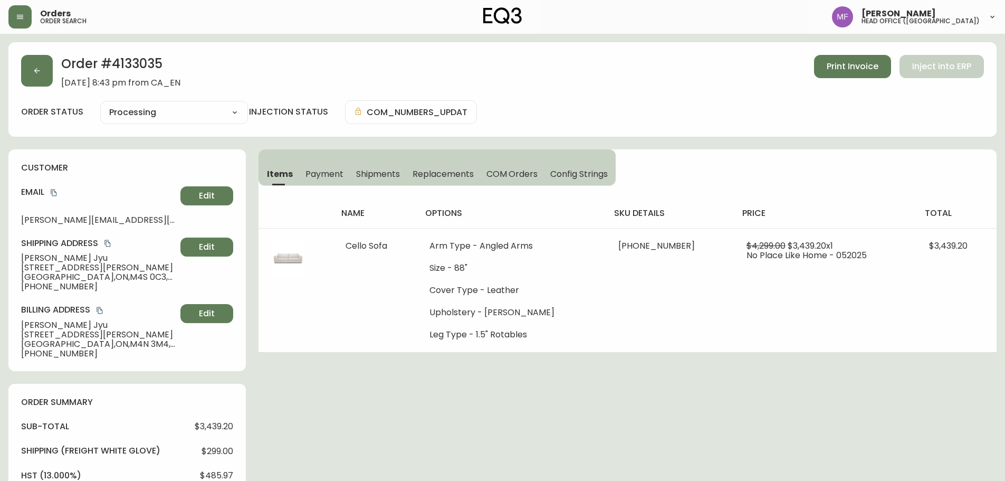
click at [406, 366] on div "Order # 4133035 [DATE] 8:43 pm from CA_EN Print Invoice Inject into ERP order s…" at bounding box center [502, 452] width 988 height 820
click at [638, 432] on div "Order # 4133035 [DATE] 8:43 pm from CA_EN Print Invoice Inject into ERP order s…" at bounding box center [502, 452] width 988 height 820
click at [518, 395] on div "Order # 4133035 [DATE] 8:43 pm from CA_EN Print Invoice Inject into ERP order s…" at bounding box center [502, 452] width 988 height 820
click at [39, 77] on button "button" at bounding box center [37, 71] width 32 height 32
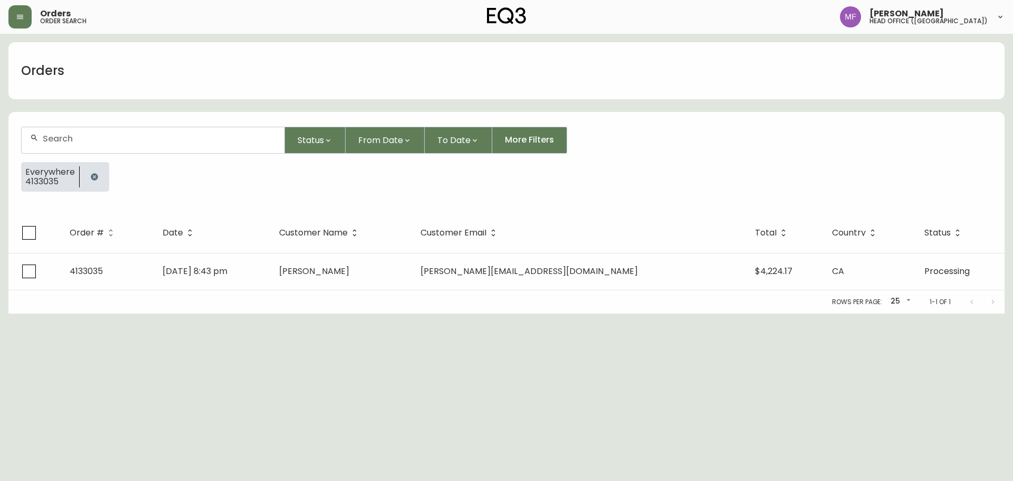
click at [87, 174] on button "button" at bounding box center [94, 176] width 21 height 21
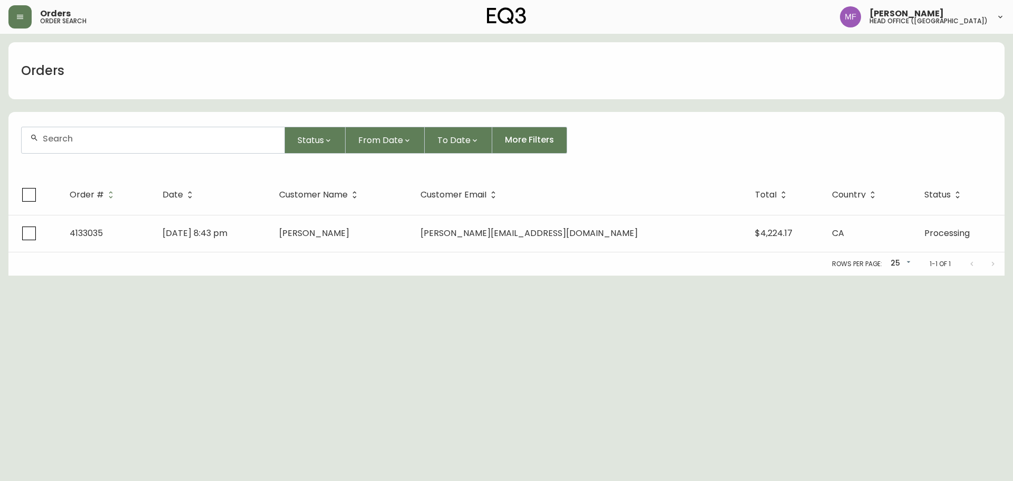
click at [87, 143] on input "text" at bounding box center [159, 139] width 233 height 10
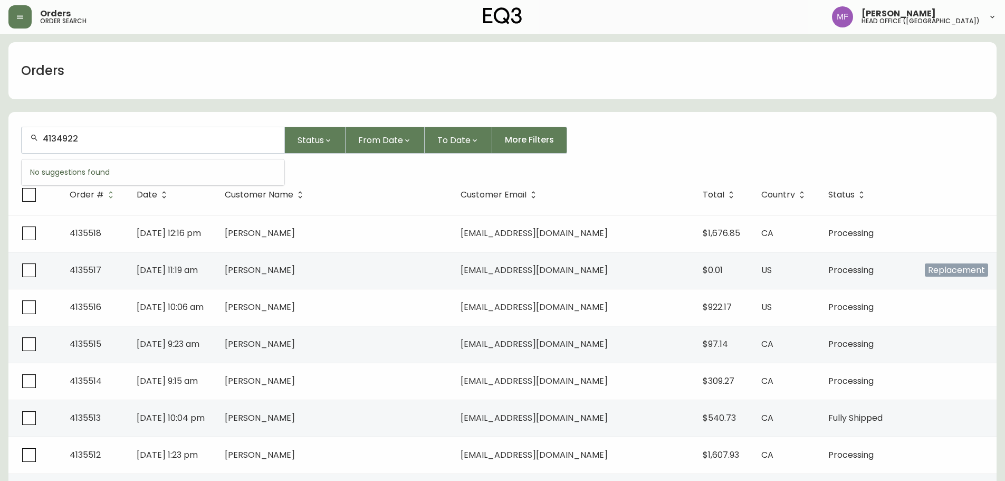
type input "4134922"
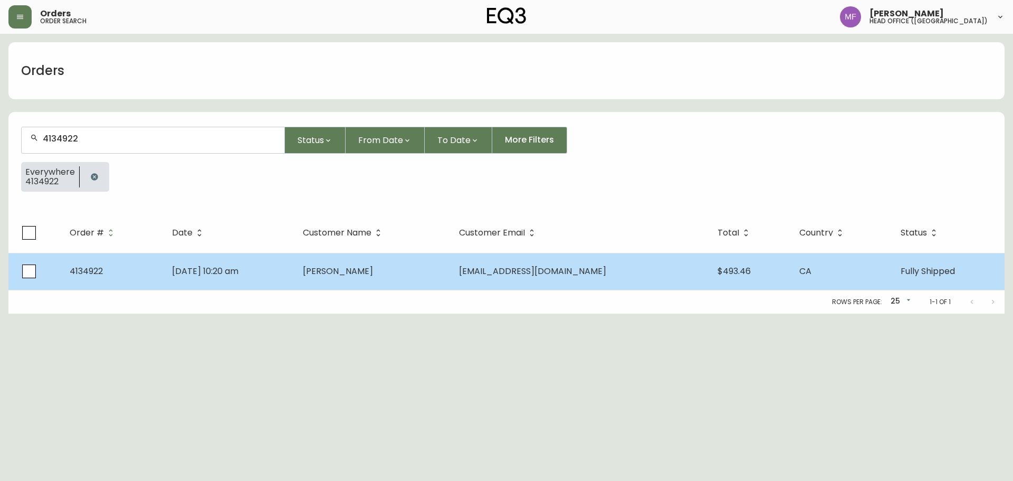
click at [290, 270] on td "[DATE] 10:20 am" at bounding box center [229, 271] width 131 height 37
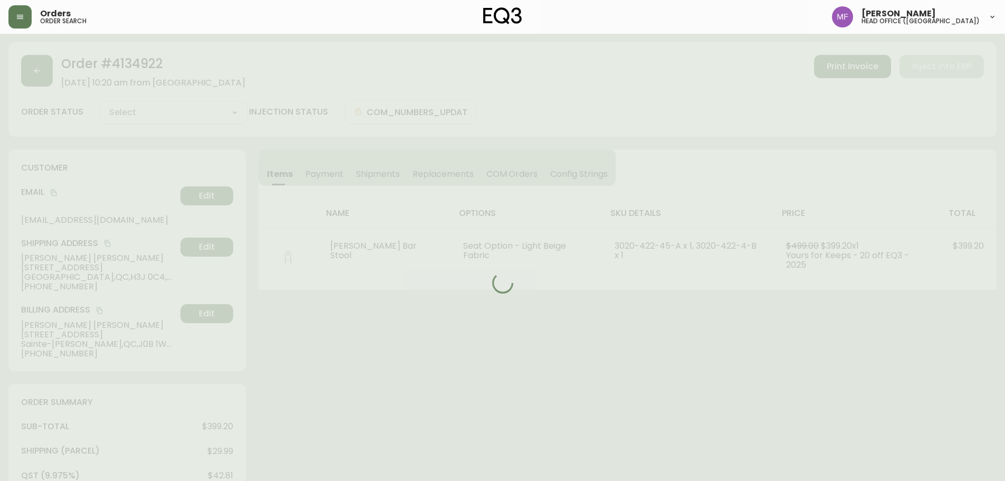
type input "Fully Shipped"
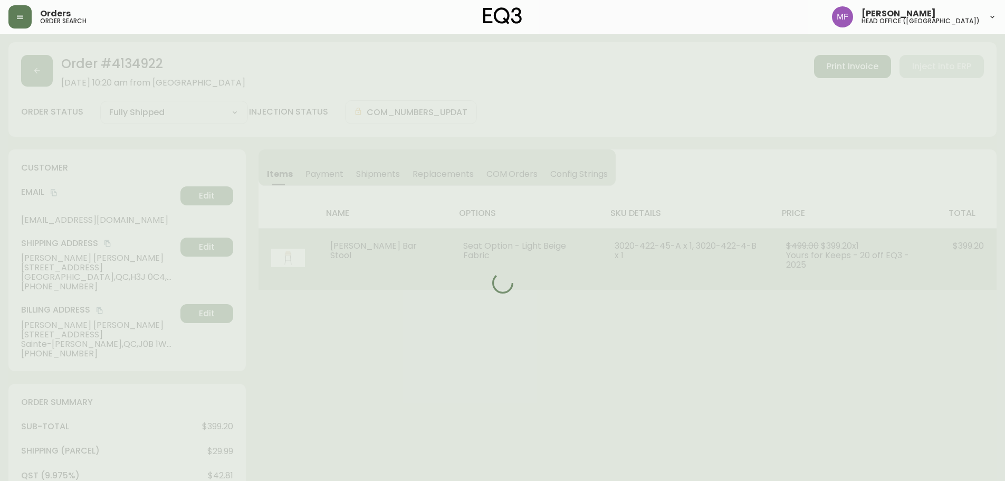
select select "FULLY_SHIPPED"
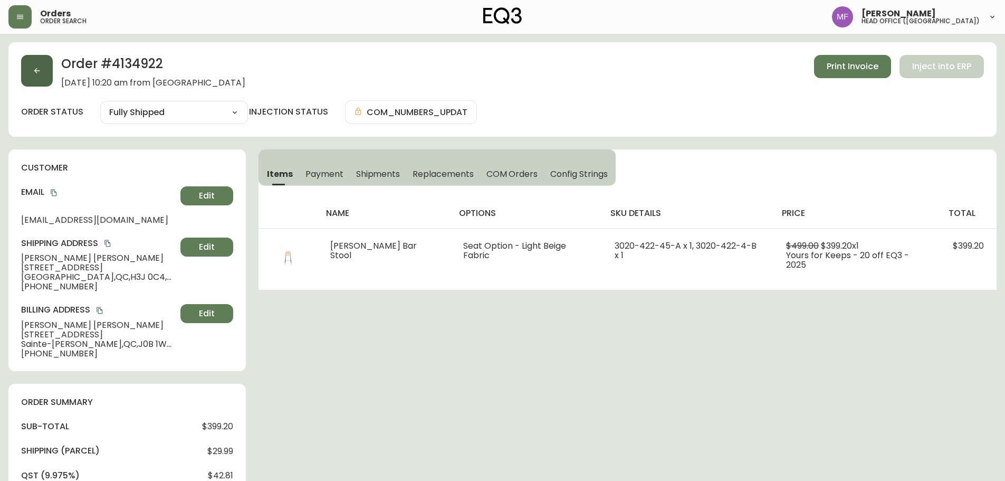
click at [46, 79] on button "button" at bounding box center [37, 71] width 32 height 32
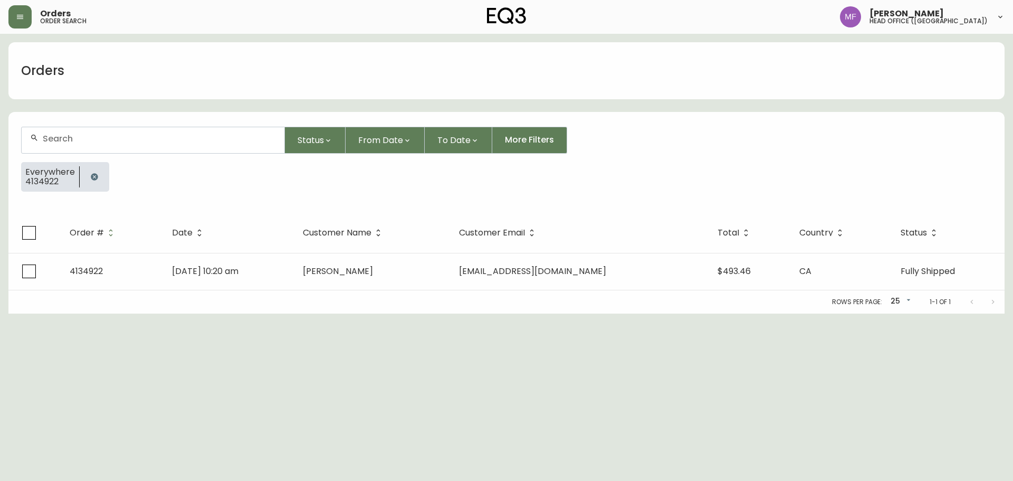
click at [91, 177] on icon "button" at bounding box center [94, 176] width 7 height 7
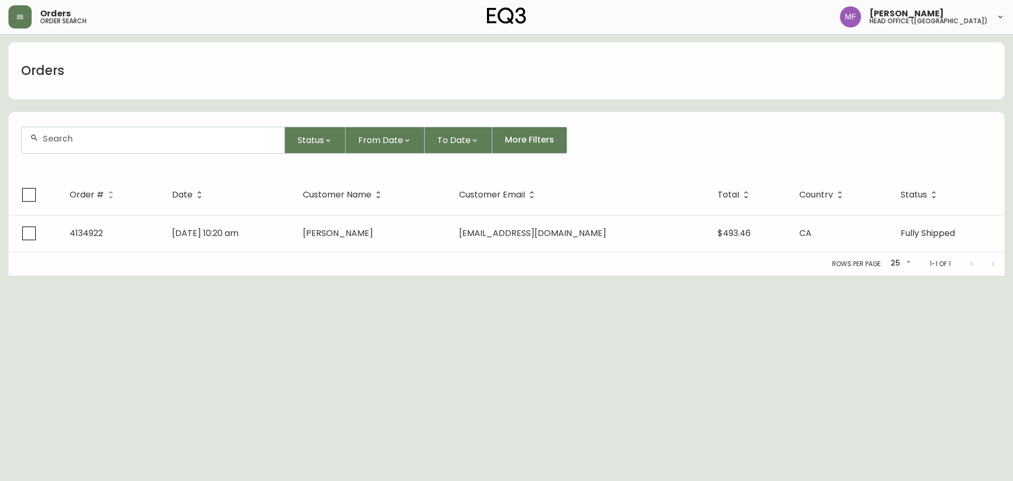
click at [76, 146] on div at bounding box center [153, 140] width 263 height 26
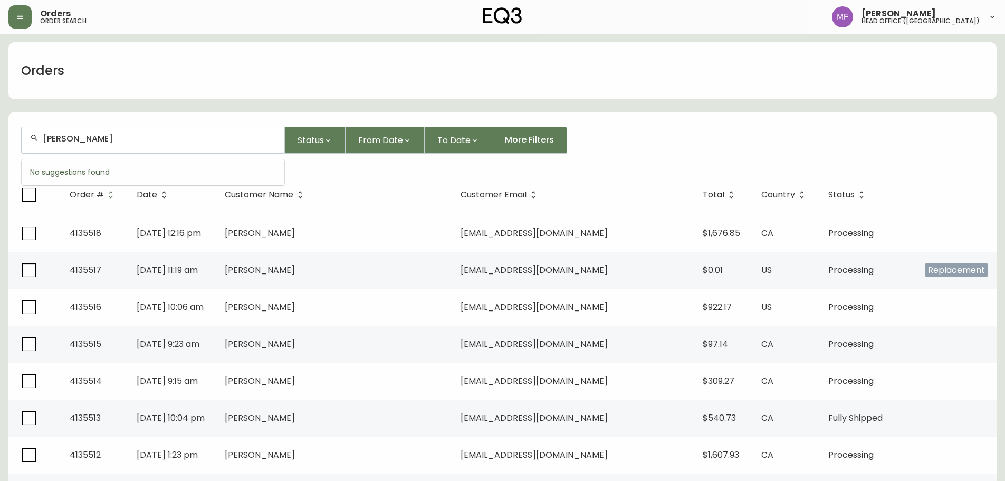
type input "[PERSON_NAME]"
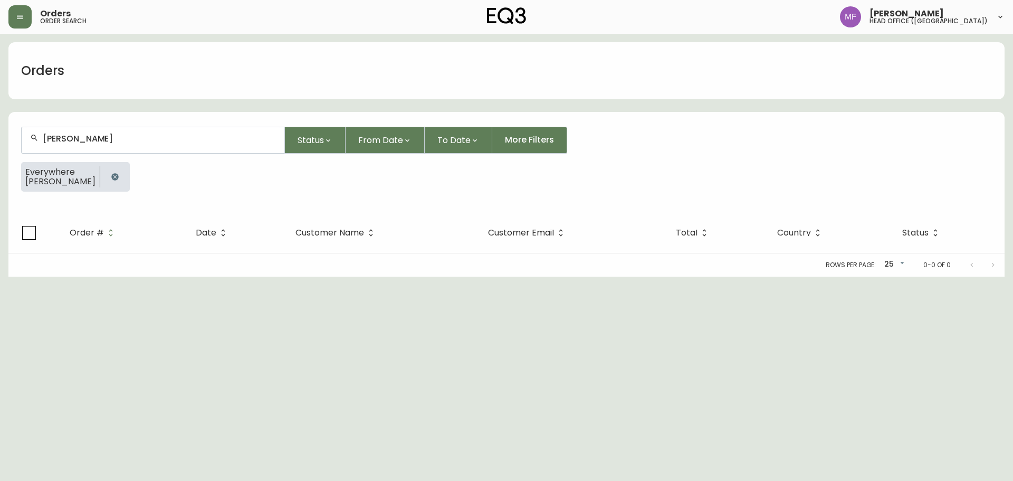
click at [328, 277] on html "Orders order search [PERSON_NAME] head office ([GEOGRAPHIC_DATA]) Orders [PERSO…" at bounding box center [506, 138] width 1013 height 277
click at [117, 174] on button "button" at bounding box center [114, 176] width 21 height 21
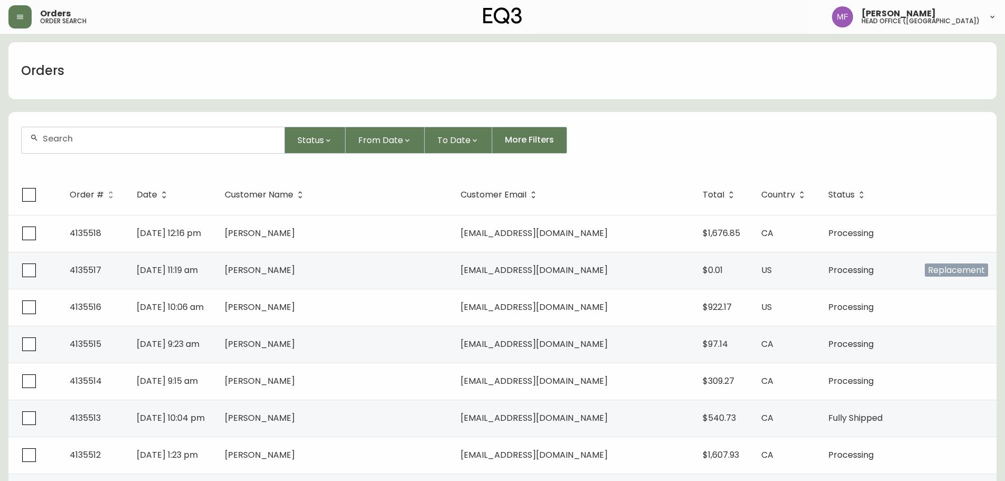
click at [748, 114] on form "Status From Date To Date More Filters" at bounding box center [502, 144] width 988 height 61
click at [121, 144] on div at bounding box center [153, 140] width 263 height 26
type input "4133797"
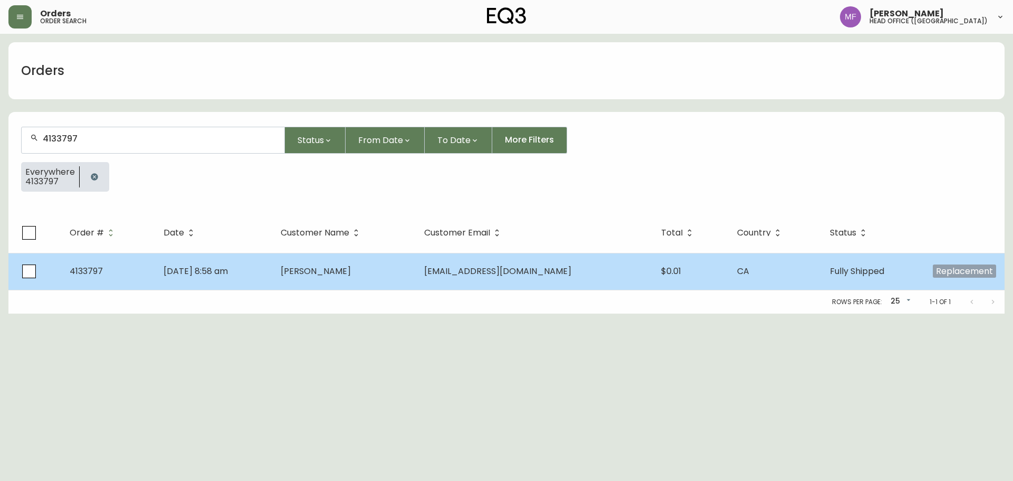
click at [273, 276] on td "[DATE] 8:58 am" at bounding box center [214, 271] width 118 height 37
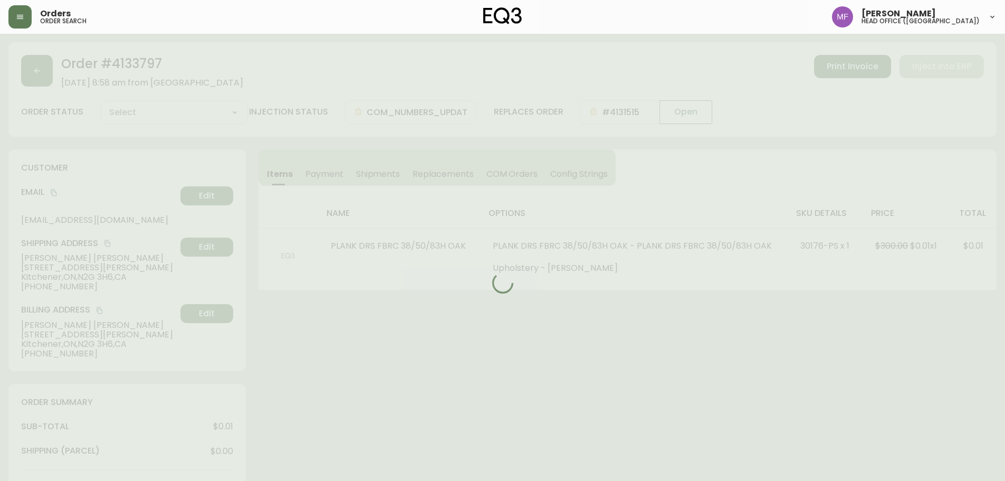
type input "Fully Shipped"
select select "FULLY_SHIPPED"
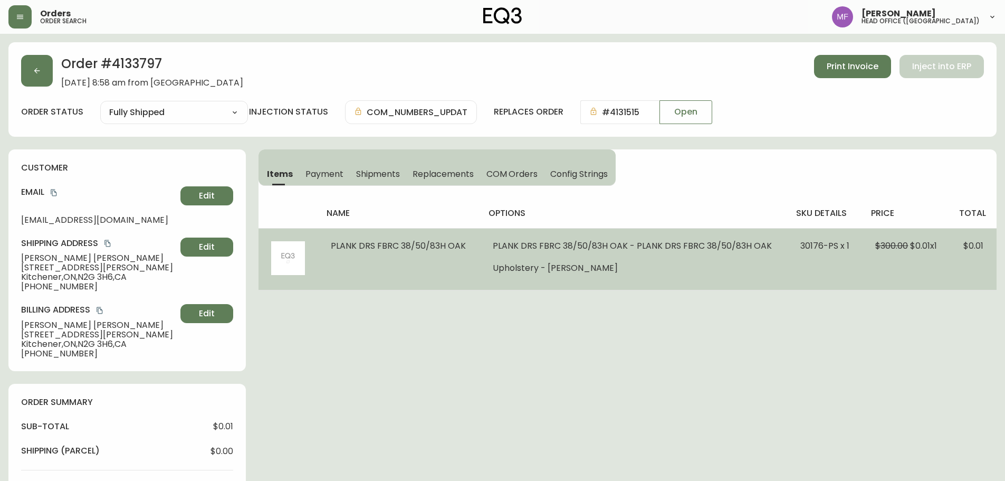
click at [868, 282] on td "$300.00 $0.01 x 1" at bounding box center [907, 259] width 88 height 62
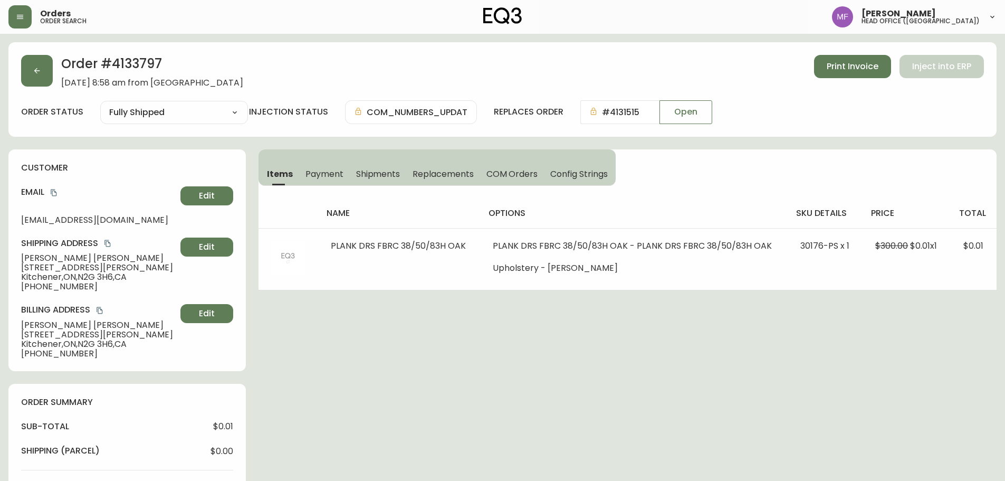
click at [26, 68] on button "button" at bounding box center [37, 71] width 32 height 32
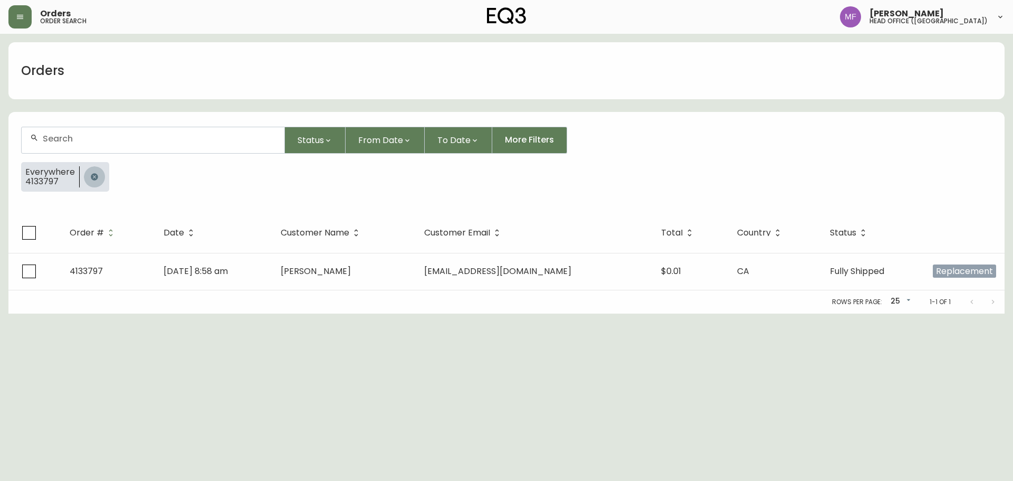
click at [93, 170] on button "button" at bounding box center [94, 176] width 21 height 21
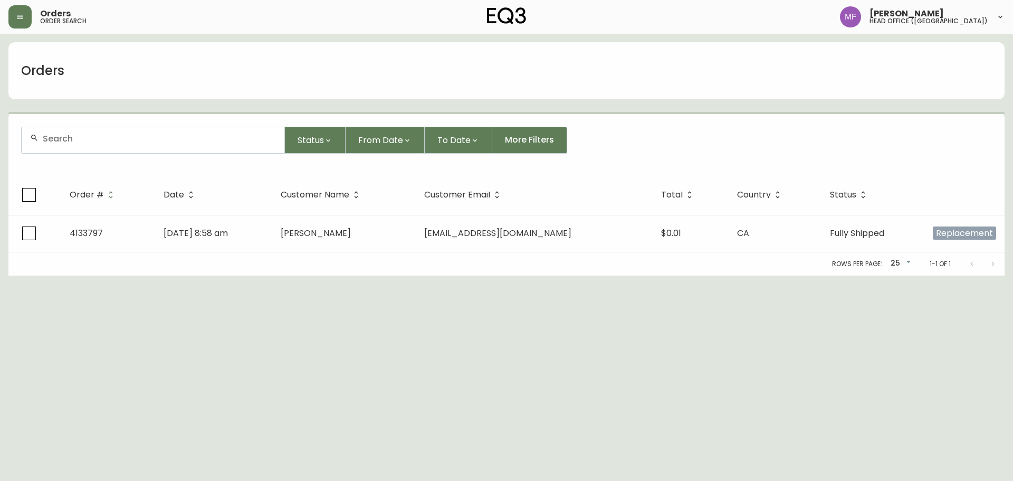
click at [89, 137] on input "text" at bounding box center [159, 139] width 233 height 10
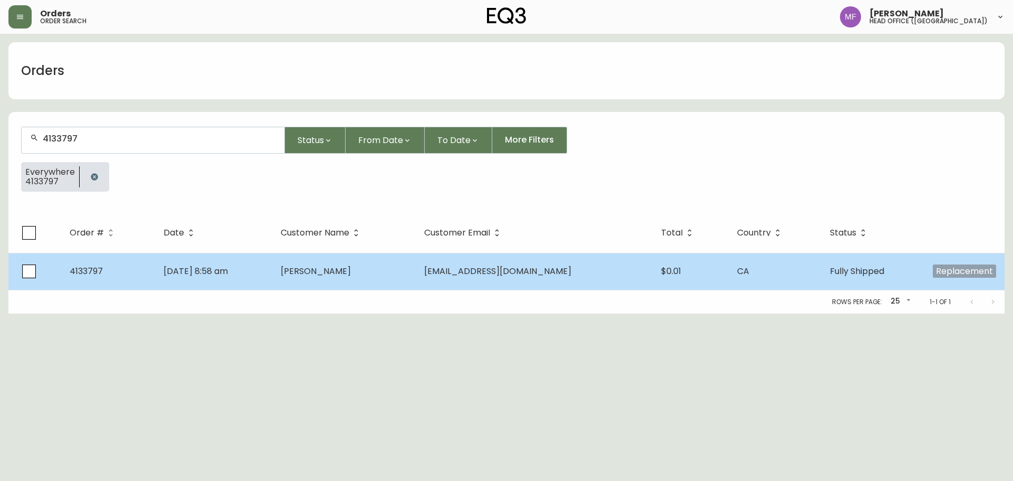
type input "4133797"
click at [351, 266] on span "[PERSON_NAME]" at bounding box center [316, 271] width 70 height 12
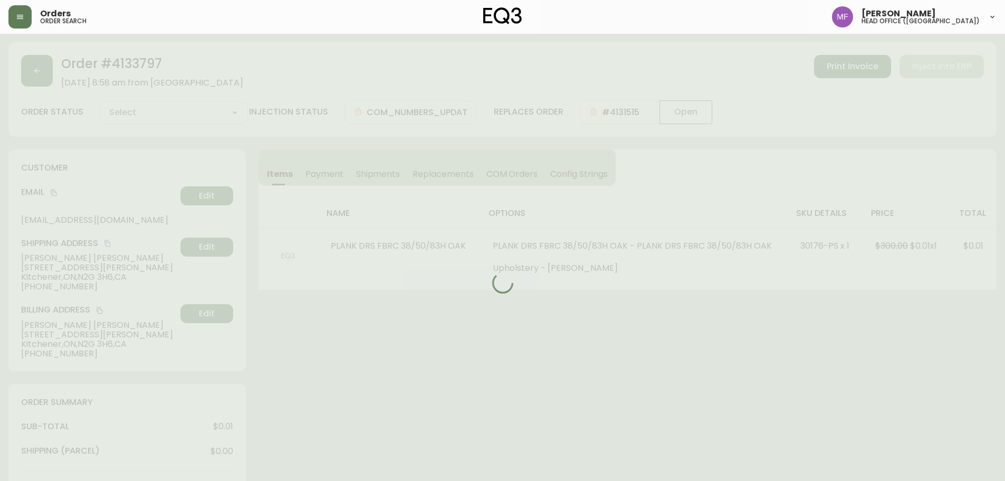
type input "Fully Shipped"
select select "FULLY_SHIPPED"
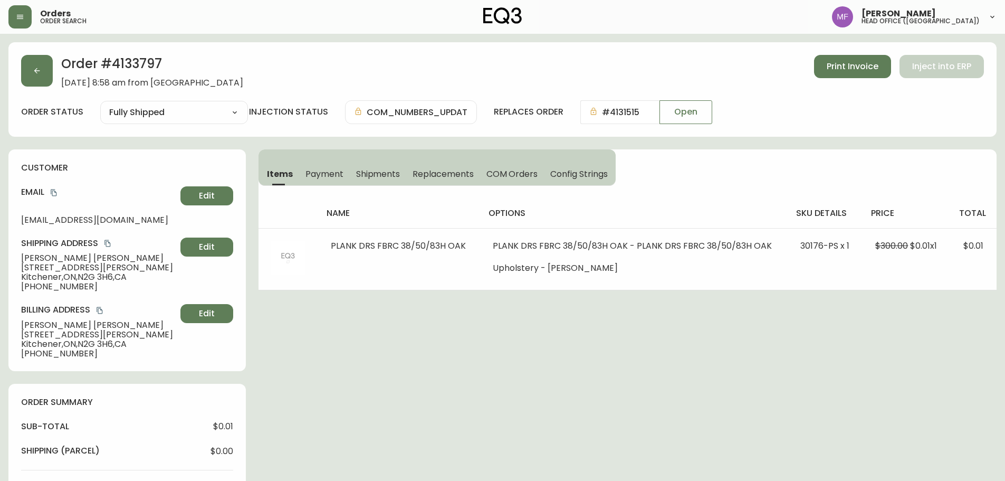
click at [34, 80] on button "button" at bounding box center [37, 71] width 32 height 32
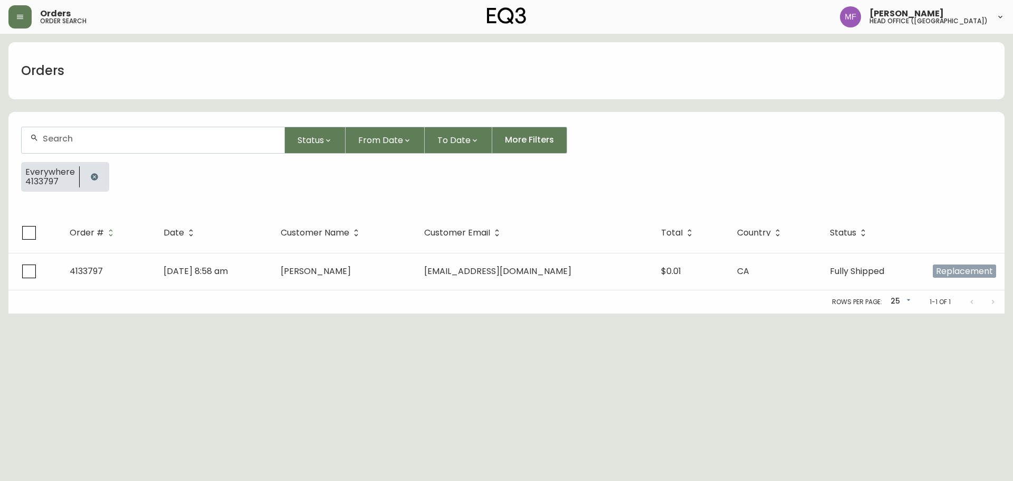
click at [90, 174] on icon "button" at bounding box center [94, 177] width 8 height 8
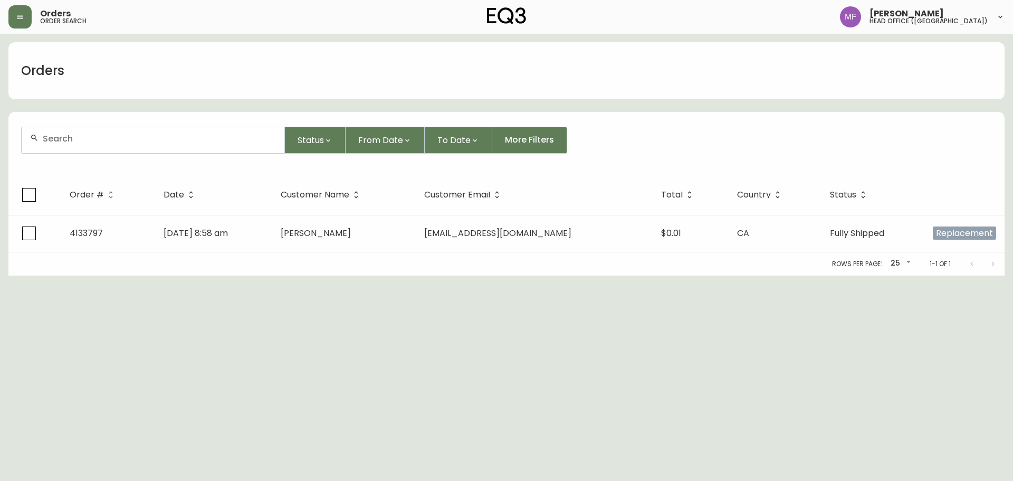
click at [71, 125] on form "Status From Date To Date More Filters" at bounding box center [506, 144] width 996 height 61
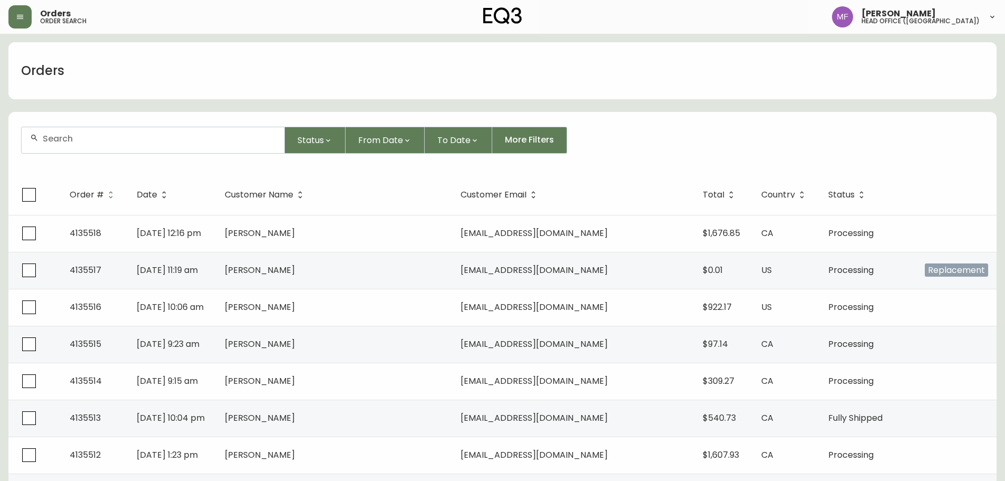
click at [76, 138] on input "text" at bounding box center [159, 139] width 233 height 10
paste input "4135490"
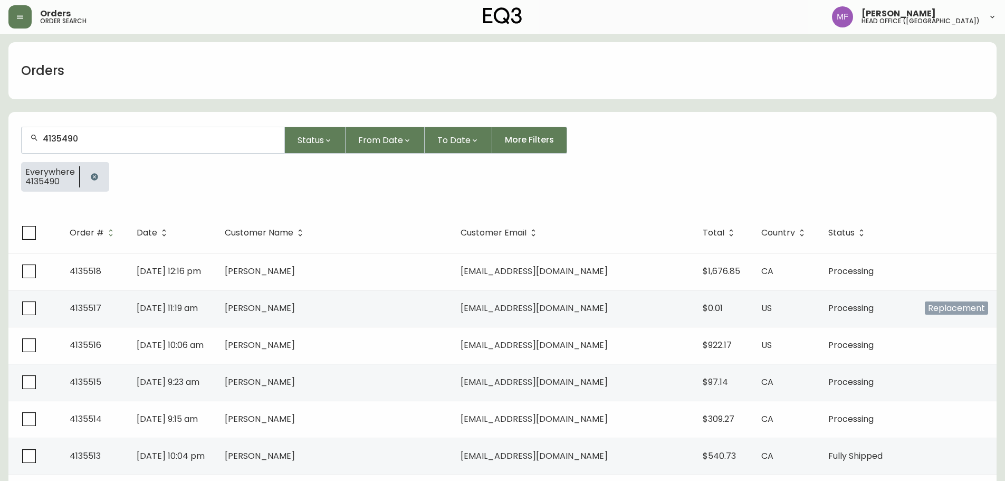
type input "4135490"
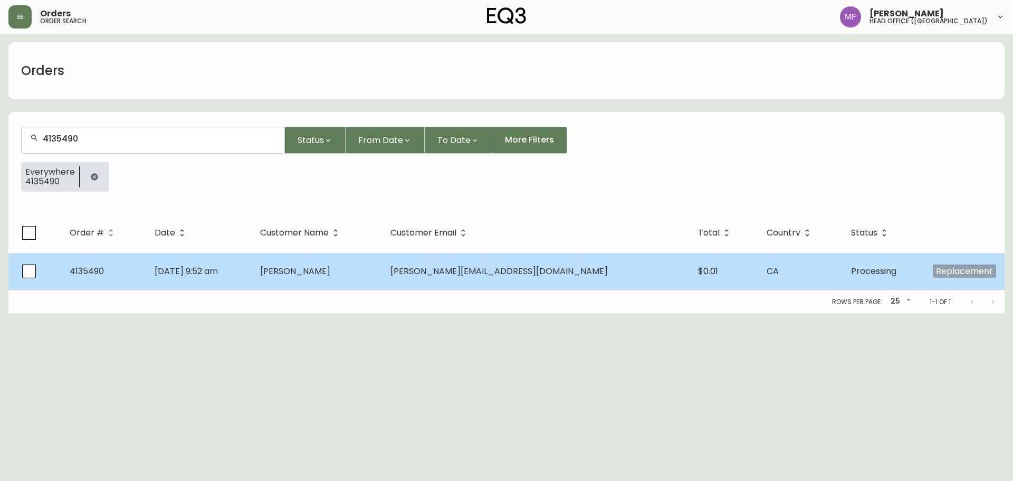
click at [525, 271] on span "[PERSON_NAME][EMAIL_ADDRESS][DOMAIN_NAME]" at bounding box center [498, 271] width 217 height 12
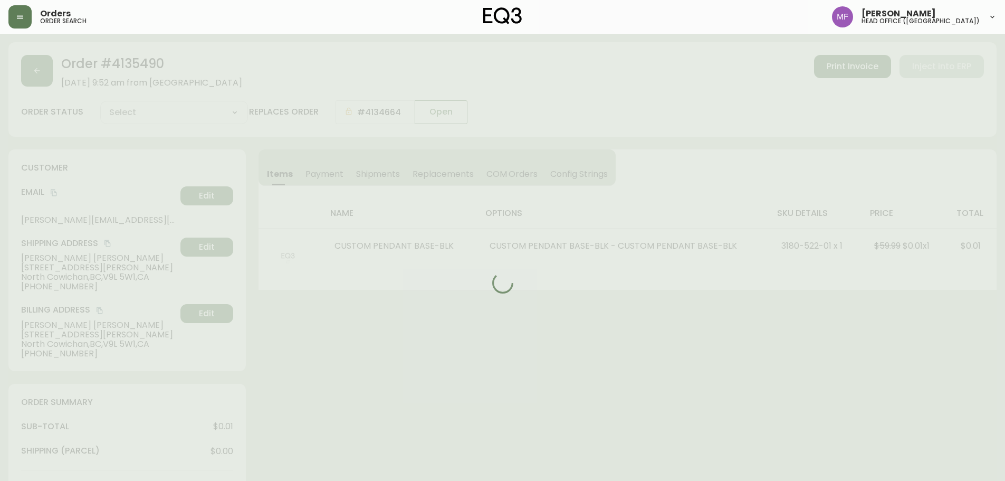
type input "Processing"
select select "PROCESSING"
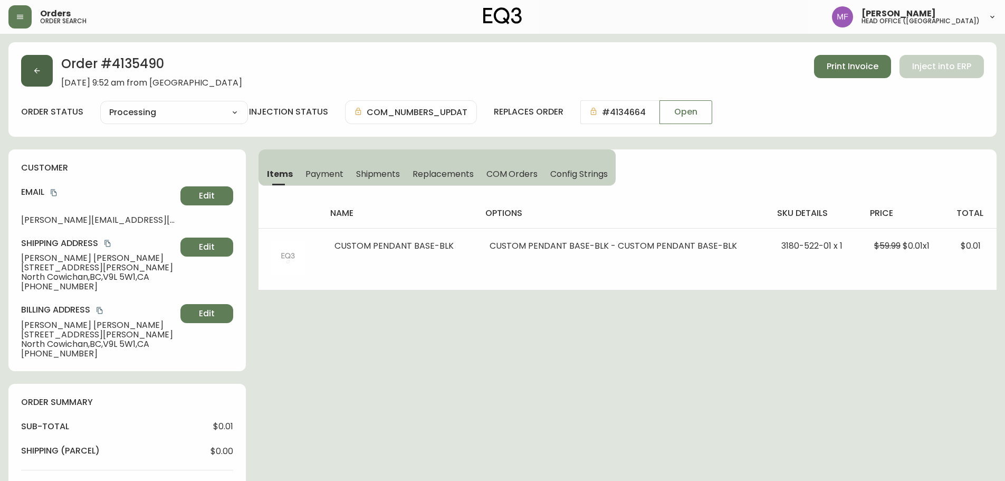
click at [42, 78] on button "button" at bounding box center [37, 71] width 32 height 32
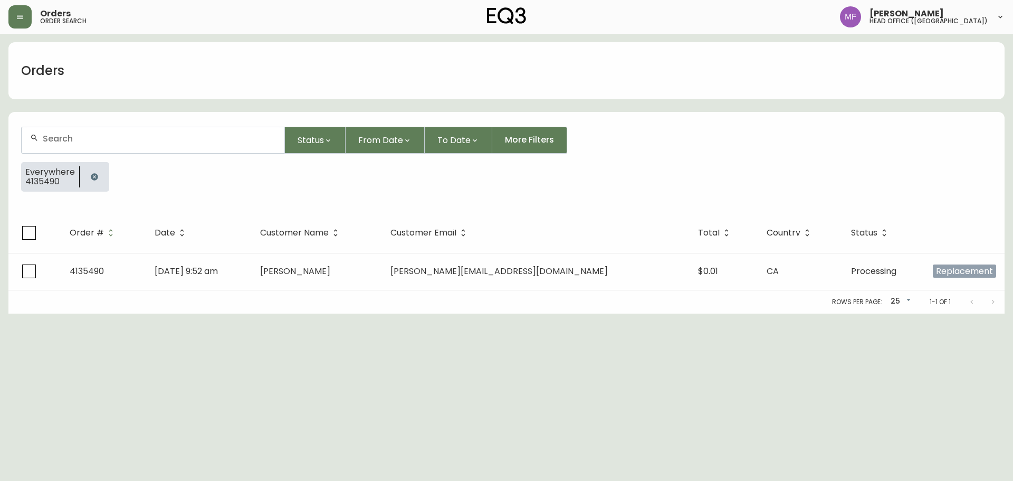
click at [100, 173] on button "button" at bounding box center [94, 176] width 21 height 21
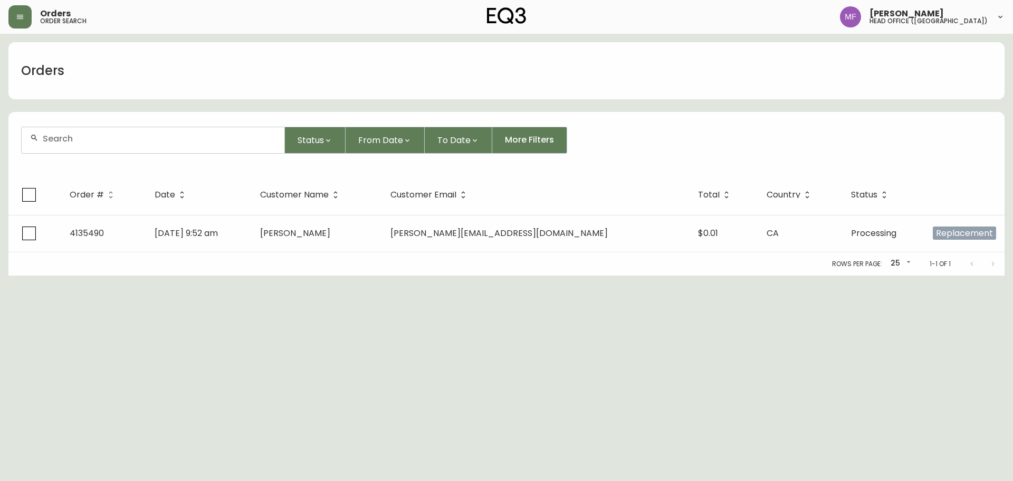
click at [93, 134] on input "text" at bounding box center [159, 139] width 233 height 10
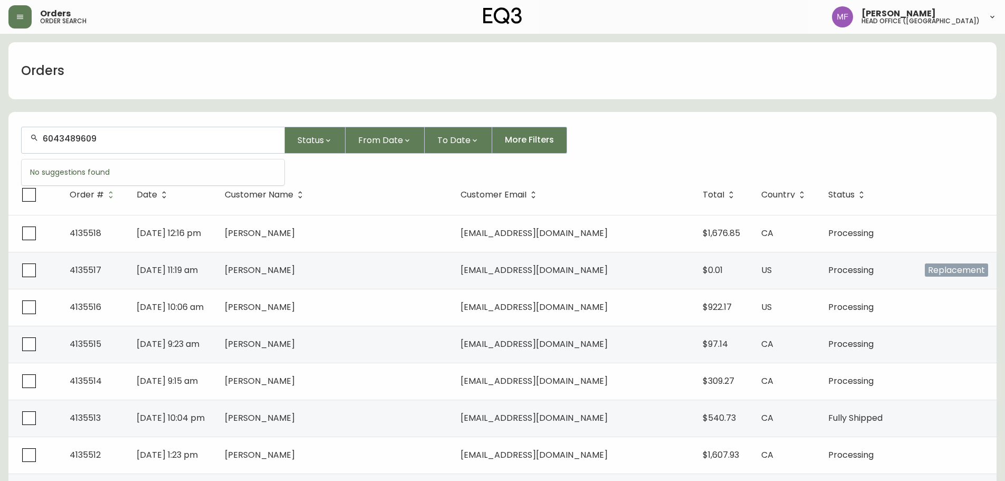
type input "6043489609"
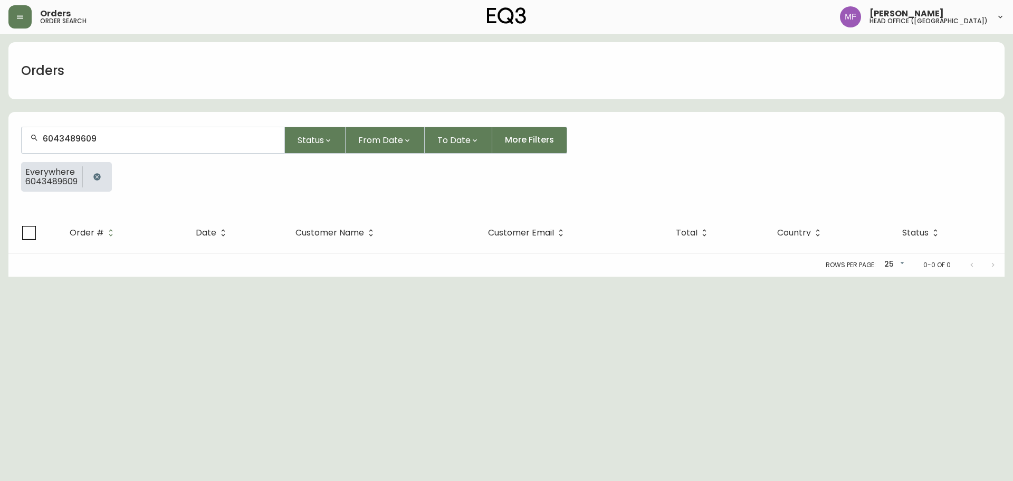
click at [97, 176] on icon "button" at bounding box center [96, 176] width 7 height 7
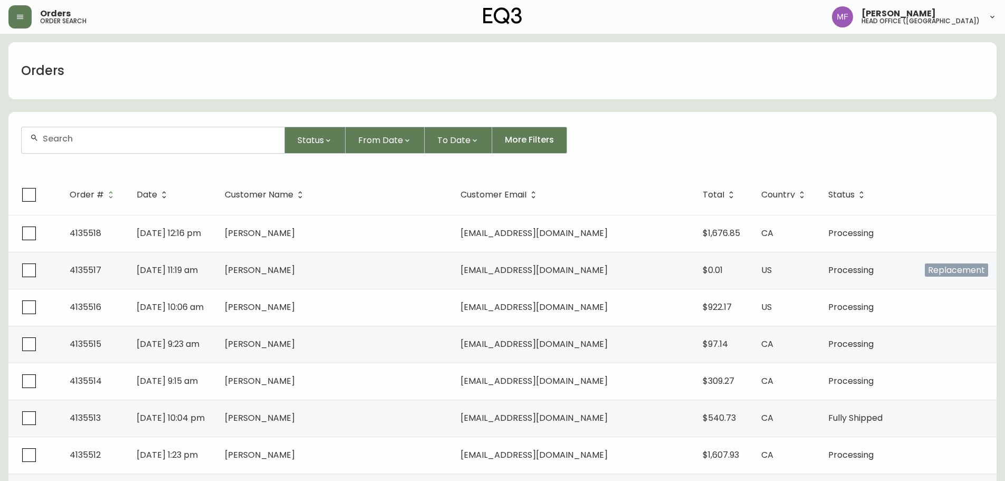
click at [786, 176] on th "Country" at bounding box center [786, 195] width 66 height 40
click at [255, 139] on input "text" at bounding box center [159, 139] width 233 height 10
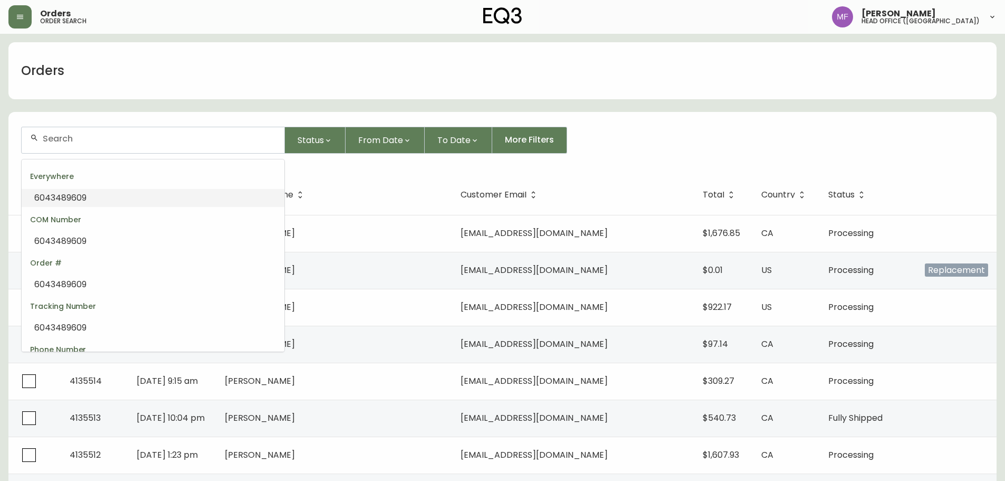
paste input "scheduled date [DATE] . 07:00 - 19:00"
type input "scheduled date [DATE] . 07:00 - 19:00"
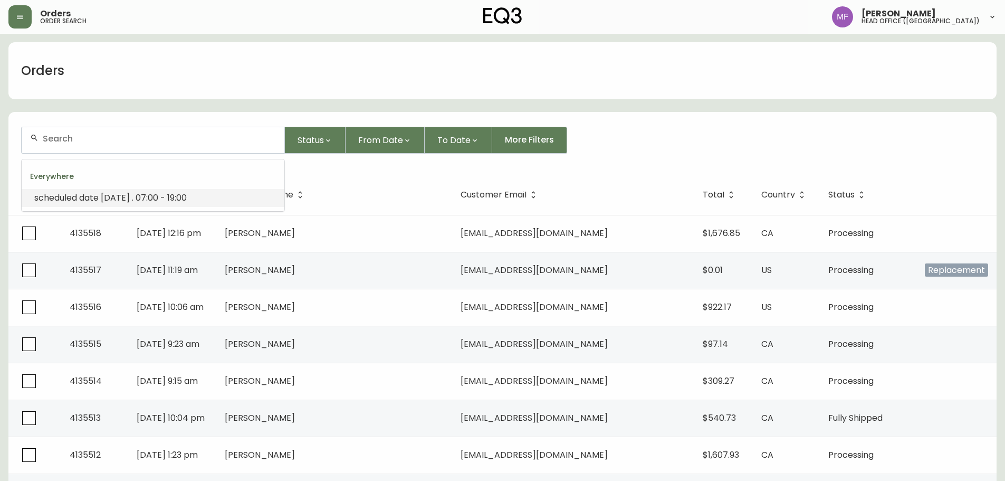
click at [148, 147] on div at bounding box center [153, 140] width 263 height 26
type input "4134539"
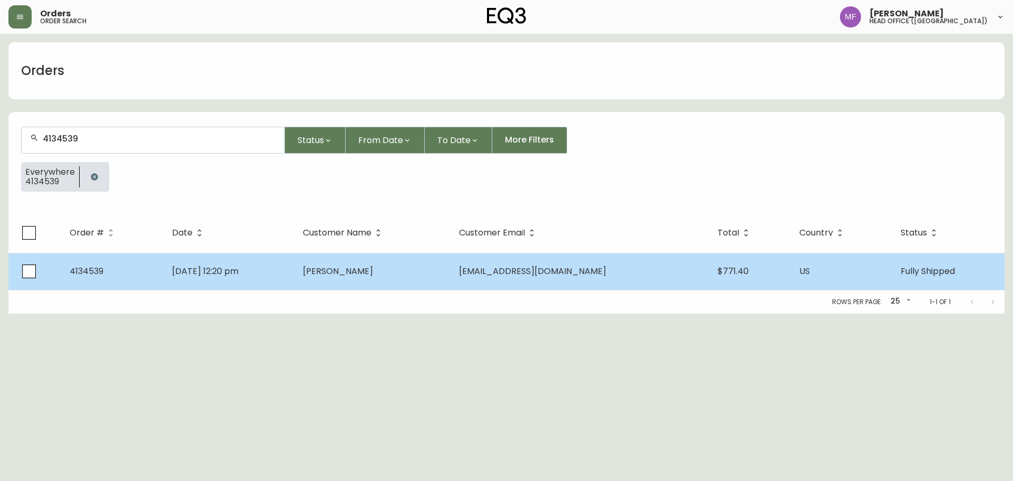
click at [227, 274] on span "[DATE] 12:20 pm" at bounding box center [205, 271] width 66 height 12
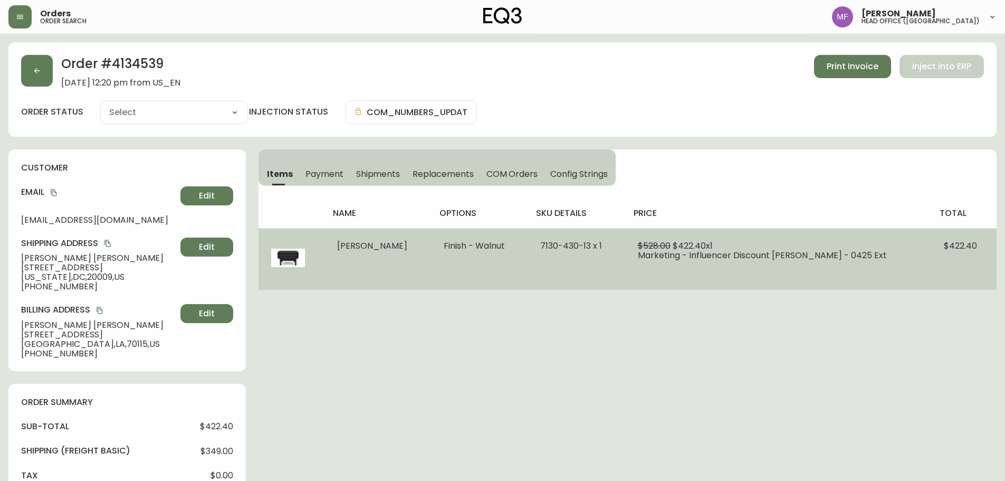
type input "Fully Shipped"
select select "FULLY_SHIPPED"
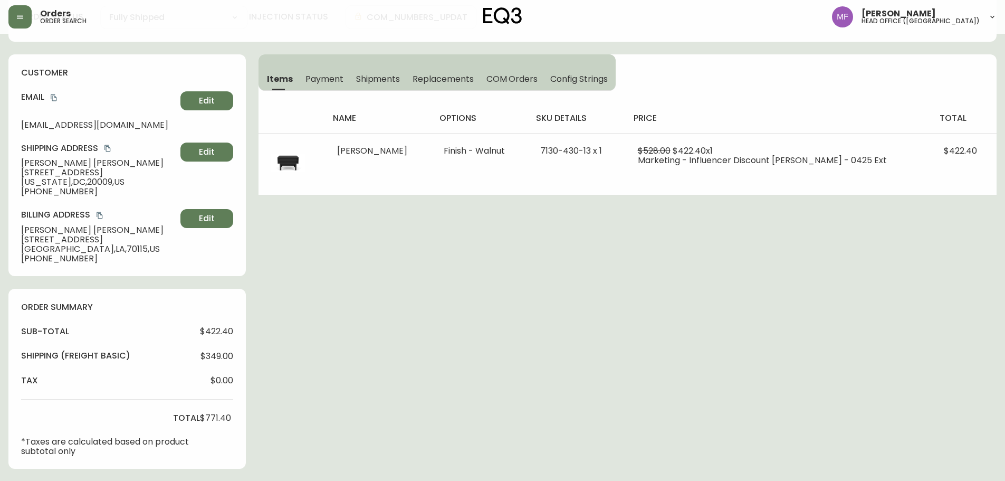
scroll to position [158, 0]
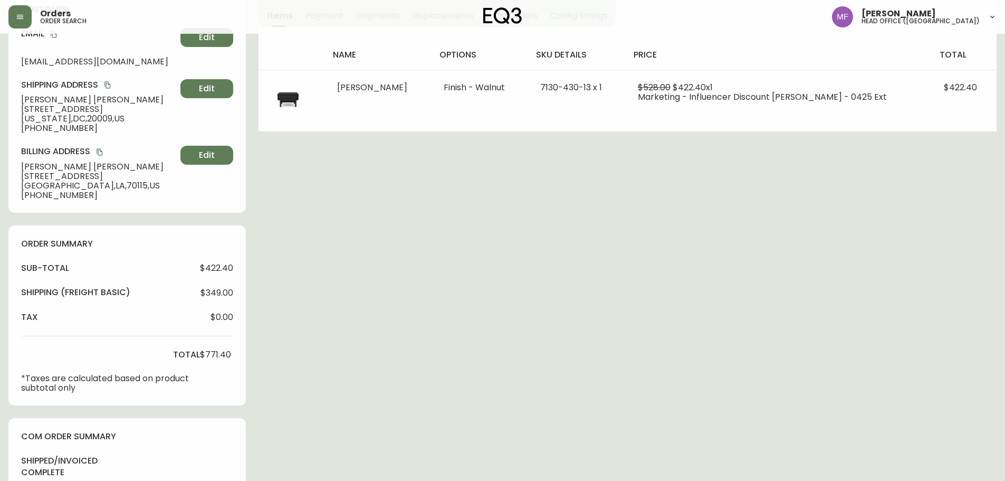
click at [519, 227] on div "Order # 4134539 [DATE] 12:20 pm from US_EN Print Invoice Inject into ERP order …" at bounding box center [502, 336] width 988 height 905
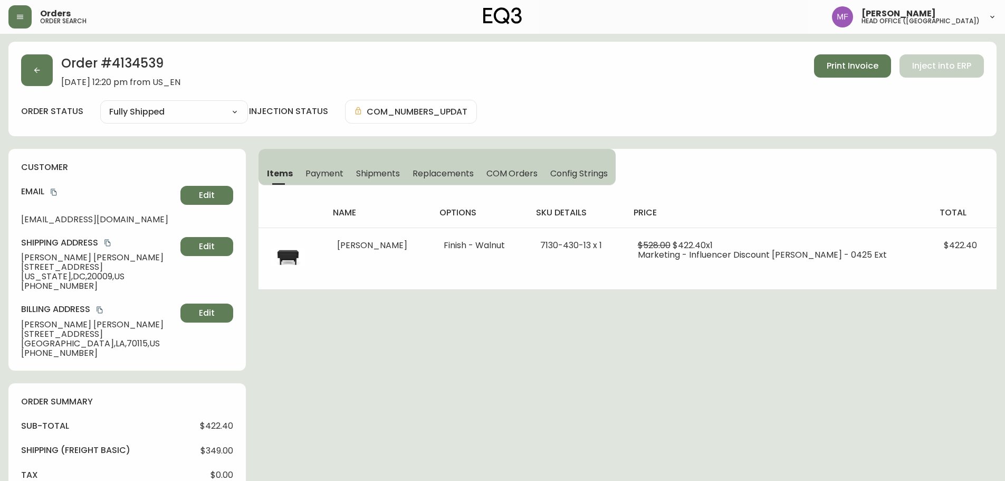
scroll to position [0, 0]
click at [33, 79] on button "button" at bounding box center [37, 71] width 32 height 32
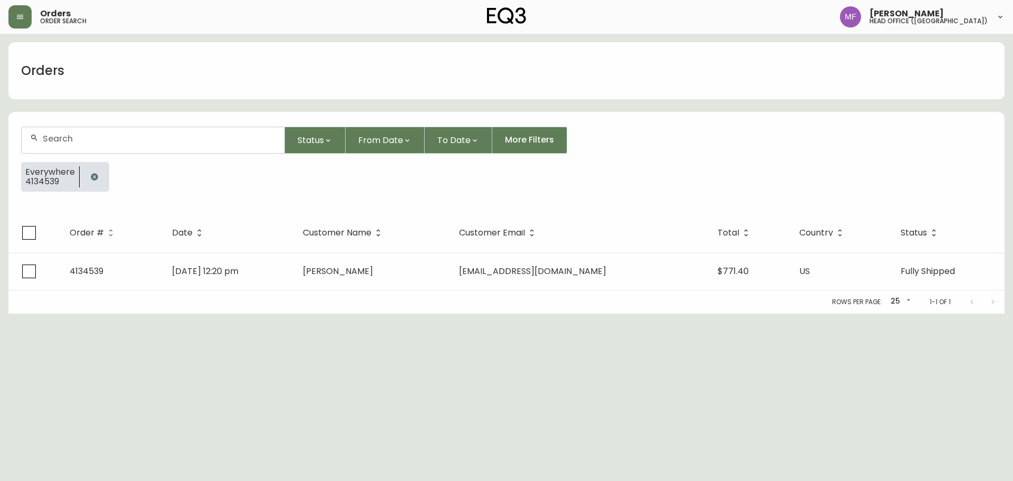
click at [80, 183] on div at bounding box center [95, 177] width 30 height 30
click at [98, 173] on button "button" at bounding box center [94, 176] width 21 height 21
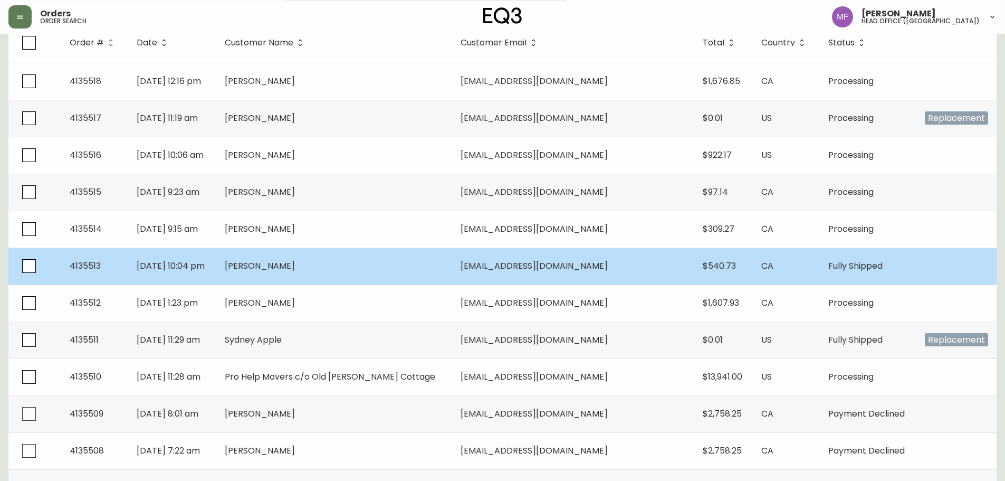
scroll to position [211, 0]
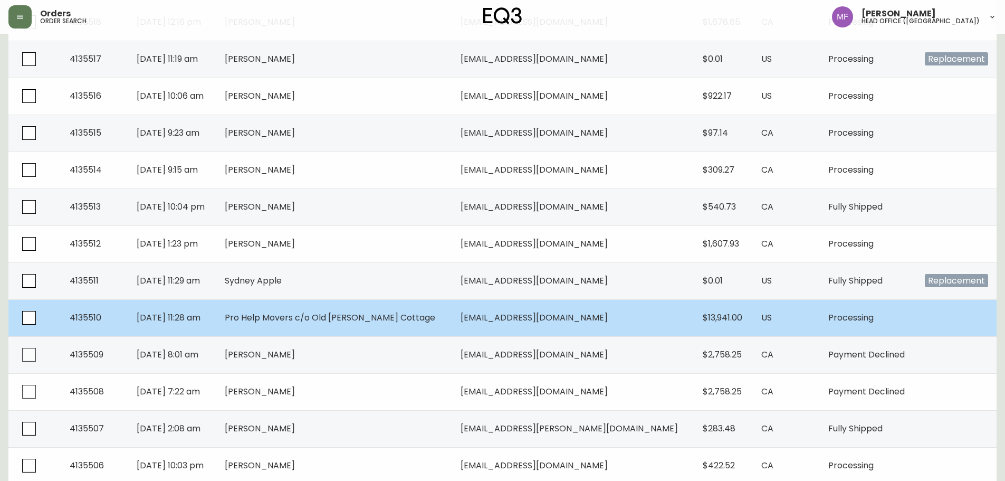
click at [452, 319] on td "Pro Help Movers c/o Old [PERSON_NAME] Cottage" at bounding box center [333, 317] width 235 height 37
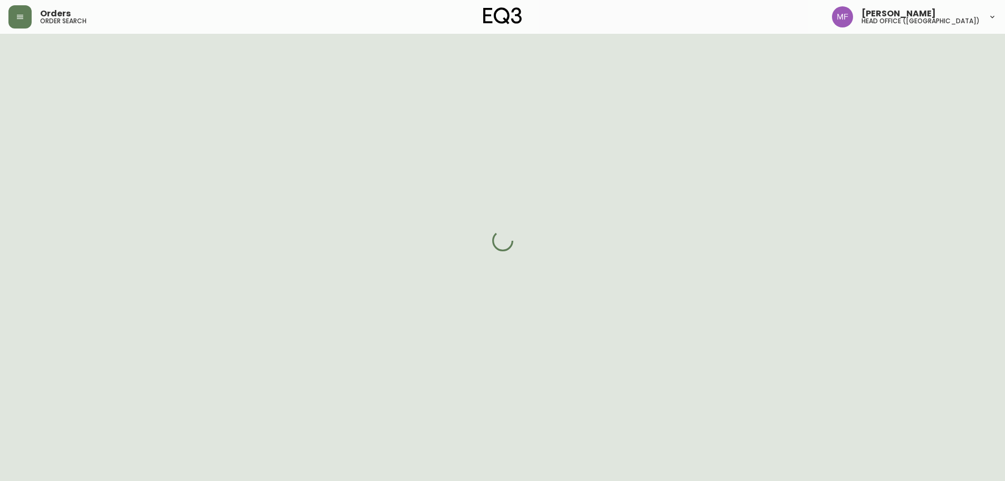
scroll to position [211, 0]
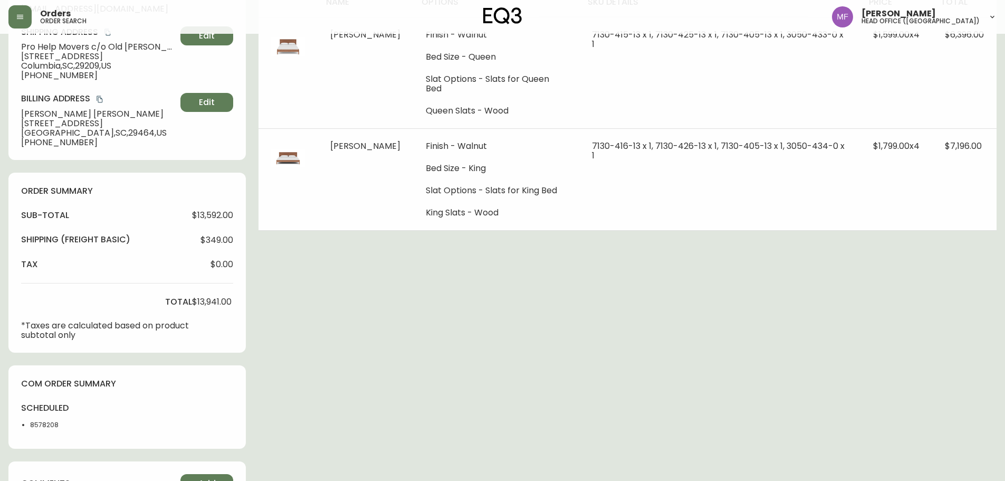
type input "Processing"
select select "PROCESSING"
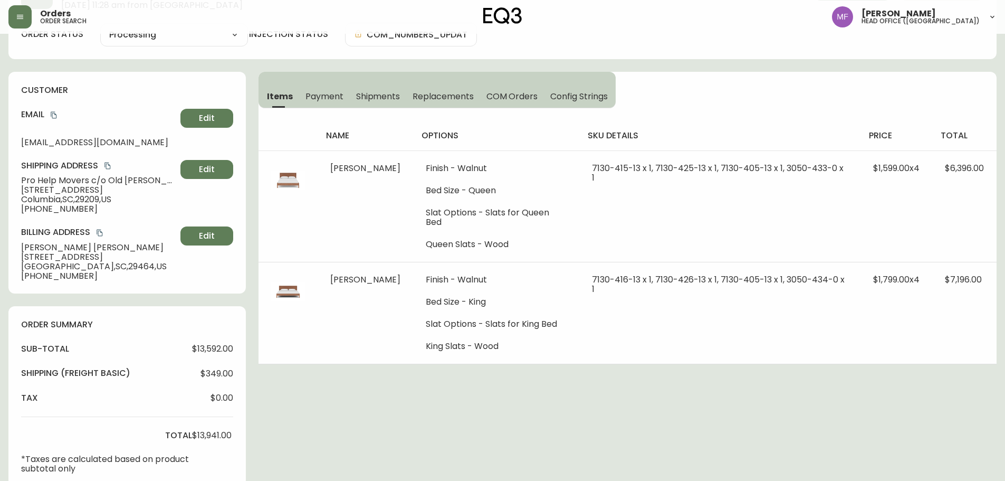
scroll to position [0, 0]
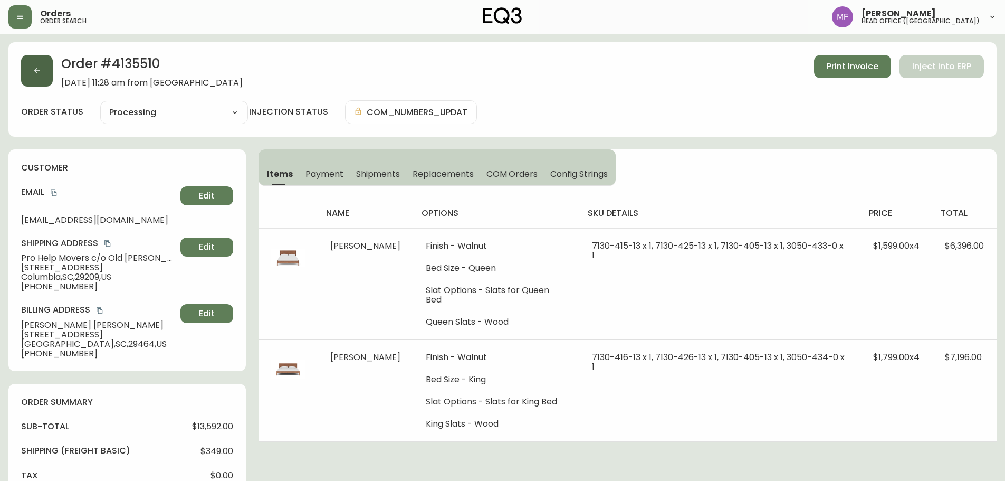
click at [44, 74] on button "button" at bounding box center [37, 71] width 32 height 32
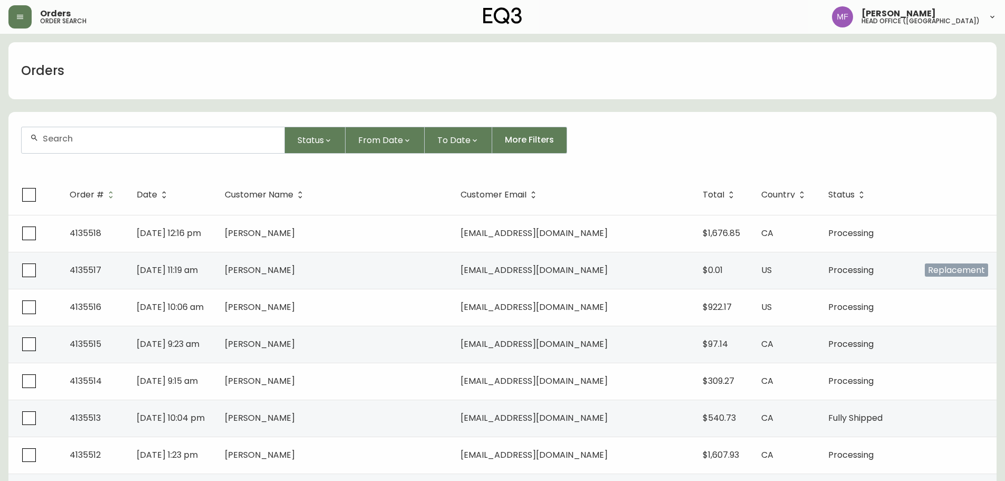
click at [161, 131] on div at bounding box center [153, 140] width 263 height 26
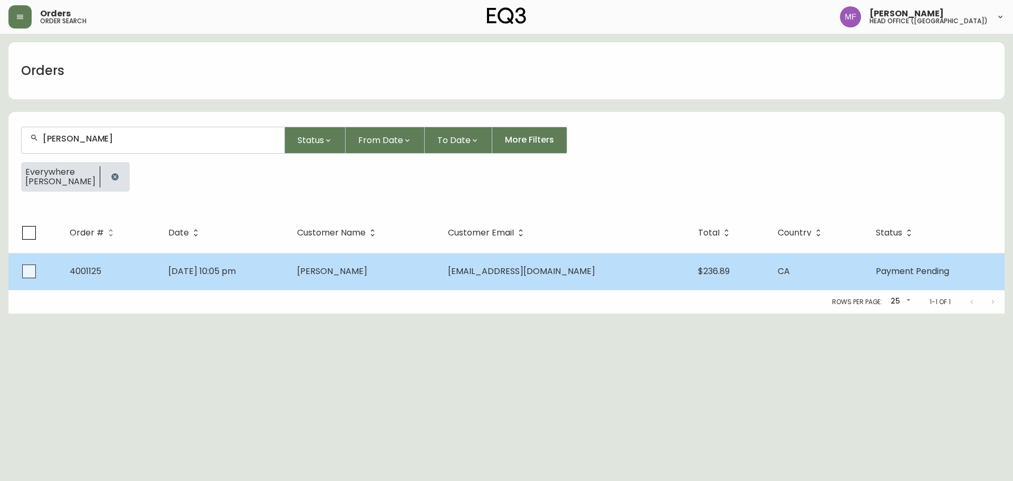
type input "[PERSON_NAME]"
click at [375, 280] on td "[PERSON_NAME]" at bounding box center [364, 271] width 151 height 37
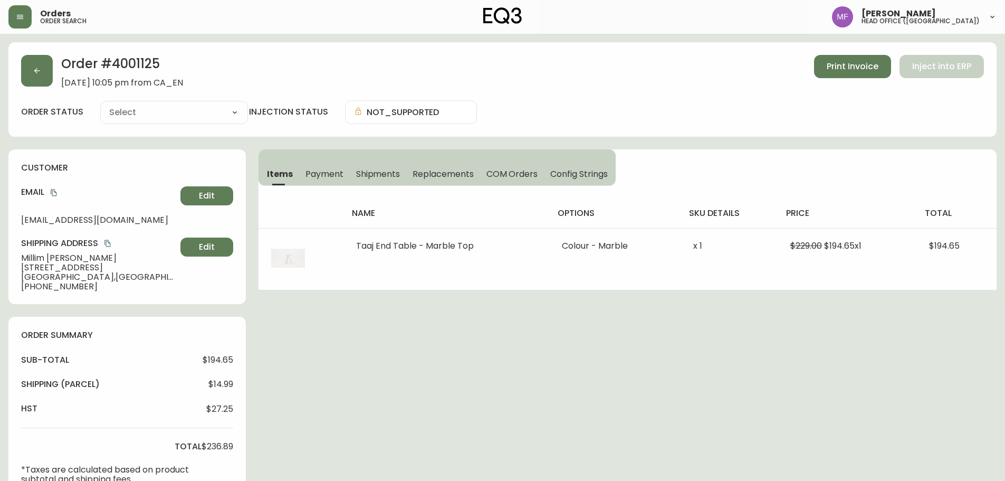
type input "Payment Pending"
select select "PAYMENT_PENDING"
drag, startPoint x: 74, startPoint y: 255, endPoint x: 20, endPoint y: 257, distance: 54.4
click at [20, 257] on div "customer Email [EMAIL_ADDRESS][DOMAIN_NAME] Edit Shipping Address [GEOGRAPHIC_D…" at bounding box center [126, 226] width 237 height 155
click at [40, 80] on button "button" at bounding box center [37, 71] width 32 height 32
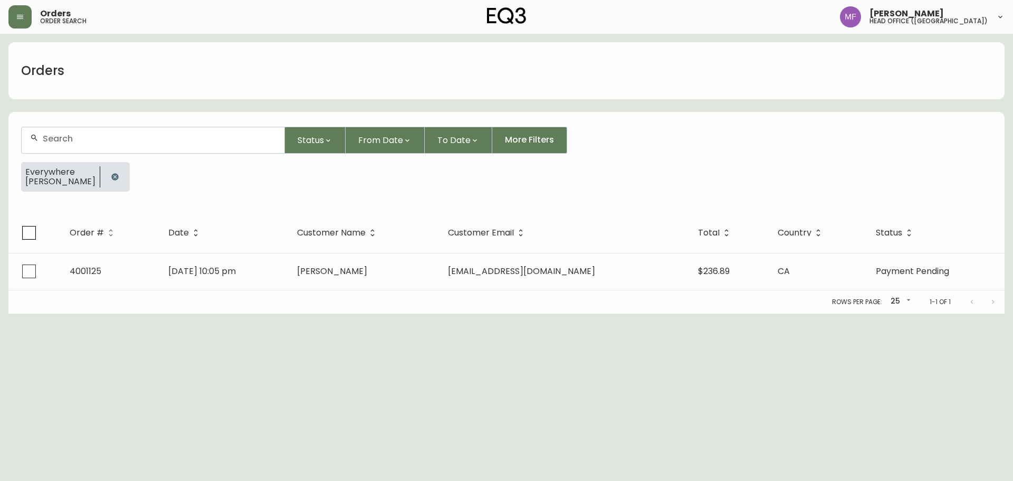
click at [104, 186] on button "button" at bounding box center [114, 176] width 21 height 21
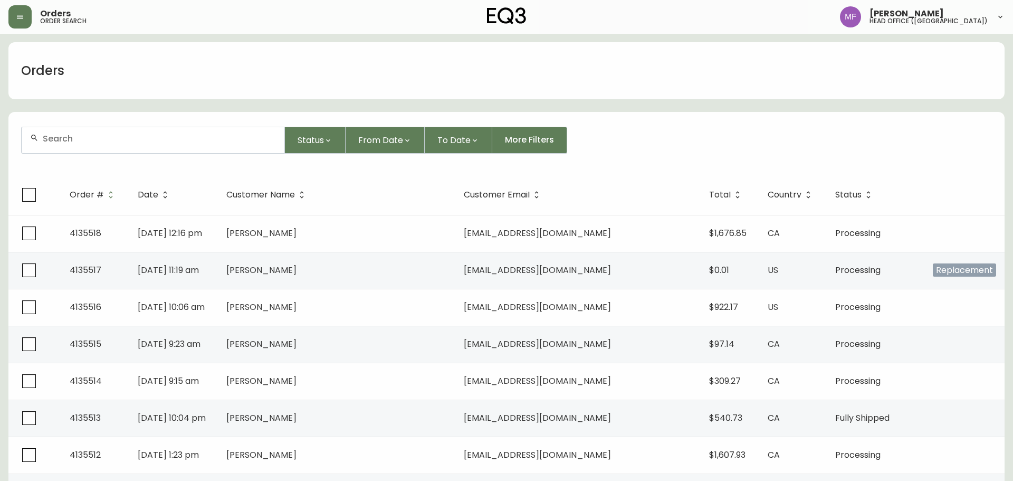
click at [93, 150] on div at bounding box center [153, 140] width 263 height 26
paste input "[PERSON_NAME]"
type input "[PERSON_NAME]"
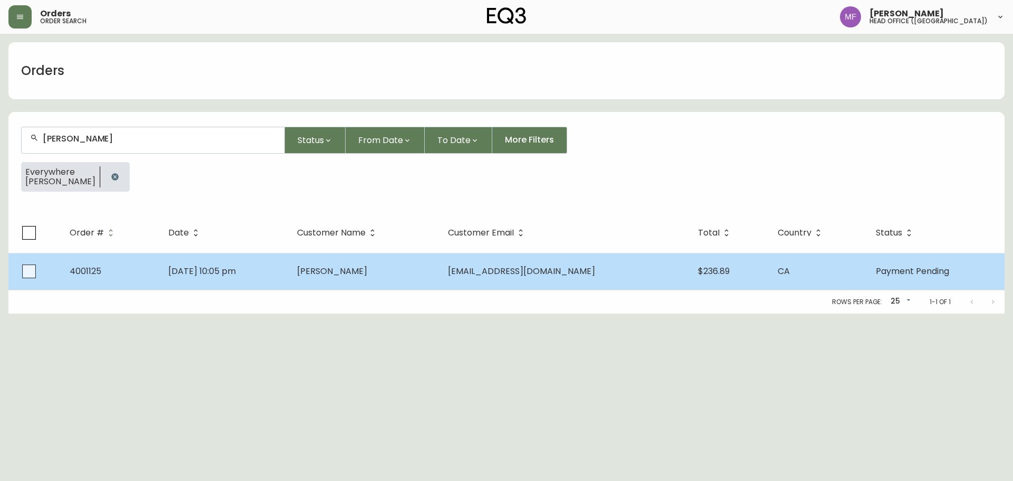
click at [440, 277] on td "[PERSON_NAME]" at bounding box center [364, 271] width 151 height 37
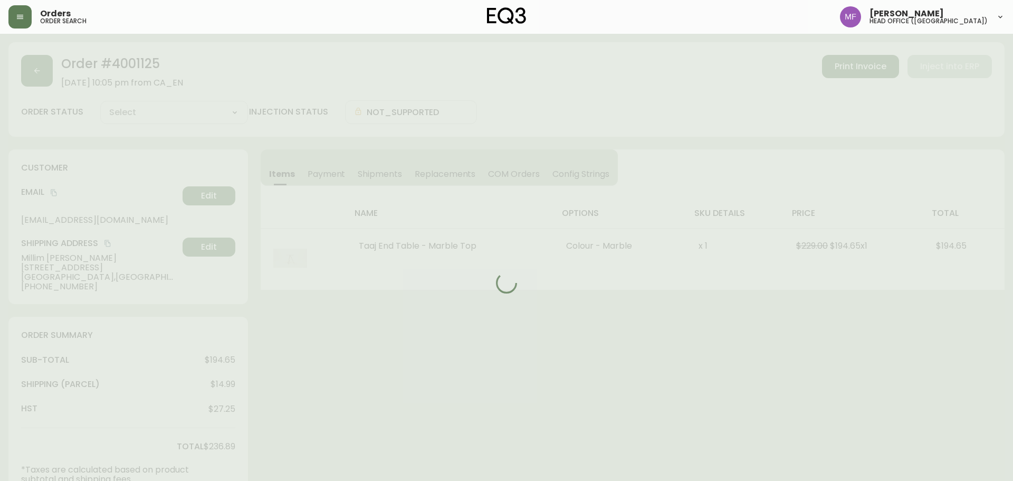
type input "Payment Pending"
select select "PAYMENT_PENDING"
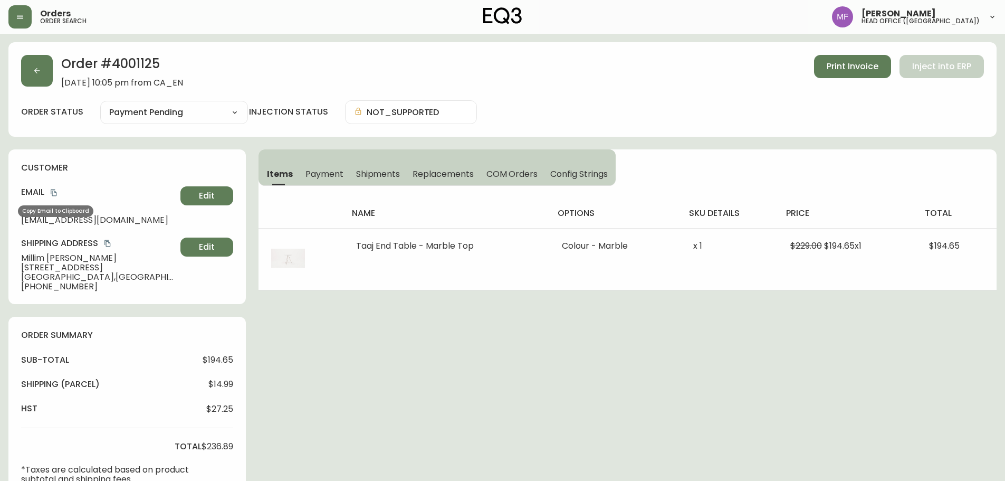
click at [54, 194] on icon "copy" at bounding box center [53, 192] width 7 height 7
drag, startPoint x: 74, startPoint y: 258, endPoint x: 13, endPoint y: 258, distance: 60.7
click at [13, 258] on div "customer Email [EMAIL_ADDRESS][DOMAIN_NAME] Edit Shipping Address [GEOGRAPHIC_D…" at bounding box center [126, 226] width 237 height 155
click at [372, 427] on div "Order # 4001125 [DATE] 10:05 pm from CA_EN Print Invoice Inject into ERP order …" at bounding box center [502, 345] width 988 height 606
click at [405, 397] on div "Order # 4001125 [DATE] 10:05 pm from CA_EN Print Invoice Inject into ERP order …" at bounding box center [502, 345] width 988 height 606
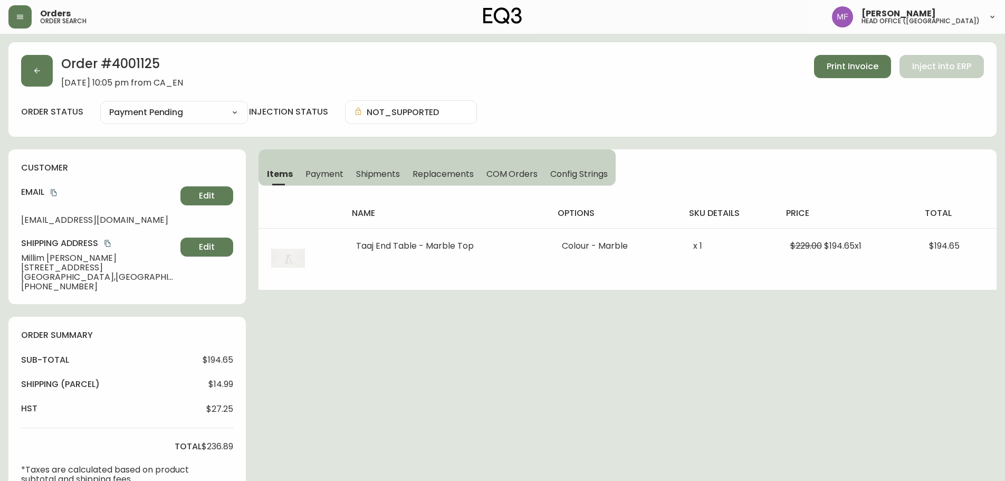
click at [432, 386] on div "Order # 4001125 [DATE] 10:05 pm from CA_EN Print Invoice Inject into ERP order …" at bounding box center [502, 345] width 988 height 606
click at [488, 379] on div "Order # 4001125 [DATE] 10:05 pm from CA_EN Print Invoice Inject into ERP order …" at bounding box center [502, 345] width 988 height 606
